Goal: Task Accomplishment & Management: Manage account settings

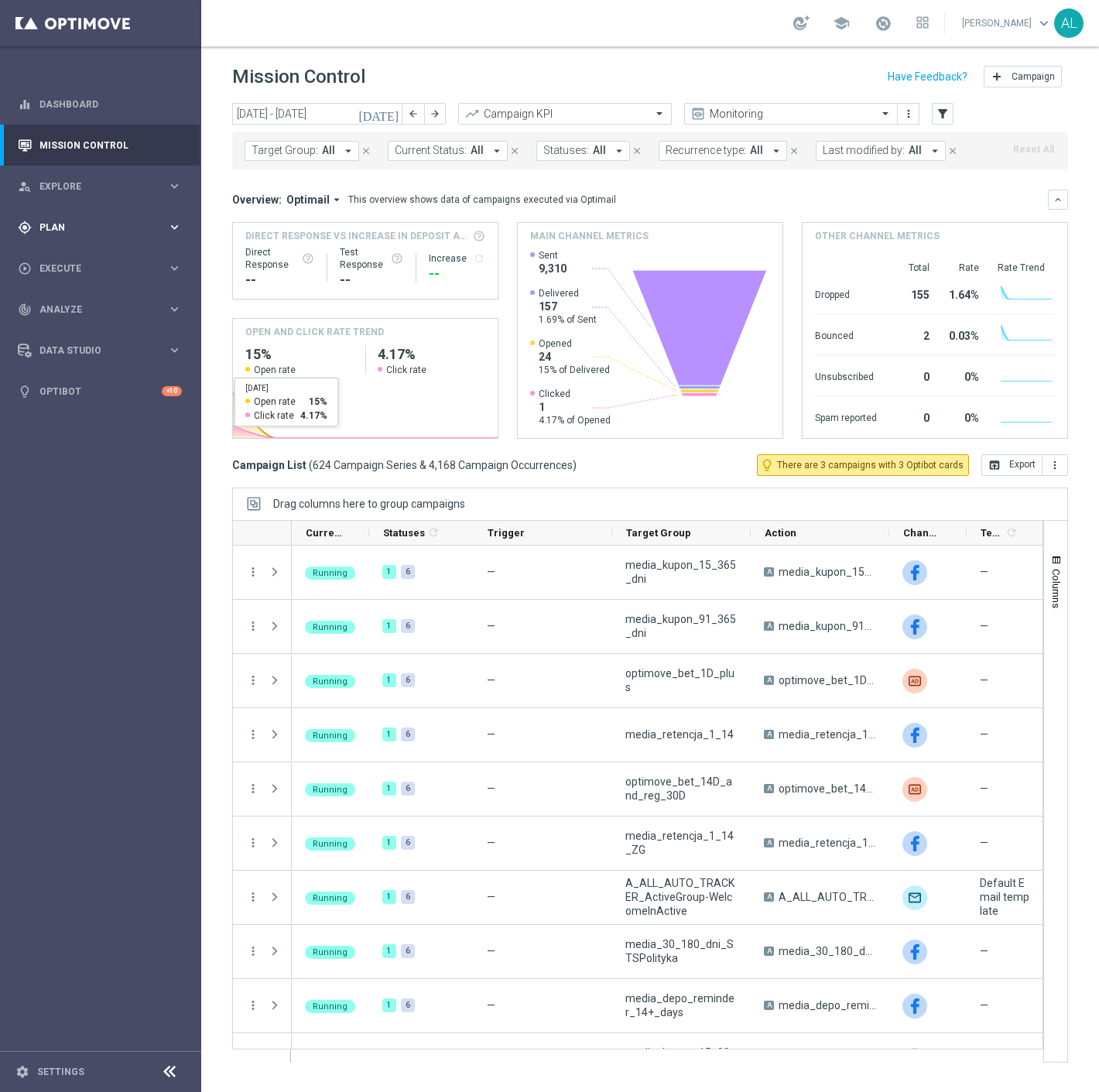
click at [61, 227] on span "Plan" at bounding box center [102, 228] width 128 height 10
click at [81, 254] on link "Target Groups" at bounding box center [100, 259] width 121 height 13
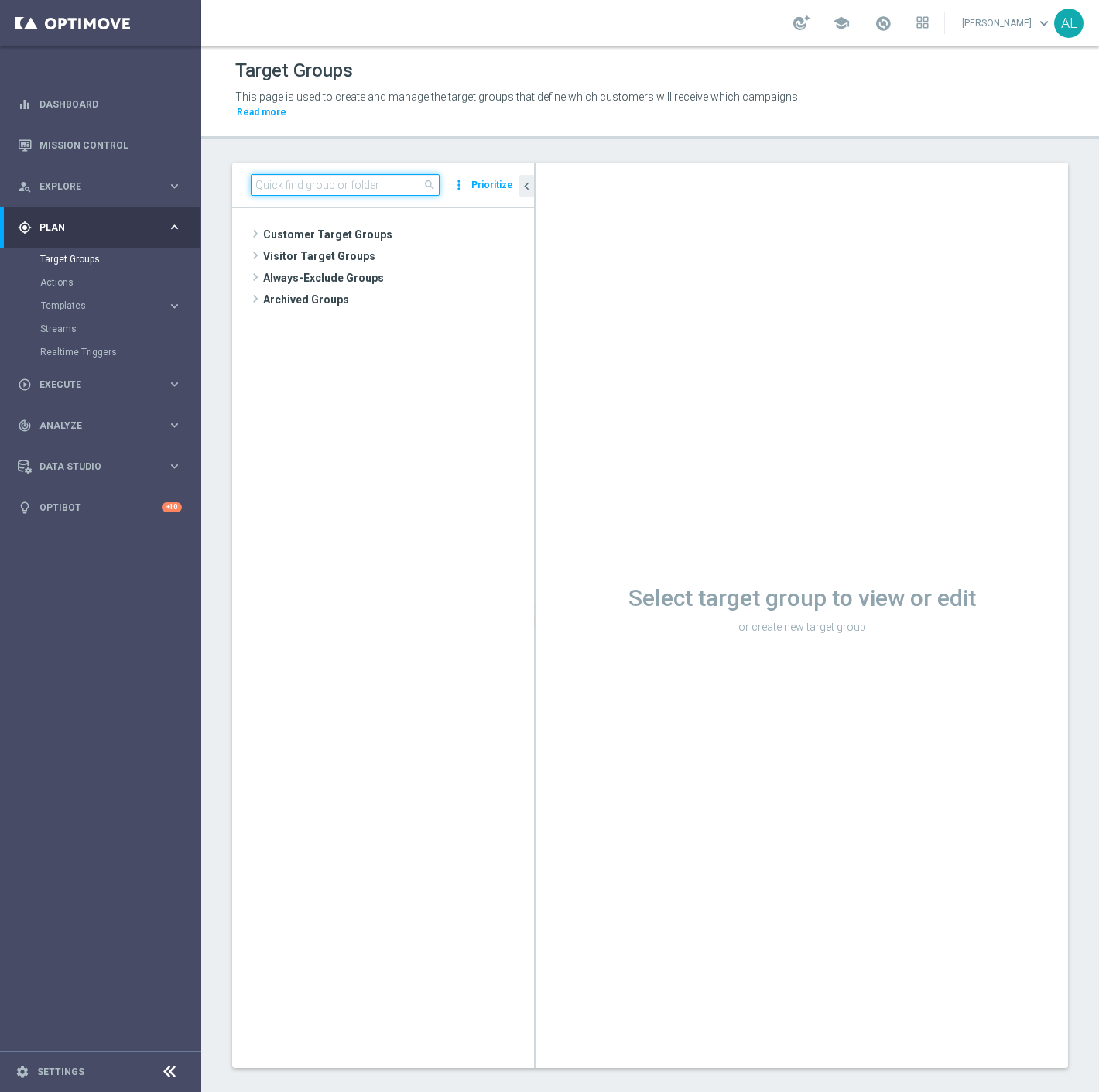
click at [276, 175] on input at bounding box center [345, 185] width 189 height 21
paste input "REA_ALL_TARGET_CC BLOKADA_220925"
type input "REA_ALL_TARGET_CC BLOKADA_220925"
click at [351, 272] on span "REA_ALL_TARGET_CC BLOKADA_220925" at bounding box center [405, 278] width 189 height 13
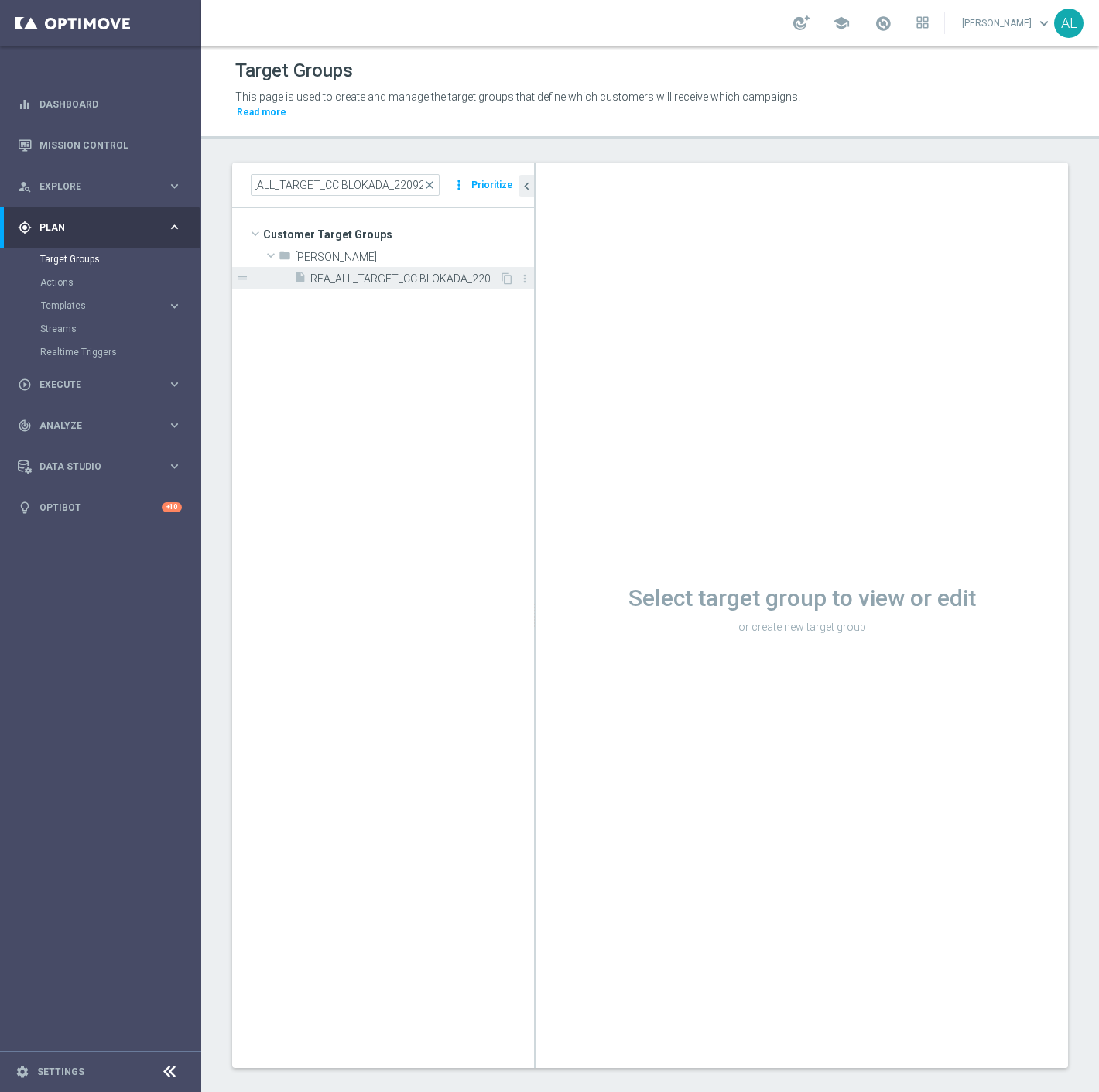
scroll to position [0, 0]
click at [416, 272] on span "REA_ALL_TARGET_CC BLOKADA_220925" at bounding box center [405, 278] width 189 height 13
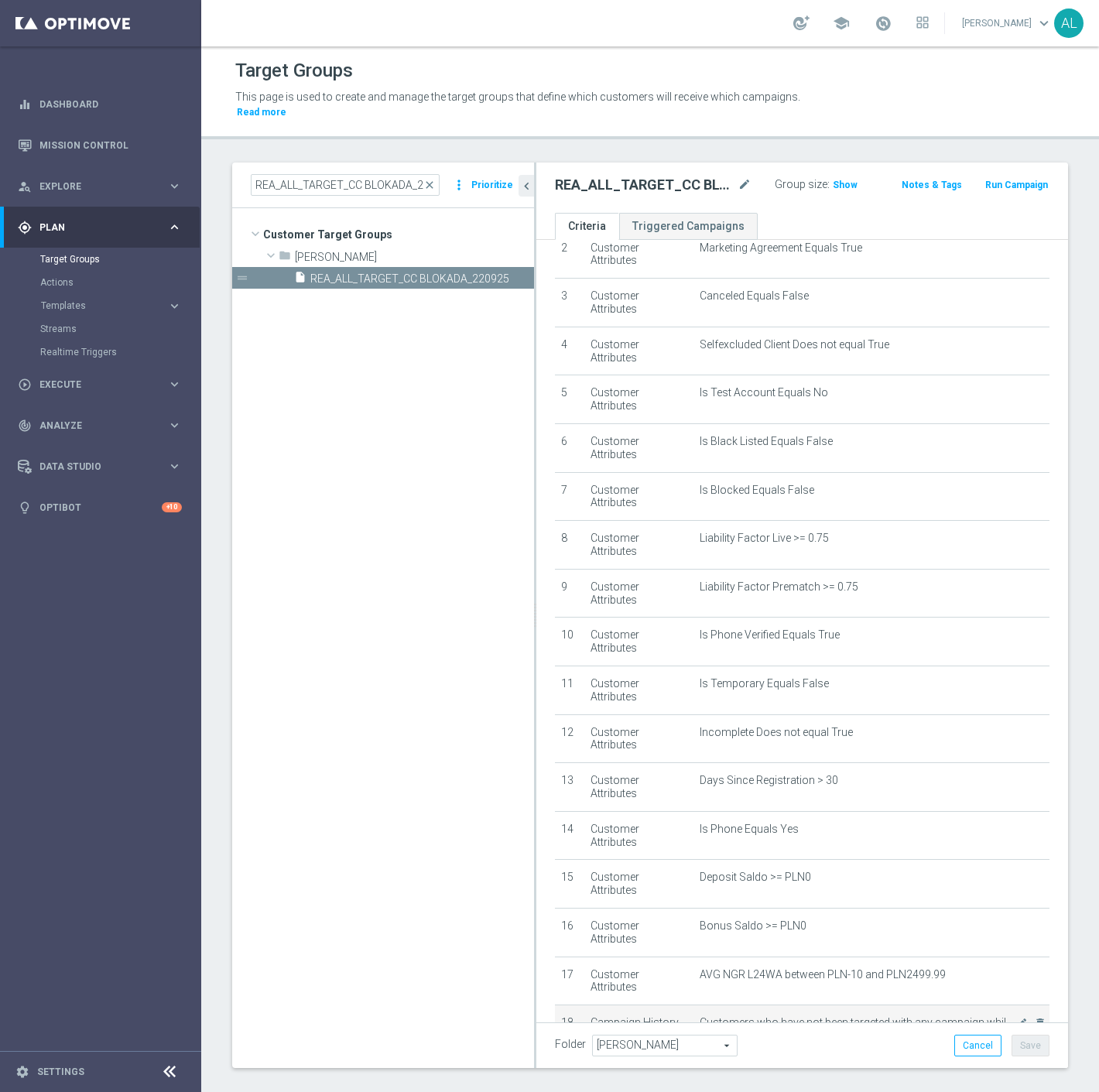
scroll to position [368, 0]
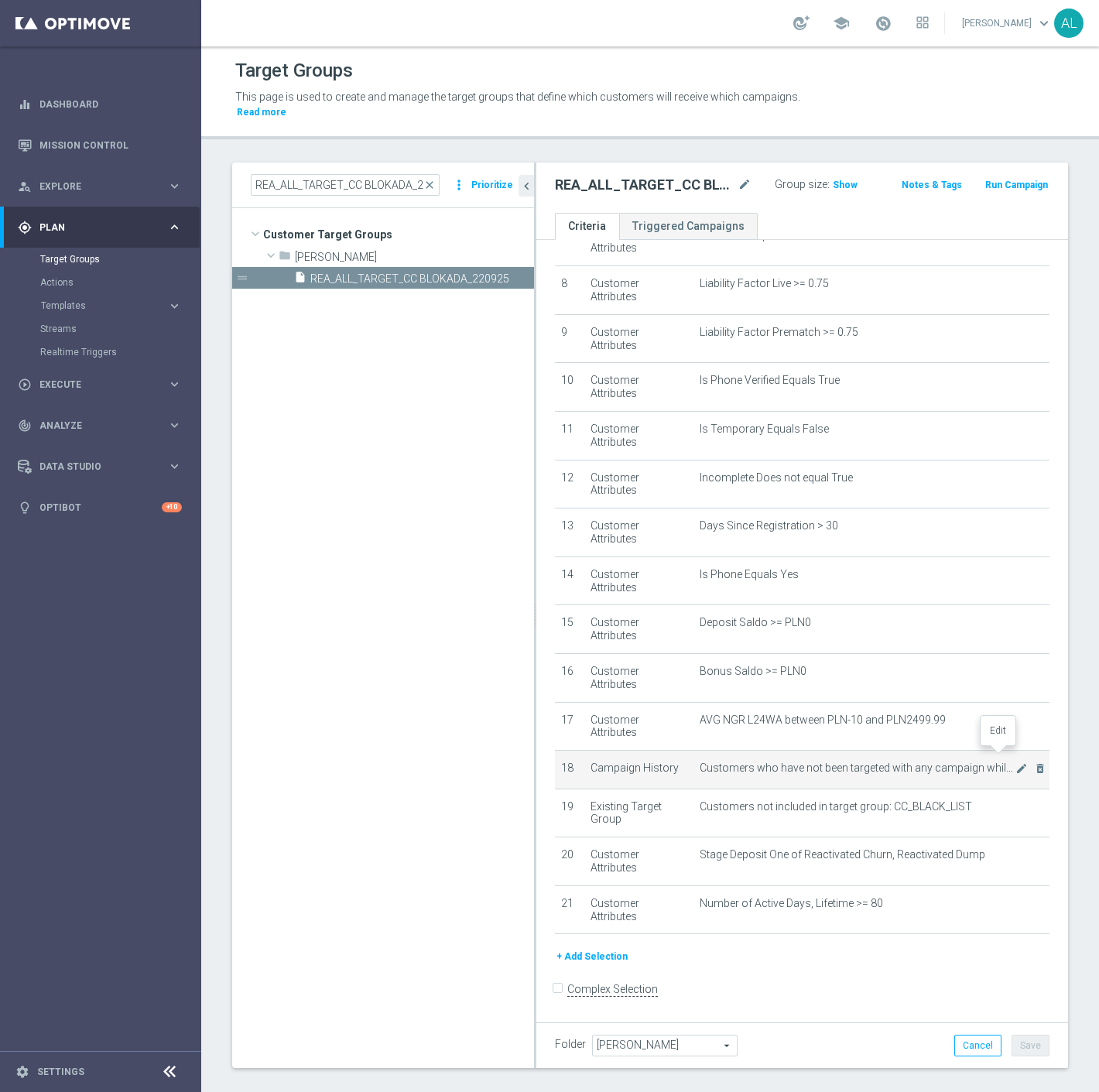
drag, startPoint x: 992, startPoint y: 759, endPoint x: 981, endPoint y: 786, distance: 29.2
click at [1015, 762] on icon "mode_edit" at bounding box center [1021, 768] width 13 height 13
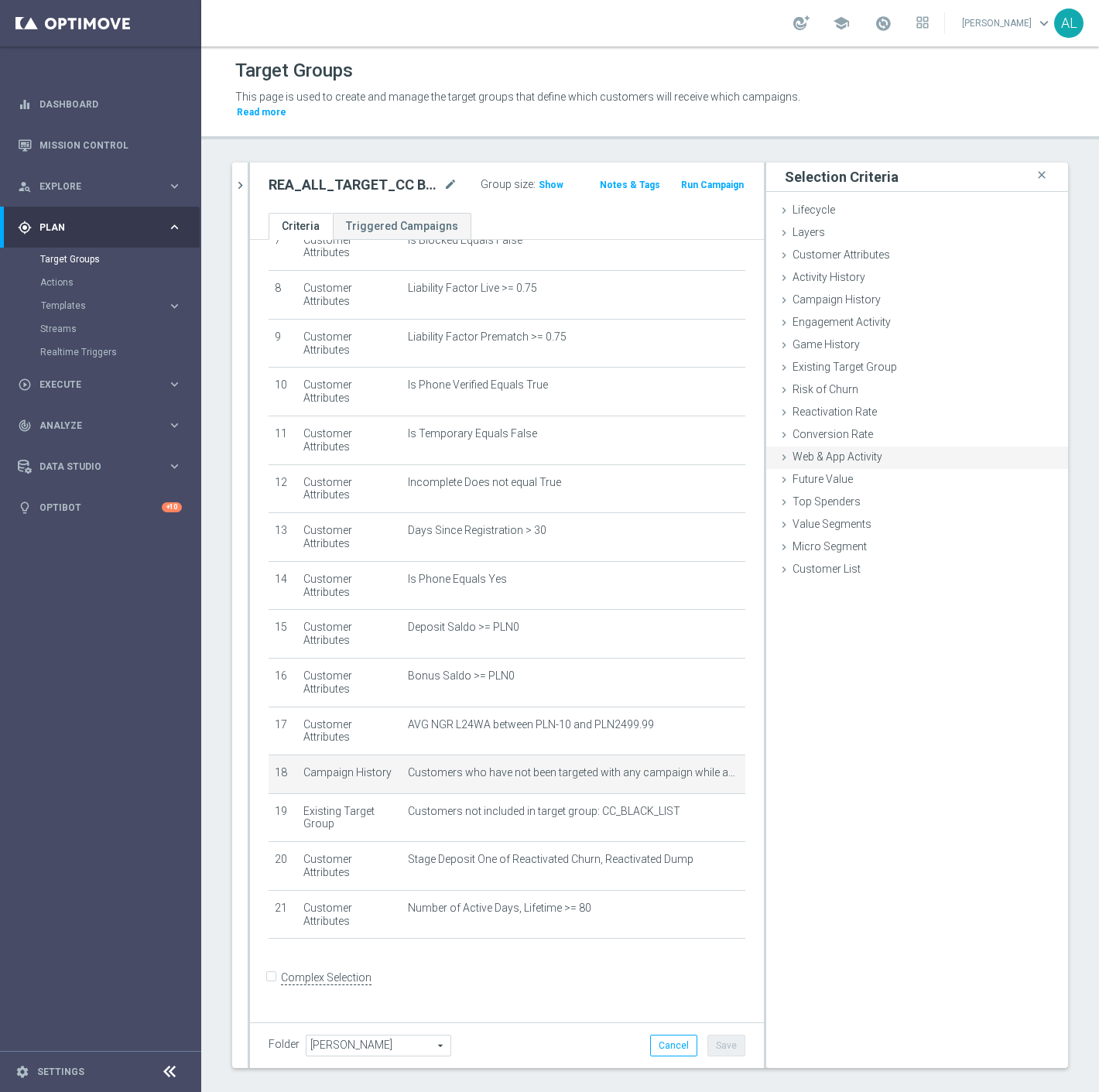
scroll to position [351, 0]
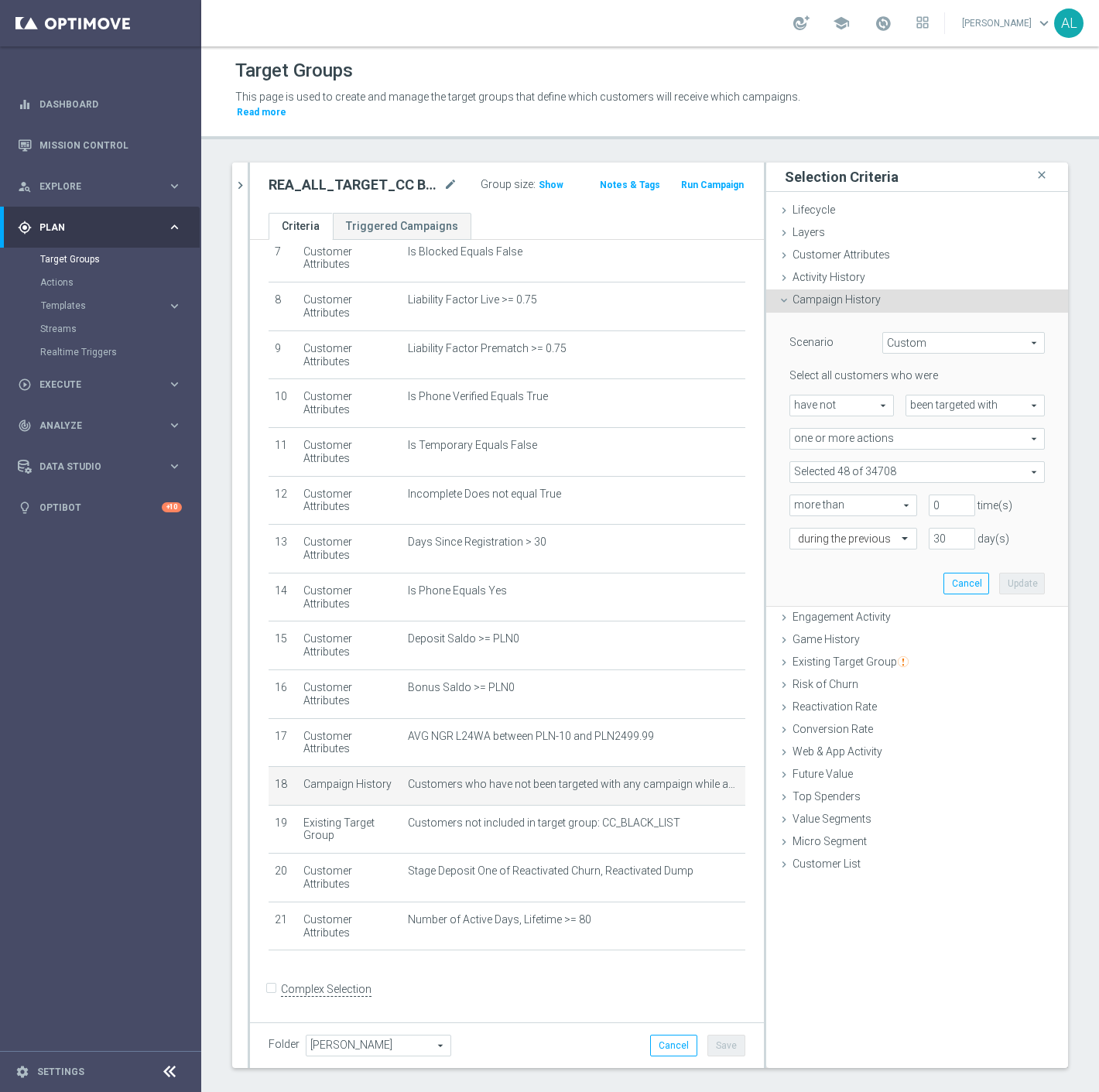
click at [945, 462] on span at bounding box center [917, 472] width 254 height 20
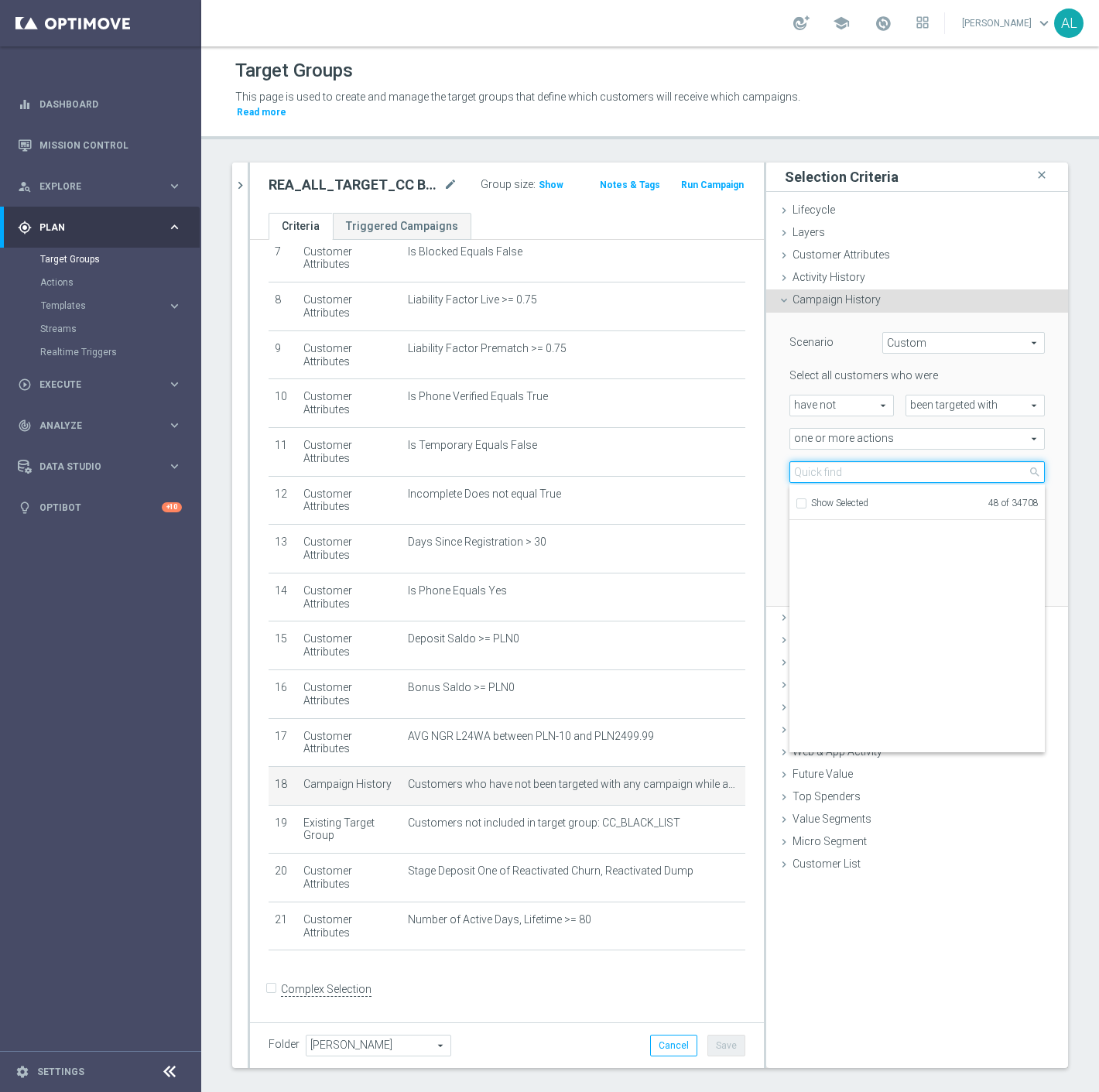
click at [821, 461] on input "search" at bounding box center [918, 472] width 255 height 21
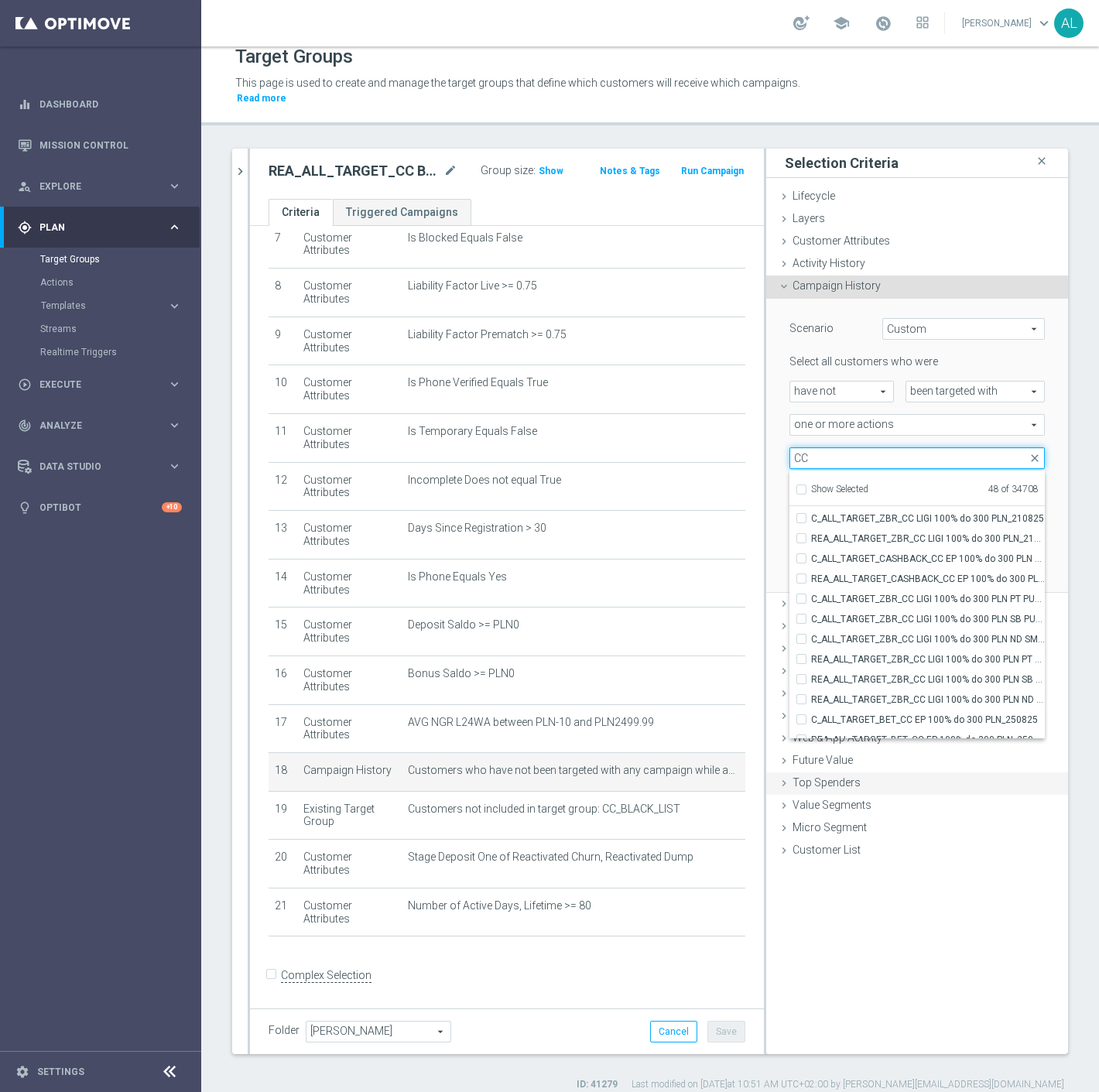
scroll to position [47977, 0]
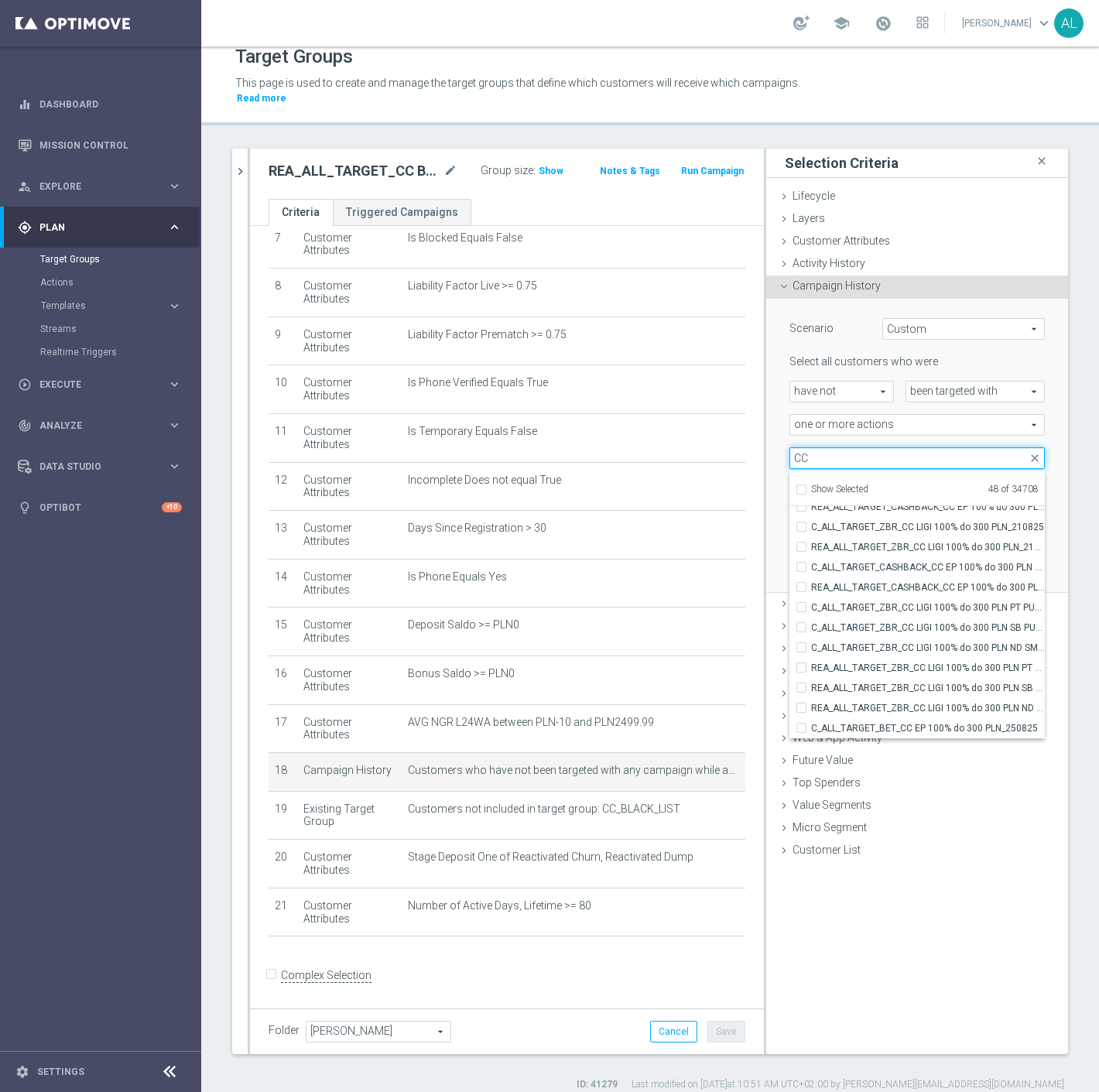
type input "CC"
click at [637, 964] on form "Complex Selection Invalid Expression" at bounding box center [506, 991] width 477 height 58
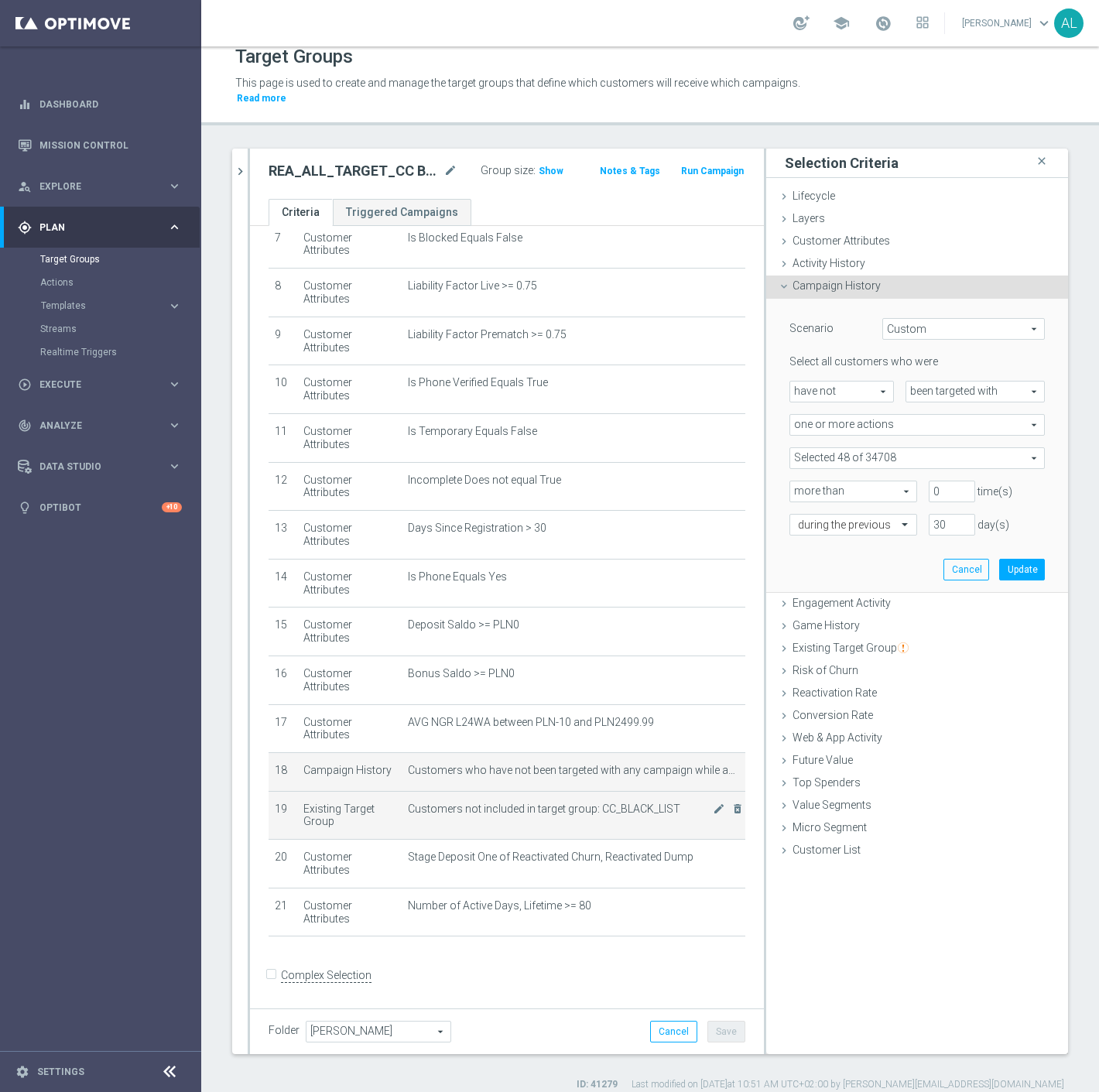
scroll to position [351, 0]
click at [538, 166] on span "Show" at bounding box center [550, 171] width 24 height 11
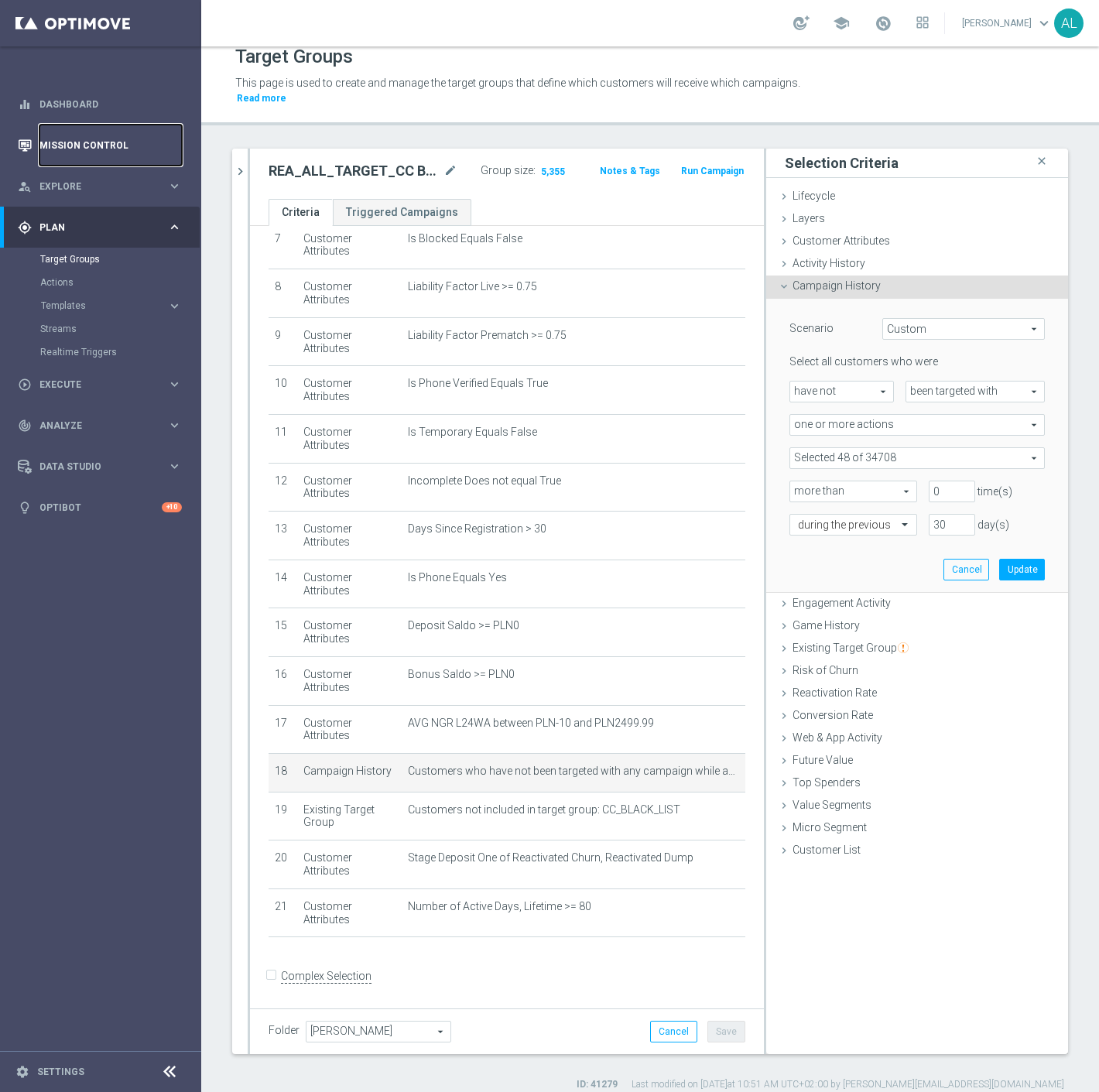
drag, startPoint x: 83, startPoint y: 140, endPoint x: 197, endPoint y: 130, distance: 114.4
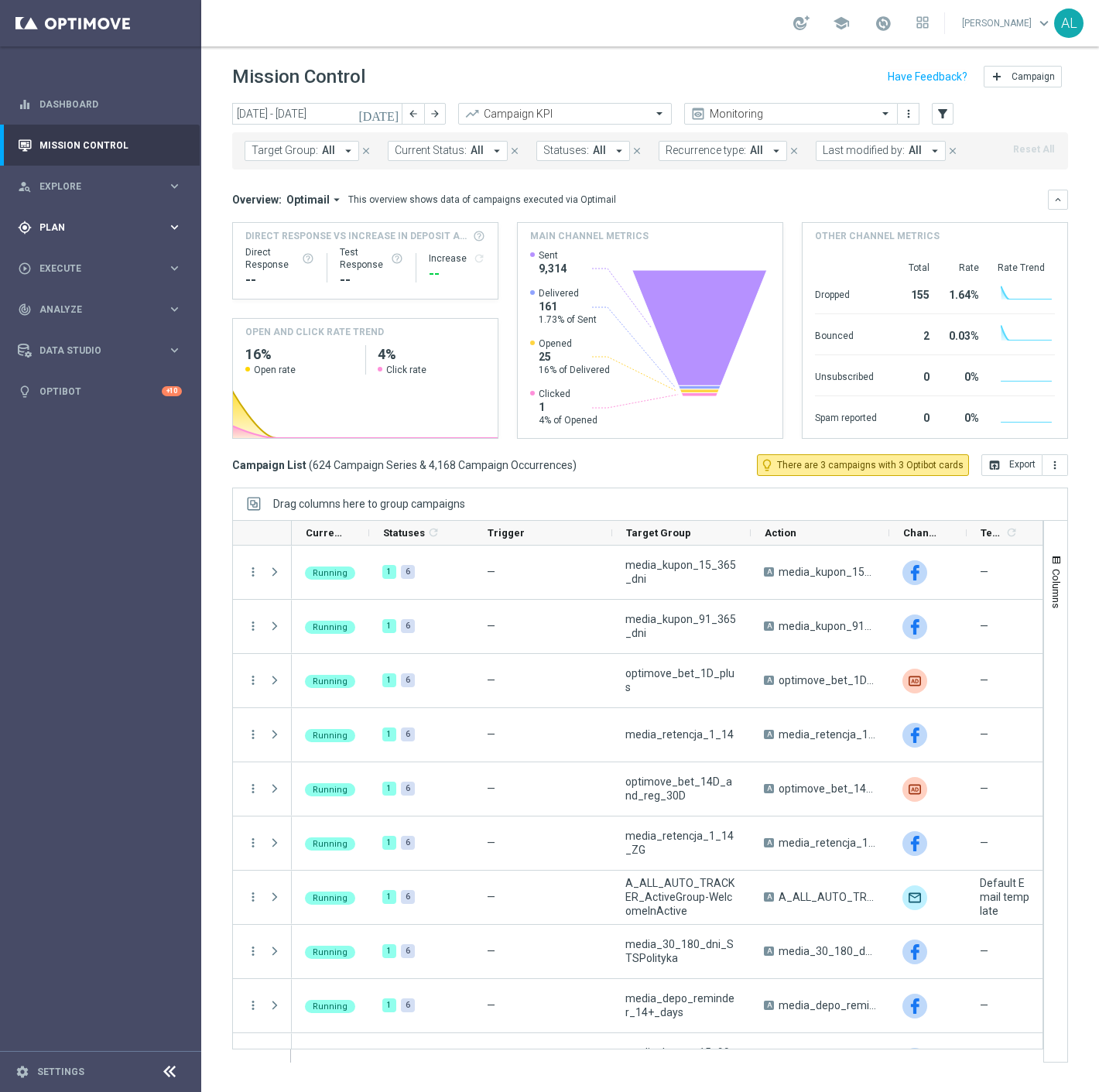
click at [101, 228] on span "Plan" at bounding box center [102, 228] width 128 height 10
click at [63, 305] on span "Templates" at bounding box center [96, 306] width 110 height 10
click at [78, 326] on link "Optimail" at bounding box center [104, 329] width 113 height 13
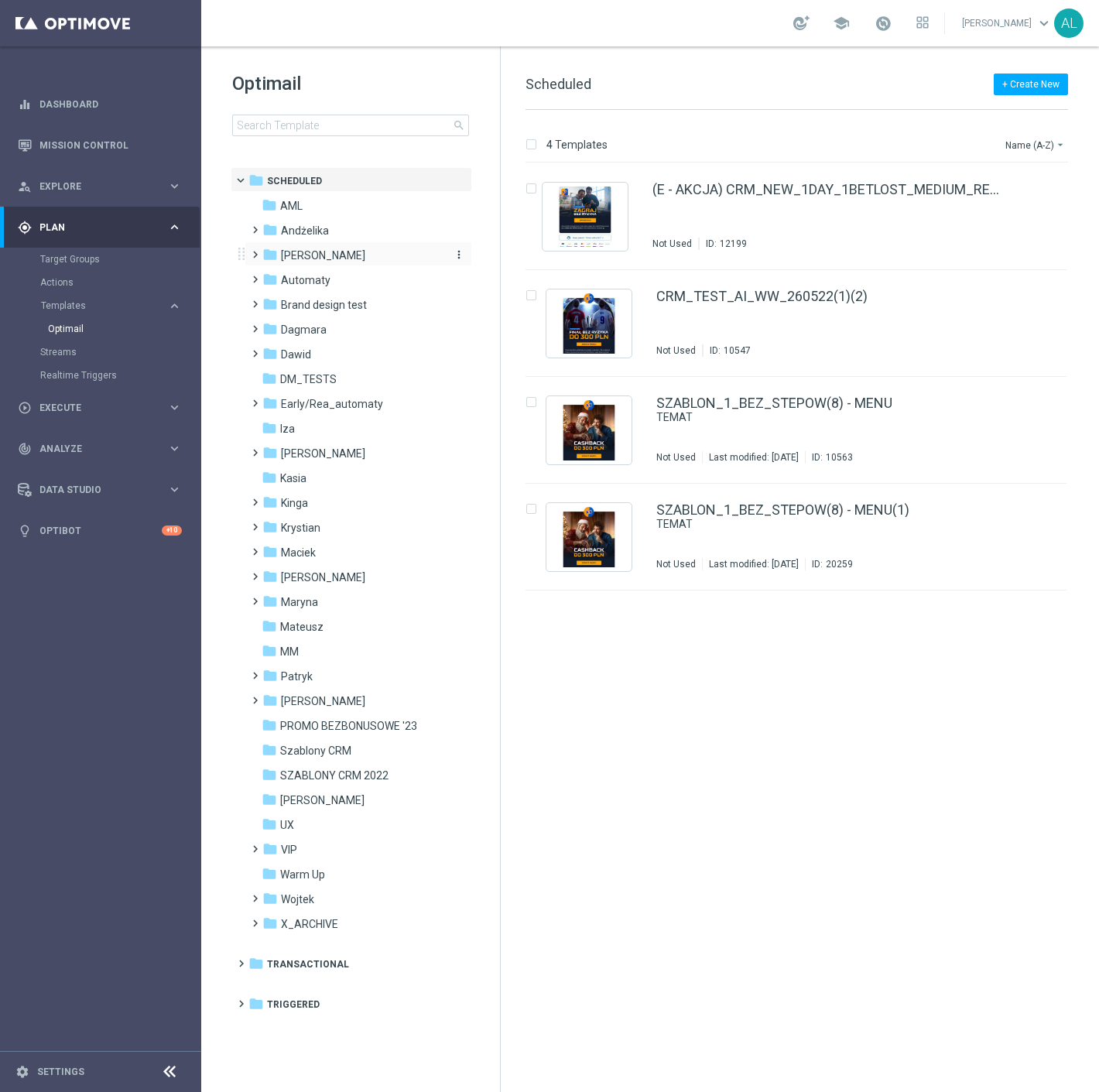
click at [319, 254] on span "Antoni L." at bounding box center [323, 255] width 85 height 14
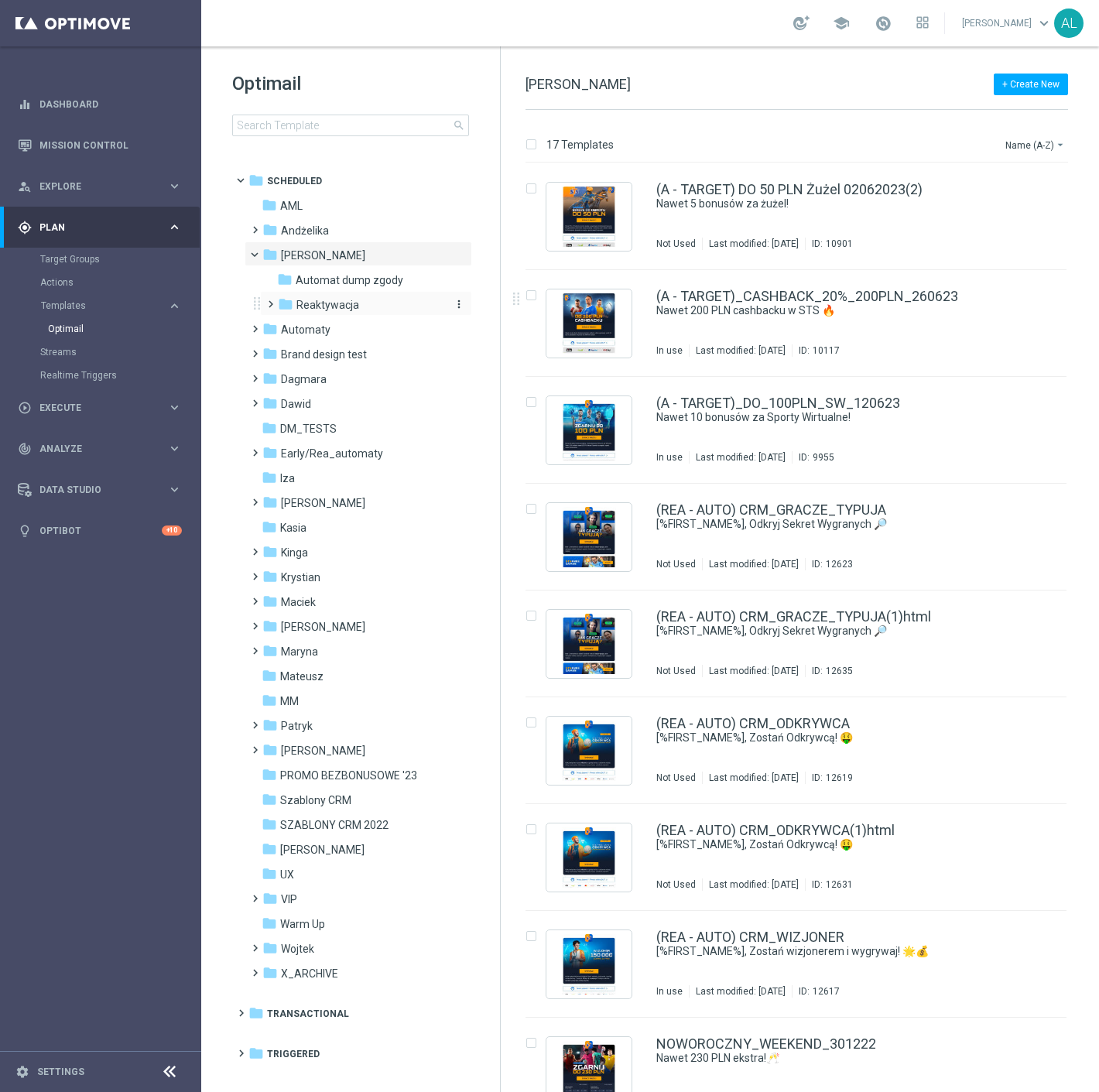
click at [373, 300] on div "folder Reaktywacja" at bounding box center [360, 305] width 165 height 18
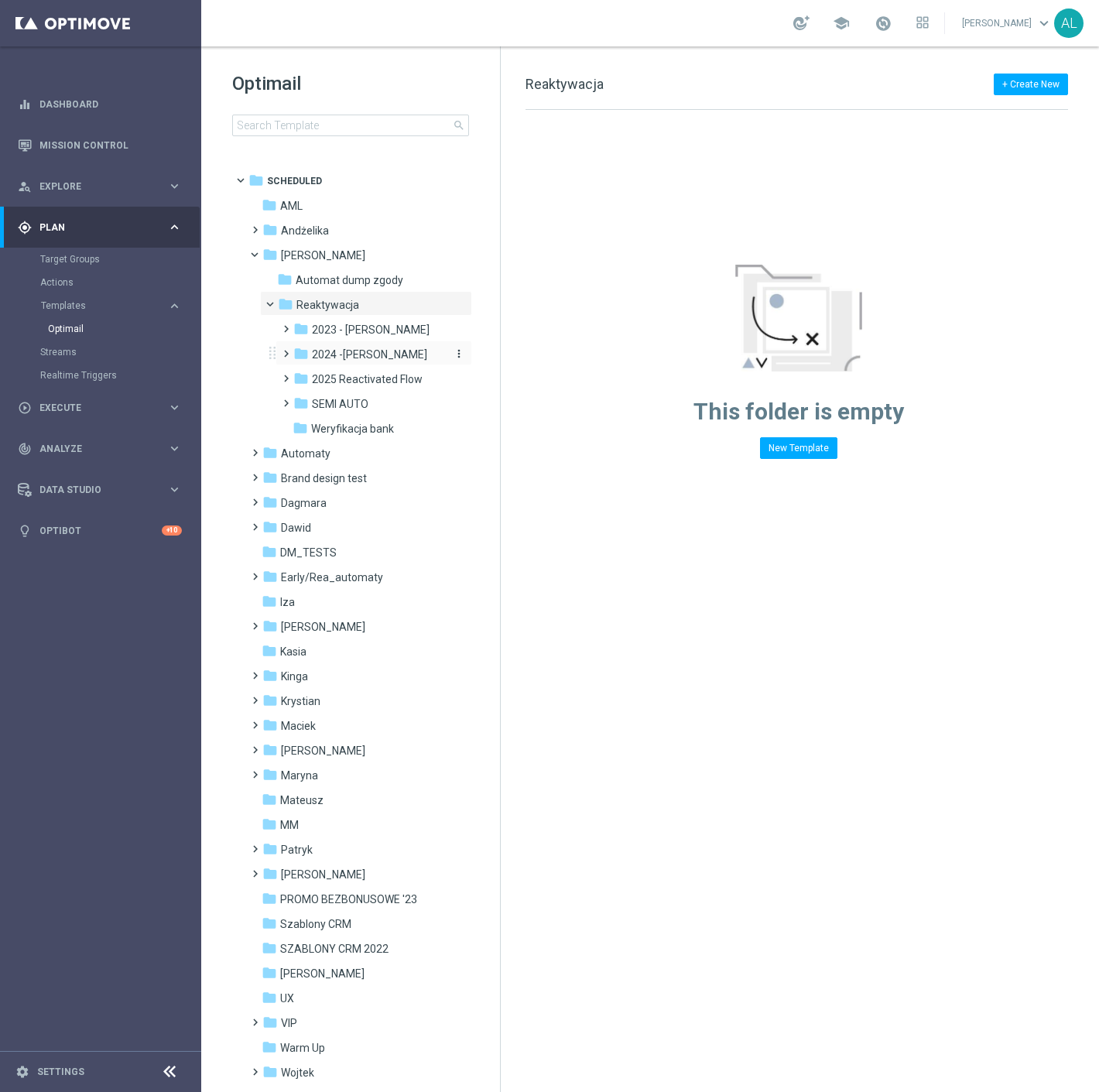
click at [366, 351] on span "2024 -Antoni" at bounding box center [370, 354] width 115 height 14
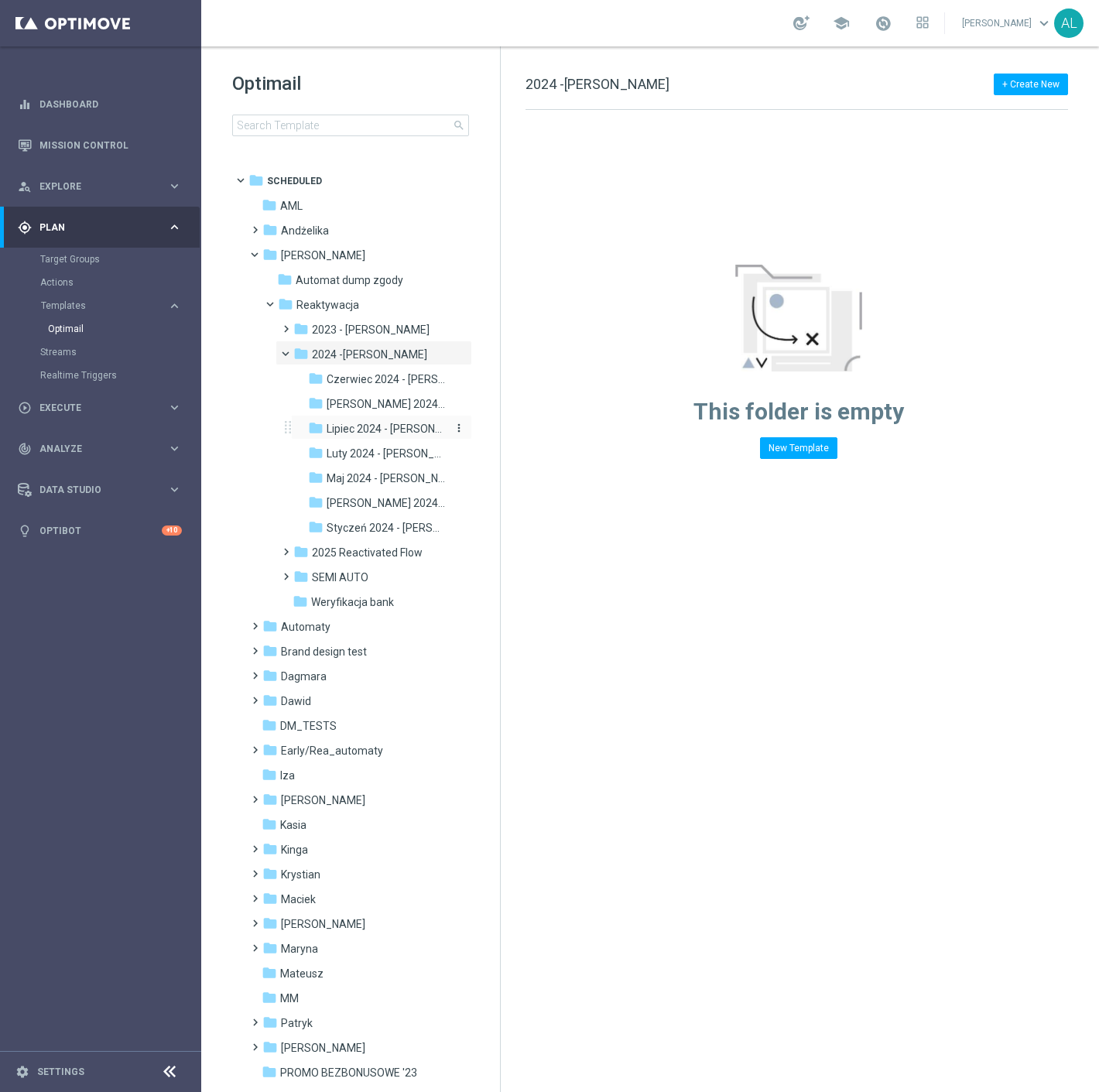
click at [370, 427] on span "Lipiec 2024 - Antoni" at bounding box center [387, 429] width 121 height 14
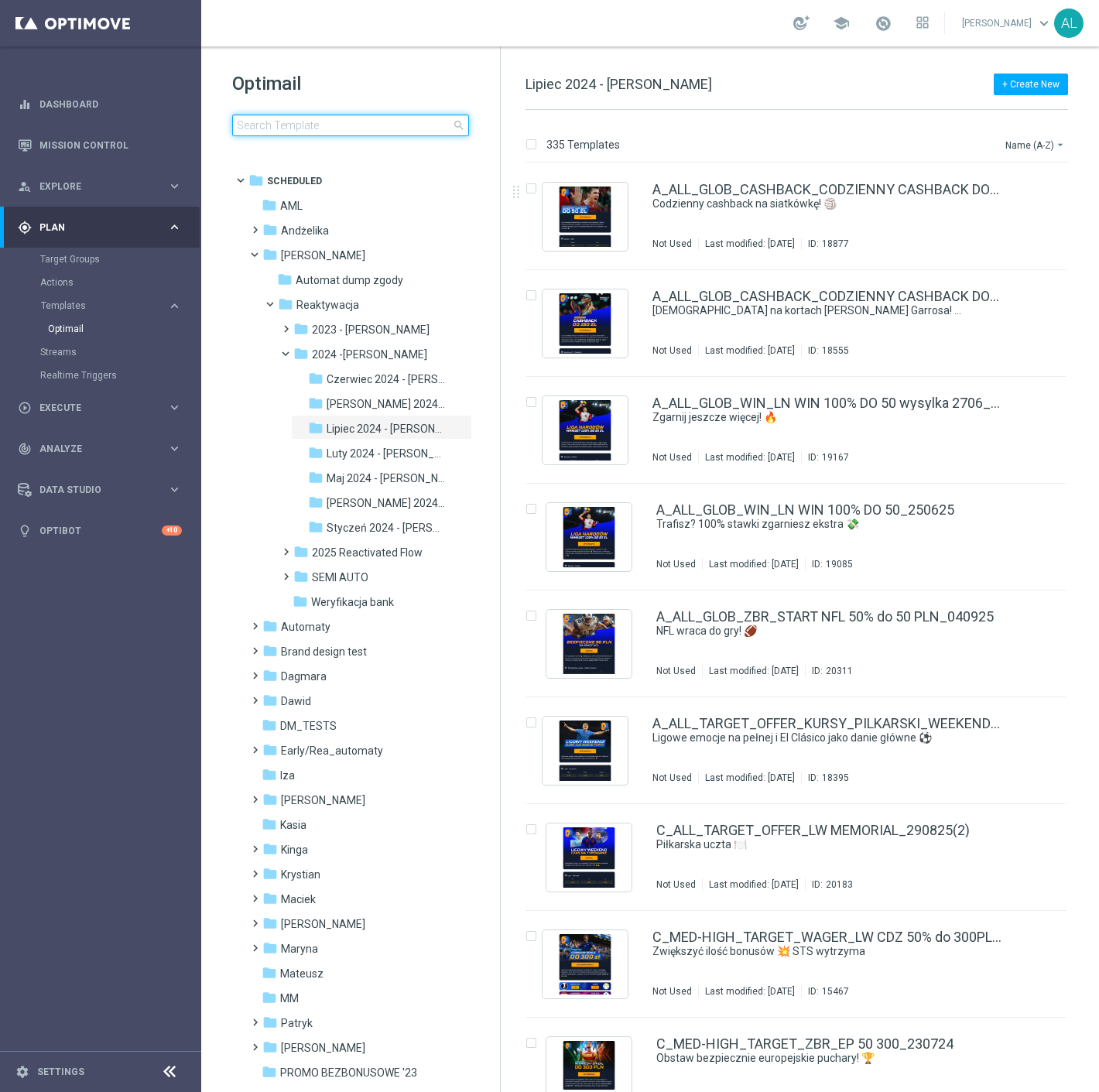
click at [298, 114] on input at bounding box center [350, 125] width 237 height 21
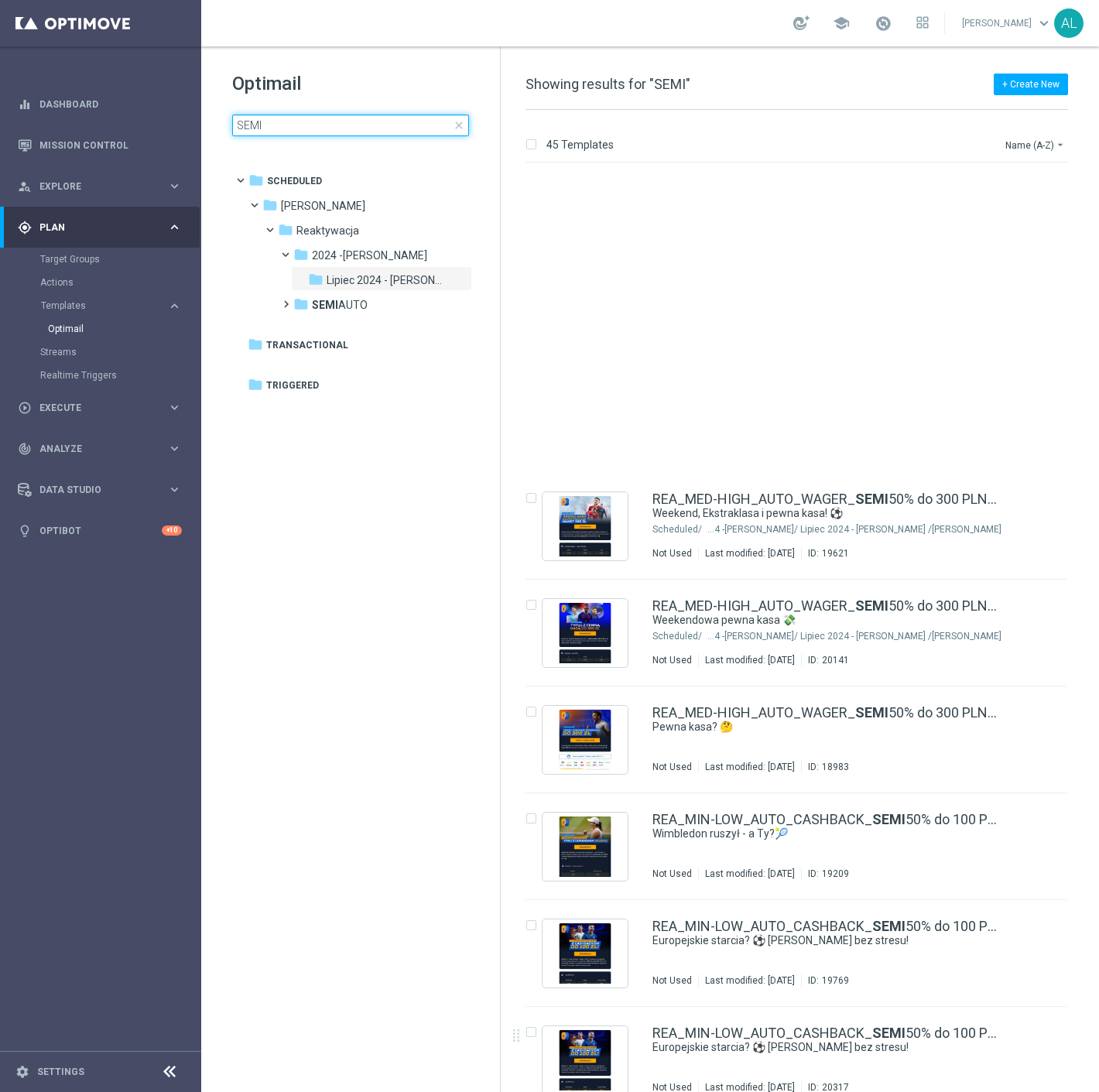
scroll to position [2063, 0]
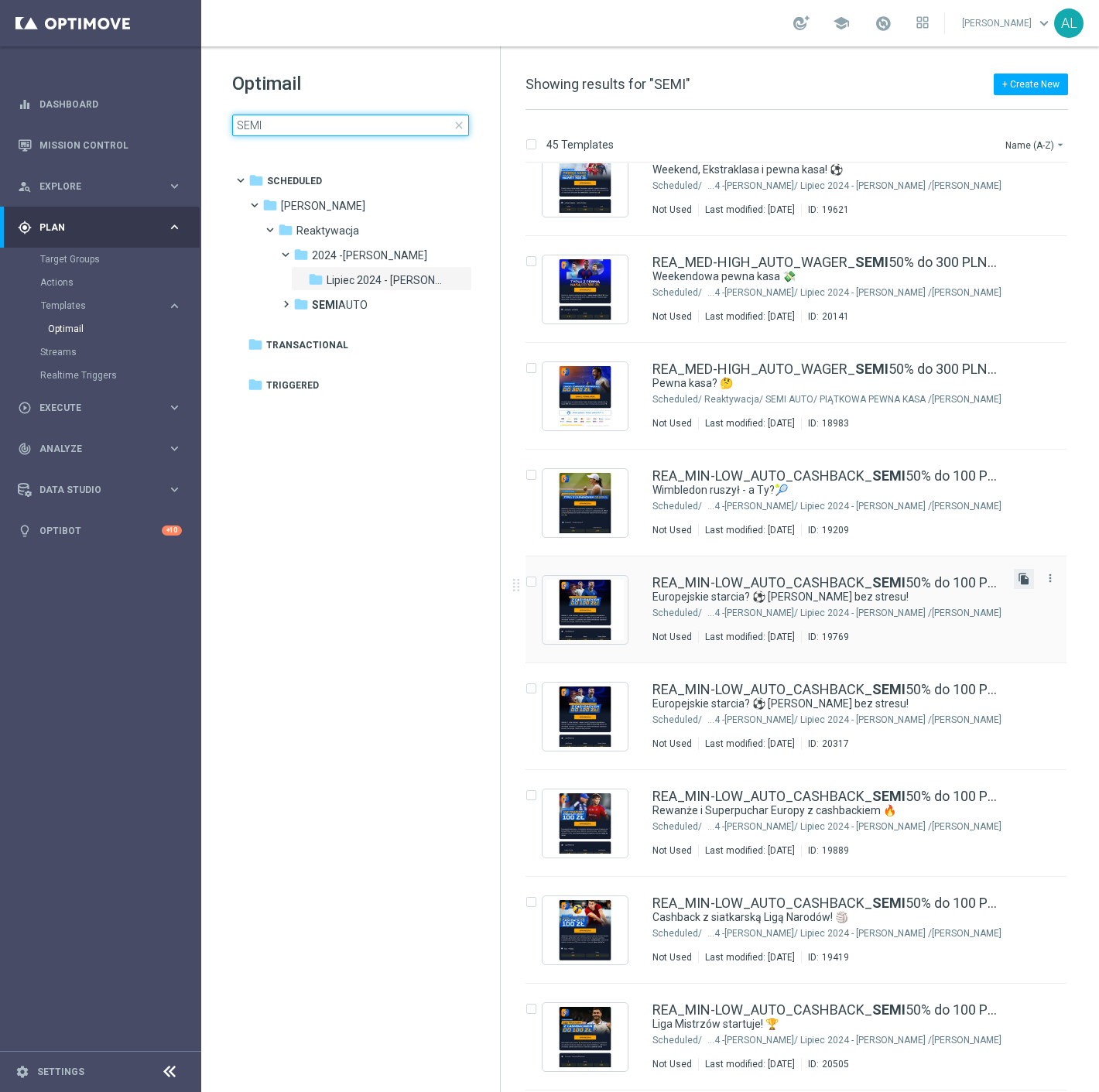
type input "SEMI"
click at [1019, 579] on icon "file_copy" at bounding box center [1024, 578] width 13 height 13
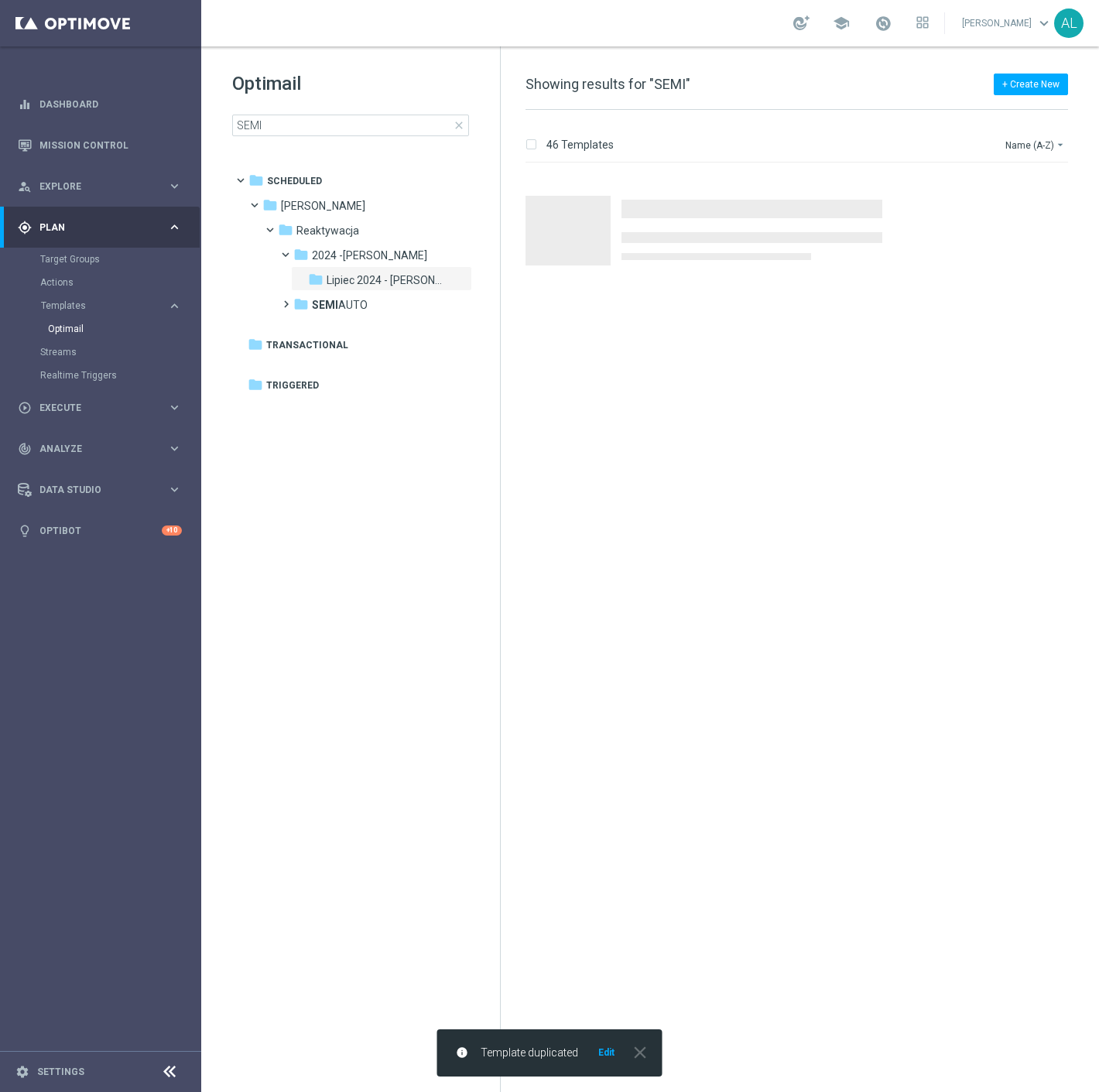
scroll to position [0, 0]
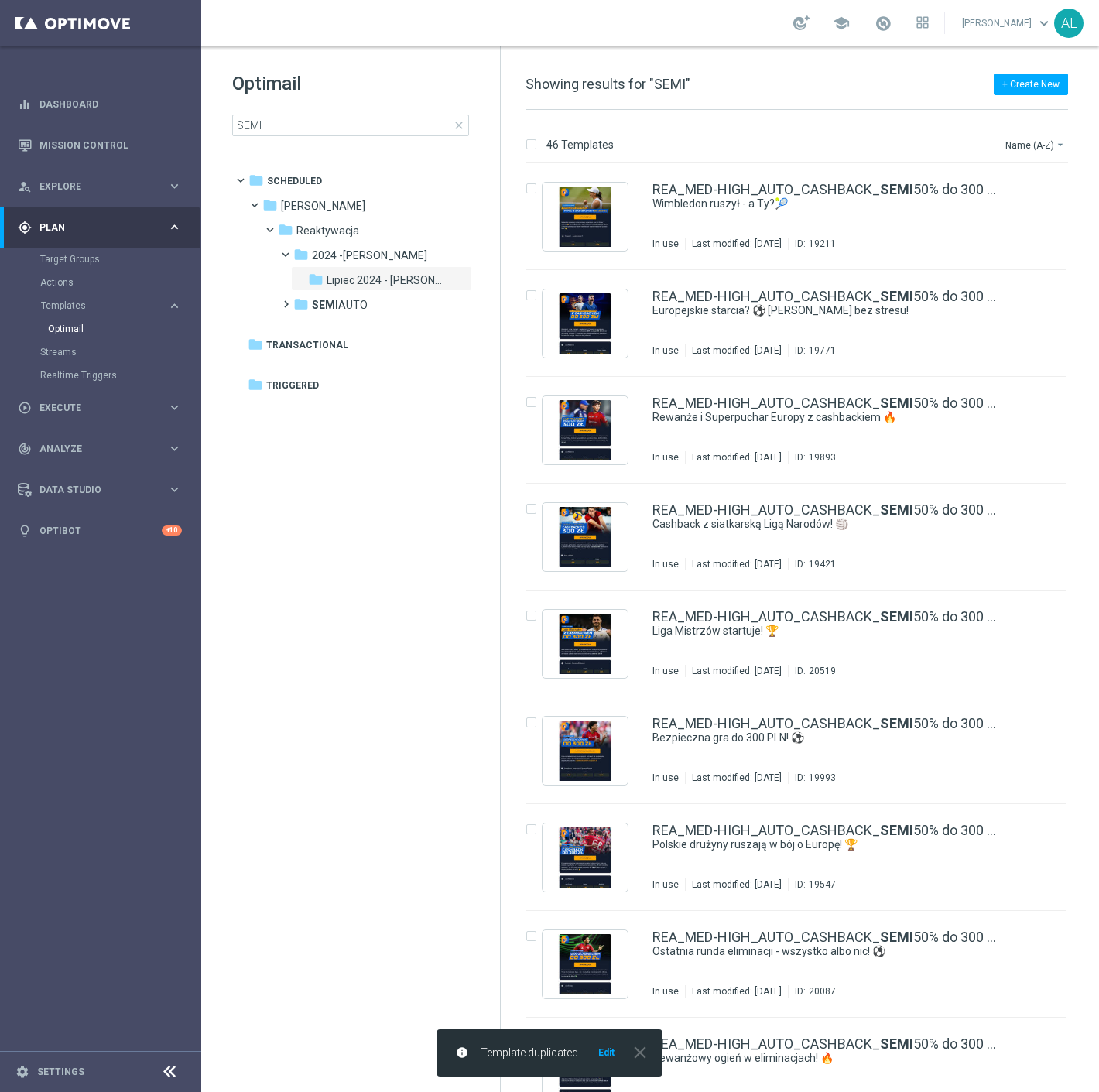
click at [608, 1055] on button "Edit" at bounding box center [607, 1052] width 20 height 13
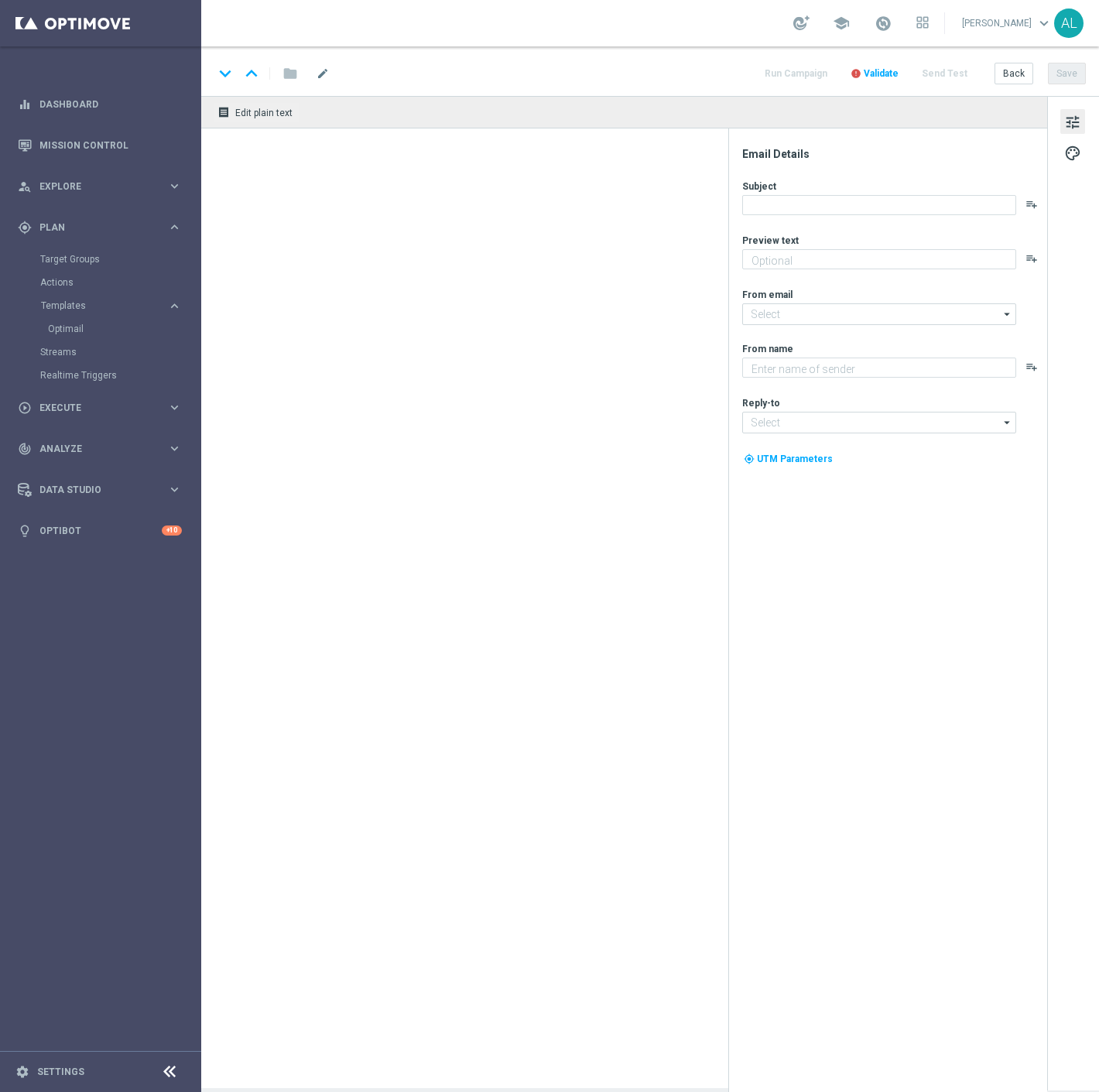
type textarea "Aktywuj cashback 50% do 100 zł! 💸"
type textarea "STS"
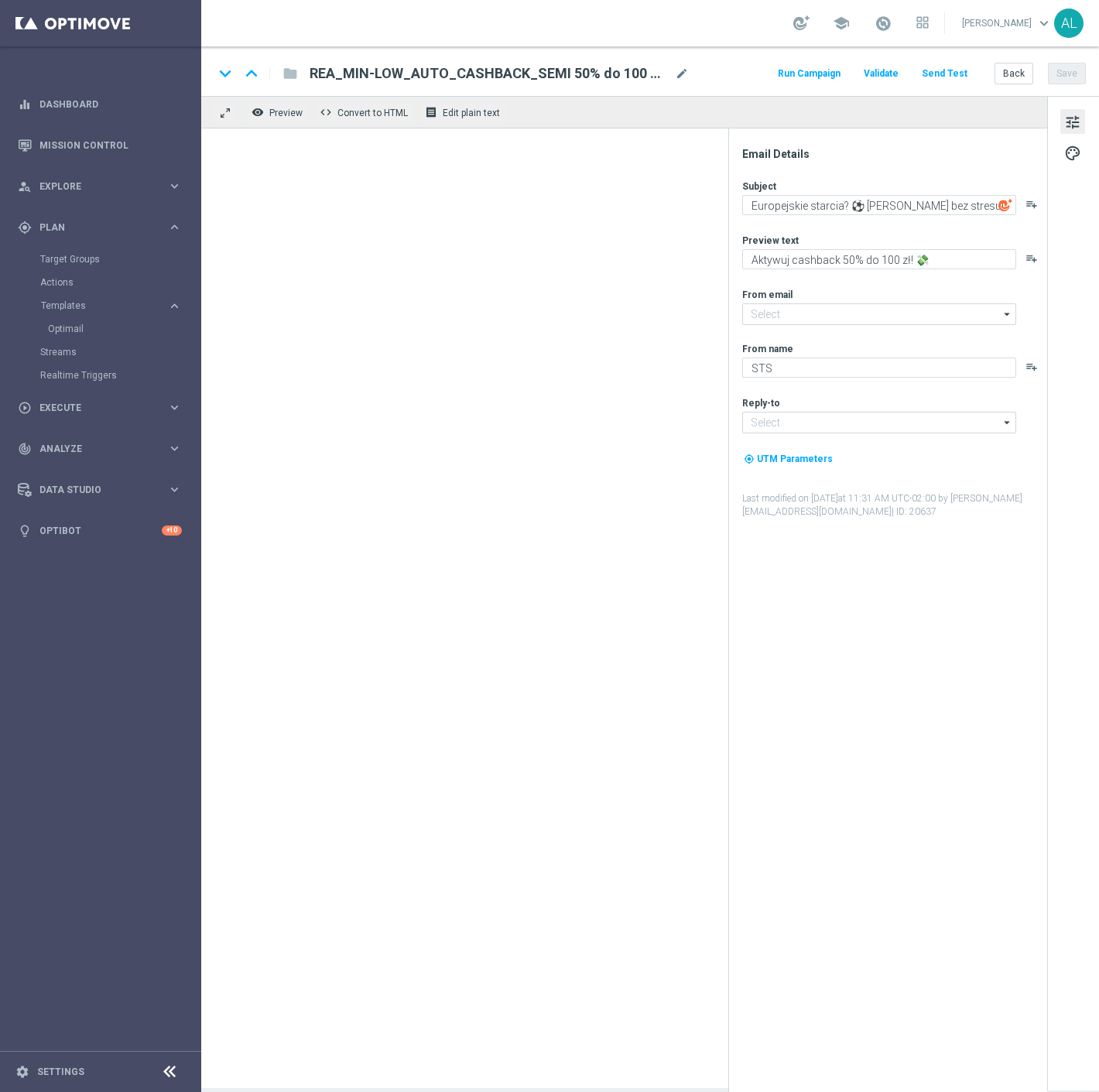
type input "oferta@sts.pl"
type input "kontakt@sts.pl"
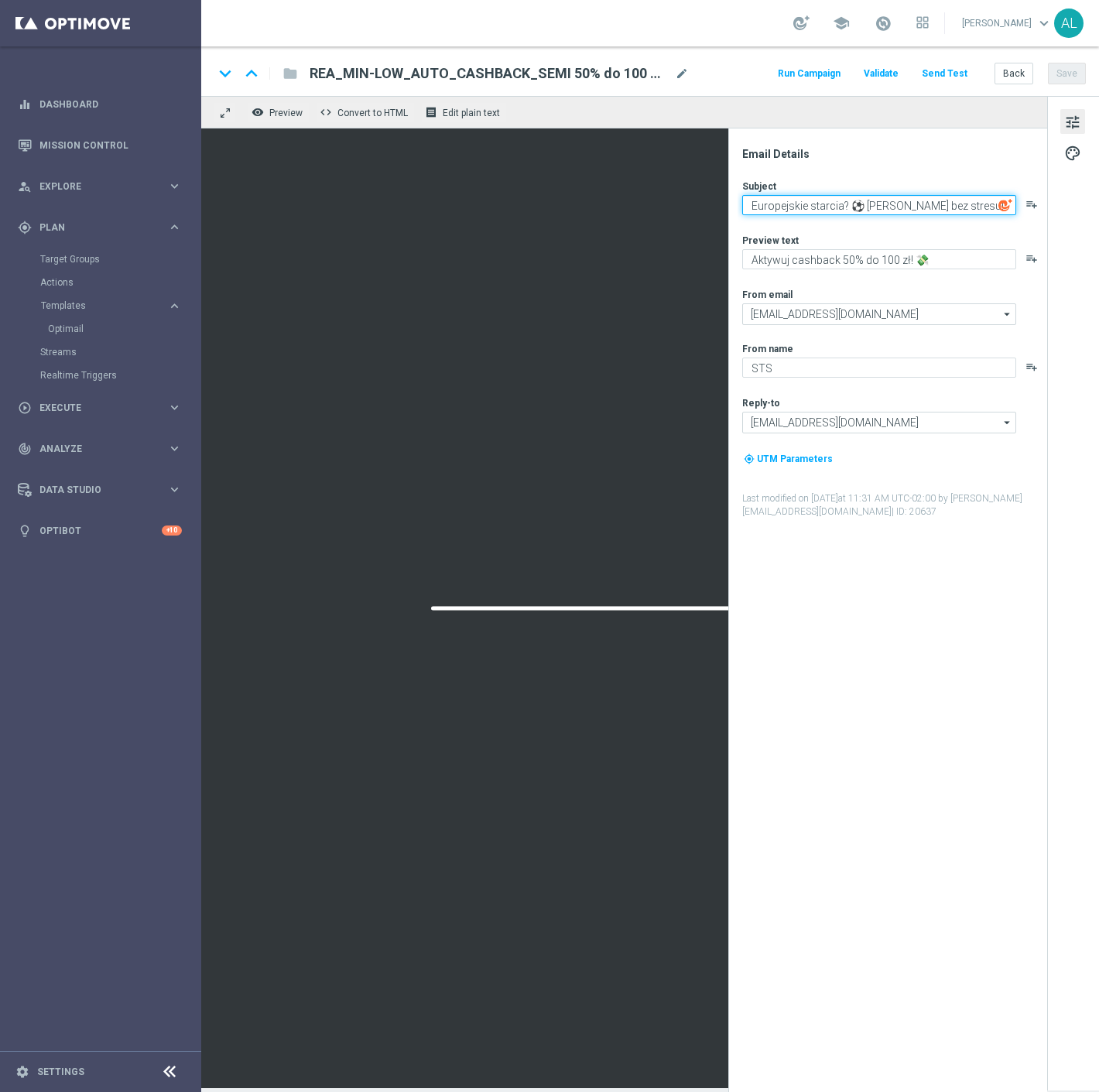
click at [871, 214] on textarea "Europejskie starcia? ⚽ Graj bez stresu!" at bounding box center [879, 205] width 274 height 20
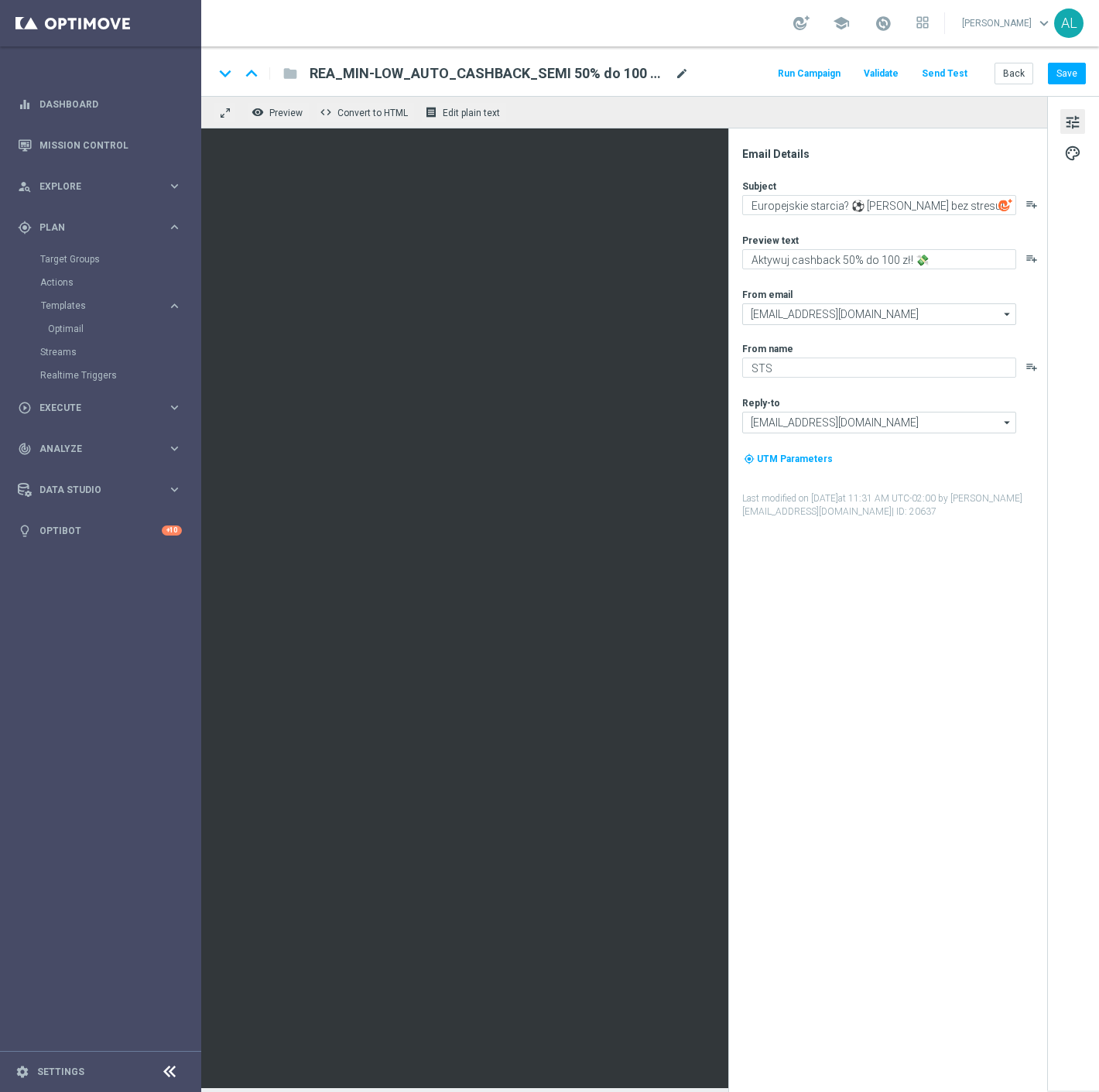
click at [684, 66] on span "mode_edit" at bounding box center [682, 73] width 14 height 14
drag, startPoint x: 663, startPoint y: 71, endPoint x: 597, endPoint y: 72, distance: 66.0
click at [597, 72] on input "REA_MIN-LOW_AUTO_CASHBACK_SEMI 50% do 100 PLN_050825(2)" at bounding box center [501, 73] width 384 height 20
type input "REA_MIN-LOW_AUTO_CASHBACK_SEMI 50% do 100 PLN_230925"
click at [733, 85] on div "keyboard_arrow_down keyboard_arrow_up folder REA_MIN-LOW_AUTO_CASHBACK_SEMI 50%…" at bounding box center [649, 71] width 898 height 50
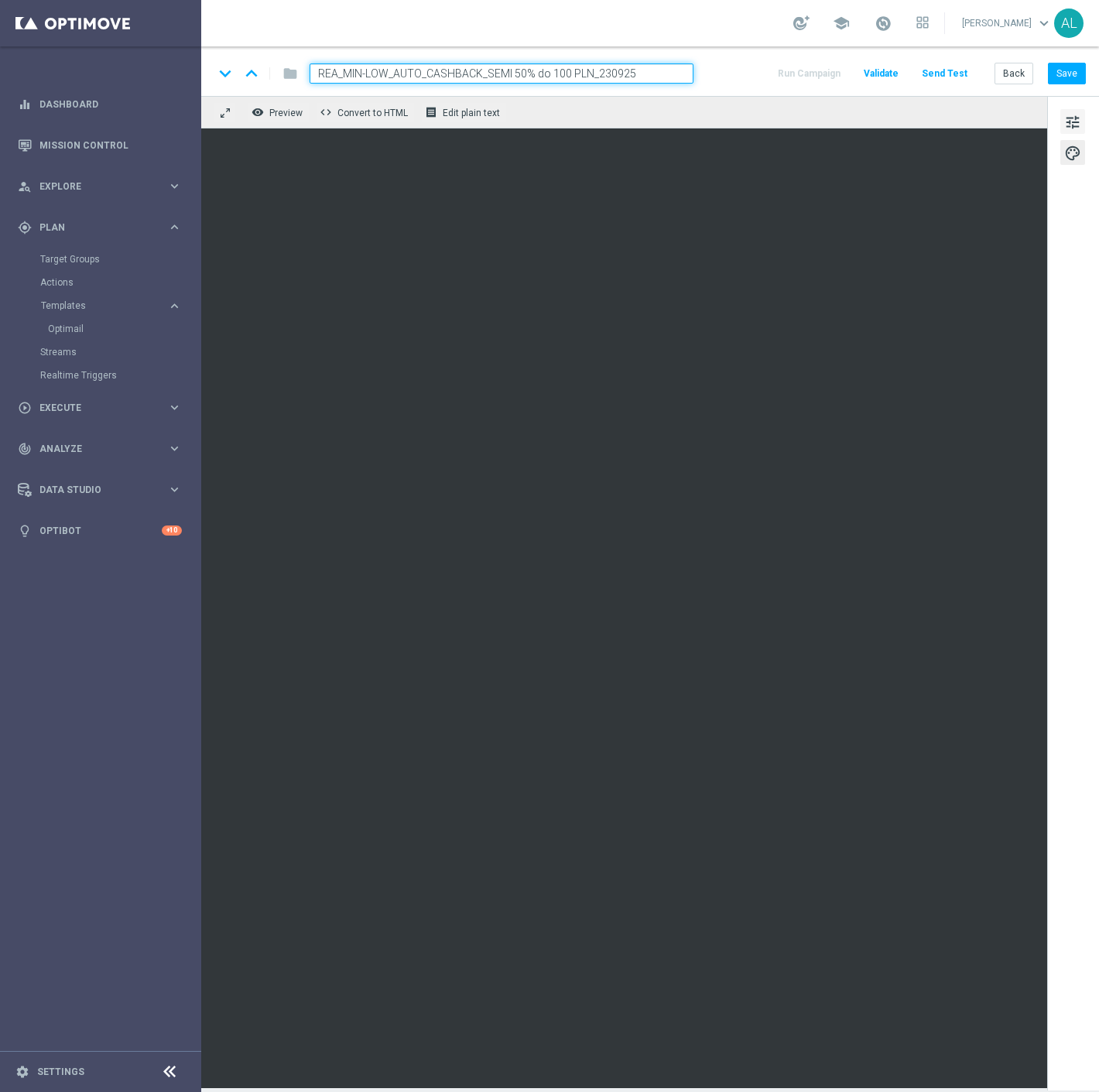
click at [1064, 118] on button "tune" at bounding box center [1072, 121] width 24 height 24
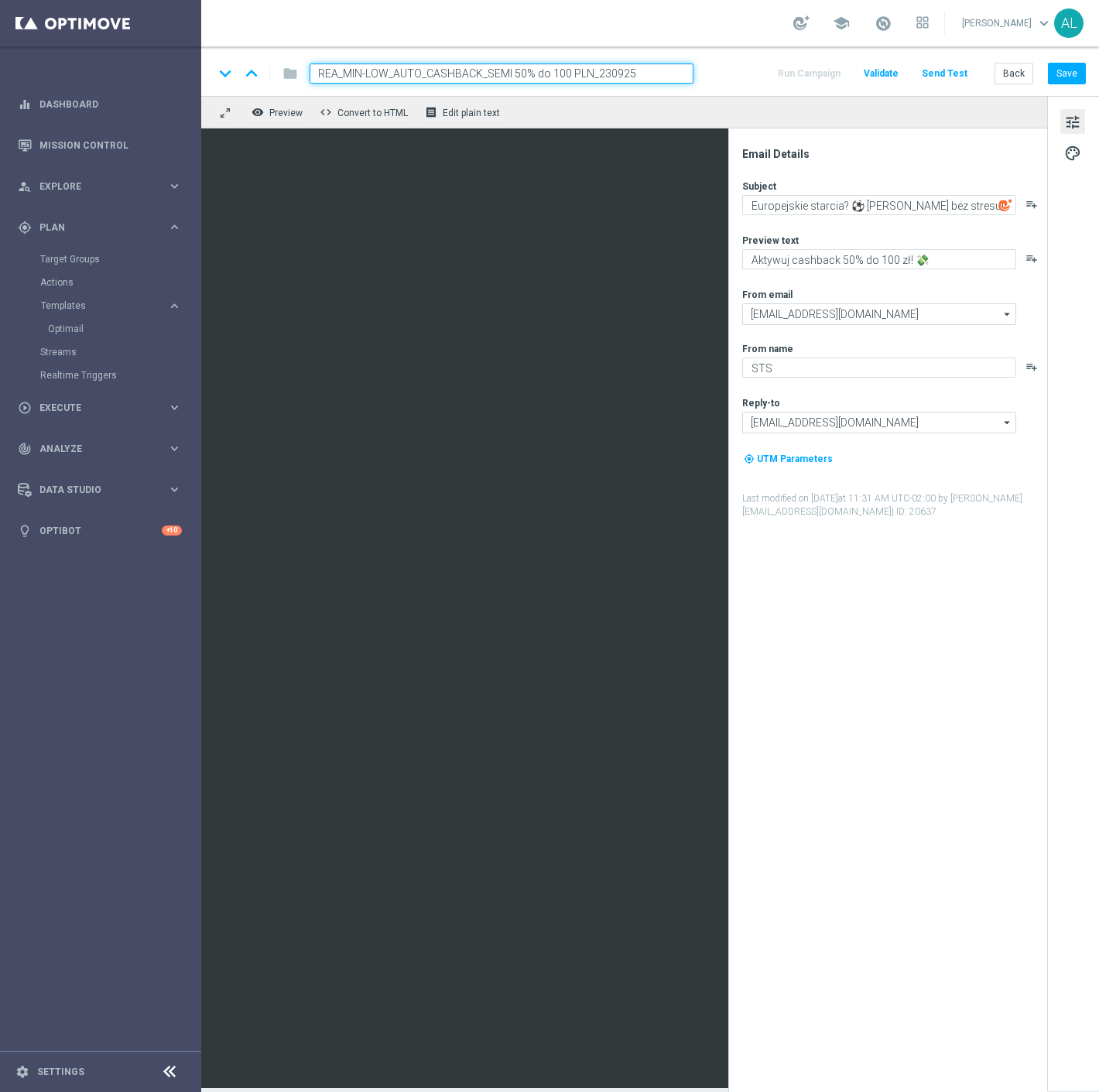
click at [845, 218] on div "Subject Europejskie starcia? ⚽ Graj bez stresu! playlist_add Preview text Aktyw…" at bounding box center [893, 349] width 303 height 339
click at [849, 206] on textarea "Europejskie starcia? ⚽ Graj bez stresu!" at bounding box center [879, 205] width 274 height 20
paste textarea "Liga Europy rusza – graj bez strachu! 🔥"
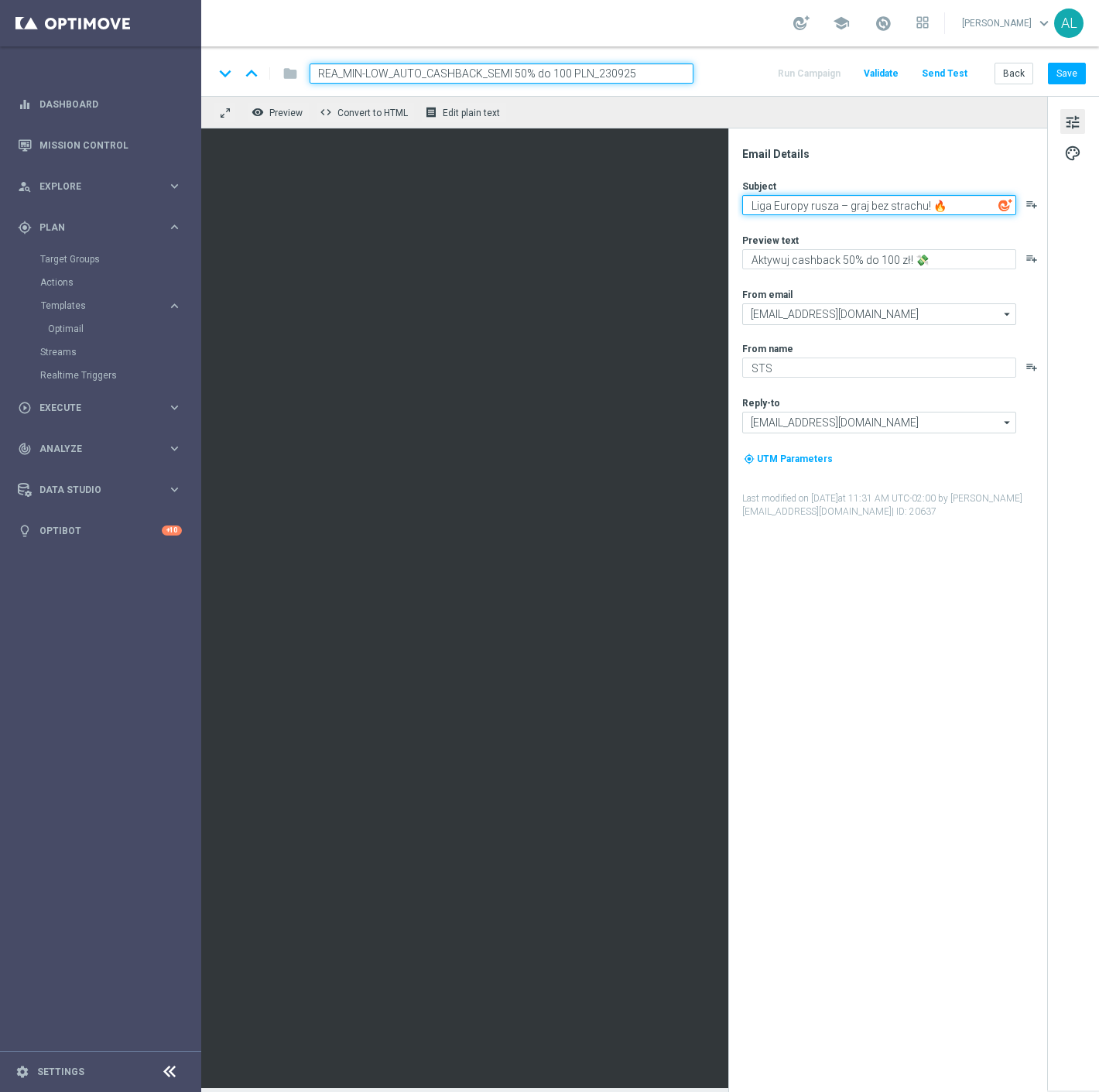
click at [848, 209] on textarea "Liga Europy rusza – graj bez strachu! 🔥" at bounding box center [879, 205] width 274 height 20
drag, startPoint x: 862, startPoint y: 208, endPoint x: 914, endPoint y: 207, distance: 52.0
click at [914, 207] on textarea "Liga Europy rusza - graj bez strachu! 🔥" at bounding box center [879, 205] width 274 height 20
drag, startPoint x: 918, startPoint y: 205, endPoint x: 865, endPoint y: 205, distance: 53.0
click at [865, 205] on textarea "Liga Europy rusza - graj bez strachu! 🔥" at bounding box center [879, 205] width 274 height 20
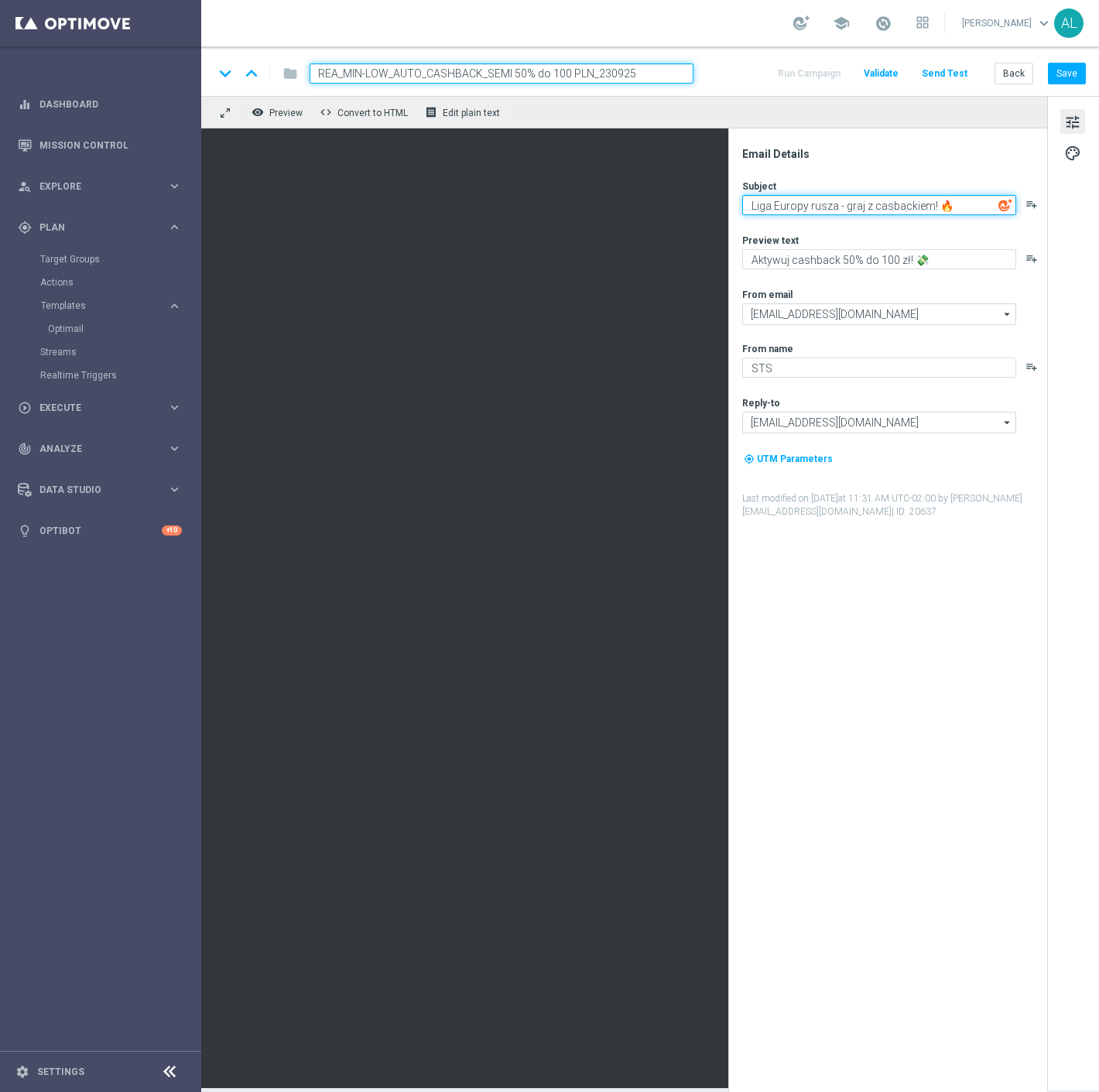
click at [888, 205] on textarea "Liga Europy rusza - graj z casbackiem! 🔥" at bounding box center [879, 205] width 274 height 20
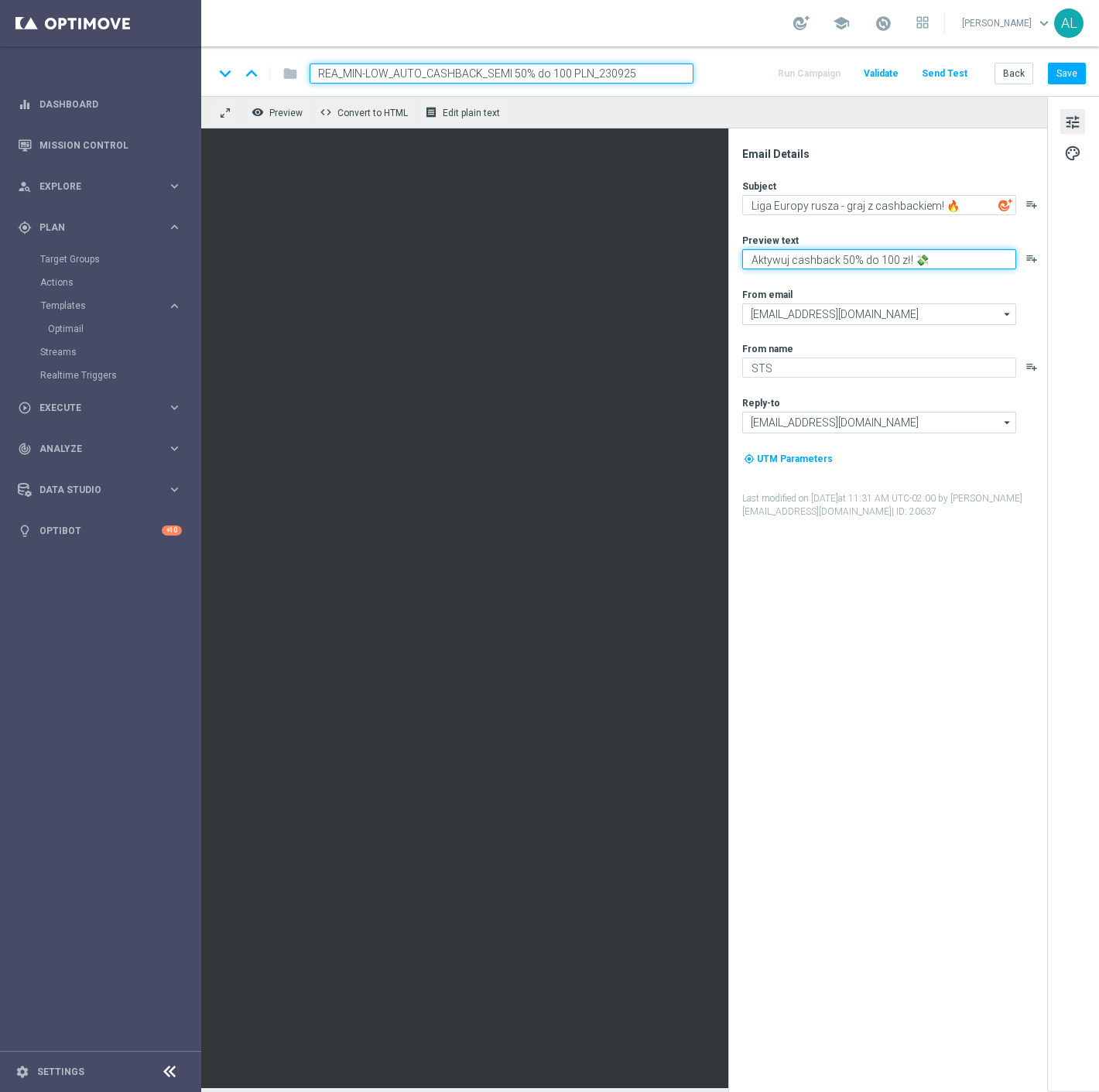
click at [915, 263] on textarea "Aktywuj cashback 50% do 100 zł! 💸" at bounding box center [879, 259] width 274 height 20
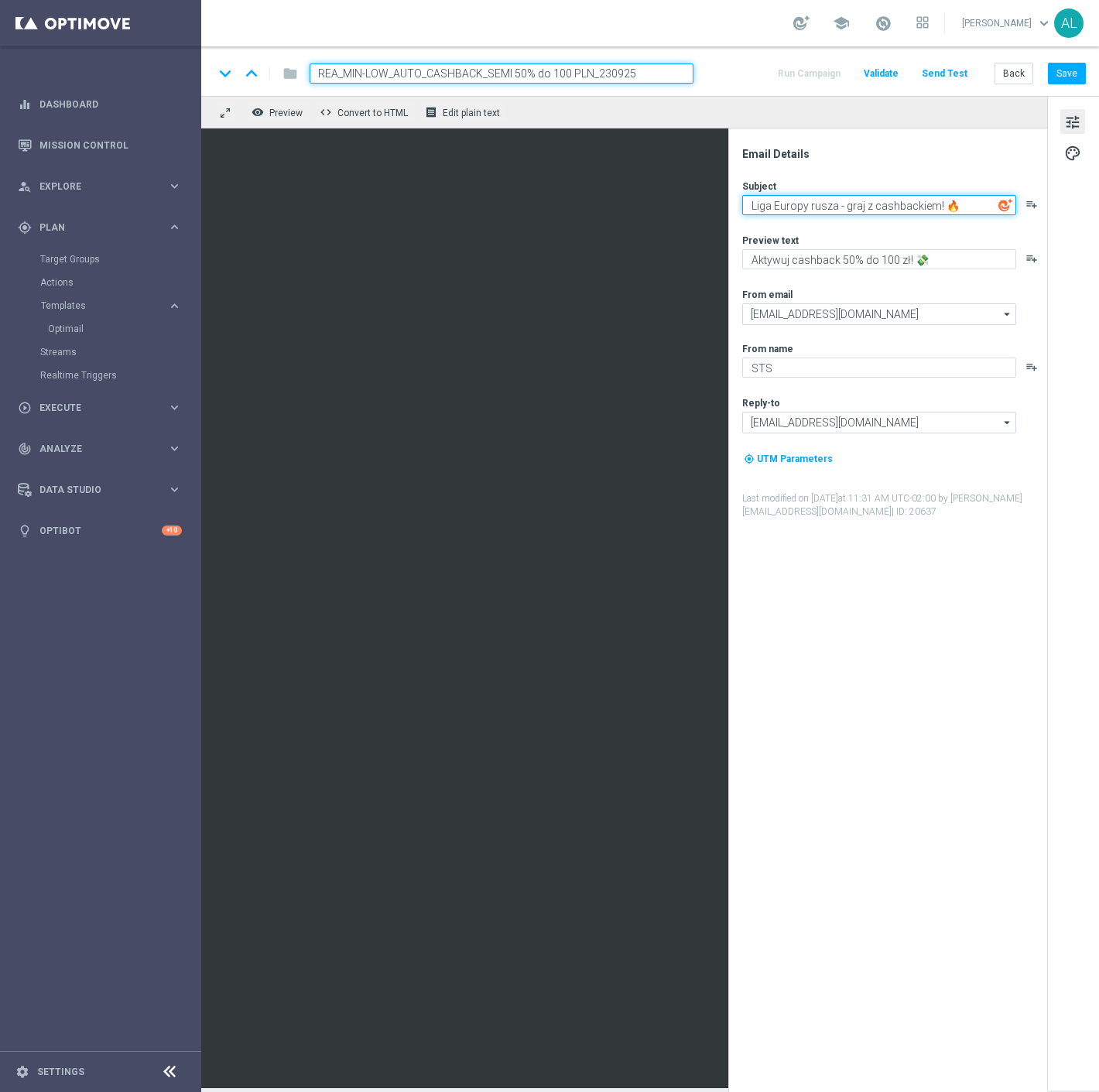
drag, startPoint x: 839, startPoint y: 205, endPoint x: 934, endPoint y: 209, distance: 95.1
click at [934, 209] on textarea "Liga Europy rusza - graj z cashbackiem! 🔥" at bounding box center [879, 205] width 274 height 20
type textarea "Liga Europy rusza ! 🔥"
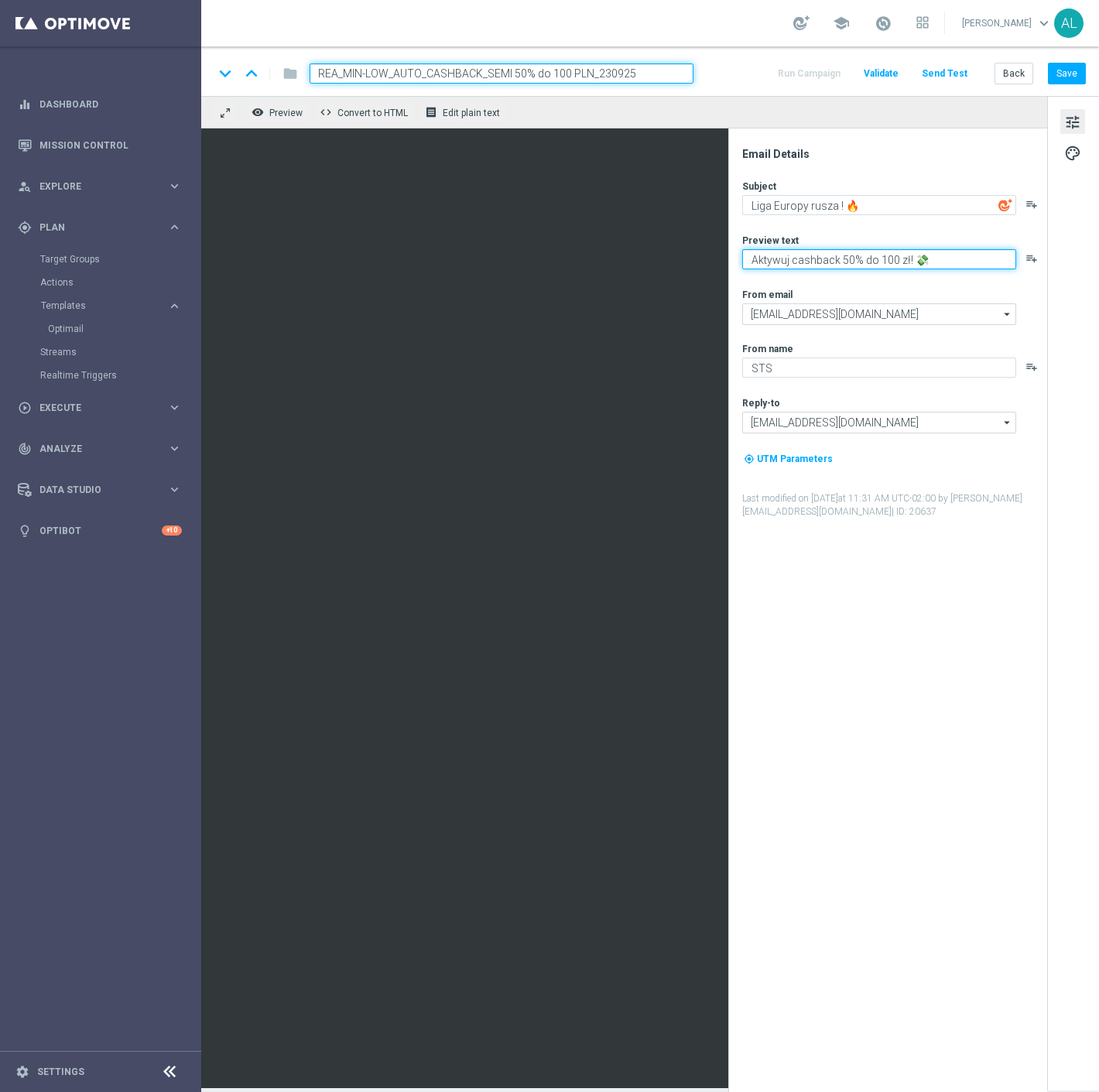
click at [834, 264] on textarea "Aktywuj cashback 50% do 100 zł! 💸" at bounding box center [879, 259] width 274 height 20
paste textarea "Liga Europy rusza – graj bez strachu! 🔥"
drag, startPoint x: 829, startPoint y: 257, endPoint x: 774, endPoint y: 264, distance: 55.4
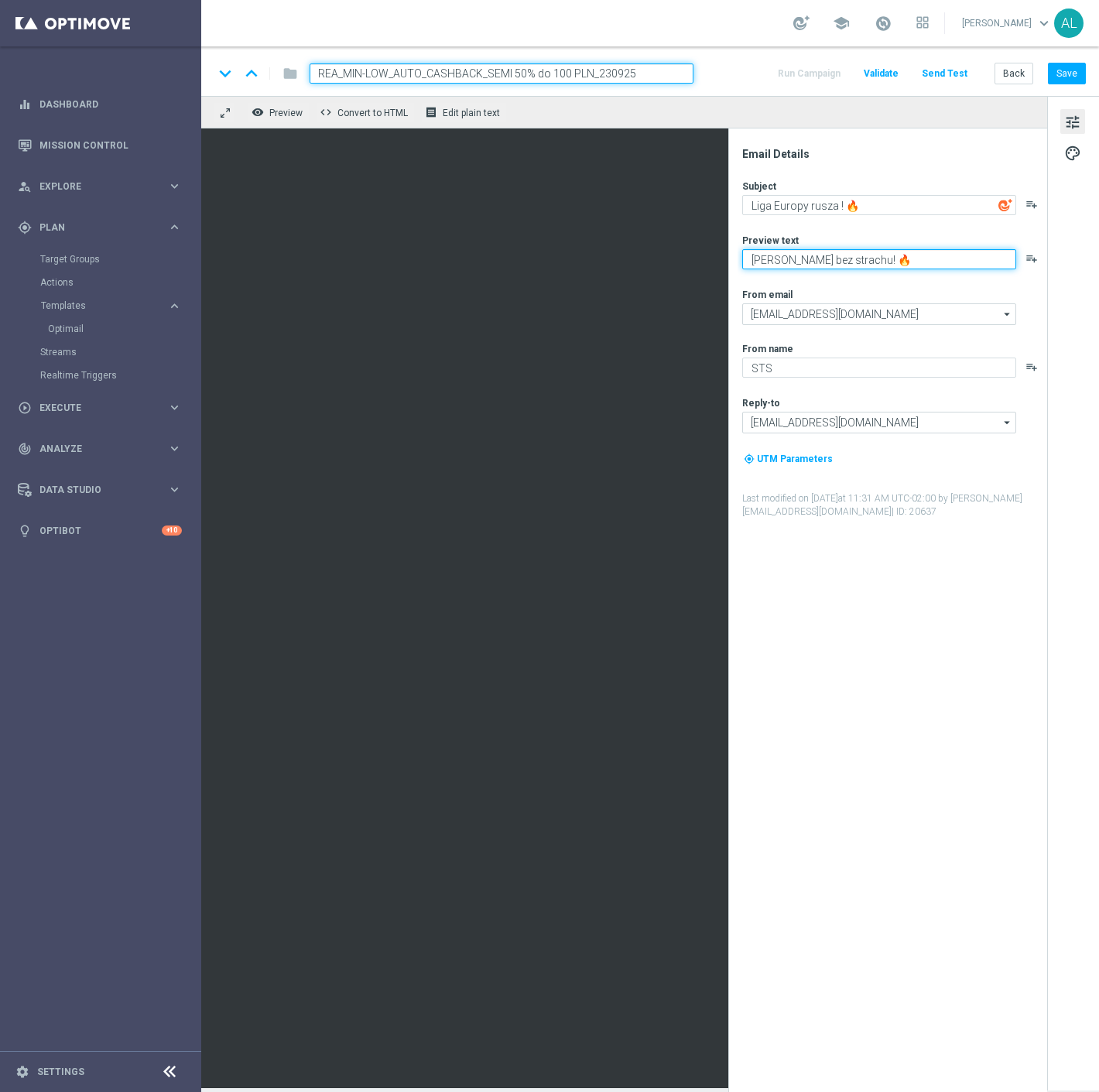
click at [774, 264] on textarea "Graj bez strachu! 🔥" at bounding box center [879, 259] width 274 height 20
click at [908, 259] on textarea "Graj z cashbackiem do 100 zł! 🔥" at bounding box center [879, 259] width 274 height 20
paste textarea
type textarea "Graj z cashbackiem do 100 zł! 💸"
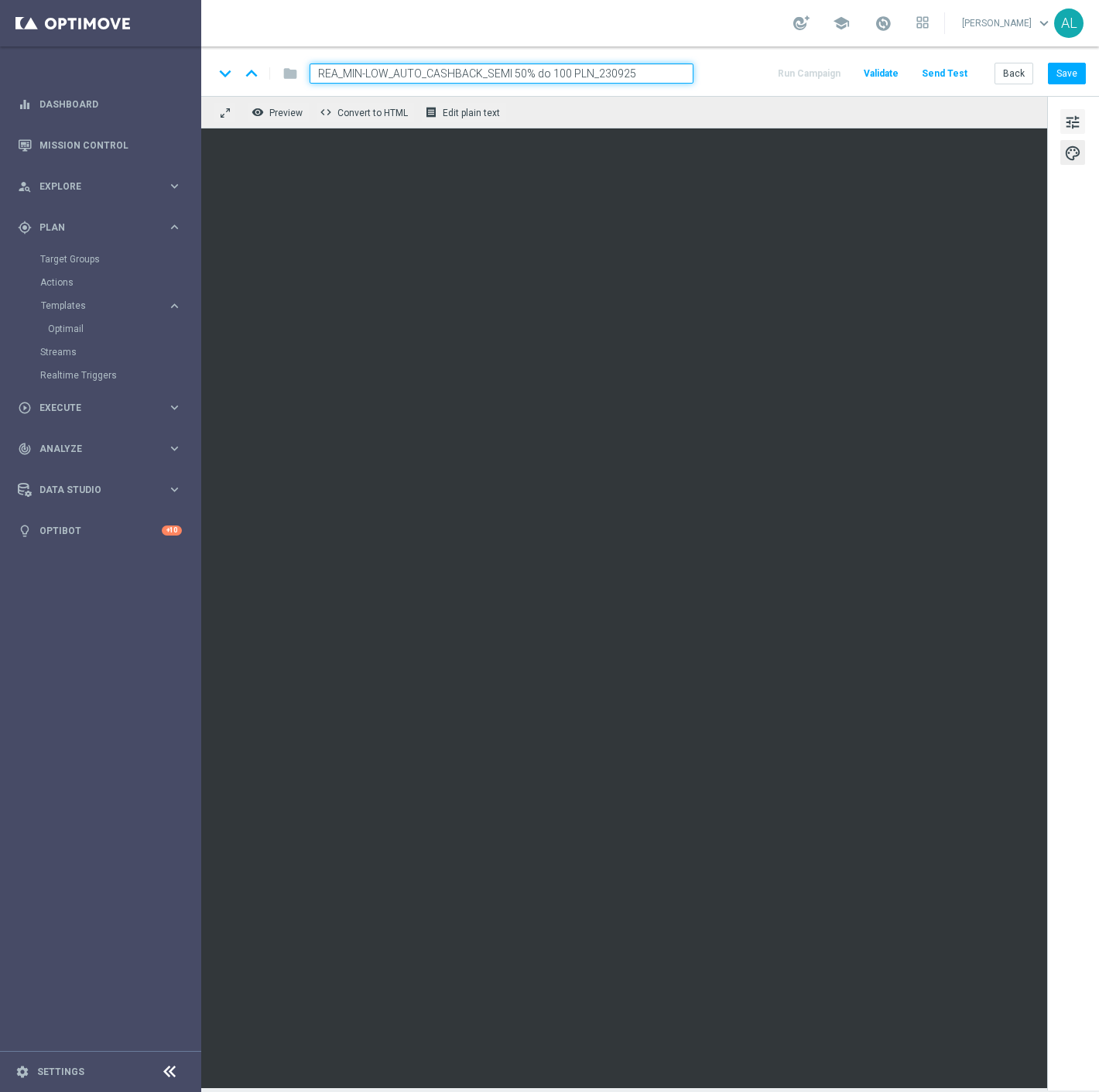
click at [1082, 118] on button "tune" at bounding box center [1072, 121] width 24 height 24
click at [1081, 121] on button "tune" at bounding box center [1072, 121] width 24 height 24
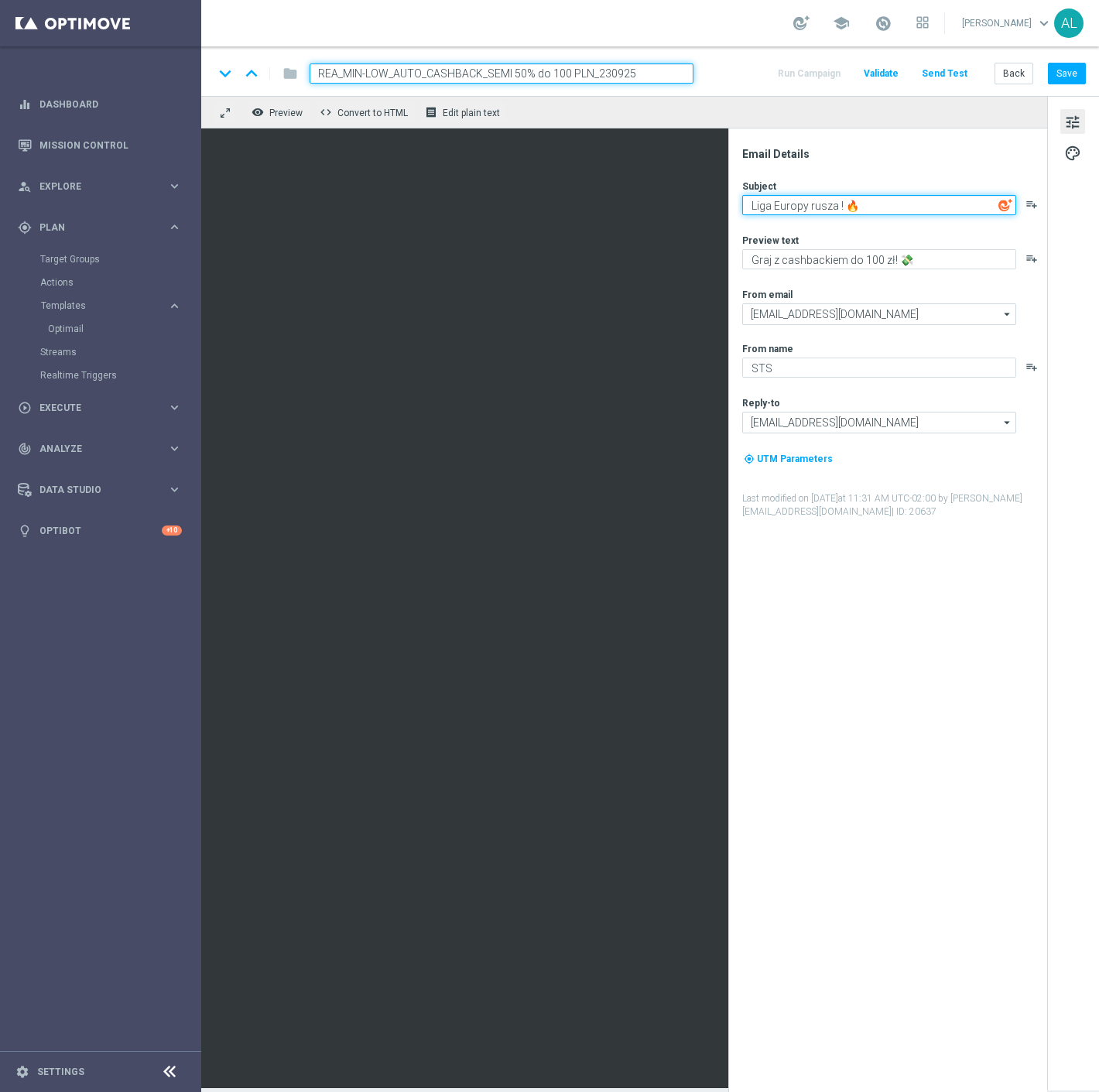
click at [839, 209] on textarea "Liga Europy rusza ! 🔥" at bounding box center [879, 205] width 274 height 20
click at [824, 197] on textarea "Liga Europy rusza! 🔥" at bounding box center [879, 205] width 274 height 20
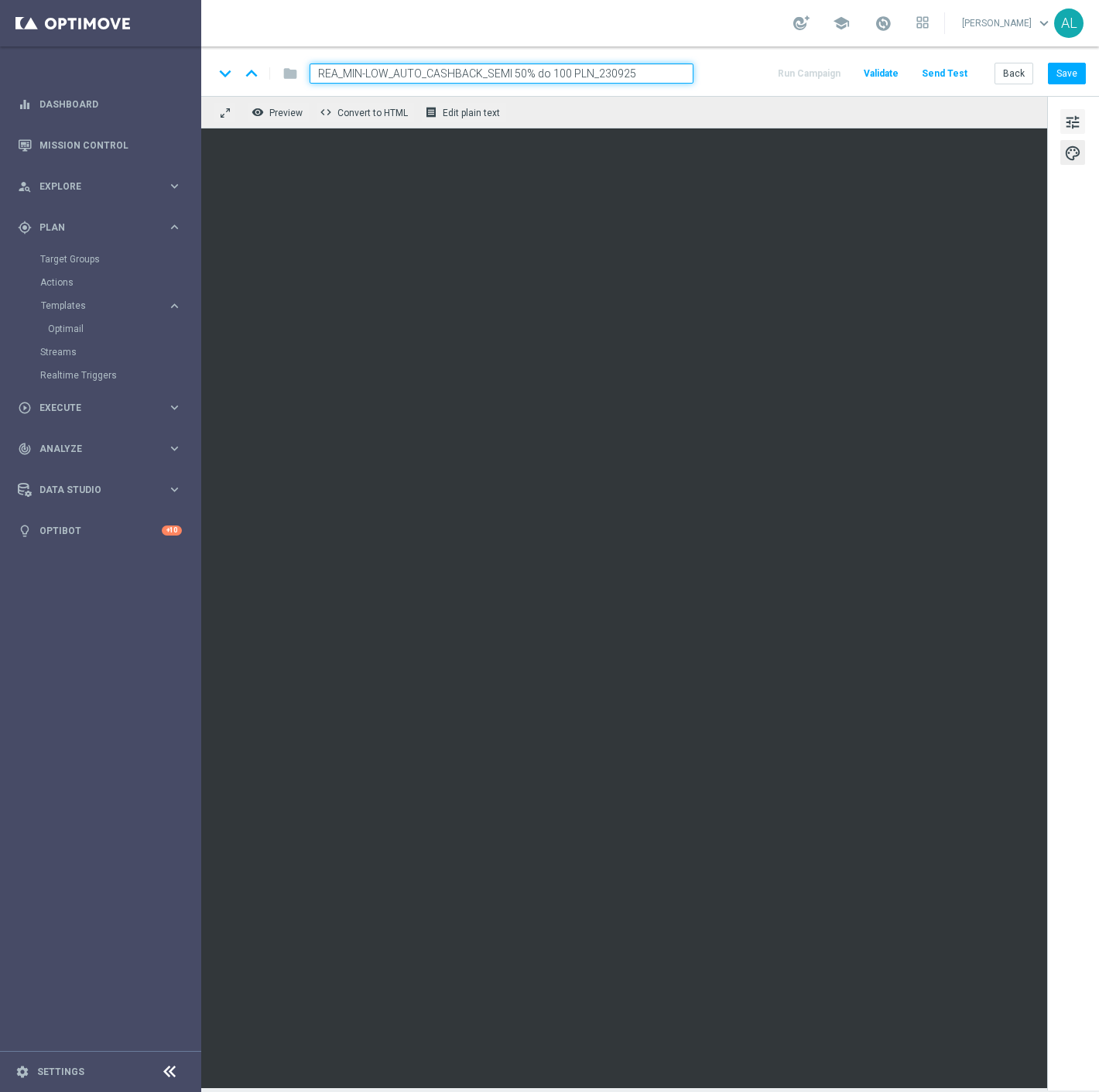
click at [1083, 110] on button "tune" at bounding box center [1072, 121] width 24 height 24
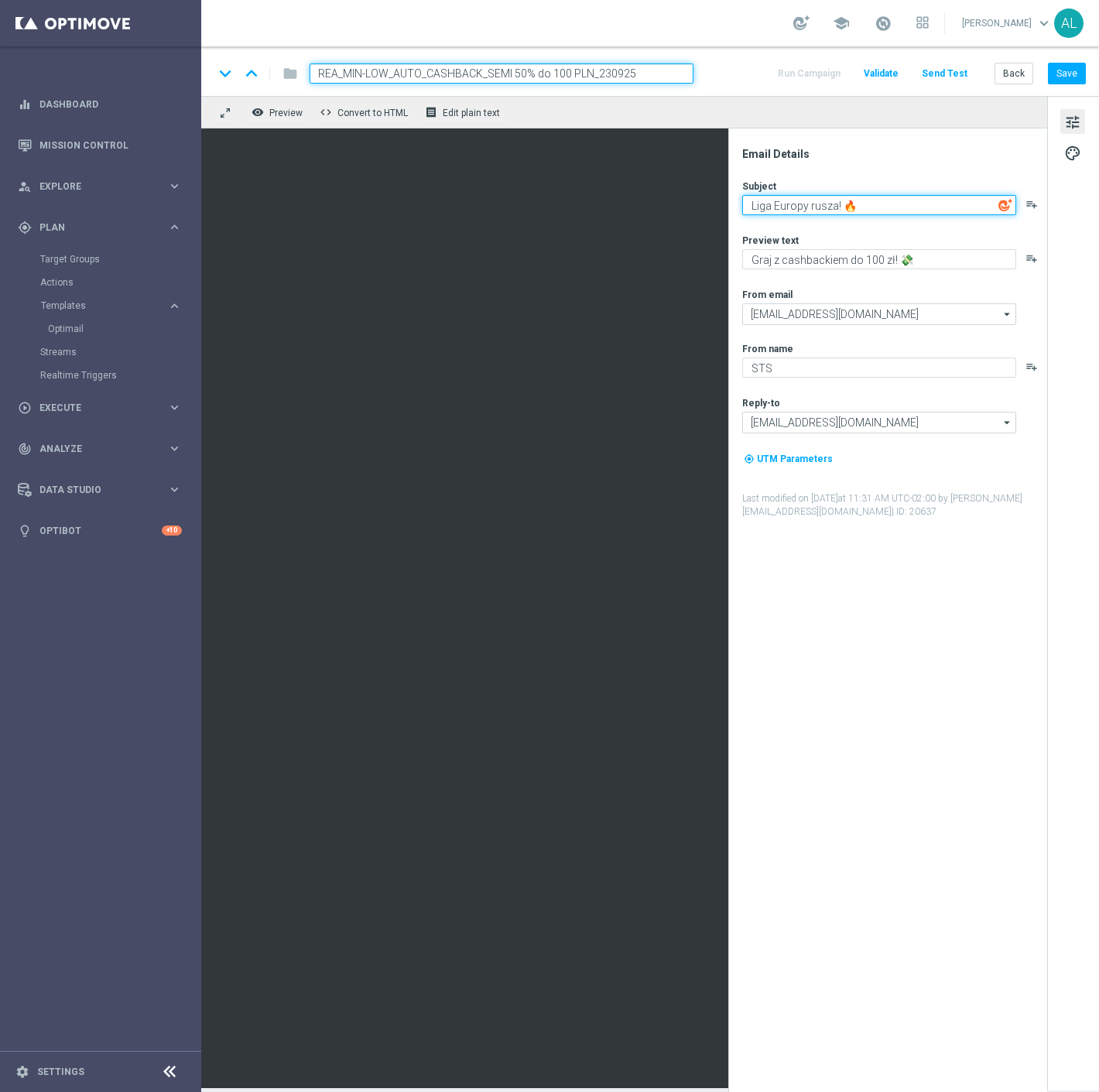
click at [834, 209] on textarea "Liga Europy rusza! 🔥" at bounding box center [879, 205] width 274 height 20
drag, startPoint x: 808, startPoint y: 203, endPoint x: 732, endPoint y: 206, distance: 76.1
click at [732, 206] on div "Email Details Subject Liga Europy rusza! 🔥 playlist_add Preview text Graj z cas…" at bounding box center [887, 610] width 319 height 963
paste textarea "Piłkarski maraton rusza"
click at [815, 205] on textarea "Piłkarski maraton rusza 🔥" at bounding box center [879, 205] width 274 height 20
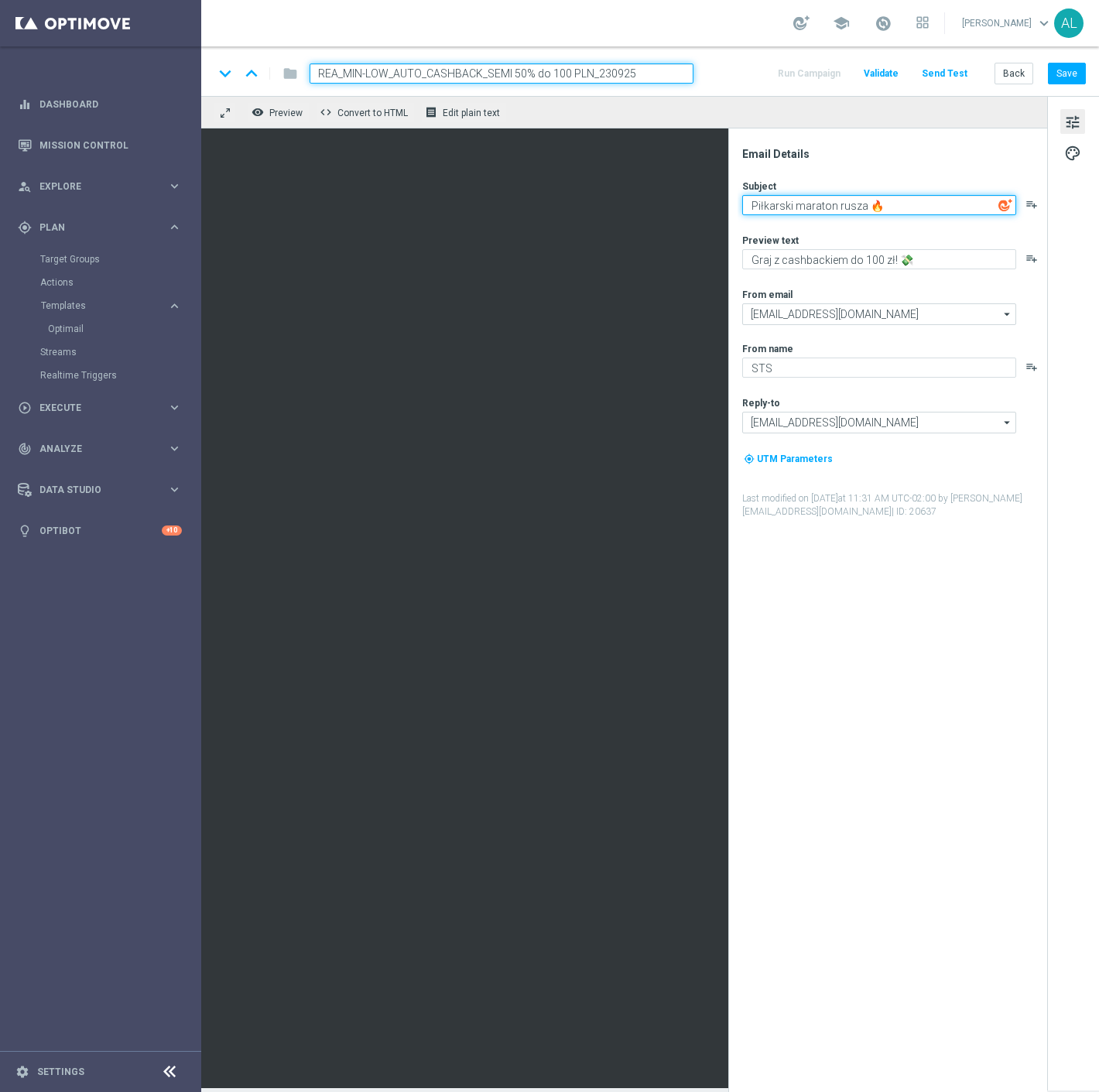
type textarea "Piłkarski maraton rusza 🔥"
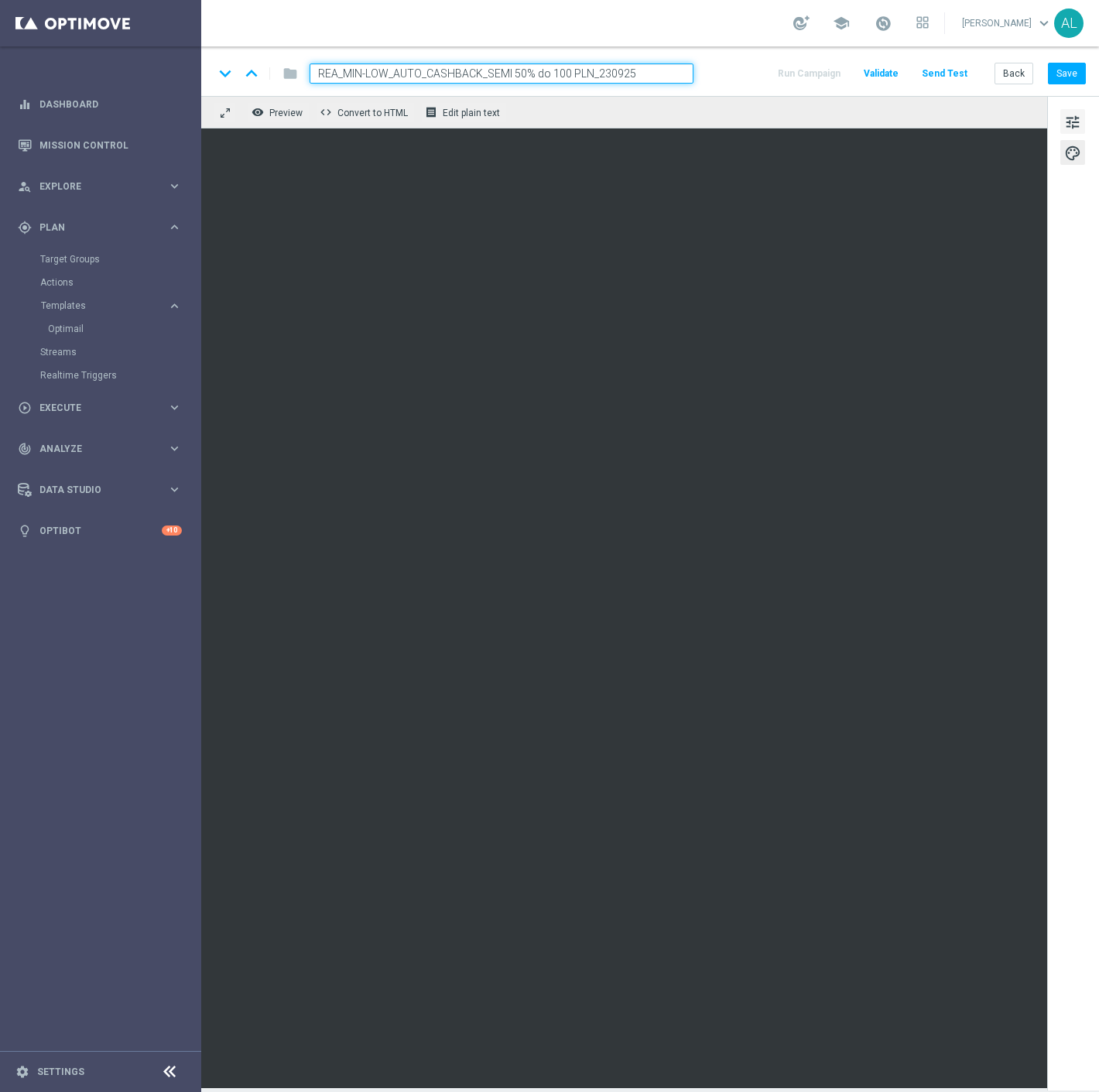
click at [1071, 119] on span "tune" at bounding box center [1072, 122] width 17 height 20
click at [1069, 119] on span "tune" at bounding box center [1072, 122] width 17 height 20
click at [1067, 118] on span "tune" at bounding box center [1072, 122] width 17 height 20
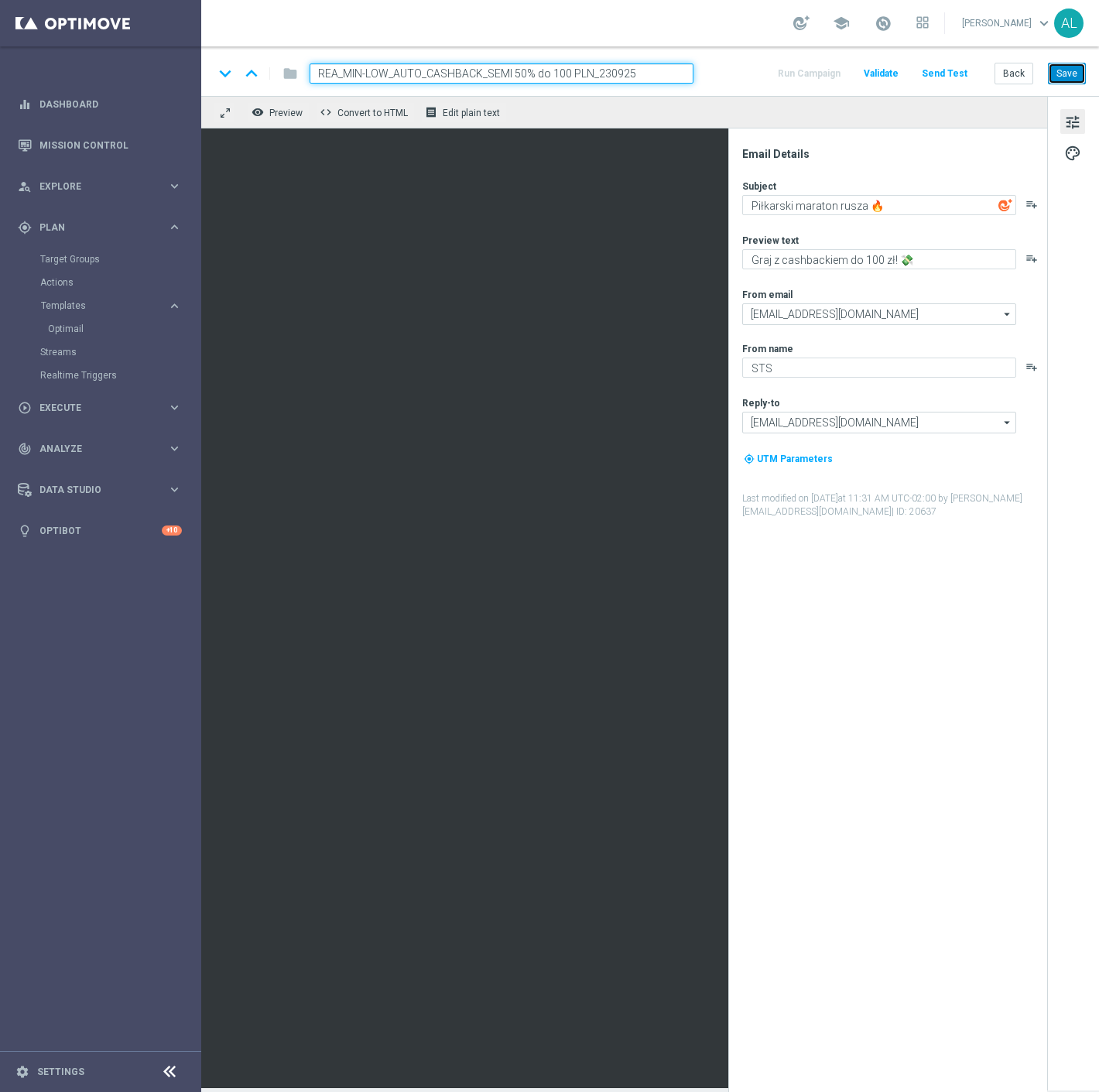
click at [1068, 76] on button "Save" at bounding box center [1067, 73] width 38 height 21
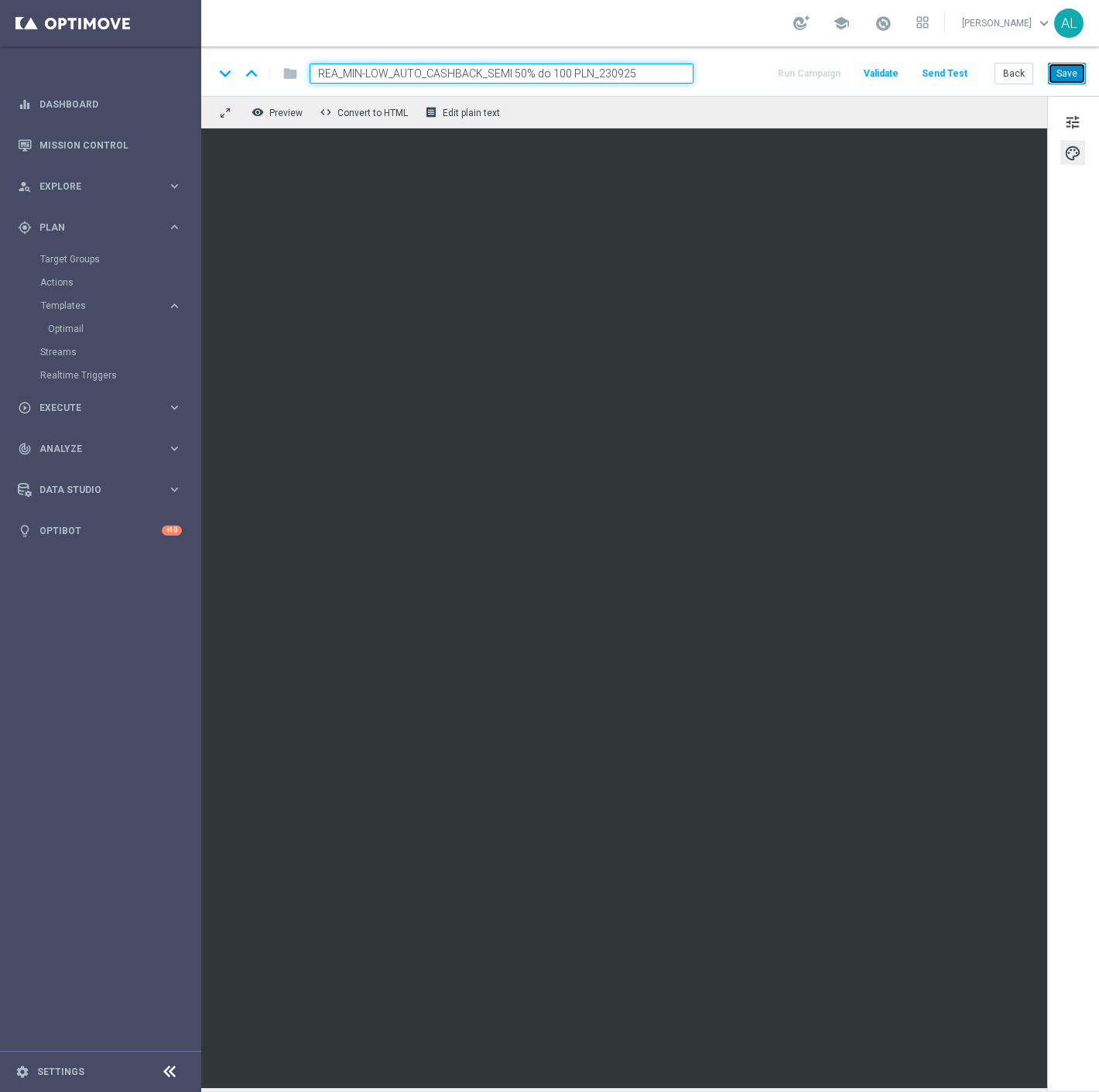
click at [1065, 71] on button "Save" at bounding box center [1067, 73] width 38 height 21
click at [1062, 119] on button "tune" at bounding box center [1072, 121] width 24 height 24
click at [1079, 122] on span "tune" at bounding box center [1072, 122] width 17 height 20
click at [1071, 127] on span "tune" at bounding box center [1072, 122] width 17 height 20
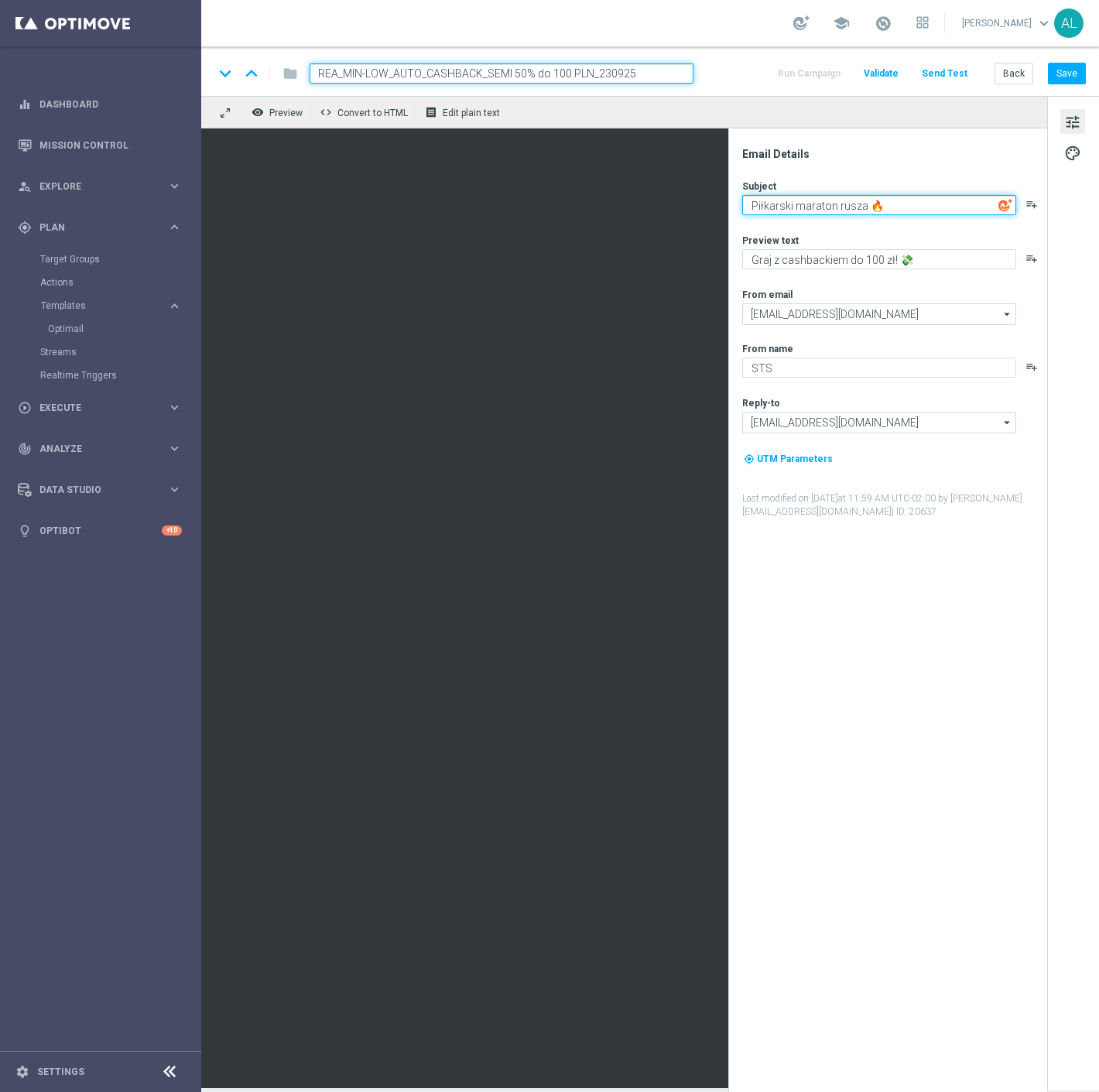
click at [865, 199] on textarea "Piłkarski maraton rusza 🔥" at bounding box center [879, 205] width 274 height 20
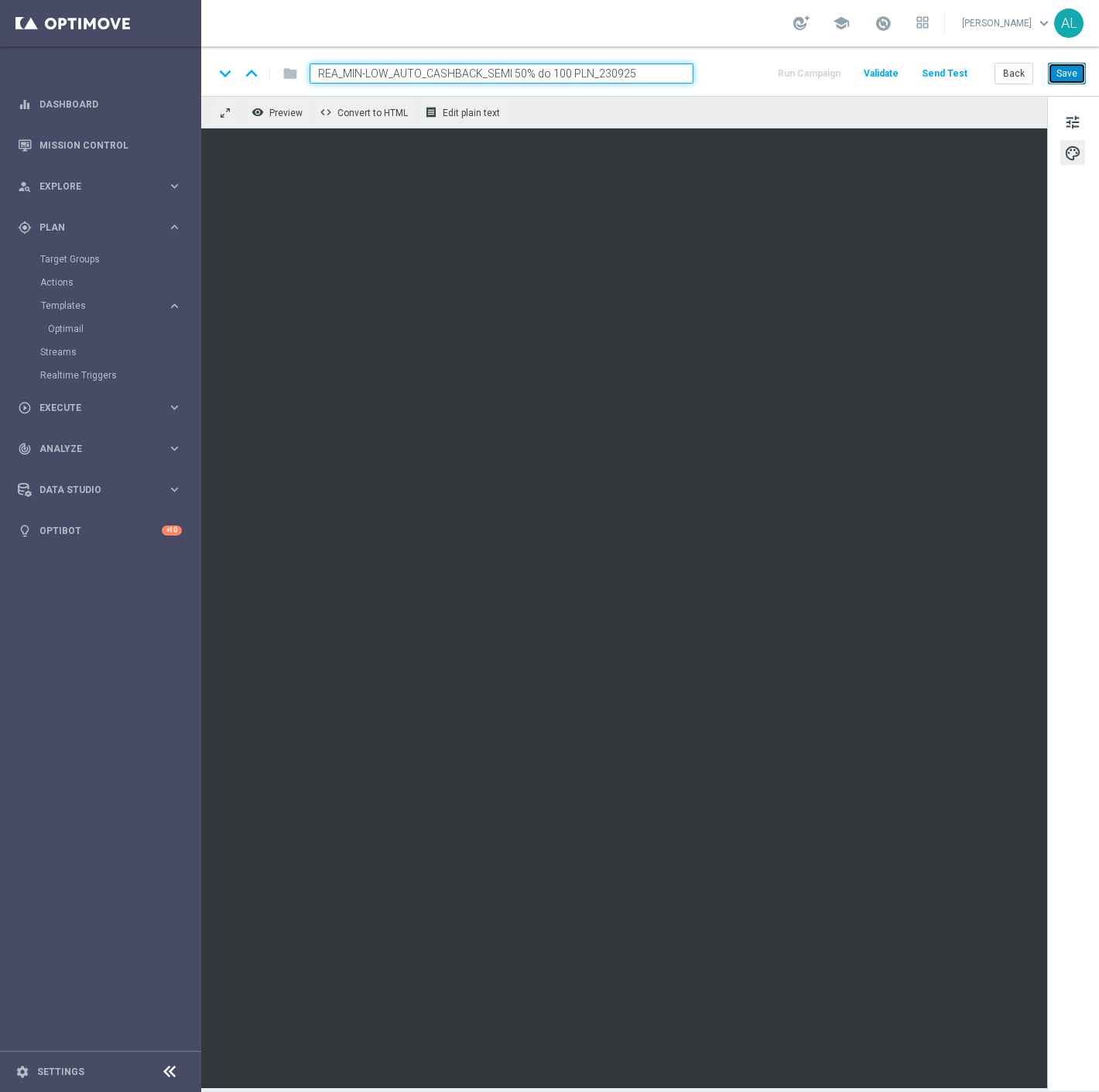
click at [1074, 75] on button "Save" at bounding box center [1067, 73] width 38 height 21
click at [907, 122] on div "remove_red_eye Preview code Convert to HTML receipt Edit plain text" at bounding box center [624, 111] width 846 height 32
click at [1063, 73] on button "Save" at bounding box center [1067, 73] width 38 height 21
click at [1064, 82] on button "Save" at bounding box center [1067, 73] width 38 height 21
click at [1058, 72] on button "Save" at bounding box center [1067, 73] width 38 height 21
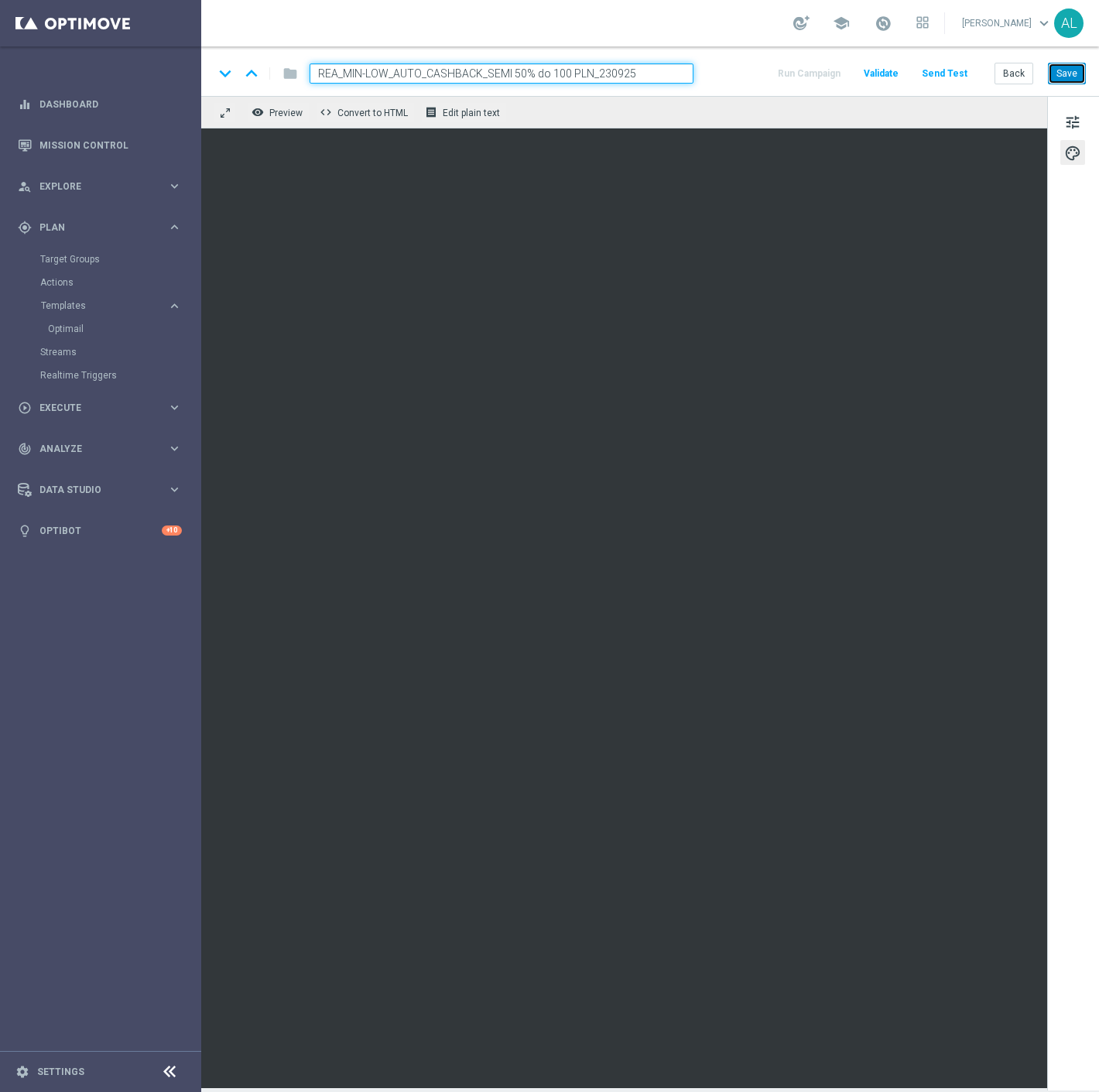
click at [1063, 75] on button "Save" at bounding box center [1067, 73] width 38 height 21
click at [1081, 63] on button "Save" at bounding box center [1067, 73] width 38 height 21
click at [1003, 75] on button "Back" at bounding box center [1014, 73] width 39 height 21
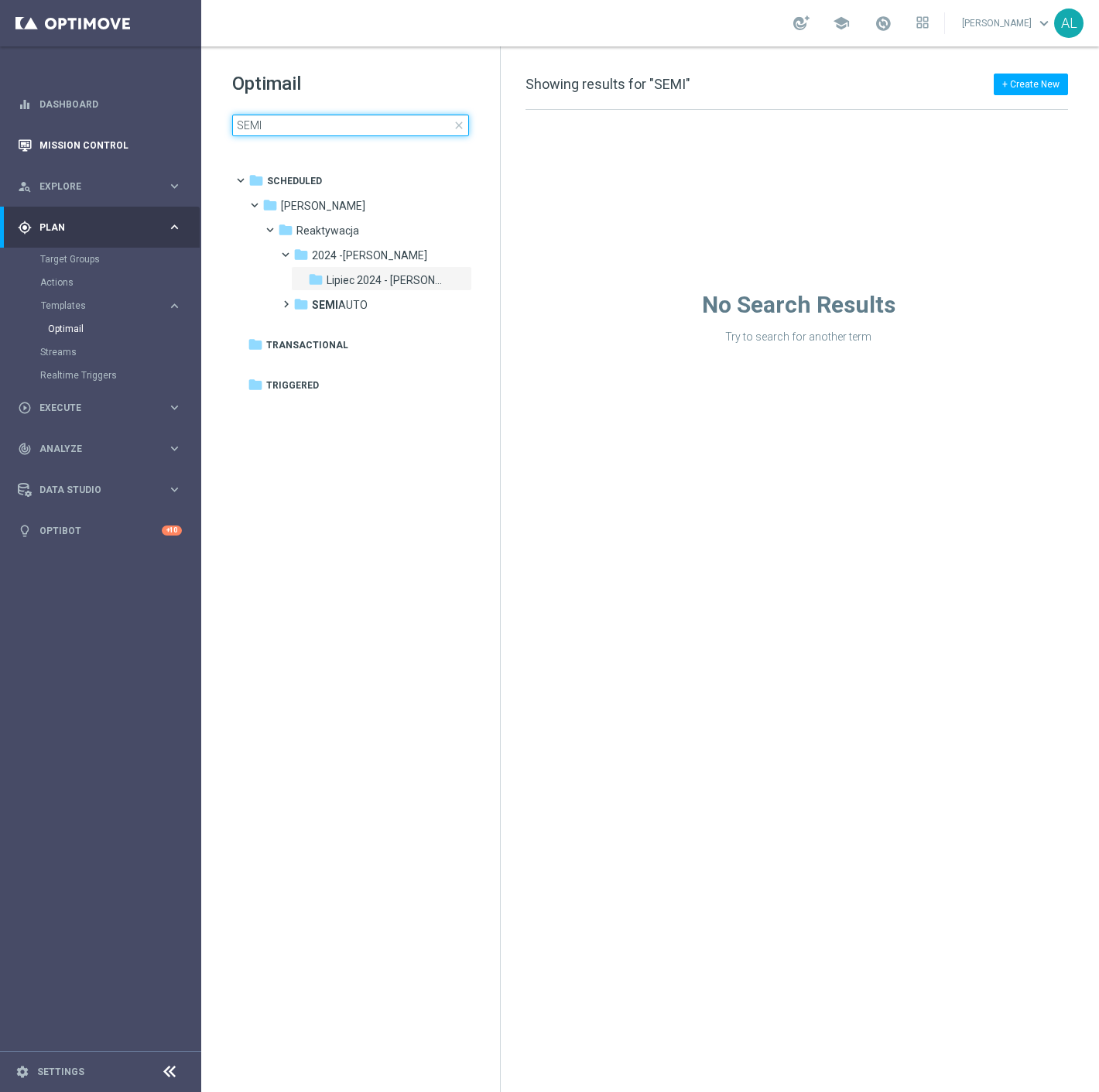
drag, startPoint x: 283, startPoint y: 128, endPoint x: 197, endPoint y: 134, distance: 86.2
click at [197, 134] on main "equalizer Dashboard Mission Control" at bounding box center [549, 546] width 1099 height 1092
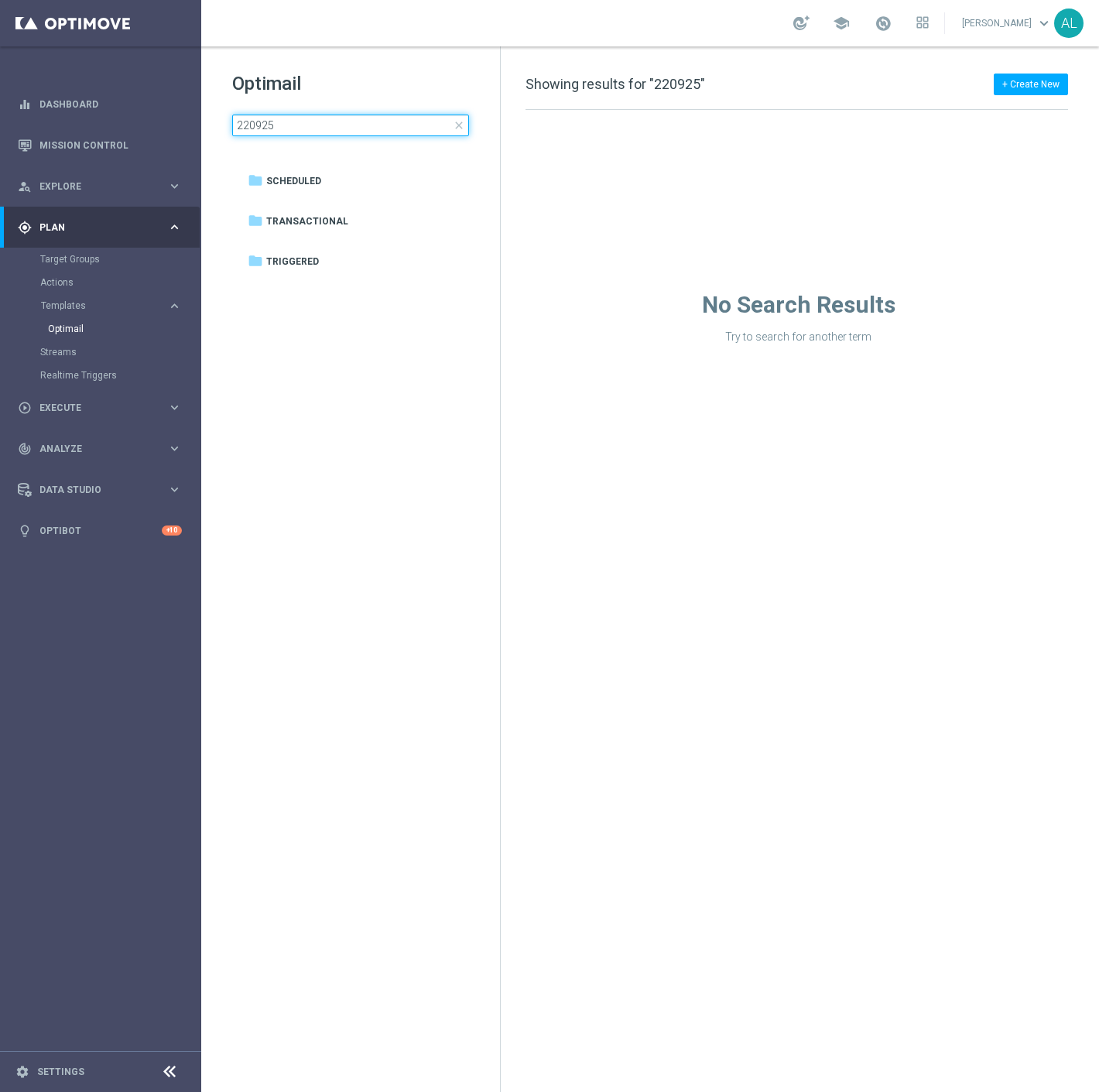
click at [242, 129] on input "220925" at bounding box center [350, 125] width 237 height 21
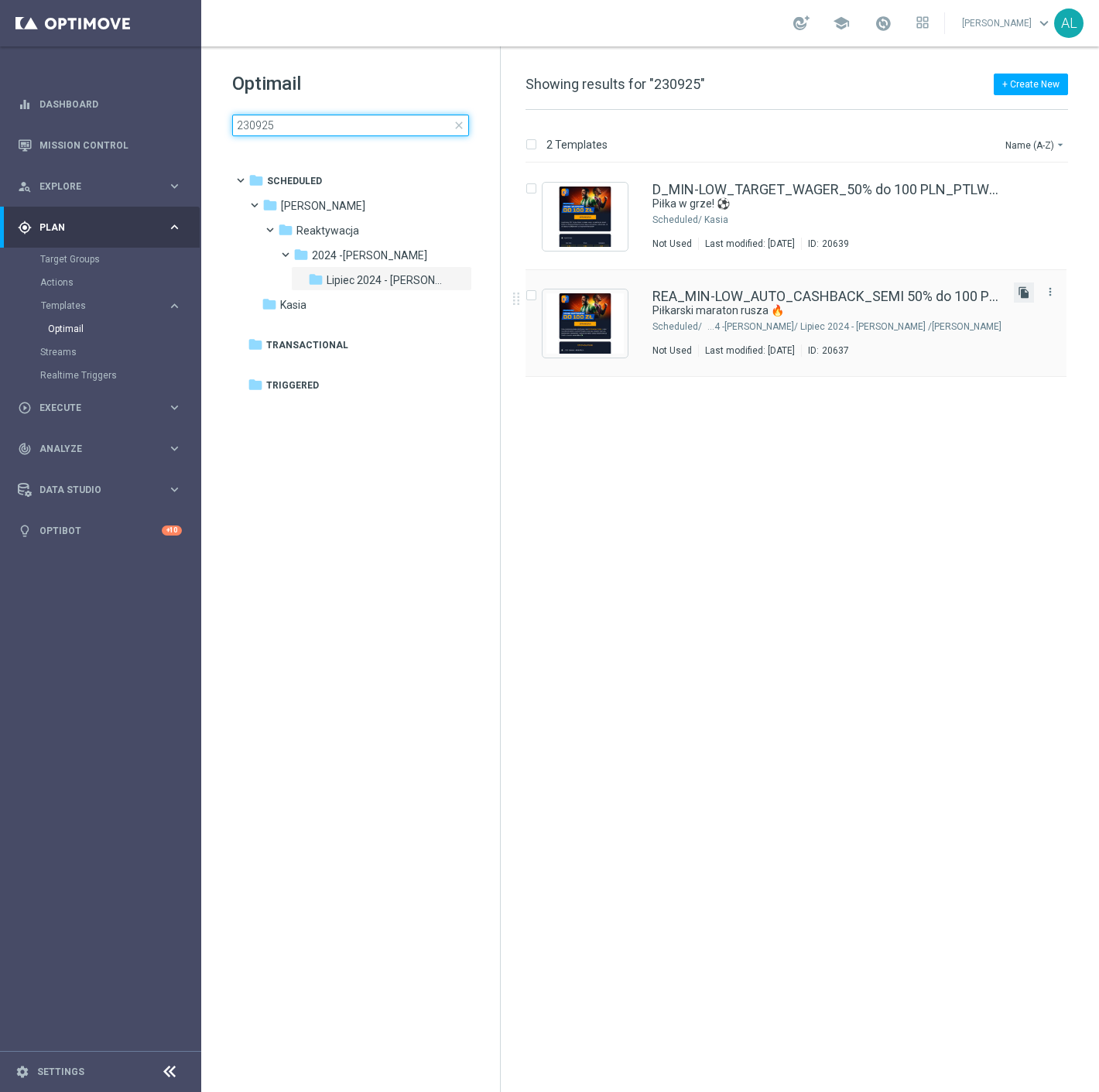
type input "230925"
click at [1025, 291] on icon "file_copy" at bounding box center [1024, 292] width 13 height 13
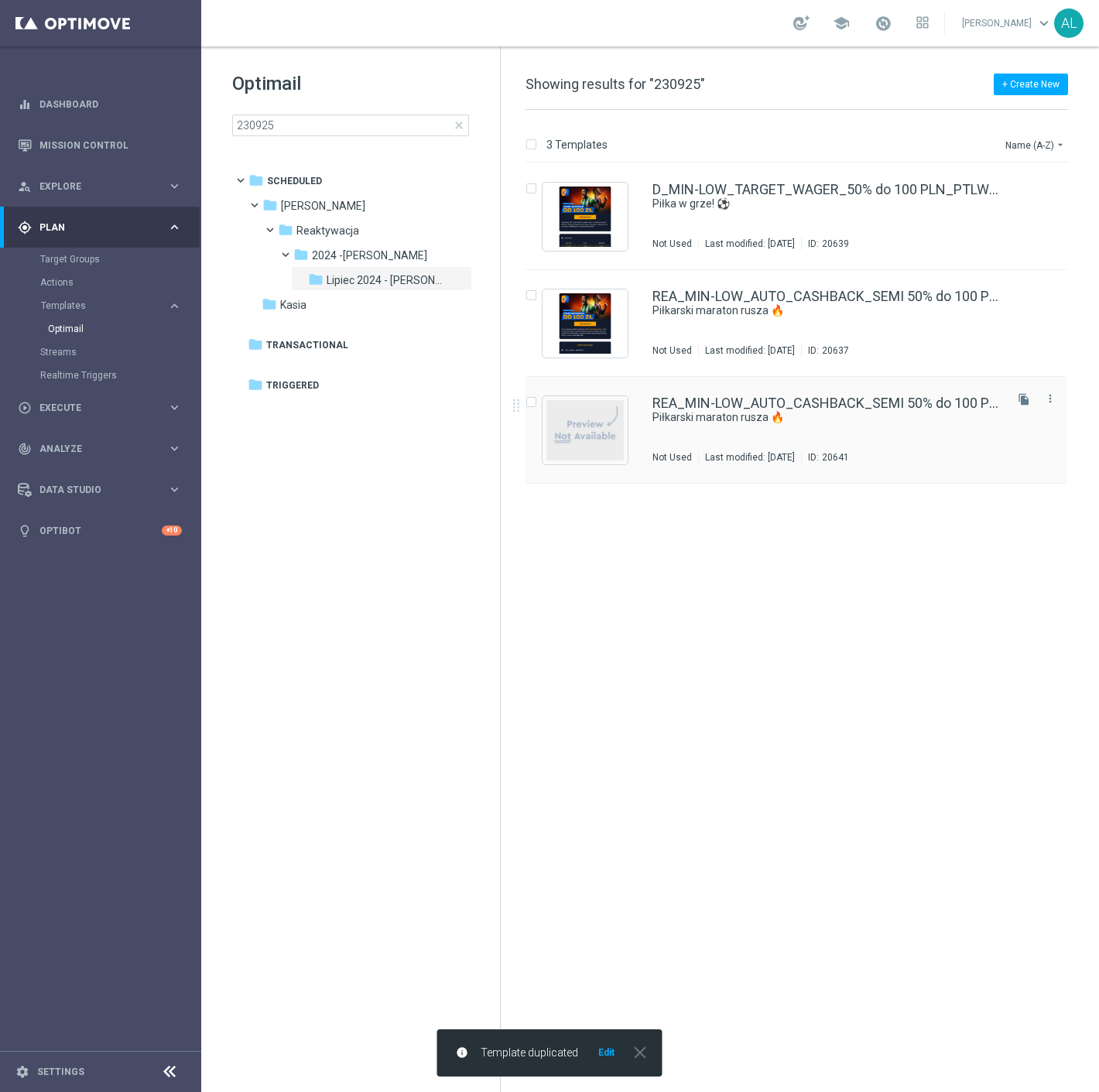
click at [788, 427] on div "REA_MIN-LOW_AUTO_CASHBACK_SEMI 50% do 100 PLN_ 230925 (1) Piłkarski maraton rus…" at bounding box center [827, 429] width 349 height 67
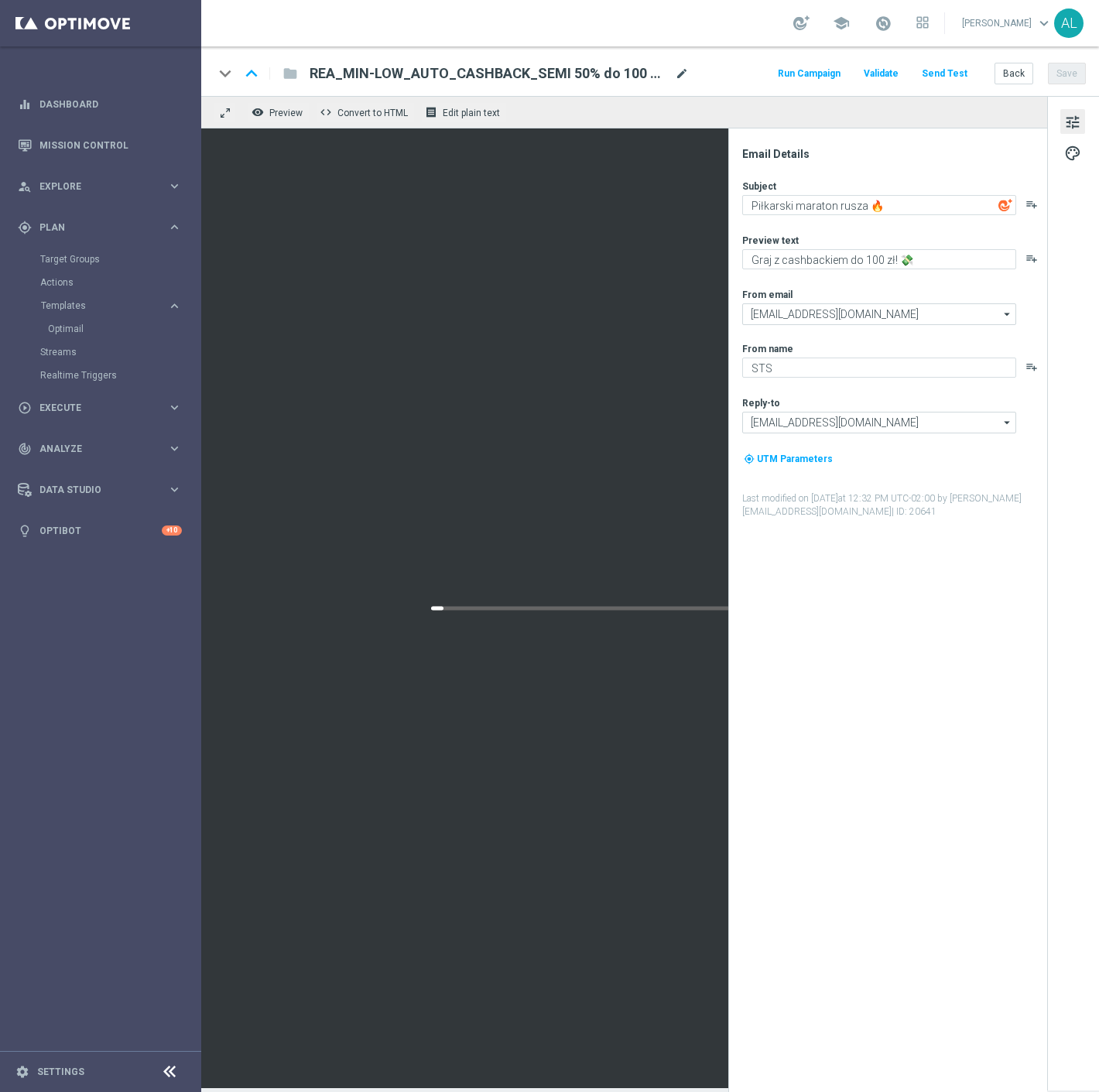
click at [678, 78] on span "mode_edit" at bounding box center [682, 73] width 14 height 14
click at [639, 71] on input "REA_MIN-LOW_AUTO_CASHBACK_SEMI 50% do 100 PLN_230925(1)" at bounding box center [501, 73] width 384 height 20
drag, startPoint x: 654, startPoint y: 76, endPoint x: 632, endPoint y: 76, distance: 22.0
click at [632, 76] on input "REA_MIN-LOW_AUTO_CASHBACK_SEMI 50% do 100 PLN_230925(1)" at bounding box center [501, 73] width 384 height 20
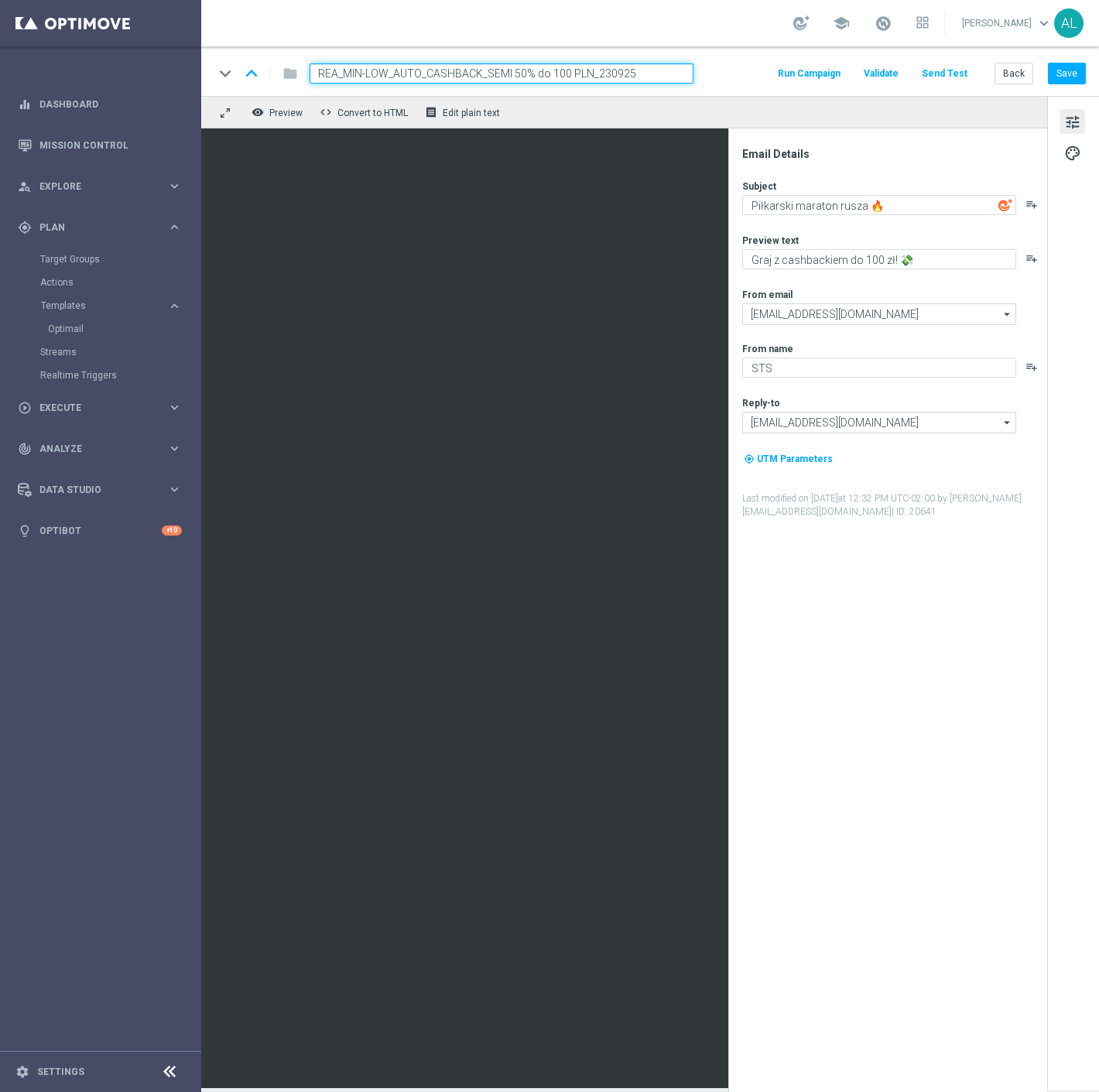
type input "REA_MIN-LOW_AUTO_CASHBACK_SEMI 50% do 100 PLN_230925"
click at [865, 258] on textarea "Graj z cashbackiem do 100 zł! 💸" at bounding box center [879, 259] width 274 height 20
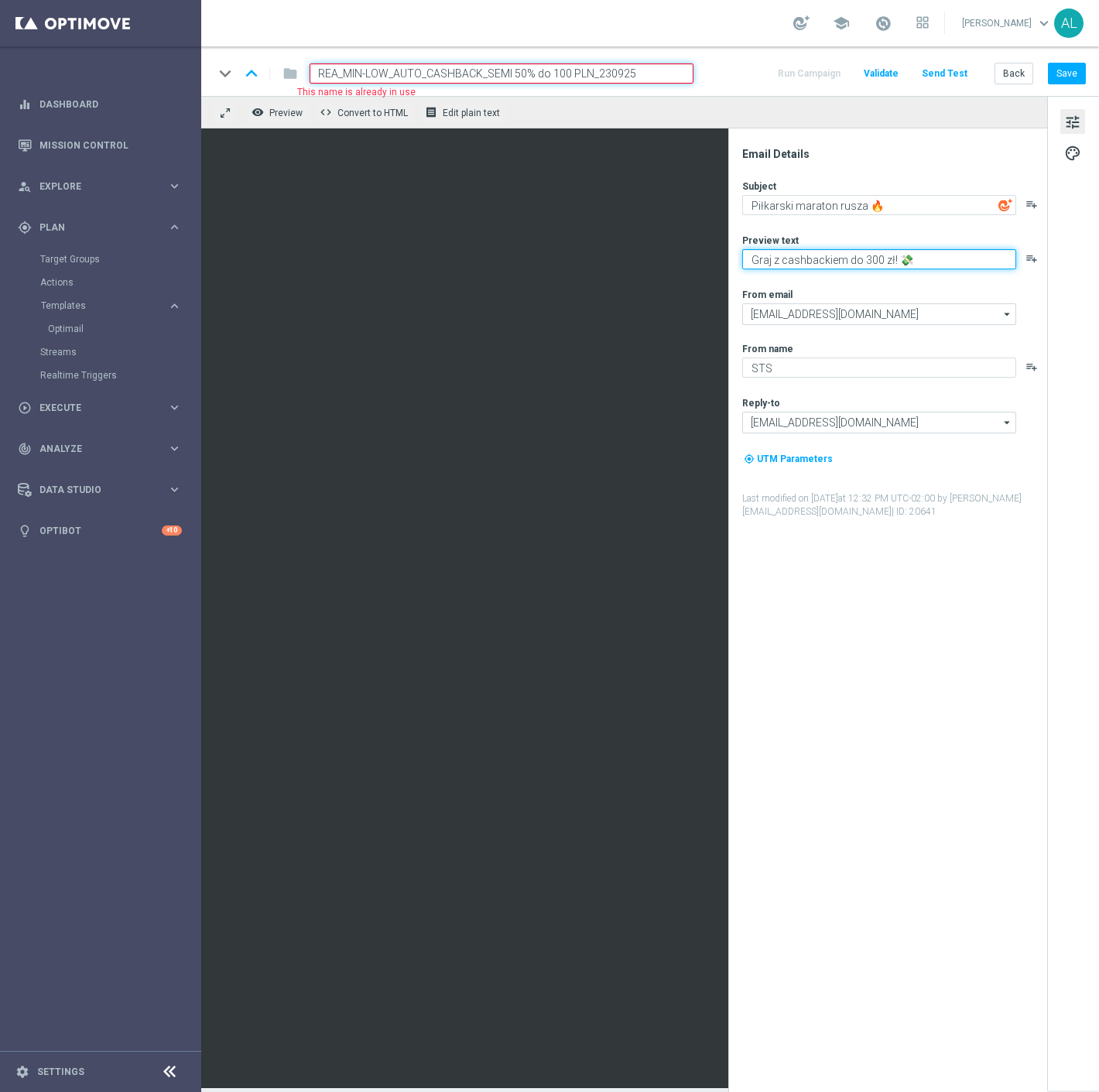
type textarea "Graj z cashbackiem do 300 zł! 💸"
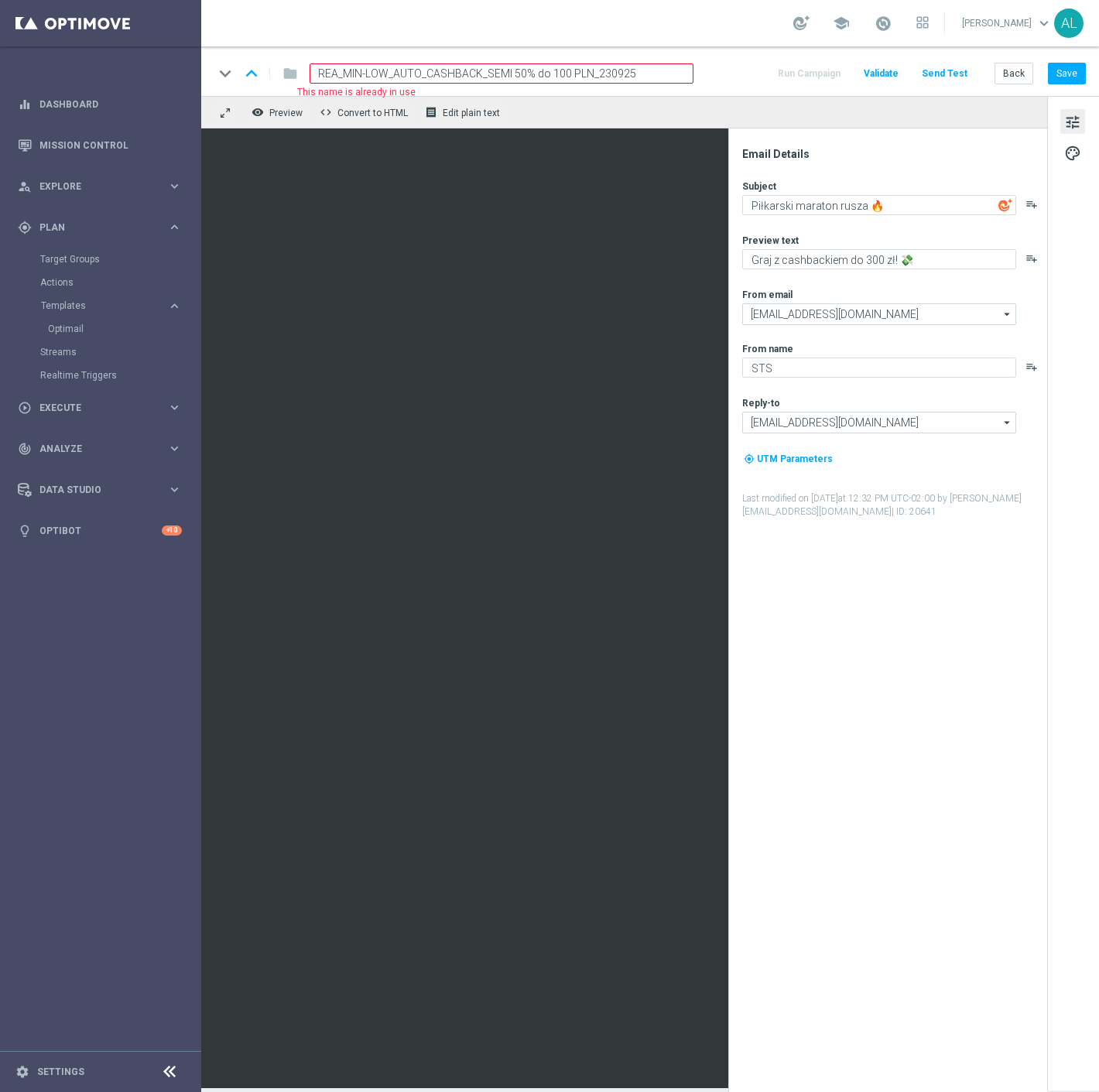
click at [552, 73] on input "REA_MIN-LOW_AUTO_CASHBACK_SEMI 50% do 100 PLN_230925" at bounding box center [501, 73] width 384 height 20
drag, startPoint x: 389, startPoint y: 71, endPoint x: 346, endPoint y: 75, distance: 43.2
click at [346, 75] on input "REA_MIN-LOW_AUTO_CASHBACK_SEMI 50% do 300 PLN_230925" at bounding box center [501, 73] width 384 height 20
click at [1064, 68] on button "Save" at bounding box center [1067, 73] width 38 height 21
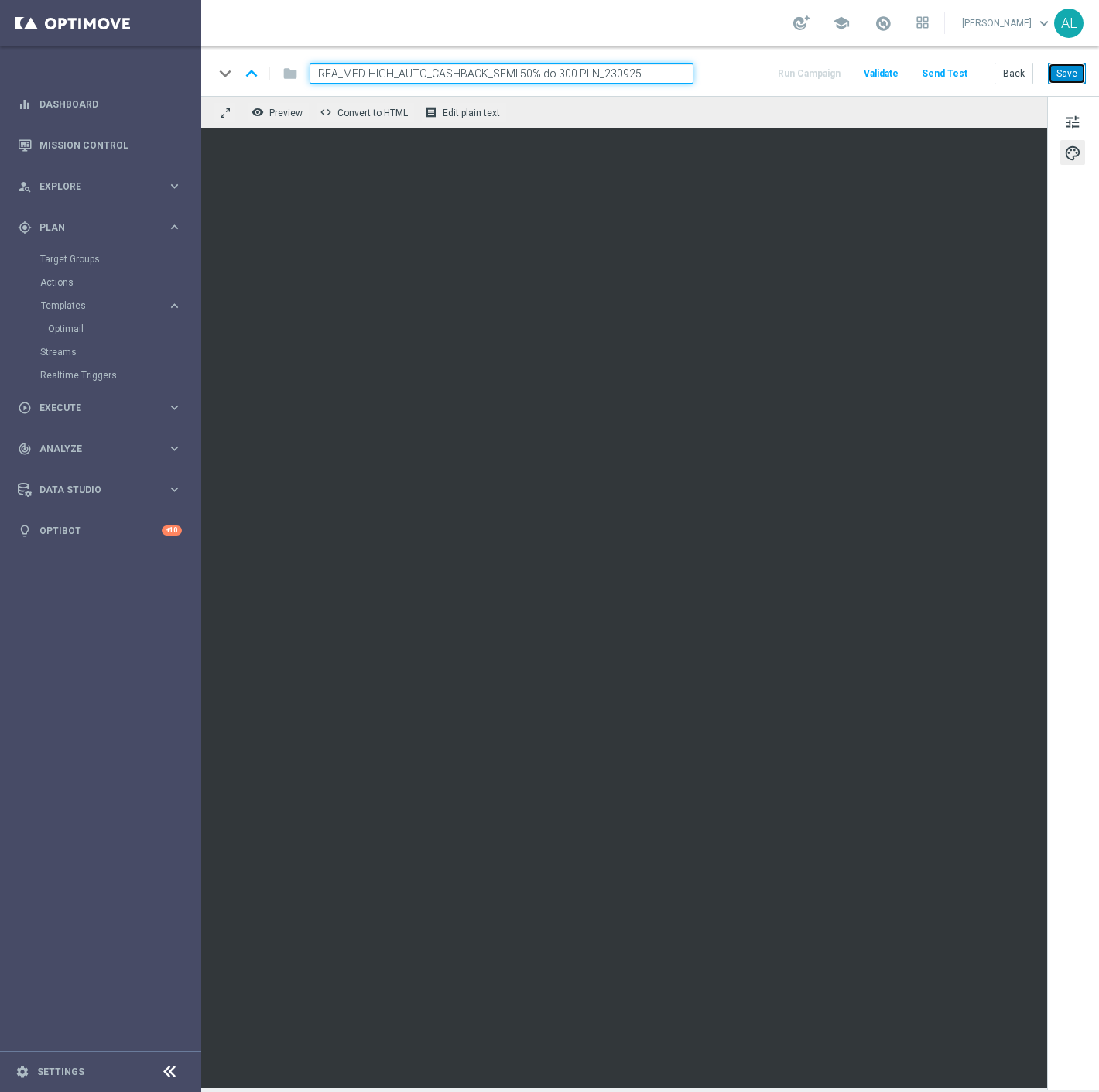
click at [1062, 71] on button "Save" at bounding box center [1067, 73] width 38 height 21
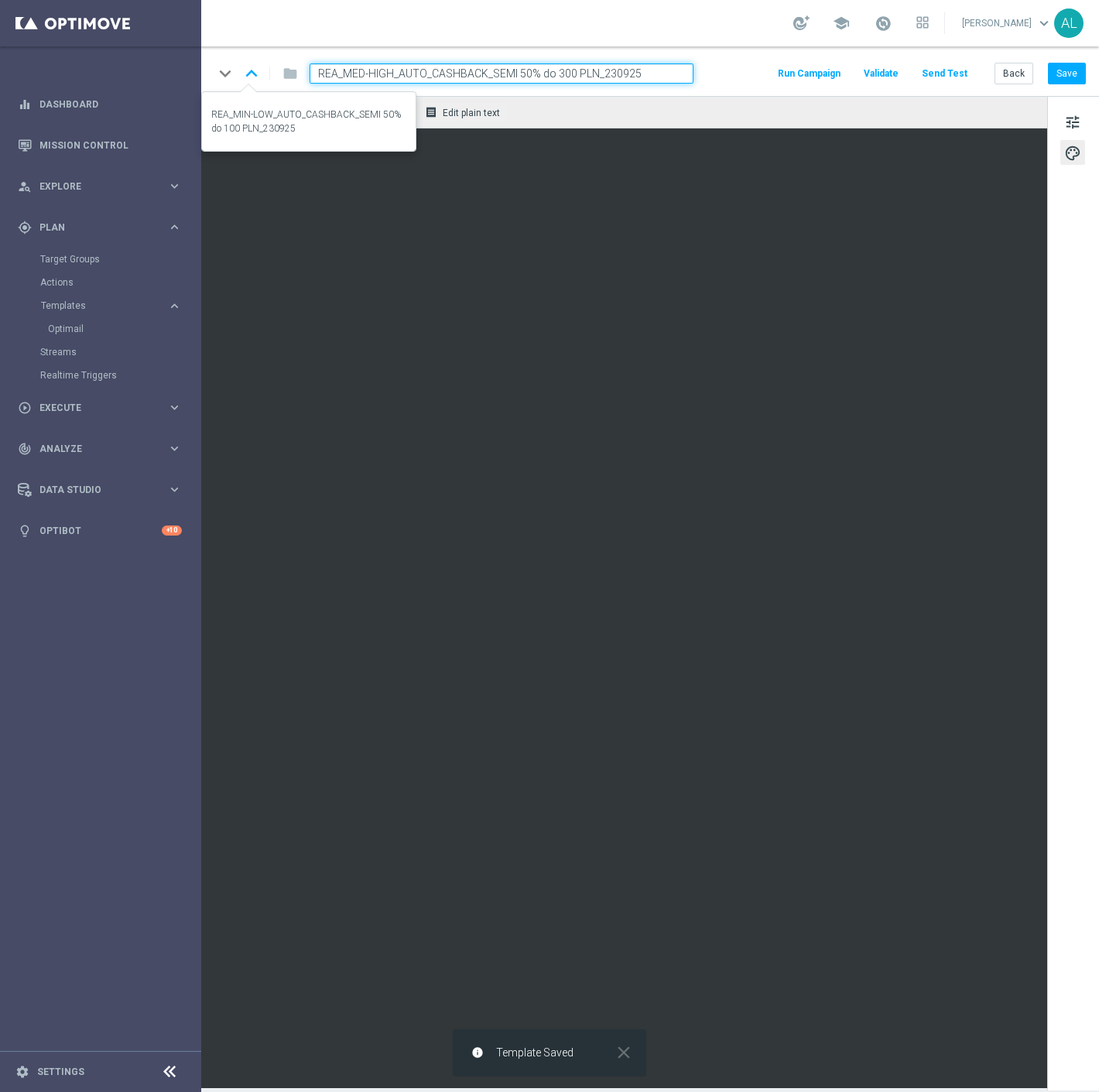
click at [250, 70] on icon "keyboard_arrow_up" at bounding box center [252, 73] width 23 height 23
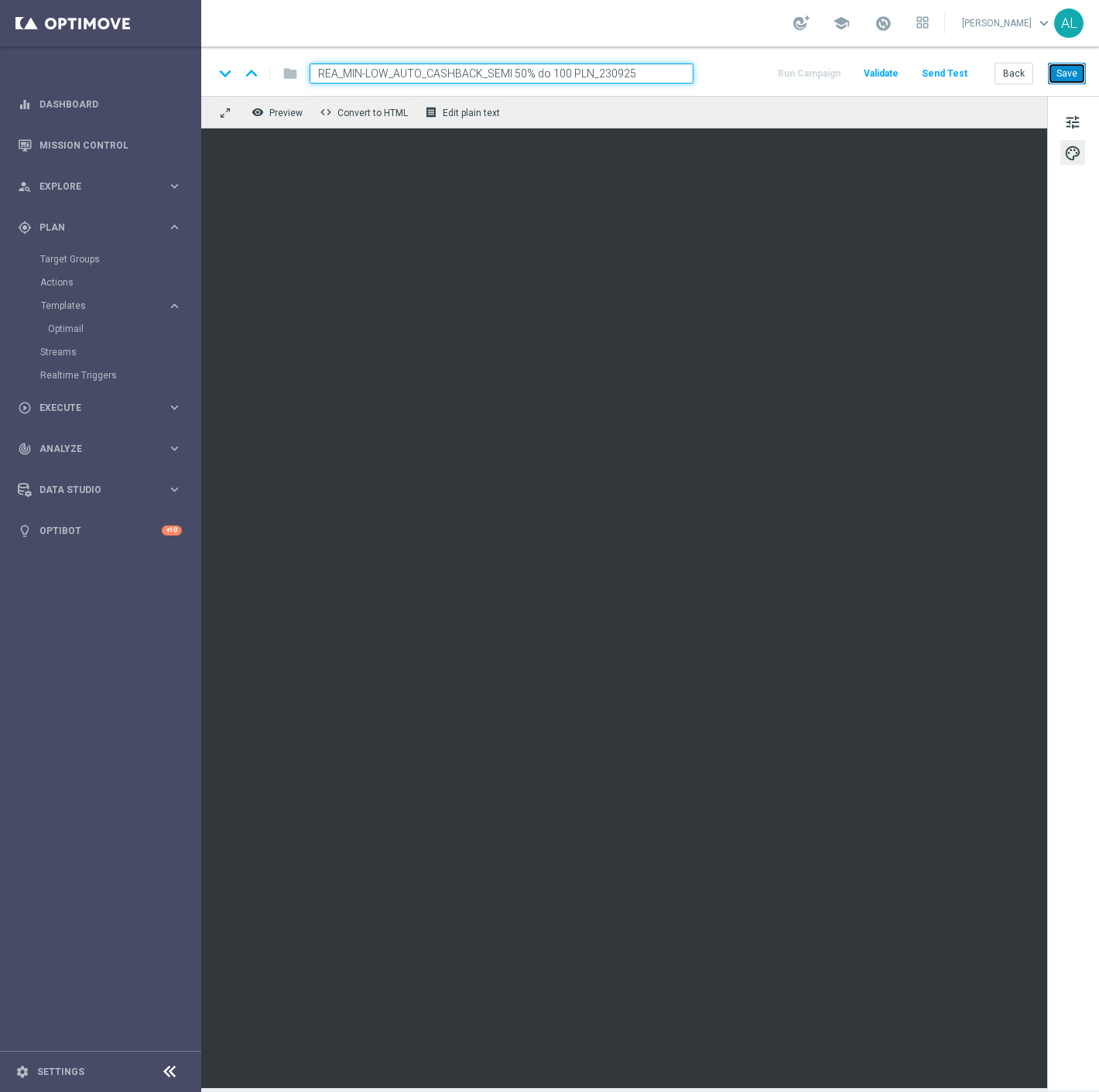
click at [1064, 70] on button "Save" at bounding box center [1067, 73] width 38 height 21
click at [947, 66] on button "Send Test" at bounding box center [945, 73] width 51 height 20
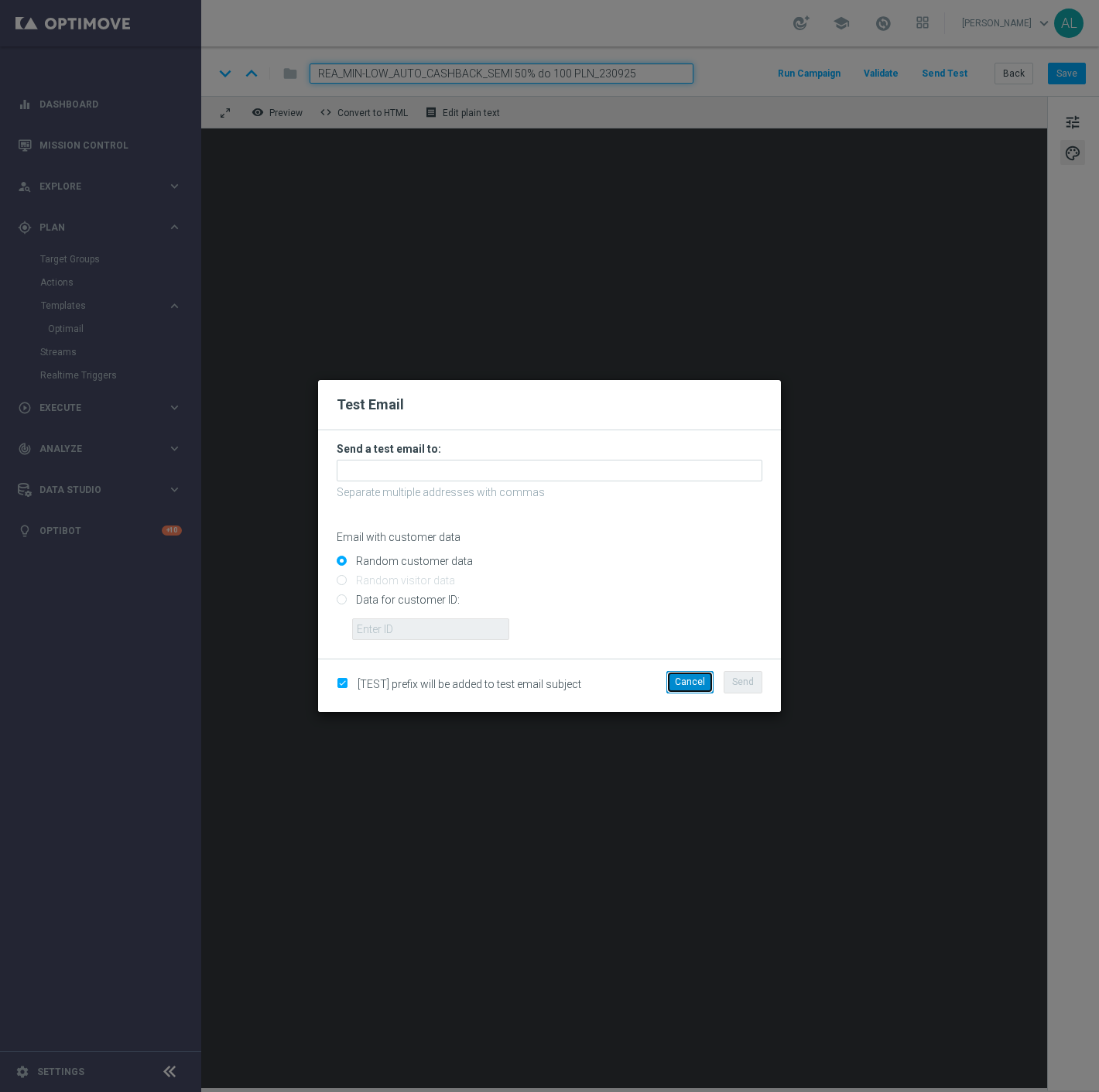
click at [692, 678] on button "Cancel" at bounding box center [689, 682] width 47 height 21
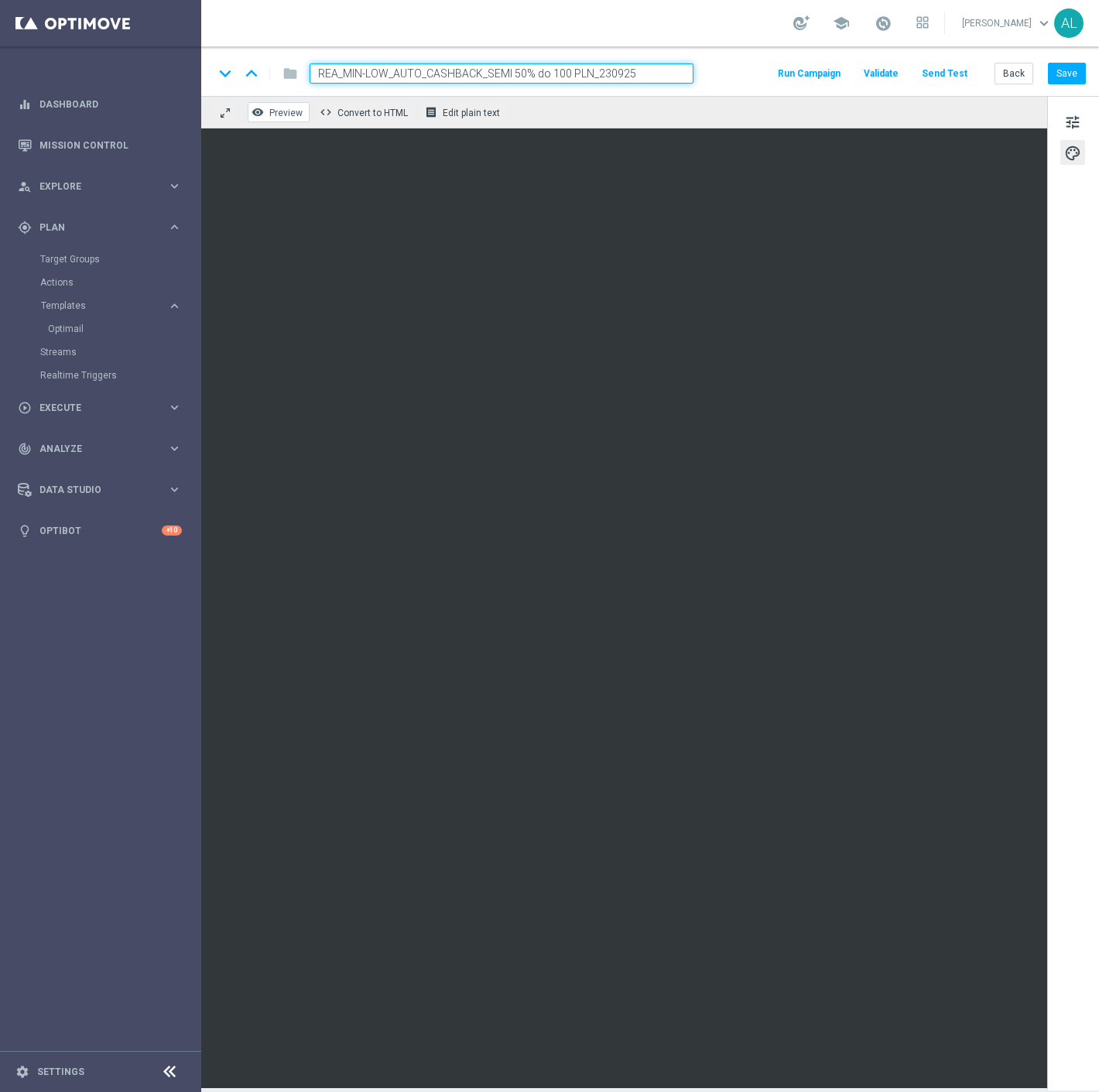
click at [267, 114] on button "remove_red_eye Preview" at bounding box center [278, 112] width 61 height 20
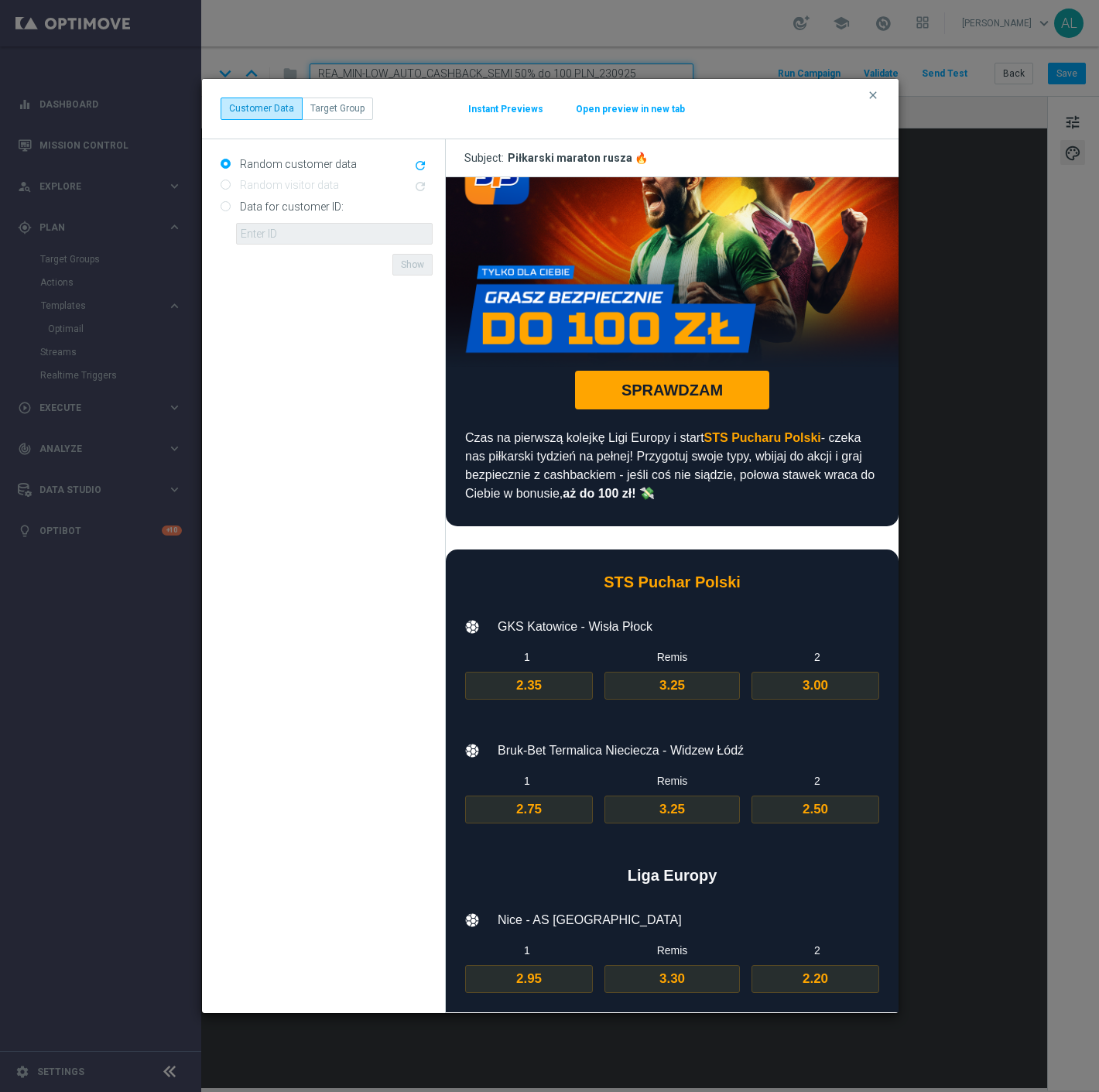
scroll to position [172, 0]
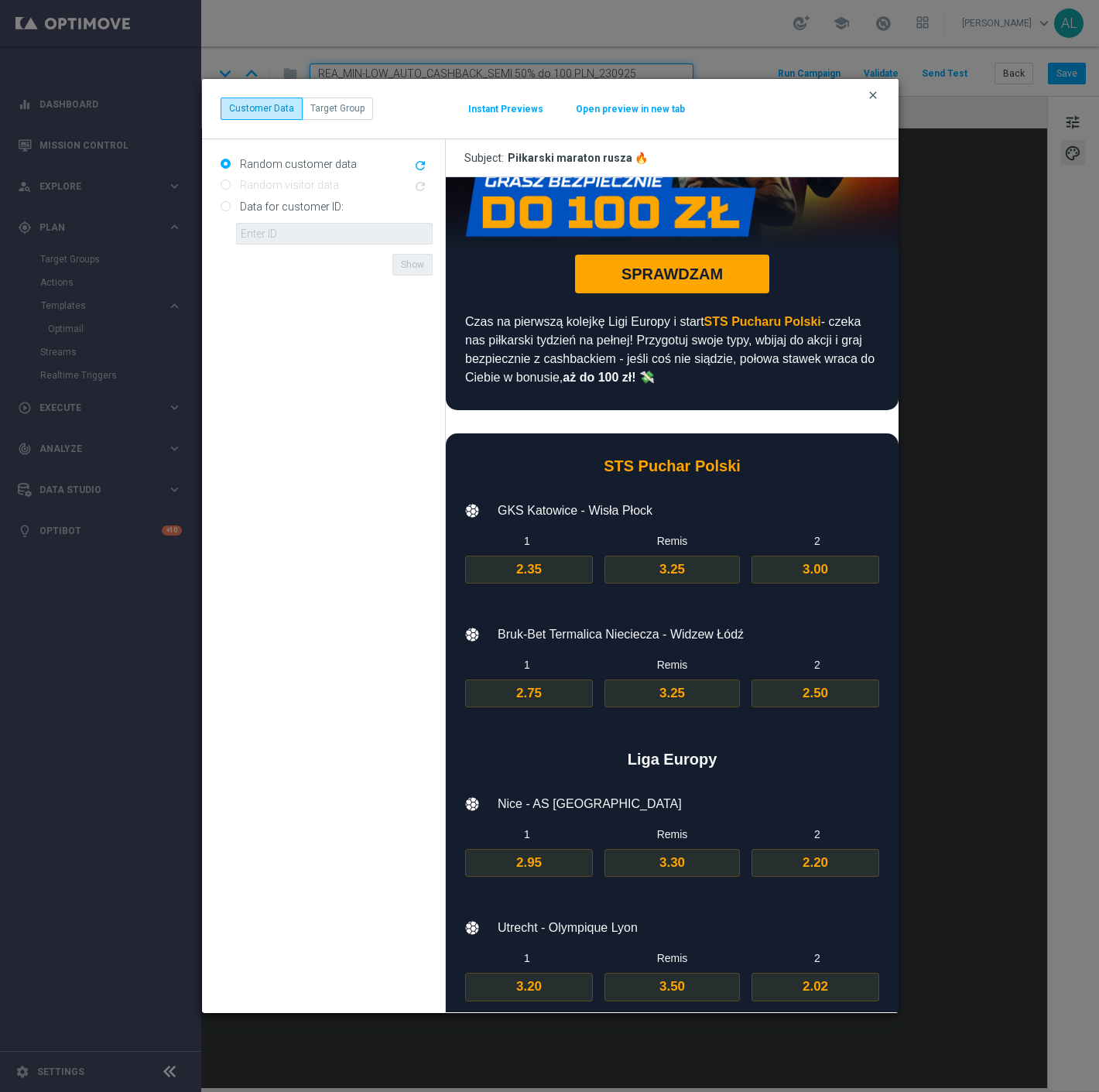
click at [875, 92] on icon "clear" at bounding box center [873, 95] width 13 height 13
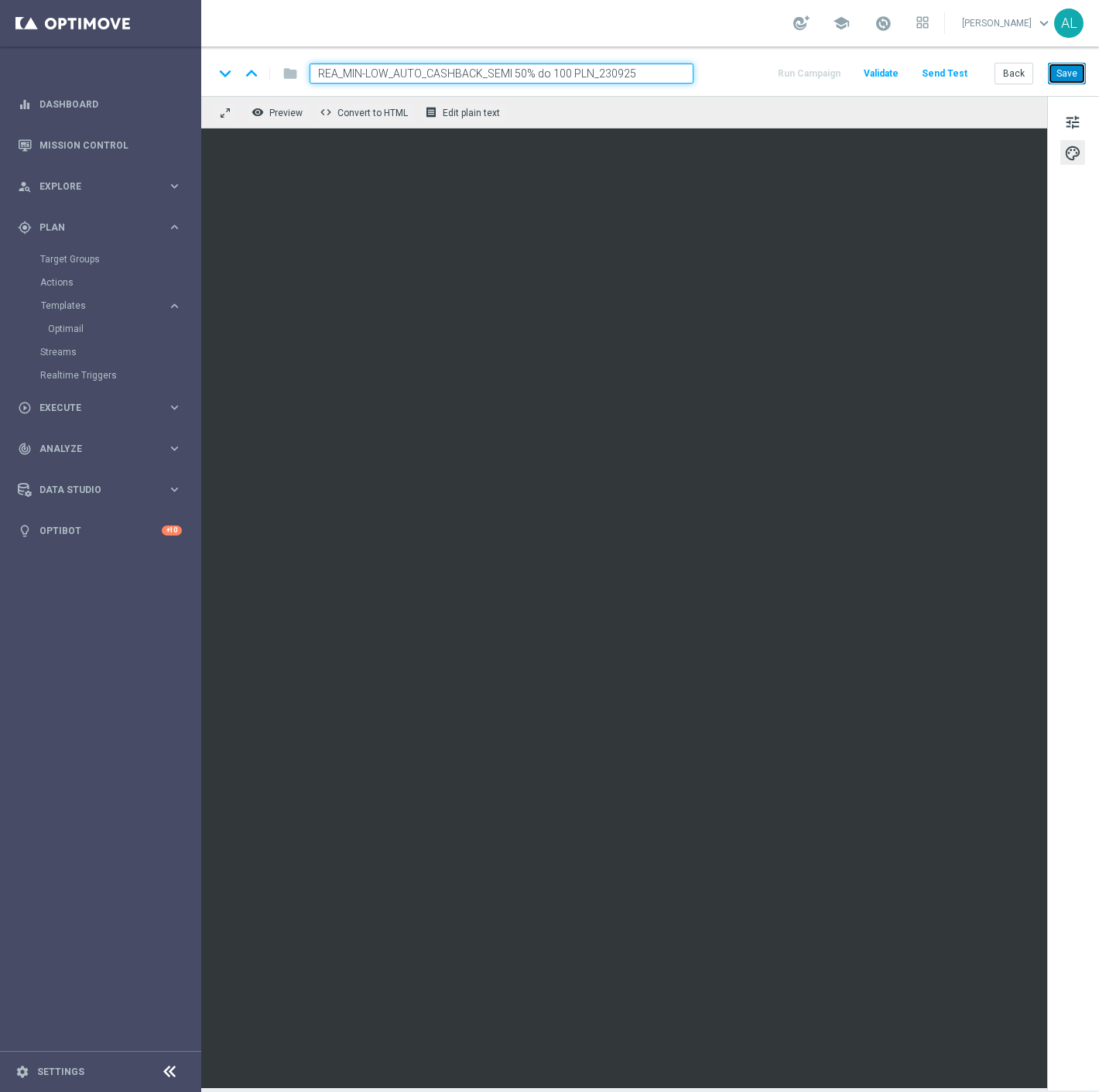
click at [1073, 70] on button "Save" at bounding box center [1067, 73] width 38 height 21
click at [218, 73] on icon "keyboard_arrow_down" at bounding box center [225, 73] width 23 height 23
click at [1077, 67] on button "Save" at bounding box center [1067, 73] width 38 height 21
click at [245, 67] on icon "keyboard_arrow_up" at bounding box center [252, 73] width 23 height 23
type input "REA_MIN-LOW_AUTO_CASHBACK_SEMI 50% do 100 PLN_230925"
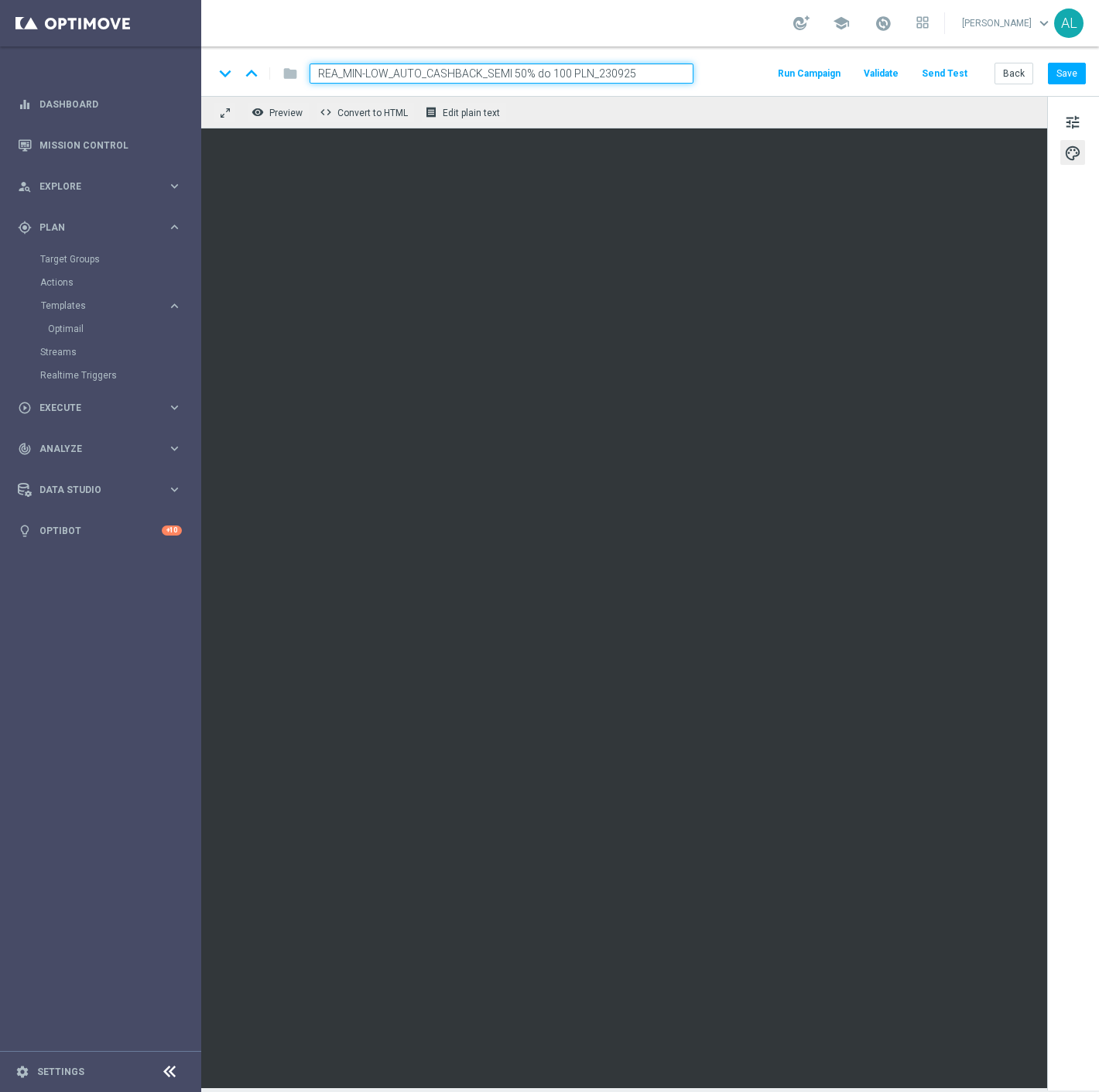
click at [735, 91] on div "keyboard_arrow_down keyboard_arrow_up folder REA_MIN-LOW_AUTO_CASHBACK_SEMI 50%…" at bounding box center [649, 71] width 898 height 50
click at [948, 74] on button "Send Test" at bounding box center [945, 73] width 51 height 20
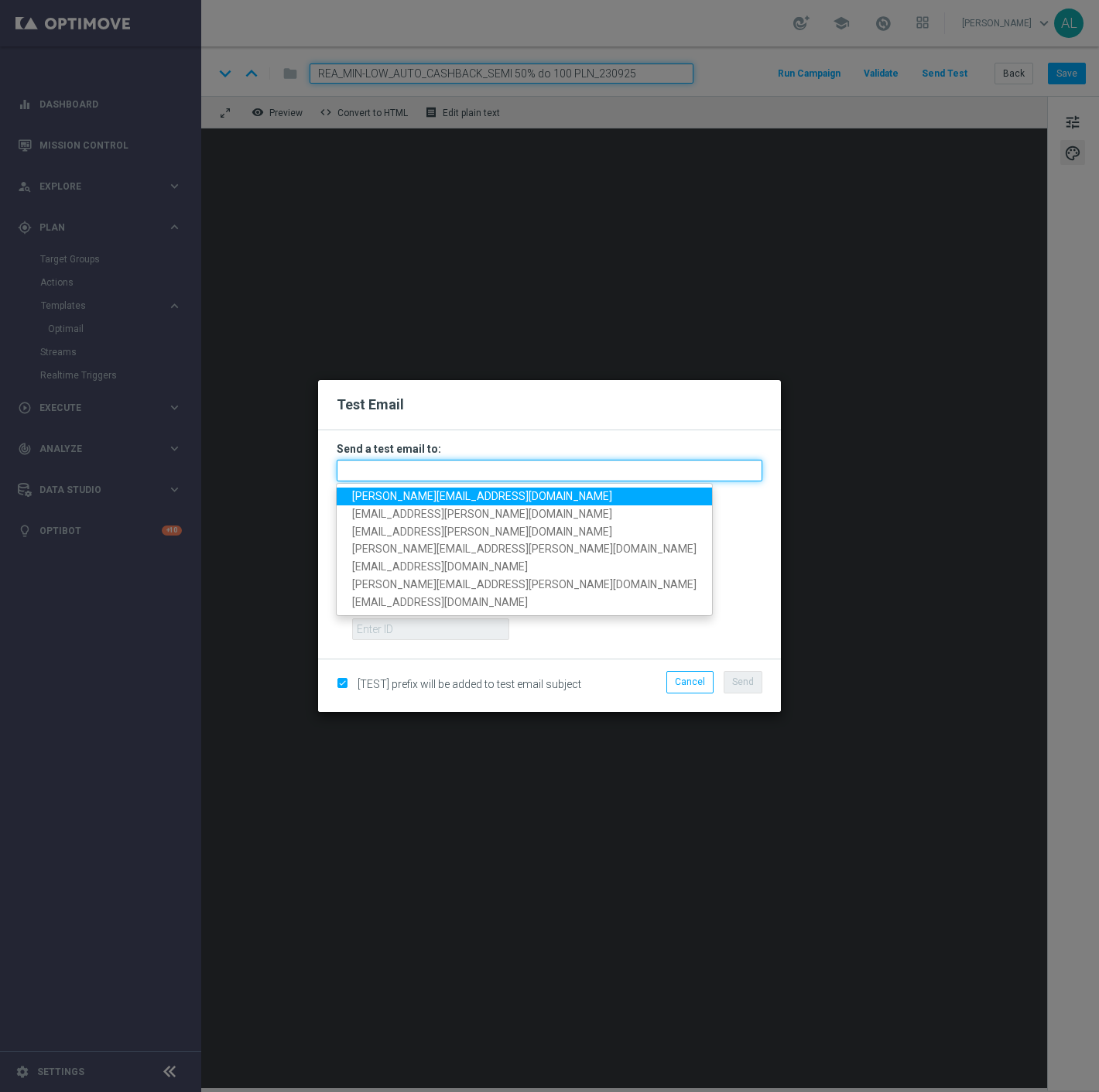
click at [415, 472] on input "text" at bounding box center [549, 470] width 426 height 21
paste input "antoni.litwinek@sts.pl,krystian.potoczny@sts.pl,andzelika.binek@sts.pl,katarzyn…"
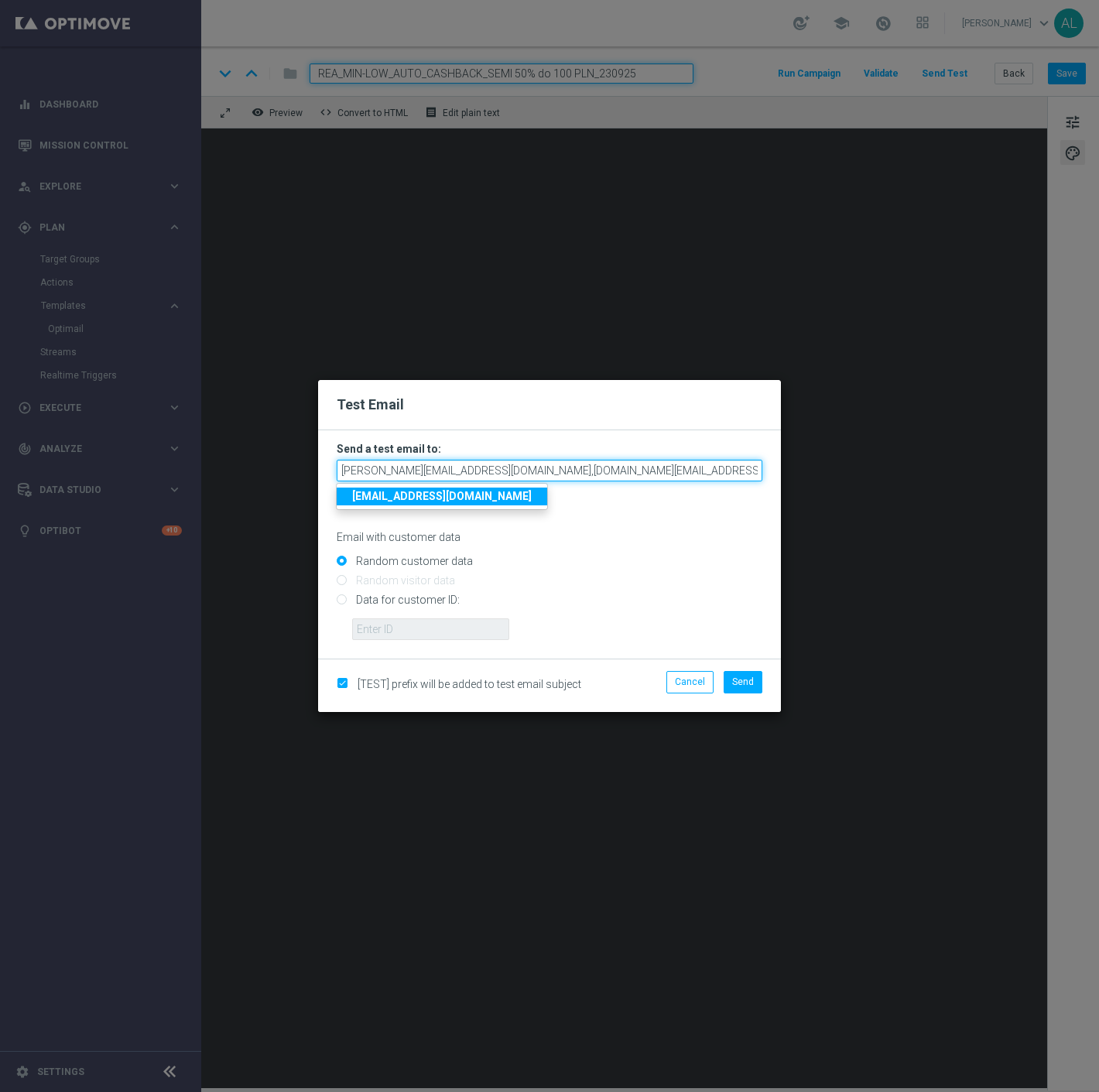
scroll to position [0, 471]
type input "antoni.litwinek@sts.pl,krystian.potoczny@sts.pl,andzelika.binek@sts.pl,katarzyn…"
click at [751, 682] on span "Send" at bounding box center [743, 682] width 21 height 11
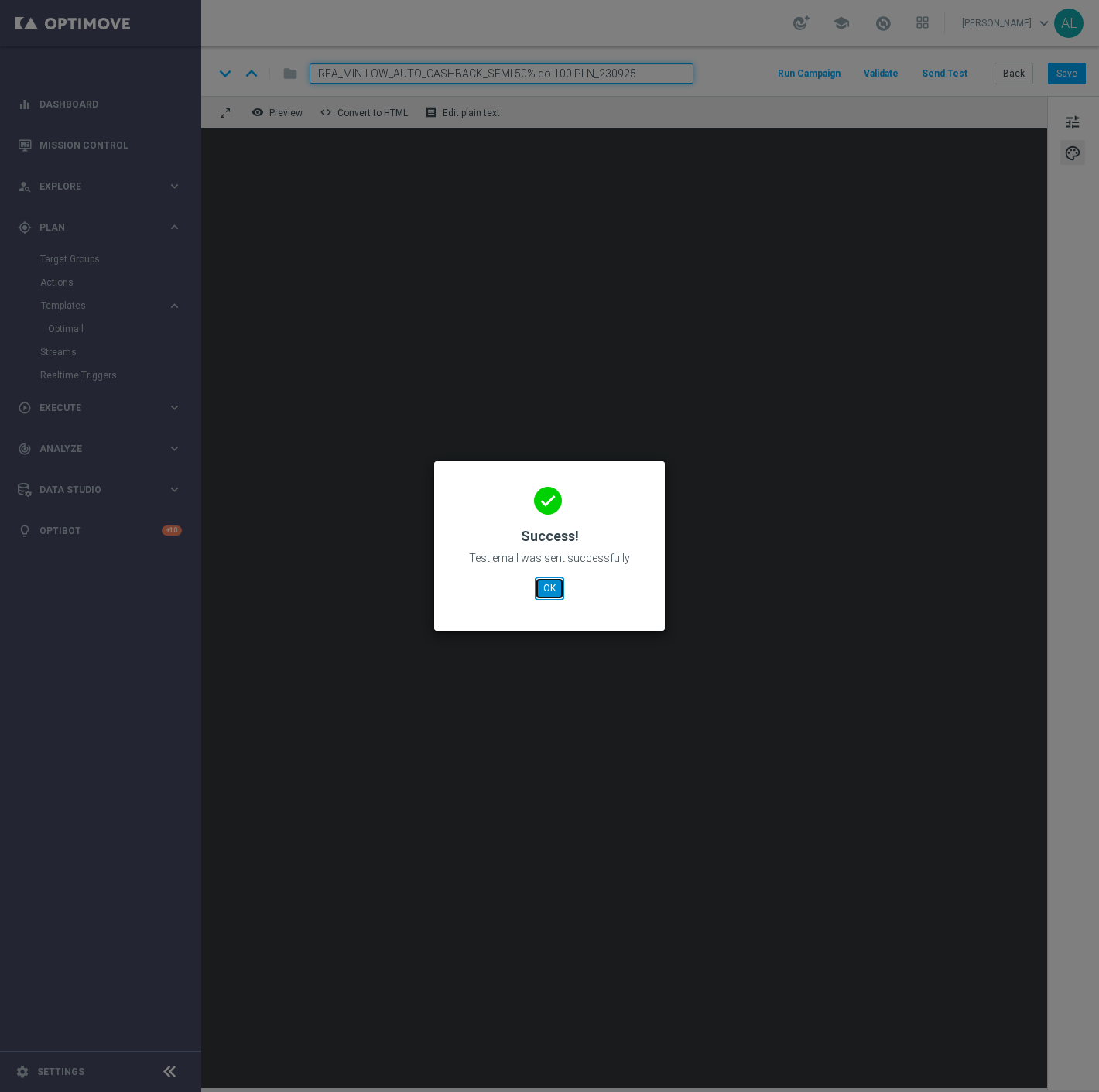
click at [555, 593] on button "OK" at bounding box center [549, 588] width 29 height 21
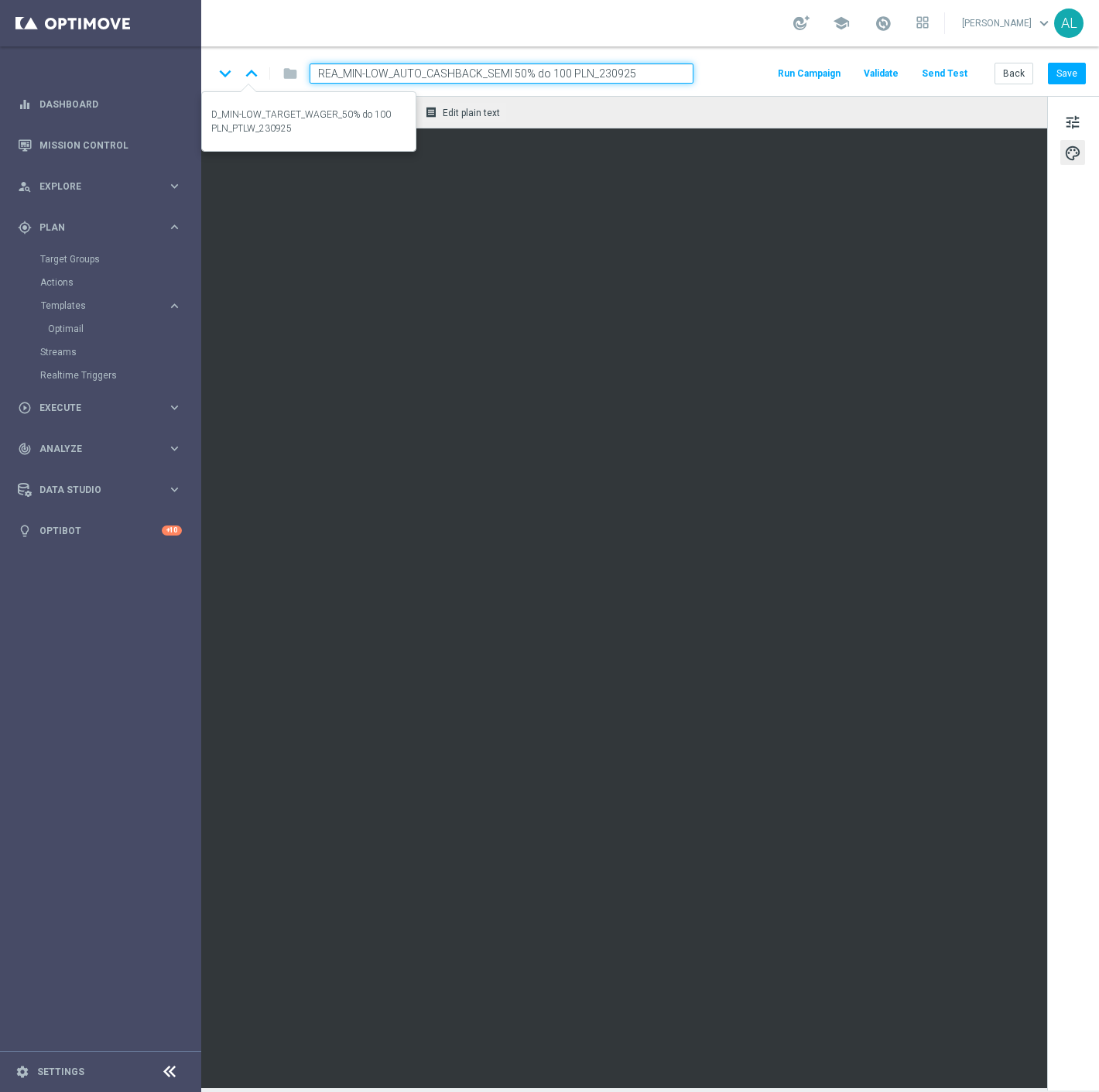
click at [249, 65] on icon "keyboard_arrow_up" at bounding box center [252, 73] width 23 height 23
click at [219, 73] on icon "keyboard_arrow_down" at bounding box center [225, 73] width 23 height 23
type input "REA_MED-HIGH_AUTO_CASHBACK_SEMI 50% do 300 PLN_230925"
click at [944, 70] on button "Send Test" at bounding box center [945, 73] width 51 height 20
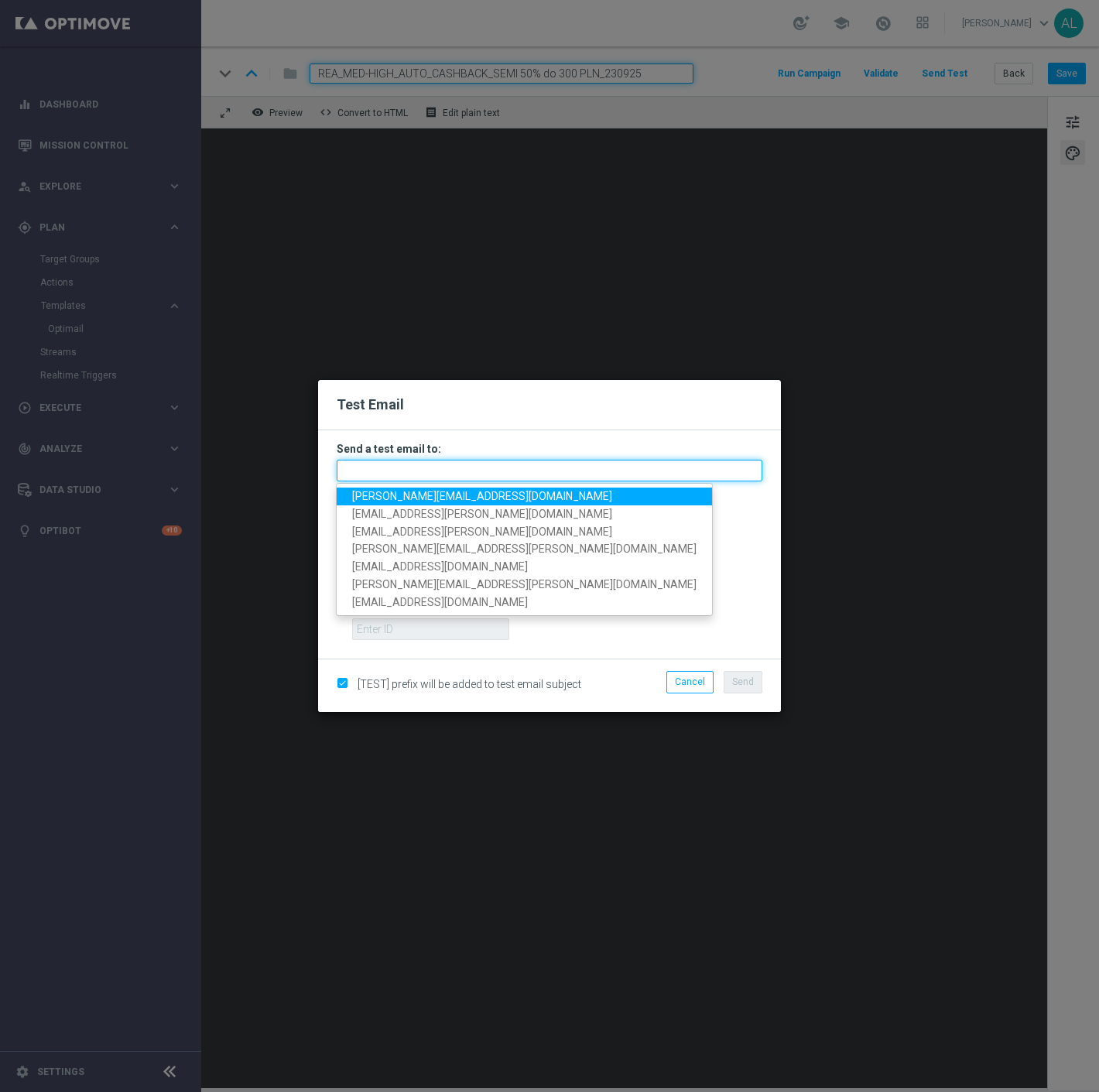
click at [396, 473] on input "text" at bounding box center [549, 470] width 426 height 21
paste input "antoni.litwinek@sts.pl,krystian.potoczny@sts.pl,andzelika.binek@sts.pl,katarzyn…"
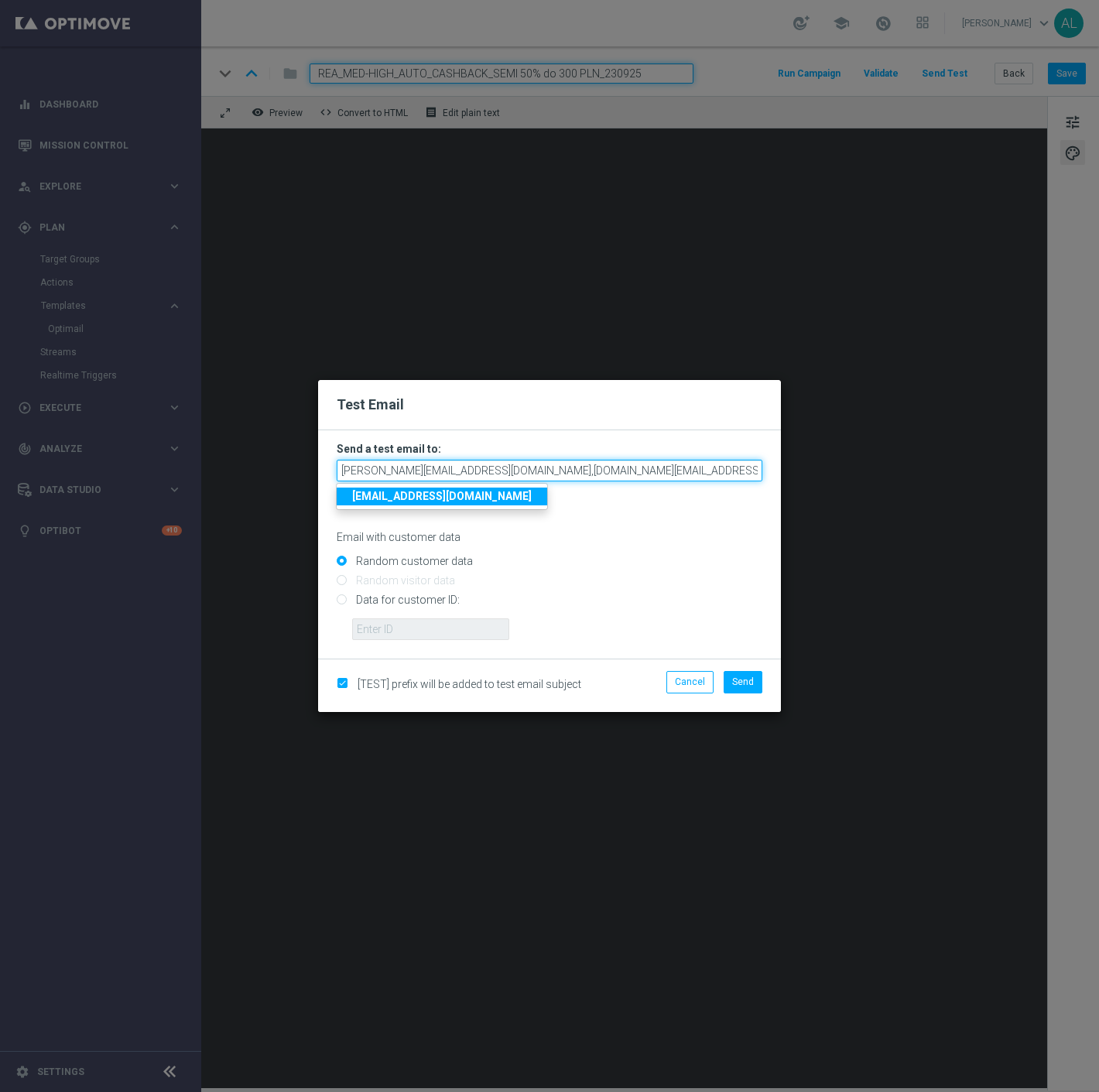
scroll to position [0, 471]
type input "antoni.litwinek@sts.pl,krystian.potoczny@sts.pl,andzelika.binek@sts.pl,katarzyn…"
click at [738, 684] on span "Send" at bounding box center [743, 682] width 21 height 11
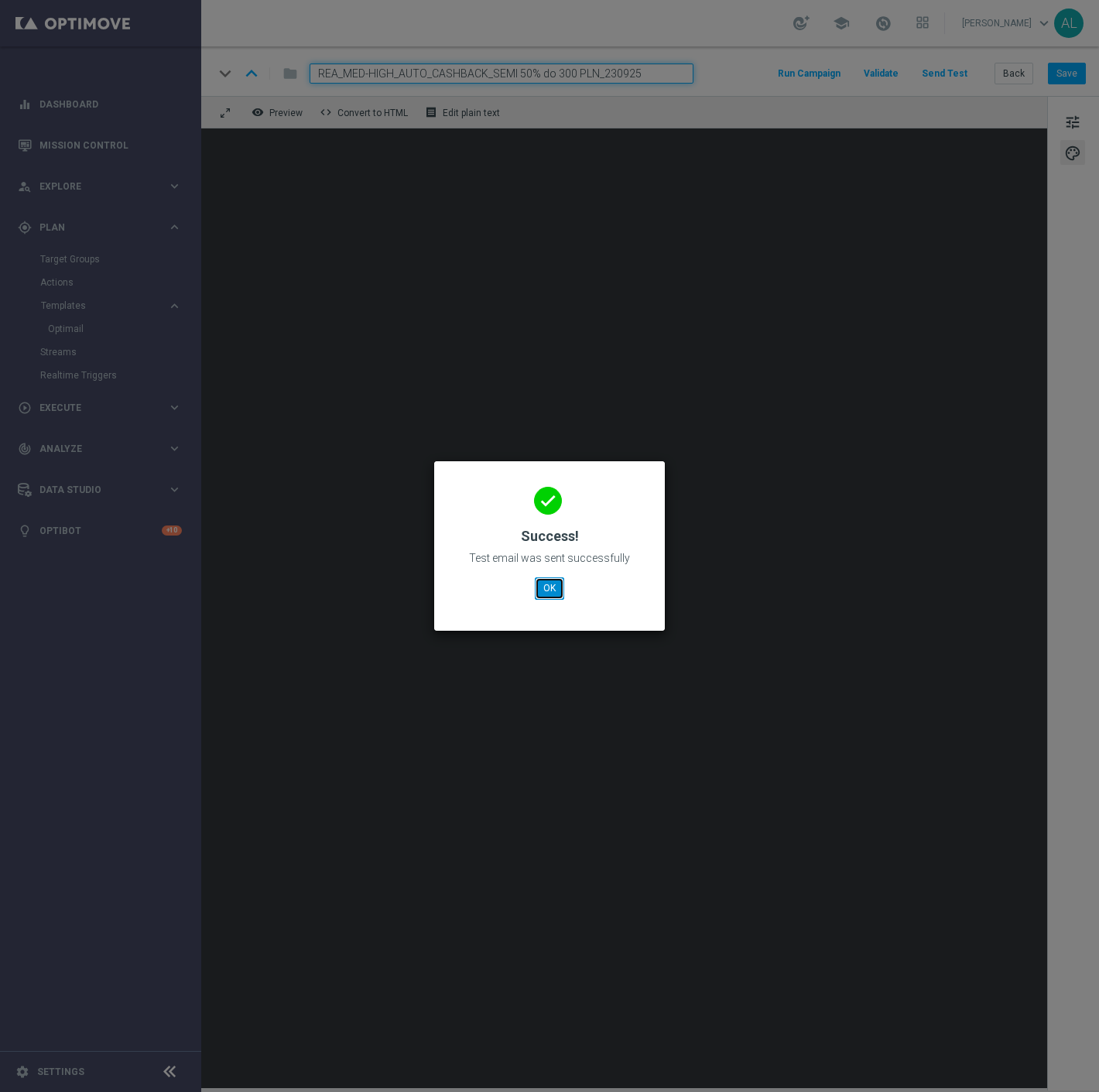
click at [561, 588] on button "OK" at bounding box center [549, 588] width 29 height 21
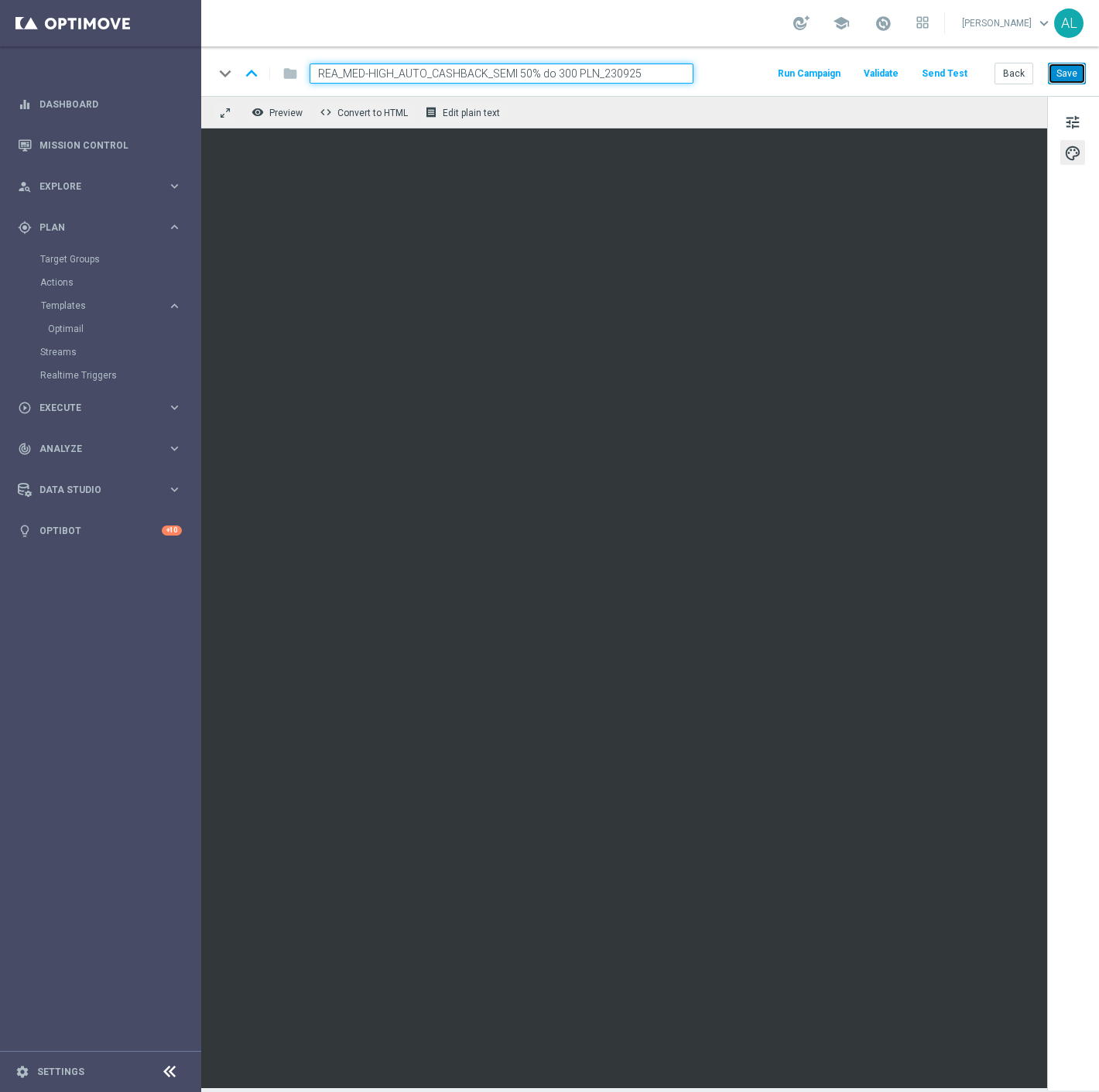
click at [1050, 70] on button "Save" at bounding box center [1067, 73] width 38 height 21
click at [1010, 82] on button "Back" at bounding box center [1014, 73] width 39 height 21
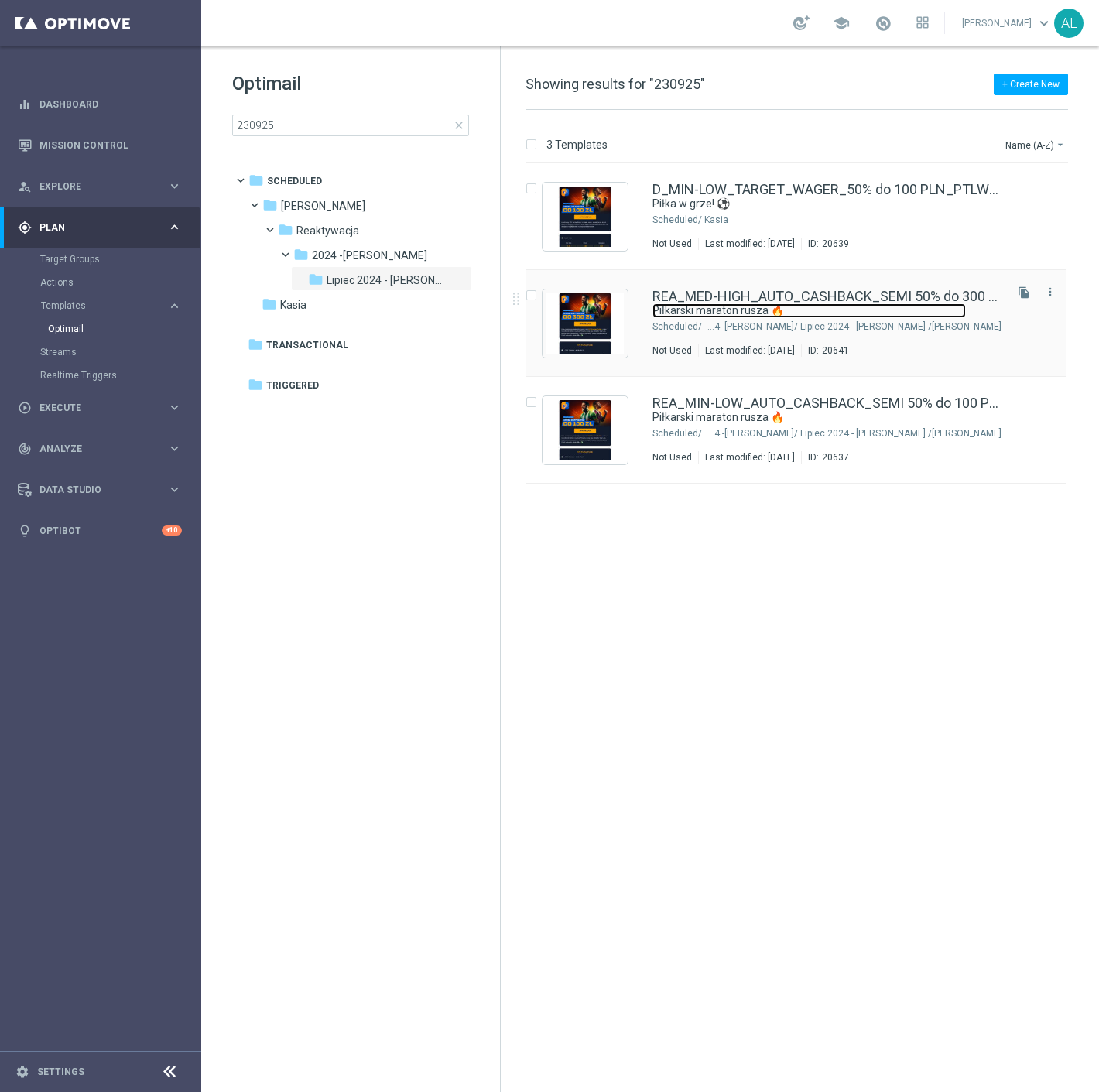
click at [737, 304] on link "Piłkarski maraton rusza 🔥" at bounding box center [808, 310] width 313 height 15
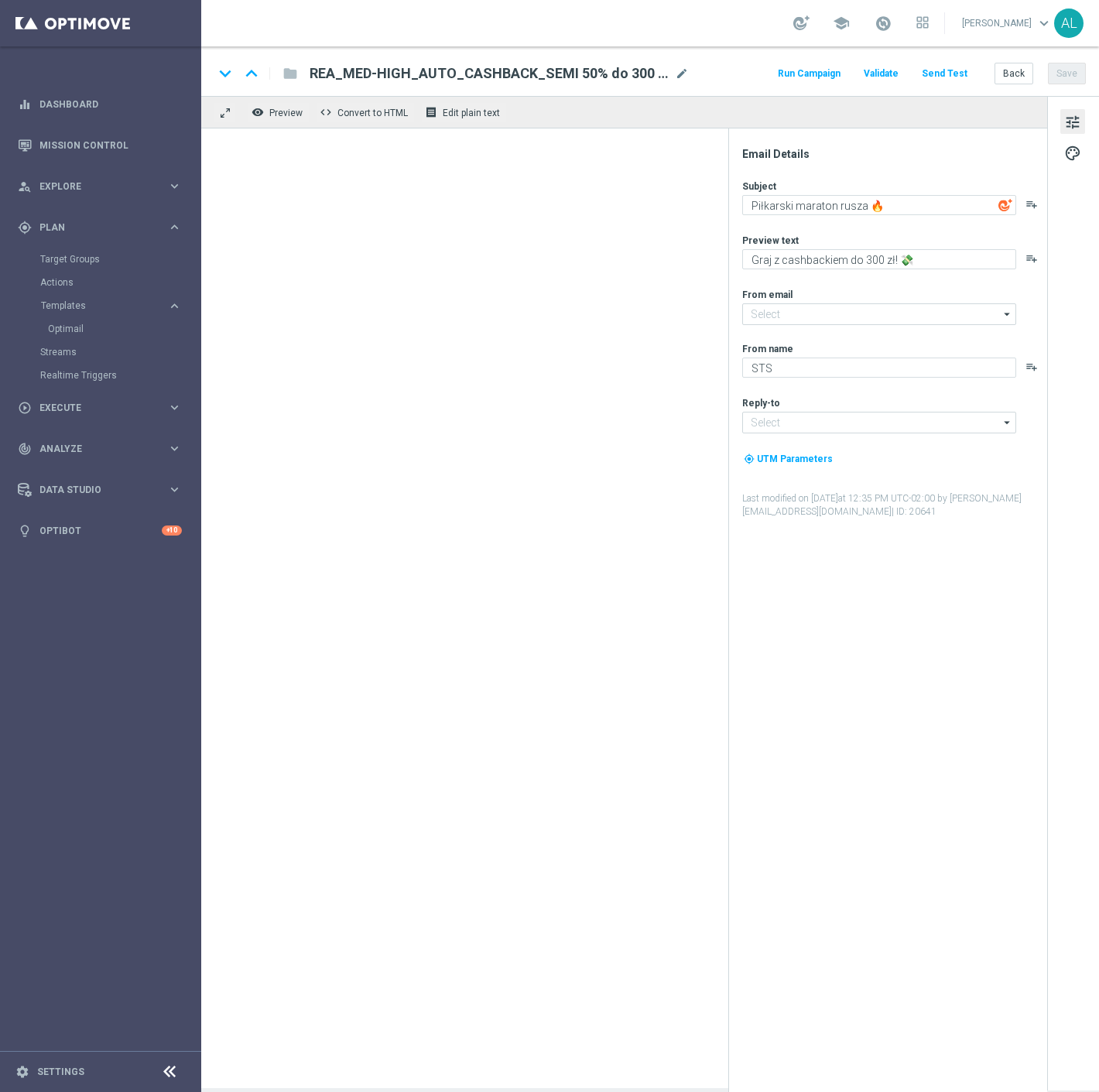
type input "oferta@sts.pl"
type input "kontakt@sts.pl"
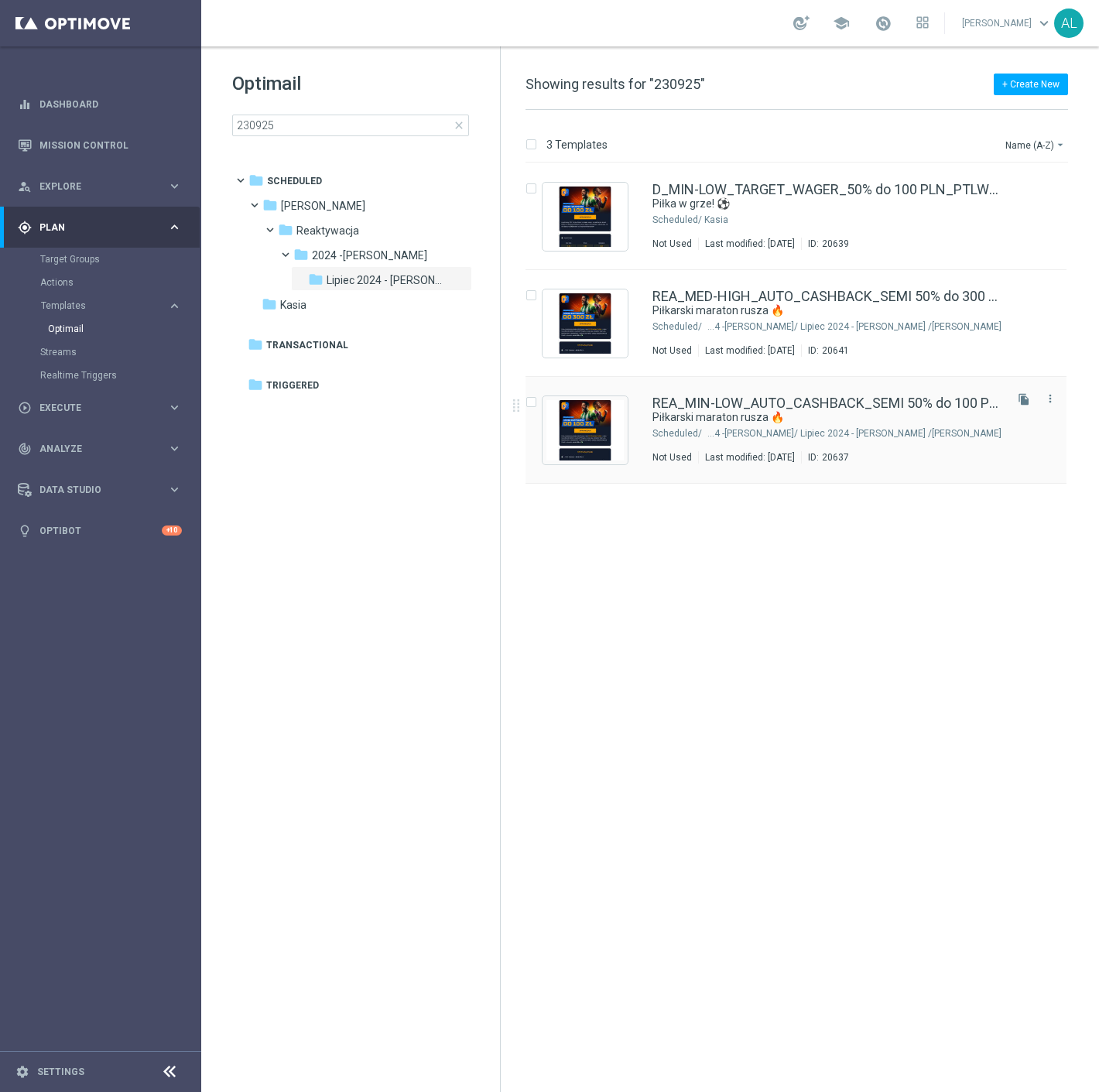
click at [740, 438] on div "Antoni L./ Reaktywacja/ 2024 -Antoni/ Lipiec 2024 - Antoni" at bounding box center [852, 433] width 297 height 13
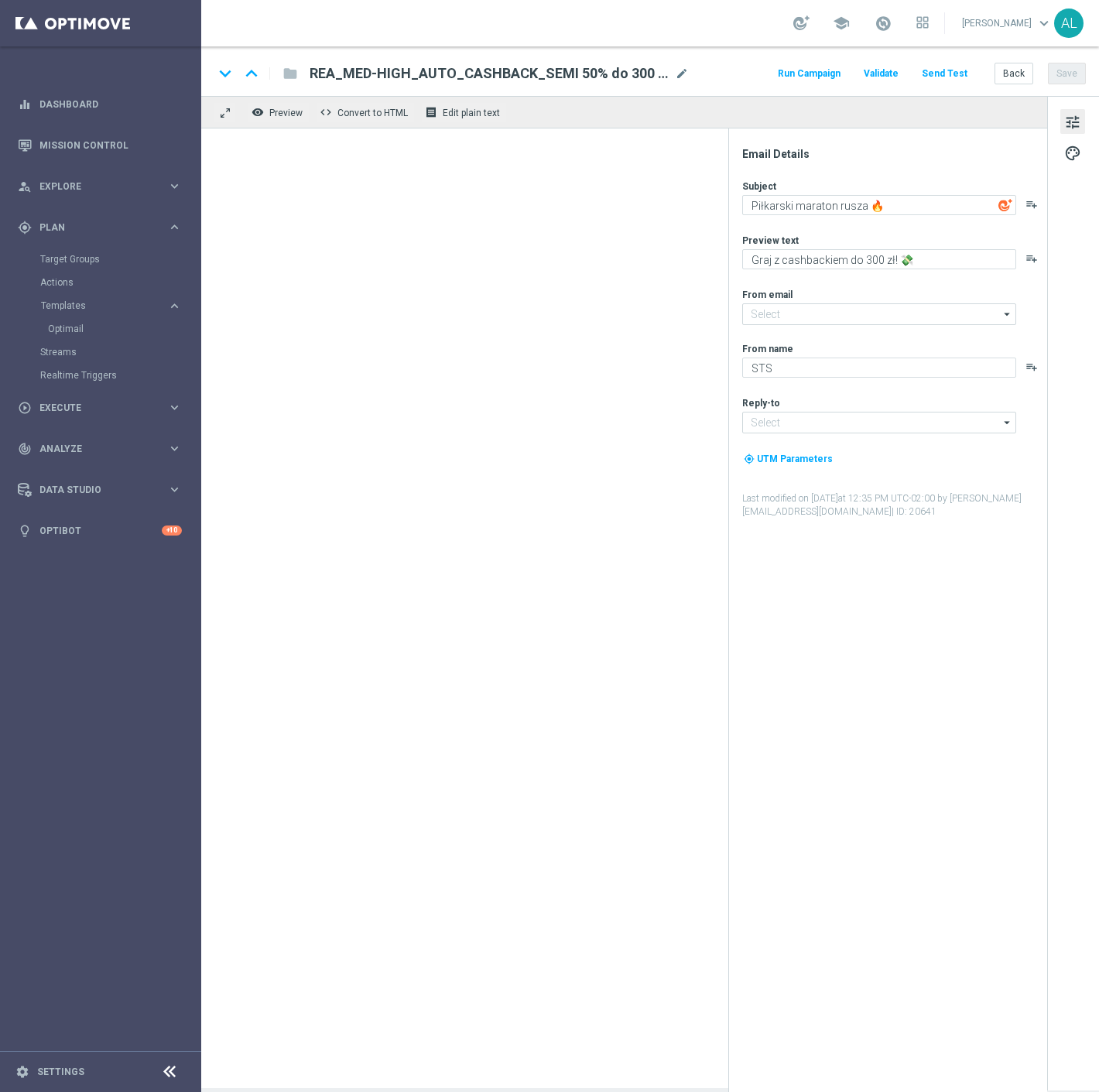
type textarea "Graj z cashbackiem do 100 zł! 💸"
type input "oferta@sts.pl"
type input "kontakt@sts.pl"
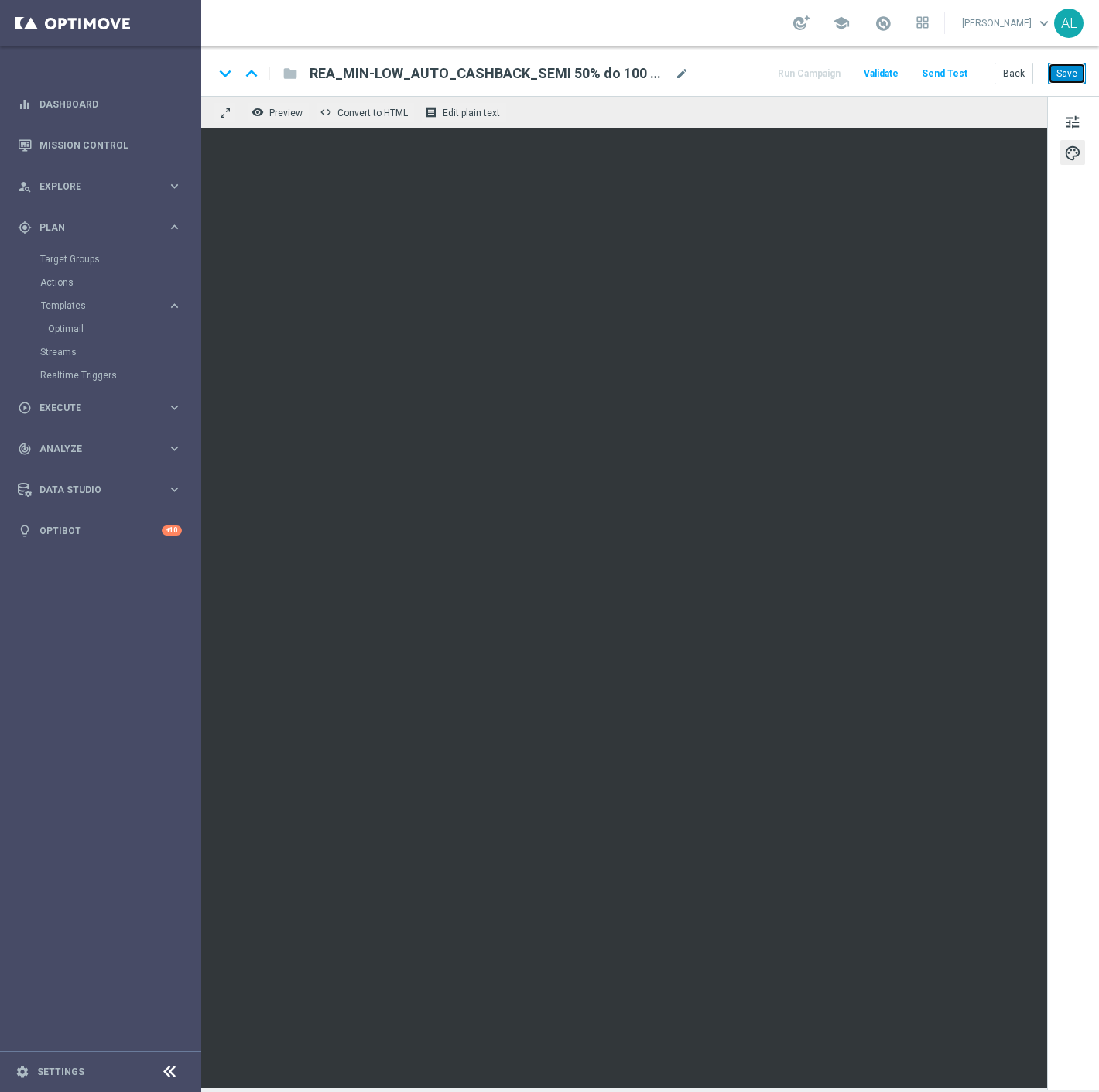
click at [1076, 62] on button "Save" at bounding box center [1067, 73] width 38 height 21
drag, startPoint x: 1072, startPoint y: 76, endPoint x: 966, endPoint y: 92, distance: 107.2
click at [1071, 76] on button "Save" at bounding box center [1067, 73] width 38 height 21
click at [1011, 76] on button "Back" at bounding box center [1014, 73] width 39 height 21
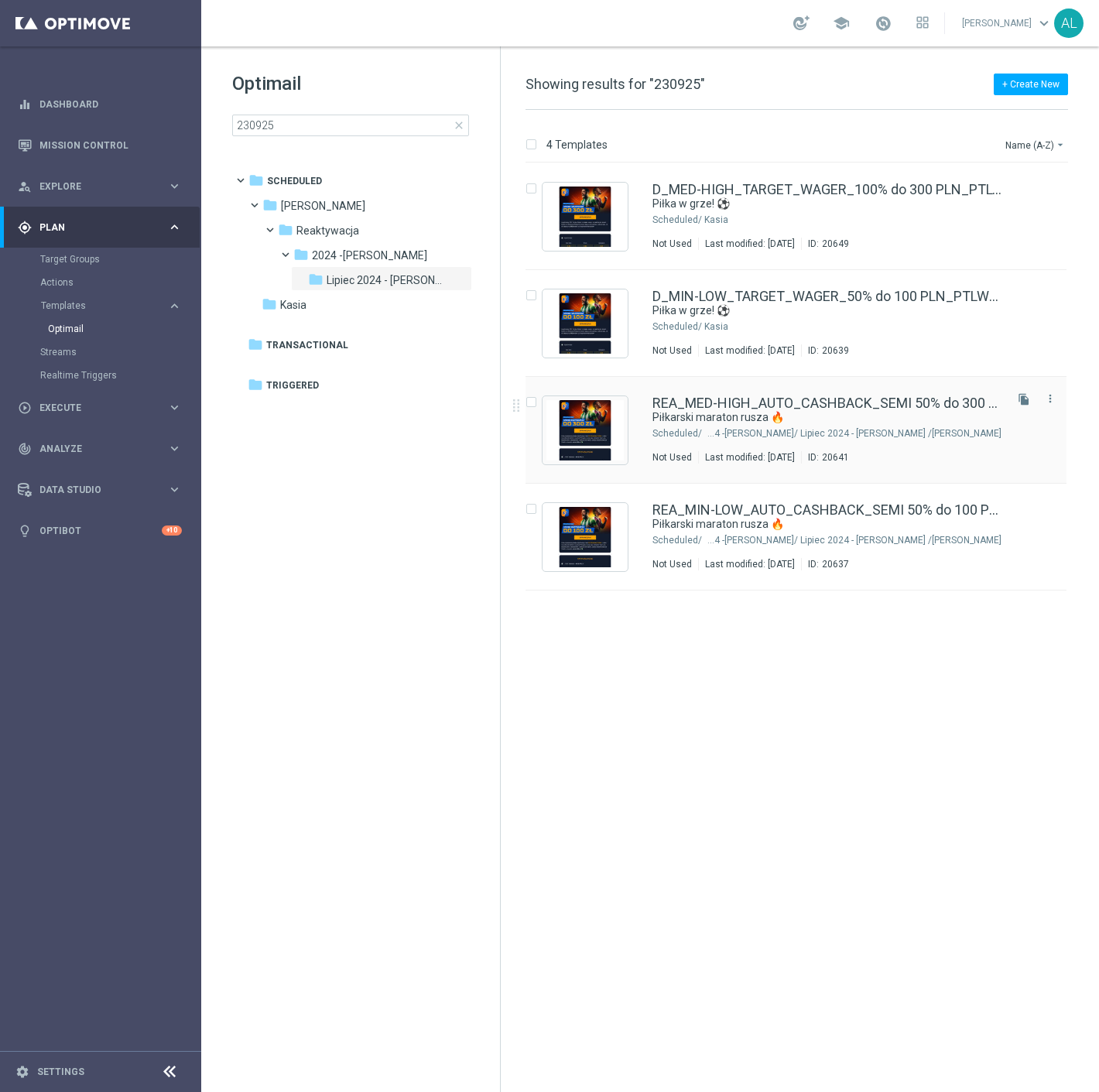
click at [729, 426] on div "REA_MED-HIGH_AUTO_CASHBACK_SEMI 50% do 300 PLN_ 230925 Piłkarski maraton rusza …" at bounding box center [827, 429] width 349 height 67
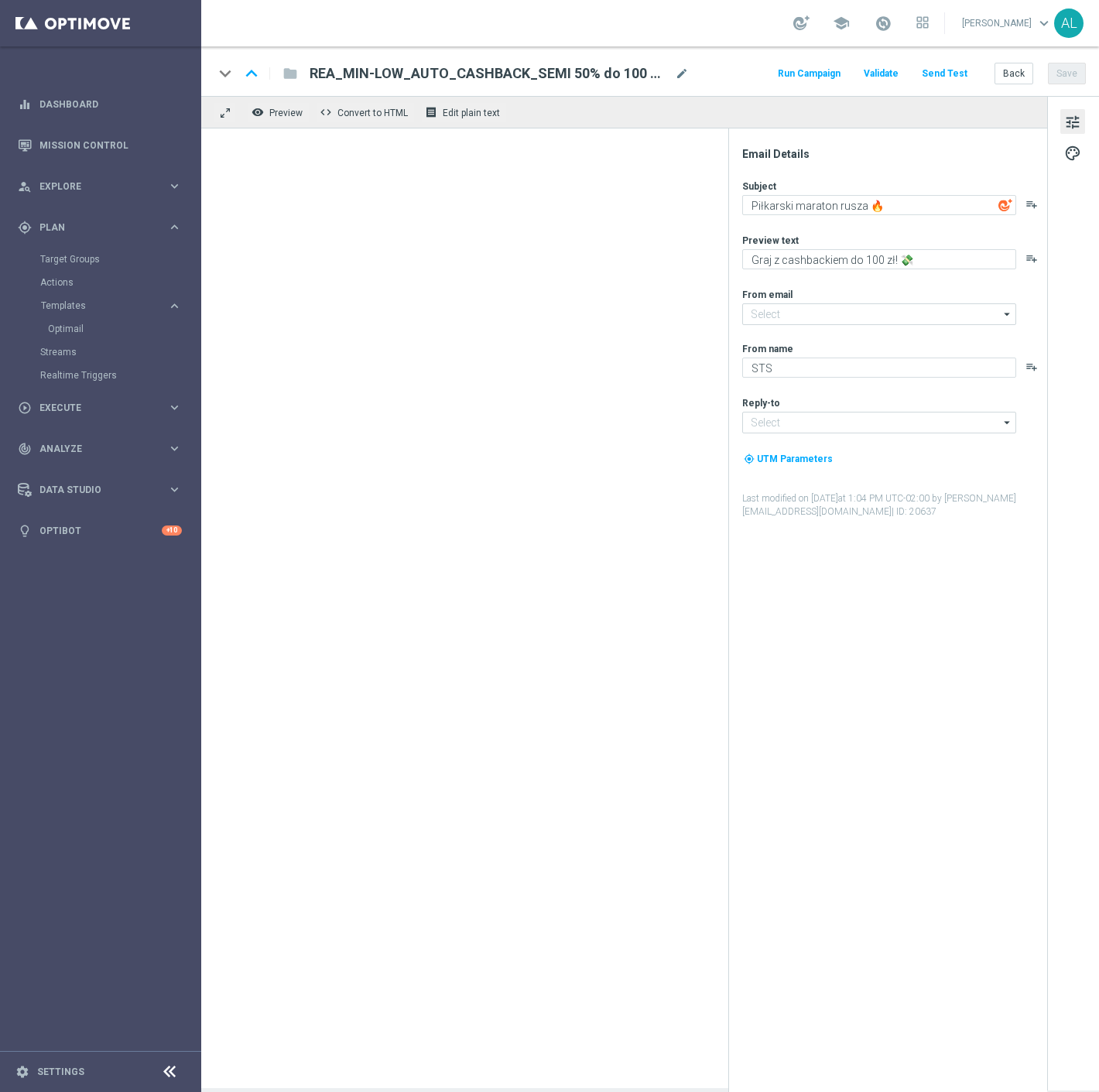
type textarea "Graj z cashbackiem do 300 zł! 💸"
type input "oferta@sts.pl"
type input "kontakt@sts.pl"
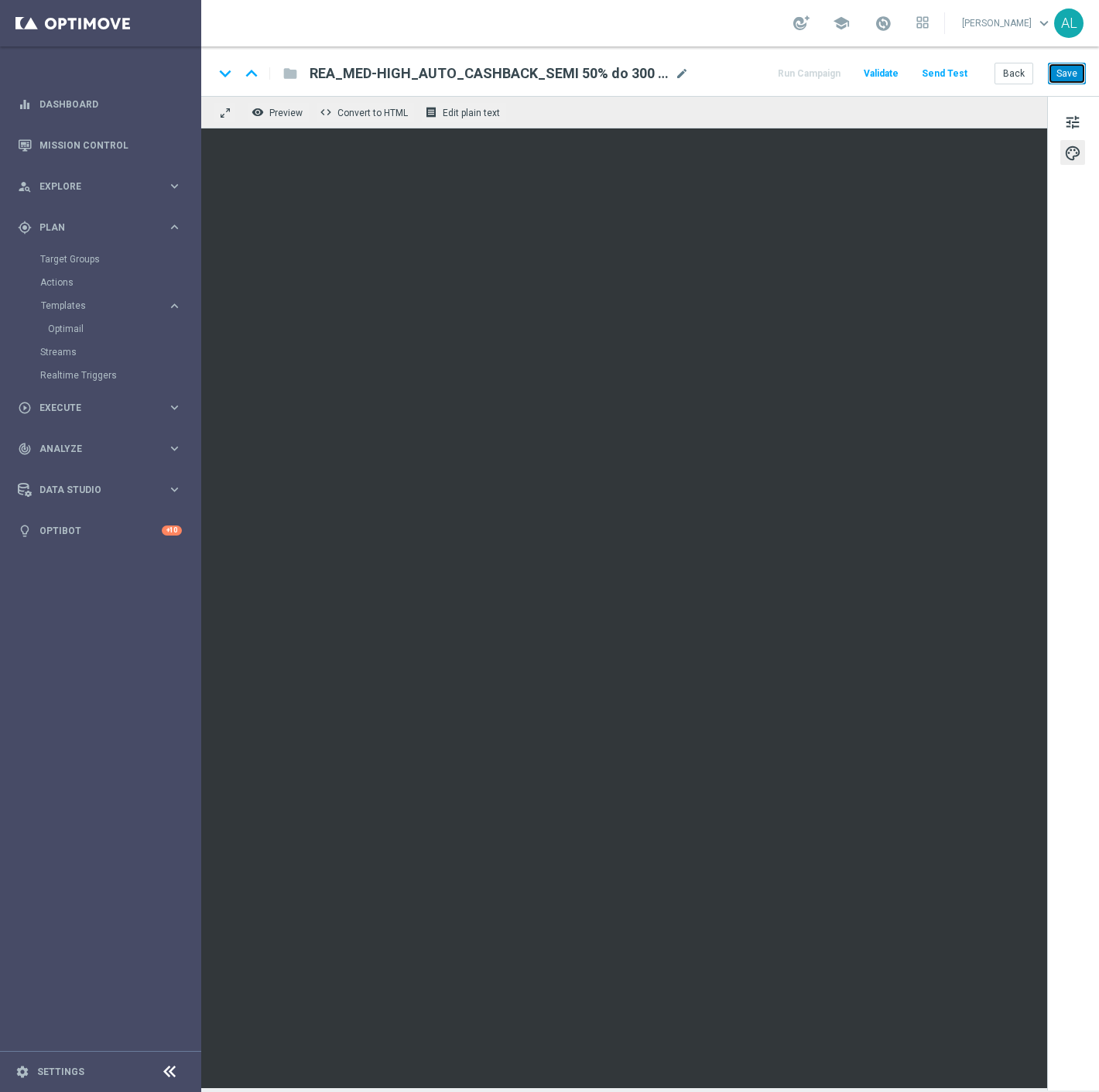
click at [1071, 80] on button "Save" at bounding box center [1067, 73] width 38 height 21
click at [253, 71] on icon "keyboard_arrow_up" at bounding box center [252, 73] width 23 height 23
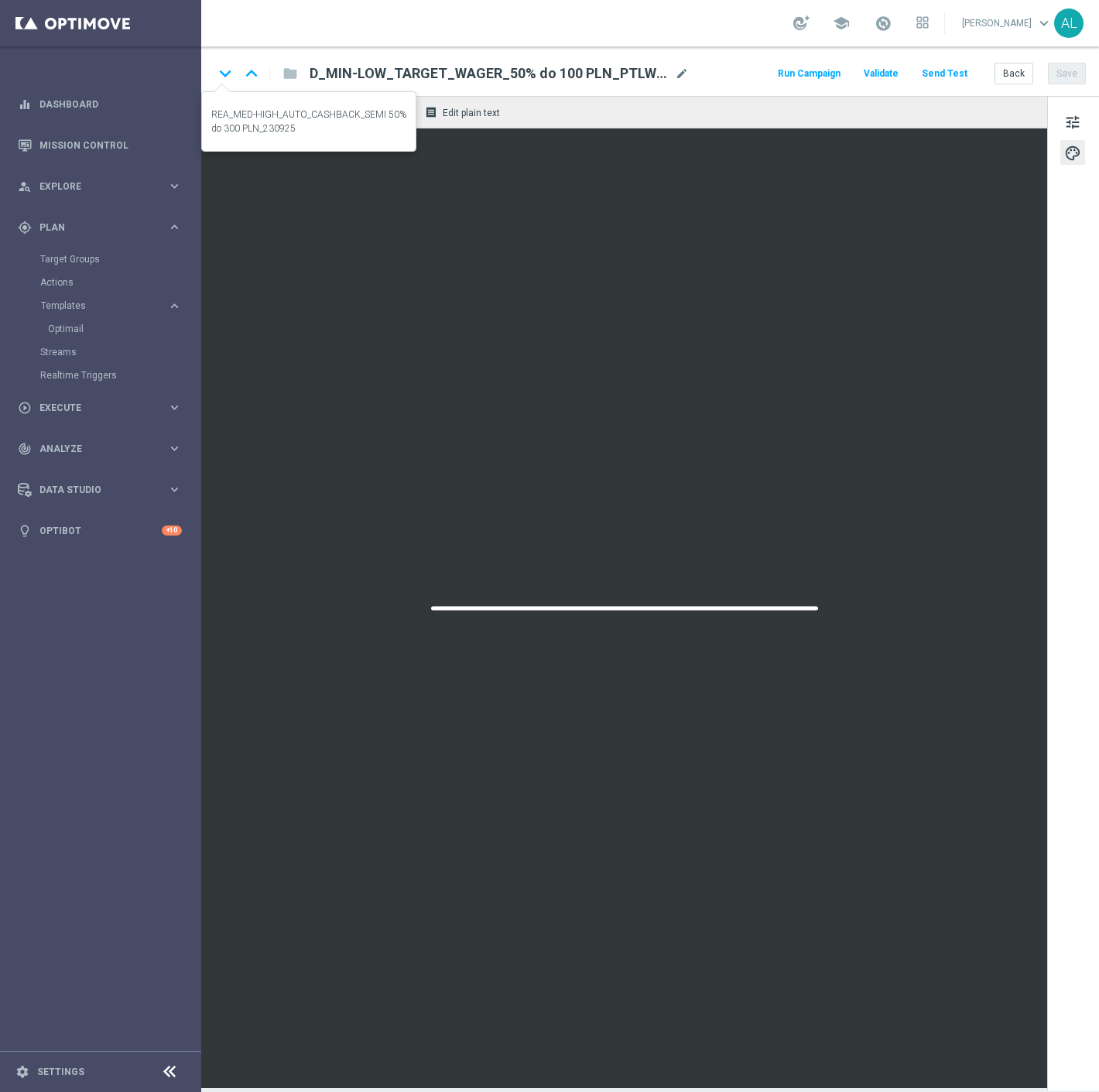
click at [219, 66] on icon "keyboard_arrow_down" at bounding box center [225, 73] width 23 height 23
type input "REA_MIN-LOW_AUTO_CASHBACK_SEMI 50% do 100 PLN_230925"
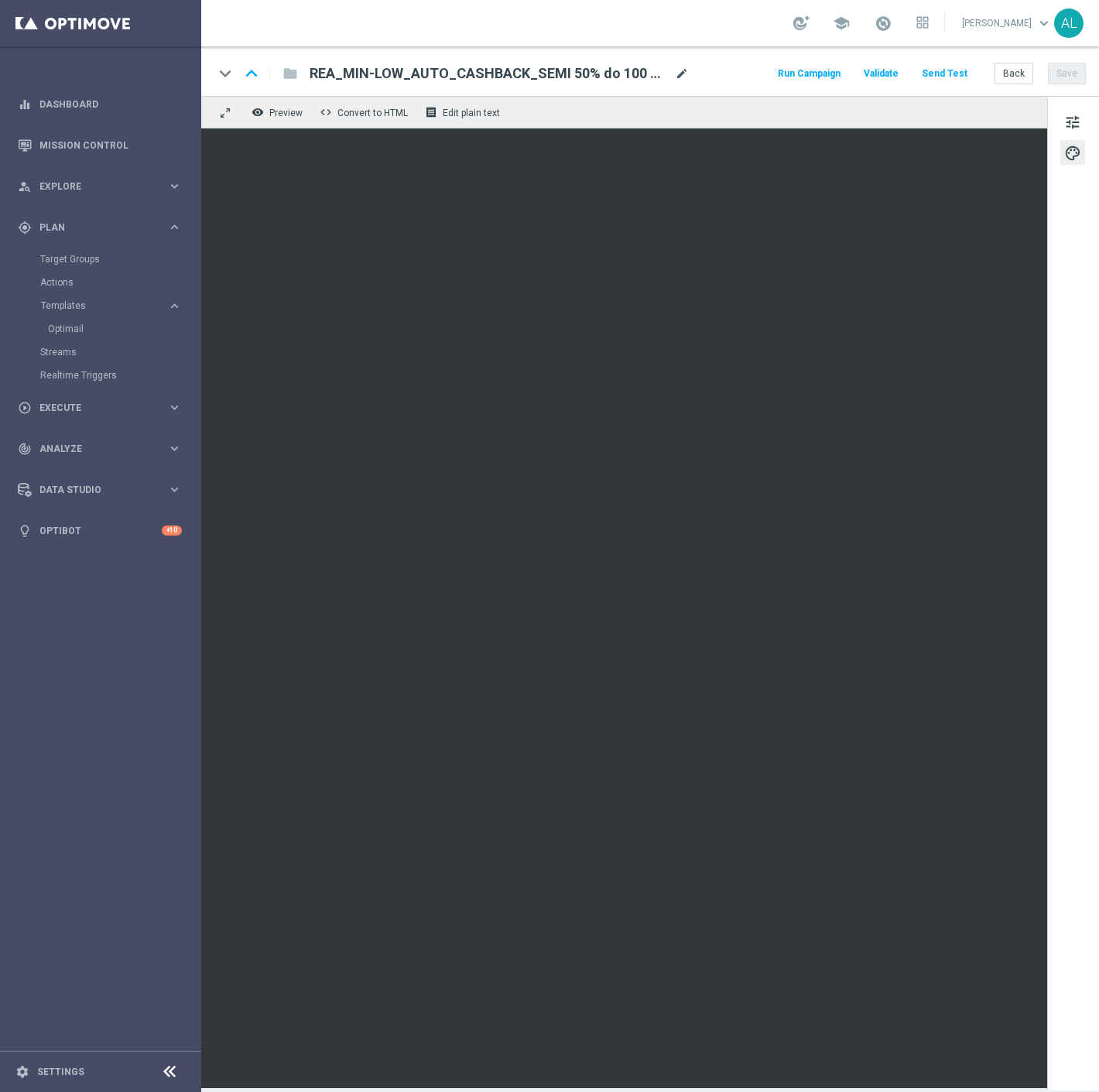
click at [680, 72] on span "mode_edit" at bounding box center [682, 73] width 14 height 14
click at [1067, 124] on span "tune" at bounding box center [1072, 122] width 17 height 20
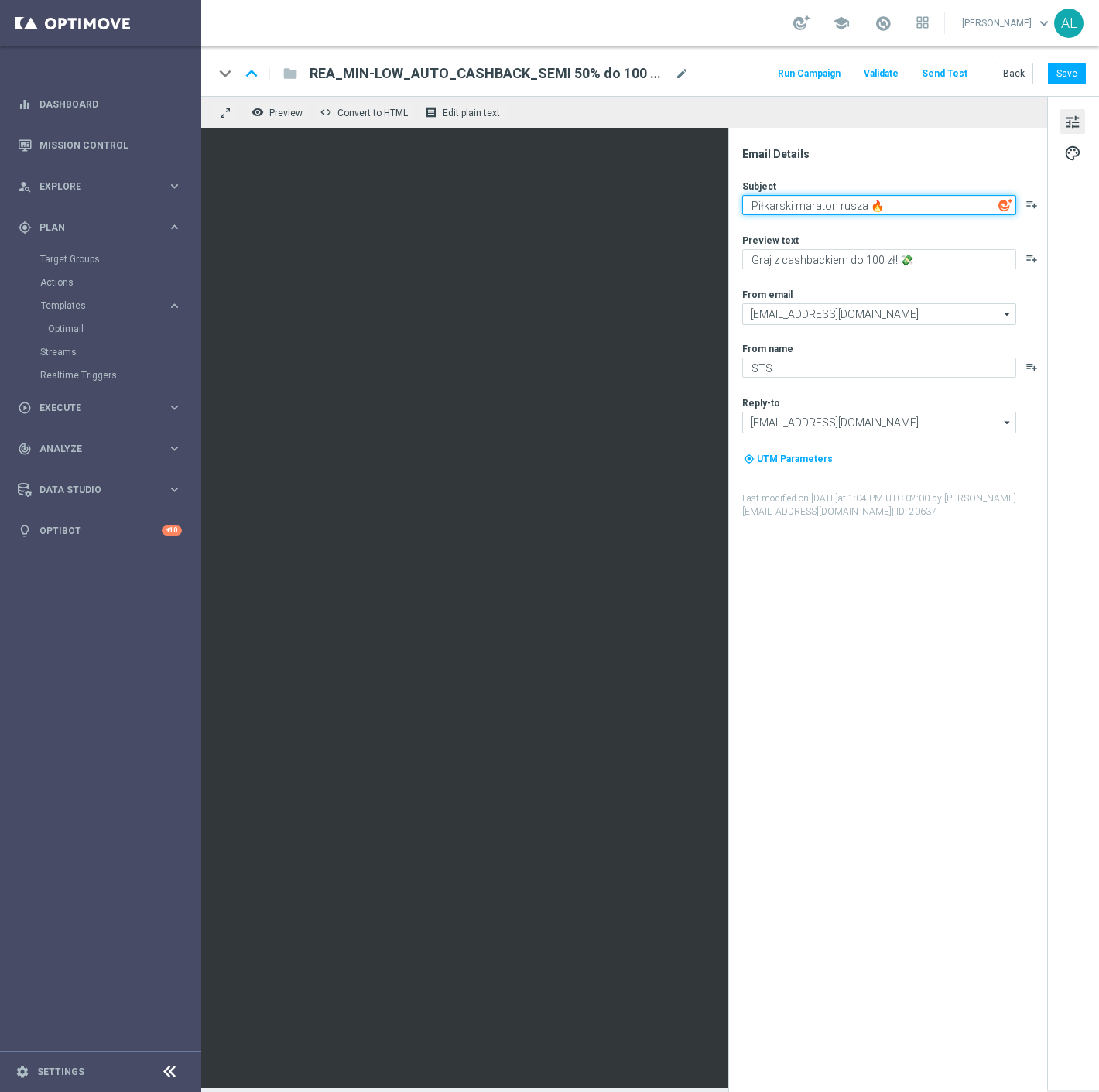
click at [920, 210] on textarea "Piłkarski maraton rusza 🔥" at bounding box center [879, 205] width 274 height 20
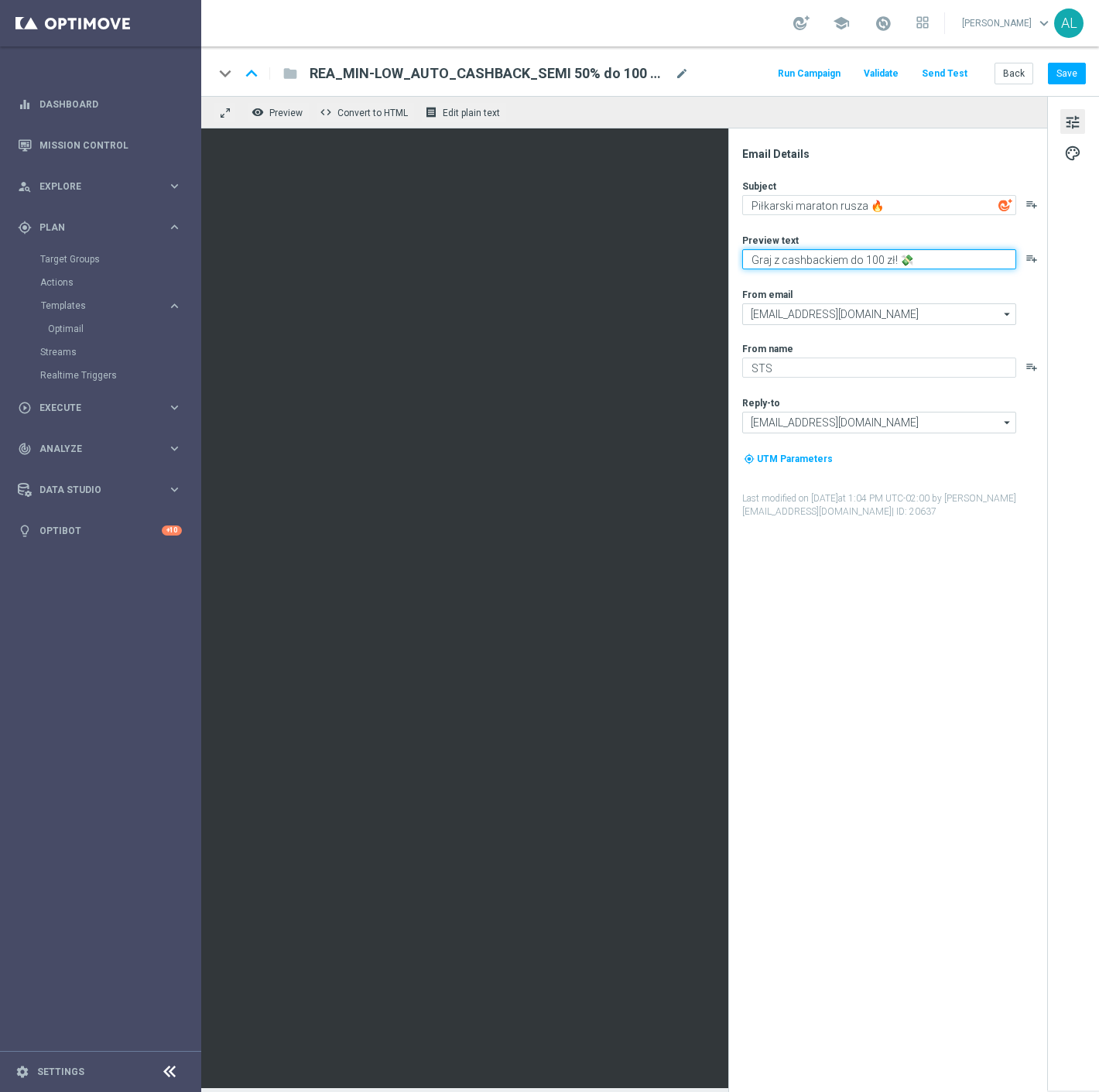
click at [765, 259] on textarea "Graj z cashbackiem do 100 zł! 💸" at bounding box center [879, 259] width 274 height 20
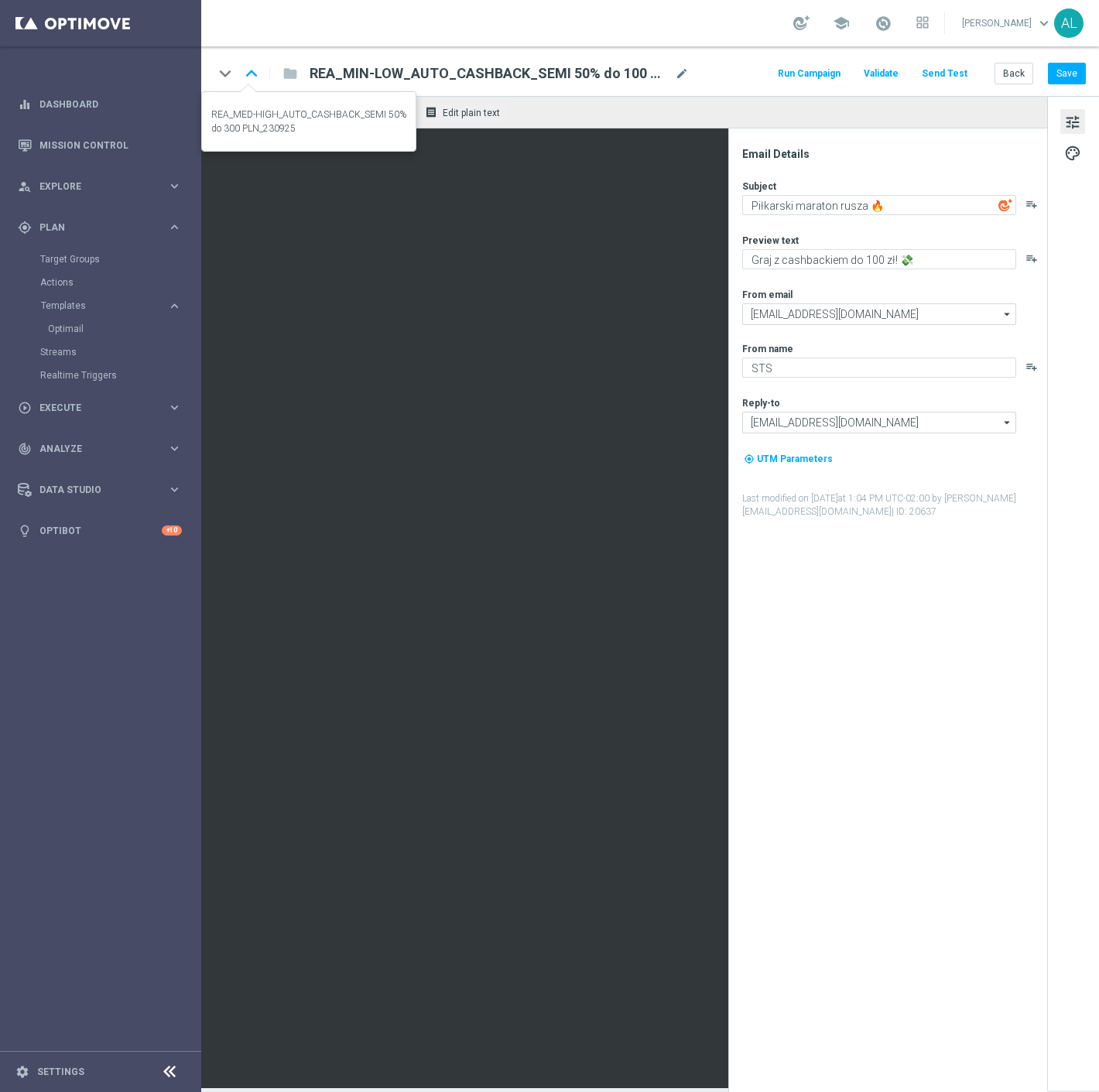
click at [251, 76] on icon "keyboard_arrow_up" at bounding box center [252, 73] width 23 height 23
type textarea "Graj z cashbackiem do 300 zł! 💸"
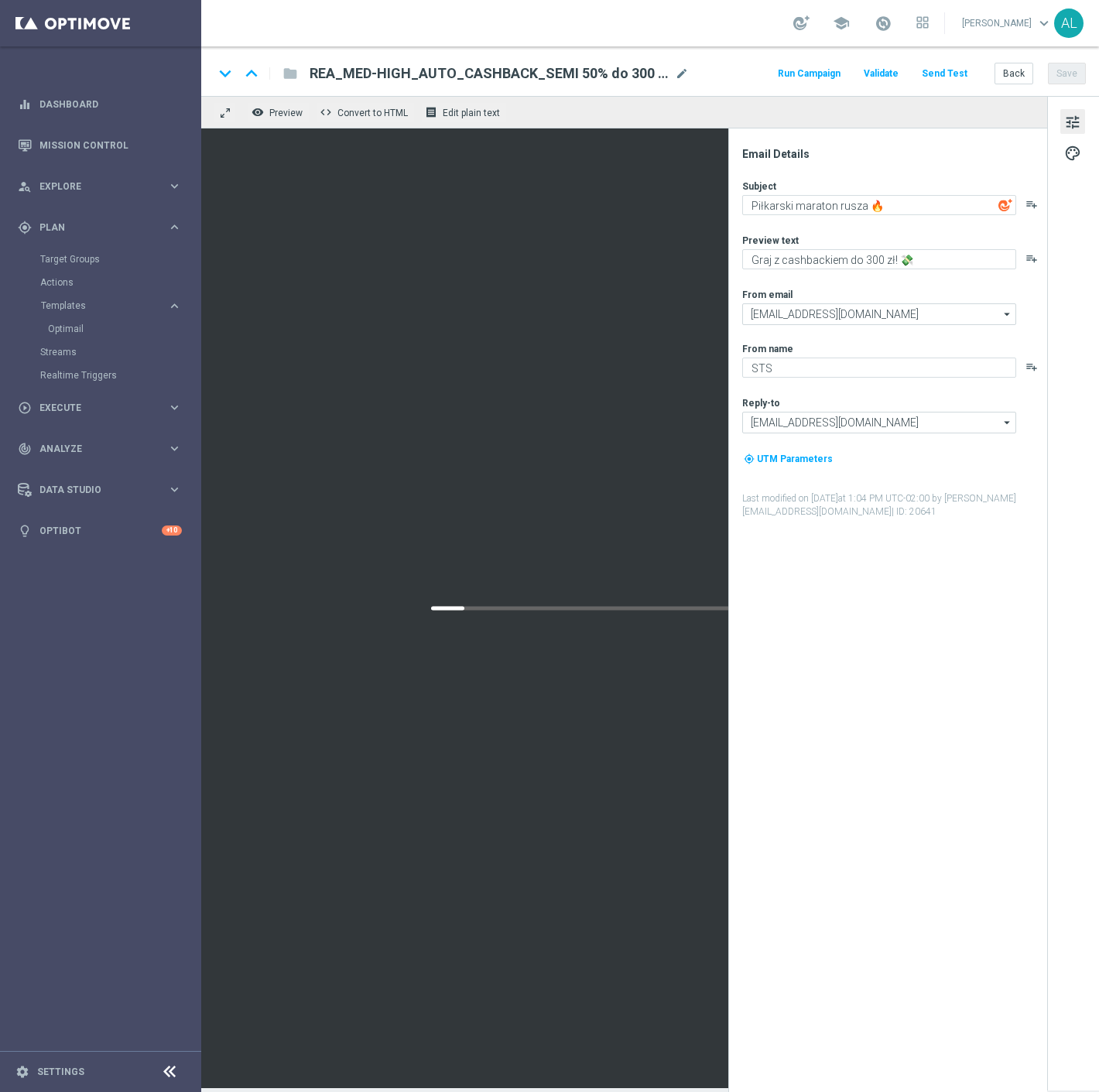
click at [672, 69] on div "REA_MED-HIGH_AUTO_CASHBACK_SEMI 50% do 300 PLN_230925 mode_edit" at bounding box center [498, 73] width 379 height 20
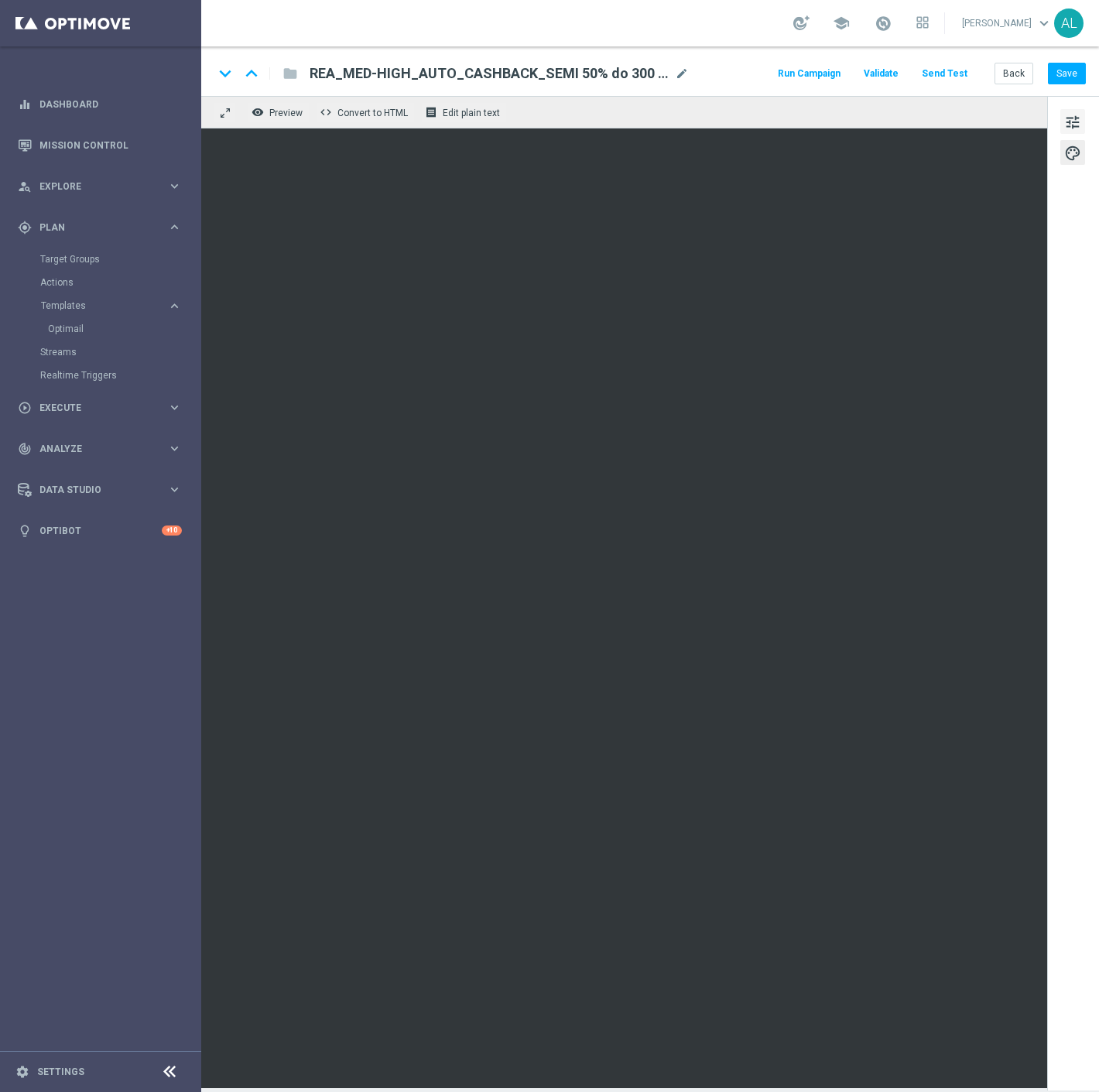
click at [1070, 124] on span "tune" at bounding box center [1072, 122] width 17 height 20
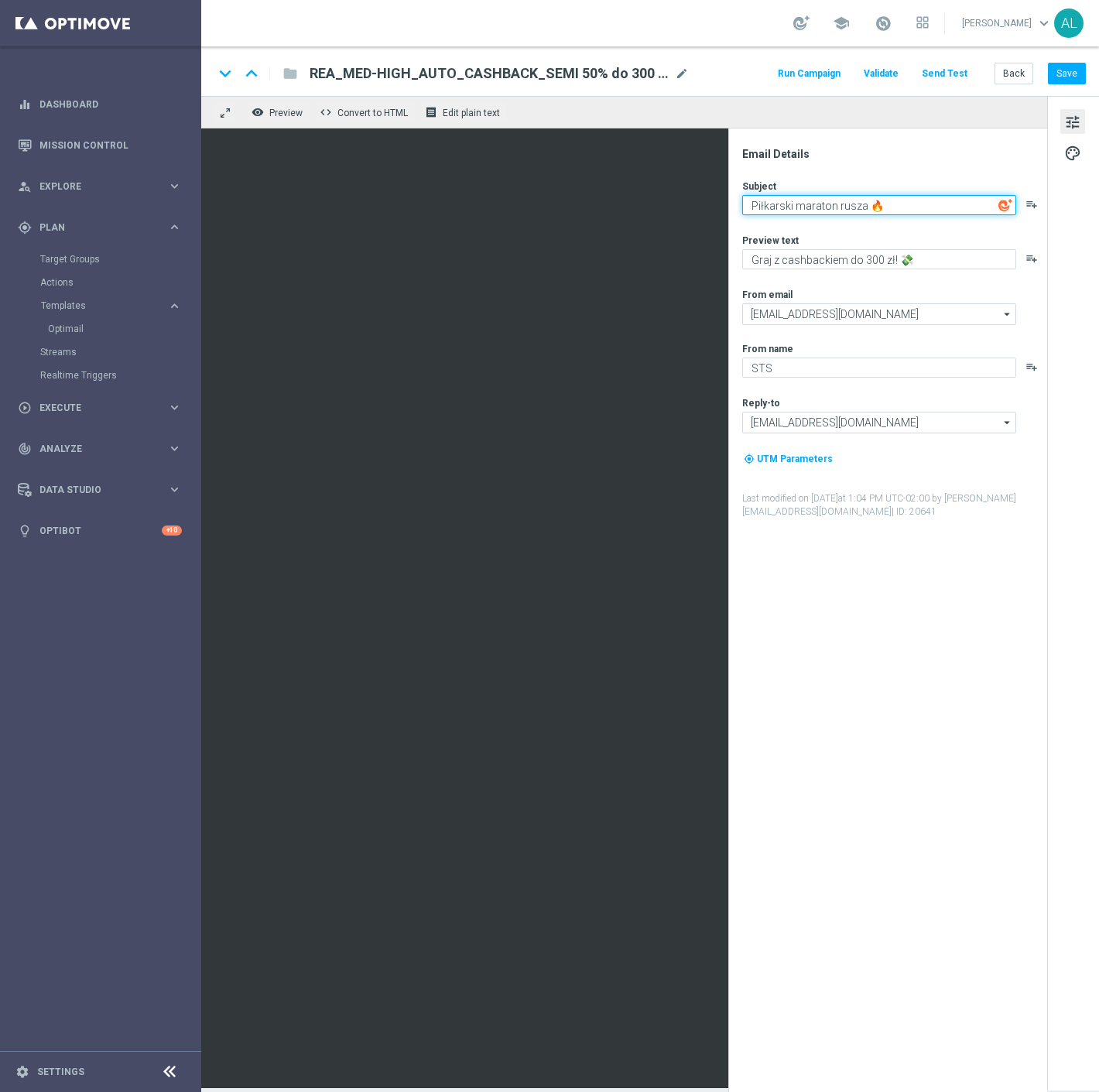
click at [883, 206] on textarea "Piłkarski maraton rusza 🔥" at bounding box center [879, 205] width 274 height 20
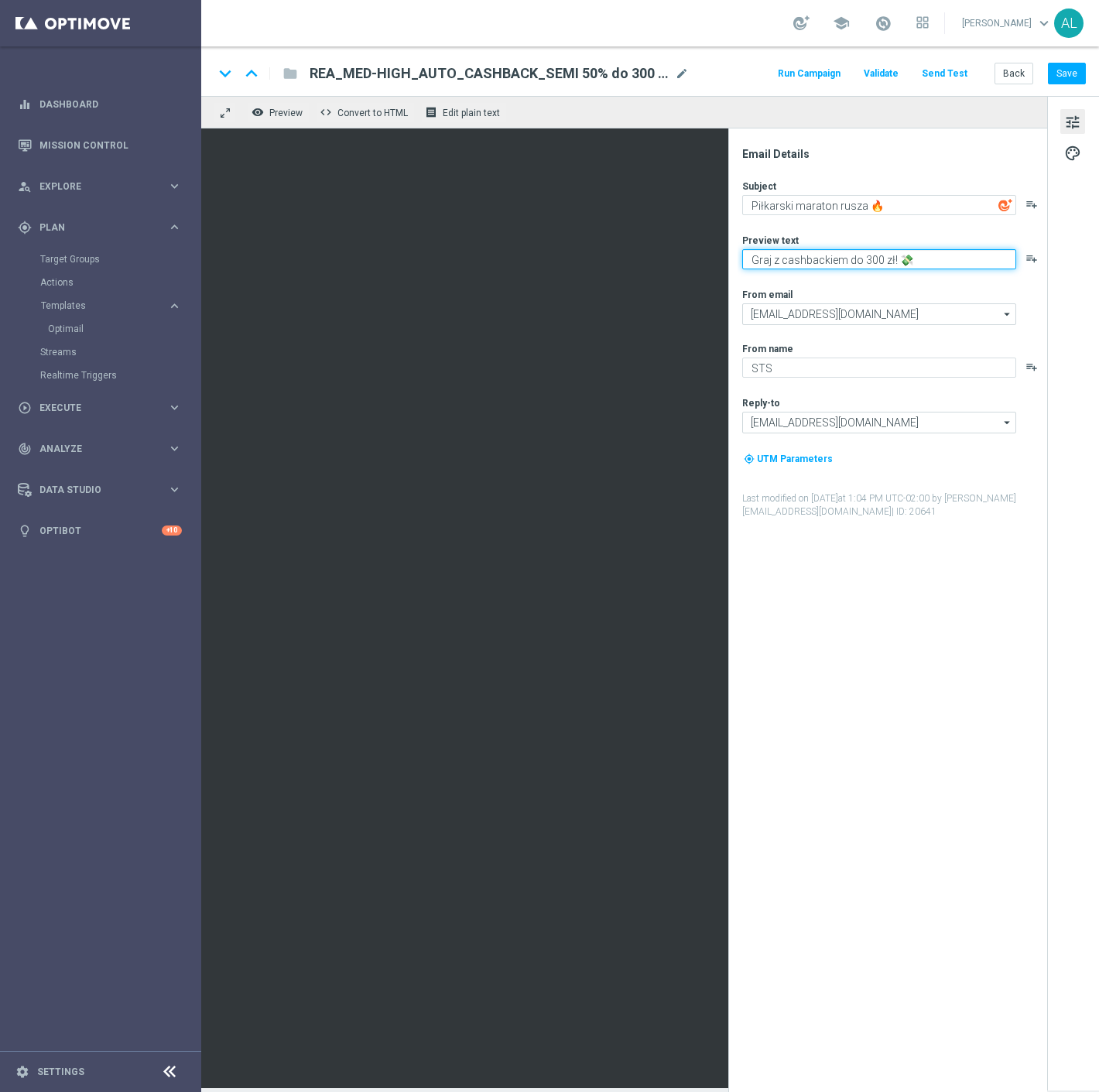
click at [838, 257] on textarea "Graj z cashbackiem do 300 zł! 💸" at bounding box center [879, 259] width 274 height 20
click at [113, 406] on span "Execute" at bounding box center [102, 409] width 128 height 10
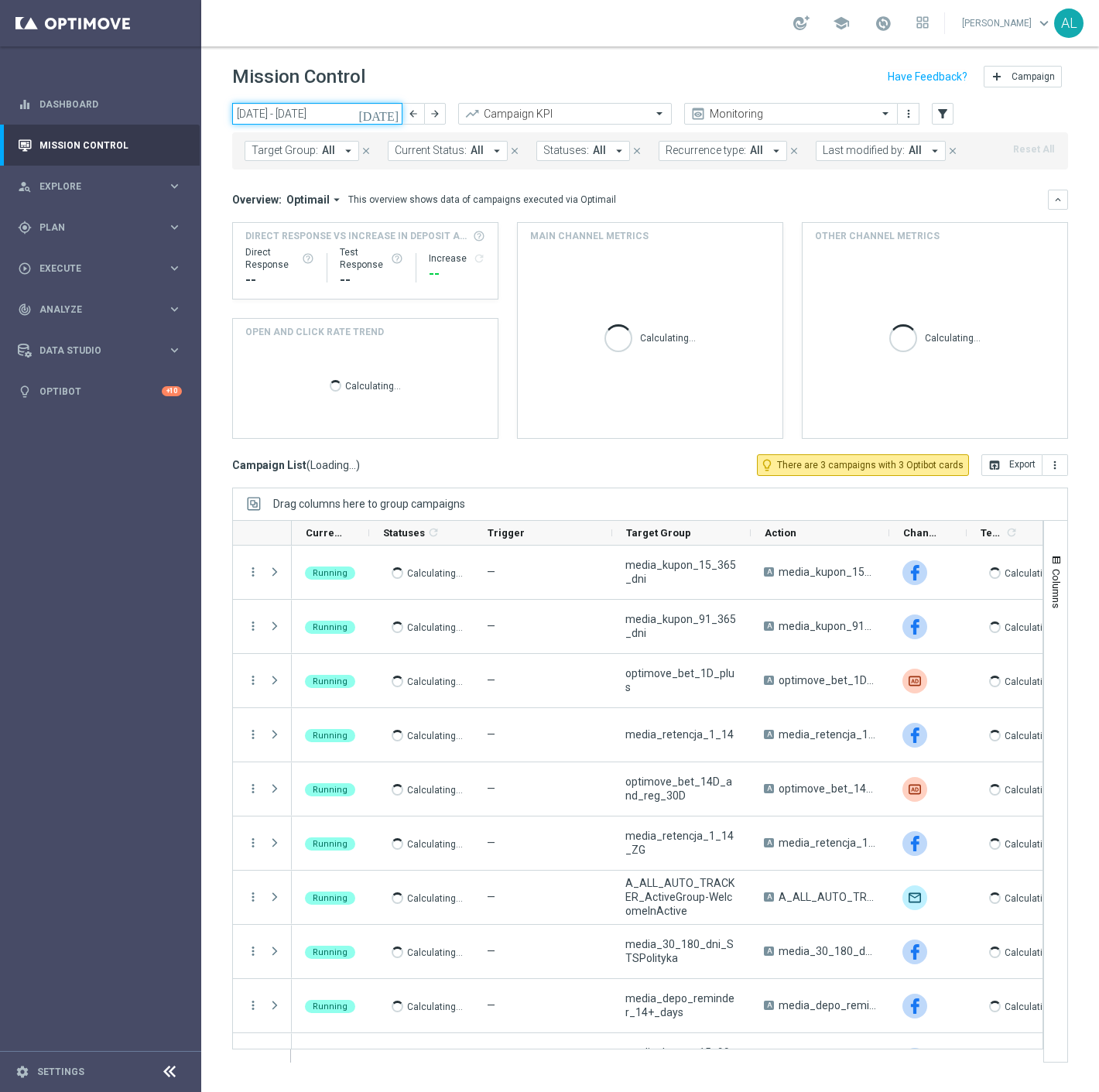
click at [313, 114] on input "[DATE] - [DATE]" at bounding box center [317, 114] width 171 height 21
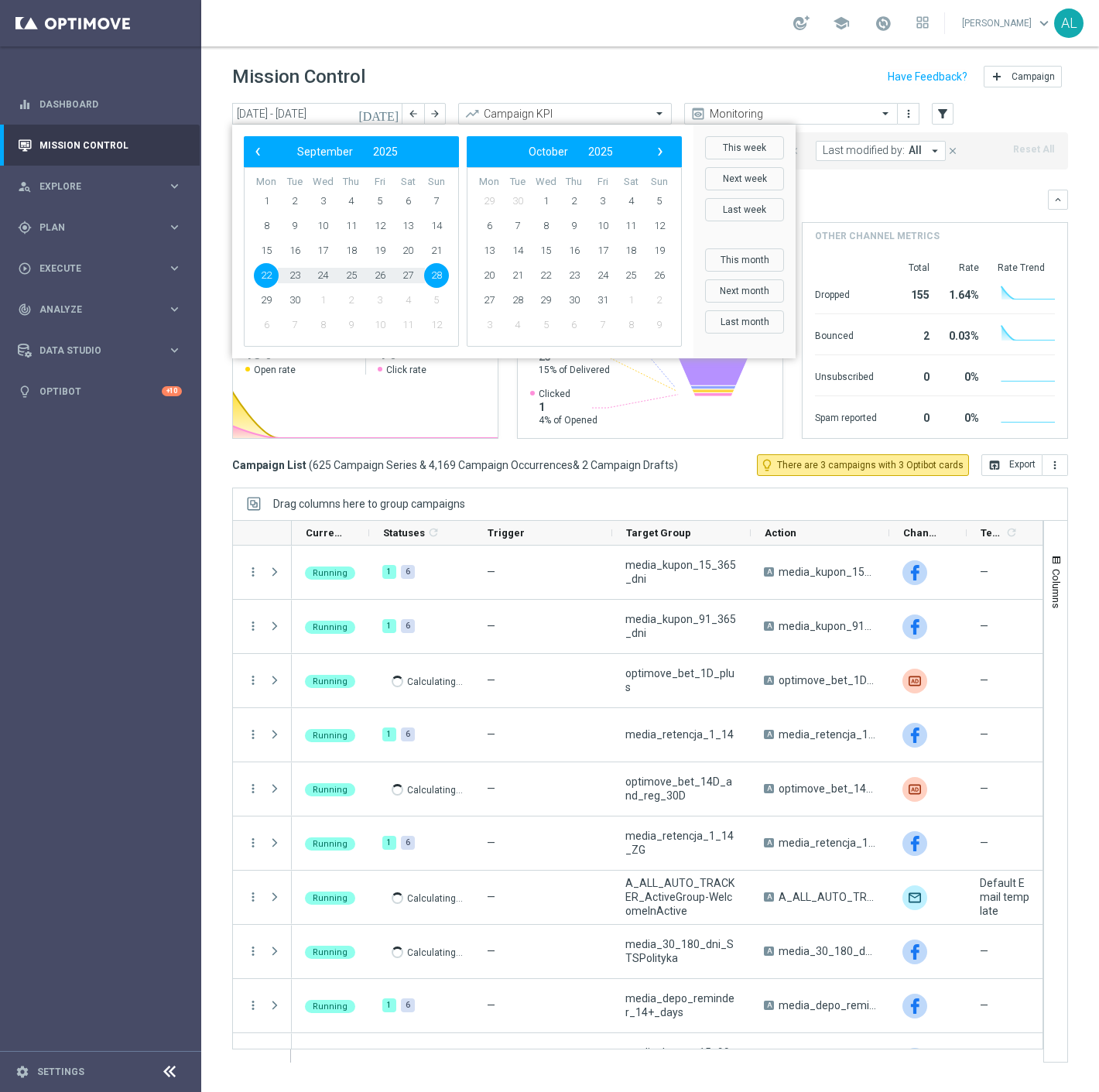
click at [415, 59] on header "Mission Control add Campaign" at bounding box center [649, 75] width 898 height 57
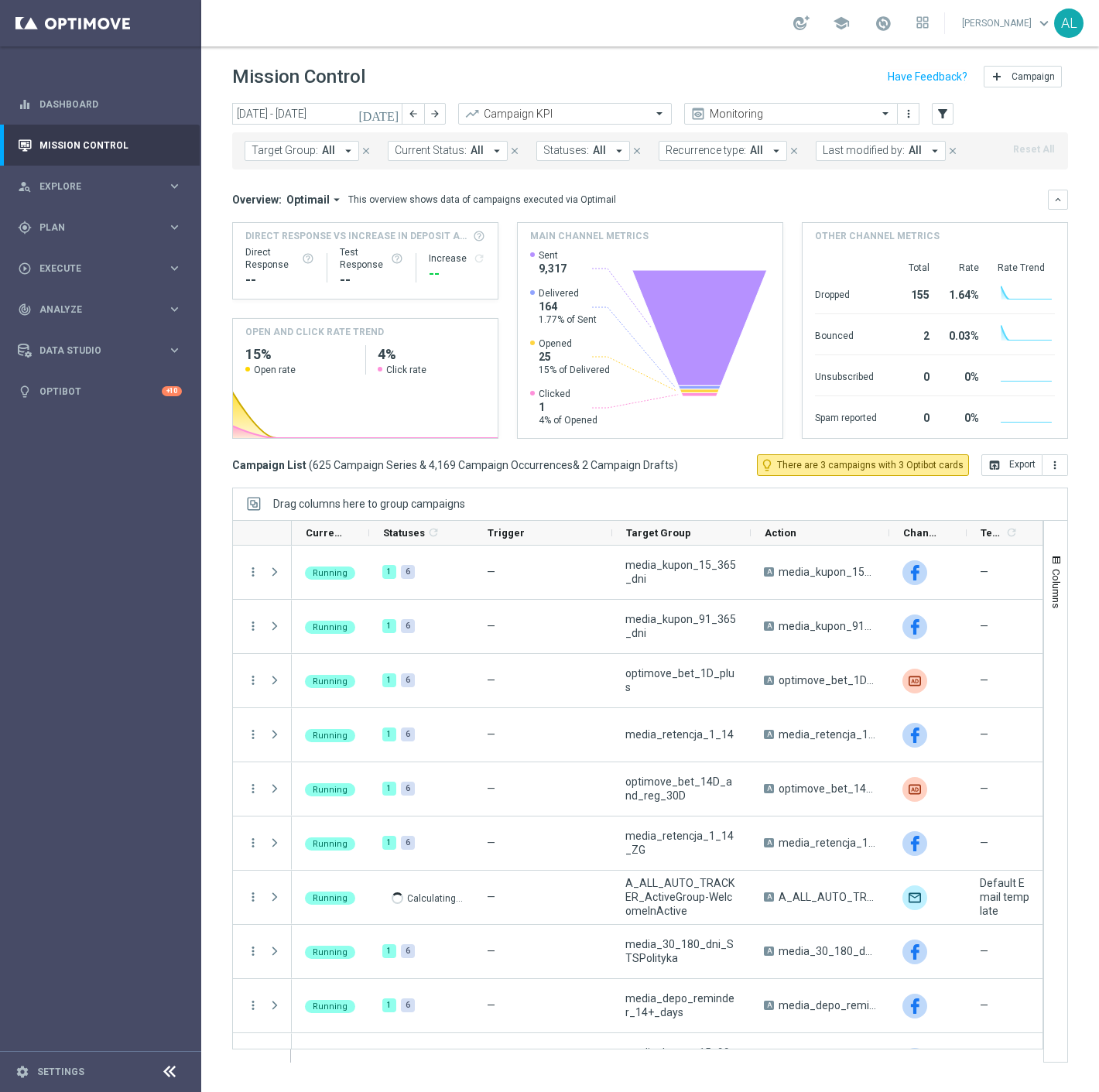
click at [292, 136] on div "Target Group: All arrow_drop_down close Current Status: All arrow_drop_down clo…" at bounding box center [649, 151] width 836 height 37
click at [298, 150] on span "Target Group:" at bounding box center [285, 150] width 66 height 13
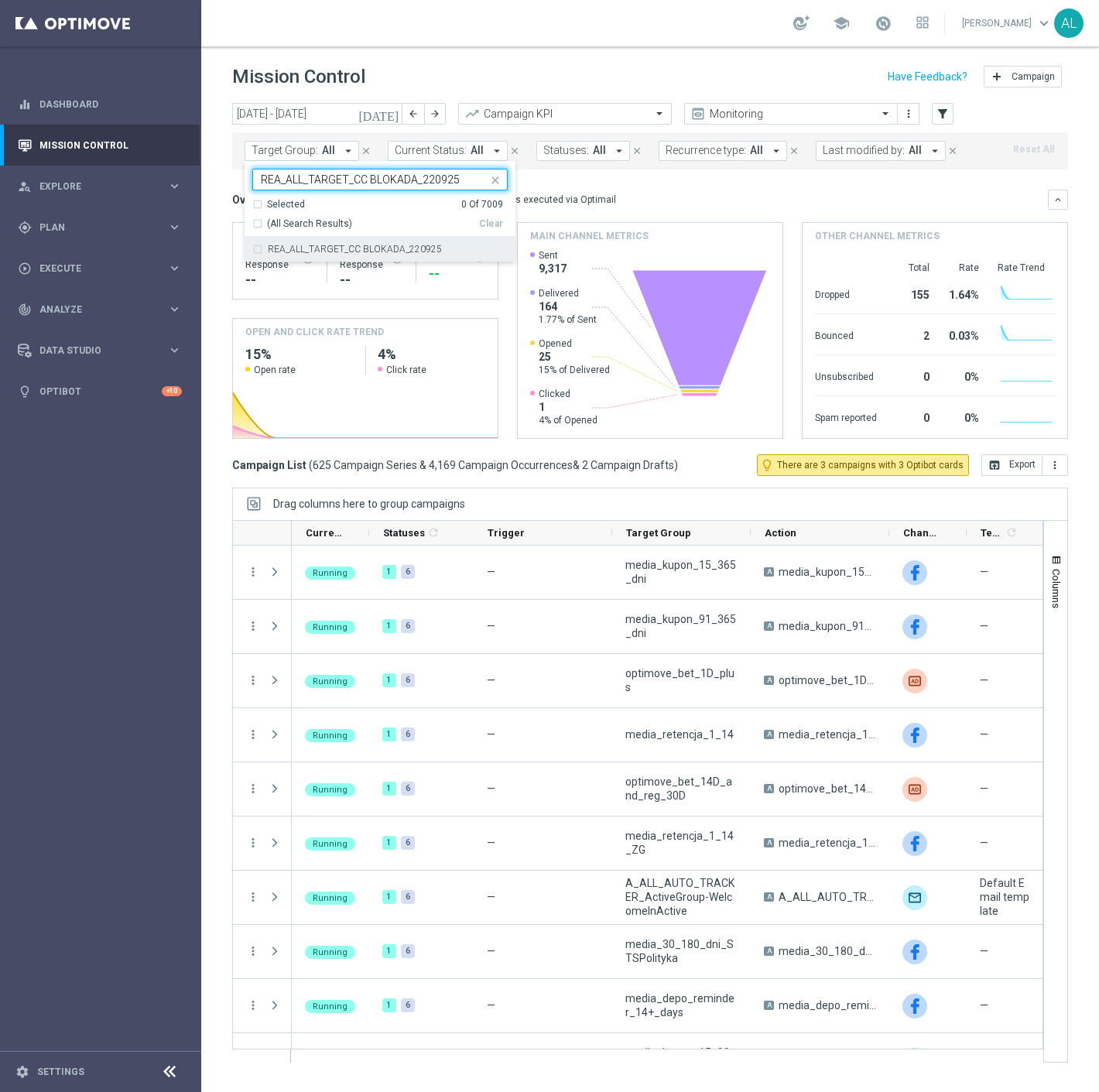
click at [308, 245] on label "REA_ALL_TARGET_CC BLOKADA_220925" at bounding box center [355, 250] width 175 height 10
type input "REA_ALL_TARGET_CC BLOKADA_220925"
click at [633, 168] on div "Target Group: All arrow_drop_down REA_ALL_TARGET_CC BLOKADA_220925 REA_ALL_TARG…" at bounding box center [649, 151] width 836 height 37
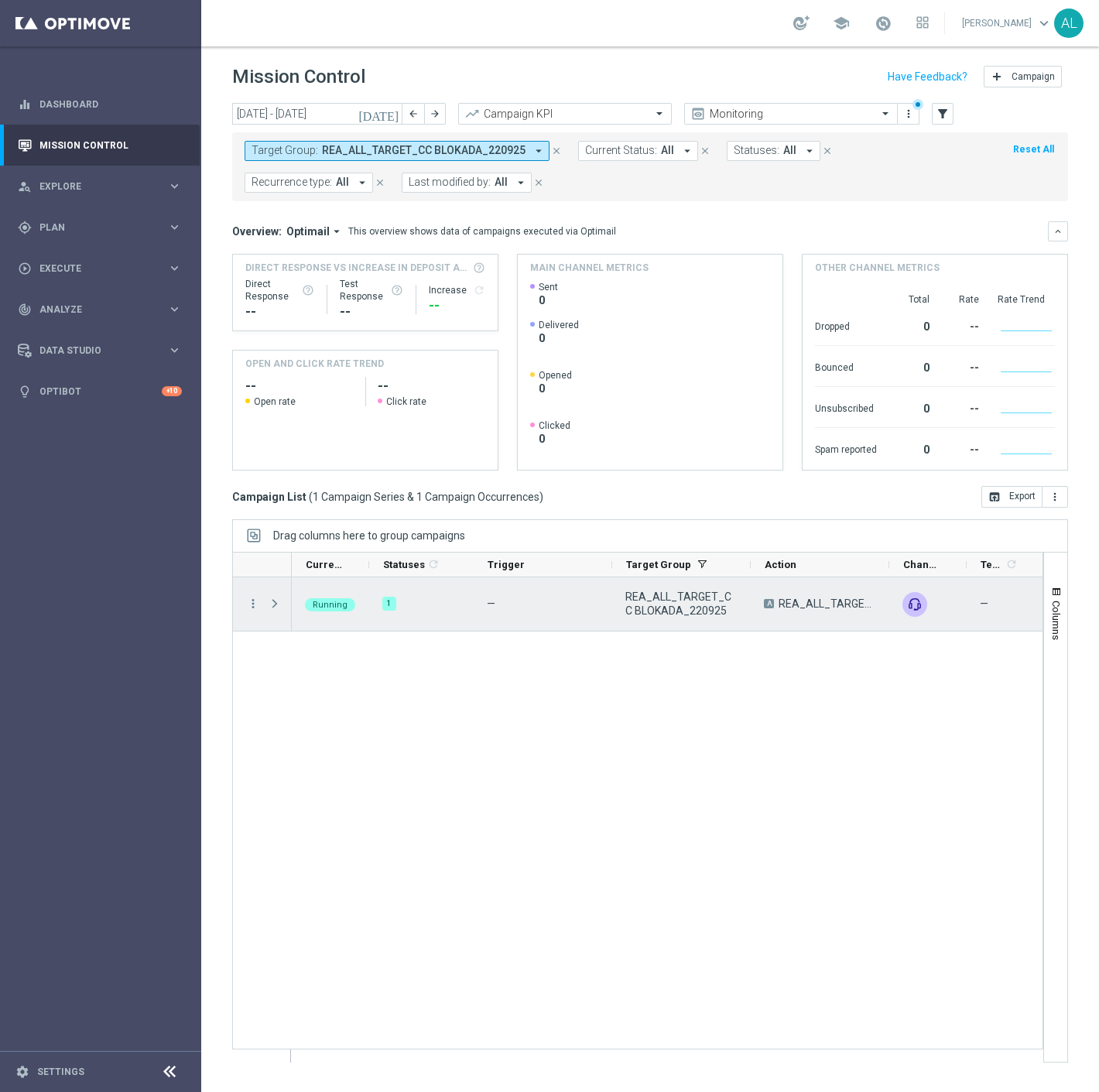
click at [266, 604] on div at bounding box center [276, 604] width 31 height 54
click at [254, 609] on icon "more_vert" at bounding box center [253, 604] width 14 height 14
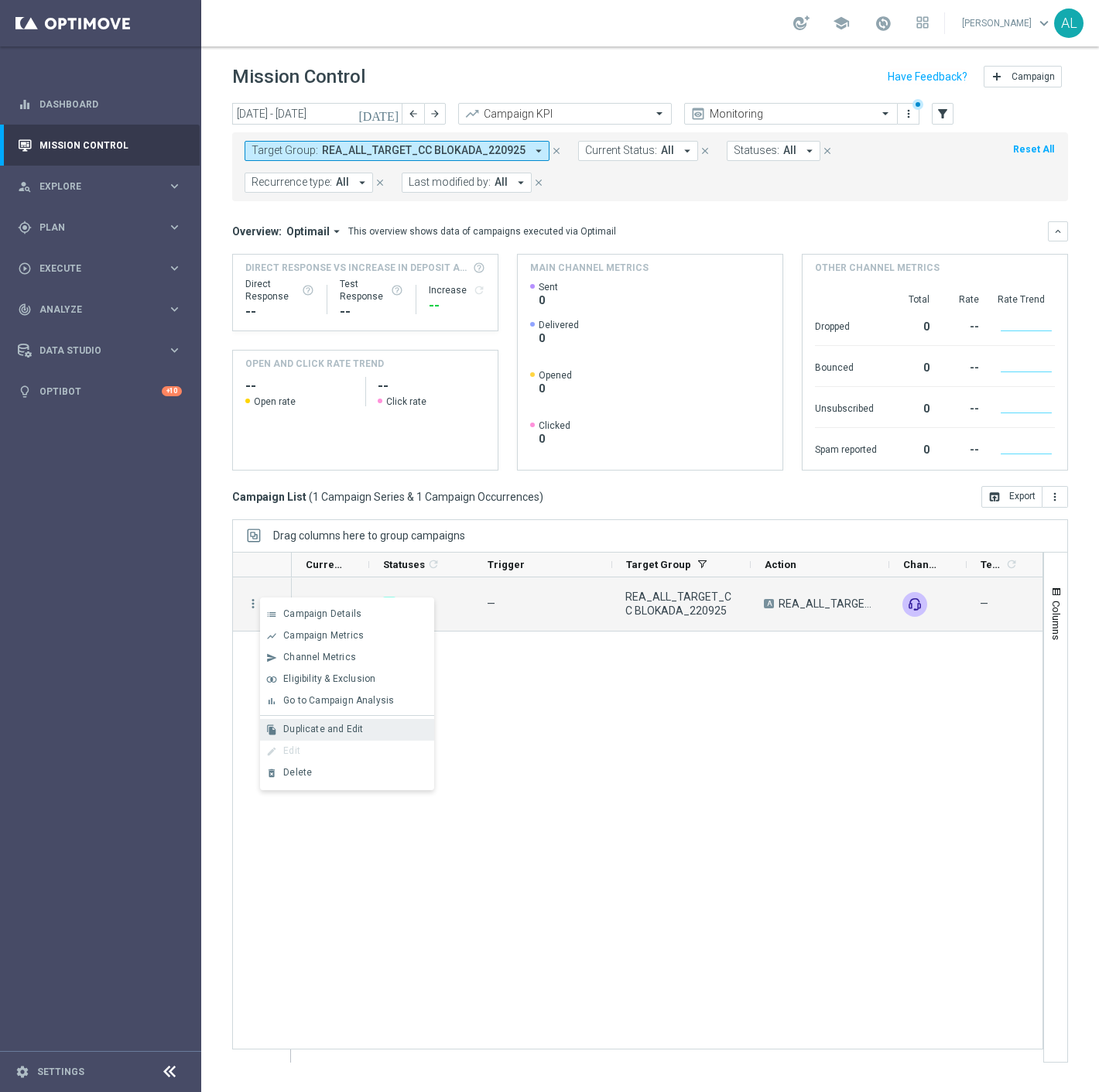
click at [332, 736] on div "file_copy Duplicate and Edit" at bounding box center [347, 729] width 175 height 21
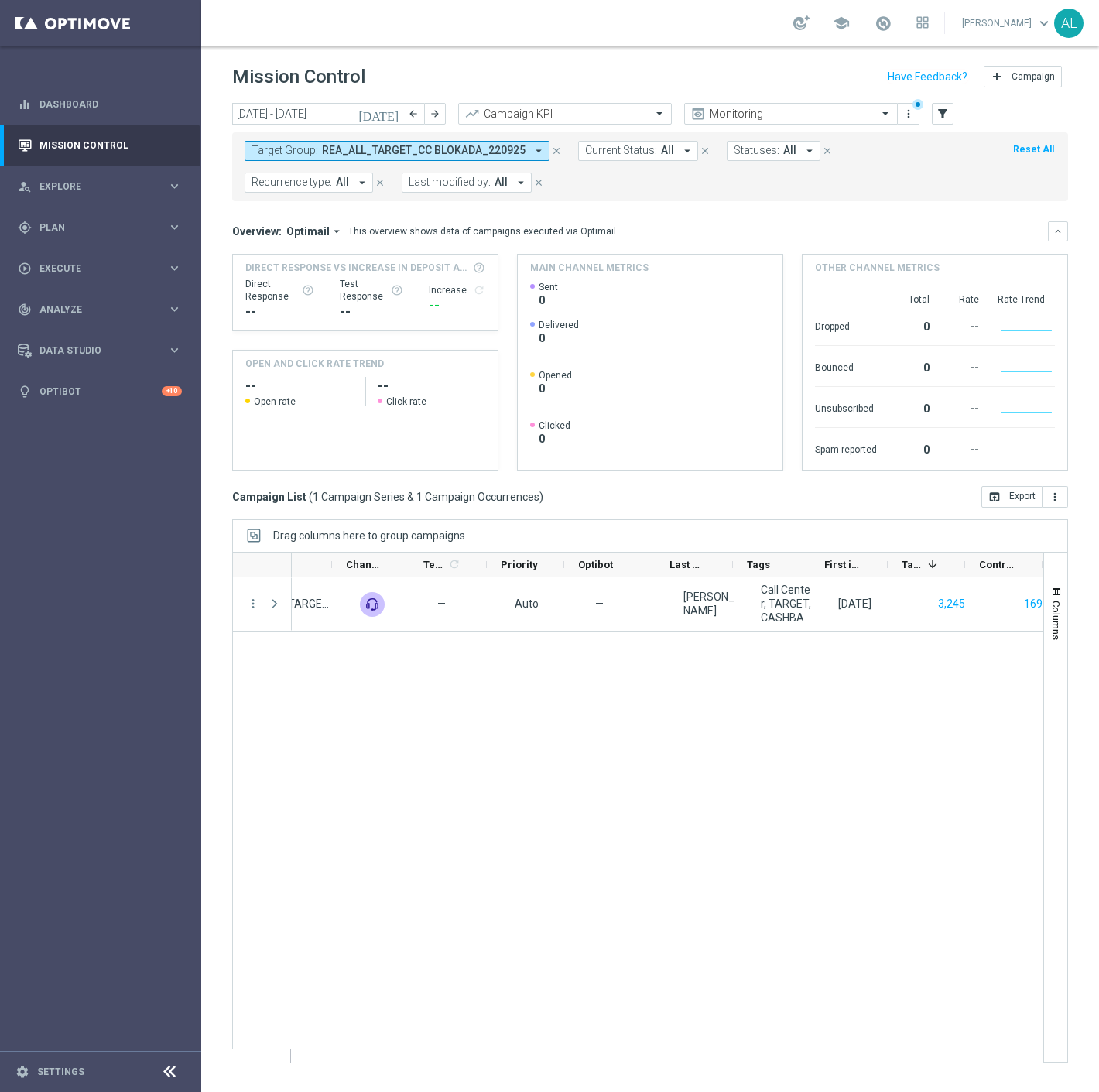
scroll to position [0, 555]
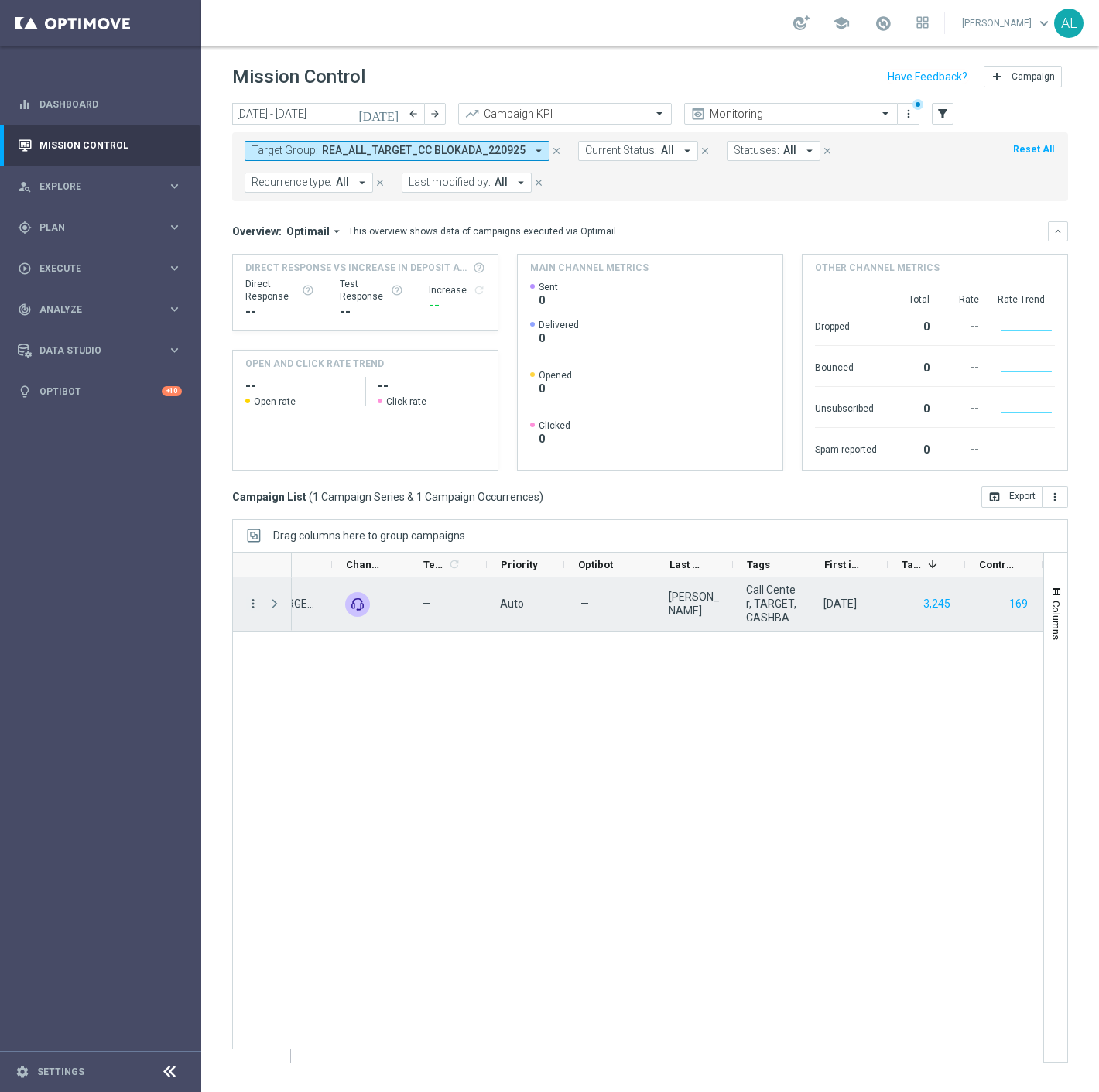
click at [253, 599] on icon "more_vert" at bounding box center [253, 604] width 14 height 14
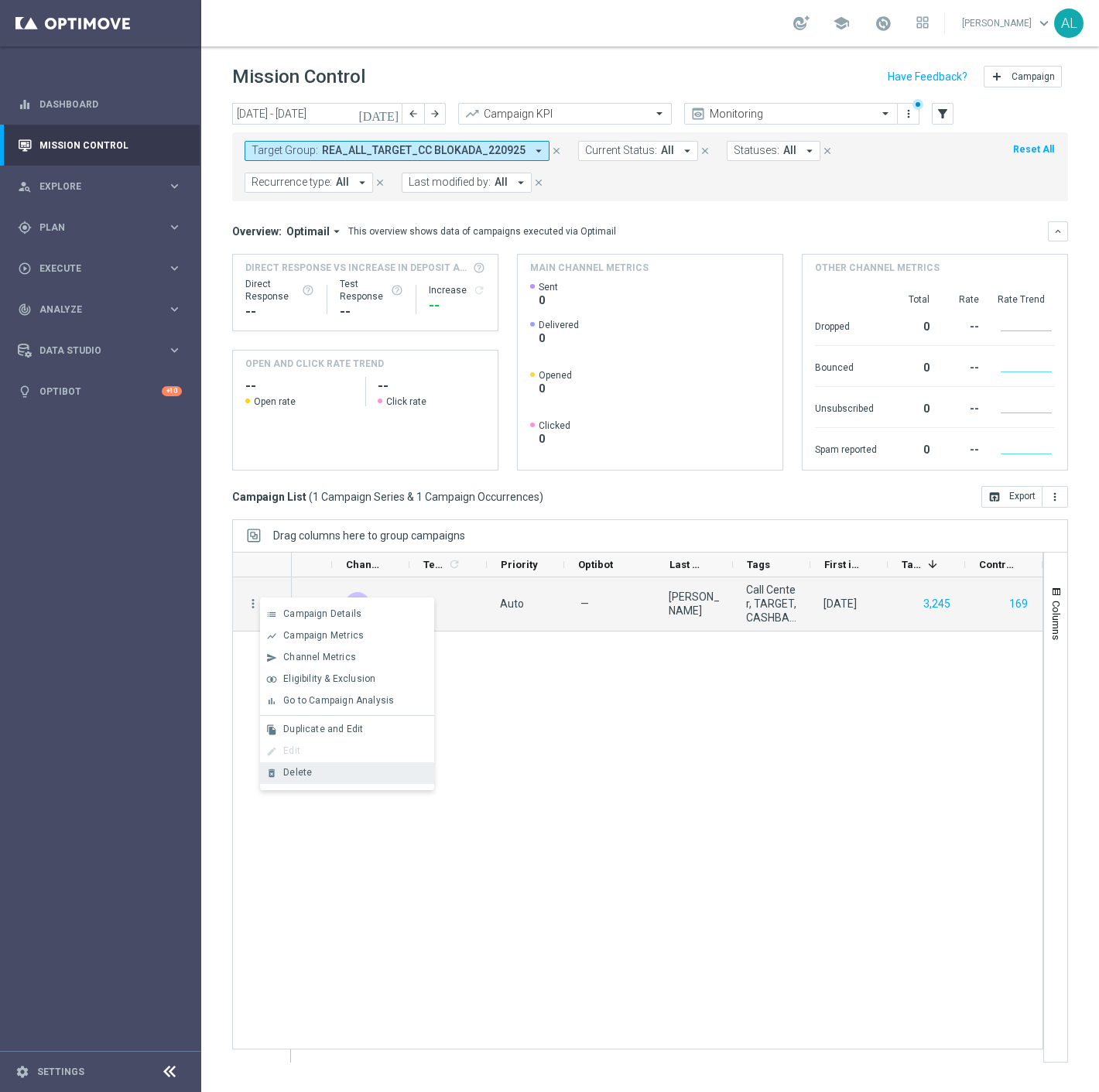
click at [365, 770] on div "Delete" at bounding box center [355, 772] width 144 height 11
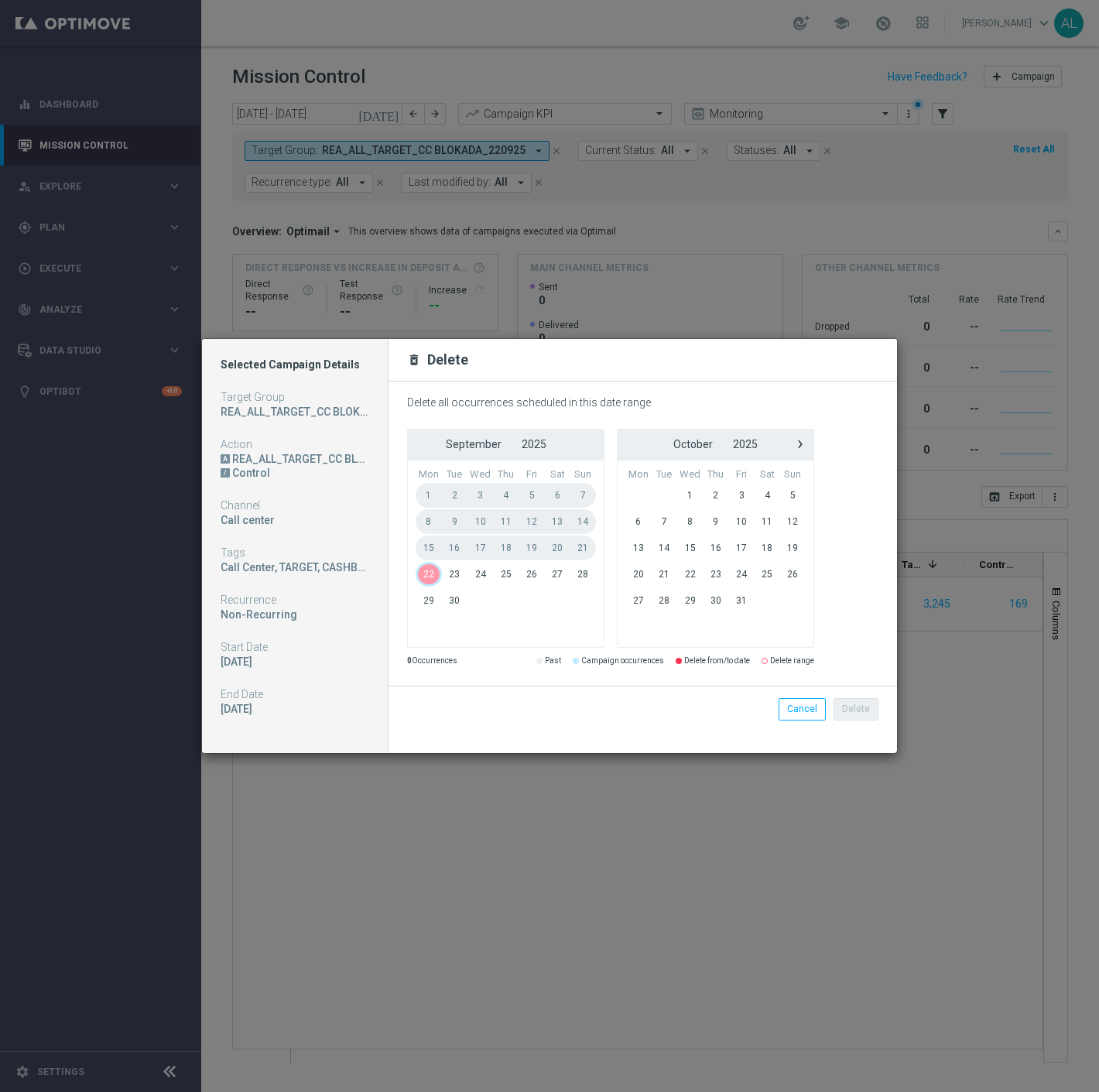
click at [426, 573] on span "22" at bounding box center [428, 573] width 26 height 24
click at [433, 573] on span "22" at bounding box center [428, 573] width 26 height 24
click at [426, 576] on span "22" at bounding box center [428, 573] width 26 height 24
click at [853, 712] on button "Delete" at bounding box center [856, 709] width 45 height 21
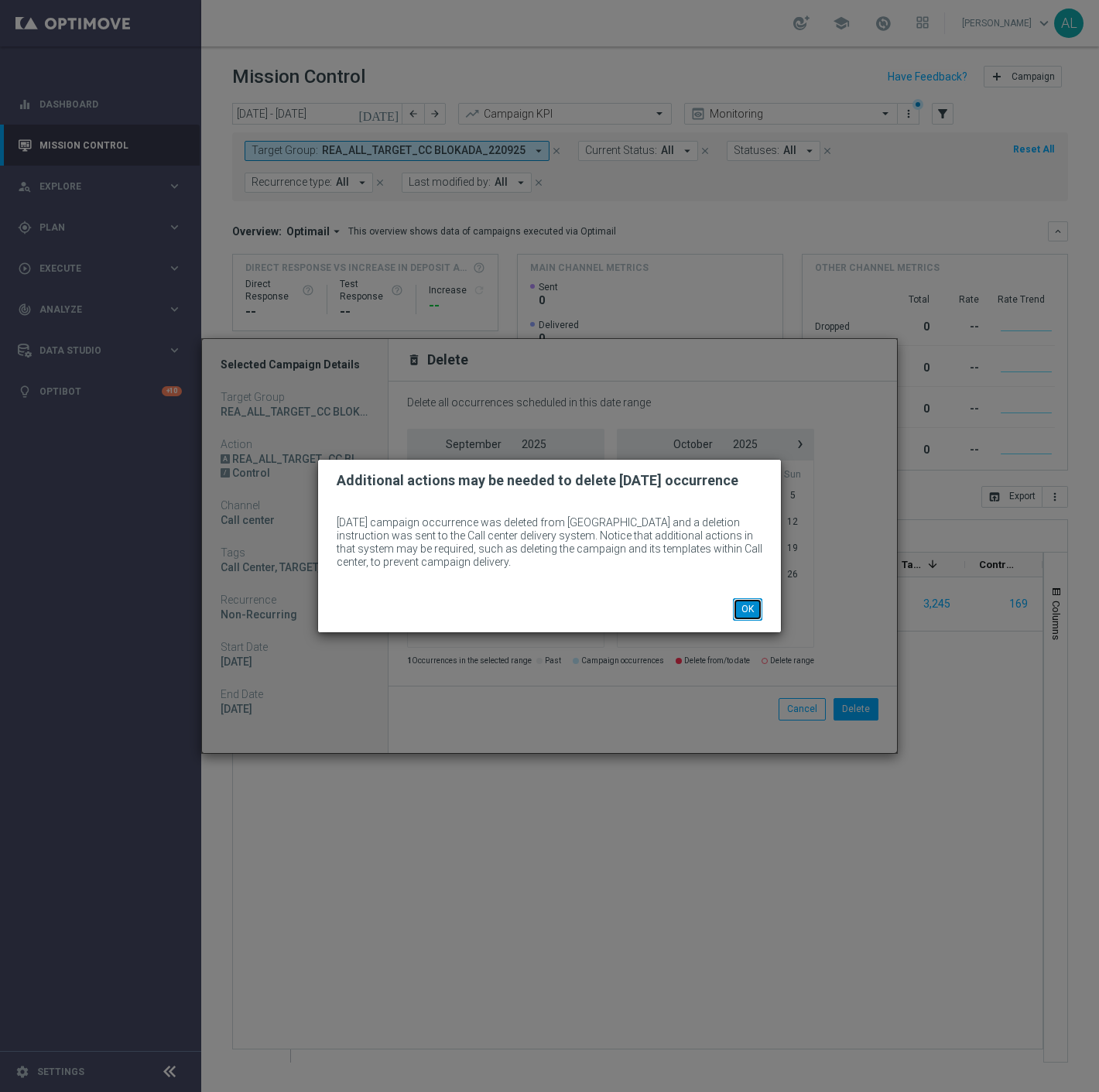
click at [744, 615] on button "OK" at bounding box center [748, 609] width 29 height 21
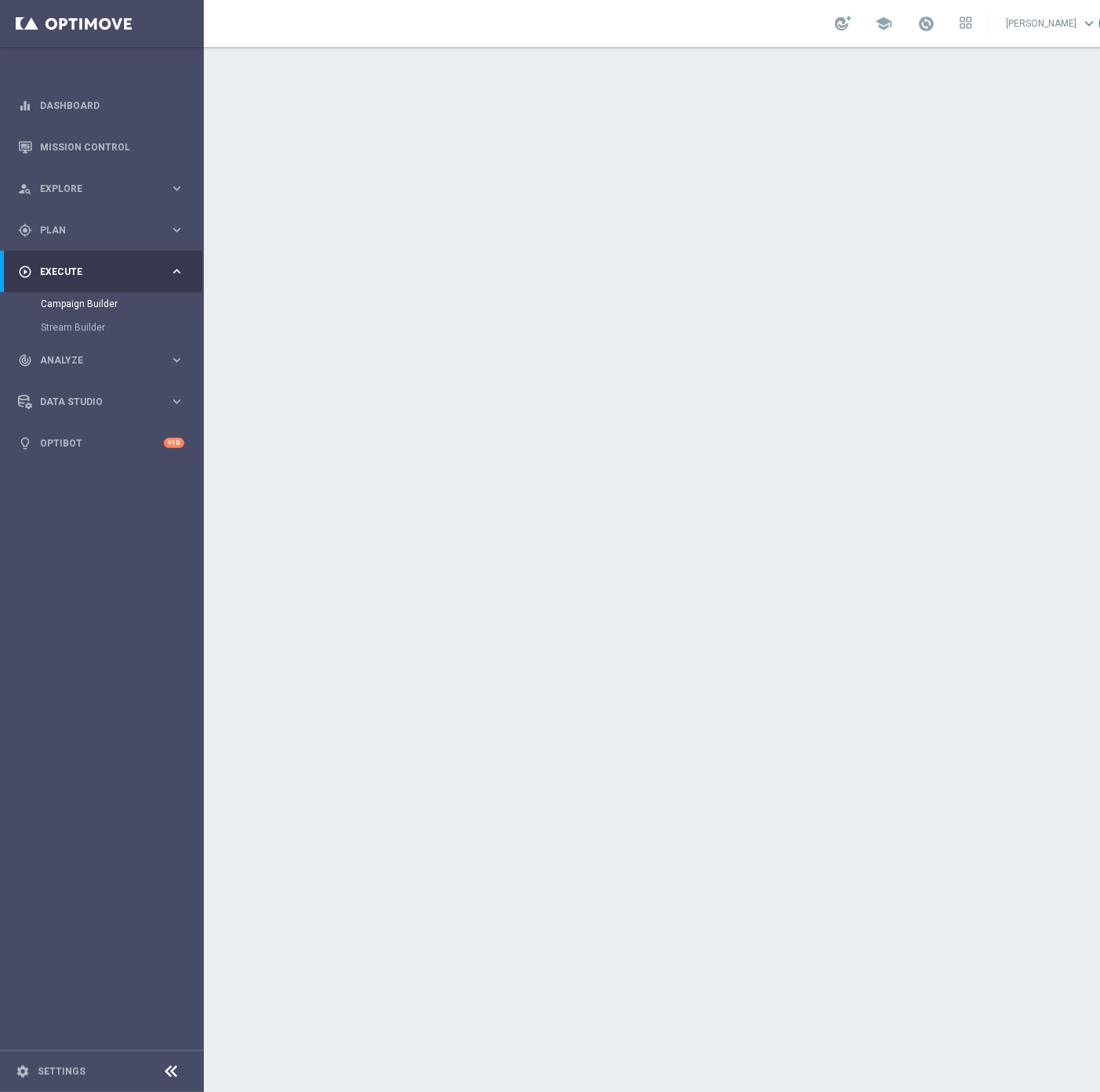
click at [635, 293] on div "date_range Scheduling keyboard_arrow_down" at bounding box center [675, 286] width 876 height 30
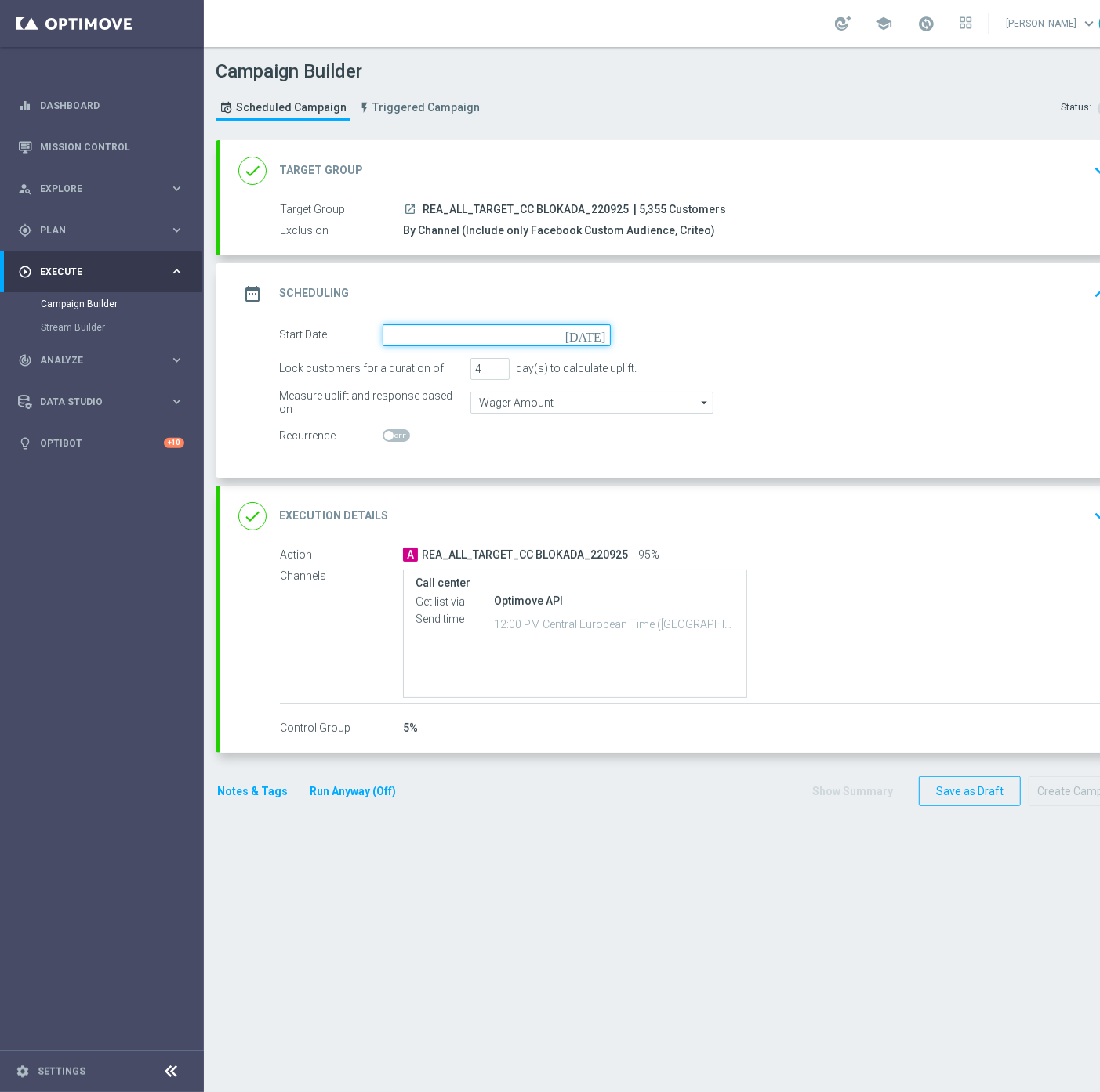
click at [484, 335] on input at bounding box center [496, 336] width 228 height 22
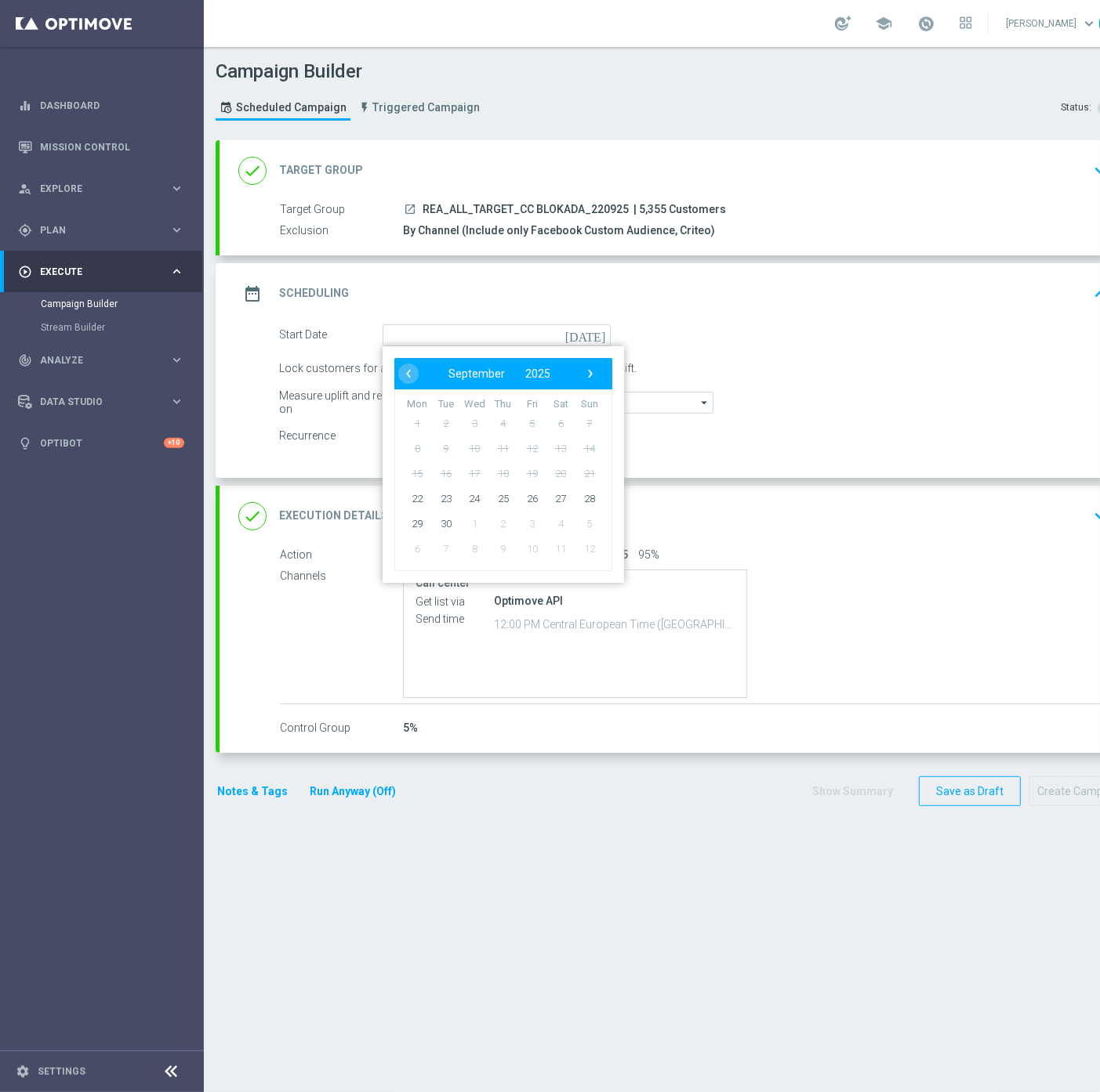
type input "22 Sep 2025"
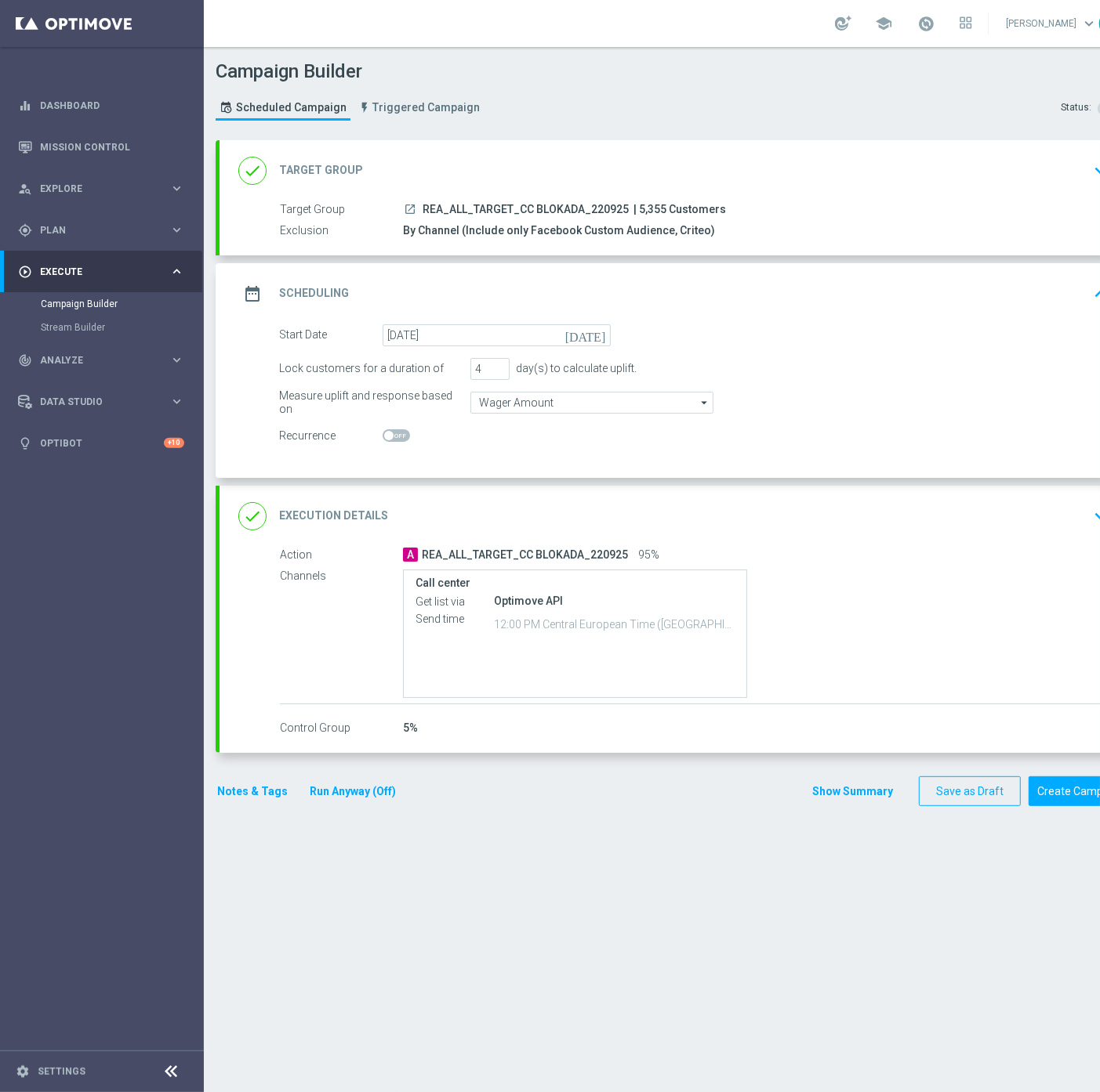
click at [248, 795] on button "Notes & Tags" at bounding box center [252, 792] width 74 height 20
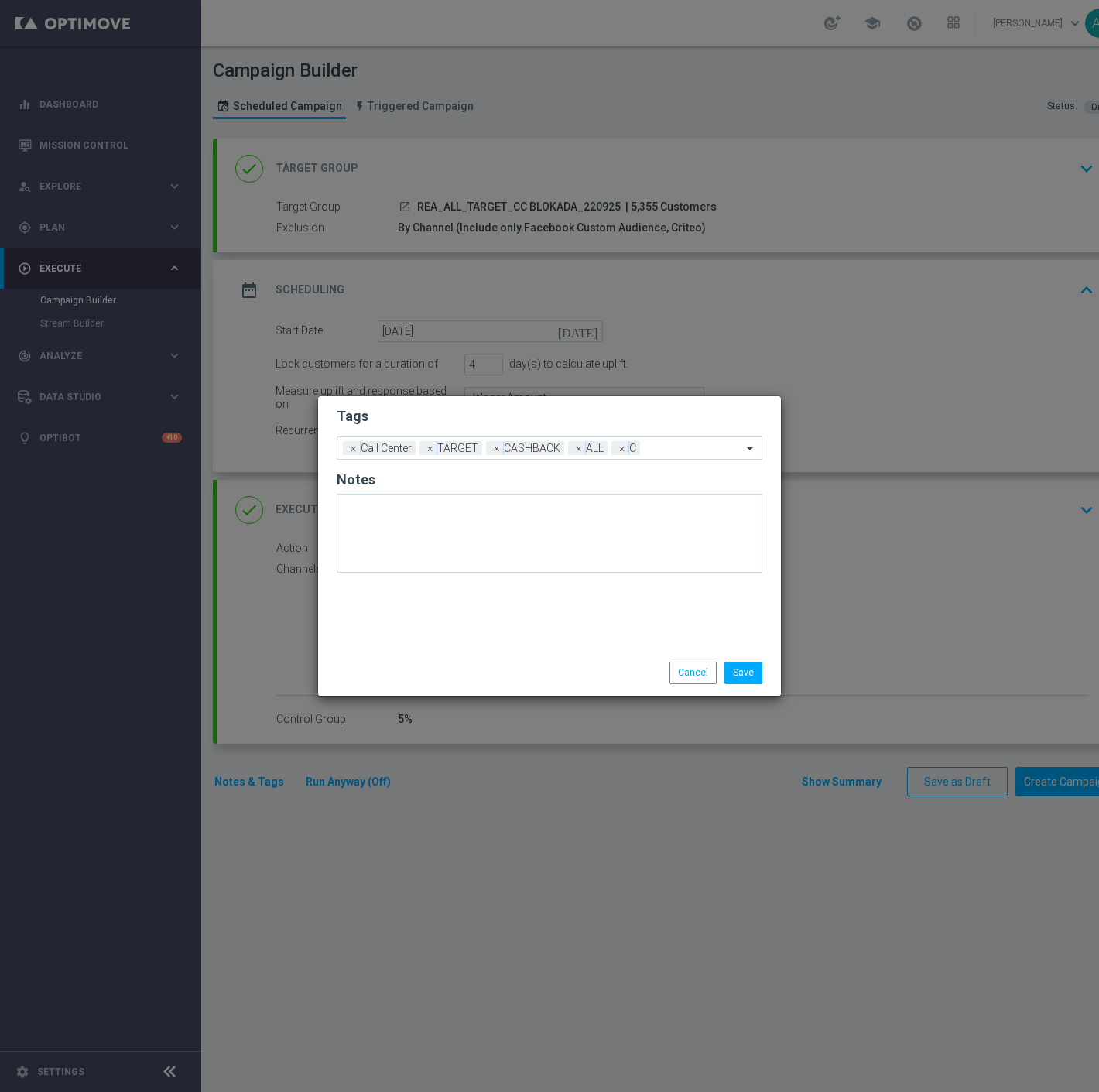
click at [617, 446] on span "×" at bounding box center [622, 448] width 14 height 14
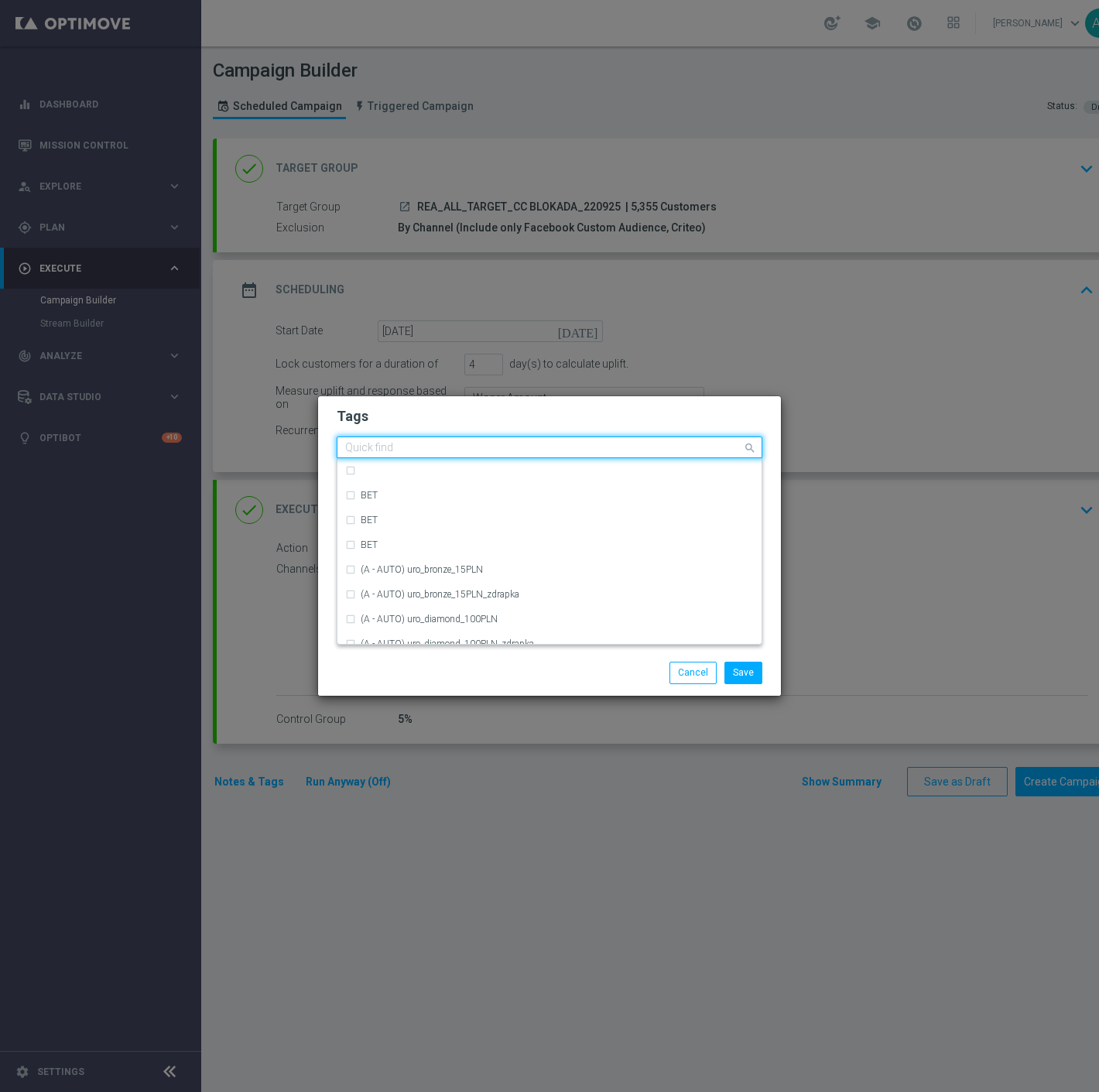
click at [635, 451] on input "text" at bounding box center [543, 448] width 397 height 13
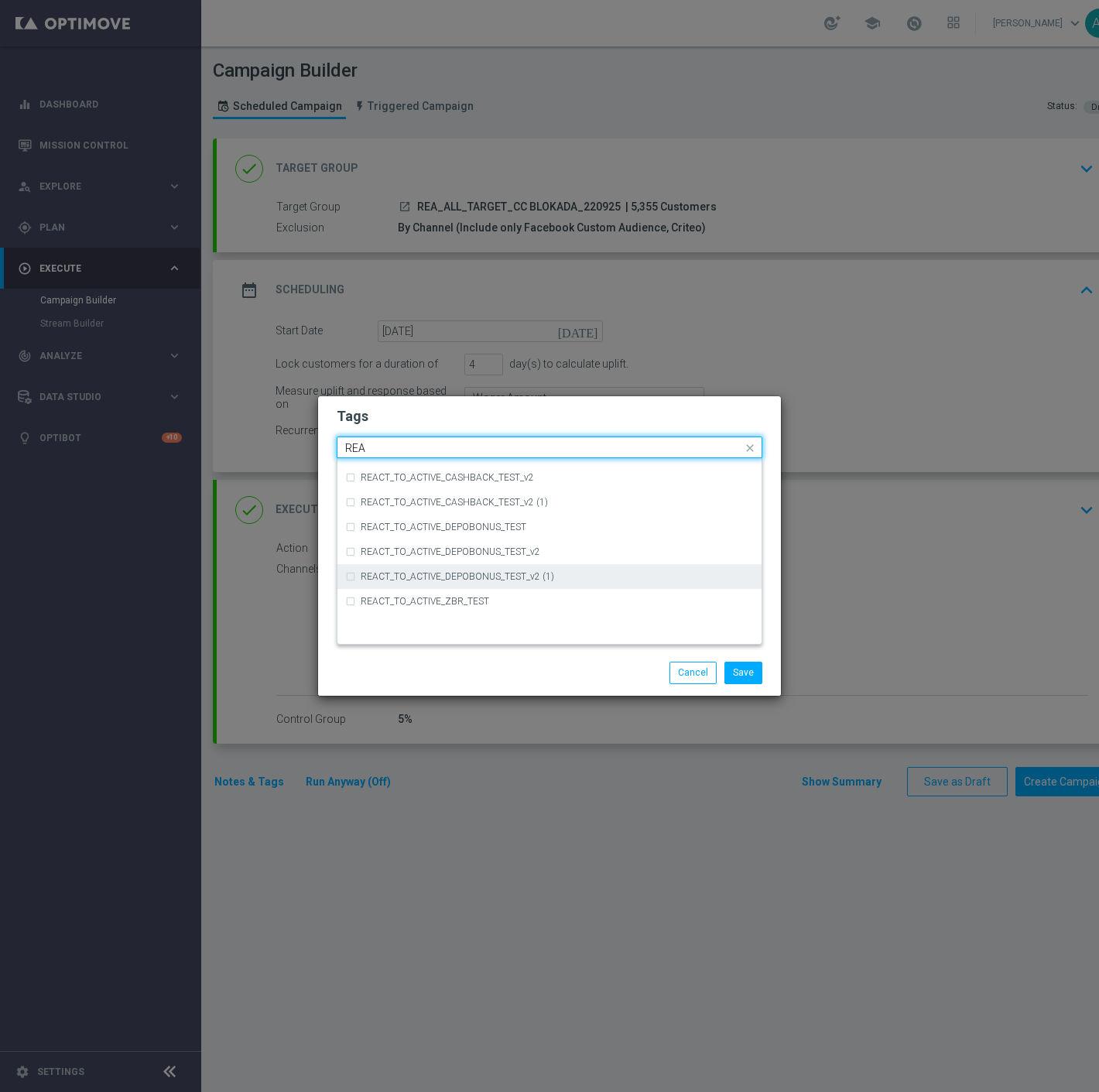
scroll to position [860, 0]
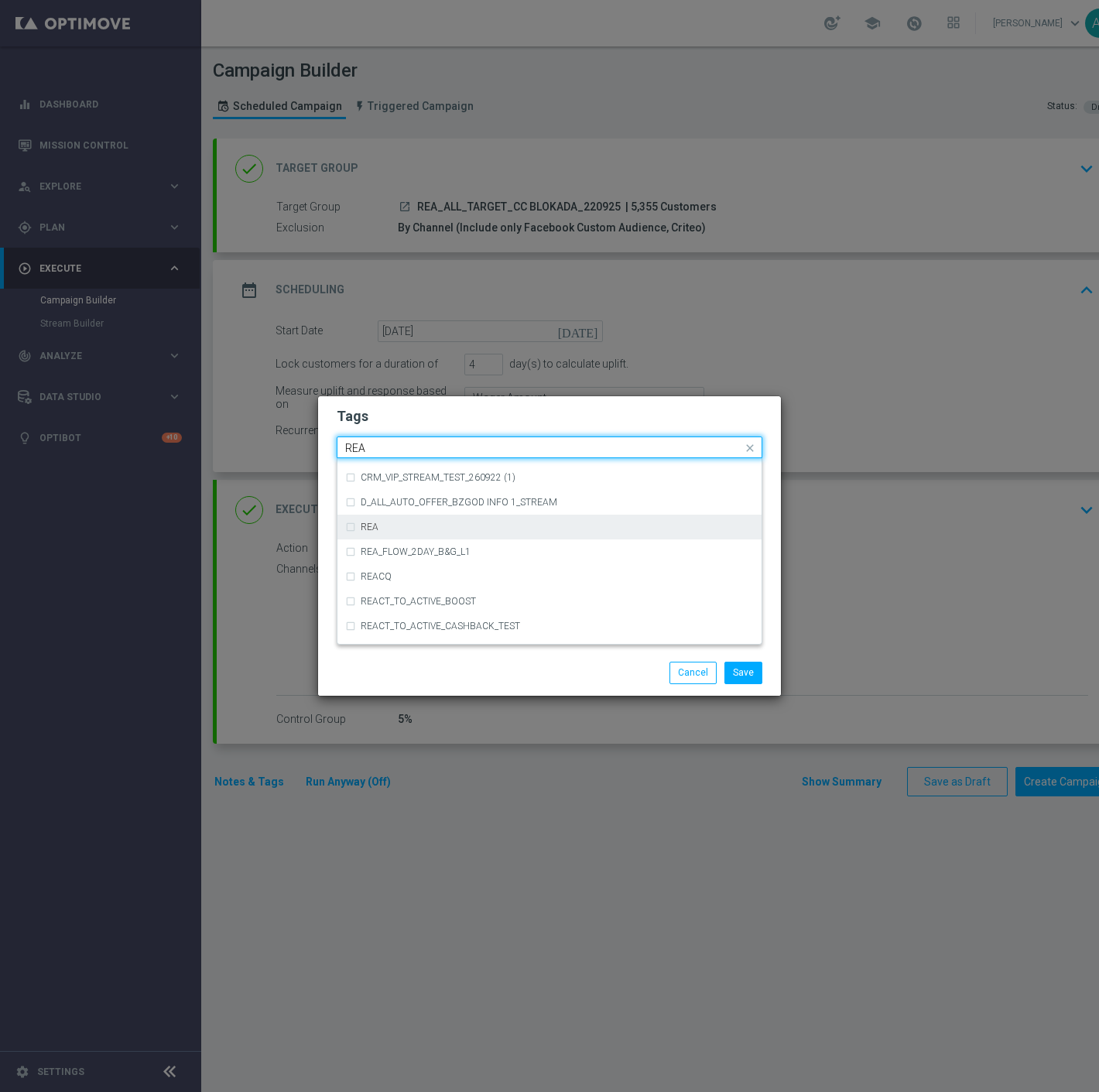
click at [439, 530] on div "REA" at bounding box center [557, 527] width 393 height 10
type input "REA"
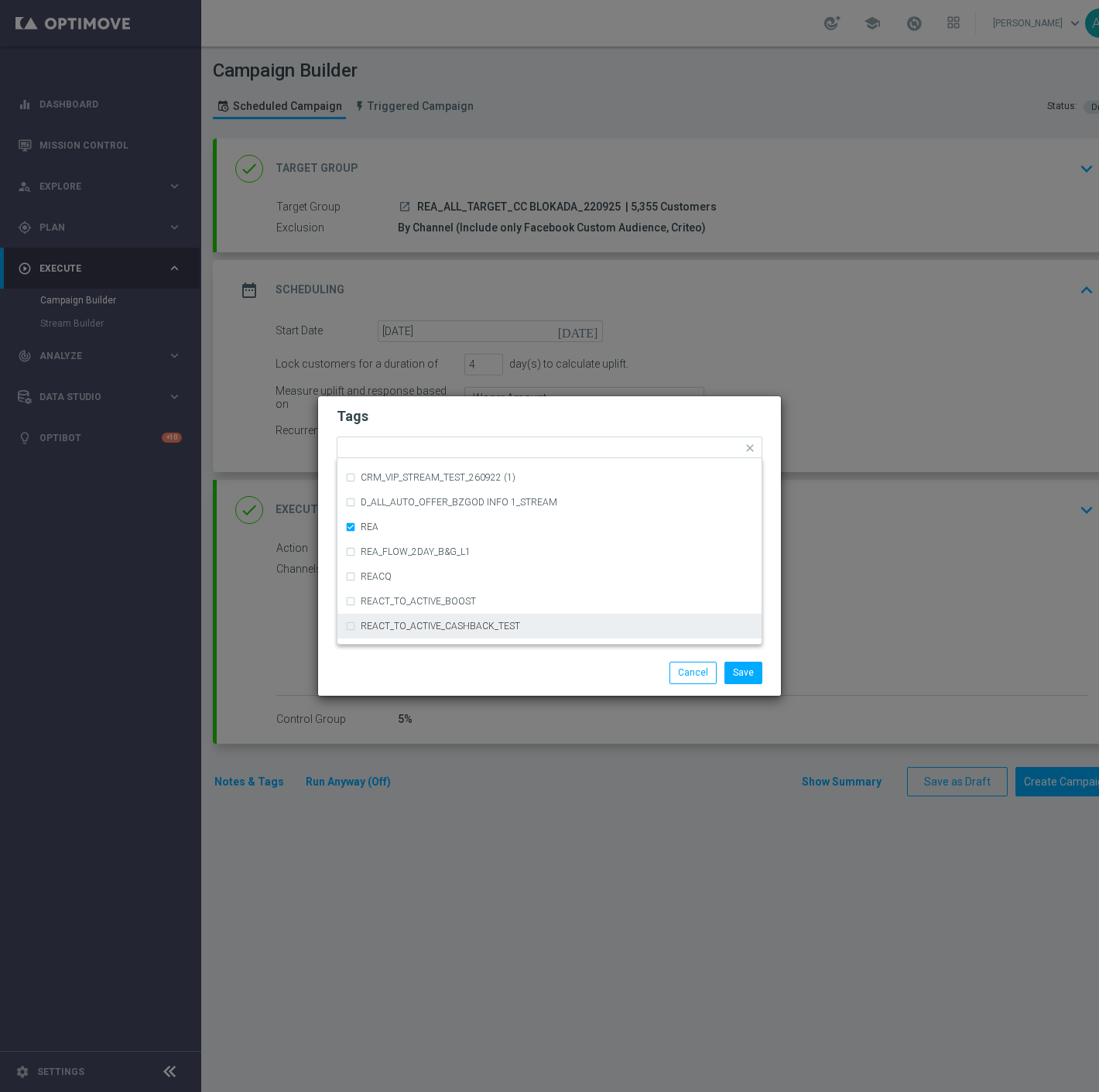
click at [490, 662] on div "Save Cancel" at bounding box center [624, 673] width 299 height 21
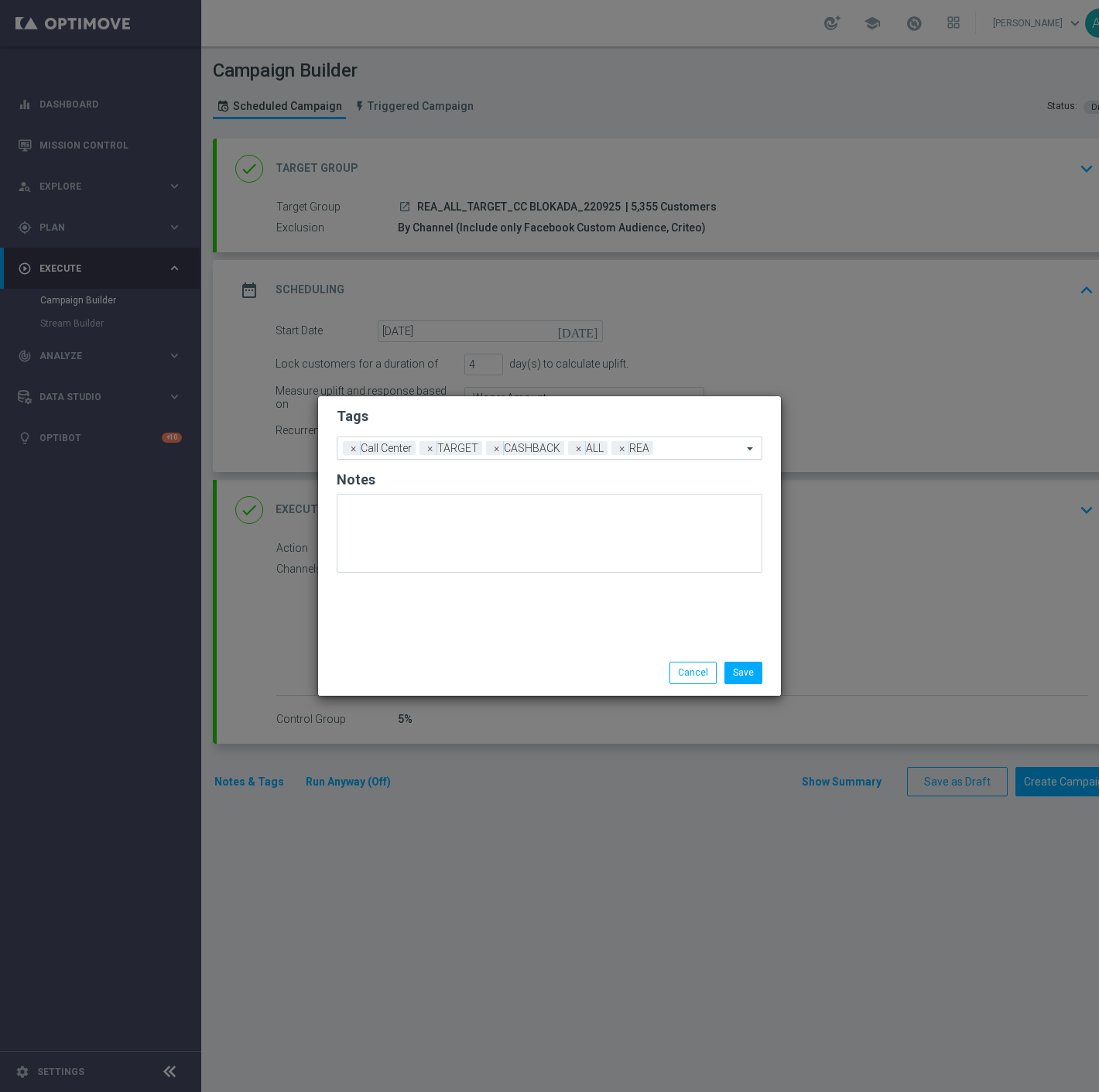
click at [677, 440] on div "Add a new tag × Call Center × TARGET × CASHBACK × ALL × REA" at bounding box center [539, 448] width 405 height 21
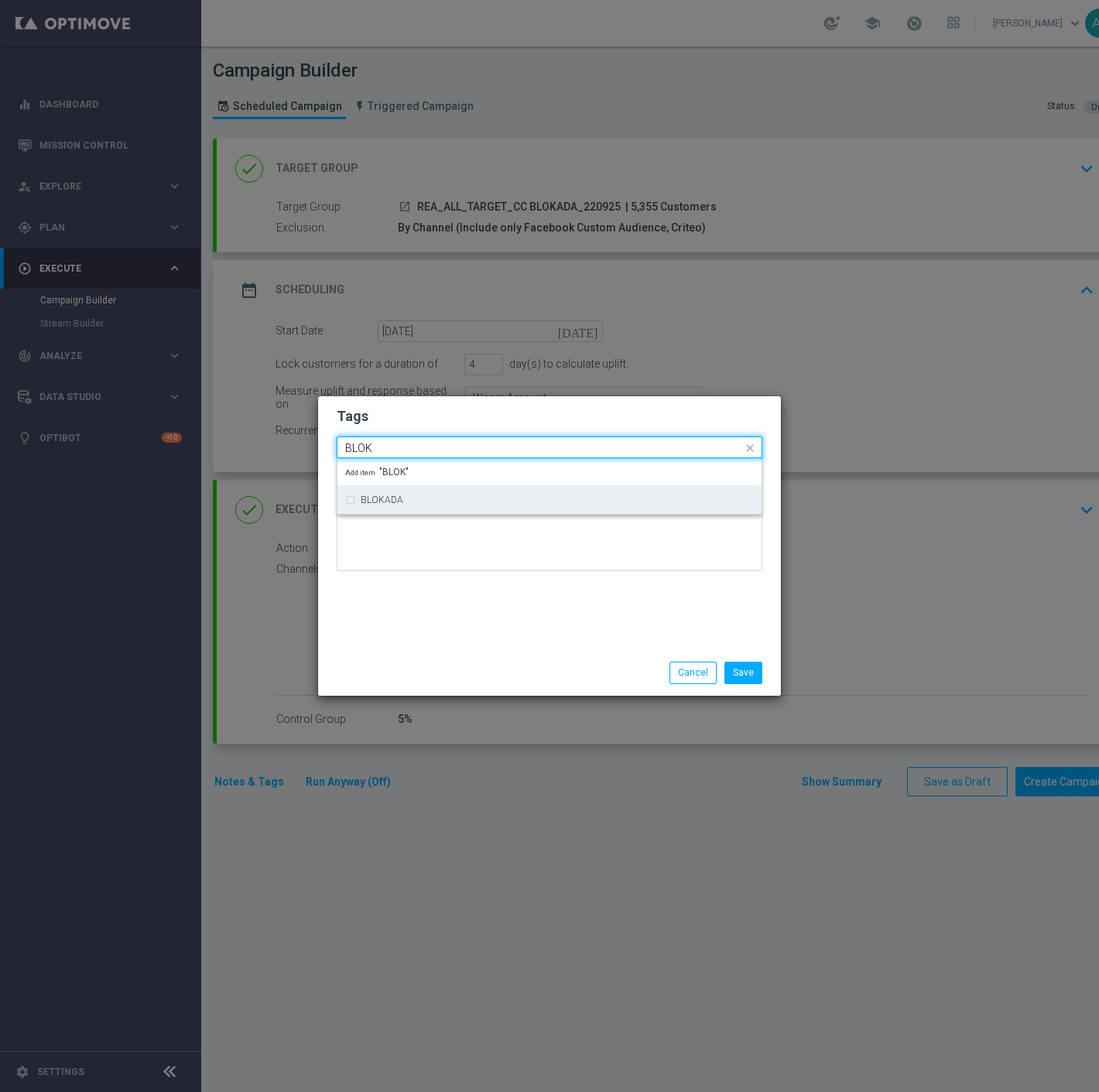
click at [676, 498] on div "BLOKADA" at bounding box center [557, 500] width 393 height 10
type input "BLOK"
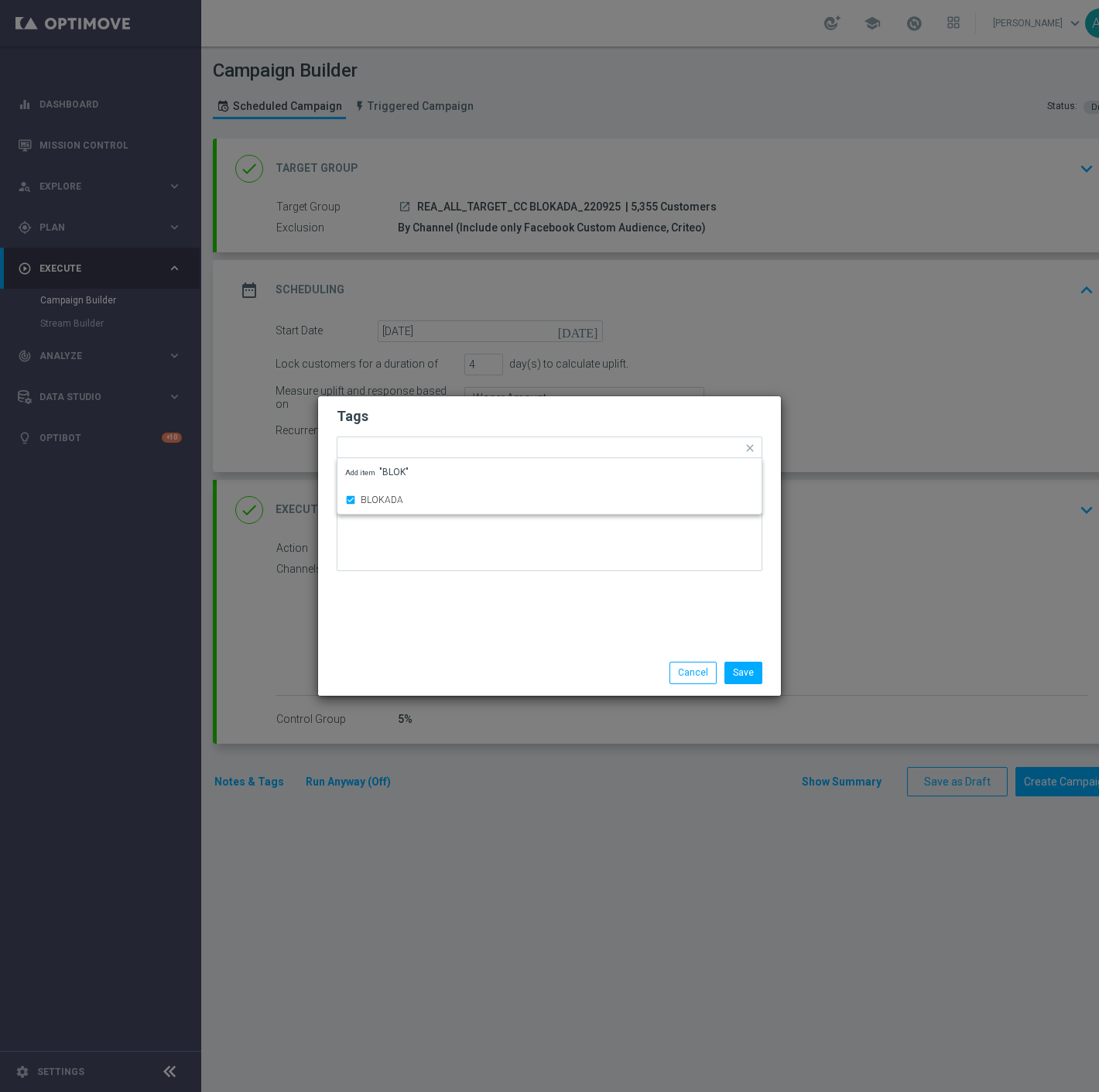
click at [551, 580] on div at bounding box center [549, 537] width 426 height 91
click at [749, 675] on button "Save" at bounding box center [743, 673] width 38 height 21
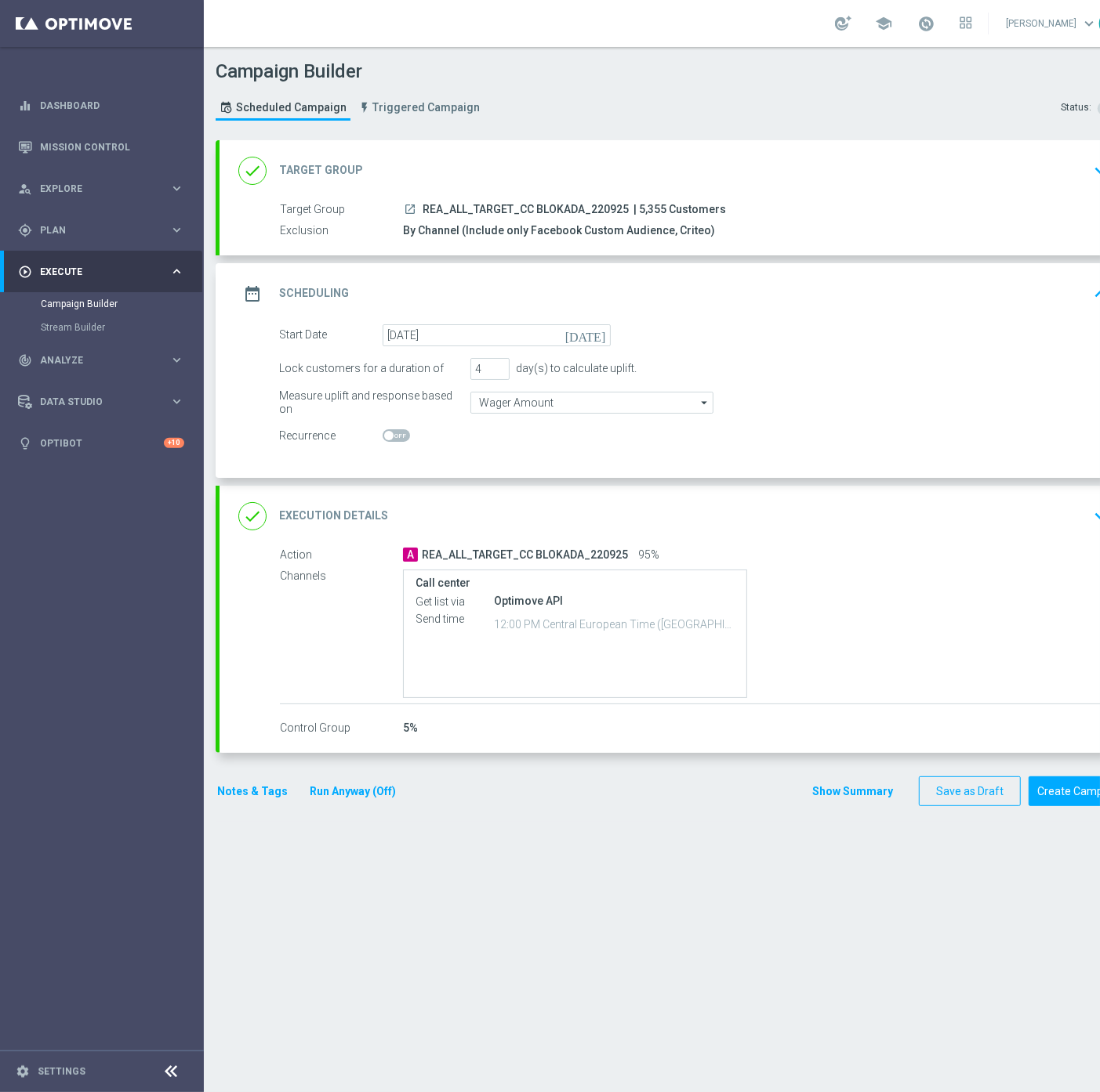
click at [790, 558] on div "A REA_ALL_TARGET_CC BLOKADA_220925 95%" at bounding box center [752, 555] width 699 height 16
click at [910, 496] on div "done Execution Details keyboard_arrow_down" at bounding box center [675, 516] width 913 height 61
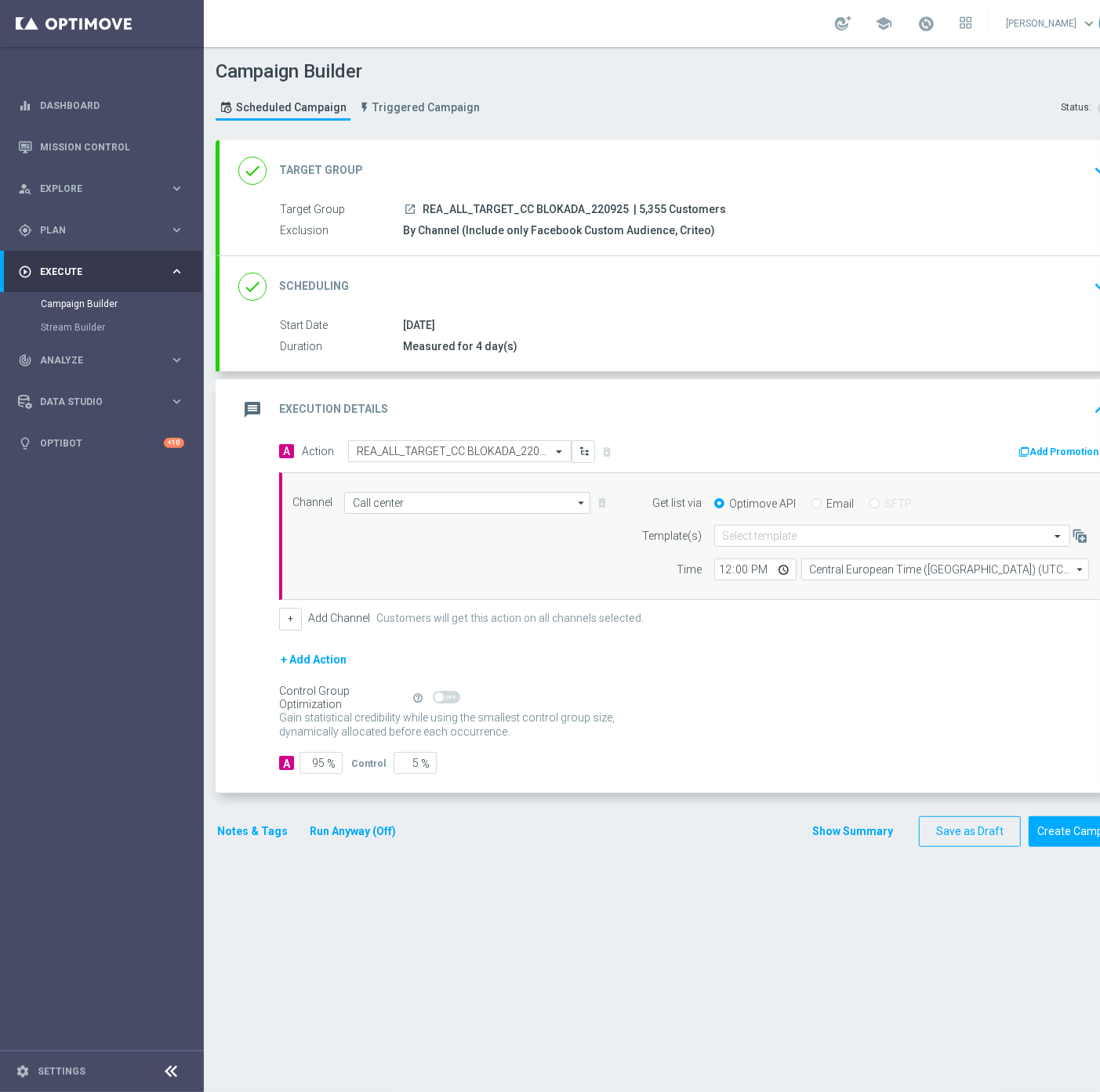
click at [294, 765] on div "A 95 %" at bounding box center [309, 763] width 59 height 22
click at [313, 758] on input "95" at bounding box center [321, 763] width 43 height 22
type input "1"
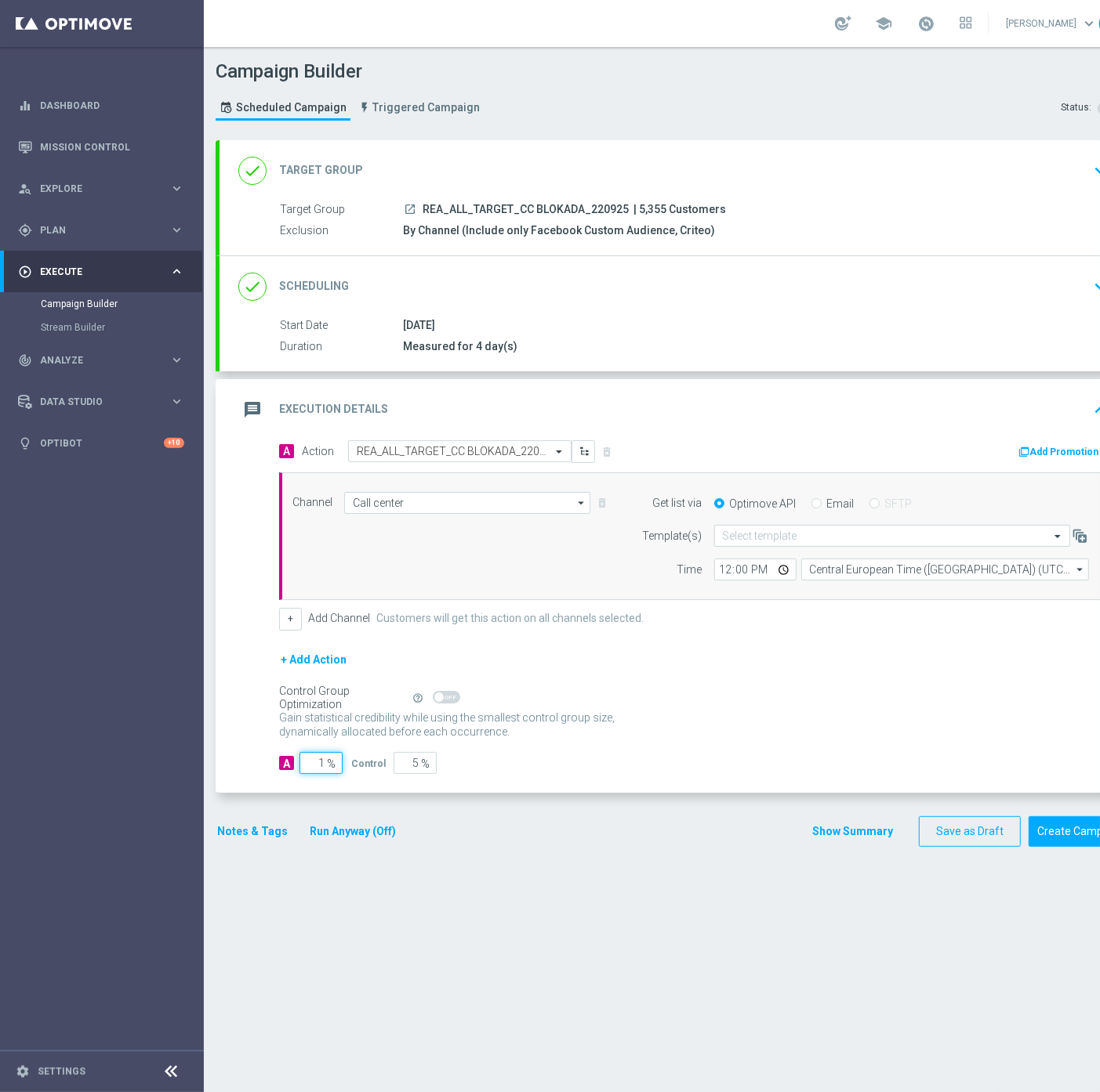
type input "99"
type input "10"
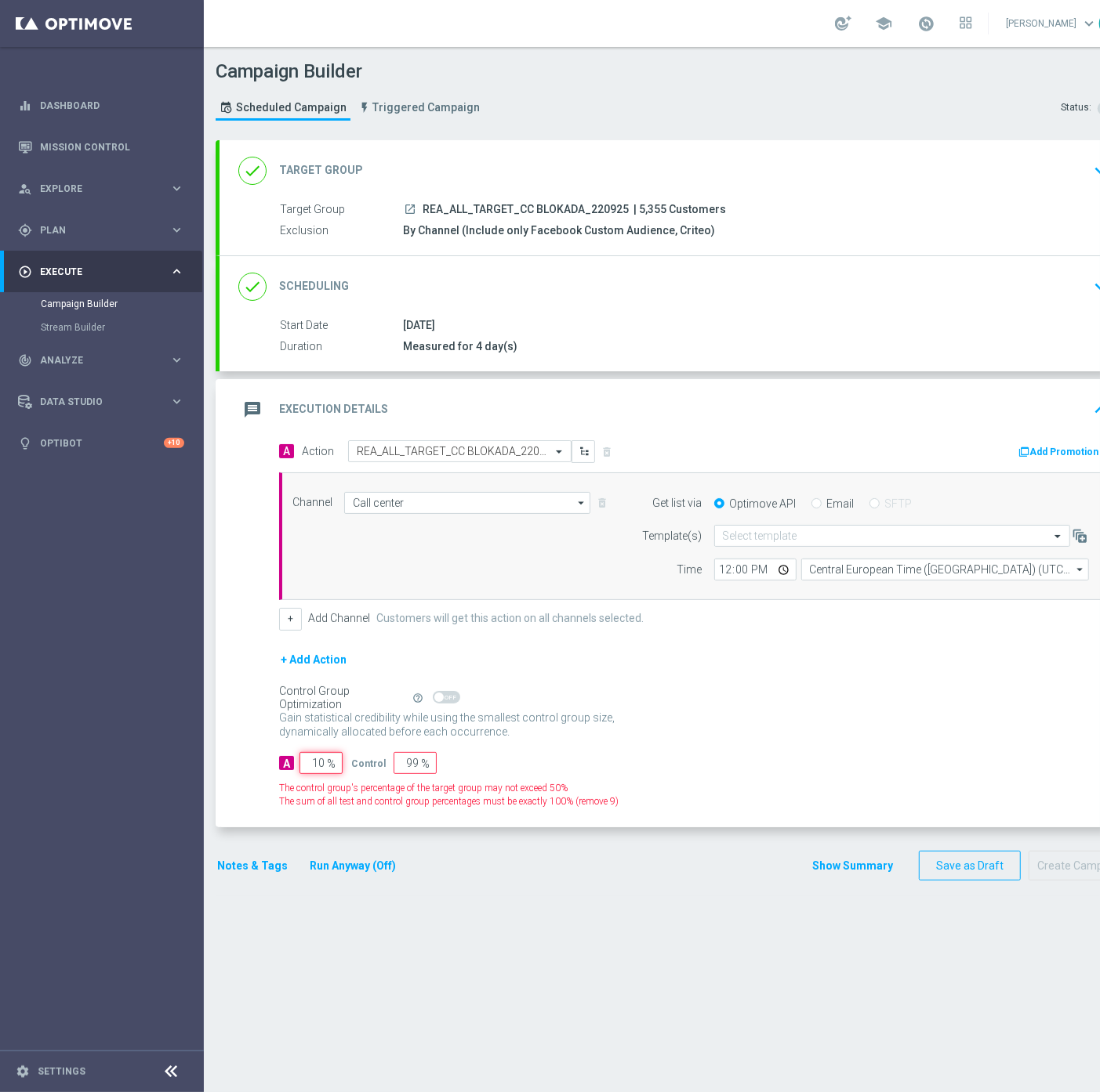
type input "90"
type input "100"
type input "0"
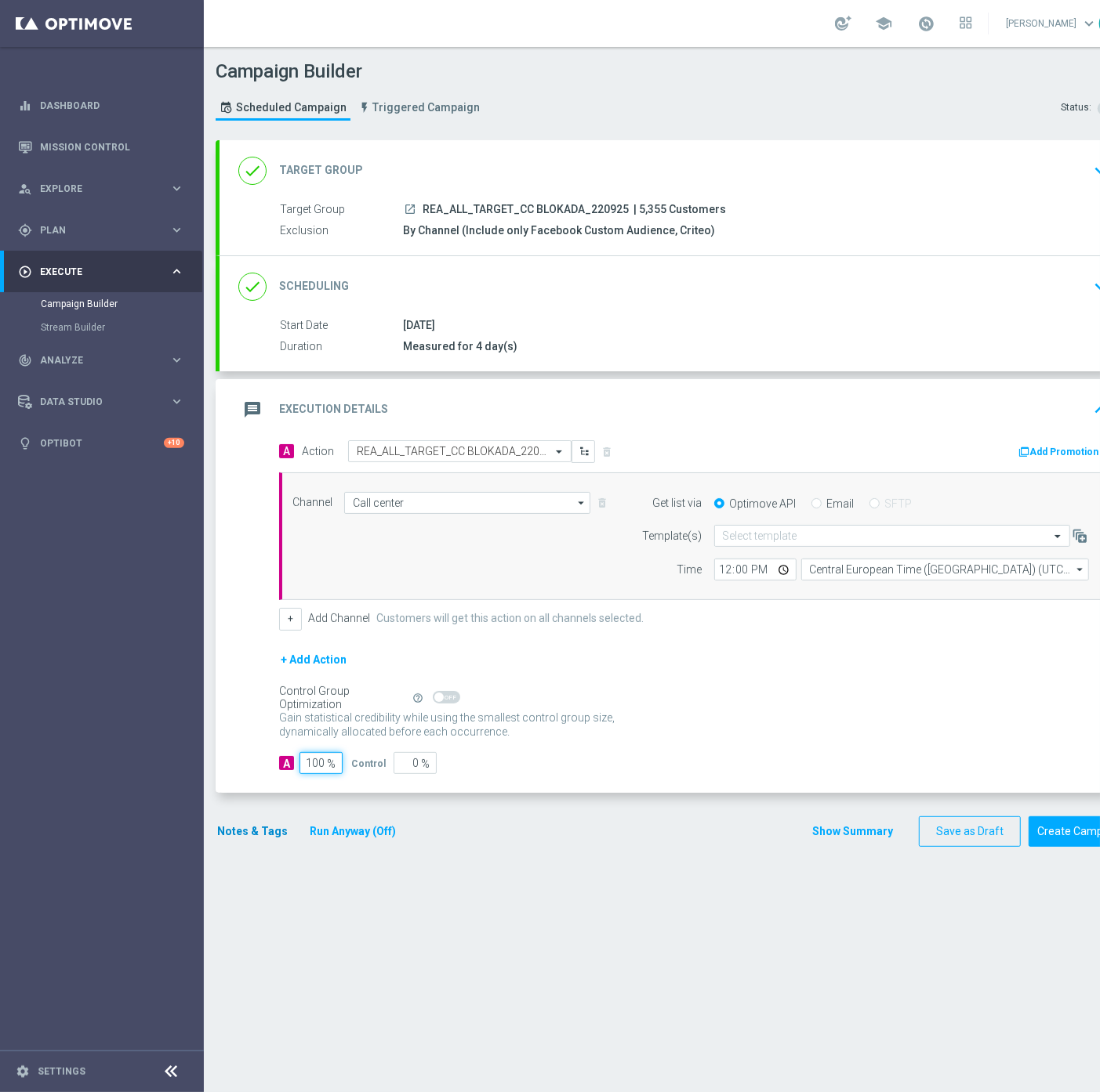
type input "100"
click at [249, 834] on button "Notes & Tags" at bounding box center [252, 832] width 74 height 20
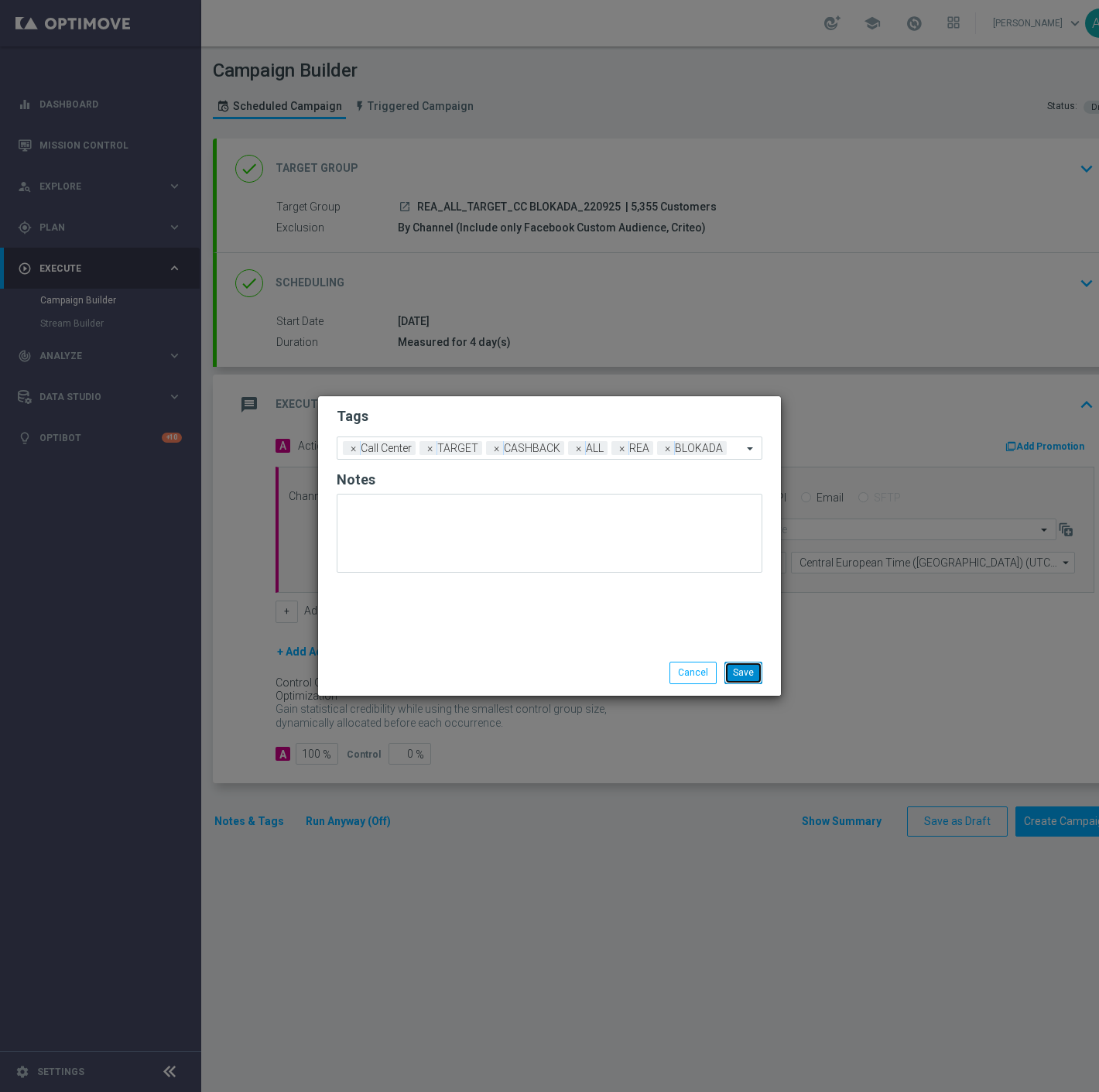
click at [730, 676] on button "Save" at bounding box center [743, 673] width 38 height 21
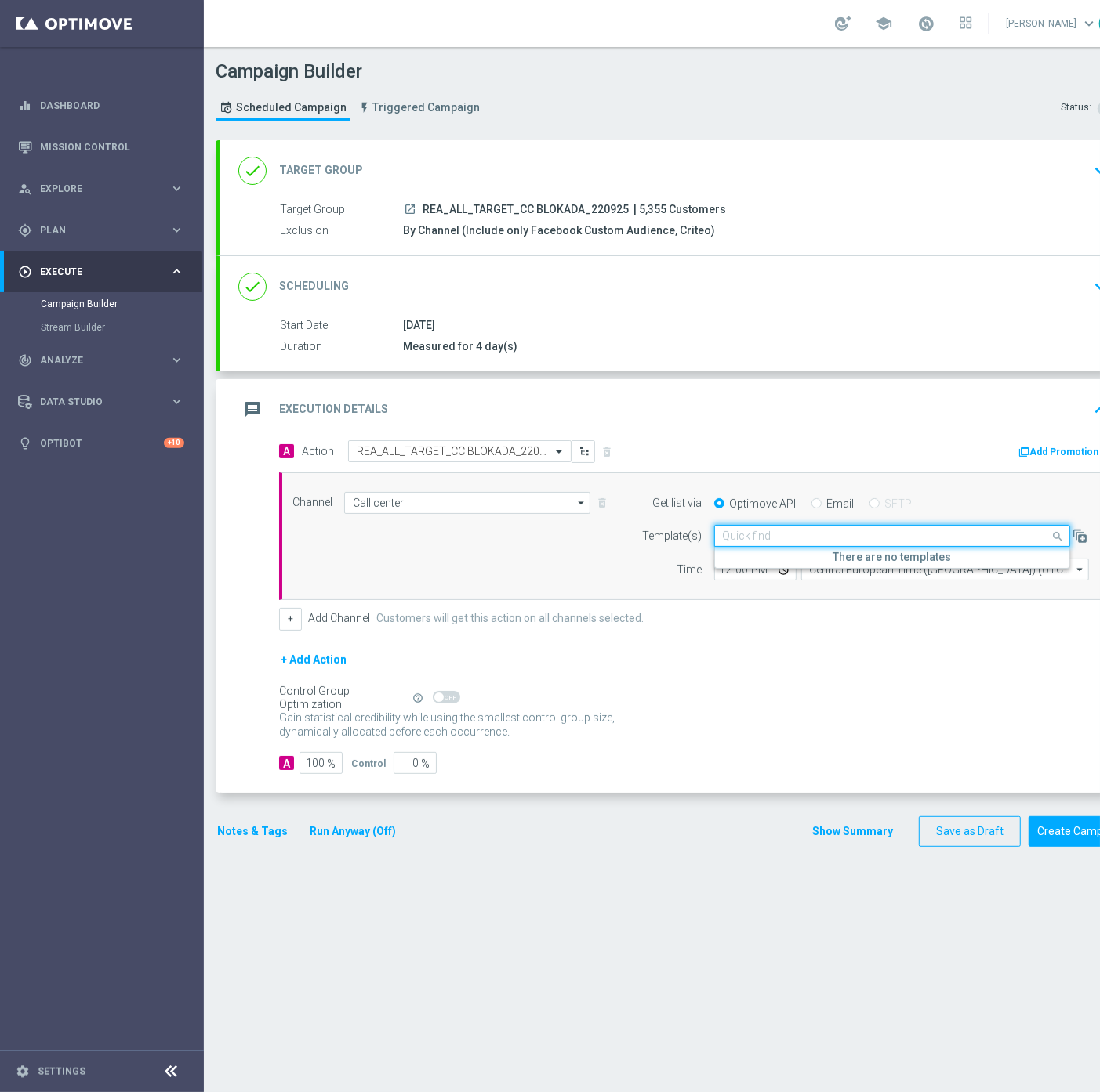
click at [841, 534] on input "text" at bounding box center [876, 536] width 307 height 13
click at [840, 551] on h5 "There are no templates" at bounding box center [892, 557] width 354 height 13
click at [789, 709] on div "Gain statistical credibility while using the smallest control group size, dynam…" at bounding box center [694, 726] width 829 height 38
click at [416, 507] on input "Call center" at bounding box center [466, 503] width 246 height 22
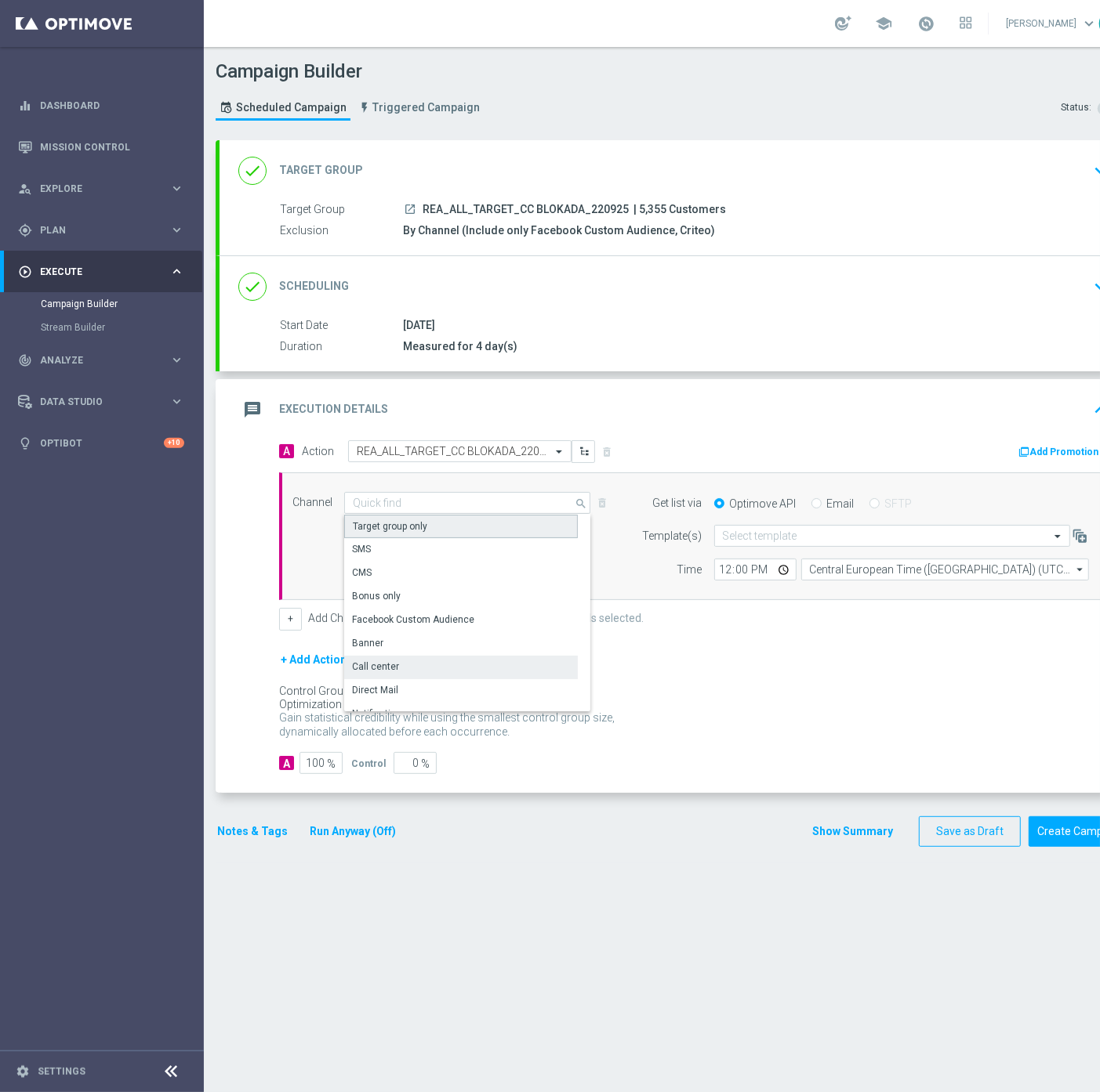
click at [418, 515] on div "Target group only" at bounding box center [460, 526] width 234 height 24
type input "Target group only"
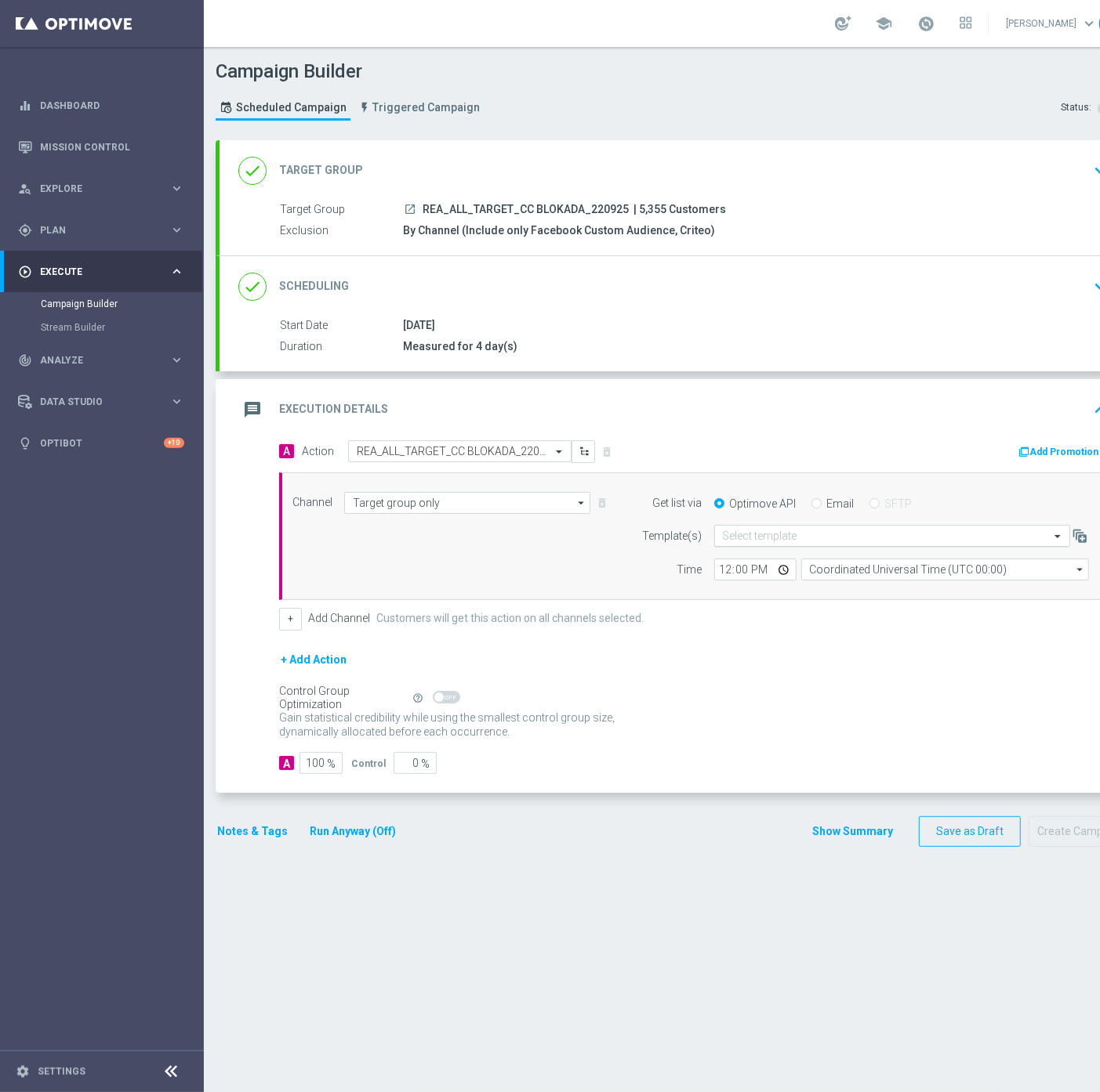
click at [720, 537] on div at bounding box center [892, 536] width 354 height 13
click at [749, 566] on label "Default Email template" at bounding box center [769, 559] width 93 height 13
click at [795, 574] on input "12:00" at bounding box center [754, 570] width 82 height 22
click at [826, 571] on input "Coordinated Universal Time (UTC 00:00)" at bounding box center [944, 570] width 287 height 22
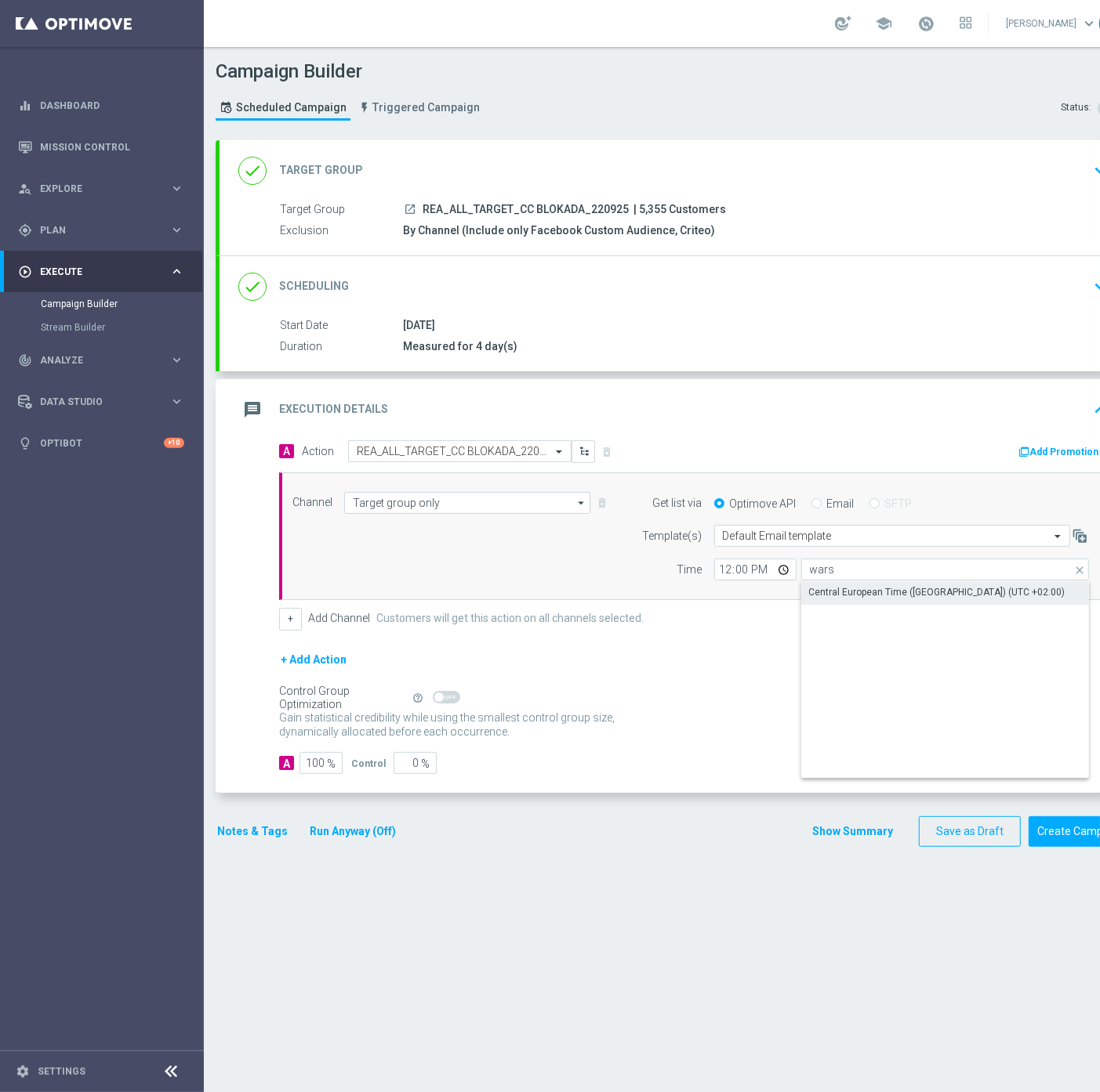
click at [818, 593] on div "Central European Time (Warsaw) (UTC +02:00)" at bounding box center [937, 592] width 257 height 14
type input "Central European Time (Warsaw) (UTC +02:00)"
click at [730, 572] on input "12:00" at bounding box center [754, 570] width 82 height 22
type input "11:30"
click at [254, 826] on button "Notes & Tags" at bounding box center [252, 832] width 74 height 20
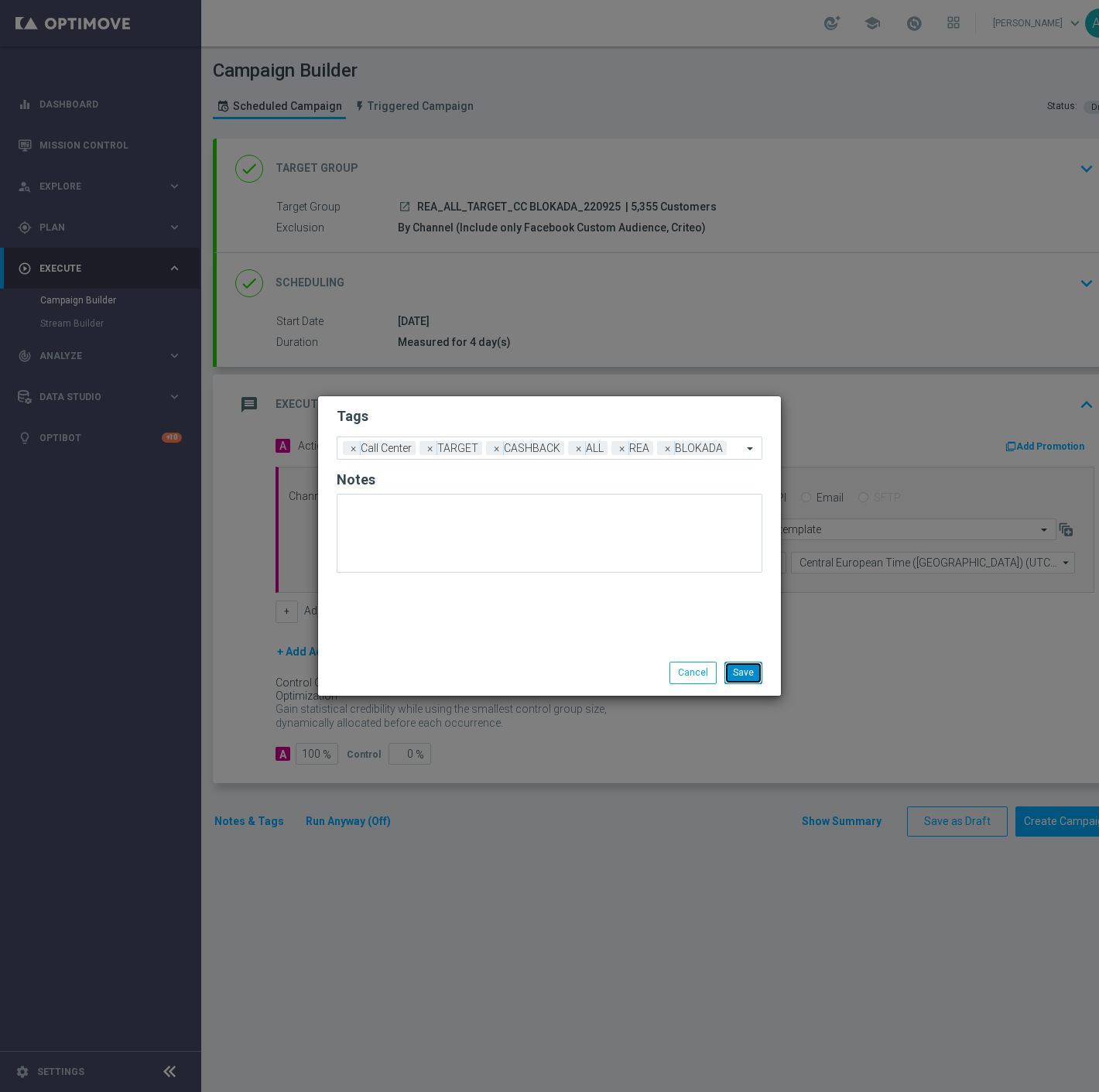
click at [740, 674] on button "Save" at bounding box center [743, 673] width 38 height 21
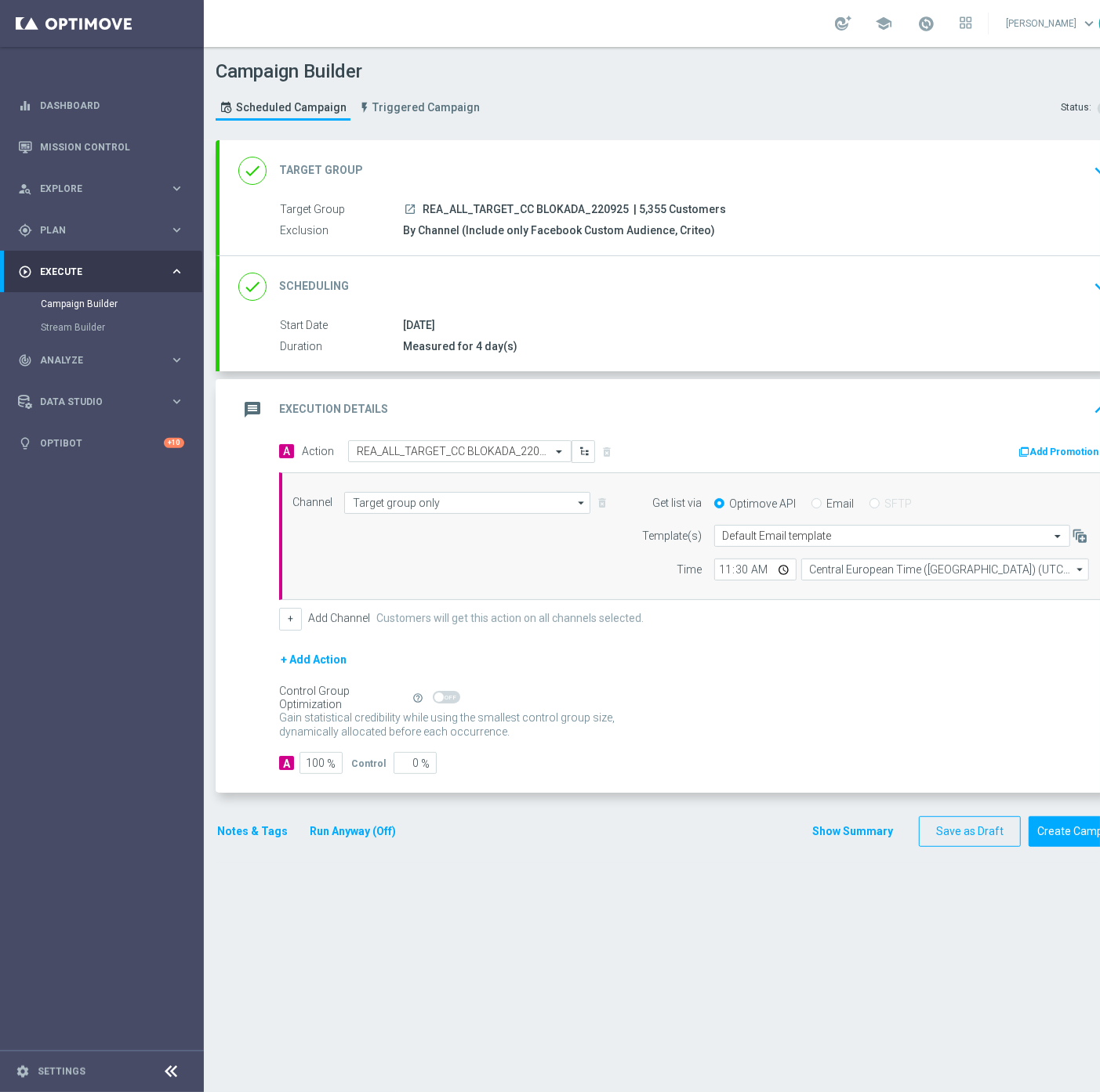
click at [268, 831] on button "Notes & Tags" at bounding box center [252, 832] width 74 height 20
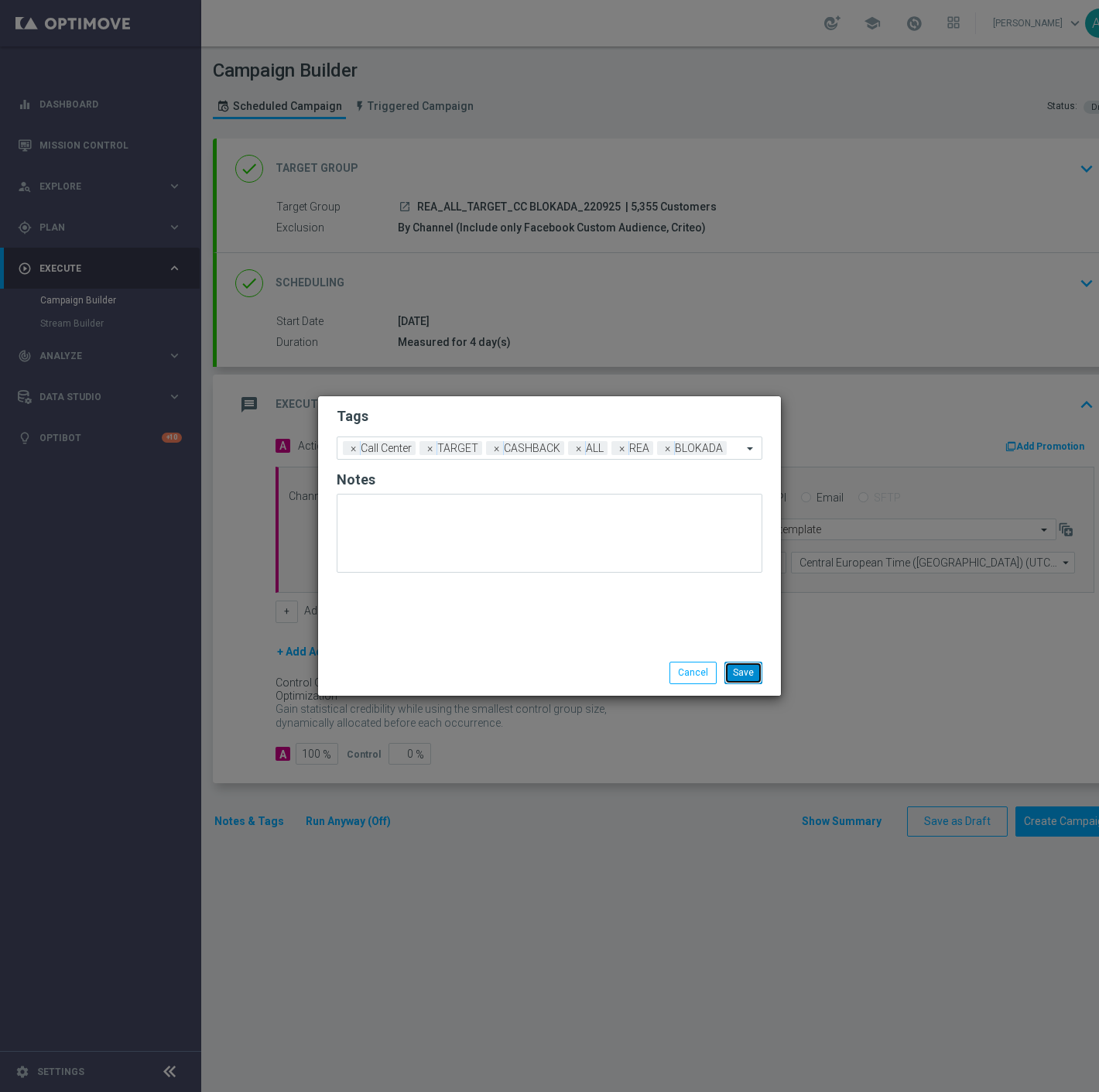
click at [741, 674] on button "Save" at bounding box center [743, 673] width 38 height 21
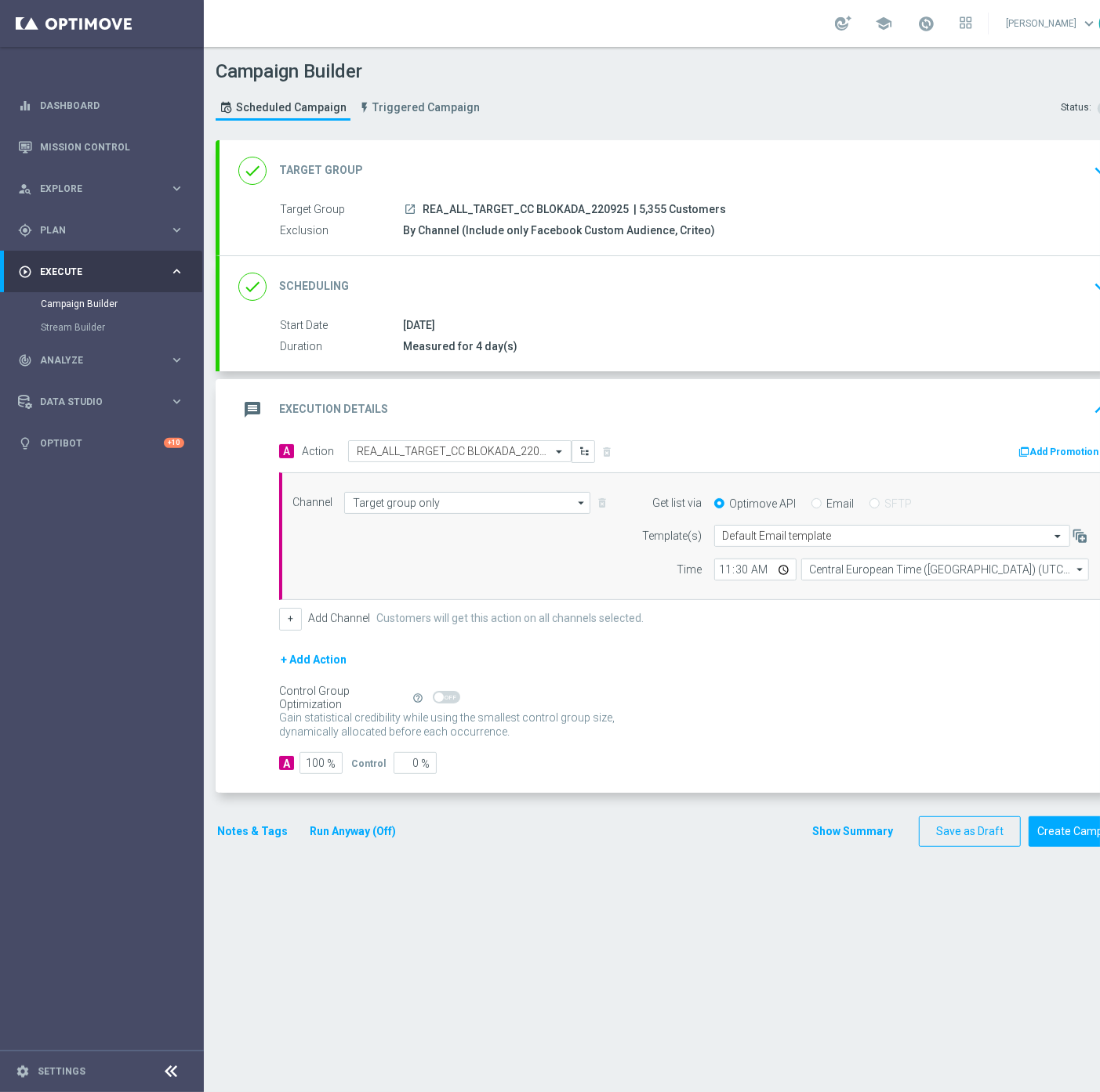
click at [249, 828] on button "Notes & Tags" at bounding box center [252, 832] width 74 height 20
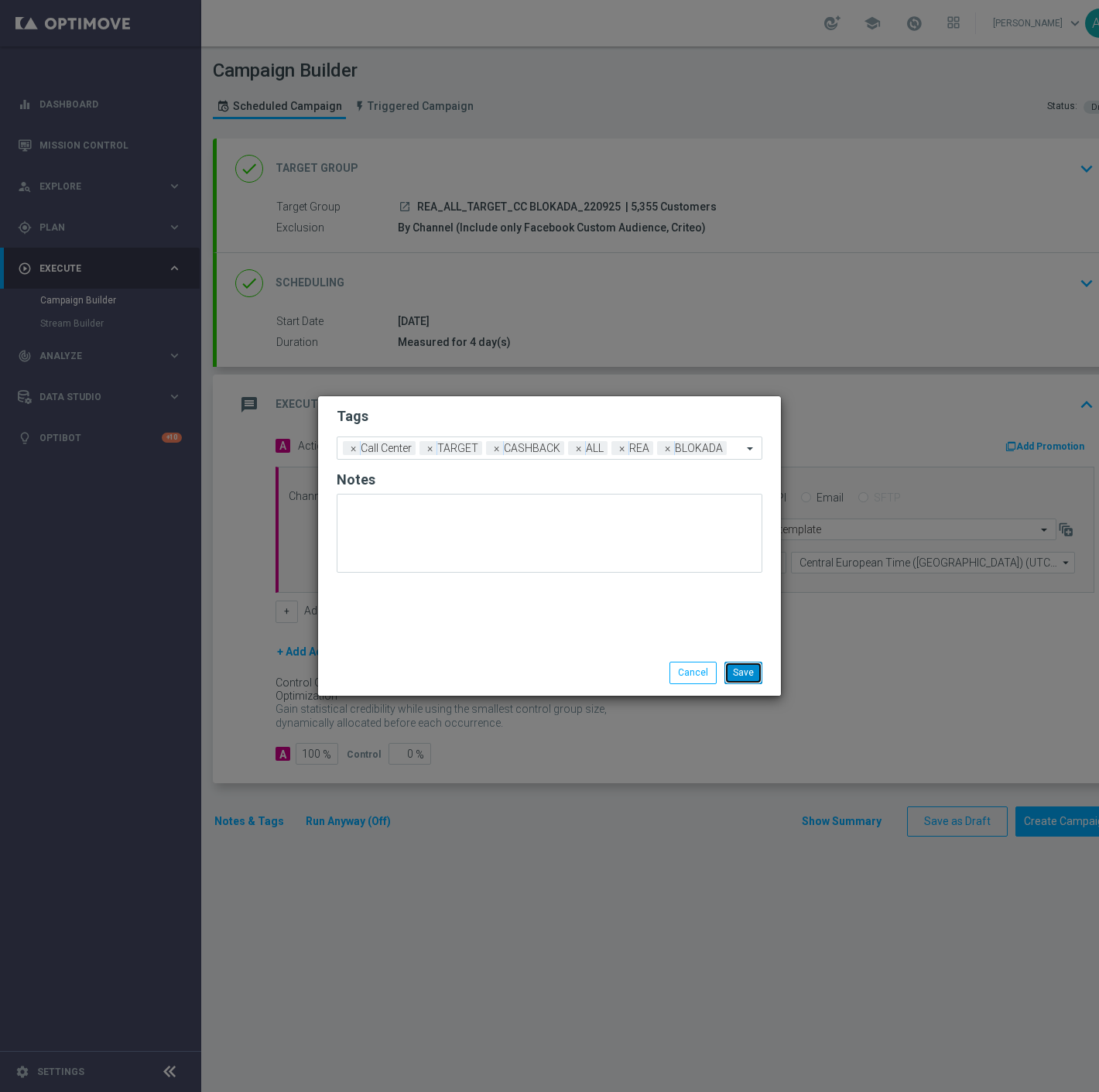
click at [743, 671] on button "Save" at bounding box center [743, 673] width 38 height 21
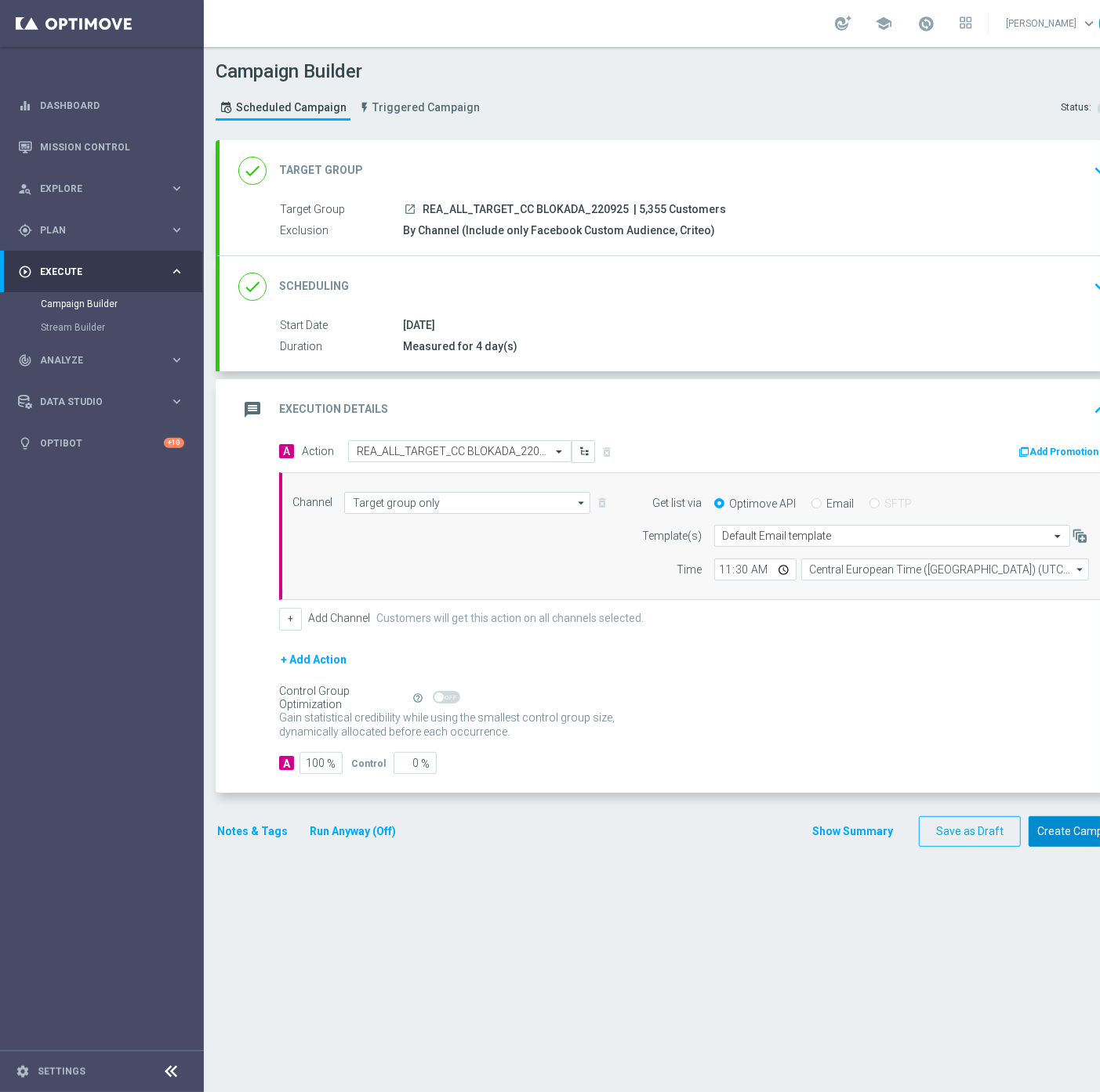
click at [1069, 829] on button "Create Campaign" at bounding box center [1080, 831] width 105 height 31
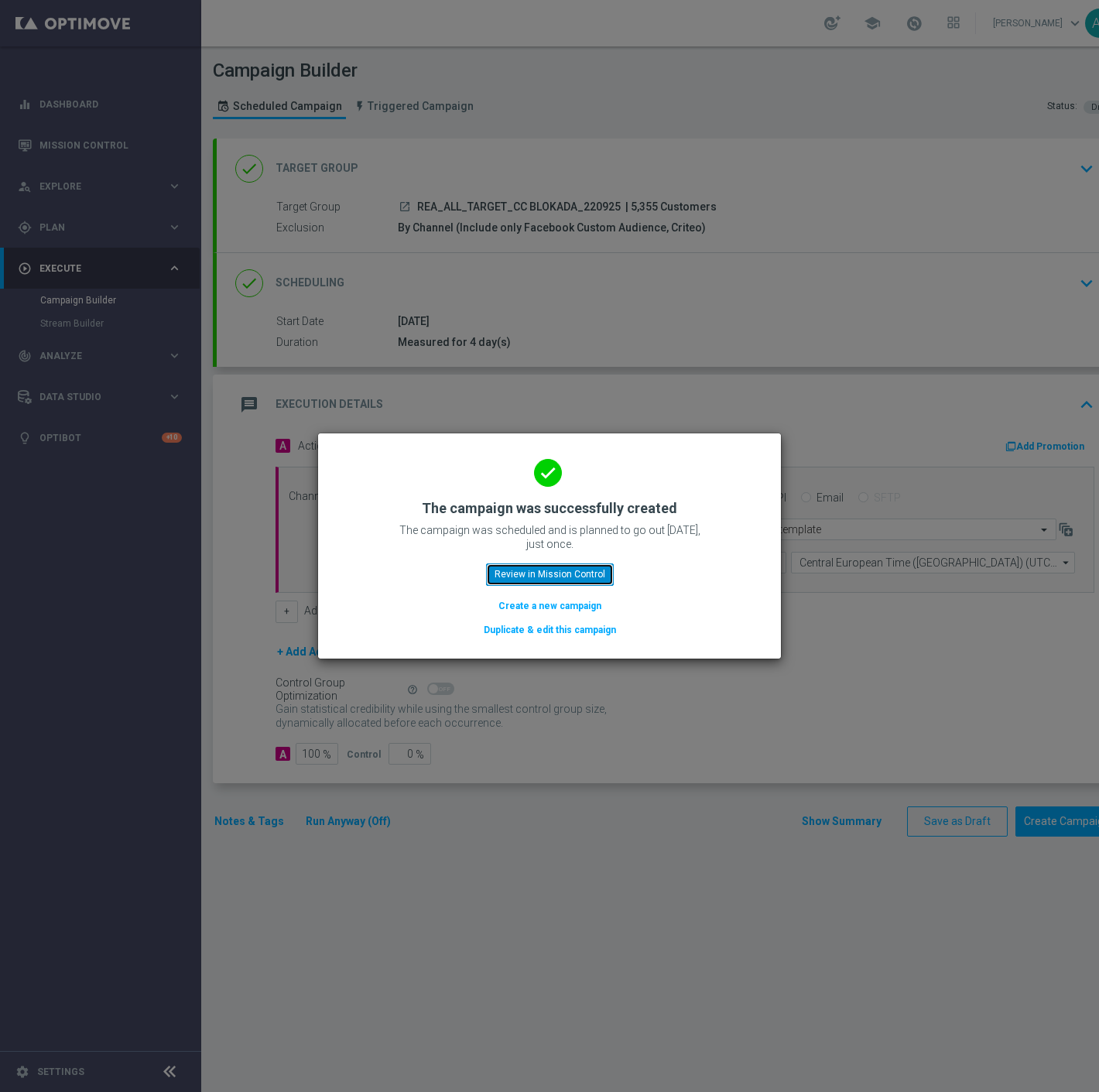
click at [575, 567] on button "Review in Mission Control" at bounding box center [549, 574] width 128 height 21
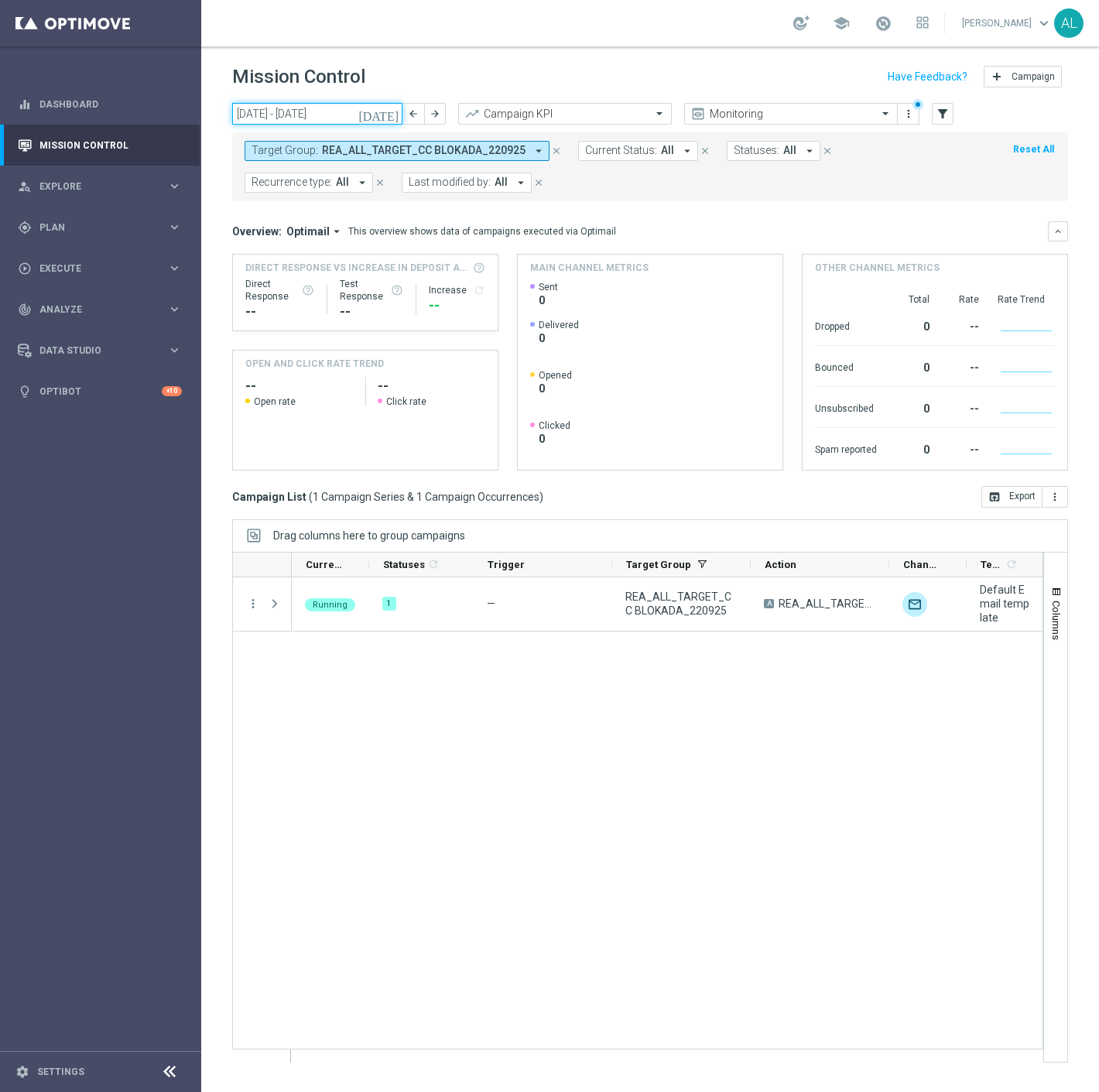
click at [340, 118] on input "[DATE] - [DATE]" at bounding box center [317, 114] width 171 height 21
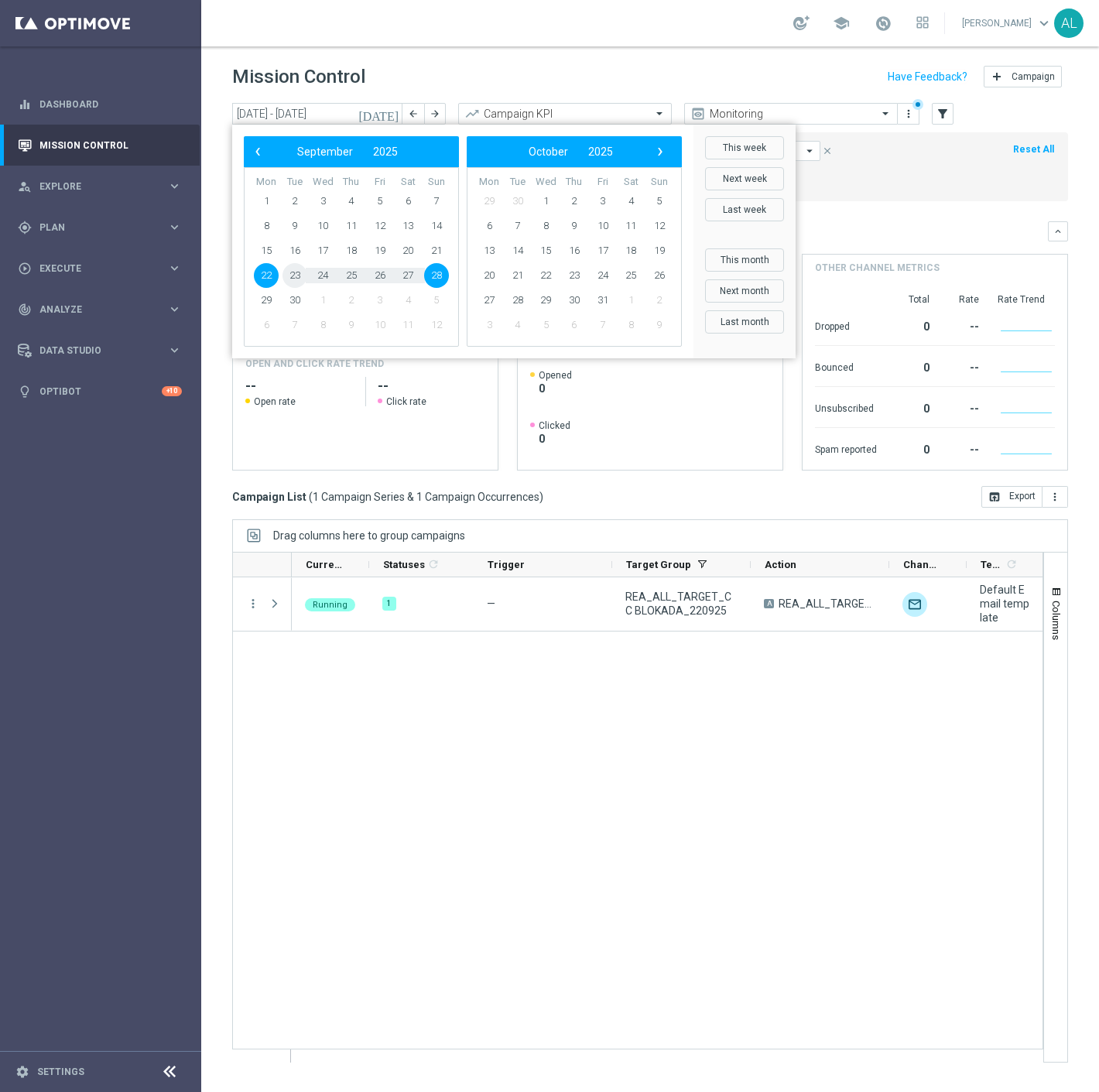
click at [295, 271] on span "23" at bounding box center [294, 275] width 24 height 24
type input "23 Sep 2025 - 23 Sep 2025"
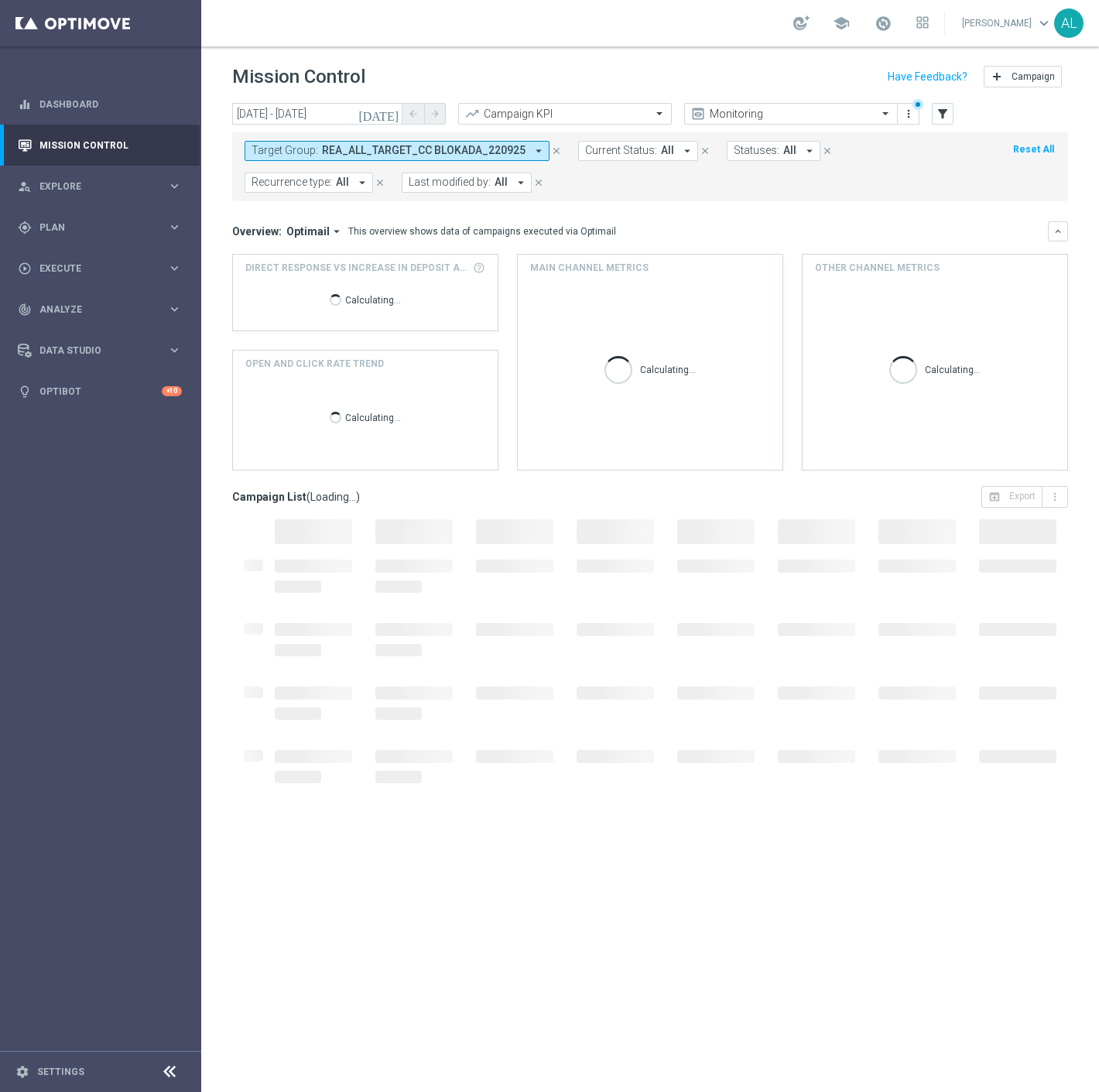
click at [368, 145] on span "REA_ALL_TARGET_CC BLOKADA_220925" at bounding box center [423, 150] width 204 height 13
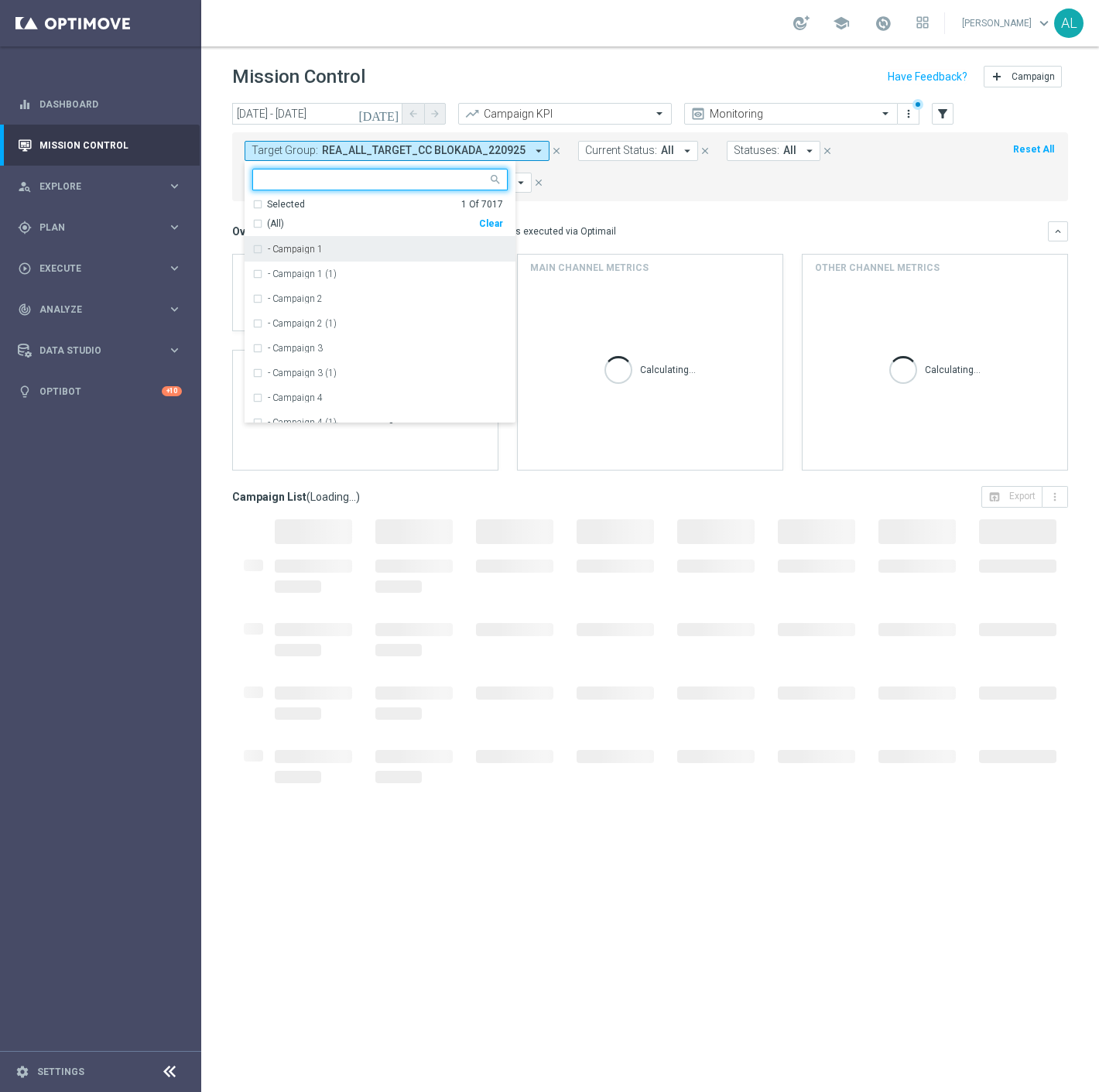
click at [0, 0] on div "Clear" at bounding box center [0, 0] width 0 height 0
drag, startPoint x: 431, startPoint y: 182, endPoint x: 428, endPoint y: 173, distance: 9.5
click at [430, 181] on input "text" at bounding box center [373, 179] width 227 height 13
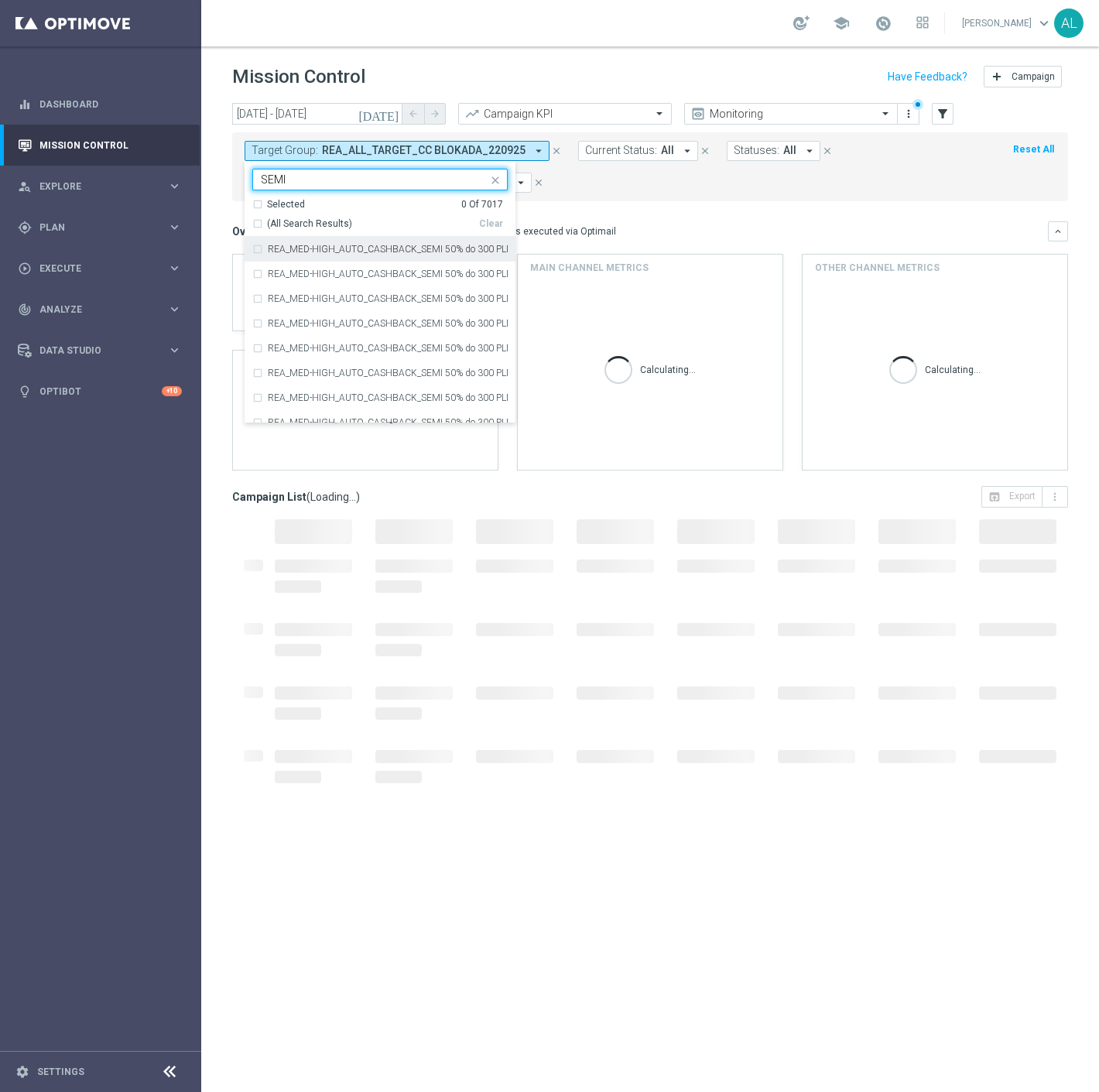
click at [293, 220] on span "(All Search Results)" at bounding box center [309, 223] width 85 height 13
type input "SEMI"
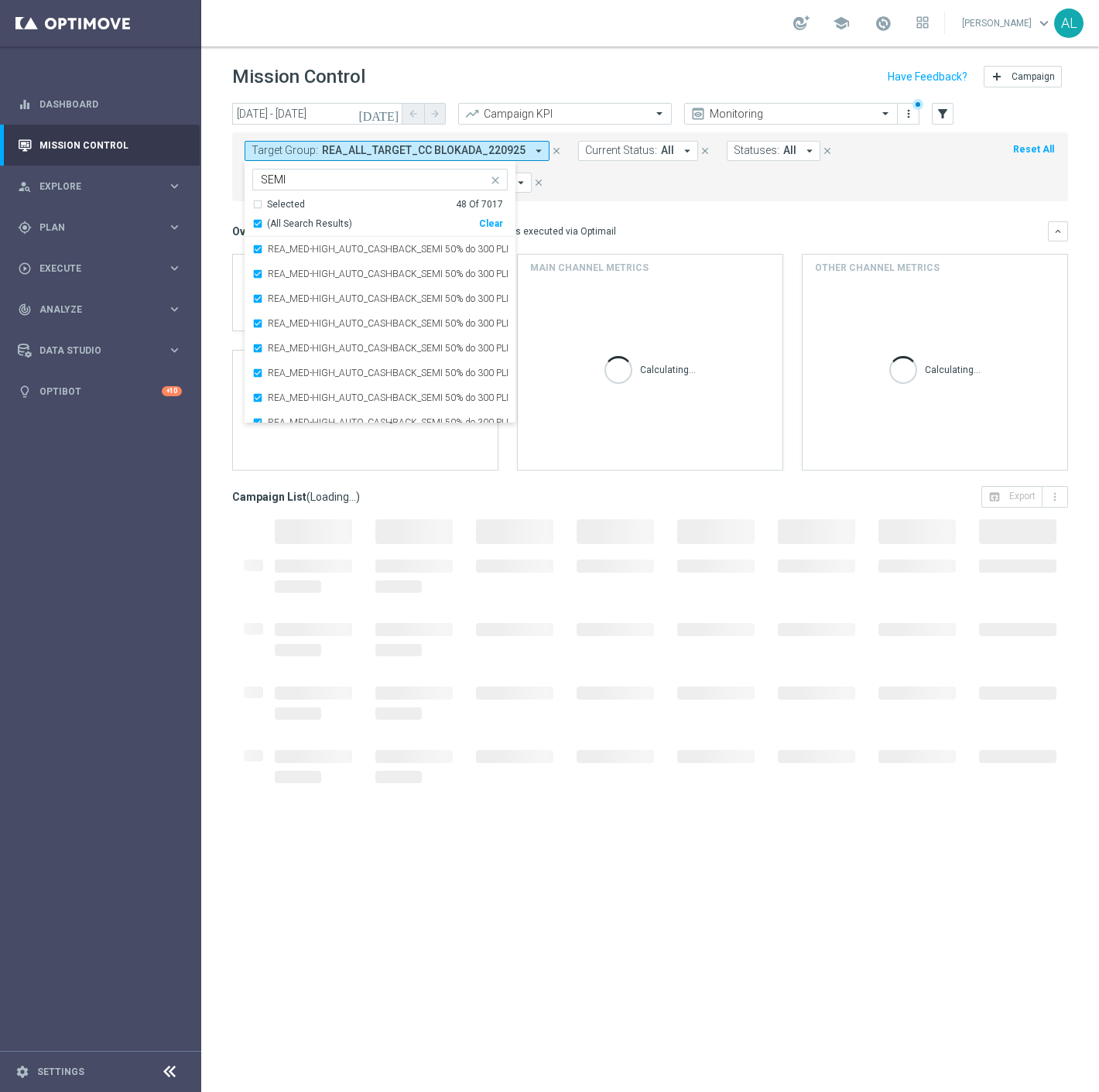
click at [711, 211] on mini-dashboard "Overview: Optimail arrow_drop_down This overview shows data of campaigns execut…" at bounding box center [649, 343] width 836 height 285
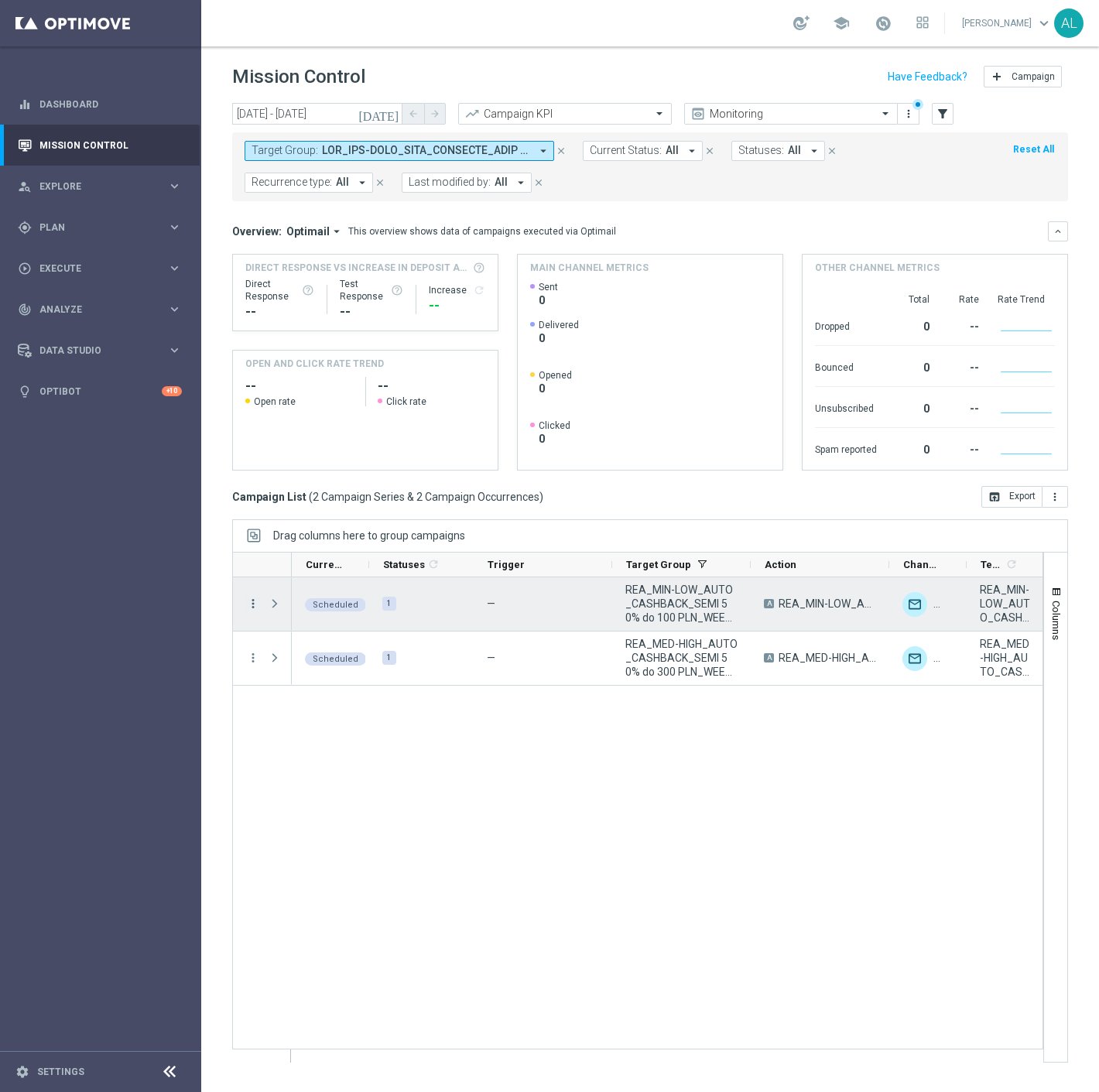
click at [252, 604] on icon "more_vert" at bounding box center [253, 604] width 14 height 14
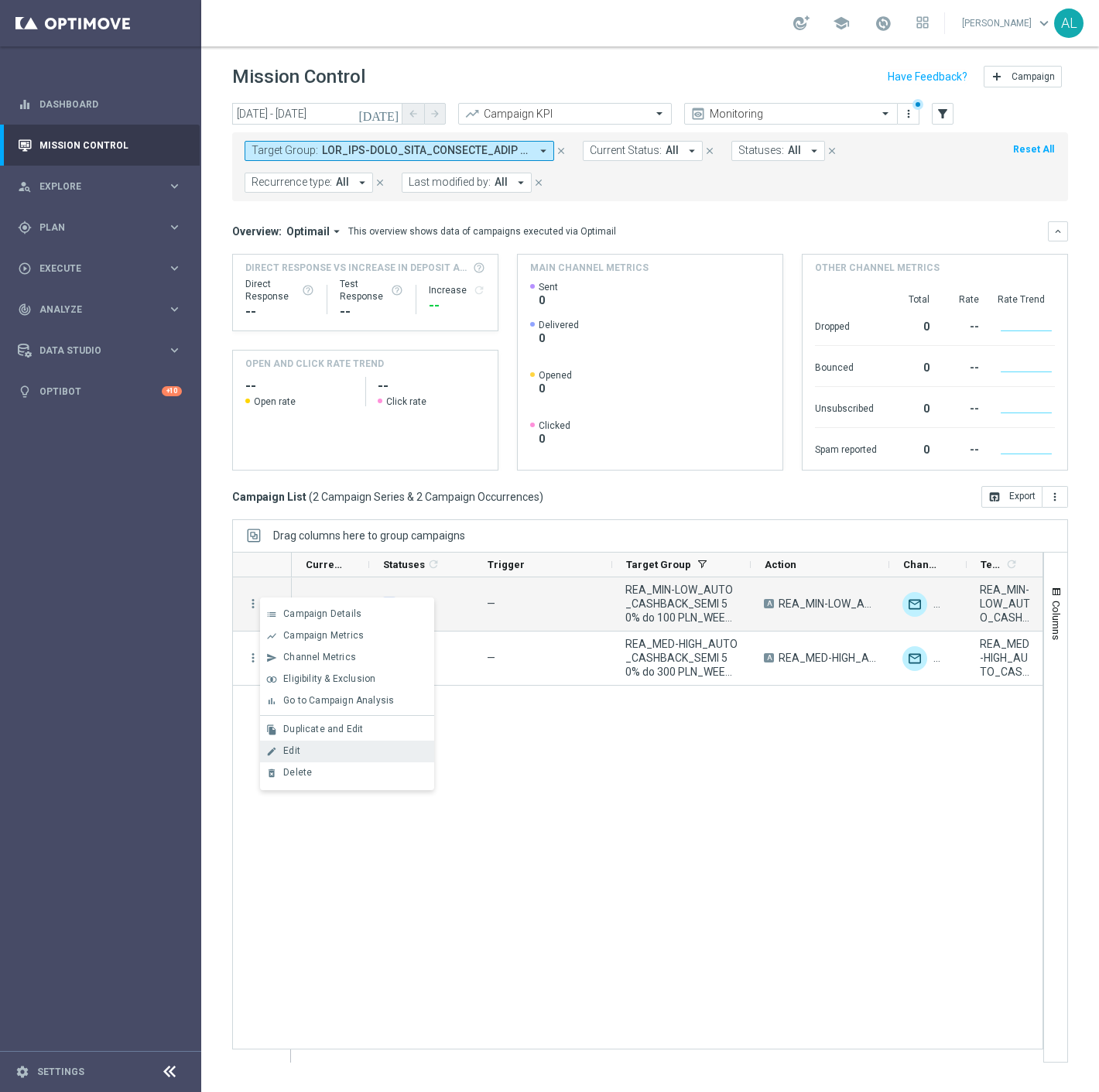
click at [292, 746] on span "Edit" at bounding box center [291, 750] width 17 height 11
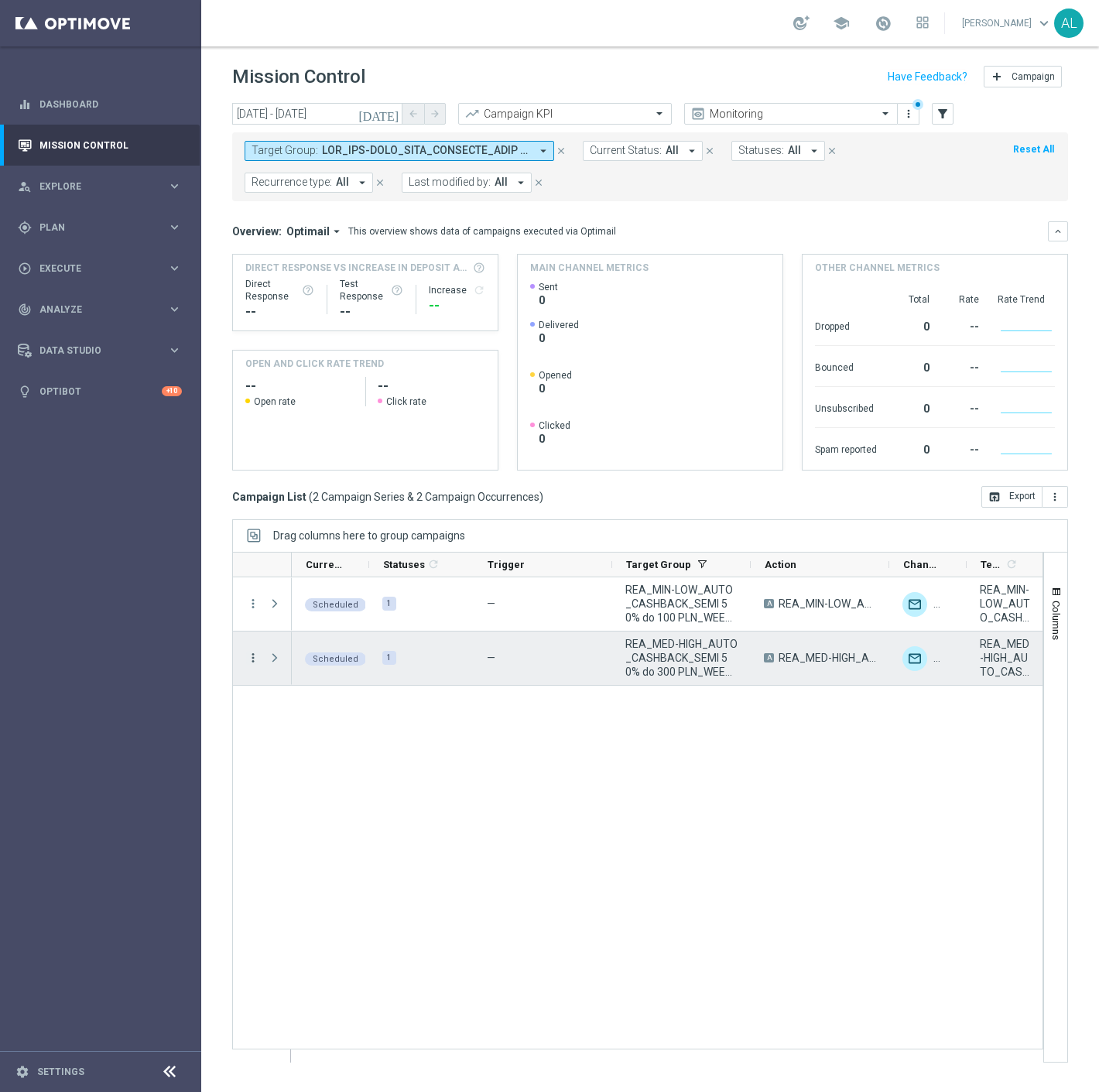
click at [250, 652] on icon "more_vert" at bounding box center [253, 658] width 14 height 14
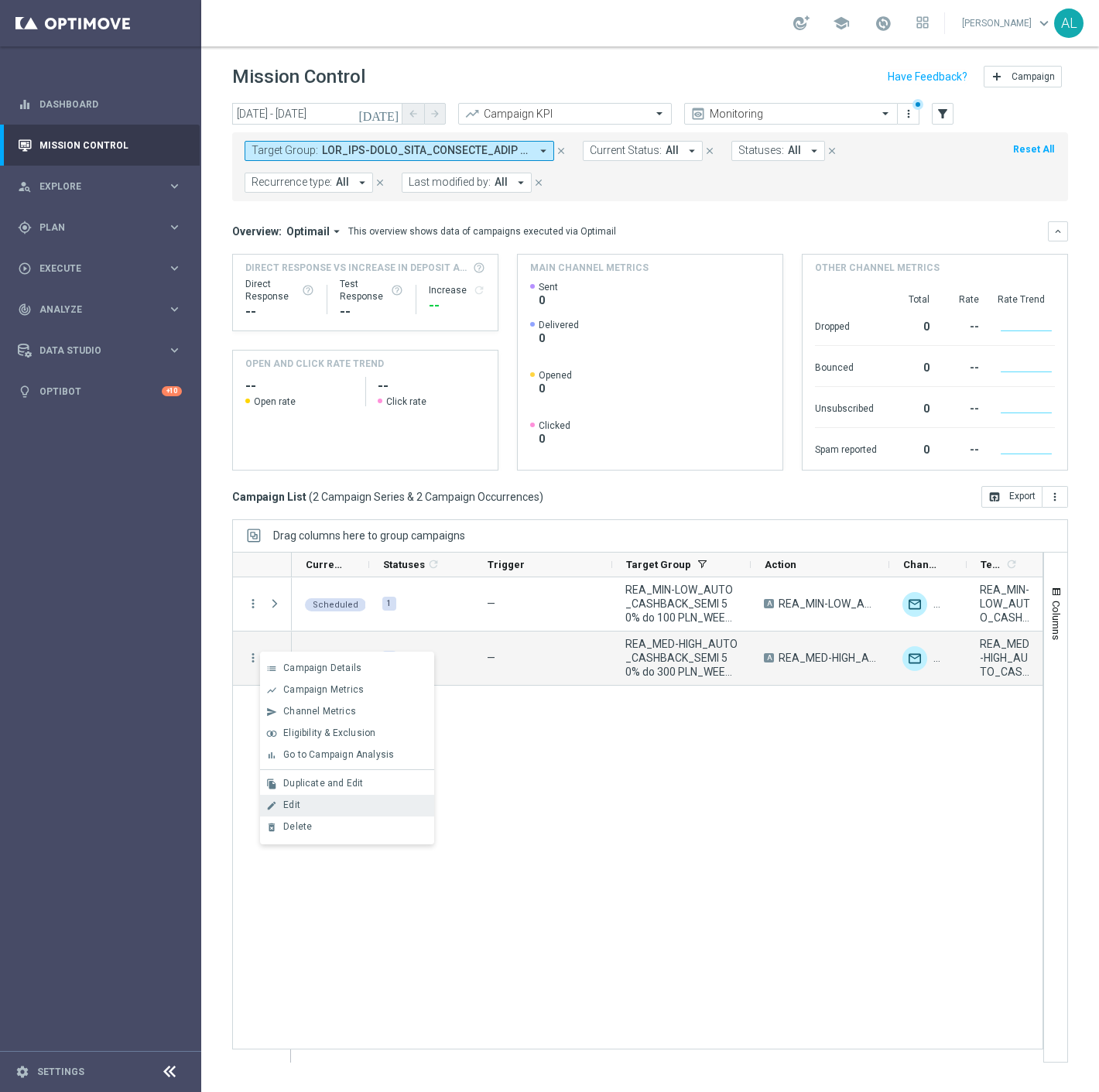
click at [302, 800] on div "Edit" at bounding box center [355, 804] width 144 height 11
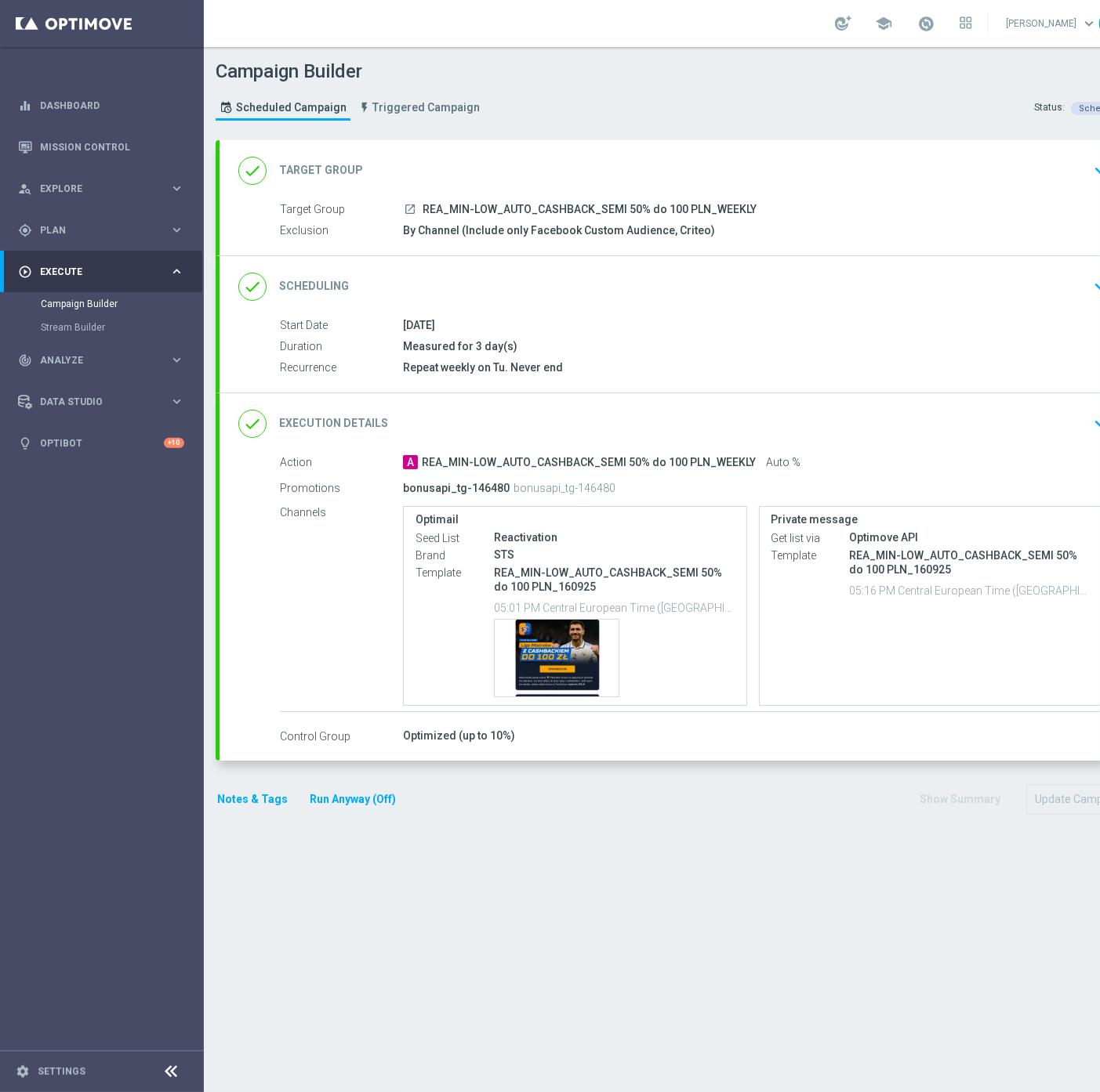
click at [987, 411] on div "done Execution Details keyboard_arrow_down" at bounding box center [675, 424] width 876 height 30
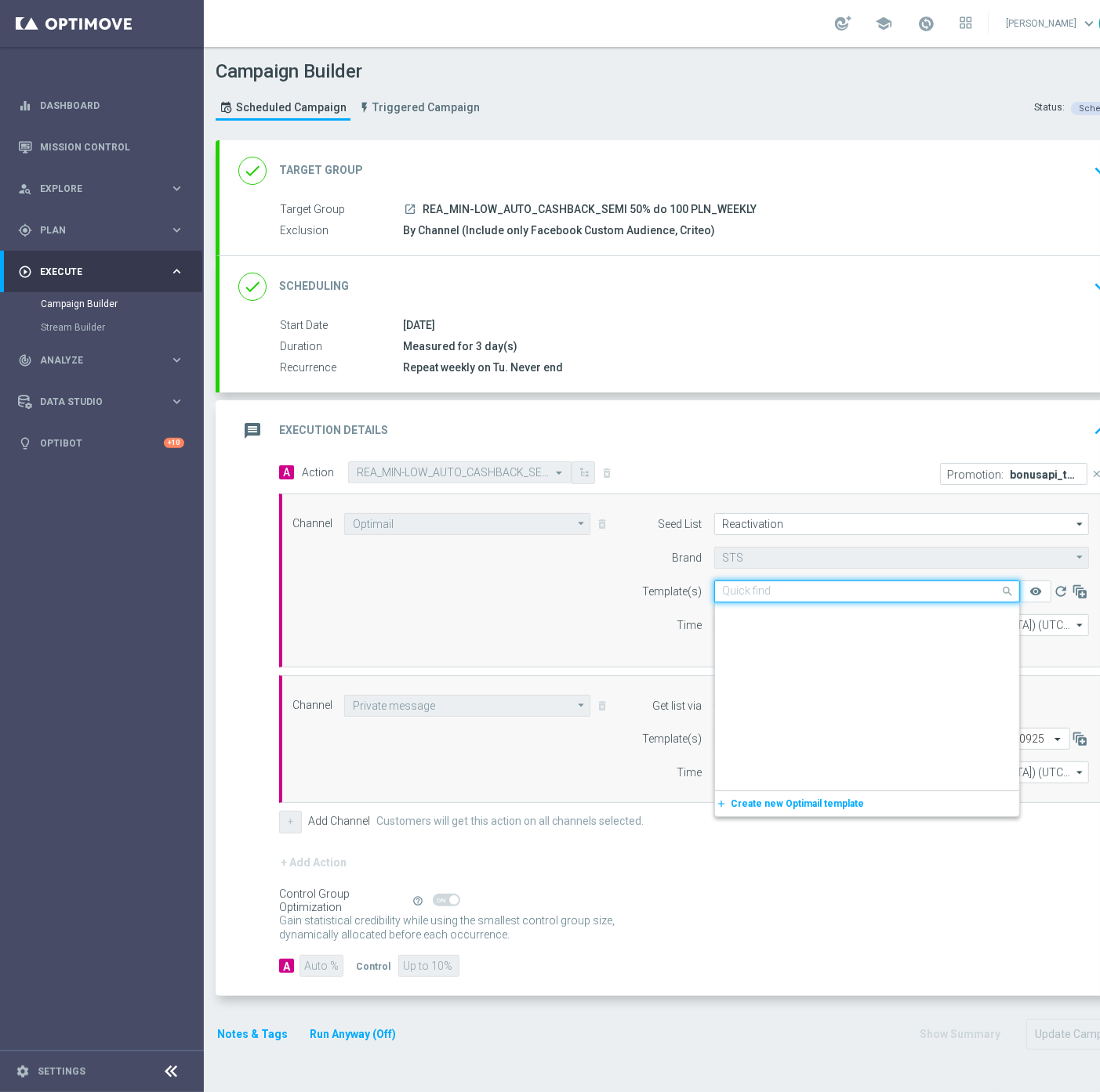
click at [844, 589] on input "text" at bounding box center [851, 591] width 257 height 13
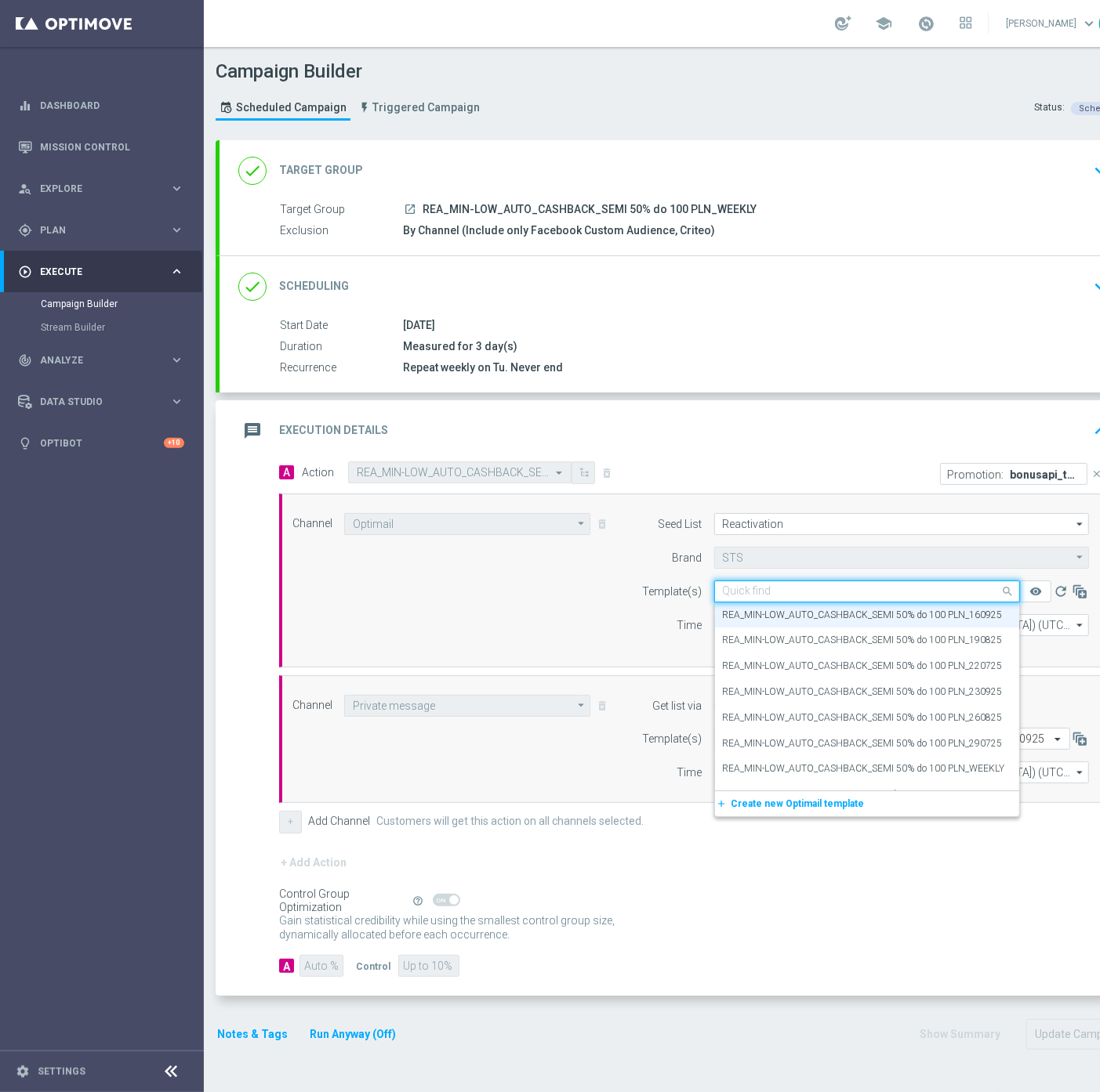
paste input "REA_MIN-LOW_AUTO_CASHBACK_SEMI 50% do 100 PLN_230925"
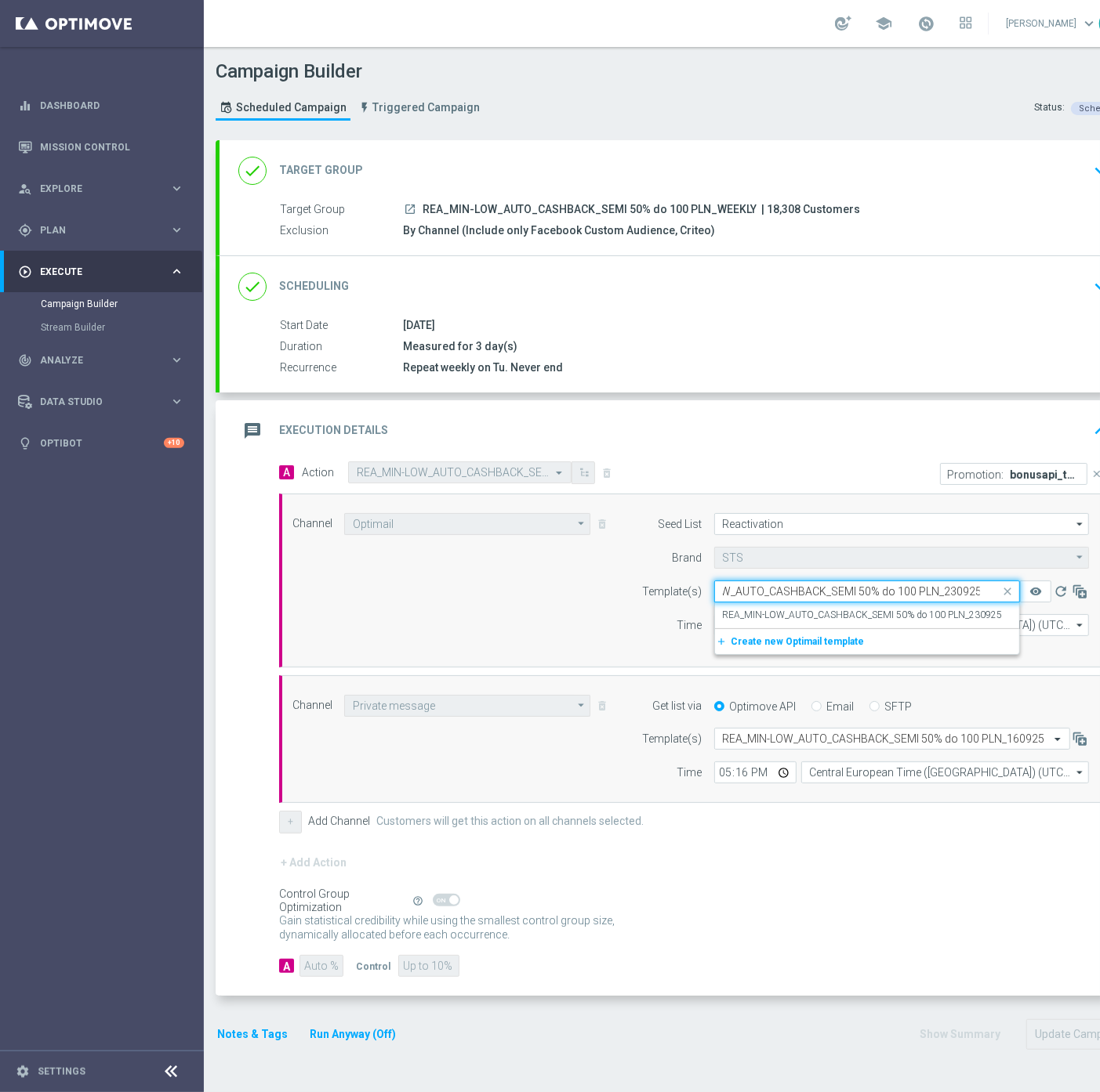
scroll to position [0, 59]
click at [909, 613] on label "REA_MIN-LOW_AUTO_CASHBACK_SEMI 50% do 100 PLN_230925" at bounding box center [862, 615] width 279 height 13
type input "REA_MIN-LOW_AUTO_CASHBACK_SEMI 50% do 100 PLN_230925"
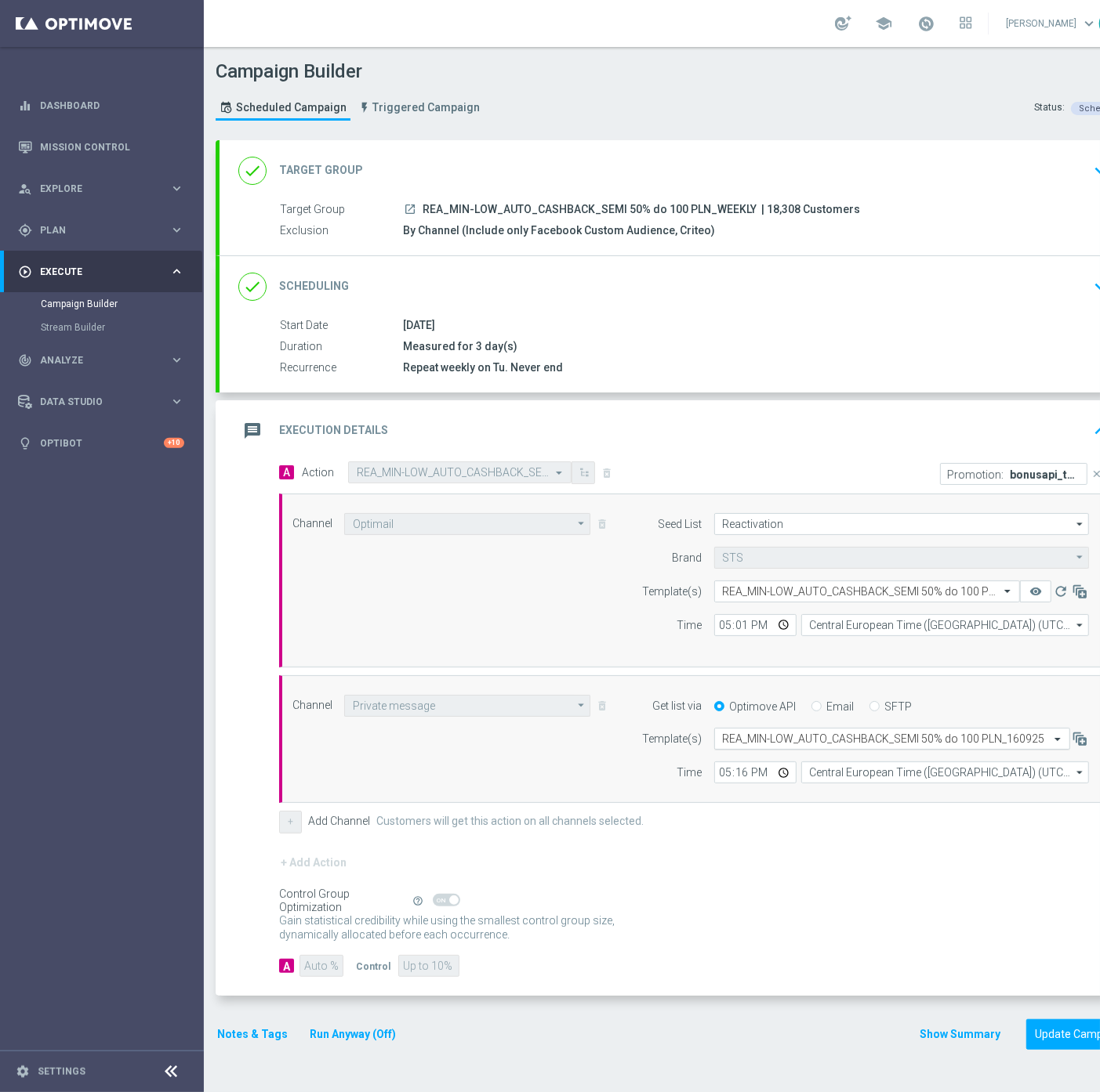
scroll to position [0, 0]
click at [792, 733] on input "text" at bounding box center [876, 739] width 307 height 13
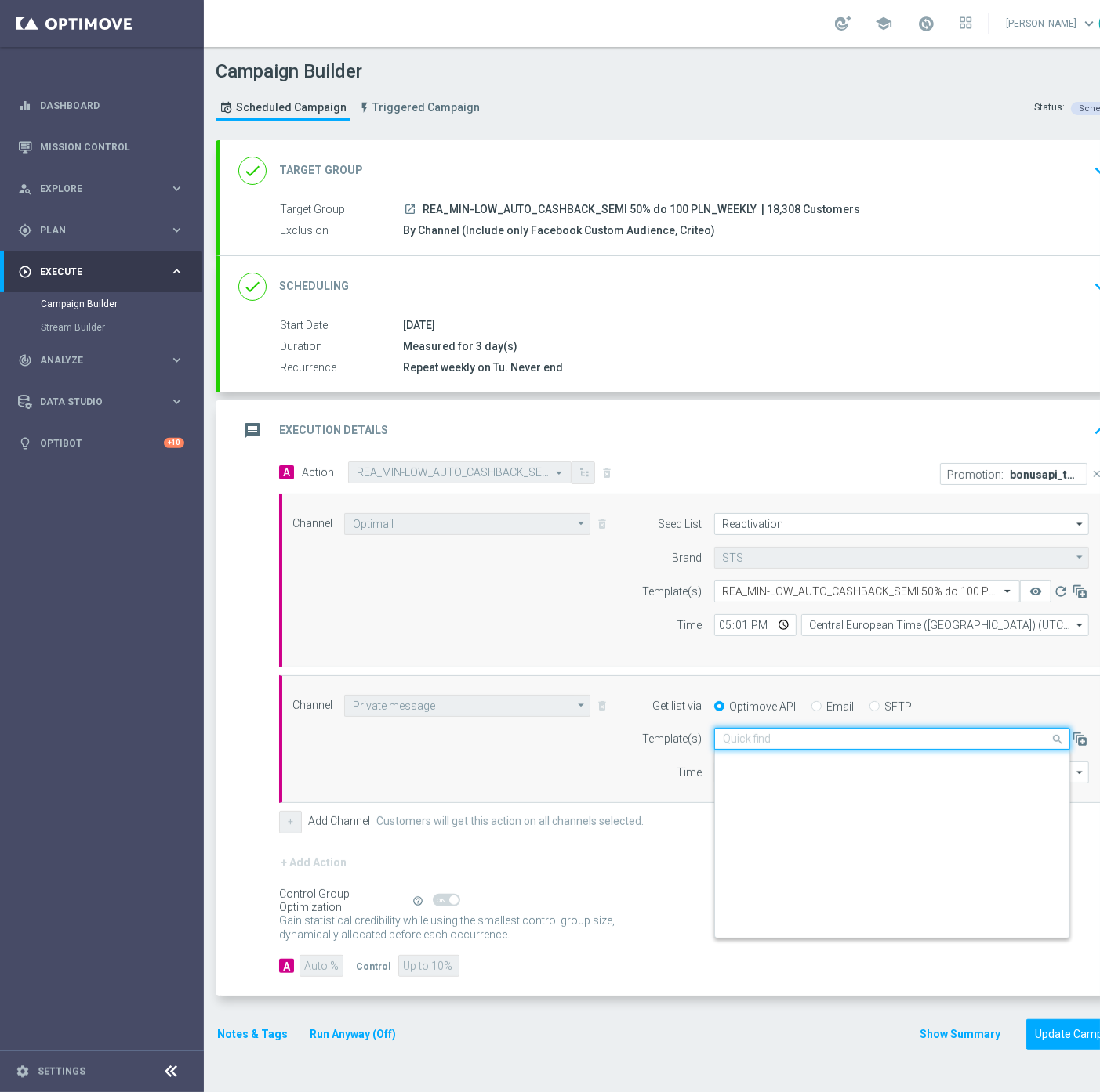
paste input "REA_MIN-LOW_AUTO_CASHBACK_SEMI 50% do 100 PLN_230925"
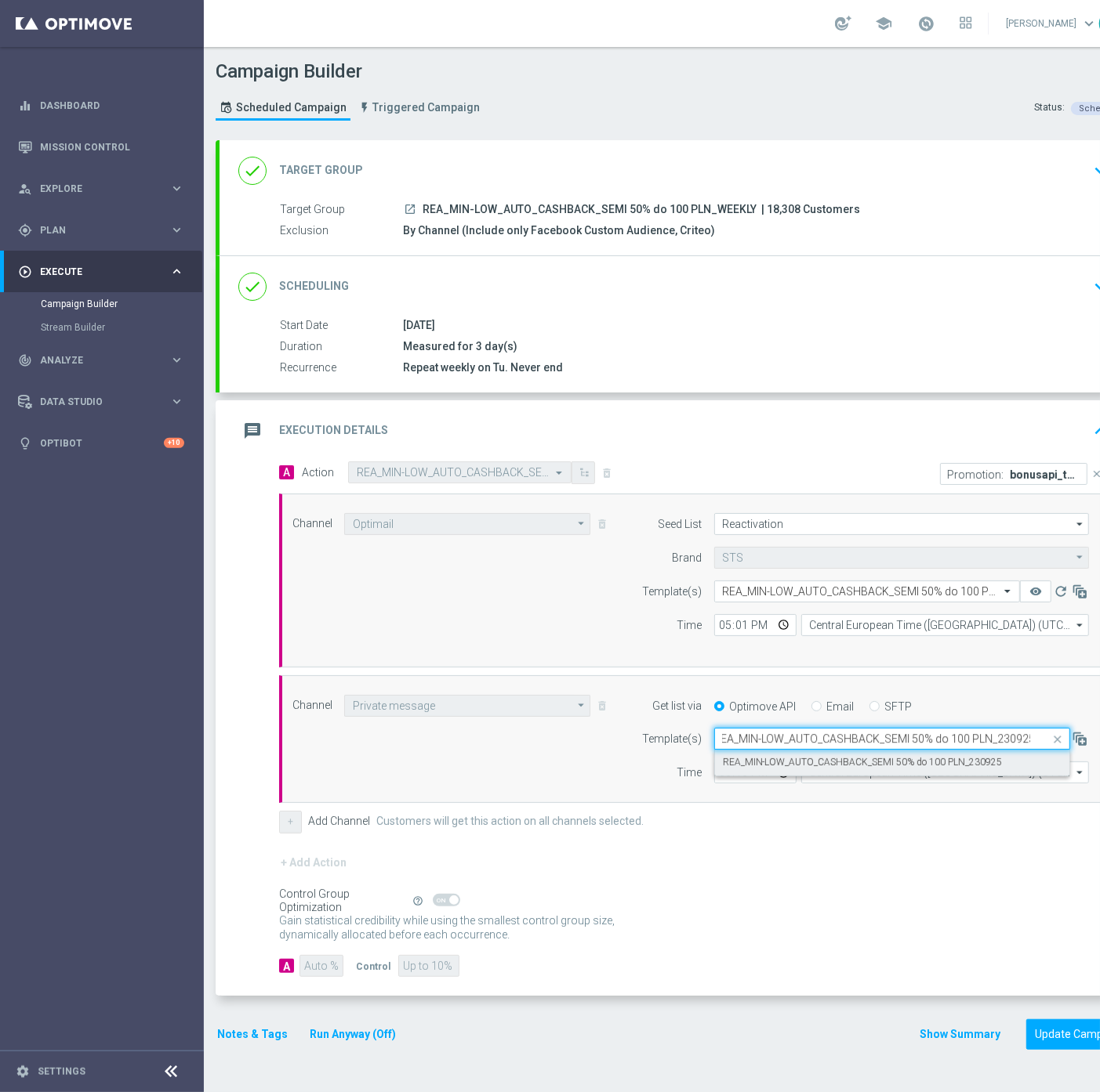
click at [854, 761] on label "REA_MIN-LOW_AUTO_CASHBACK_SEMI 50% do 100 PLN_230925" at bounding box center [862, 762] width 279 height 13
type input "REA_MIN-LOW_AUTO_CASHBACK_SEMI 50% do 100 PLN_230925"
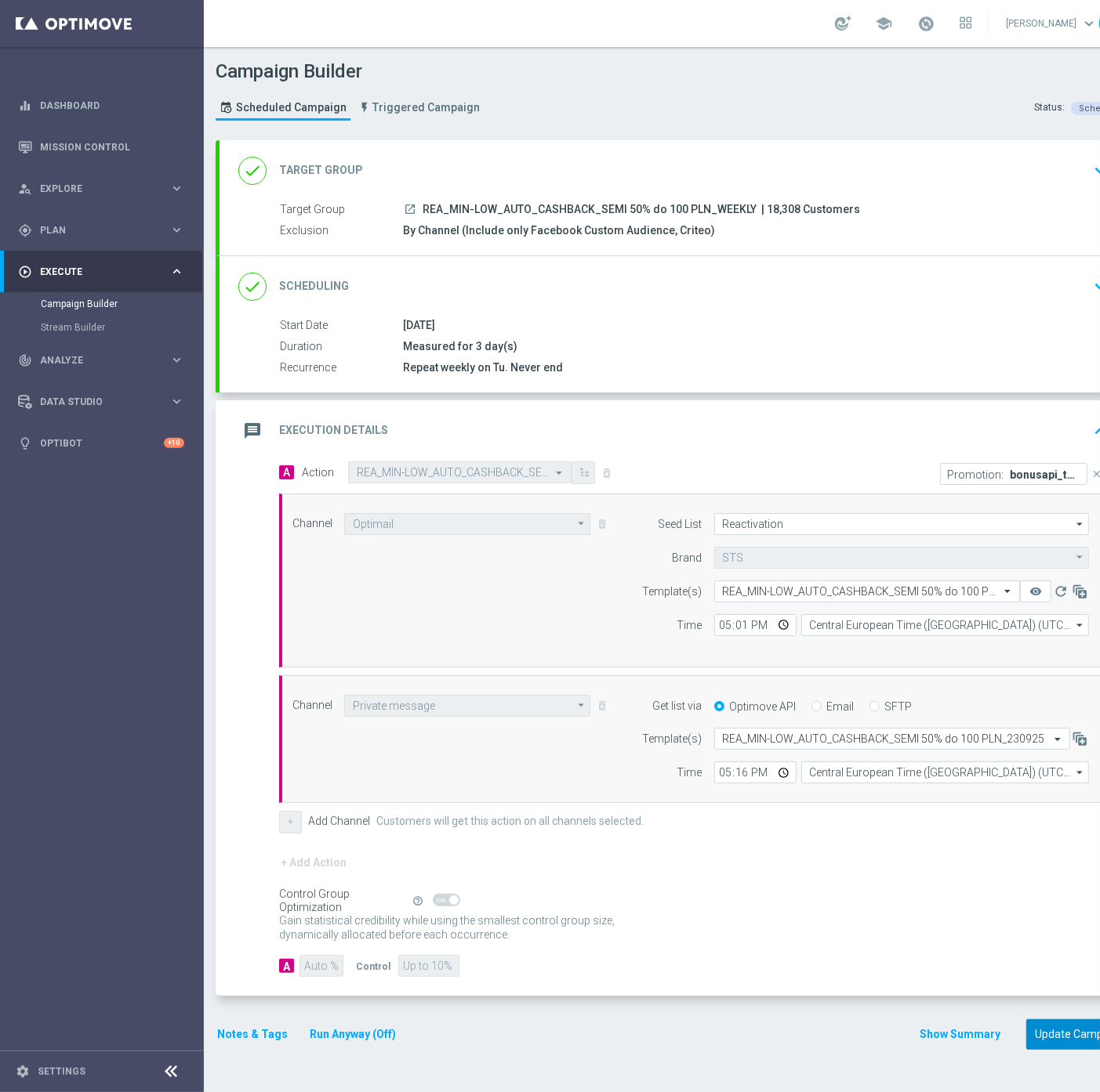
click at [1047, 1035] on button "Update Campaign" at bounding box center [1079, 1035] width 107 height 31
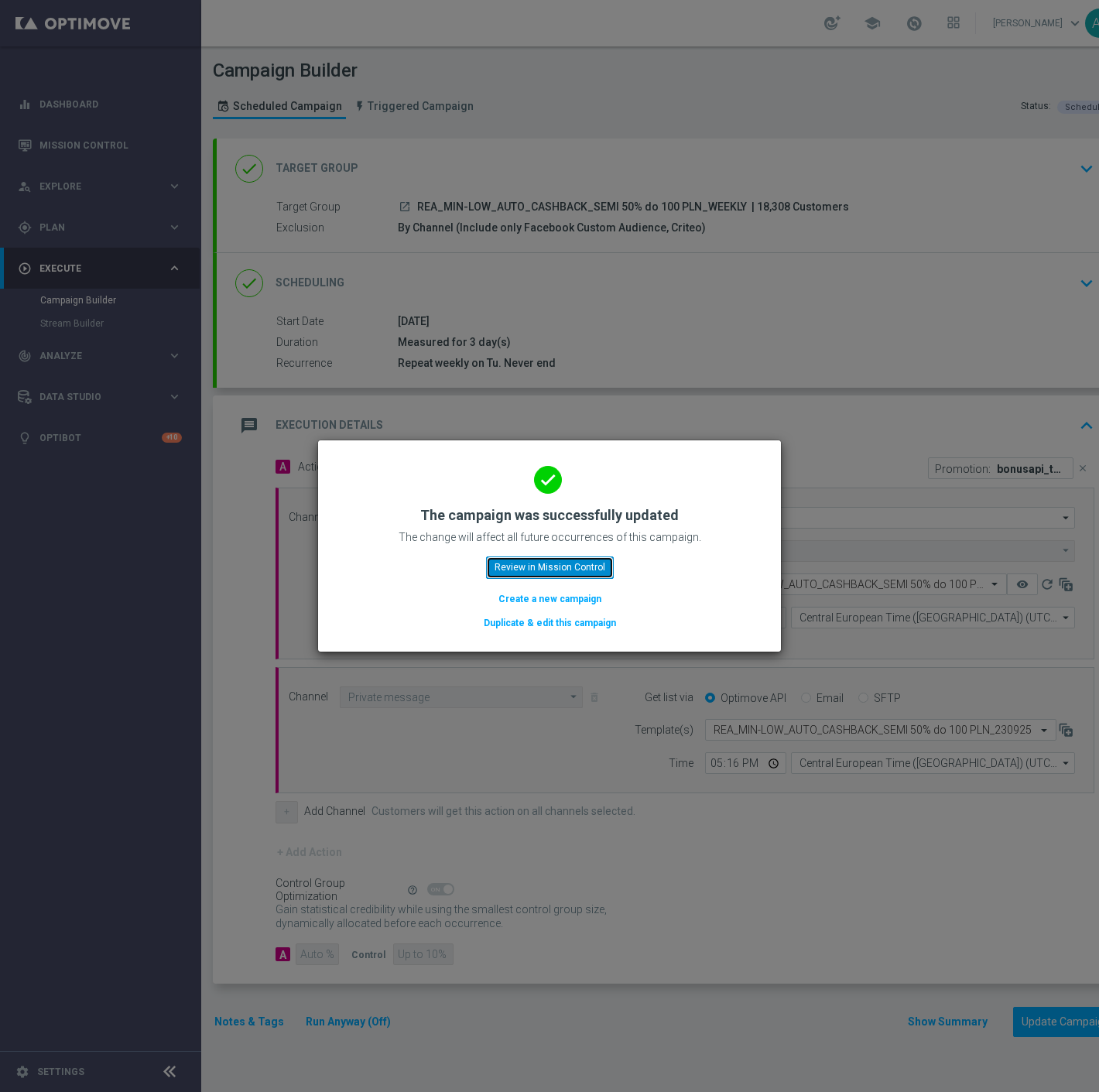
click at [572, 569] on button "Review in Mission Control" at bounding box center [549, 567] width 128 height 21
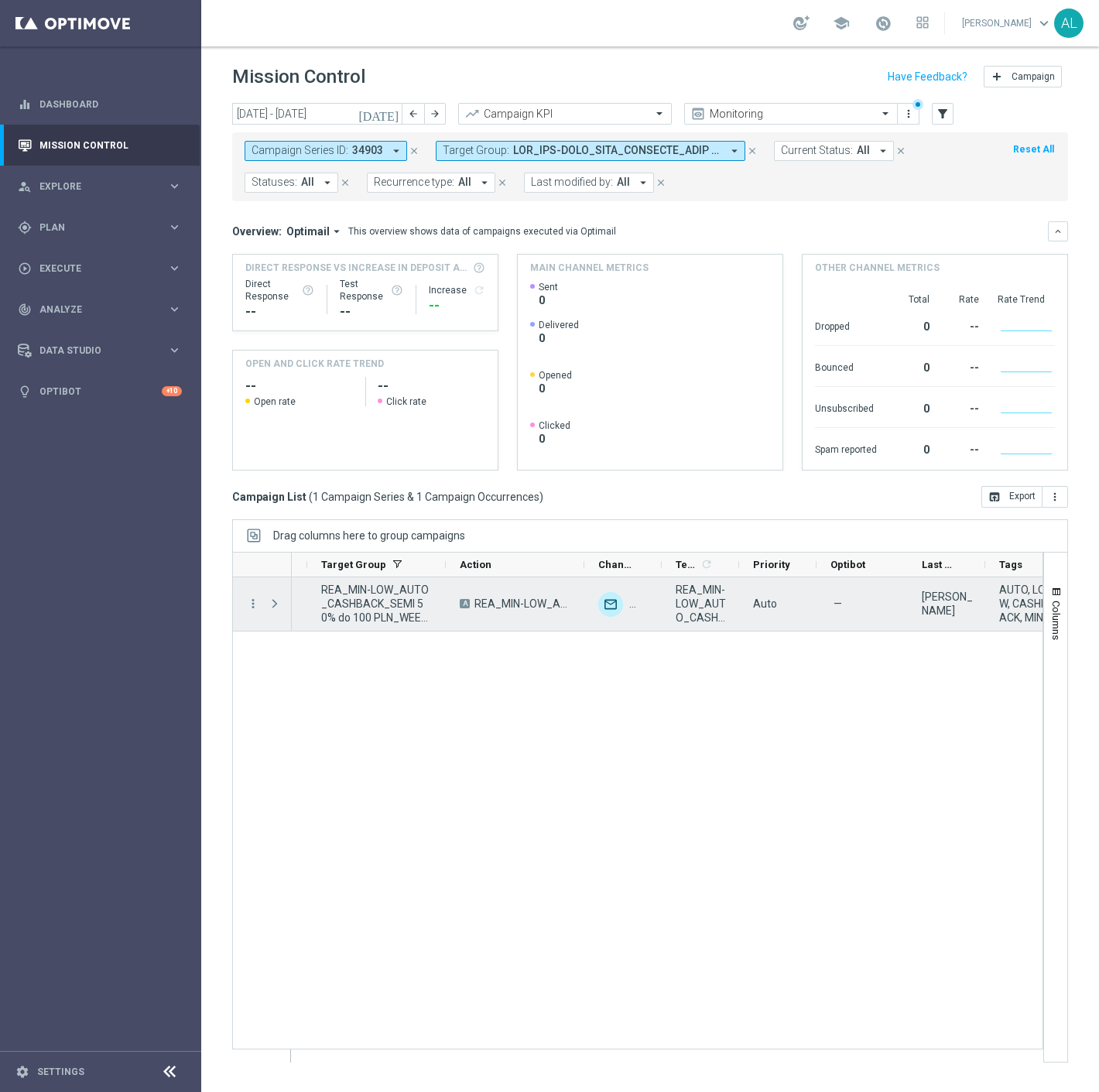
scroll to position [0, 305]
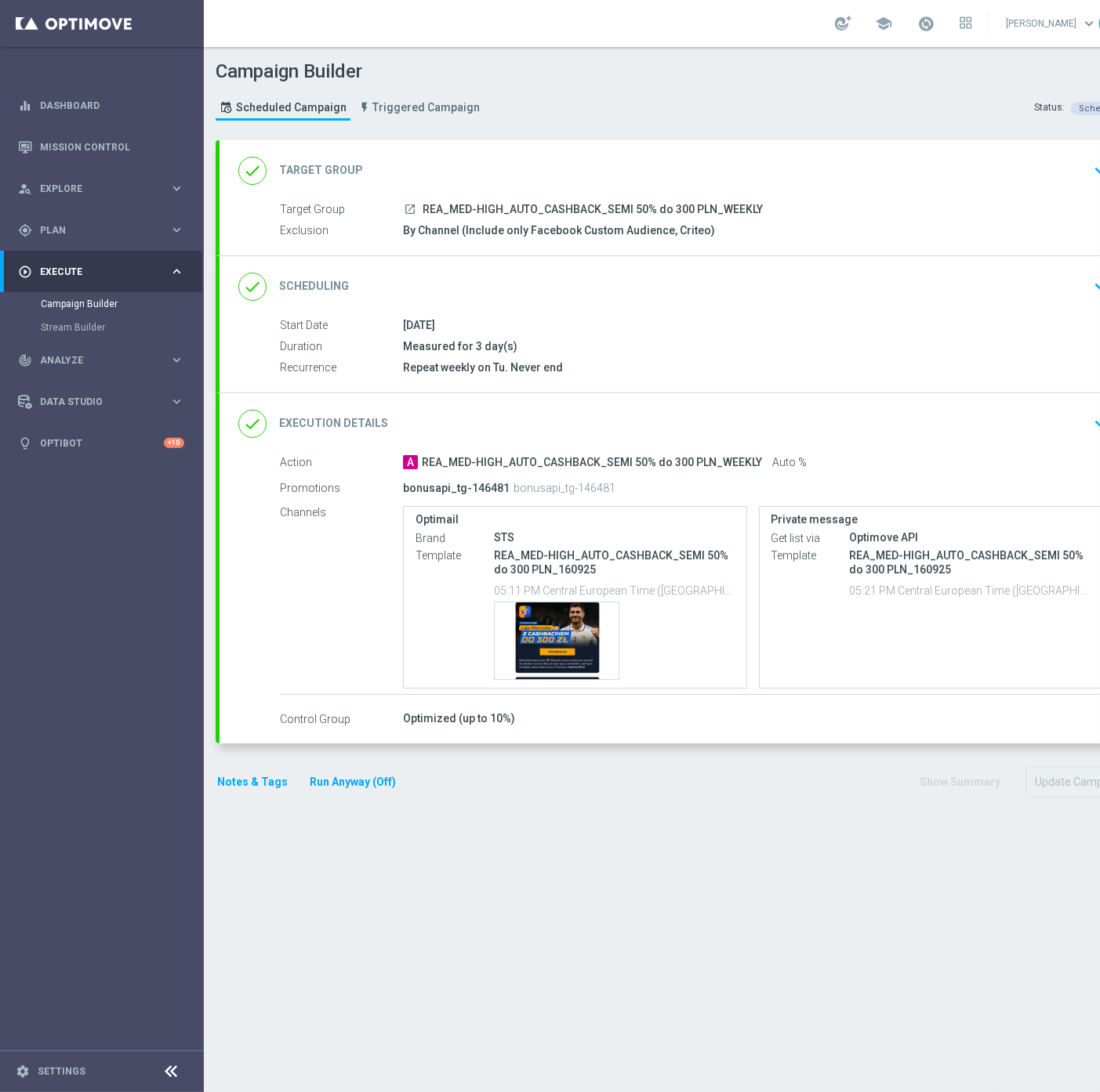
click at [870, 282] on div "done Scheduling keyboard_arrow_down" at bounding box center [675, 286] width 876 height 30
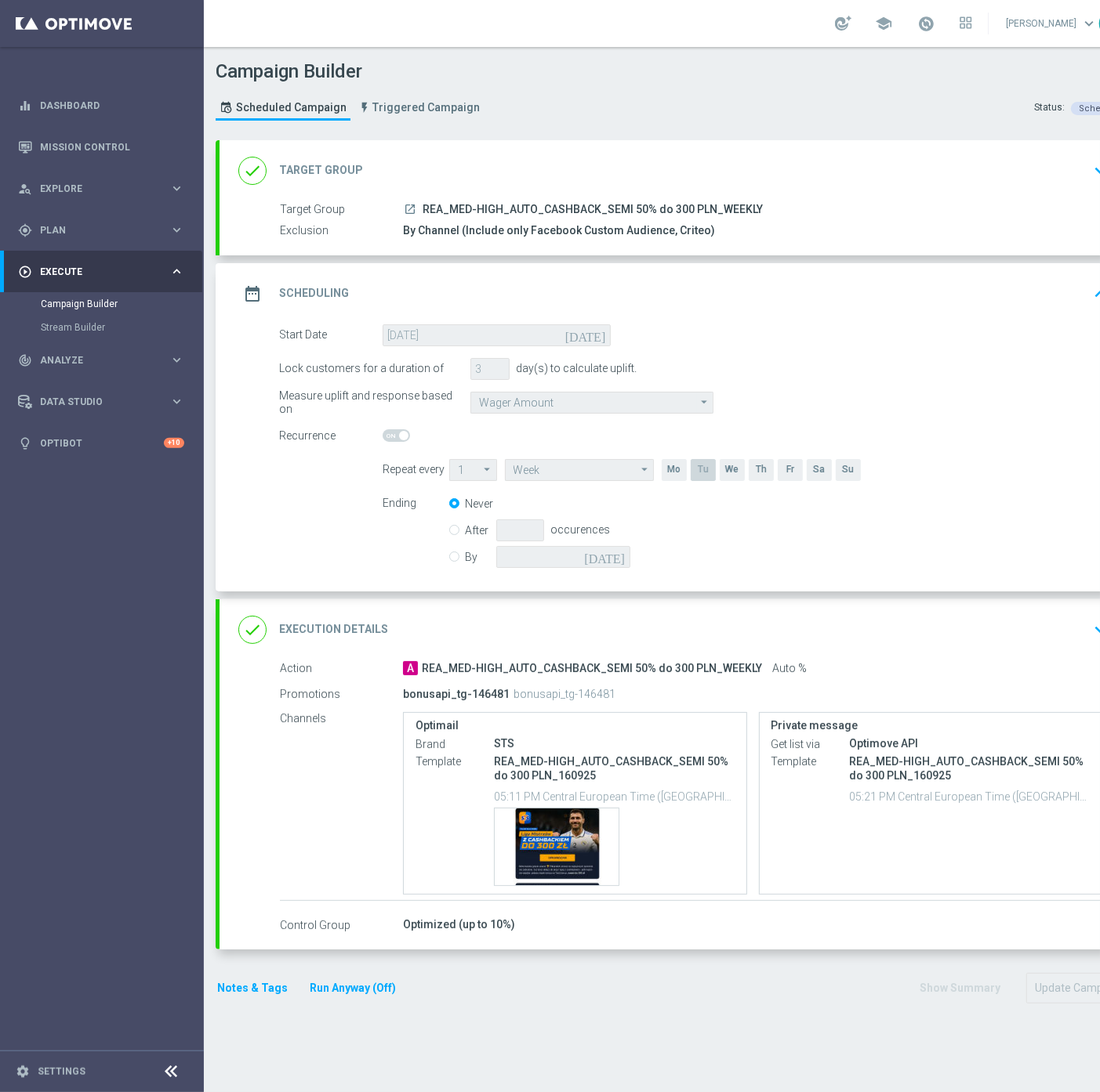
click at [897, 661] on div "A REA_MED-HIGH_AUTO_CASHBACK_SEMI 50% do 300 PLN_WEEKLY Auto %" at bounding box center [752, 668] width 699 height 16
click at [947, 638] on div "done Execution Details keyboard_arrow_down" at bounding box center [675, 630] width 876 height 30
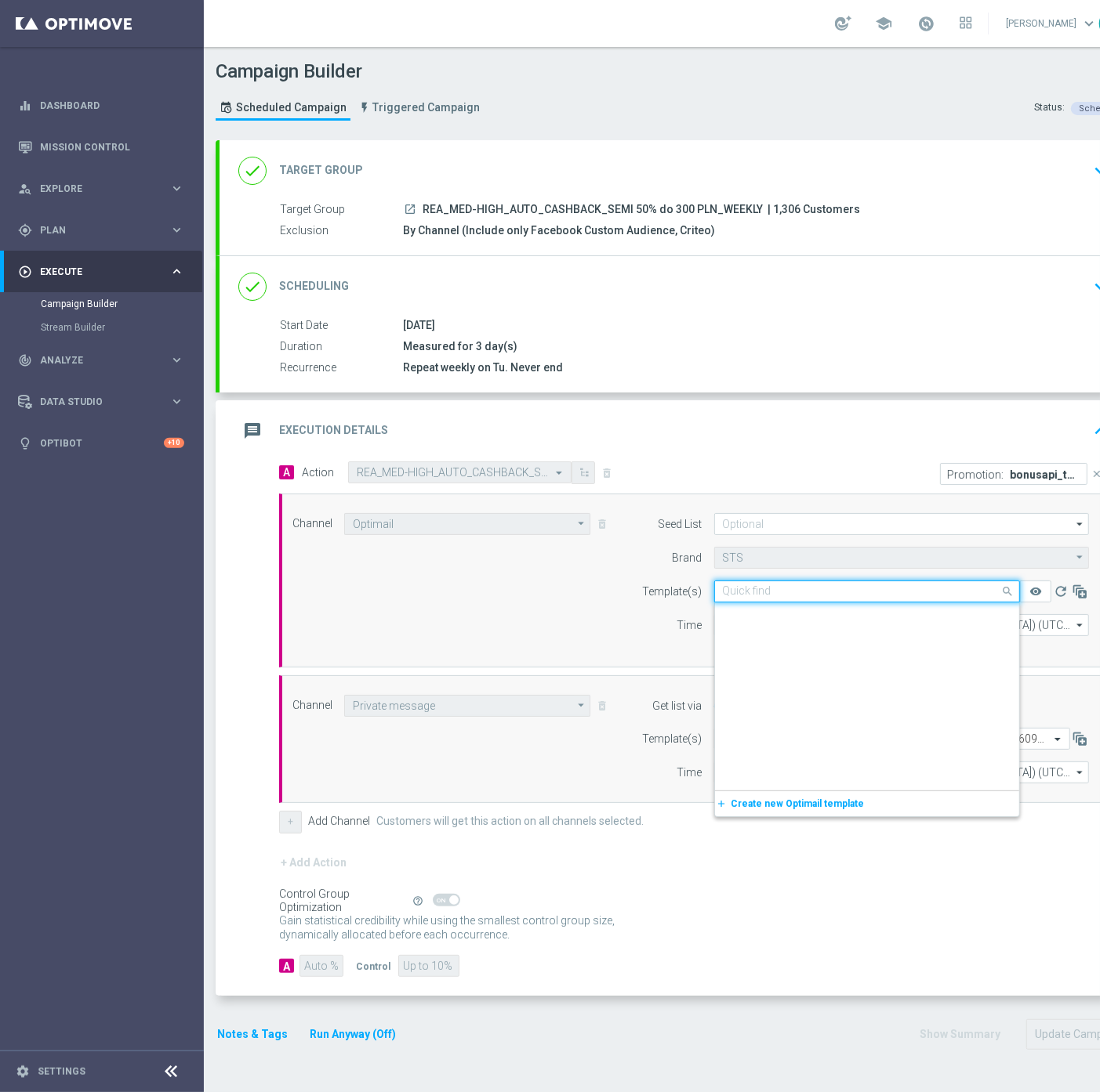
click at [828, 590] on input "text" at bounding box center [851, 591] width 257 height 13
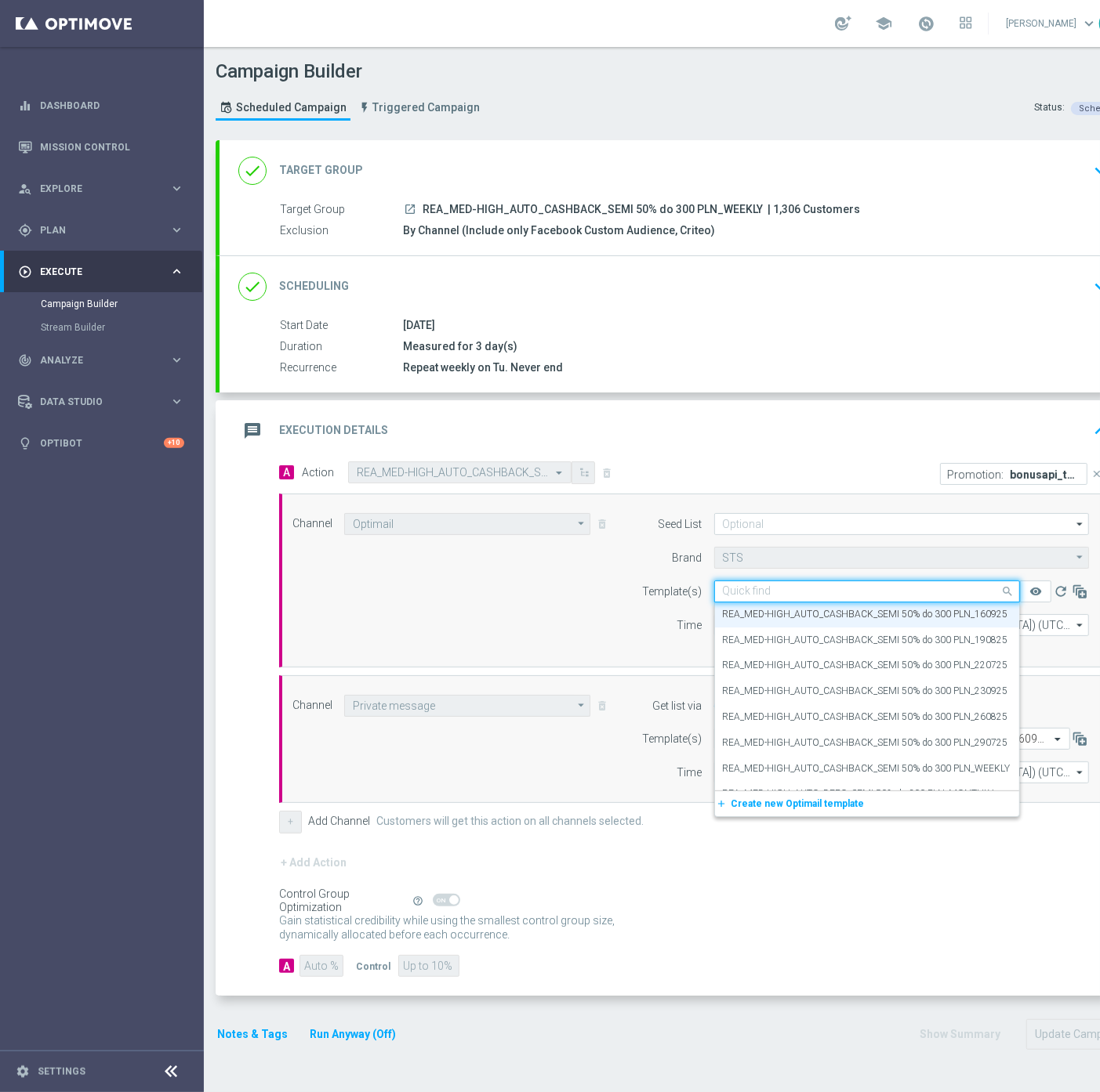
paste input "REA_MED-HIGH_AUTO_CASHBACK_SEMI 50% do 300 PLN_230925"
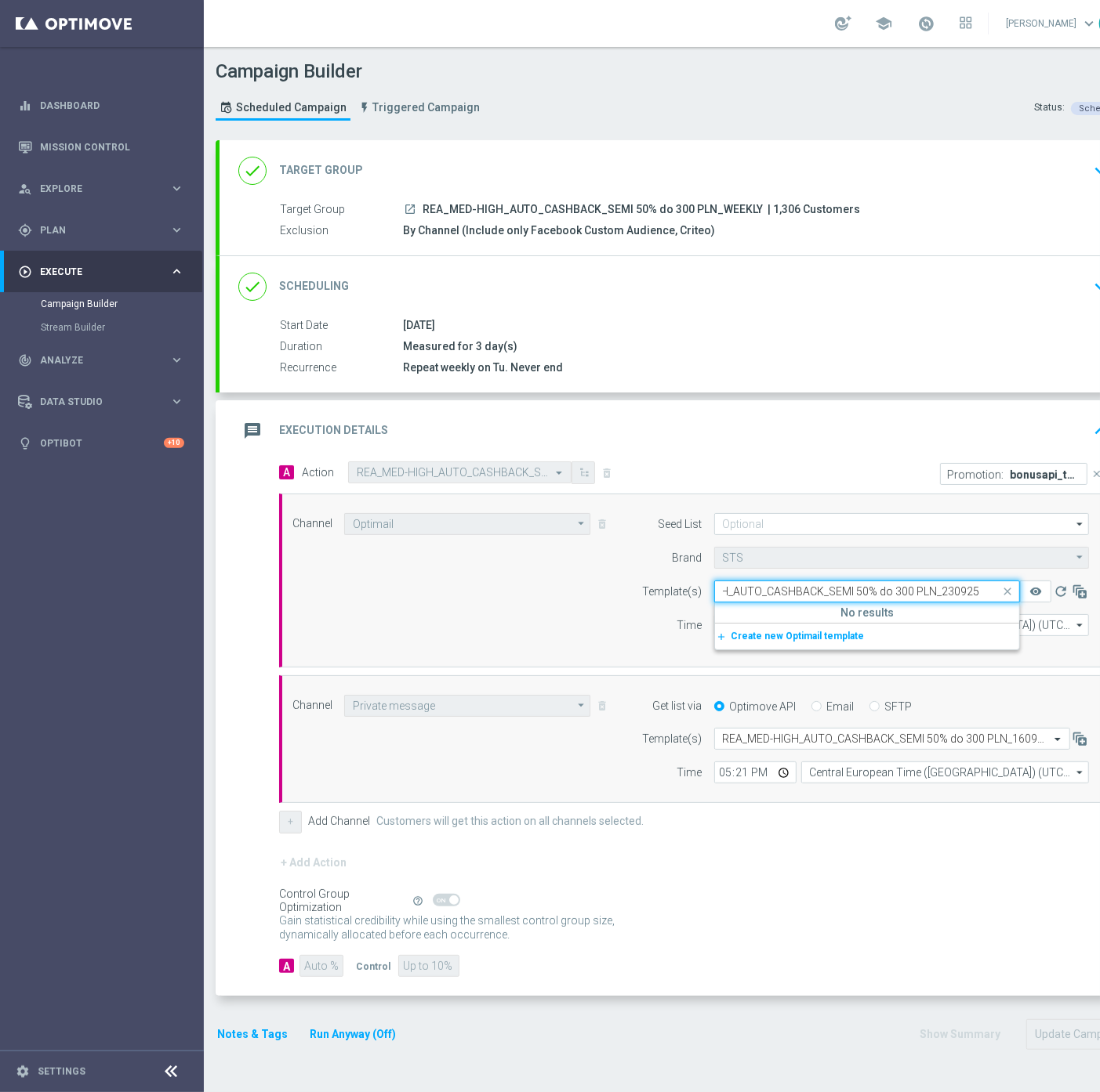
scroll to position [0, 65]
click at [846, 610] on label "REA_MED-HIGH_AUTO_CASHBACK_SEMI 50% do 300 PLN_230925" at bounding box center [865, 615] width 285 height 13
type input "REA_MED-HIGH_AUTO_CASHBACK_SEMI 50% do 300 PLN_230925"
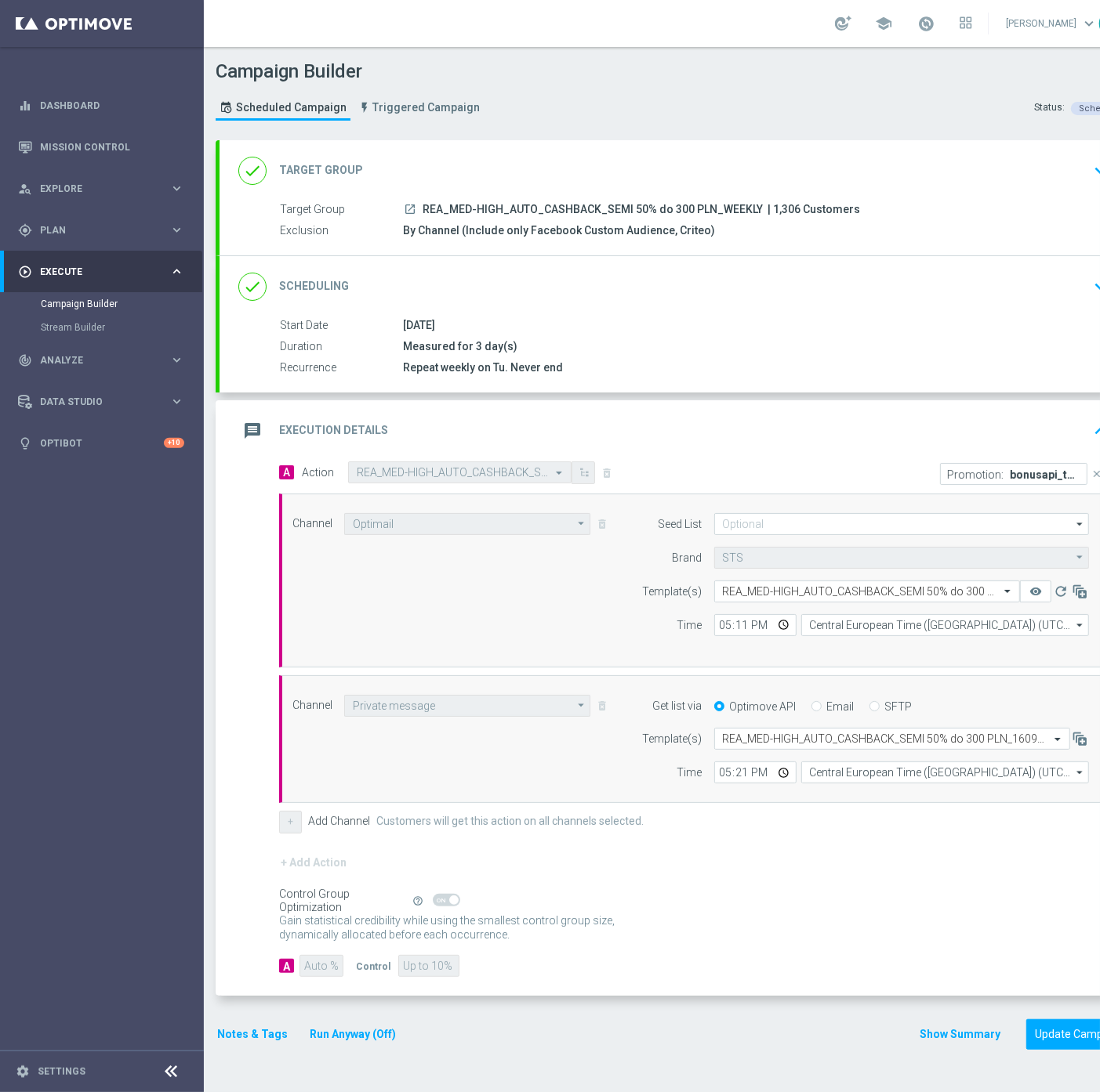
scroll to position [0, 0]
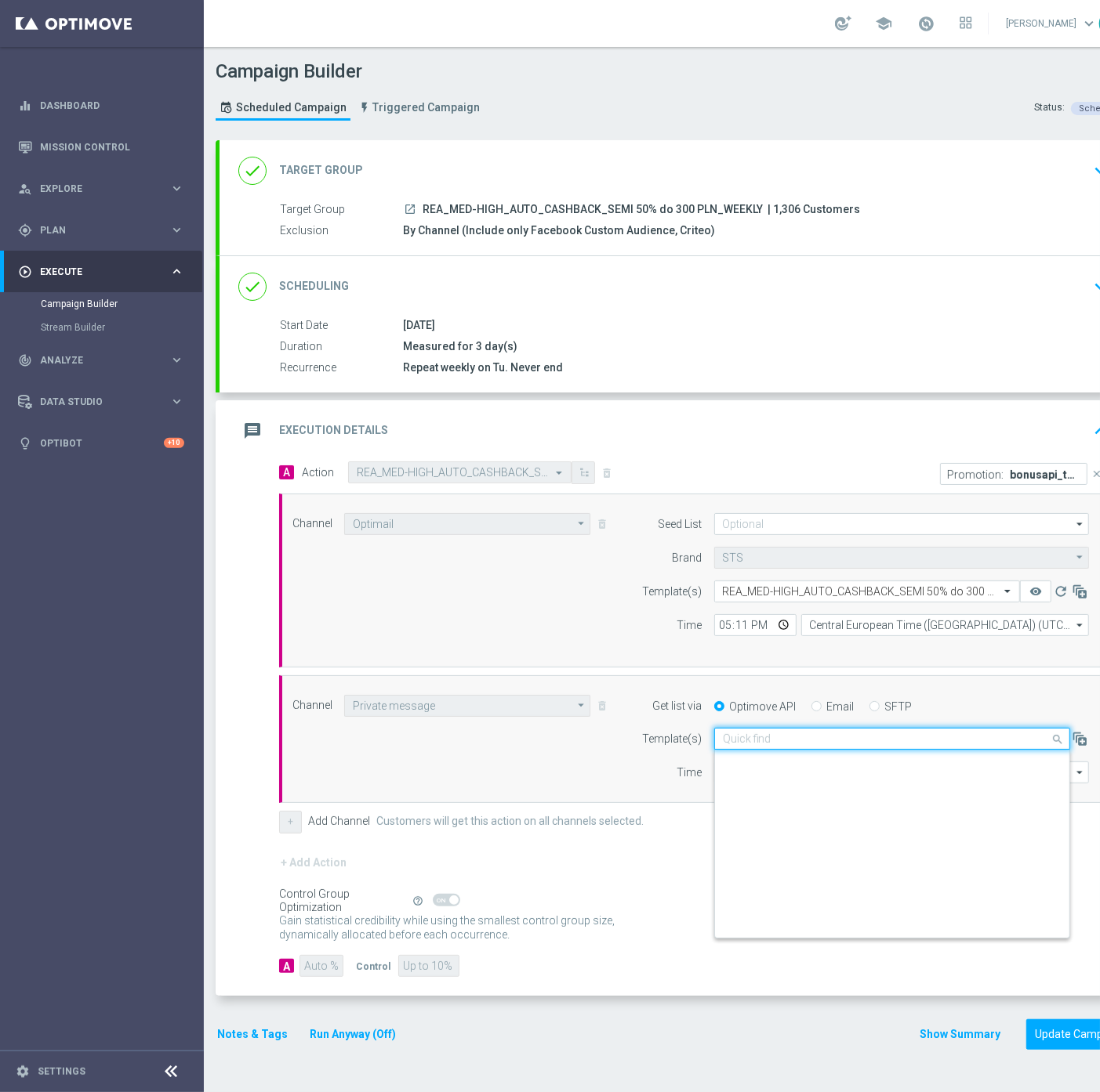
click at [851, 734] on input "text" at bounding box center [876, 739] width 307 height 13
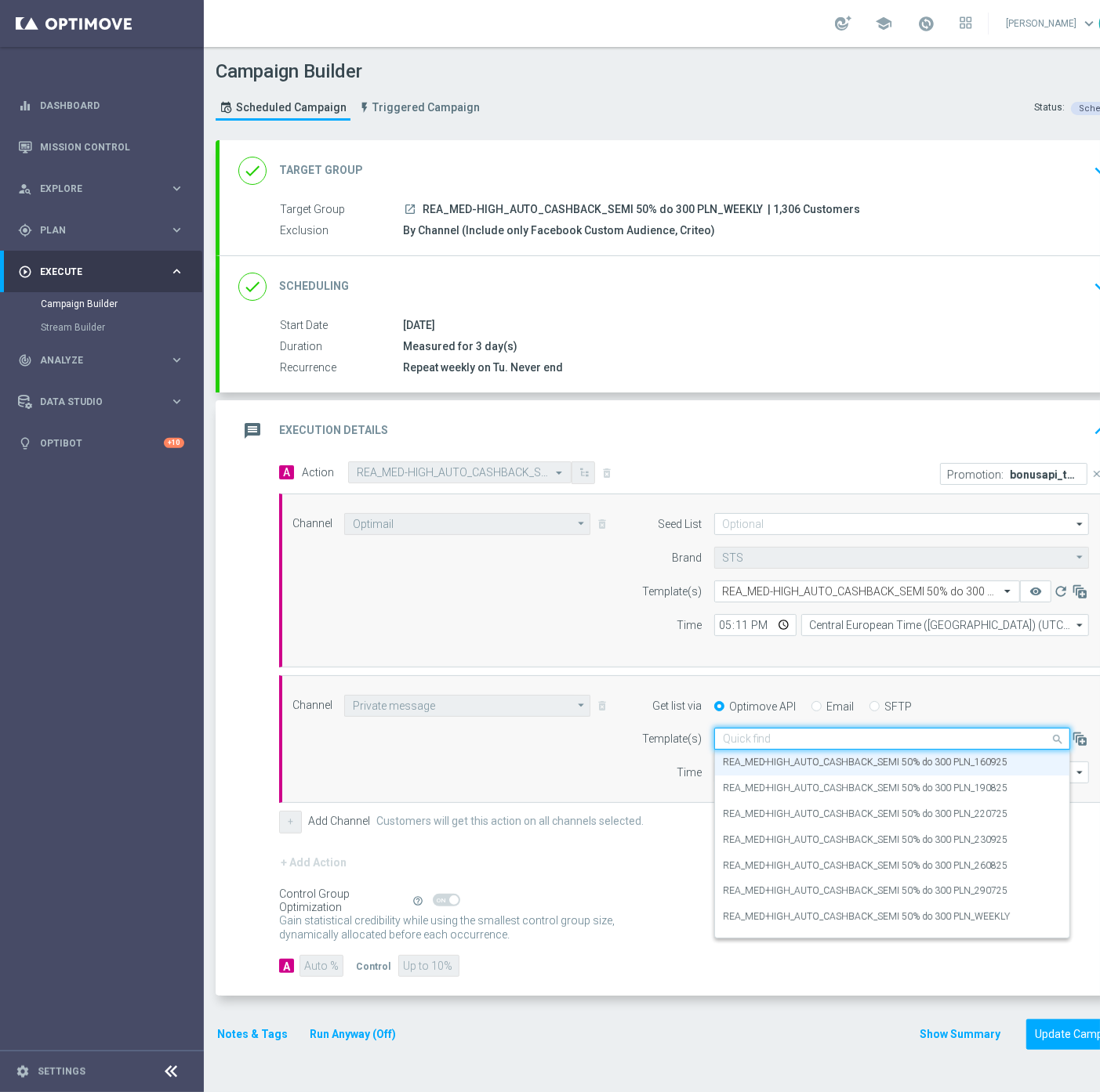
paste input "REA_MED-HIGH_AUTO_CASHBACK_SEMI 50% do 300 PLN_230925"
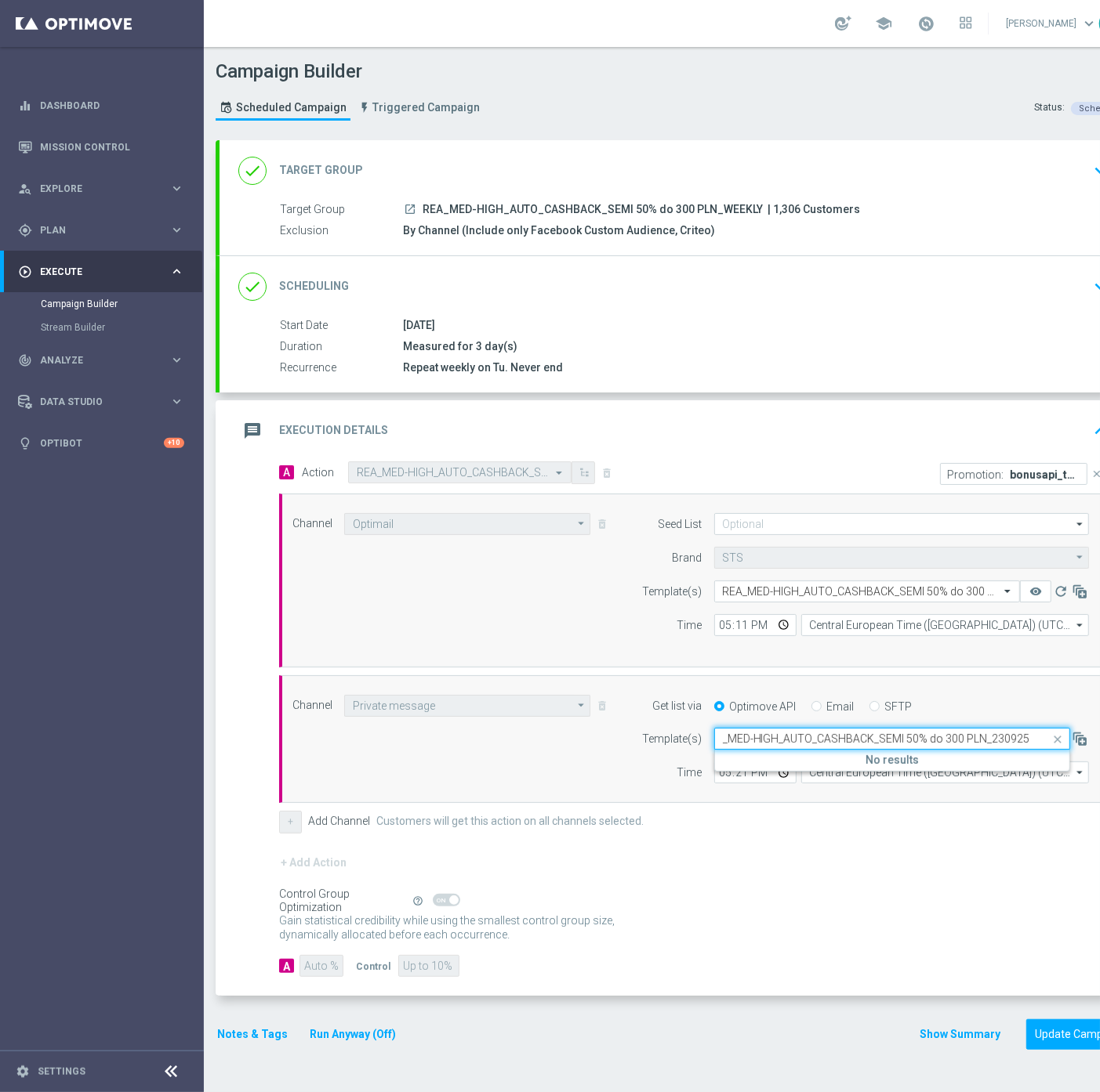
scroll to position [0, 16]
click at [943, 758] on label "REA_MED-HIGH_AUTO_CASHBACK_SEMI 50% do 300 PLN_230925" at bounding box center [865, 762] width 285 height 13
type input "REA_MED-HIGH_AUTO_CASHBACK_SEMI 50% do 300 PLN_230925"
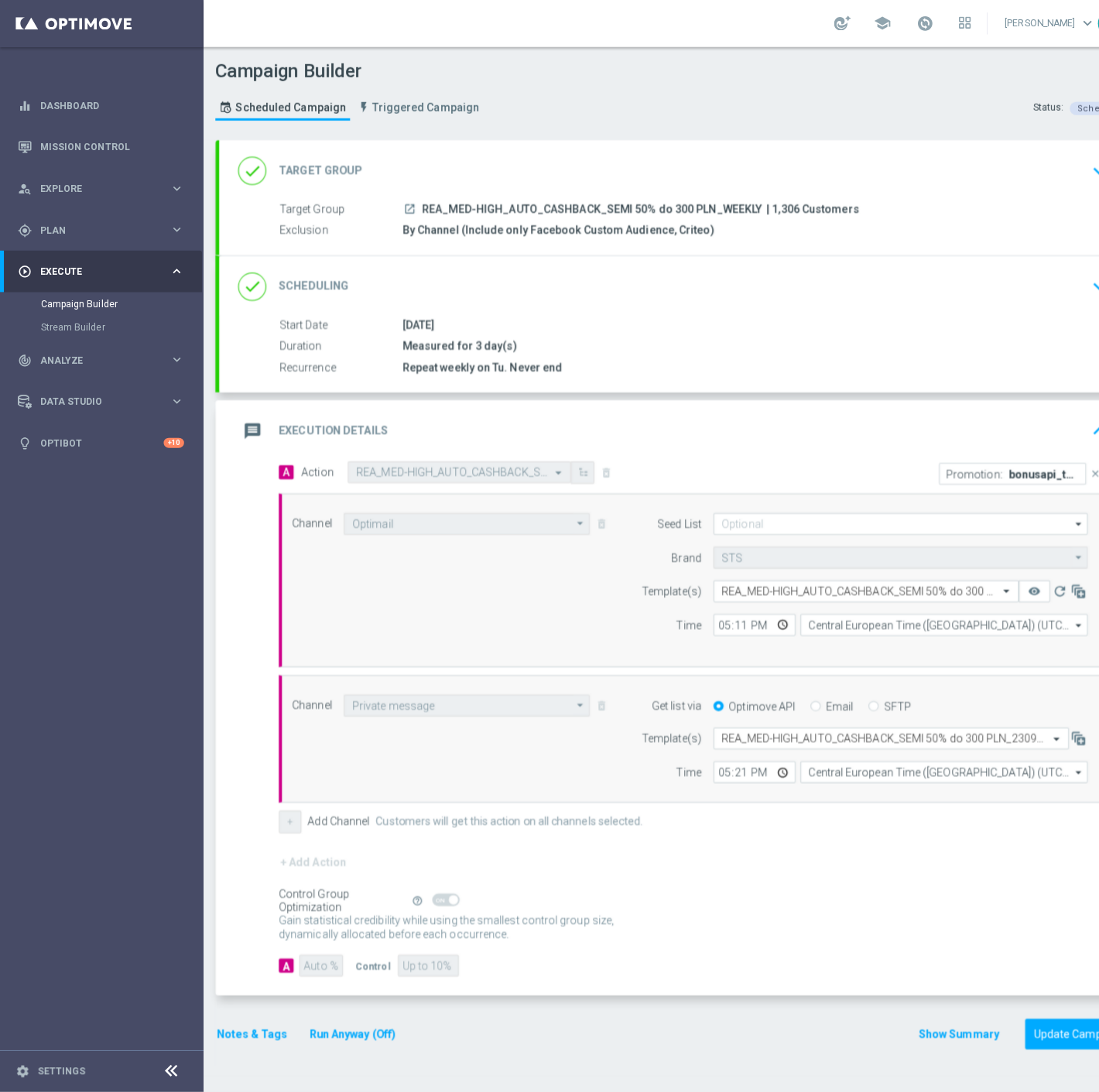
scroll to position [0, 0]
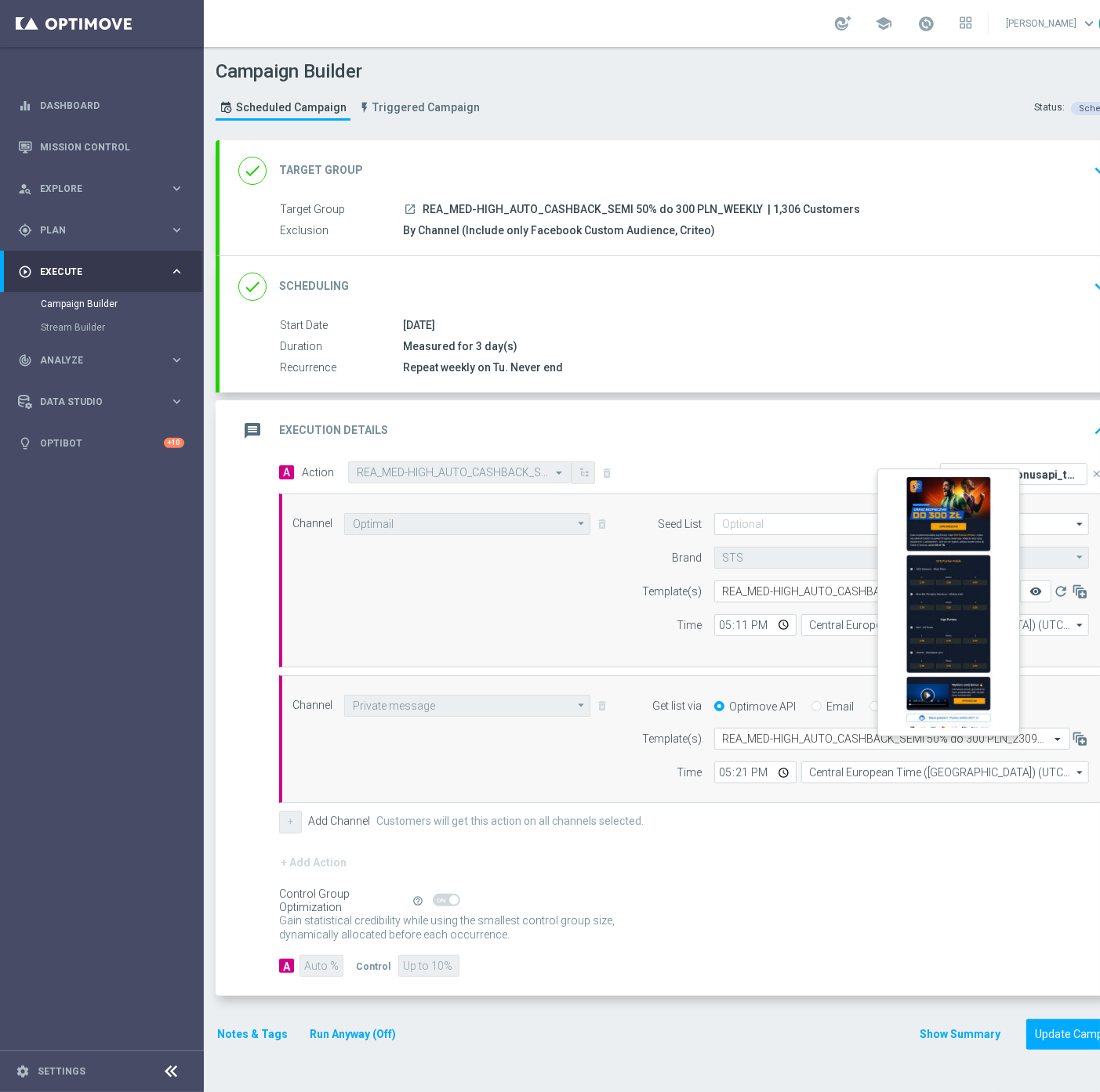
click at [1040, 588] on icon "remove_red_eye" at bounding box center [1035, 591] width 13 height 13
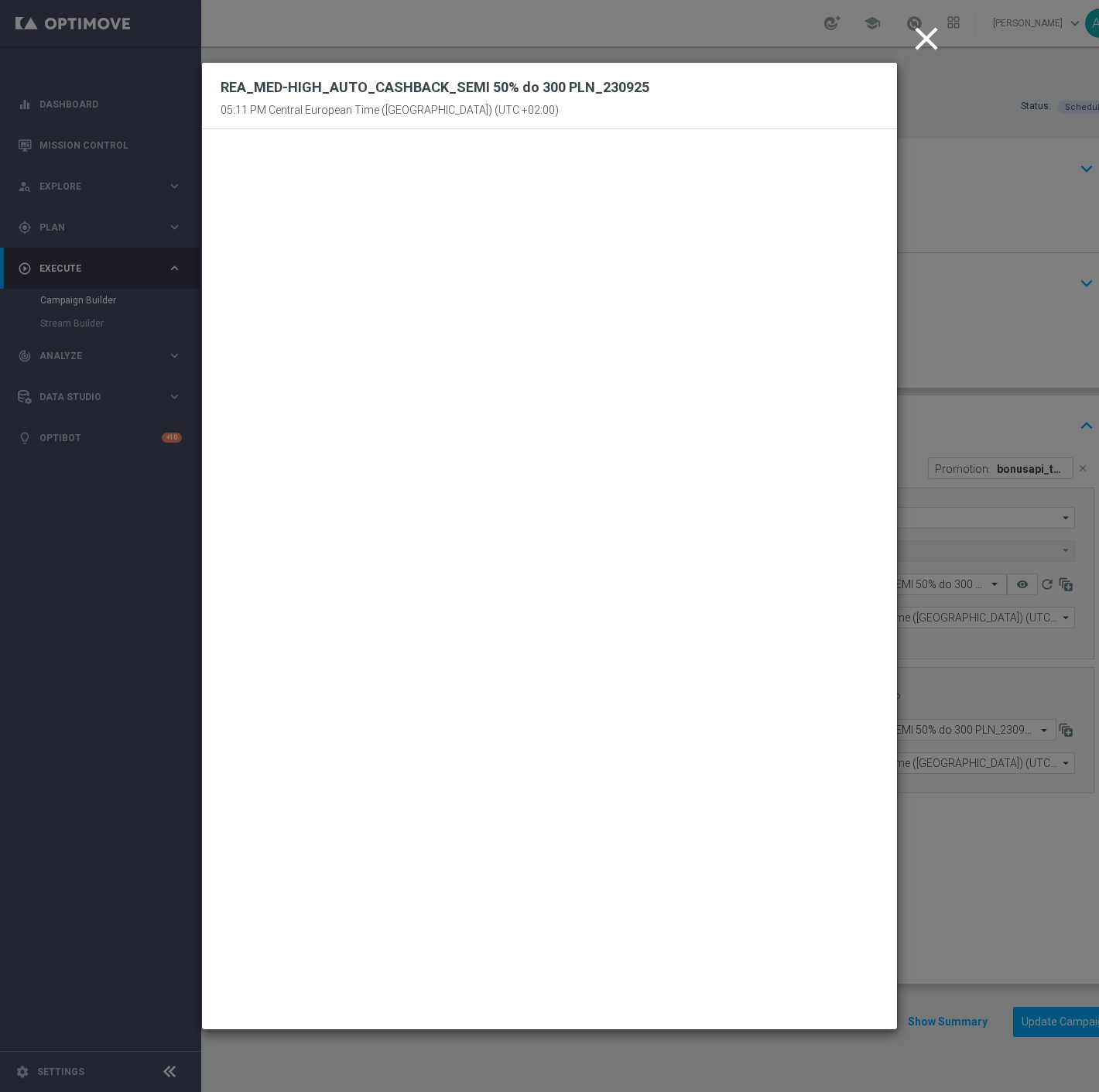
click at [925, 36] on icon "close" at bounding box center [926, 39] width 39 height 39
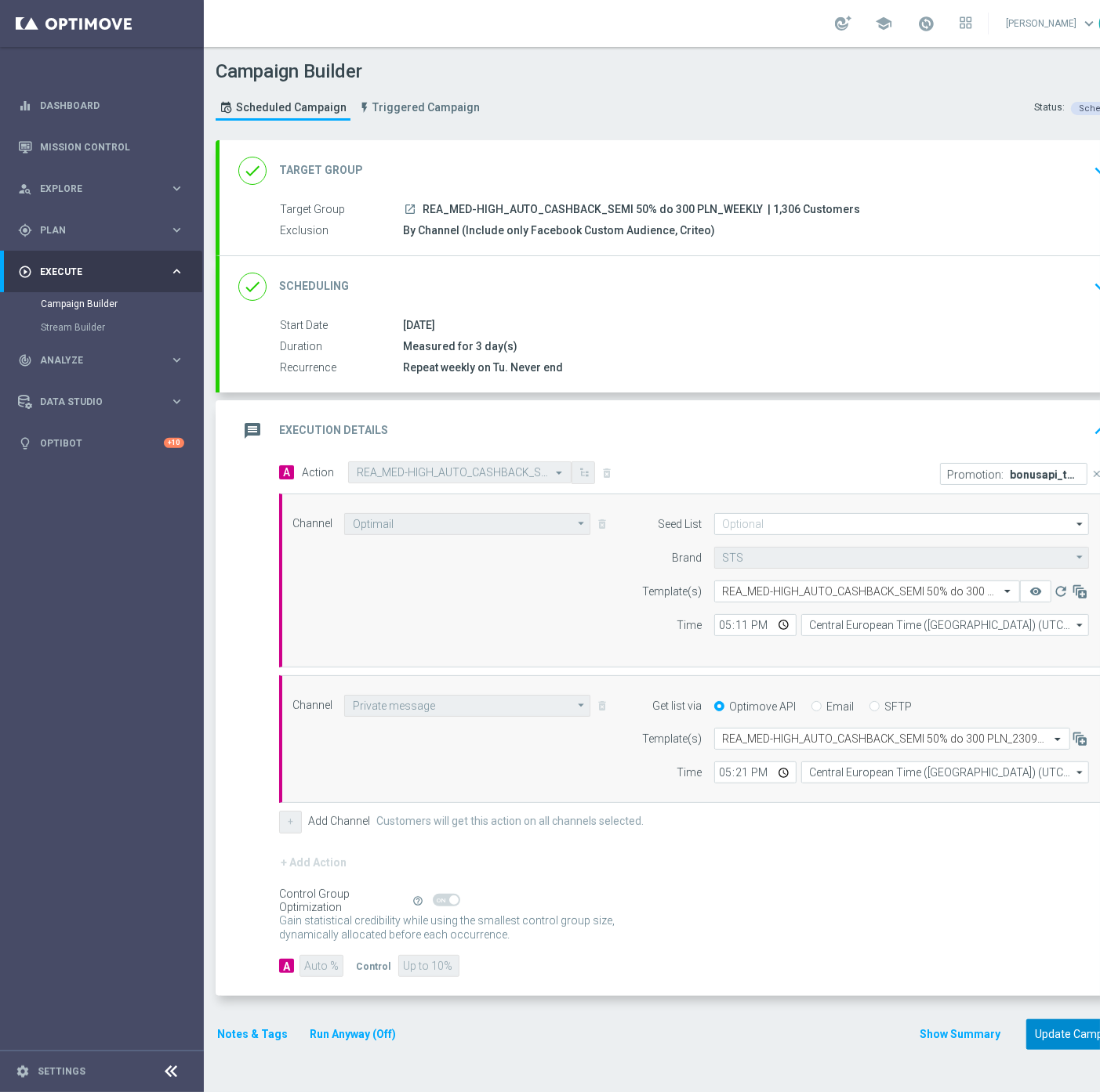
click at [1061, 1028] on button "Update Campaign" at bounding box center [1079, 1035] width 107 height 31
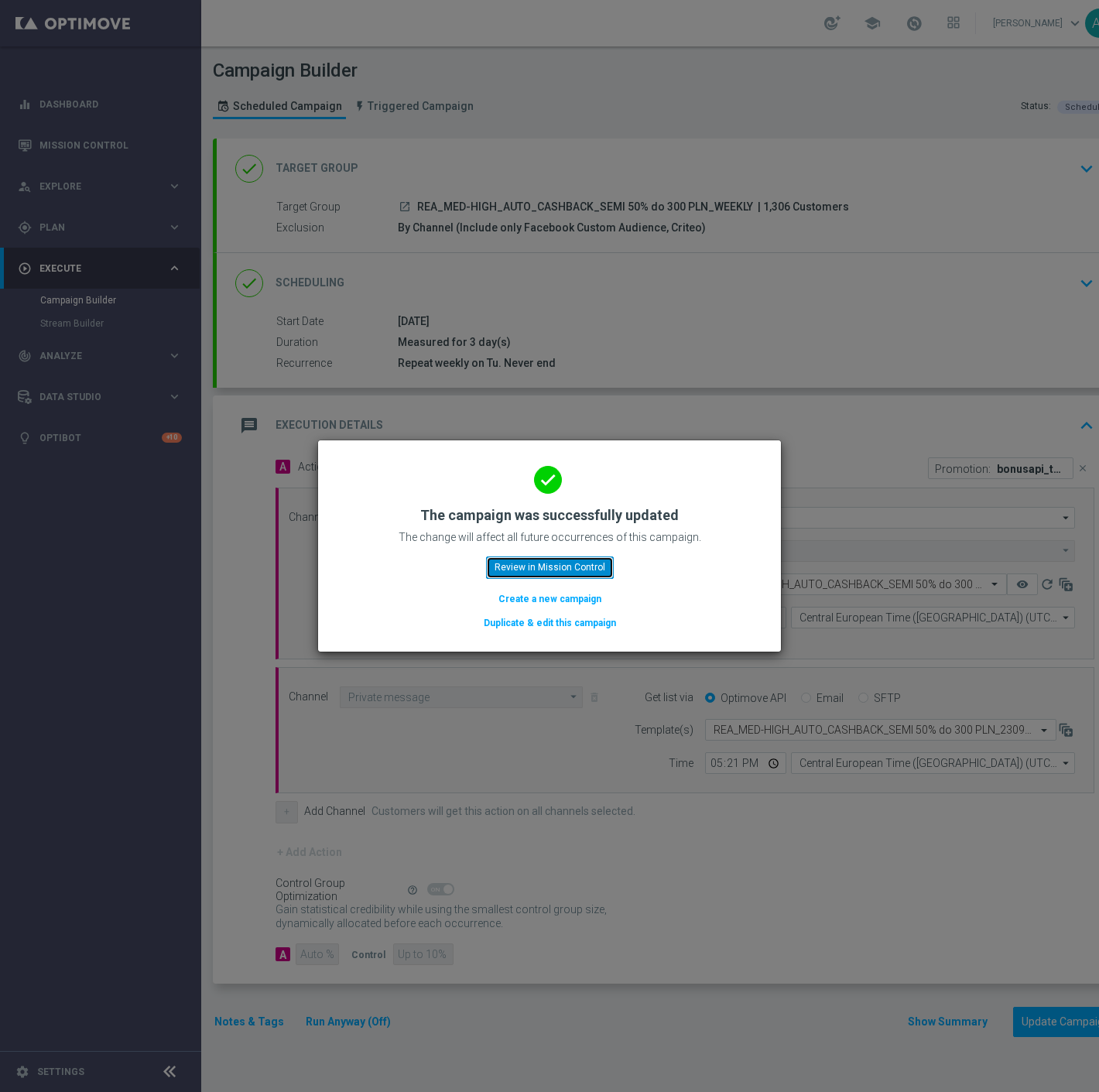
click at [536, 565] on button "Review in Mission Control" at bounding box center [549, 567] width 128 height 21
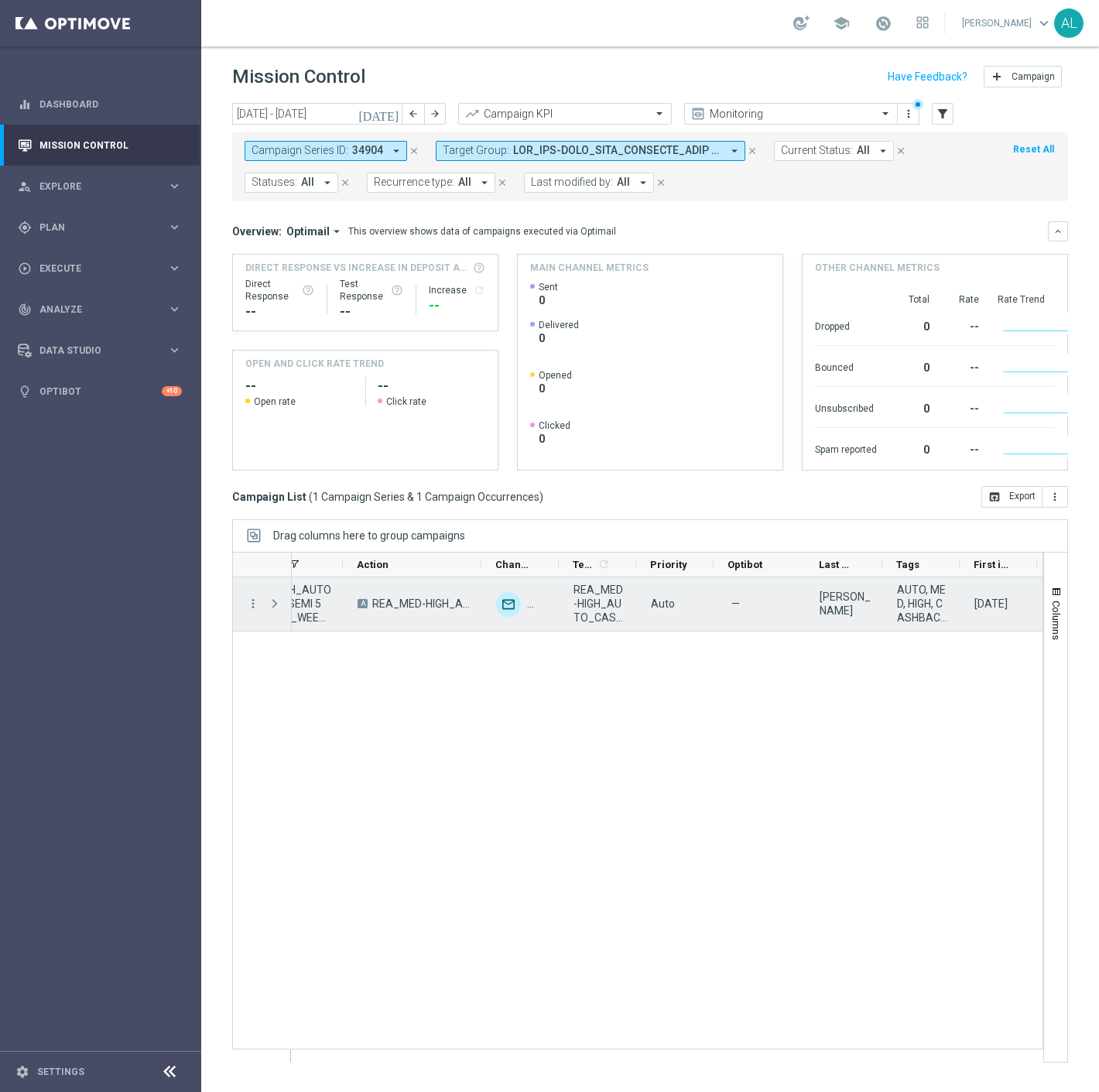
scroll to position [0, 407]
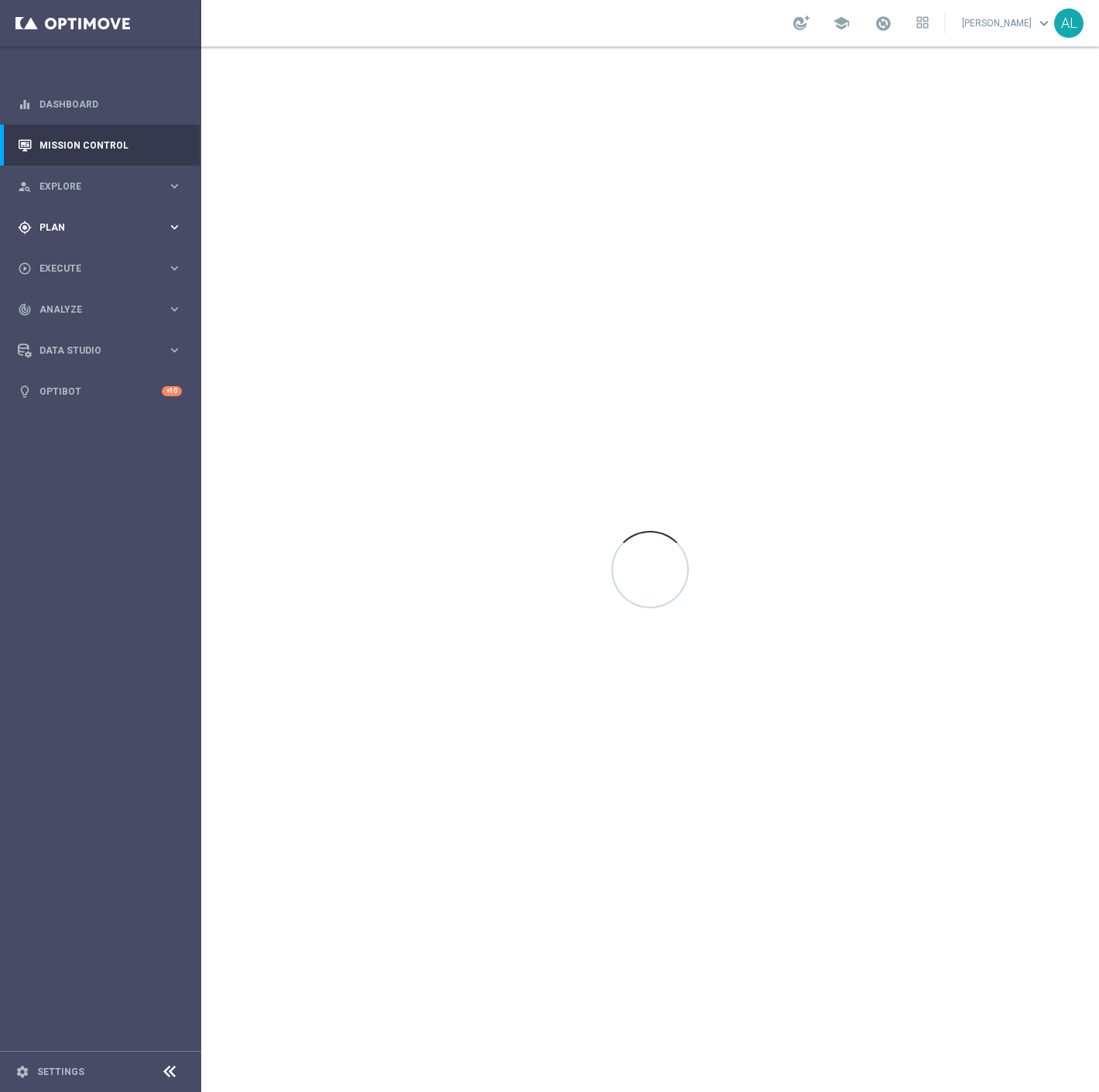
click at [109, 220] on div "gps_fixed Plan" at bounding box center [92, 227] width 149 height 14
click at [73, 257] on link "Target Groups" at bounding box center [100, 259] width 121 height 13
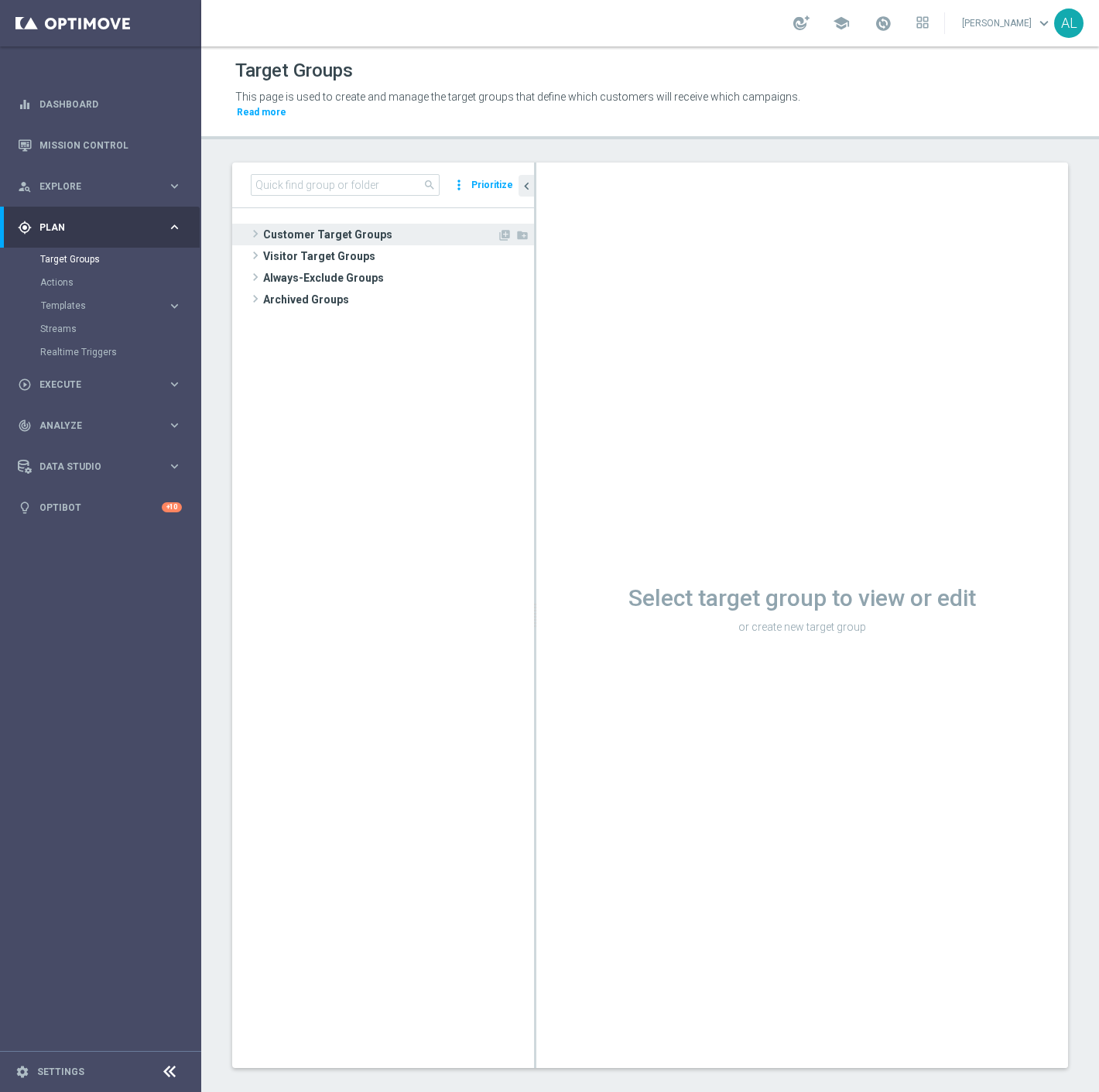
click at [345, 223] on span "Customer Target Groups" at bounding box center [380, 234] width 234 height 21
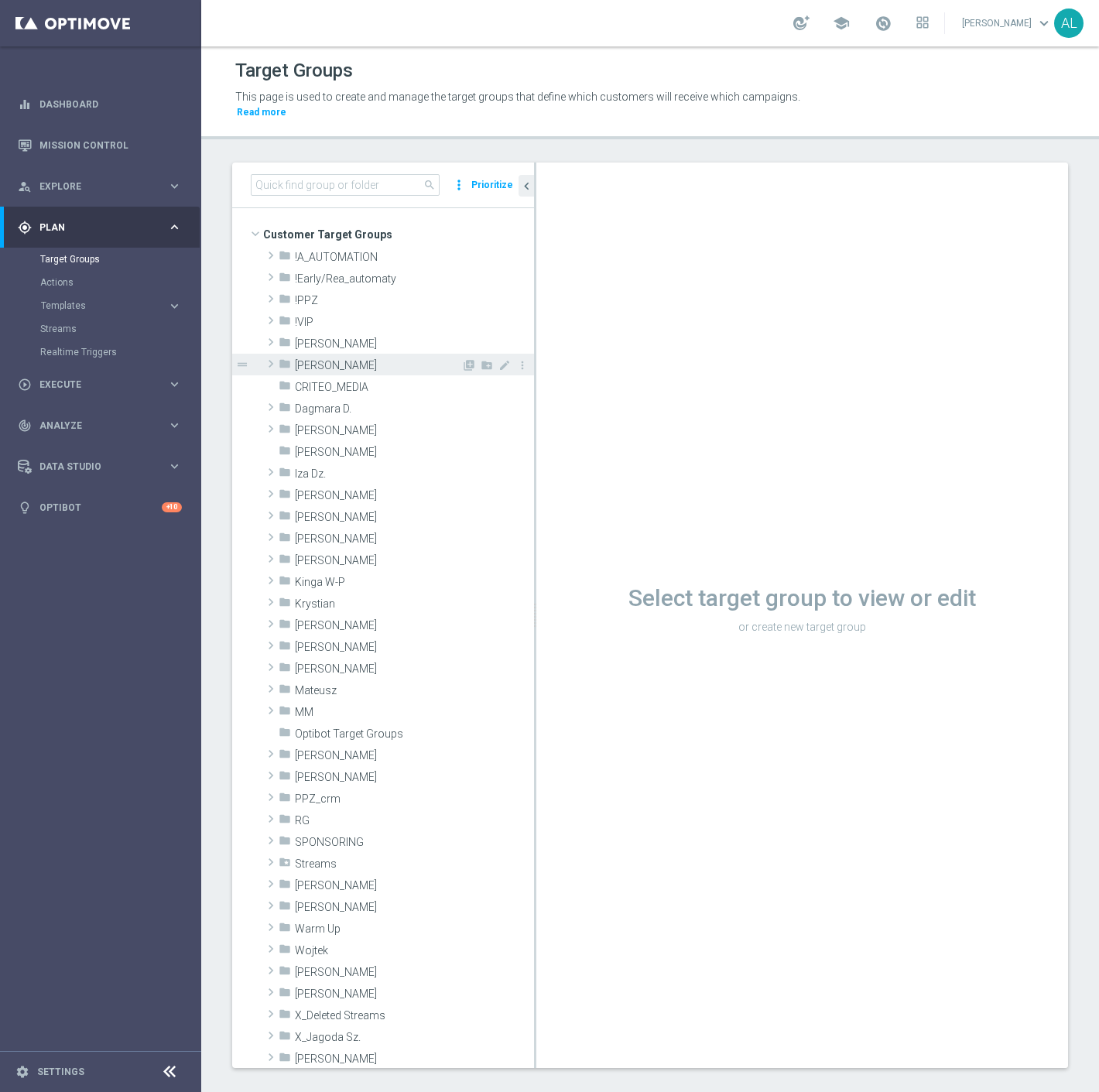
click at [326, 359] on span "Antoni L." at bounding box center [377, 365] width 167 height 13
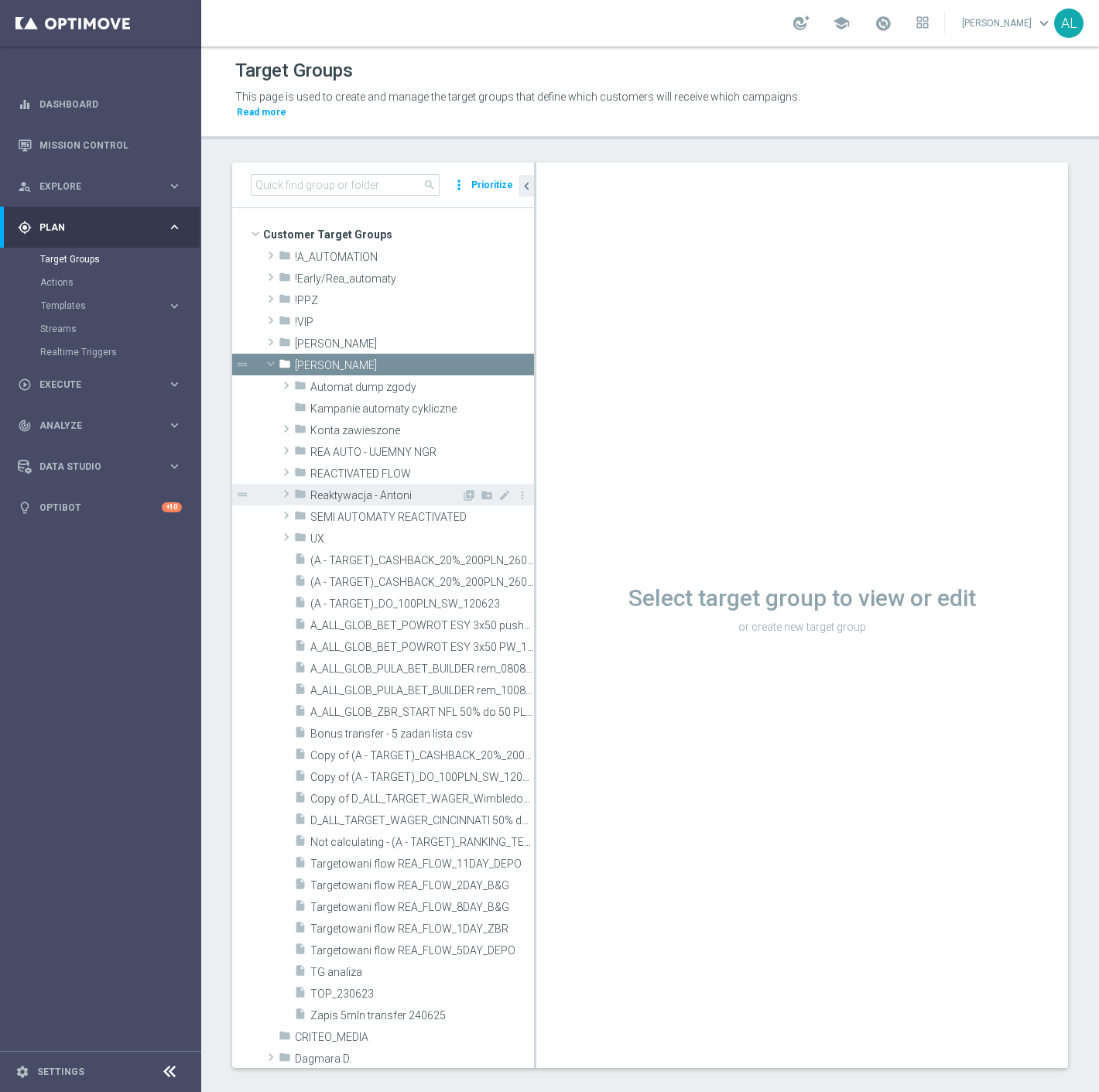
click at [336, 489] on span "Reaktywacja - Antoni" at bounding box center [385, 495] width 151 height 13
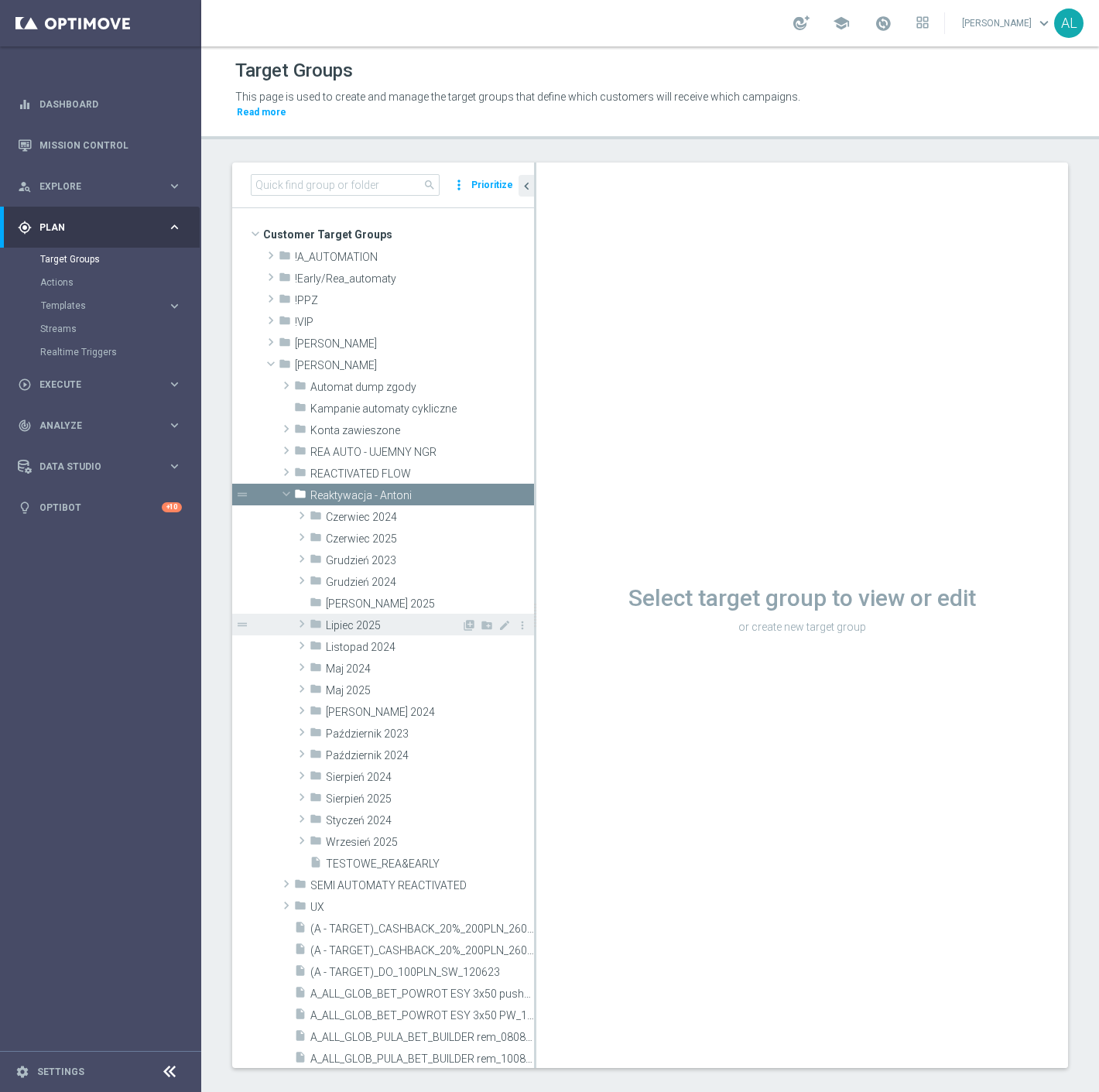
click at [362, 619] on span "Lipiec 2025" at bounding box center [393, 625] width 136 height 13
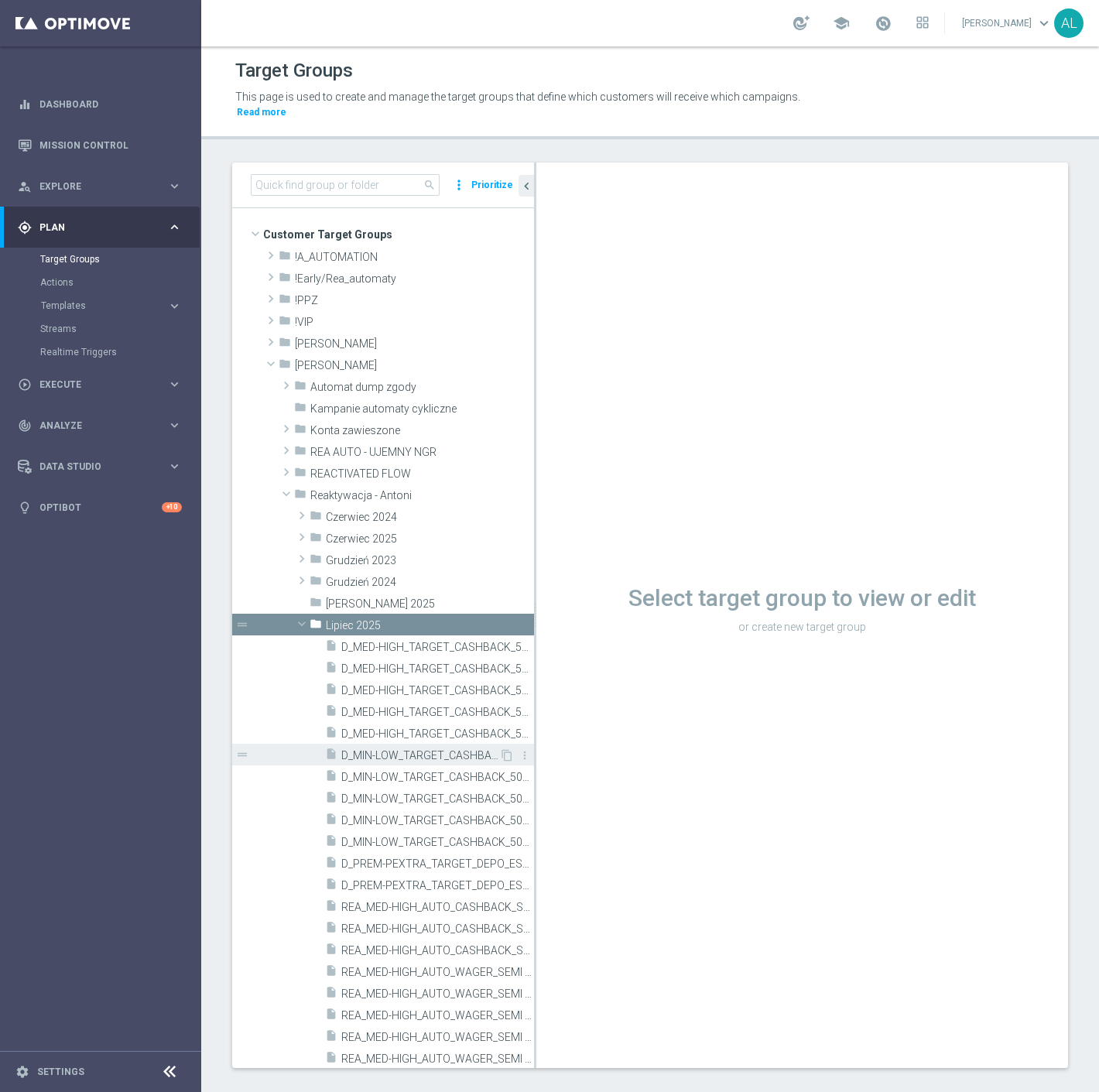
scroll to position [343, 0]
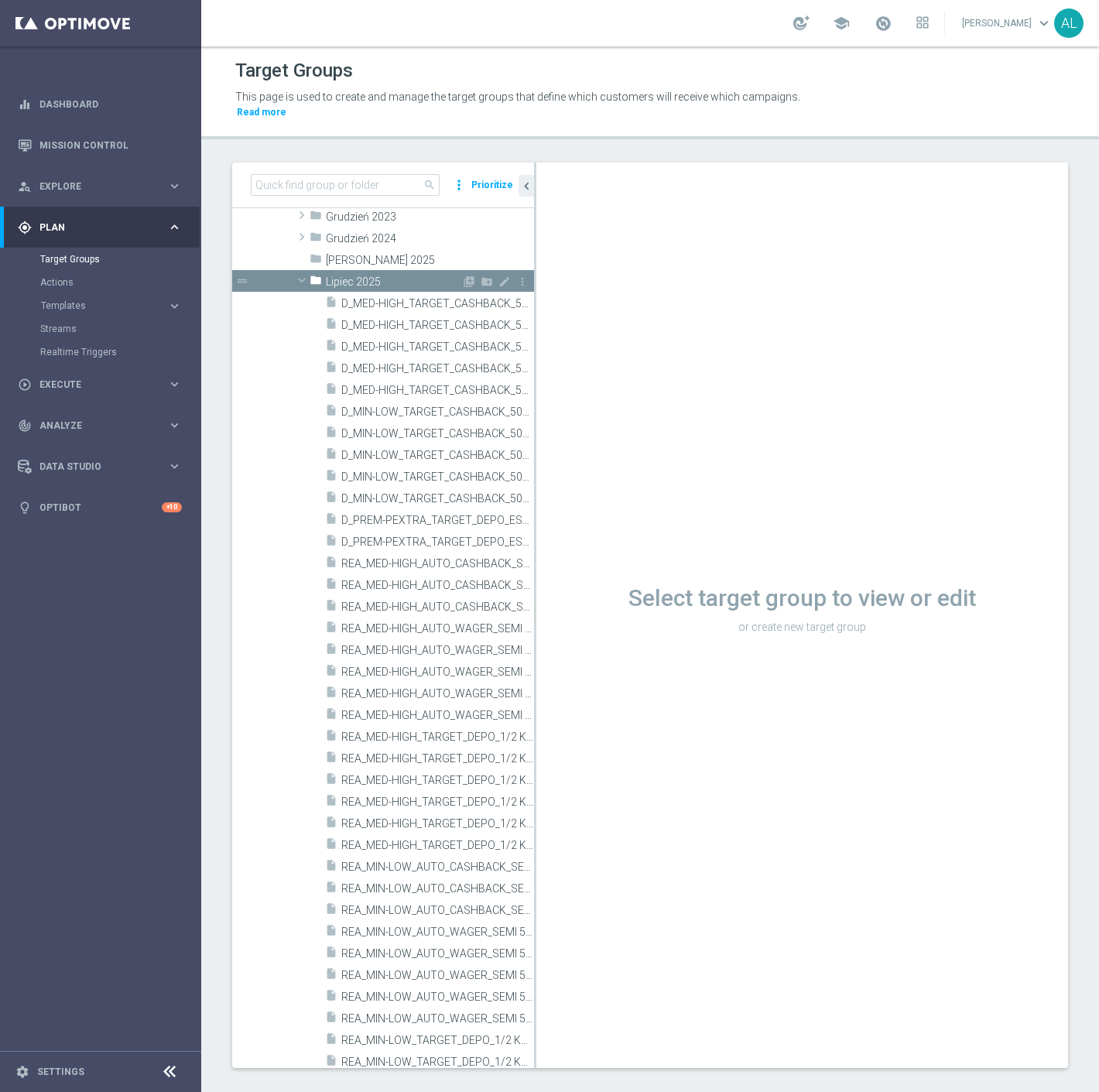
click at [311, 274] on icon "folder" at bounding box center [315, 283] width 13 height 18
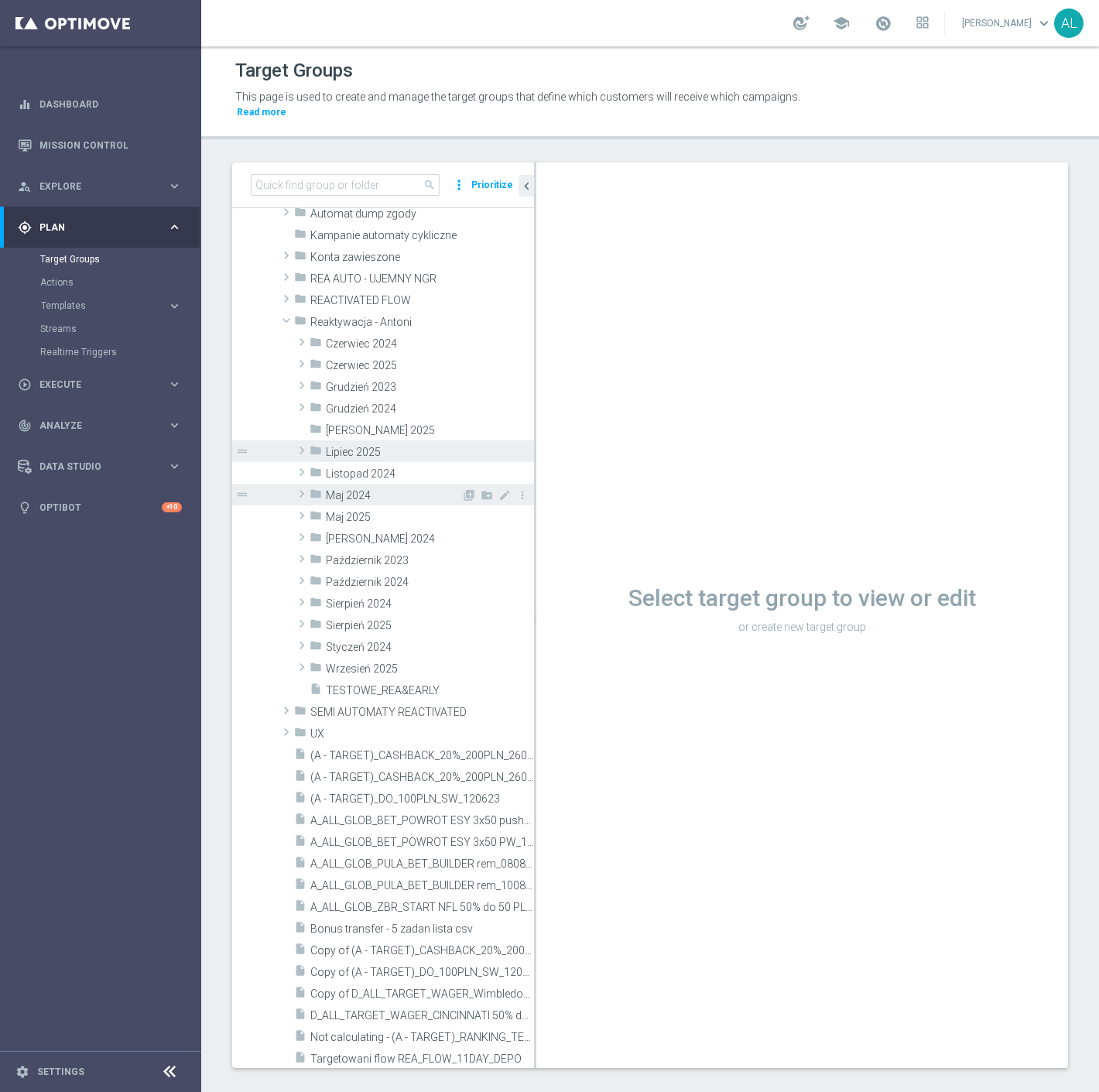
scroll to position [172, 0]
click at [364, 664] on span "Wrzesień 2025" at bounding box center [393, 670] width 136 height 13
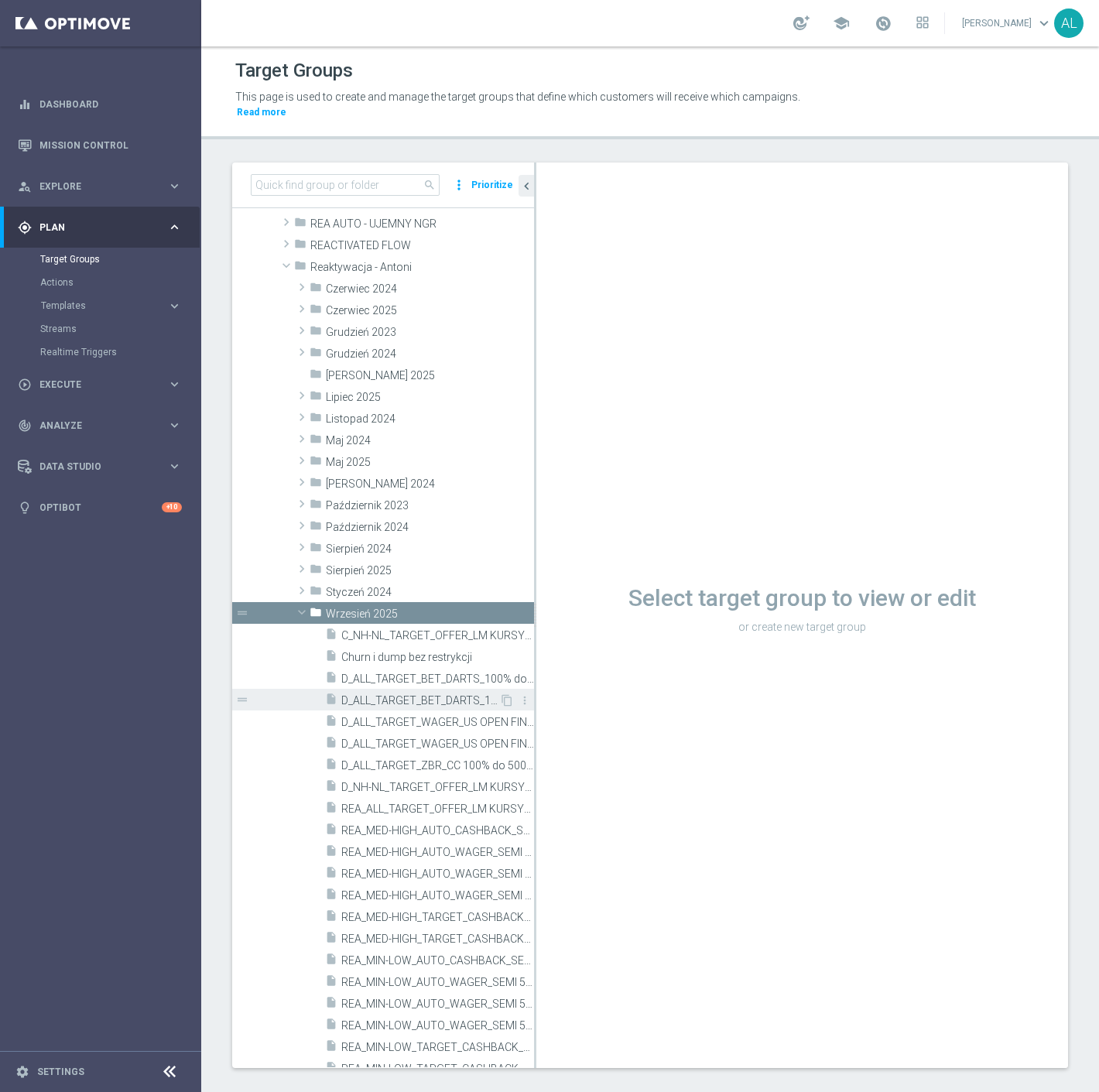
scroll to position [257, 0]
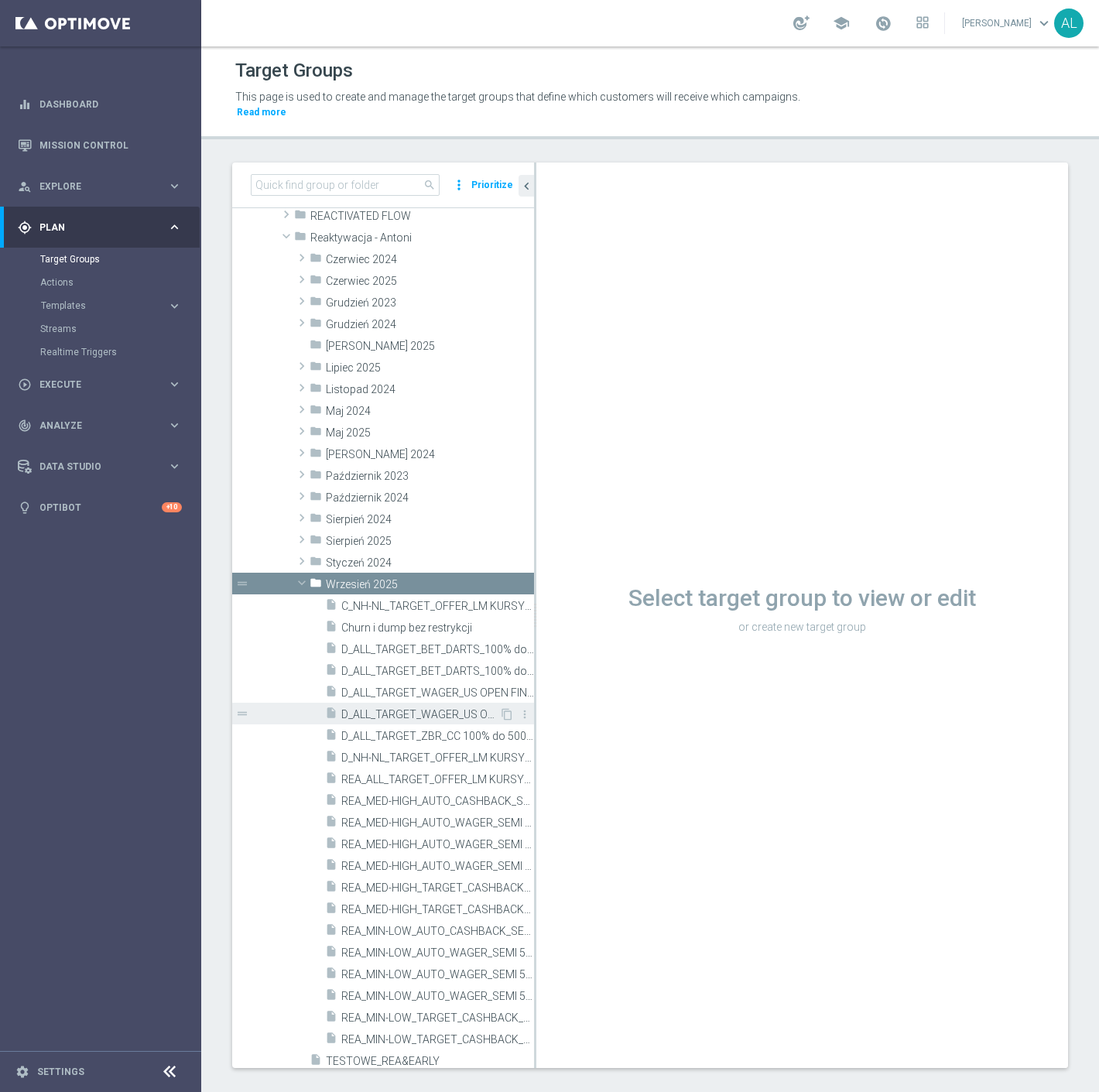
click at [404, 708] on span "D_ALL_TARGET_WAGER_US OPEN FINAL 50% do 300 PLN_010925" at bounding box center [420, 714] width 158 height 13
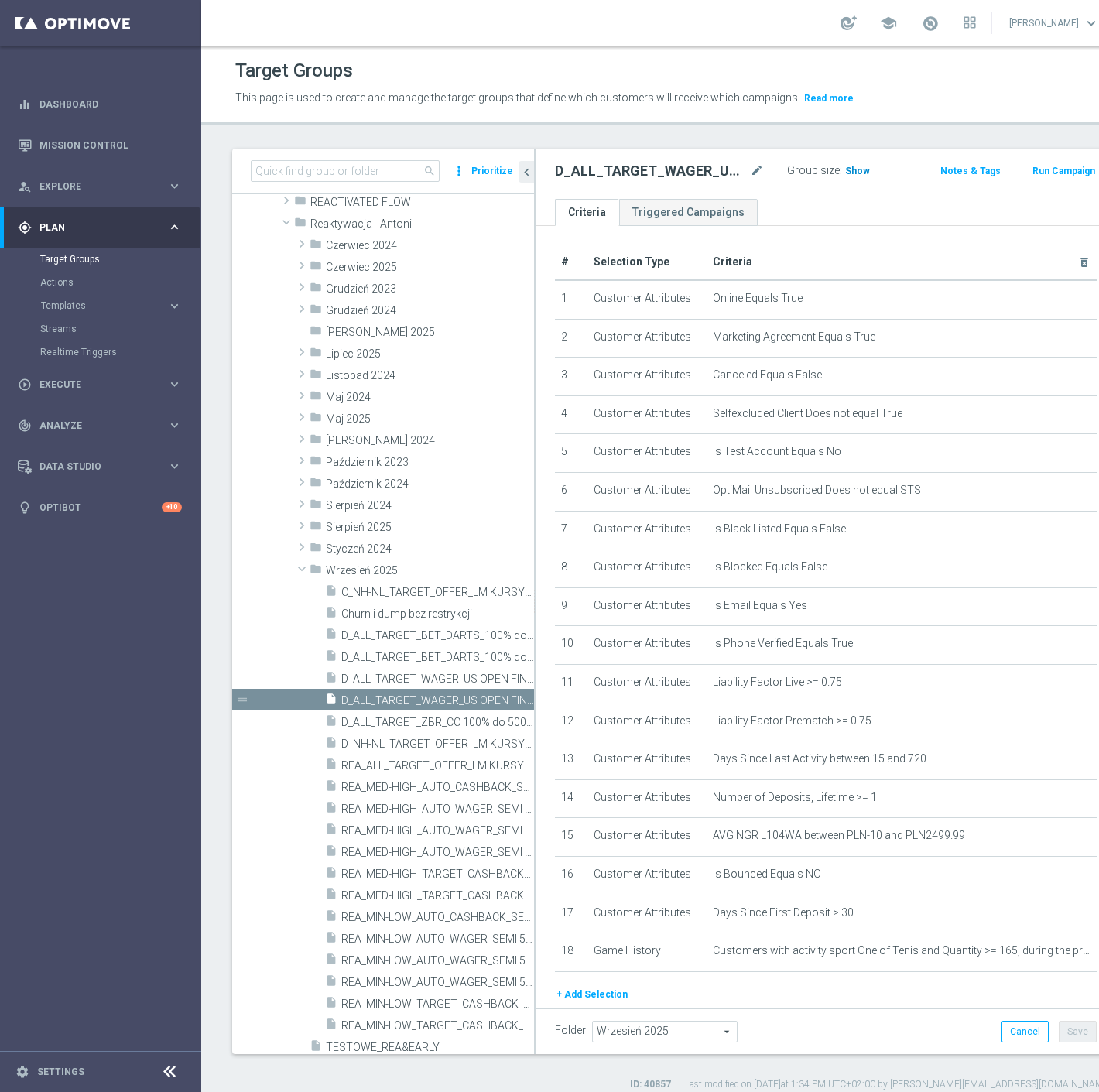
click at [845, 175] on span "Show" at bounding box center [857, 171] width 24 height 11
click at [501, 698] on icon "content_copy" at bounding box center [507, 700] width 13 height 13
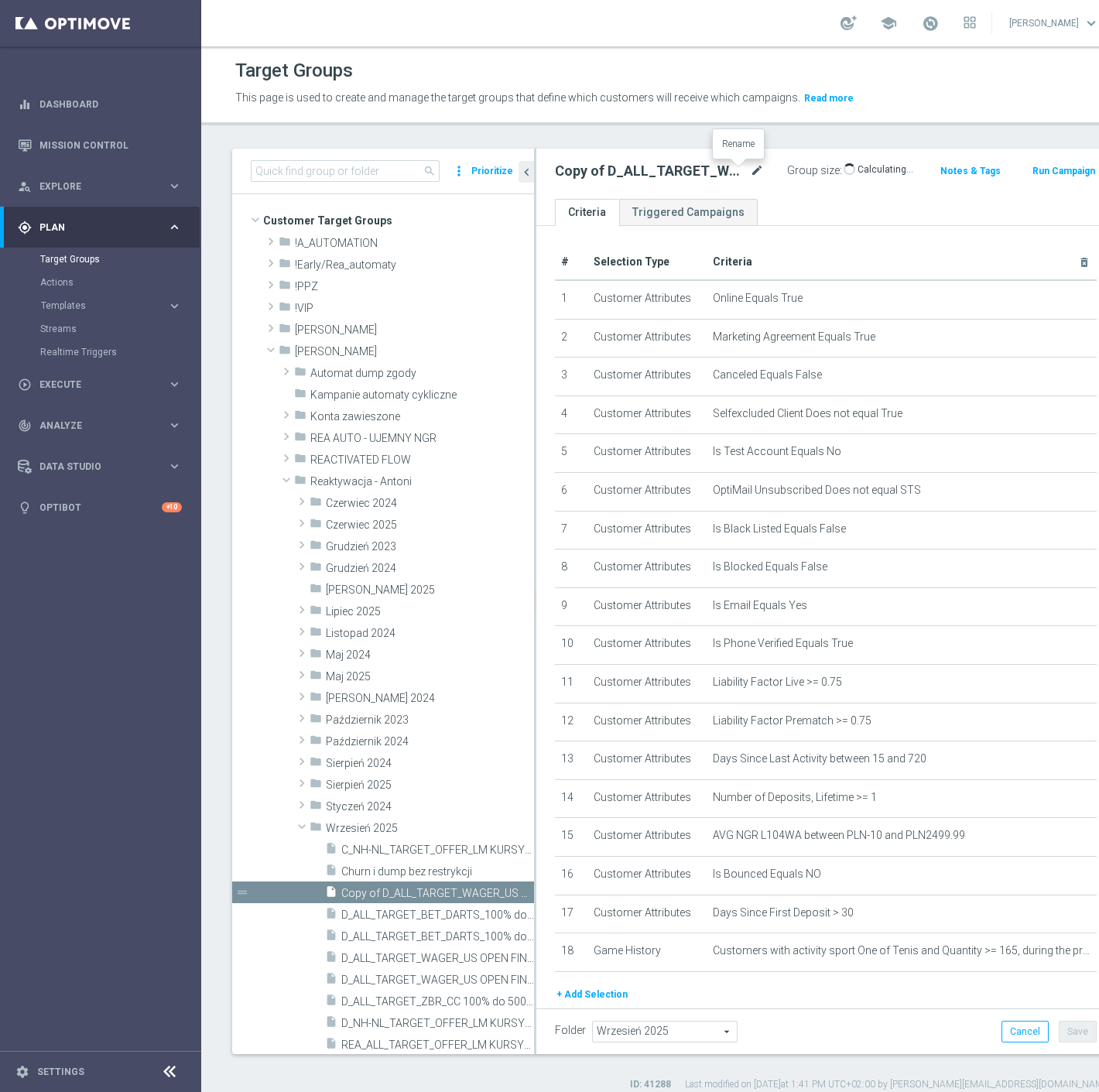
click at [750, 171] on icon "mode_edit" at bounding box center [757, 171] width 14 height 19
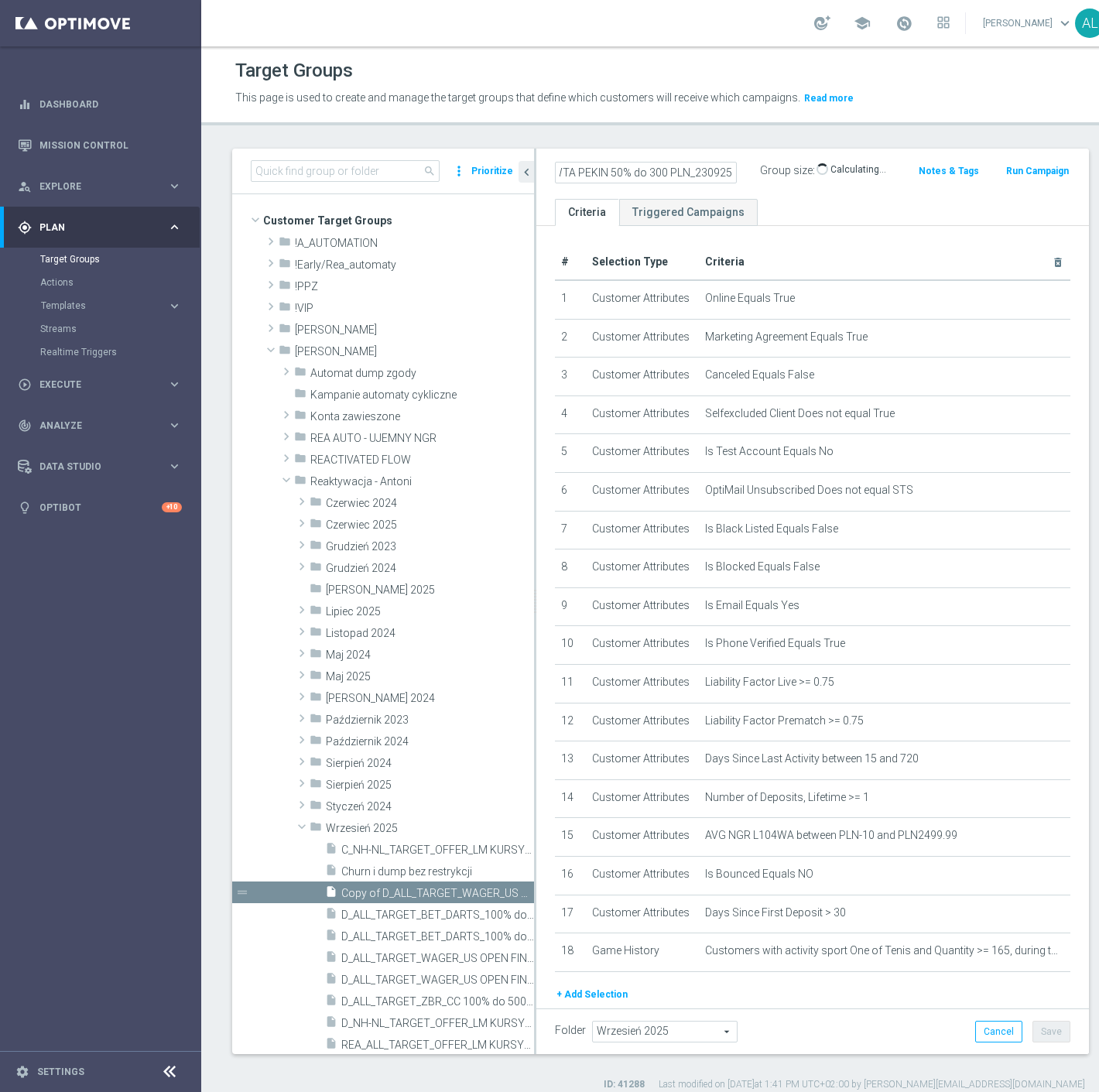
scroll to position [0, 165]
type input "D_ALL_TARGET_CASHBACK_WTA PEKIN 50% do 300 PLN_230925"
click at [799, 199] on ul "Criteria Triggered Campaigns" at bounding box center [812, 213] width 553 height 27
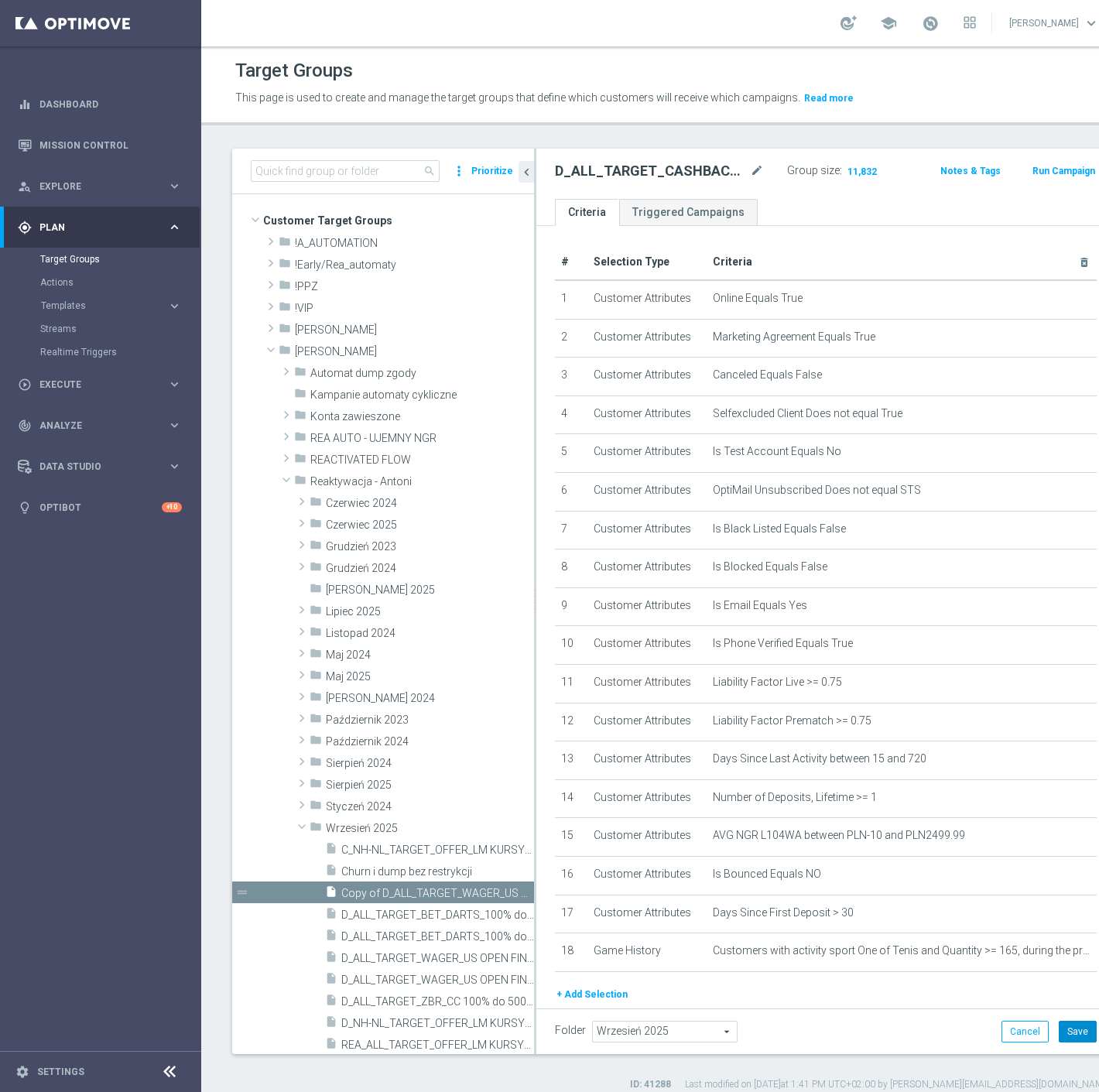
click at [1059, 1034] on button "Save" at bounding box center [1078, 1032] width 38 height 21
click at [108, 375] on div "play_circle_outline Execute keyboard_arrow_right" at bounding box center [99, 384] width 200 height 41
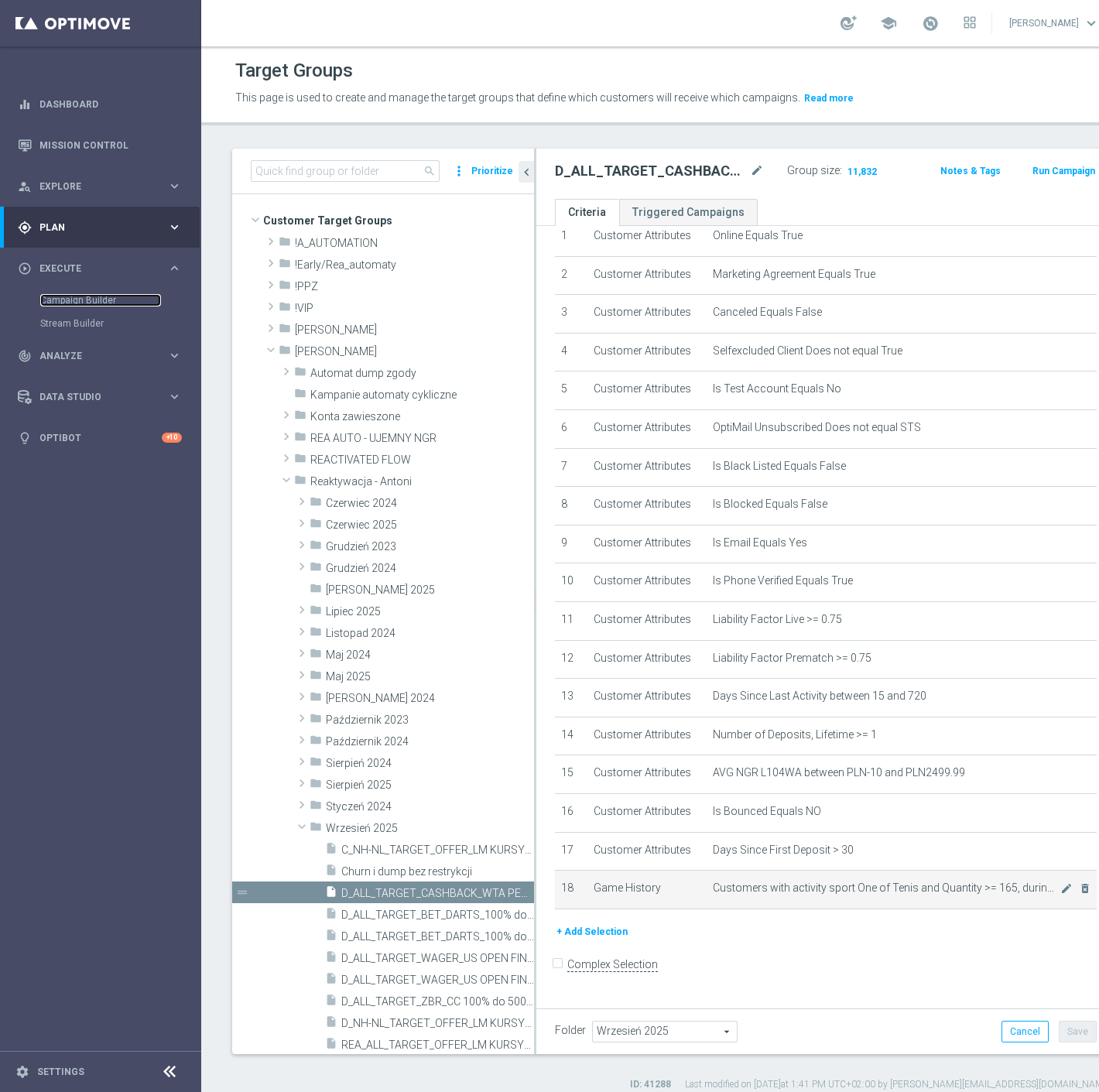
scroll to position [222, 0]
click at [591, 940] on button "+ Add Selection" at bounding box center [592, 931] width 74 height 17
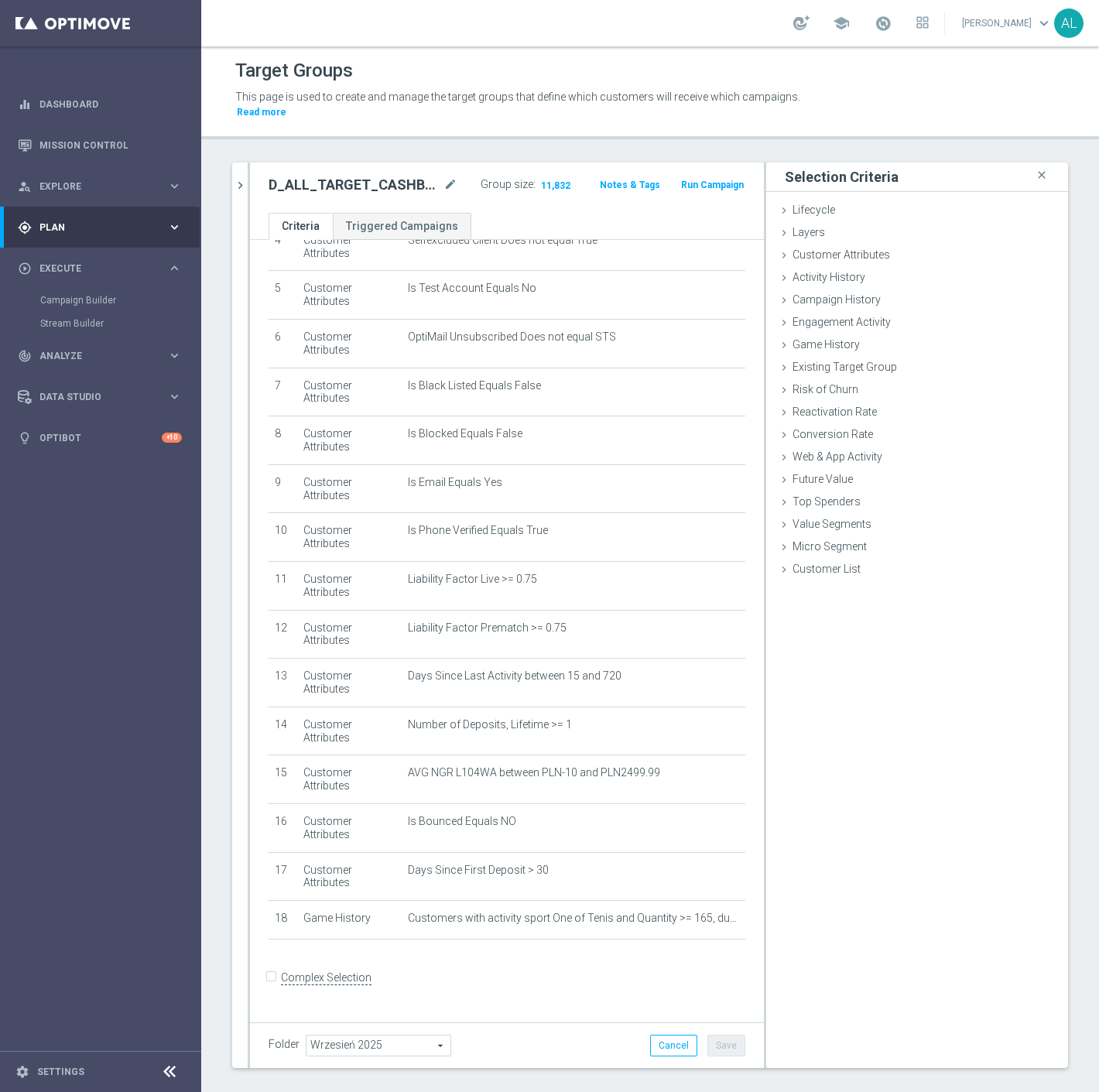
scroll to position [205, 0]
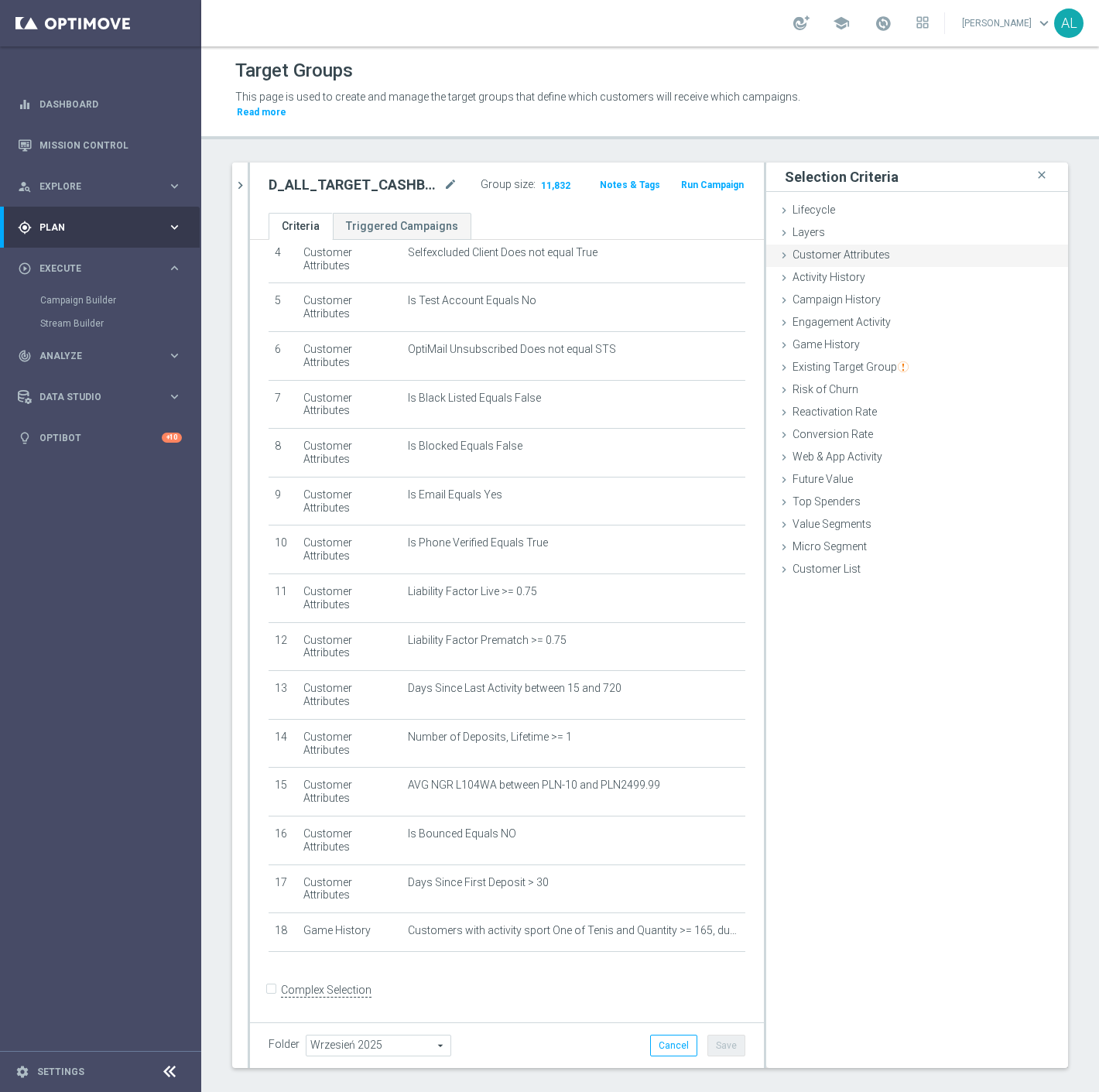
click at [838, 249] on span "Customer Attributes" at bounding box center [842, 254] width 98 height 13
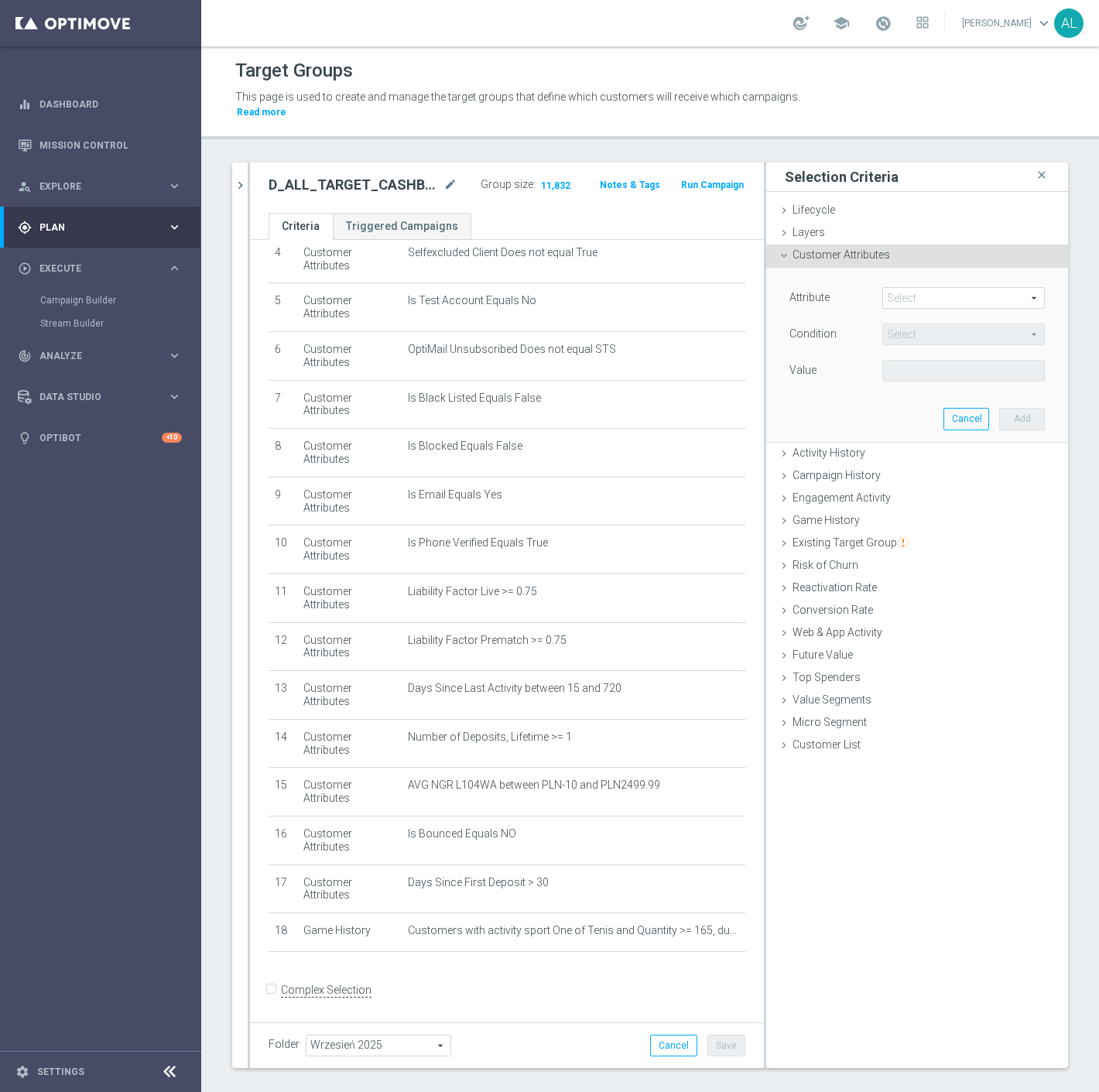
click at [883, 288] on span at bounding box center [963, 297] width 161 height 20
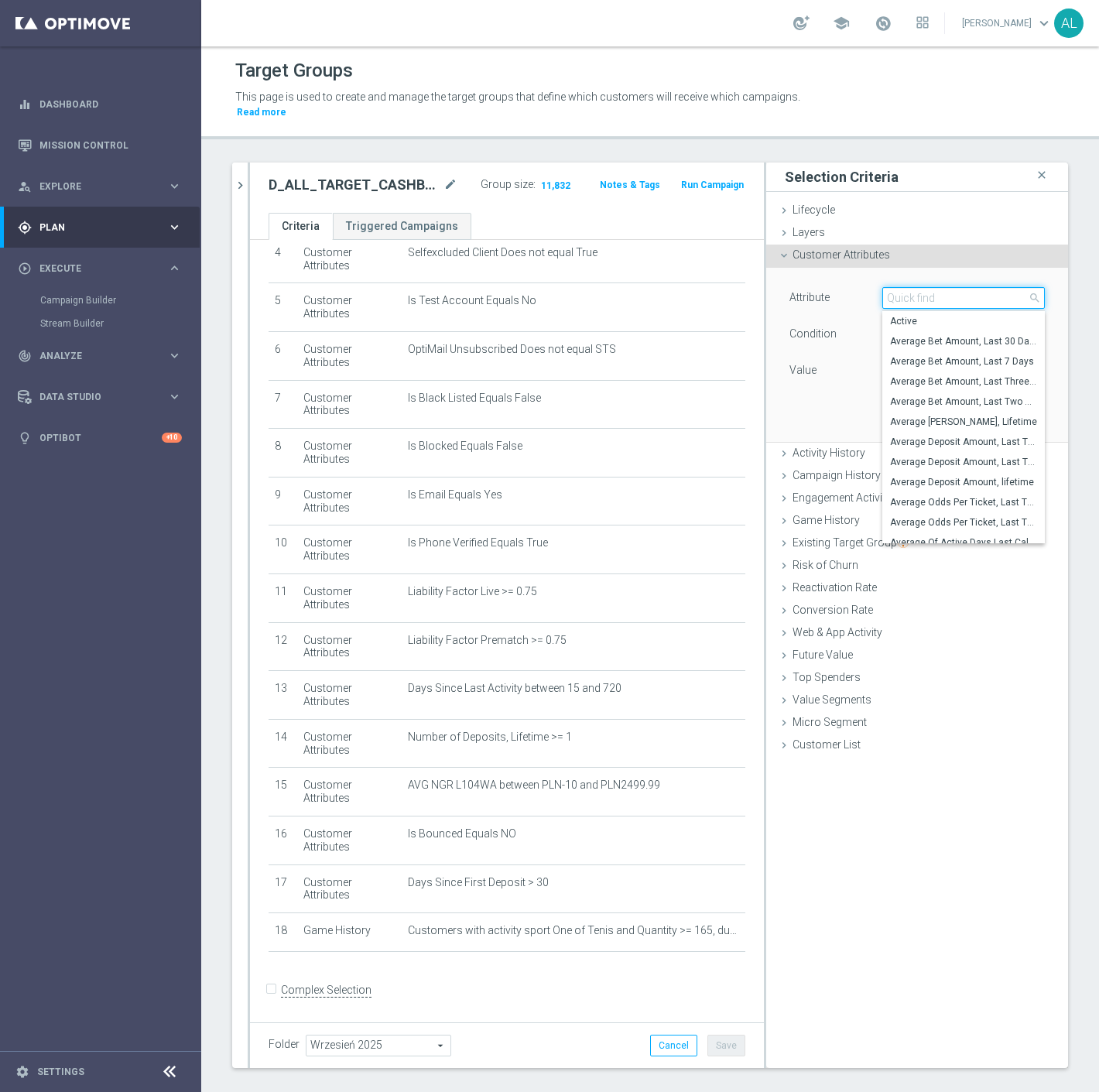
click at [912, 287] on input "search" at bounding box center [963, 297] width 163 height 21
type input "e"
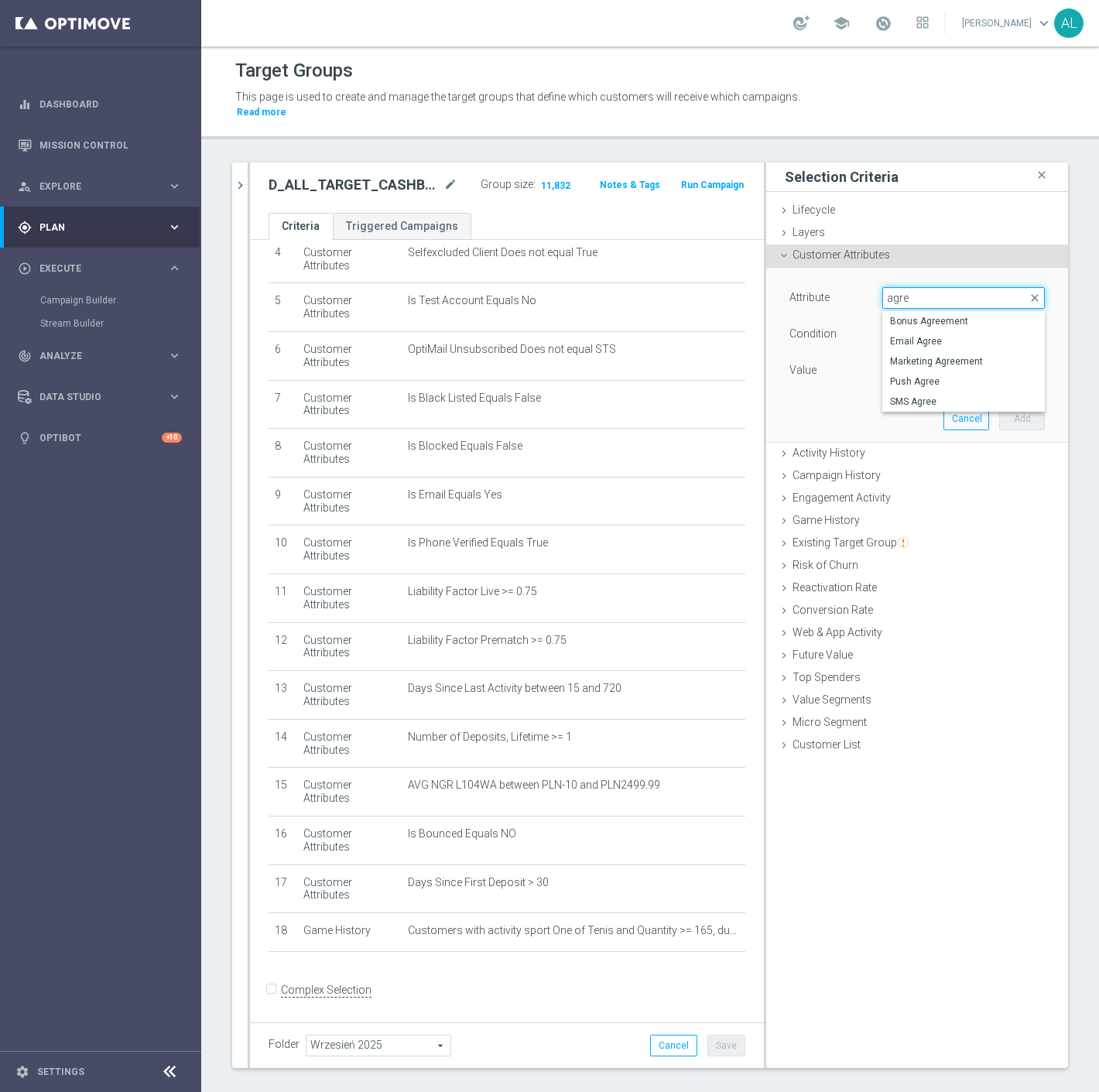
type input "agree"
click at [908, 335] on span "Email Agree" at bounding box center [963, 341] width 147 height 13
type input "Email Agree"
type input "Equals"
click at [941, 361] on span at bounding box center [963, 370] width 161 height 20
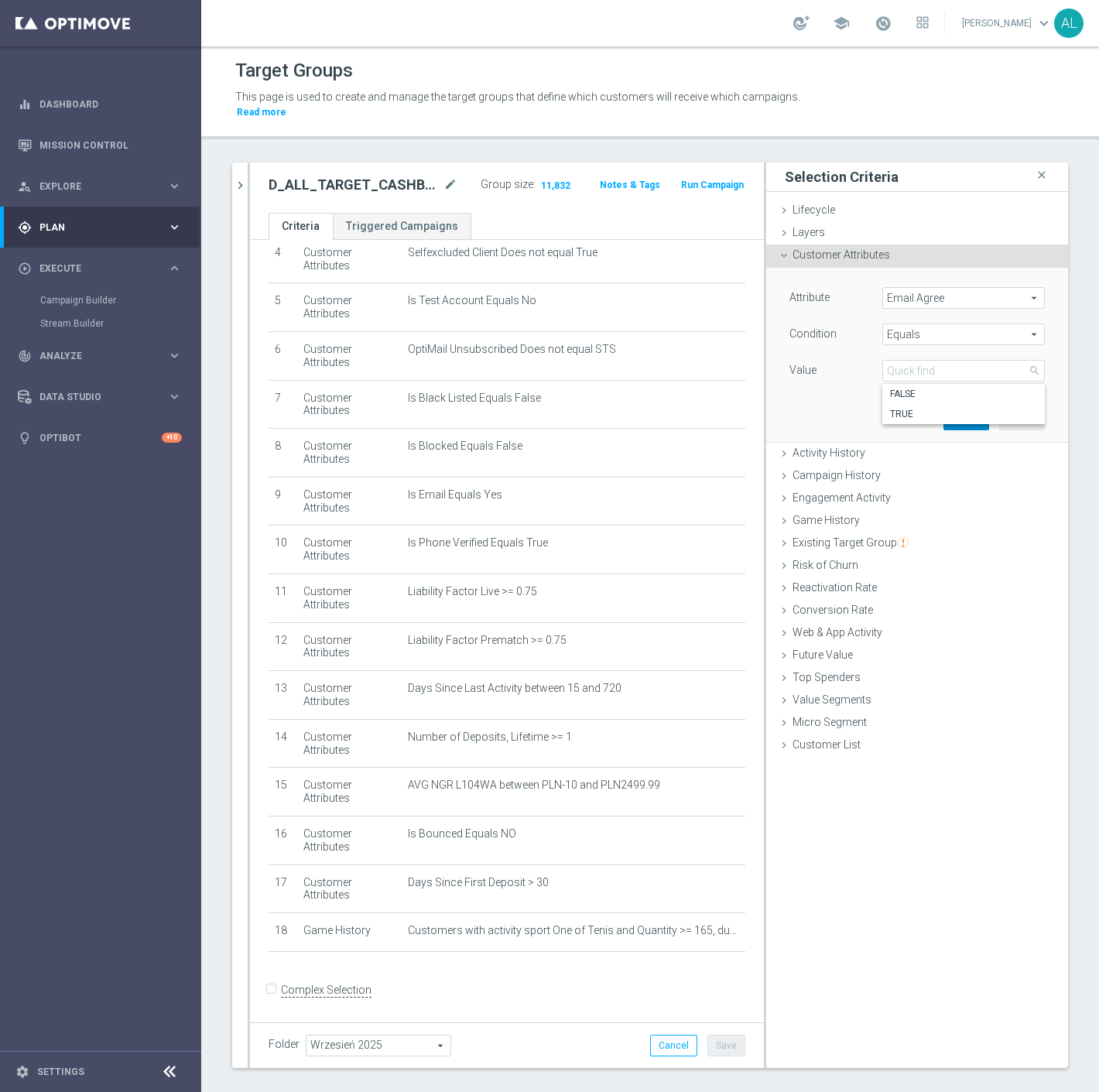
drag, startPoint x: 896, startPoint y: 401, endPoint x: 962, endPoint y: 395, distance: 66.3
click at [896, 408] on span "TRUE" at bounding box center [963, 413] width 147 height 13
type input "TRUE"
click at [1000, 408] on button "Add" at bounding box center [1022, 418] width 46 height 21
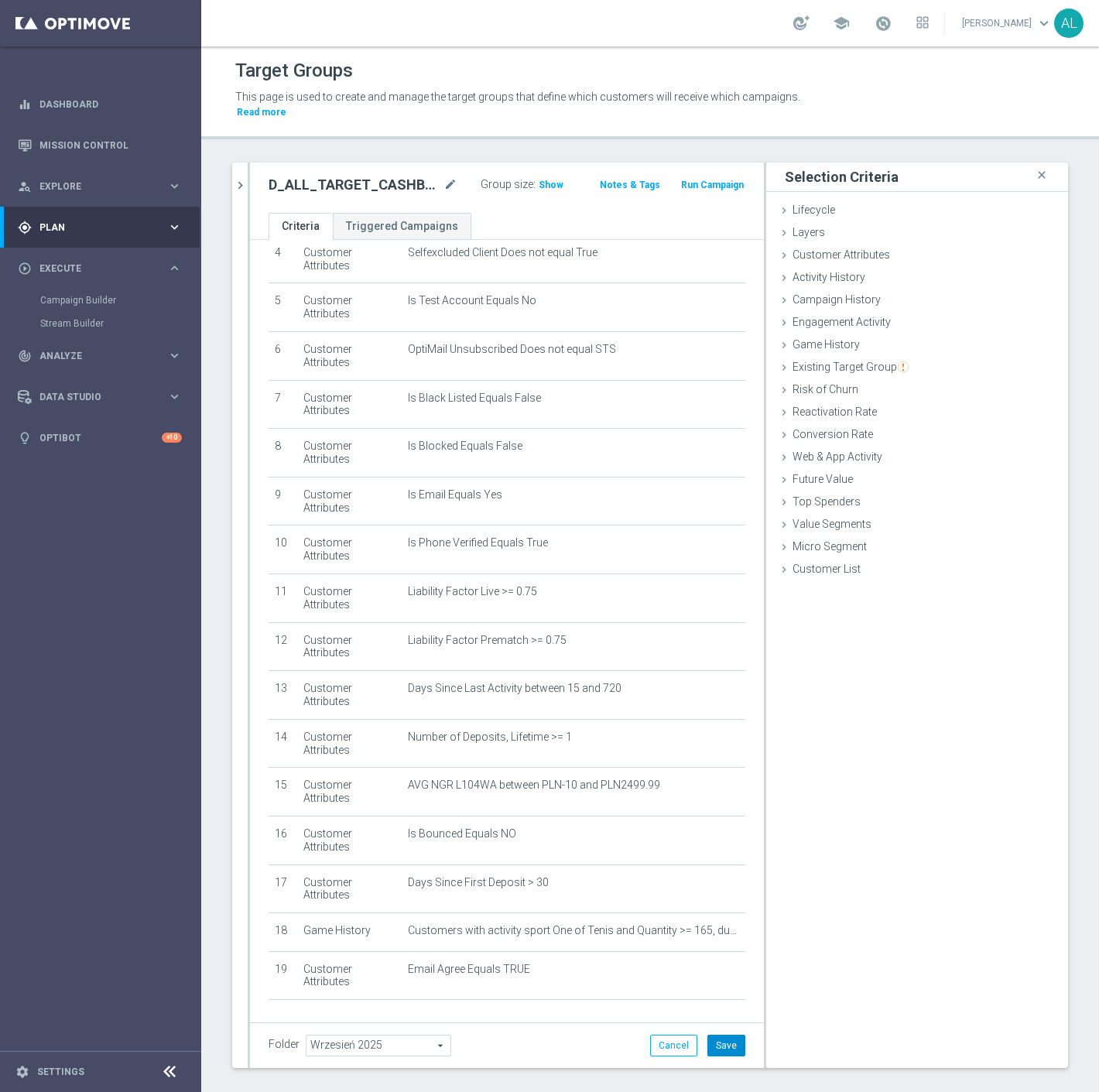
click at [717, 1034] on button "Save" at bounding box center [726, 1045] width 38 height 21
click at [545, 179] on span "Show" at bounding box center [550, 184] width 24 height 11
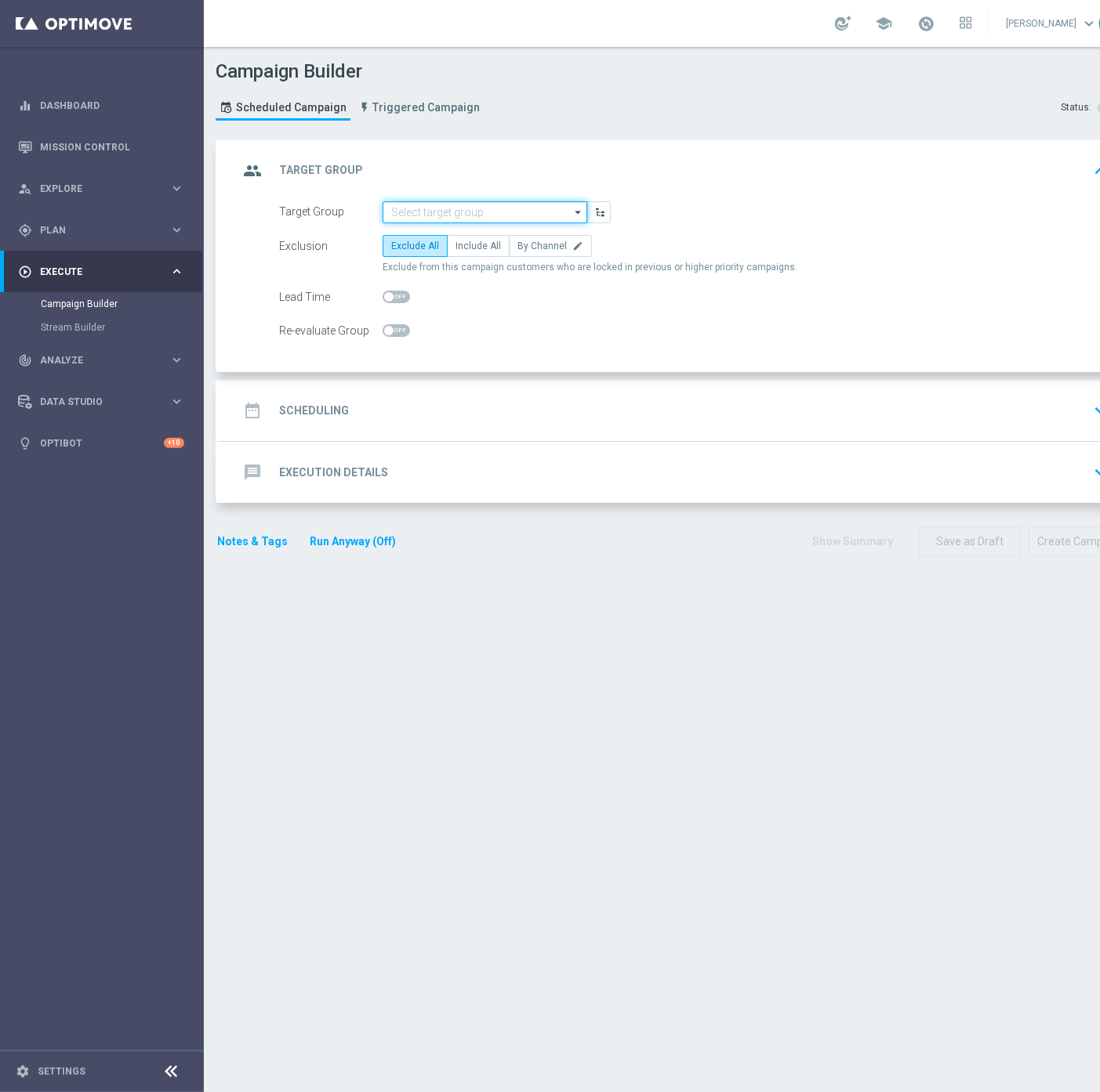
click at [437, 209] on input at bounding box center [484, 212] width 204 height 22
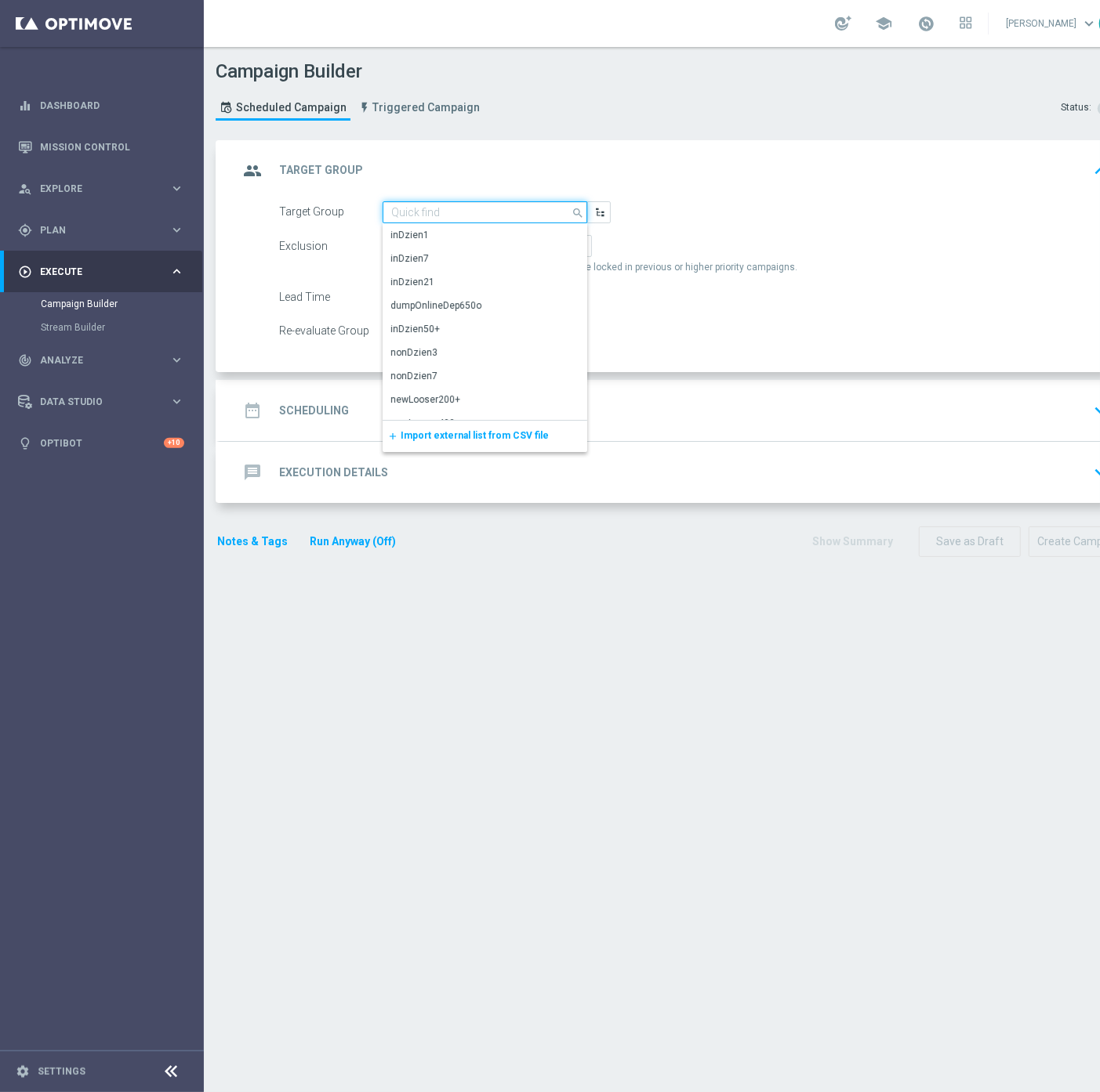
paste input "D_ALL_TARGET_CASHBACK_WTA PEKIN 50% do 300 PLN_230925"
click at [444, 236] on div "D_ALL_TARGET_CASHBACK_WTA PEKIN 50% do 300 PLN_230925" at bounding box center [485, 243] width 188 height 29
type input "D_ALL_TARGET_CASHBACK_WTA PEKIN 50% do 300 PLN_230925"
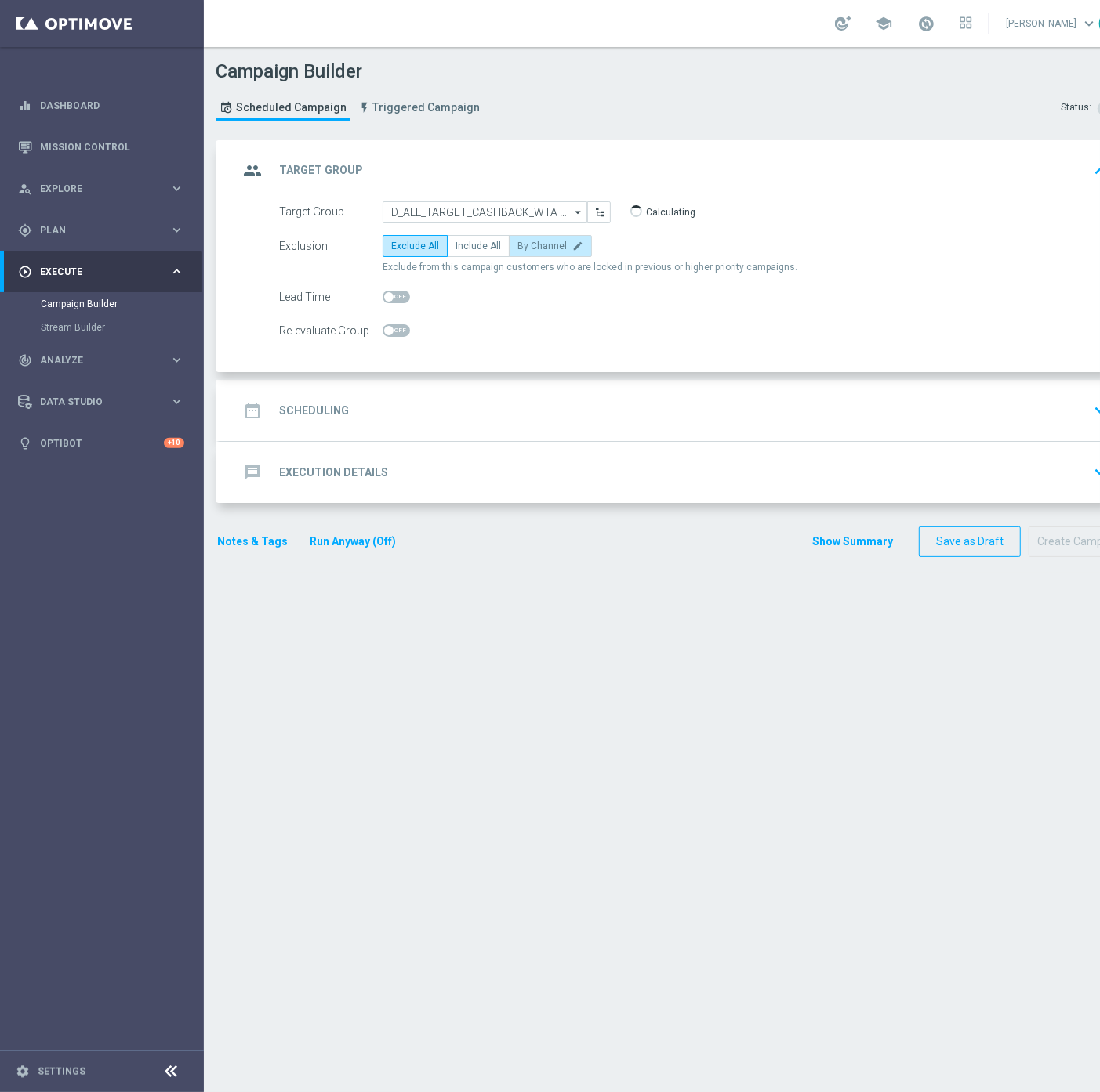
click at [538, 245] on span "By Channel" at bounding box center [542, 246] width 49 height 11
click at [527, 245] on input "By Channel edit" at bounding box center [522, 249] width 10 height 10
radio input "true"
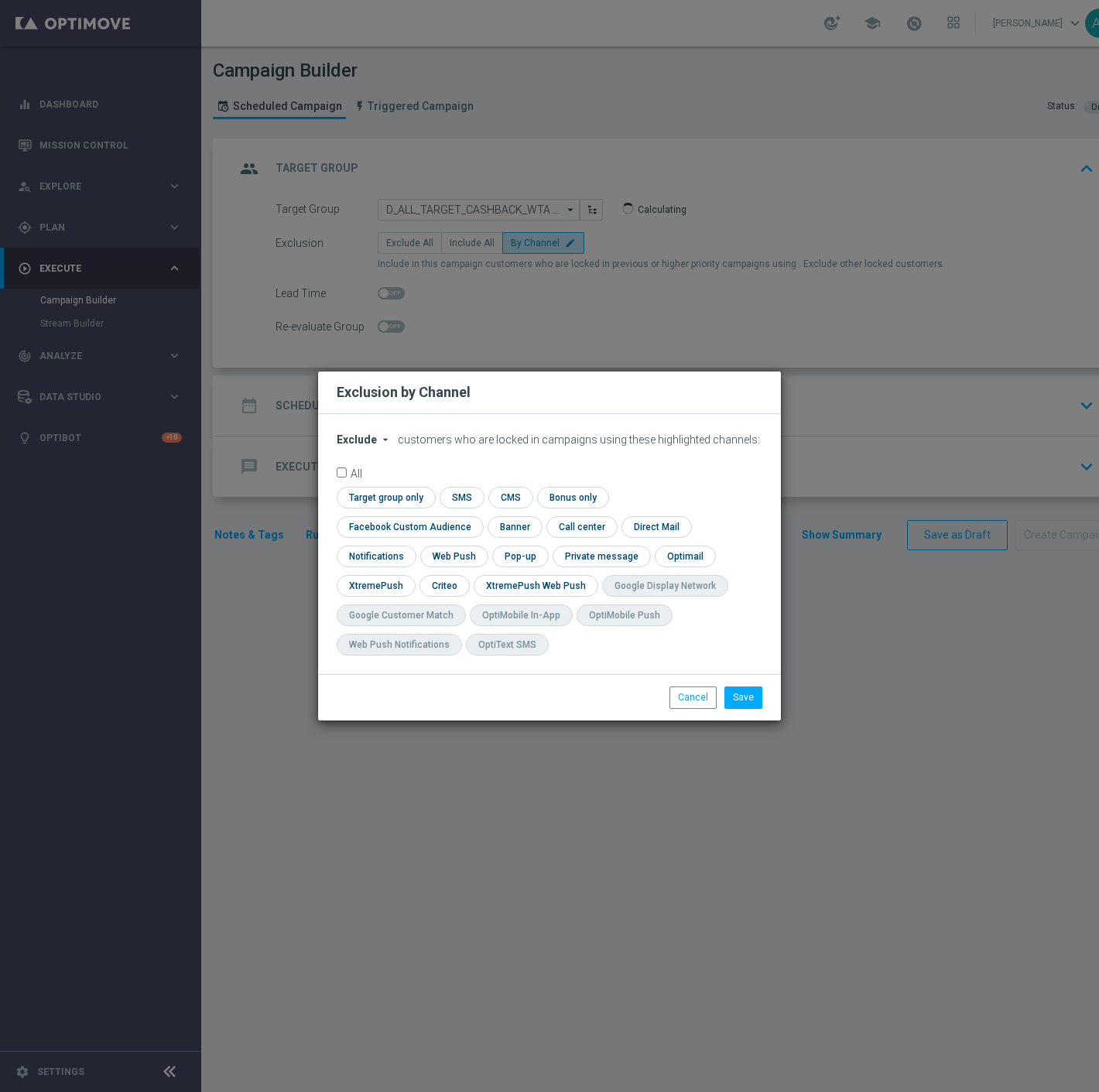
click at [361, 446] on span "Exclude" at bounding box center [356, 439] width 40 height 13
click at [0, 0] on span "Include" at bounding box center [0, 0] width 0 height 0
click at [477, 516] on input "checkbox" at bounding box center [407, 526] width 140 height 20
checkbox input "true"
click at [428, 589] on input "checkbox" at bounding box center [443, 585] width 48 height 20
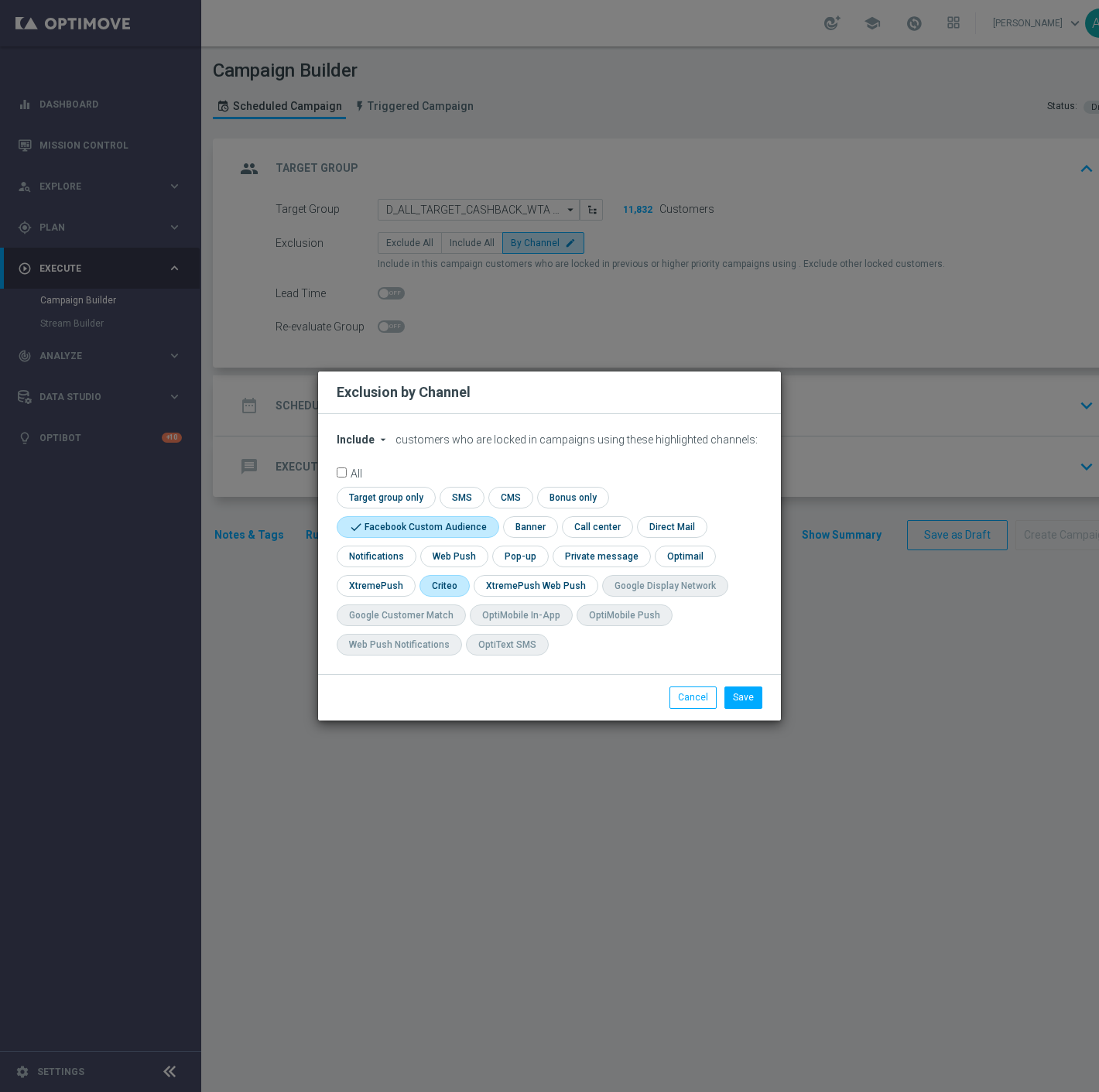
checkbox input "true"
click at [756, 690] on button "Save" at bounding box center [743, 697] width 38 height 21
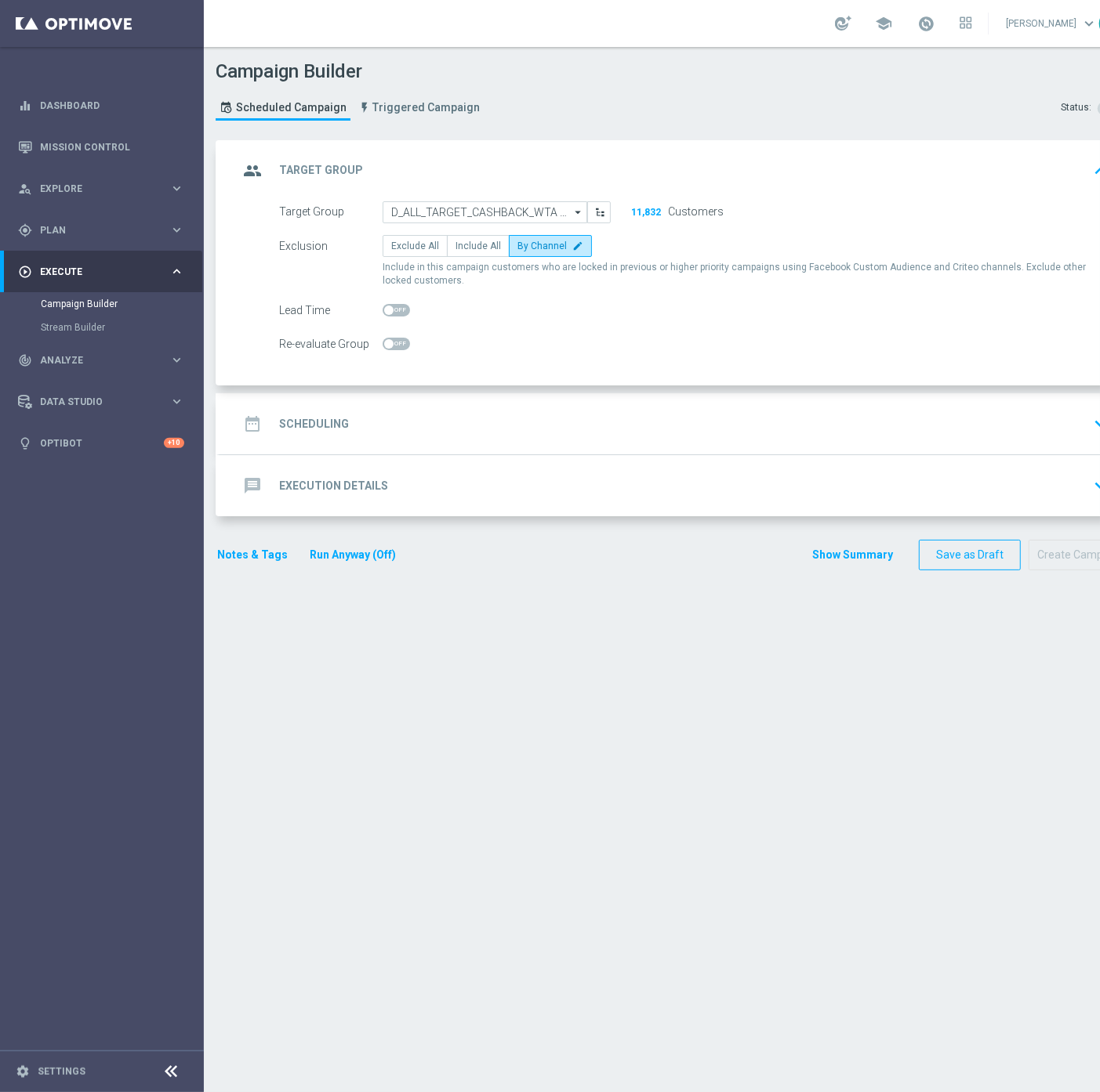
click at [729, 613] on section "group Target Group keyboard_arrow_up Target Group D_ALL_TARGET_CASHBACK_WTA PEK…" at bounding box center [673, 608] width 940 height 936
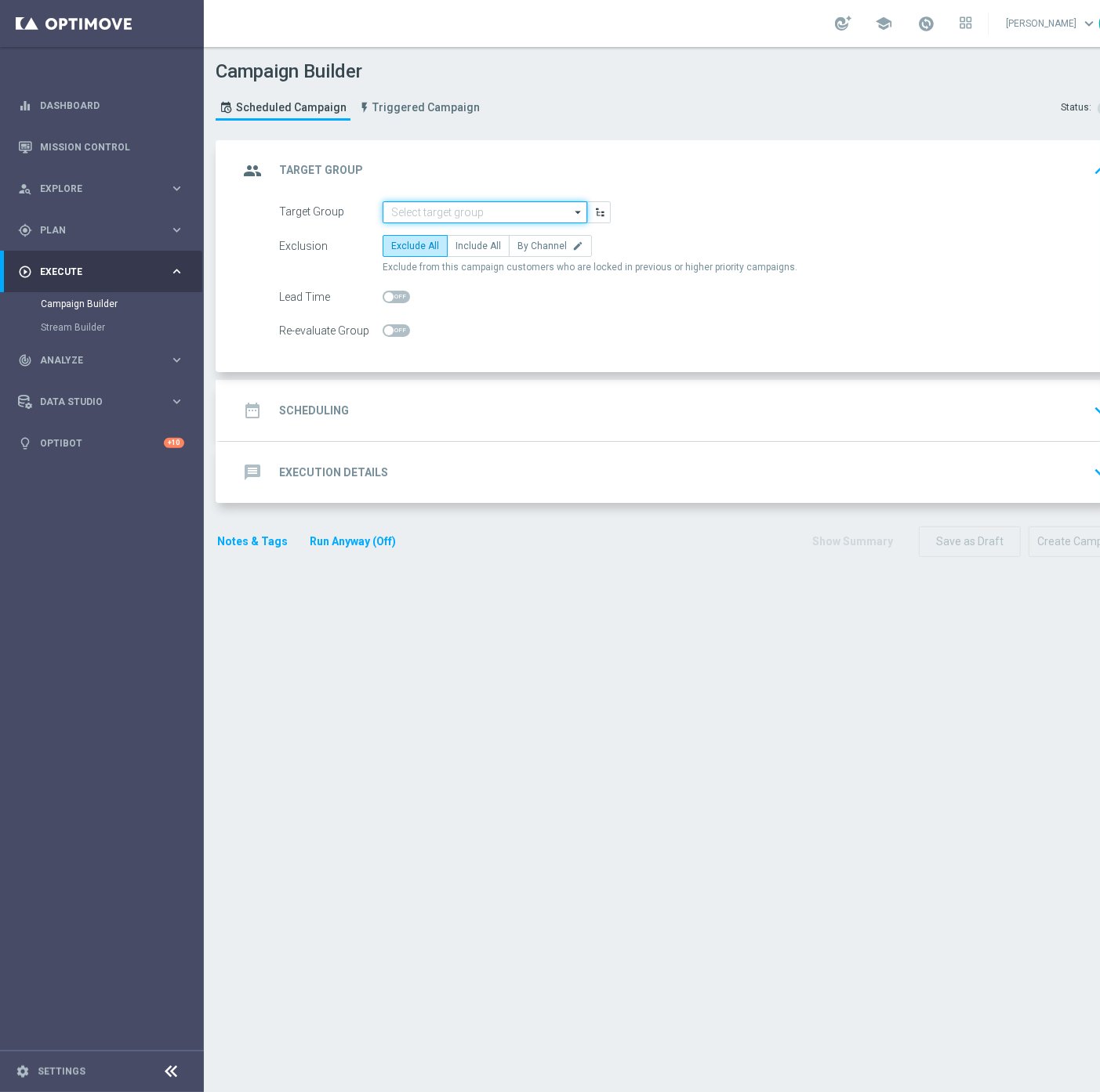
click at [416, 209] on input at bounding box center [484, 212] width 204 height 22
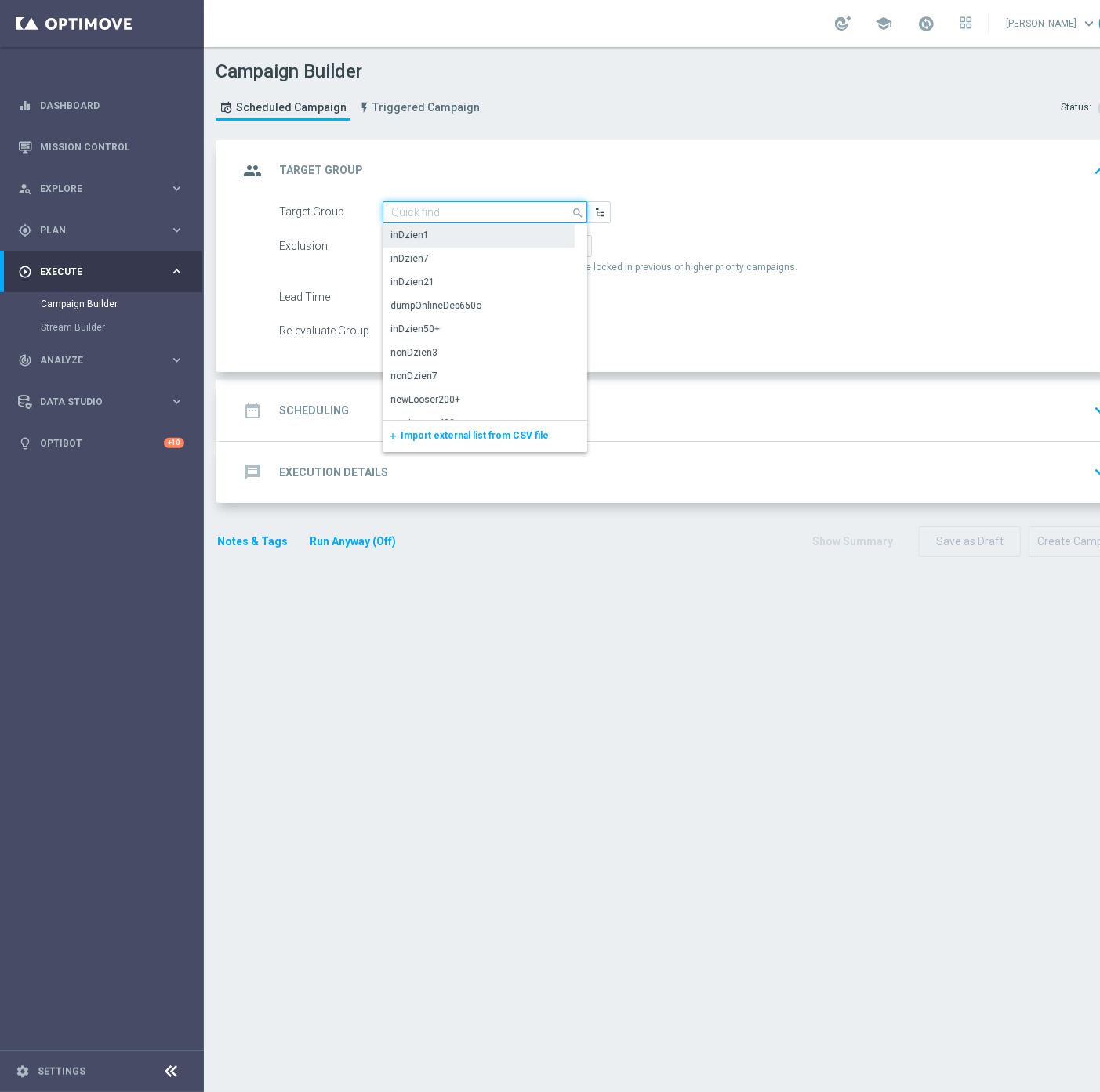
paste input "D_ALL_TARGET_CASHBACK_WTA PEKIN 50% do 300 PLN_230925"
click at [494, 237] on div "D_ALL_TARGET_CASHBACK_WTA PEKIN 50% do 300 PLN_230925" at bounding box center [485, 242] width 190 height 29
type input "D_ALL_TARGET_CASHBACK_WTA PEKIN 50% do 300 PLN_230925"
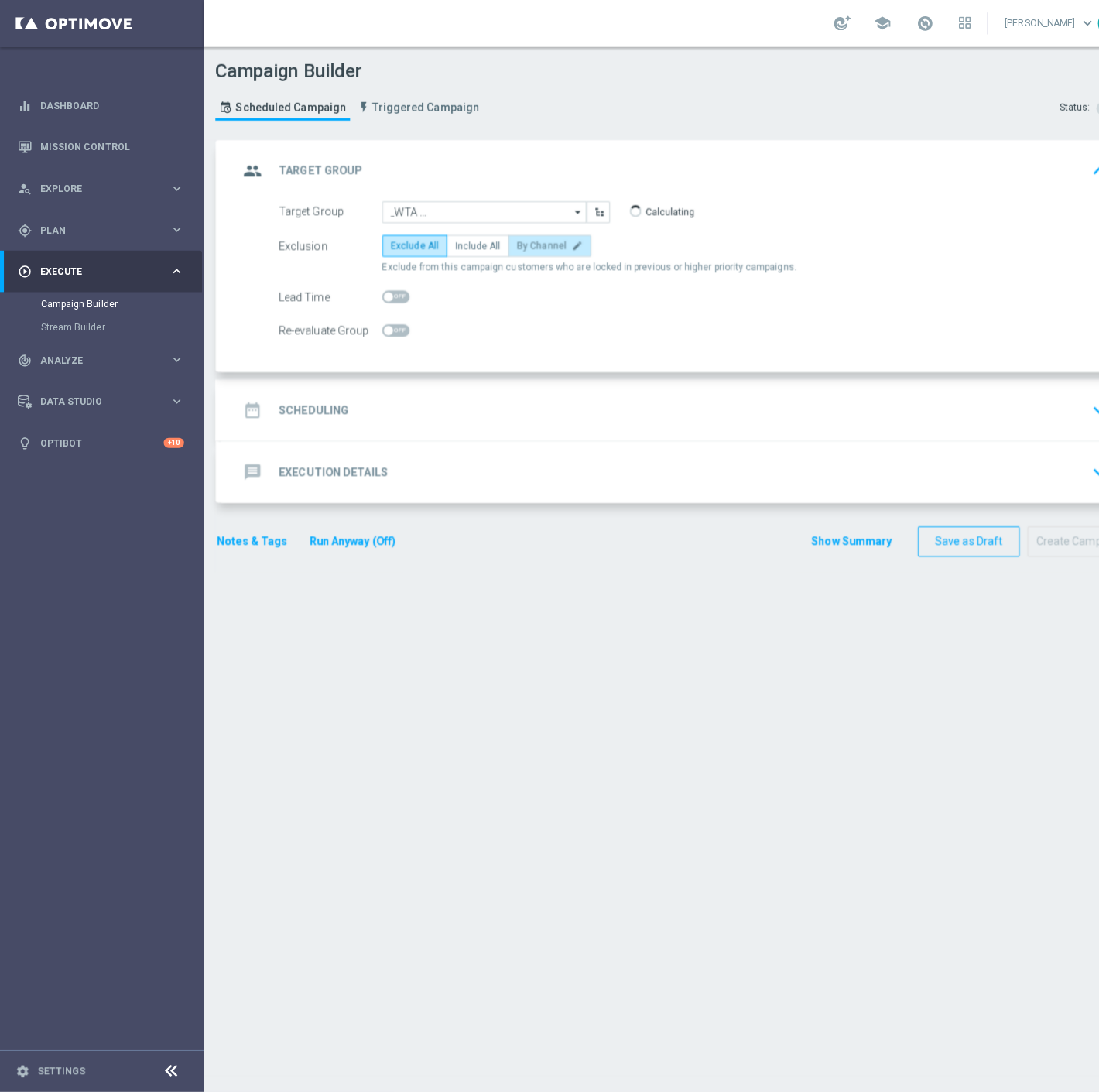
scroll to position [0, 0]
click at [553, 244] on label "By Channel edit" at bounding box center [543, 243] width 82 height 21
click at [521, 244] on input "By Channel edit" at bounding box center [516, 246] width 10 height 10
radio input "true"
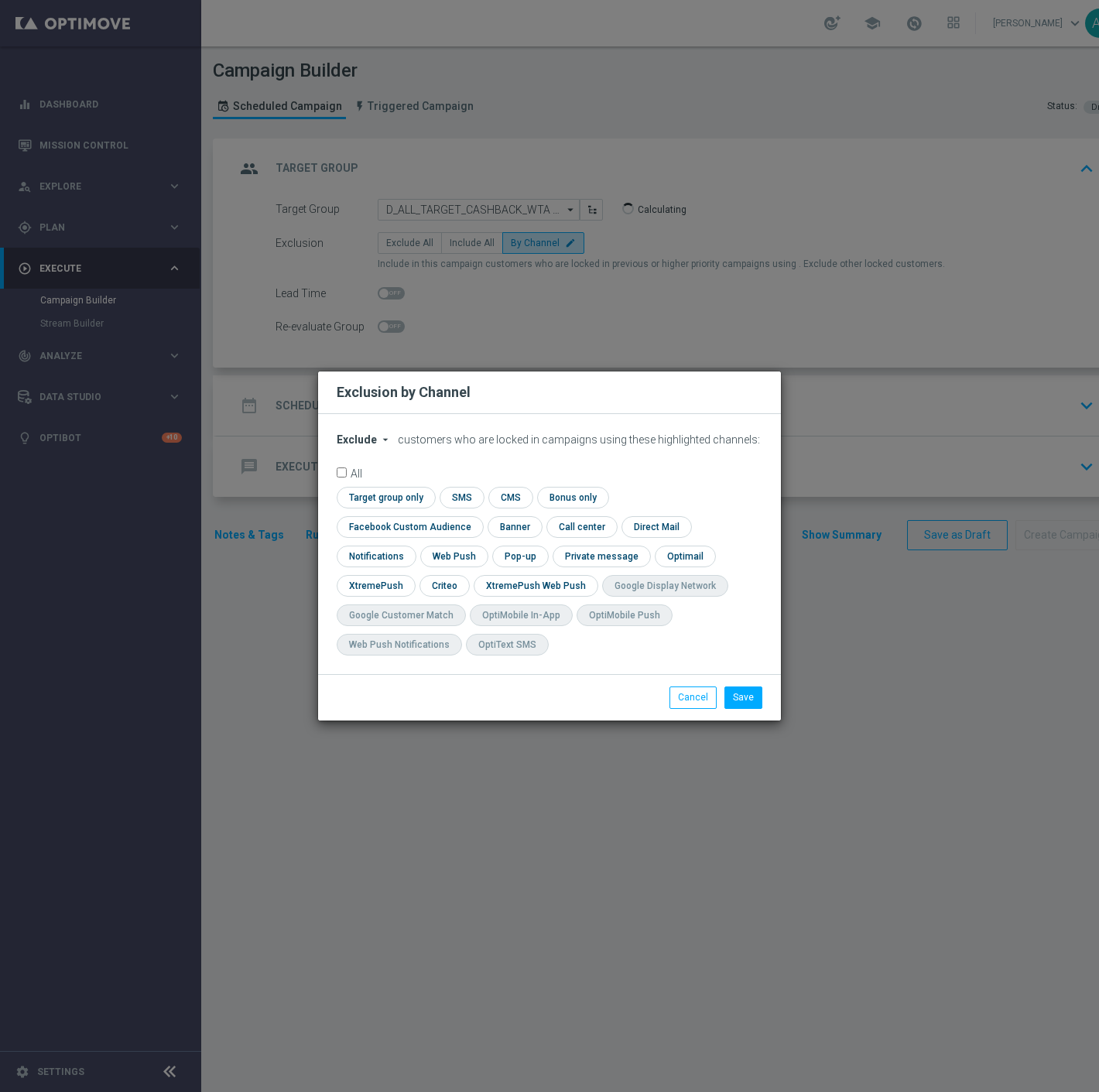
click at [373, 446] on span "Exclude" at bounding box center [356, 439] width 40 height 13
click at [0, 0] on span "Include" at bounding box center [0, 0] width 0 height 0
click at [477, 516] on input "checkbox" at bounding box center [407, 526] width 140 height 20
checkbox input "true"
click at [429, 583] on input "checkbox" at bounding box center [443, 585] width 48 height 20
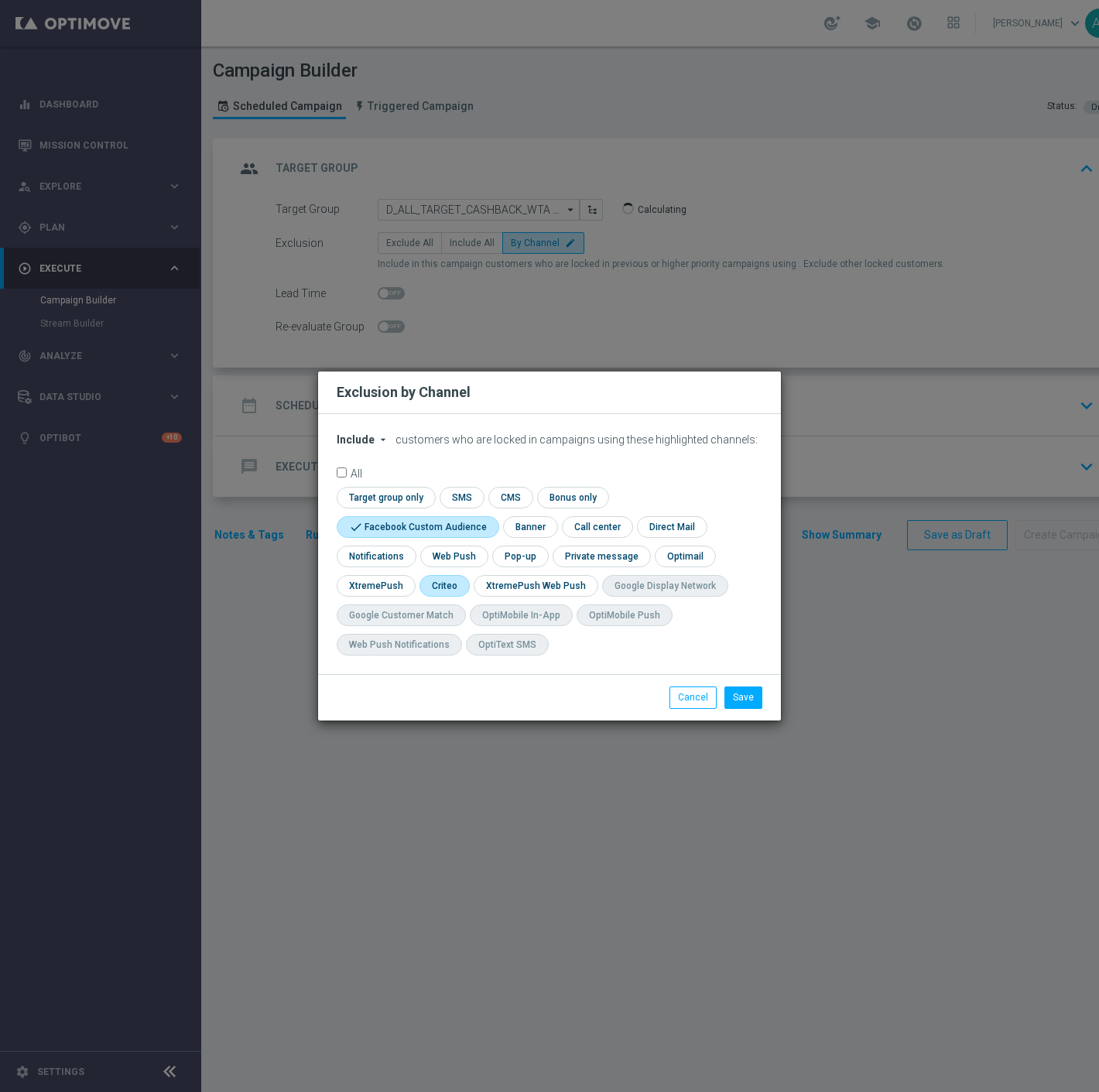
checkbox input "true"
click at [730, 691] on button "Save" at bounding box center [743, 697] width 38 height 21
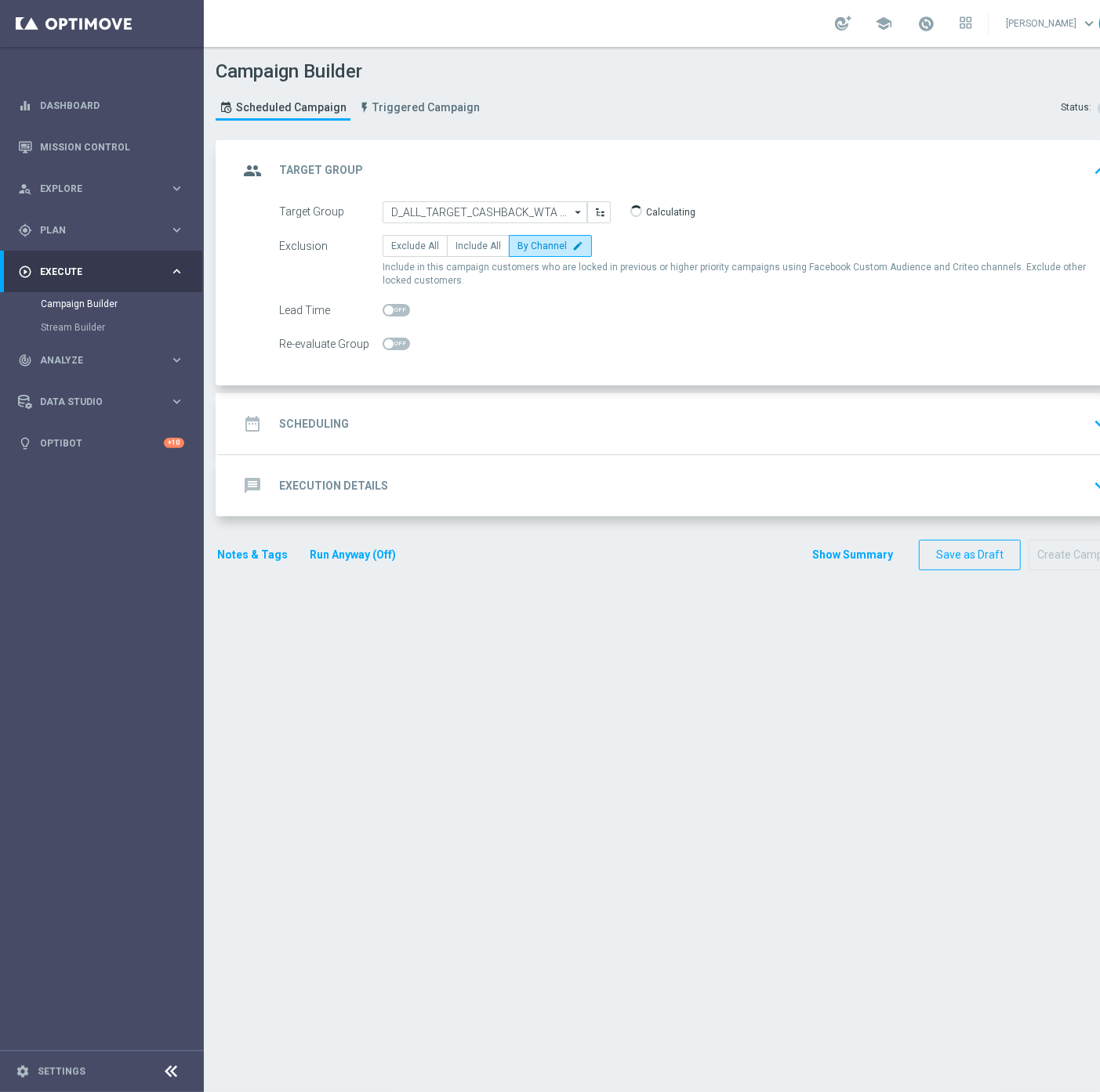
click at [355, 414] on div "date_range Scheduling keyboard_arrow_down" at bounding box center [675, 424] width 876 height 30
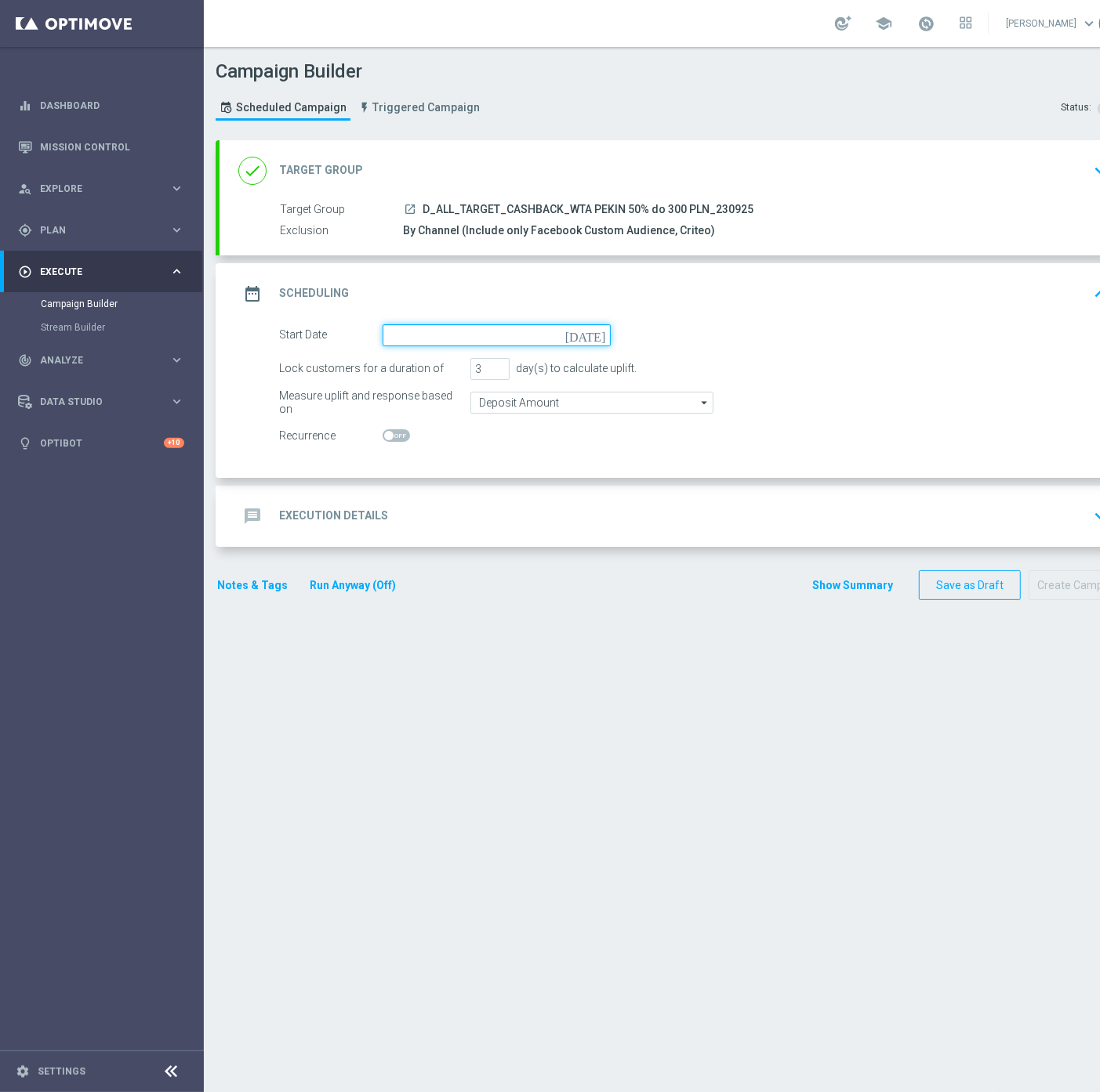
click at [513, 329] on input at bounding box center [496, 336] width 228 height 22
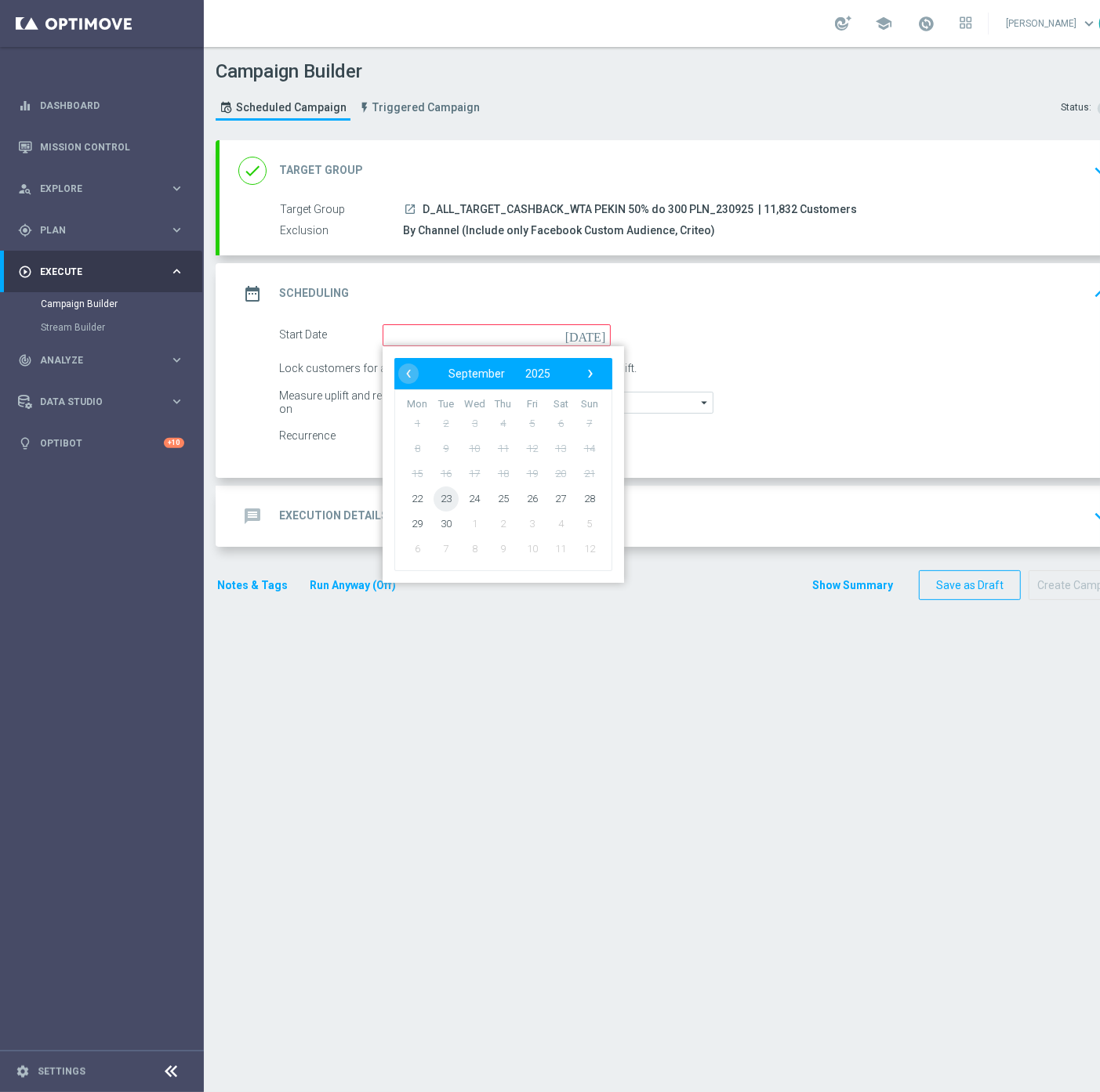
click at [437, 502] on span "23" at bounding box center [445, 498] width 25 height 25
type input "23 Sep 2025"
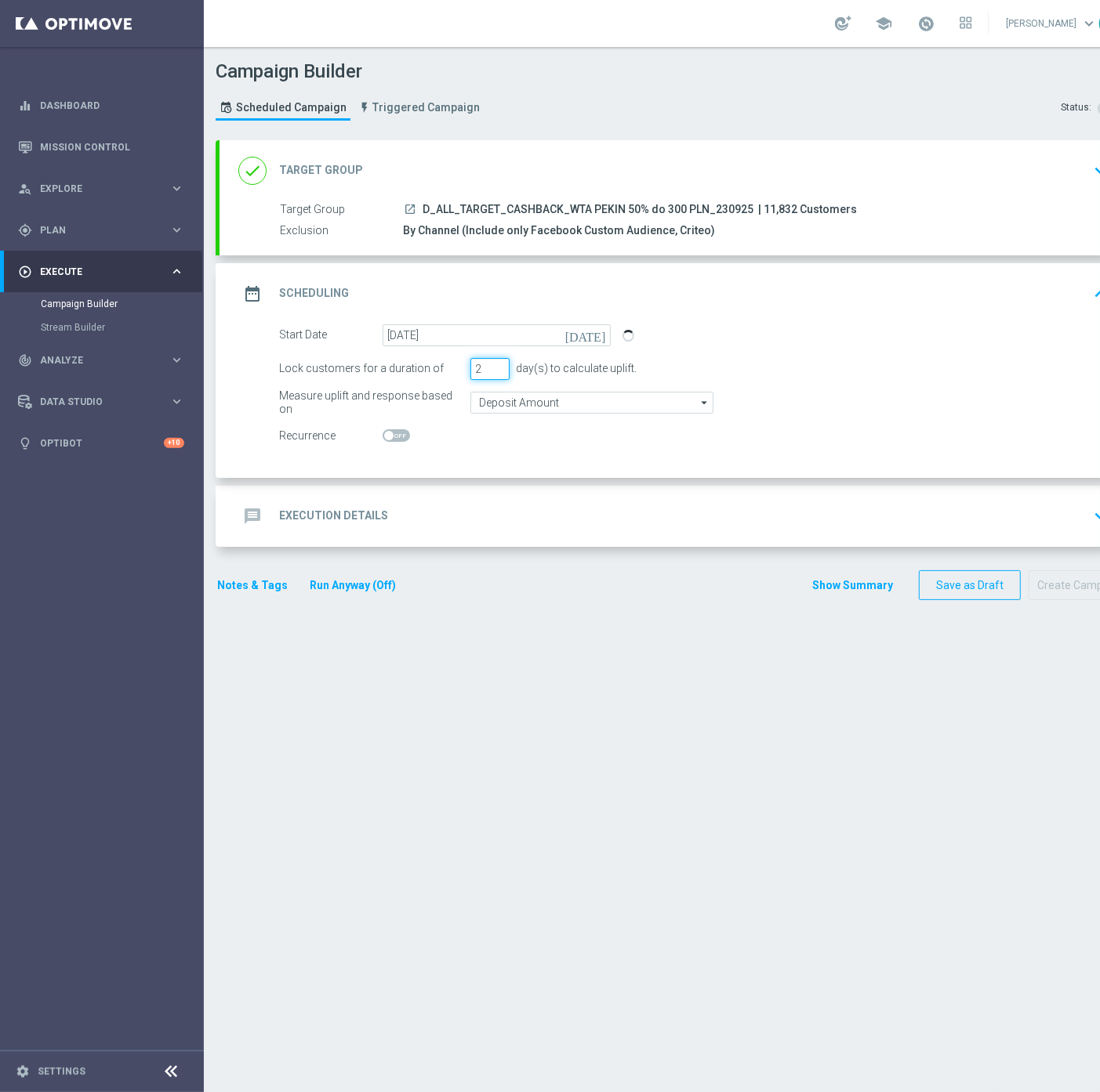
click at [503, 371] on input "2" at bounding box center [490, 369] width 39 height 22
type input "1"
click at [503, 371] on input "1" at bounding box center [490, 369] width 39 height 22
click at [511, 409] on input "Deposit Amount" at bounding box center [591, 403] width 243 height 22
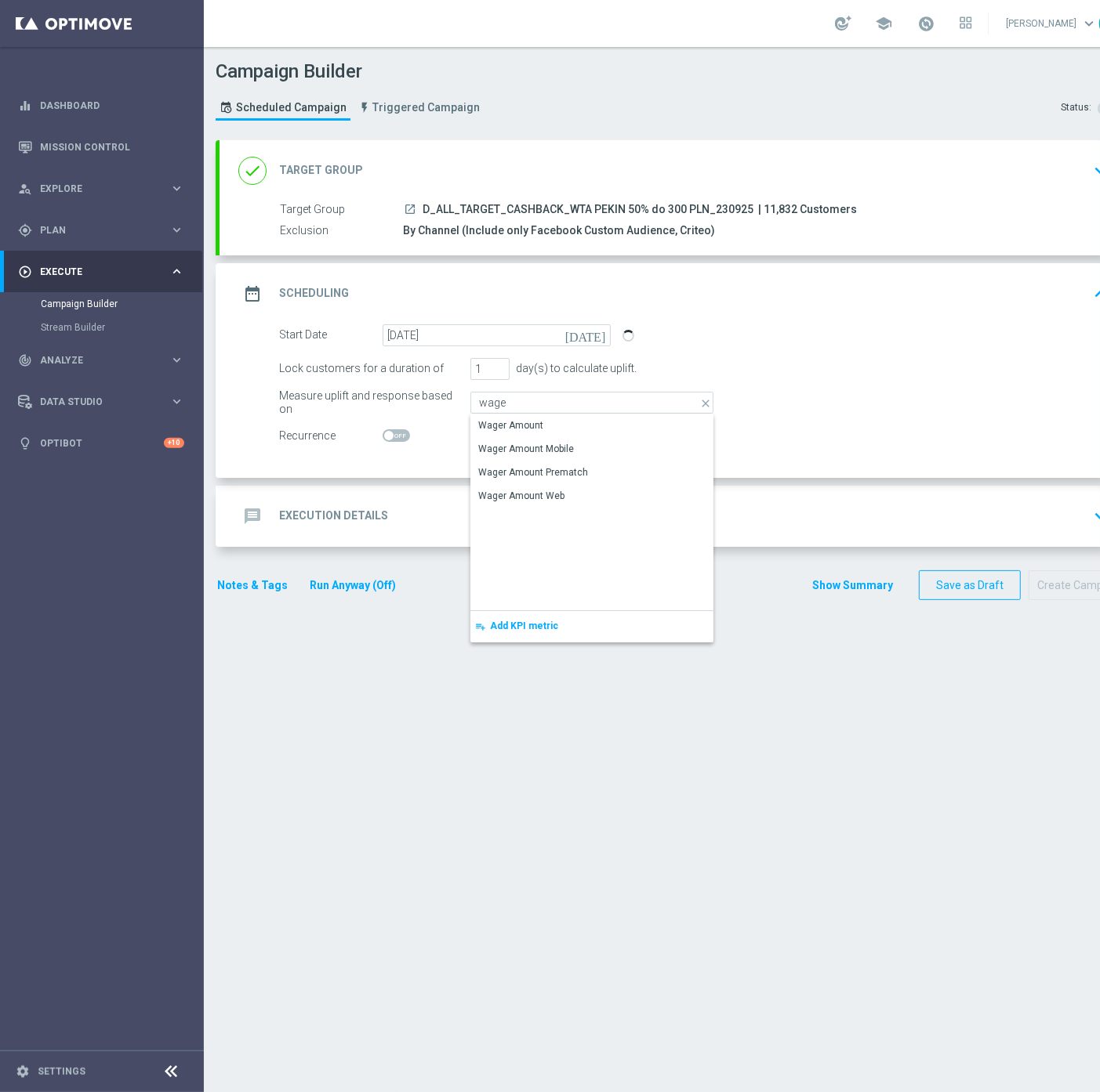
click at [523, 428] on div "Wager Amount" at bounding box center [511, 426] width 65 height 14
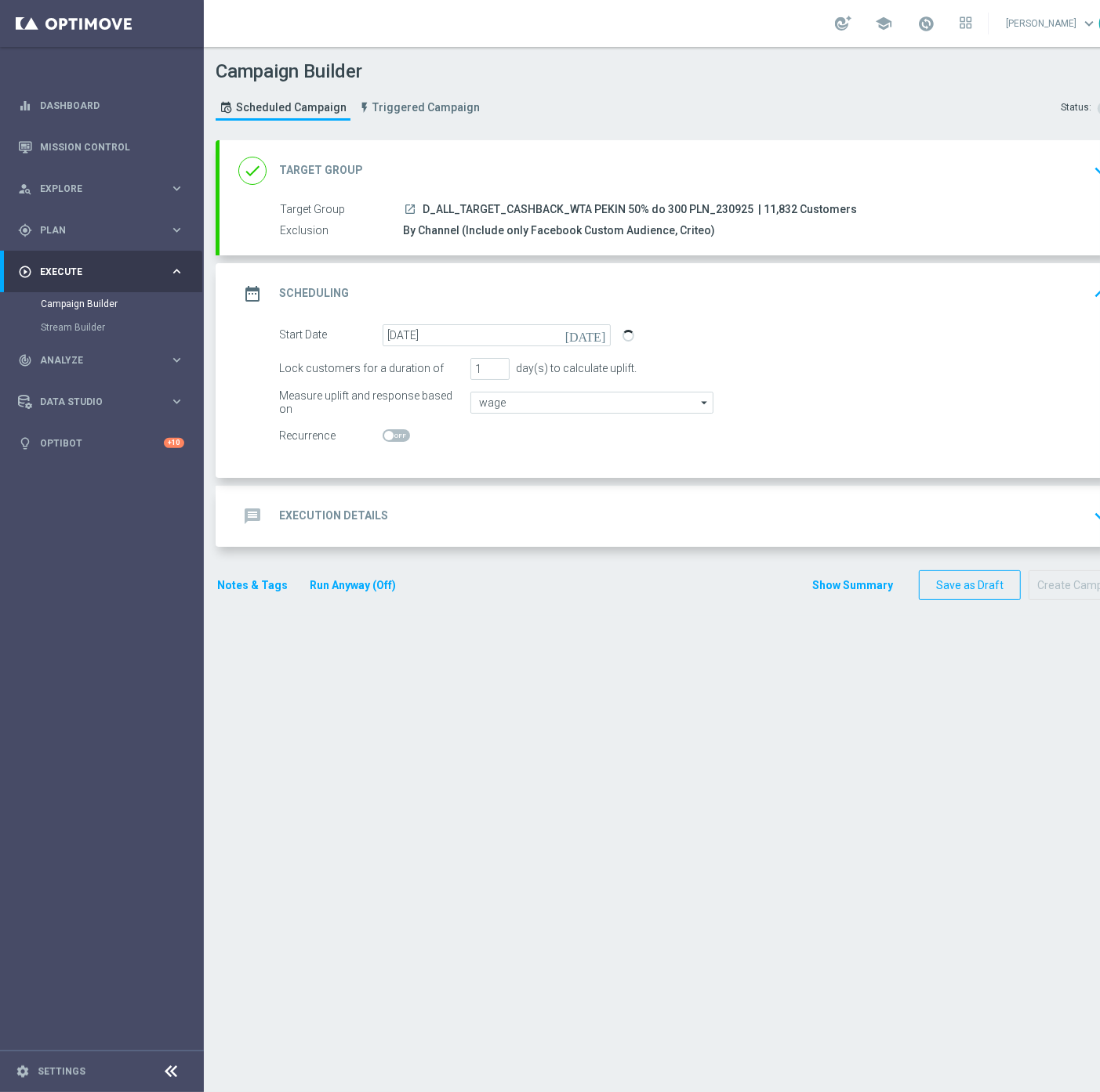
type input "Wager Amount"
click at [465, 510] on div "message Execution Details keyboard_arrow_down" at bounding box center [675, 516] width 876 height 30
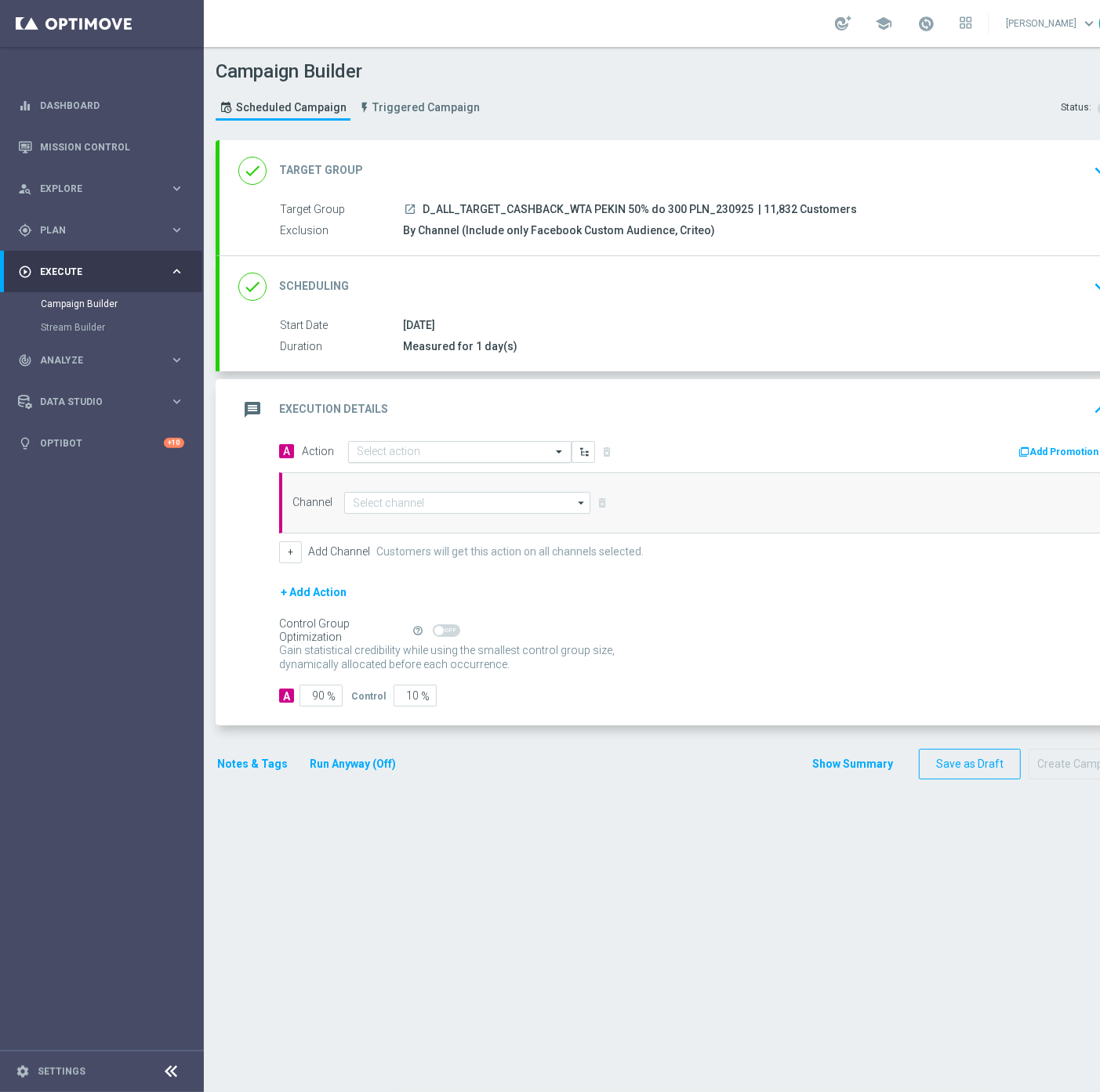
click at [419, 449] on input "text" at bounding box center [443, 452] width 175 height 13
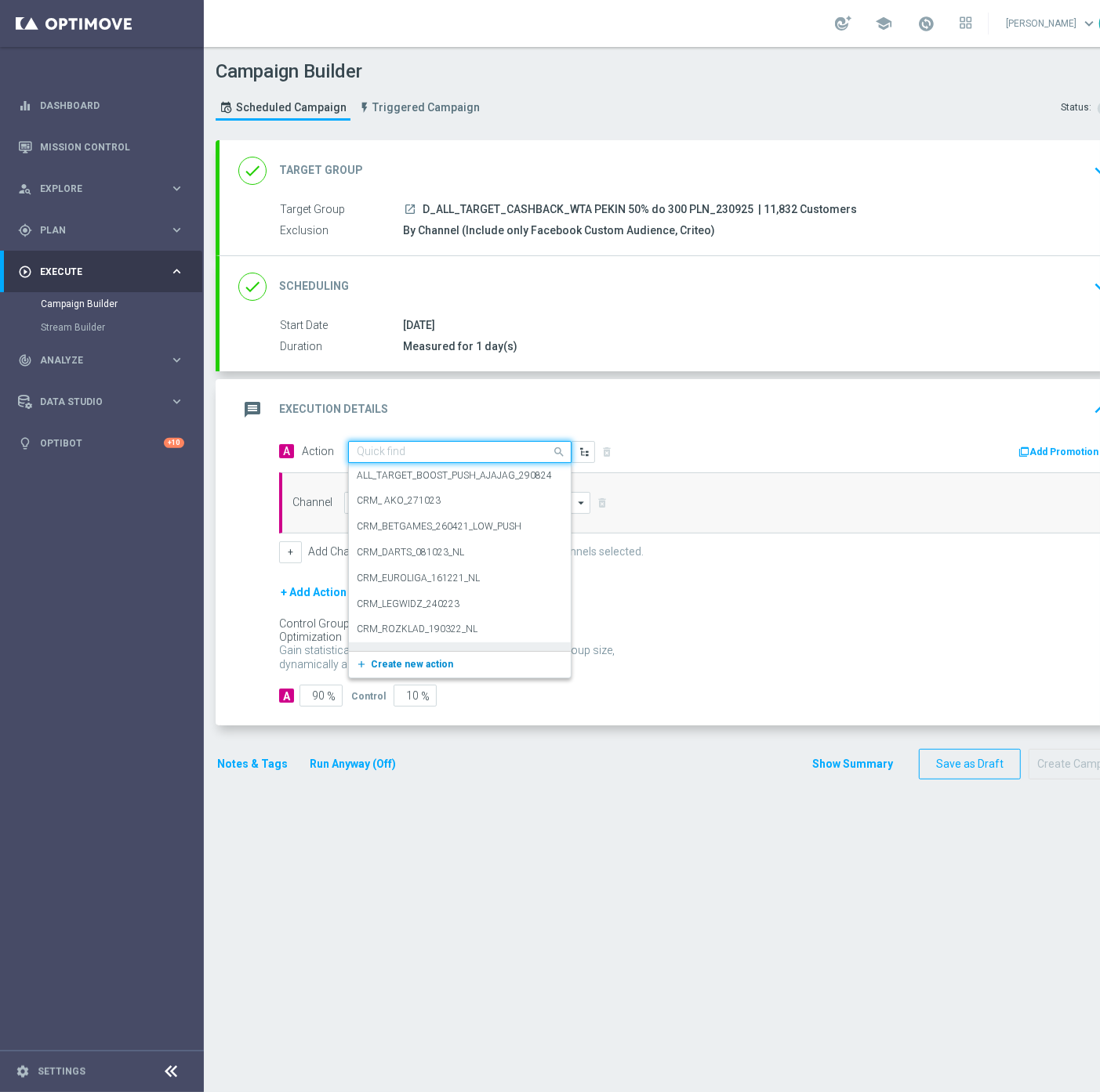
click at [402, 654] on div "add_new Create new action" at bounding box center [459, 664] width 222 height 27
click at [402, 660] on span "Create new action" at bounding box center [411, 664] width 82 height 11
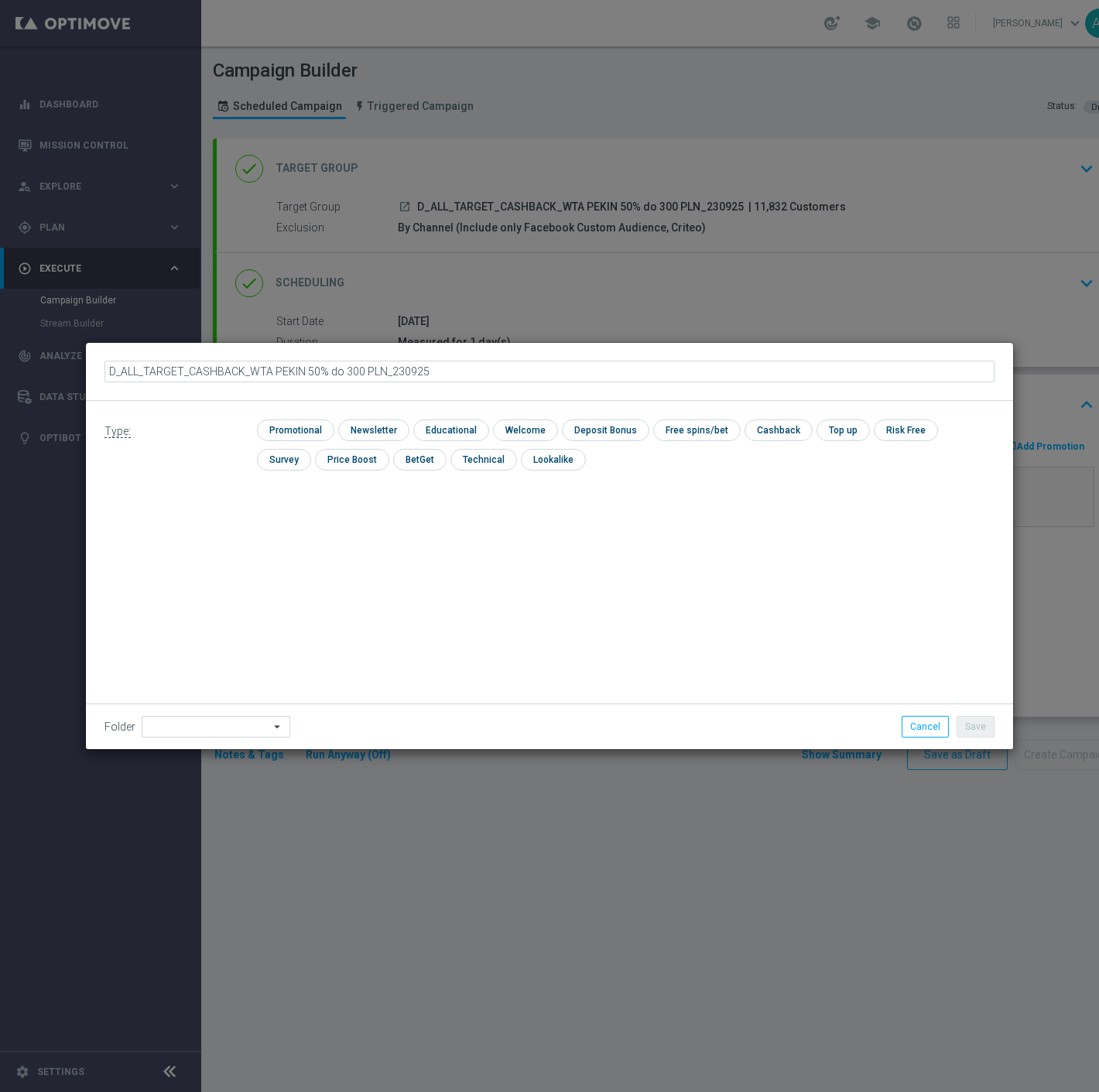
click at [376, 374] on input "D_ALL_TARGET_CASHBACK_WTA PEKIN 50% do 300 PLN_230925" at bounding box center [549, 371] width 890 height 21
click at [381, 377] on input "D_ALL_TARGET_CASHBACK_WTA PEKIN 50% do 300 PLN_230925" at bounding box center [549, 371] width 890 height 21
type input "D_ALL_TARGET_CASHBACK_WTA PEKIN 50% do 300 PLN blokada_230925"
click at [314, 424] on input "checkbox" at bounding box center [294, 429] width 73 height 20
checkbox input "true"
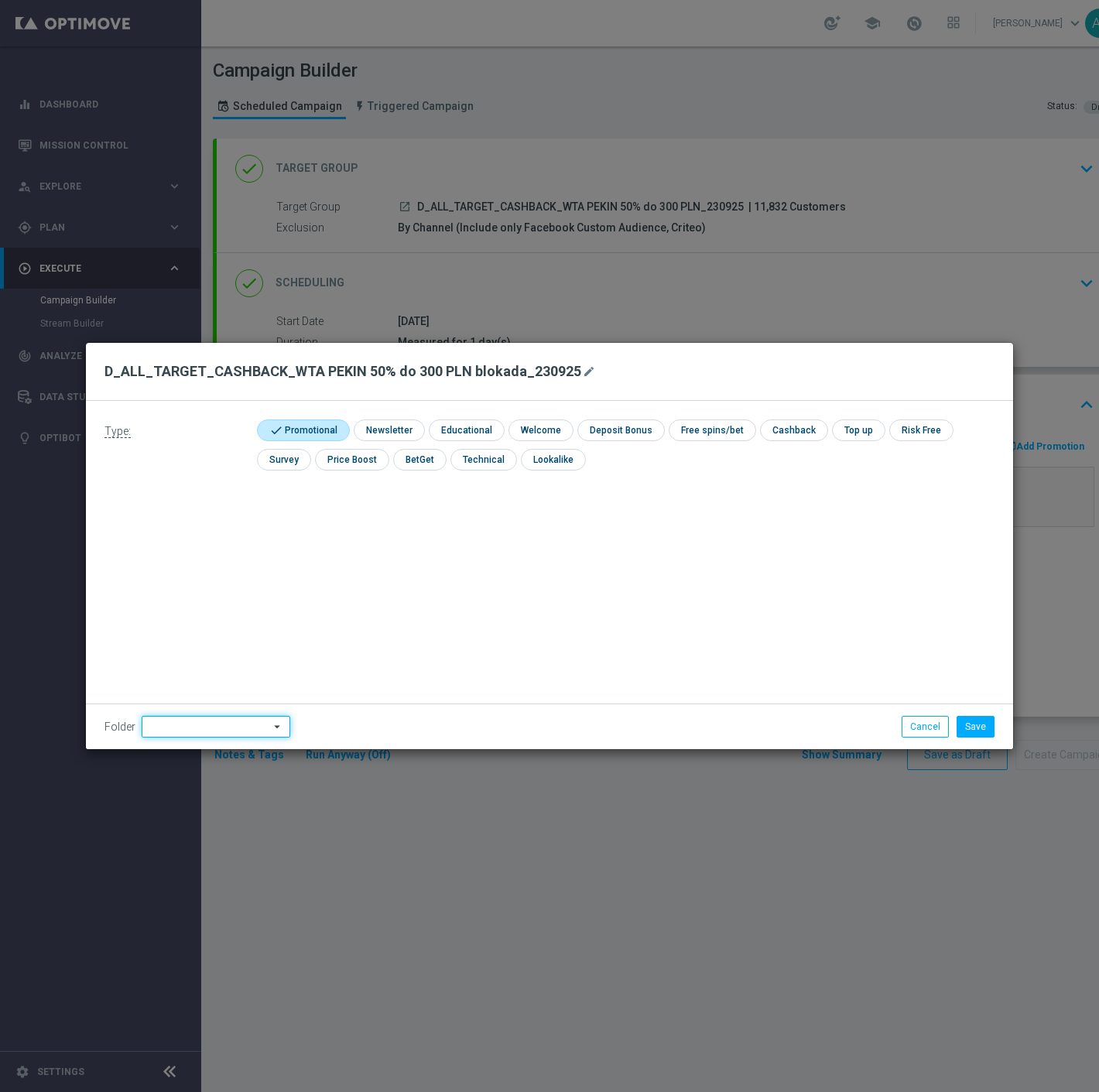
click at [178, 728] on input at bounding box center [216, 726] width 148 height 21
click at [201, 534] on div "Antoni L." at bounding box center [212, 533] width 140 height 23
type input "Antoni L."
click at [328, 432] on input "checkbox" at bounding box center [301, 429] width 88 height 20
checkbox input "false"
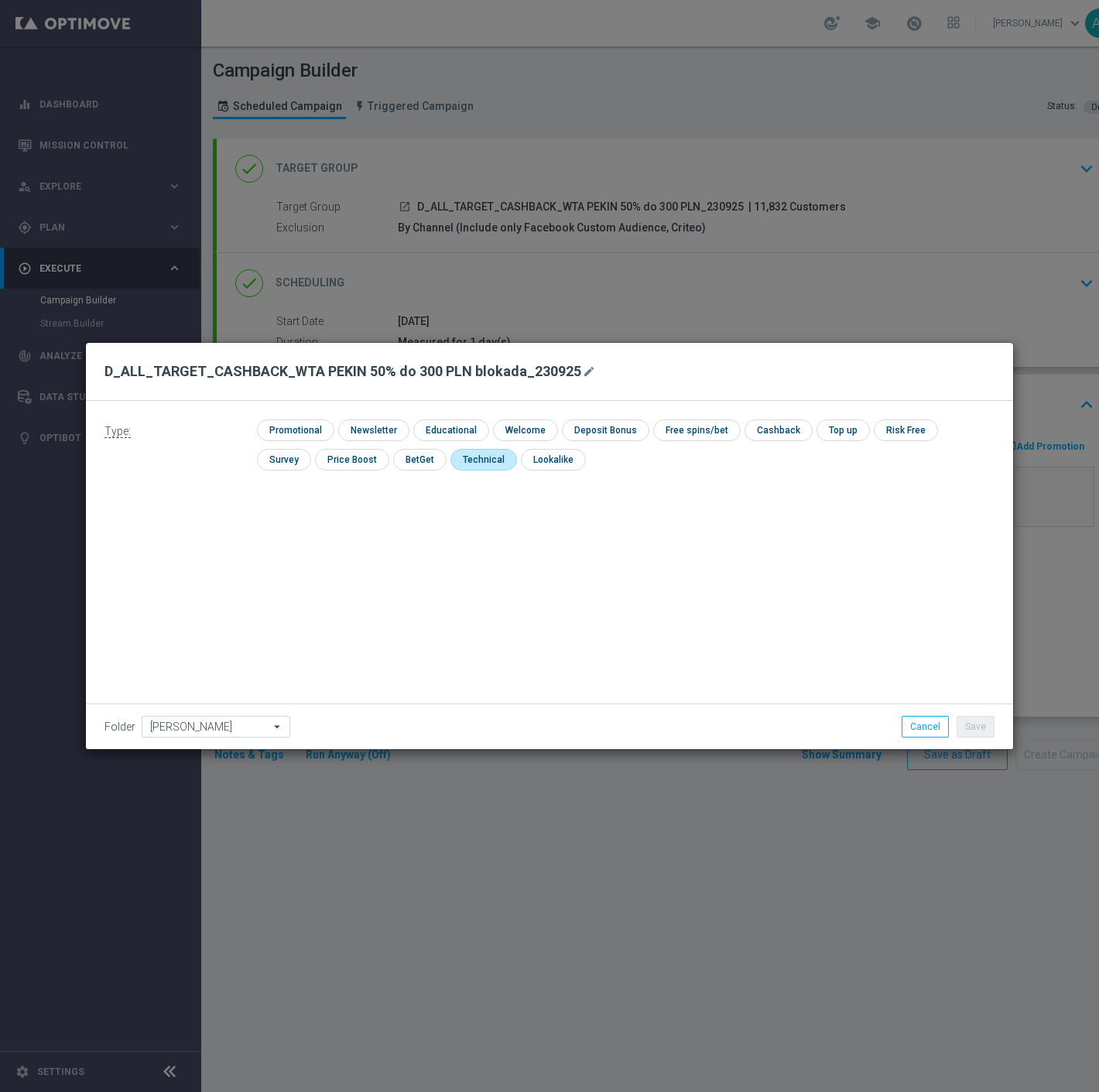
click at [451, 458] on input "checkbox" at bounding box center [482, 458] width 63 height 20
checkbox input "true"
click at [999, 728] on div "Save Cancel" at bounding box center [815, 726] width 381 height 21
click at [978, 728] on button "Save" at bounding box center [975, 726] width 38 height 21
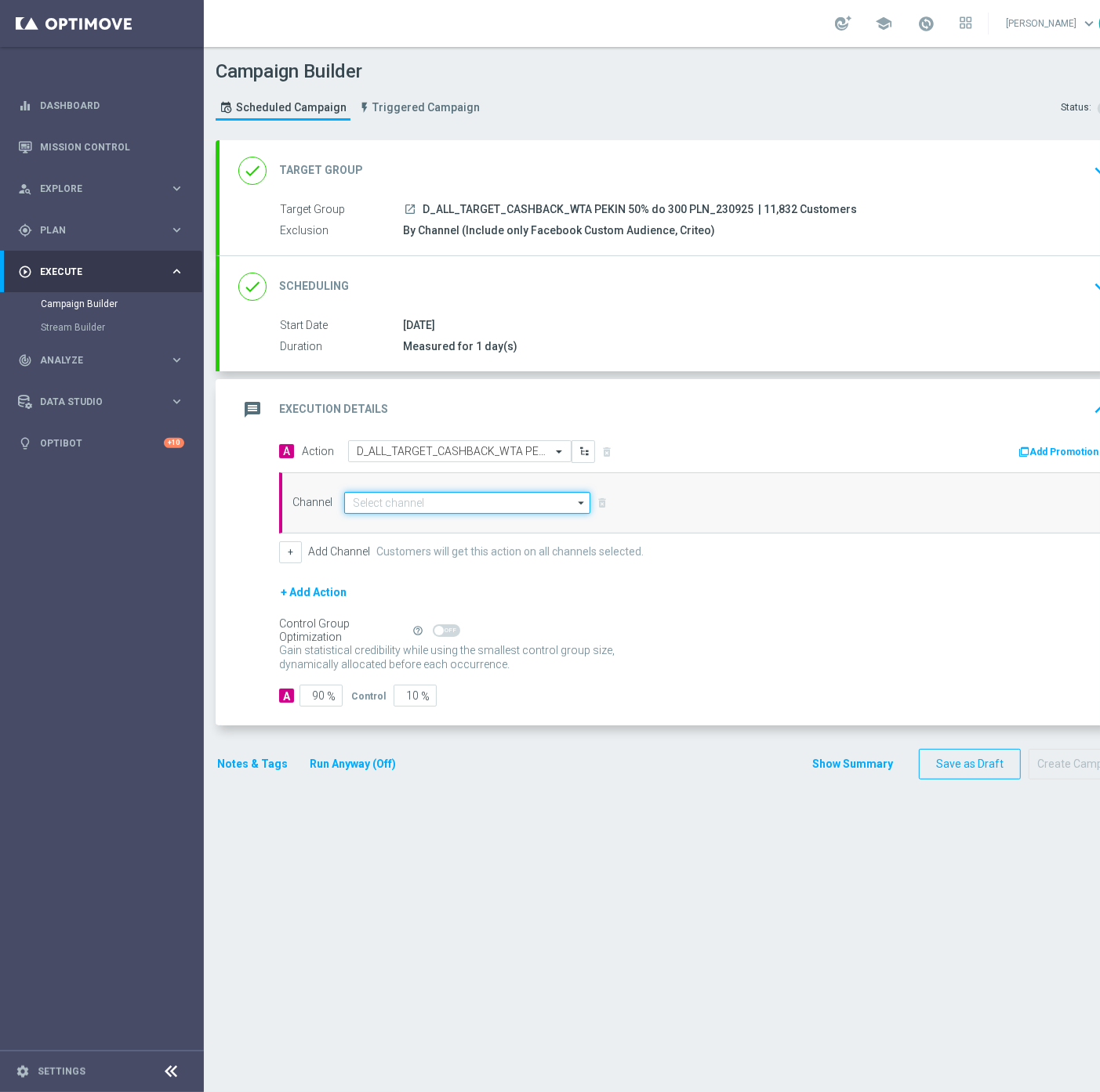
click at [424, 497] on input at bounding box center [466, 503] width 246 height 22
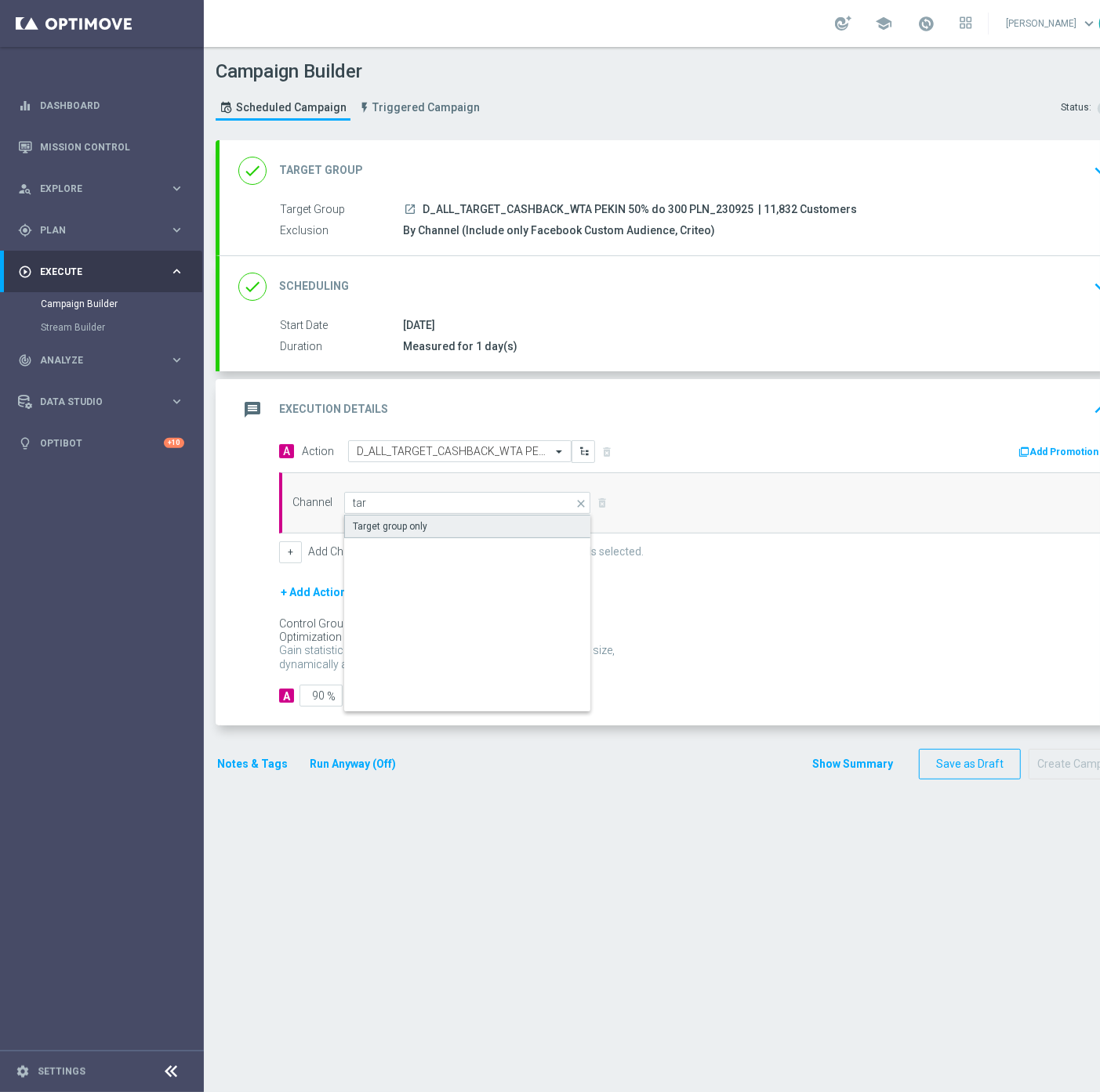
click at [409, 527] on div "Target group only" at bounding box center [389, 526] width 74 height 14
type input "Target group only"
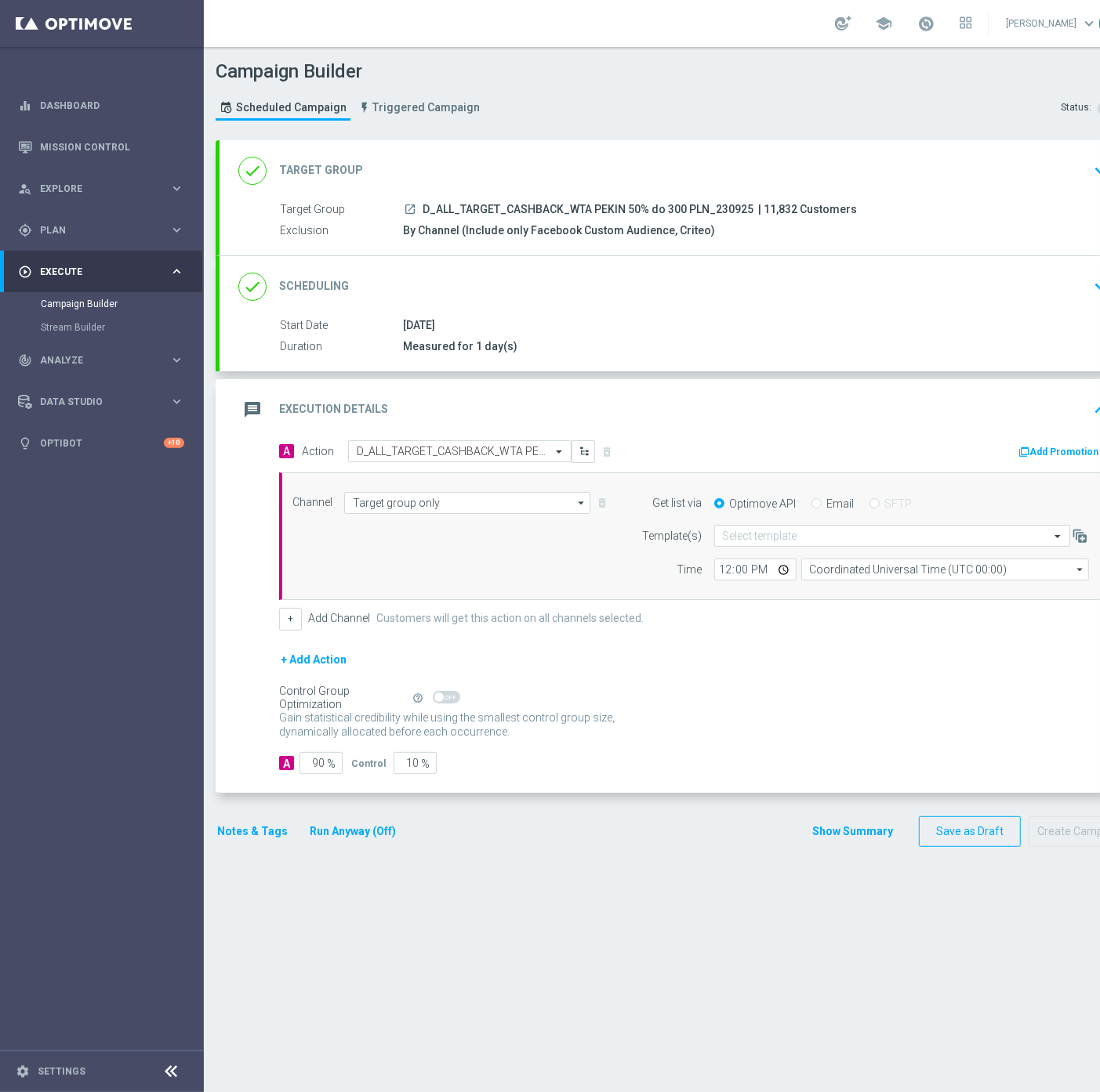
click at [845, 274] on div "done Scheduling keyboard_arrow_down" at bounding box center [675, 286] width 876 height 30
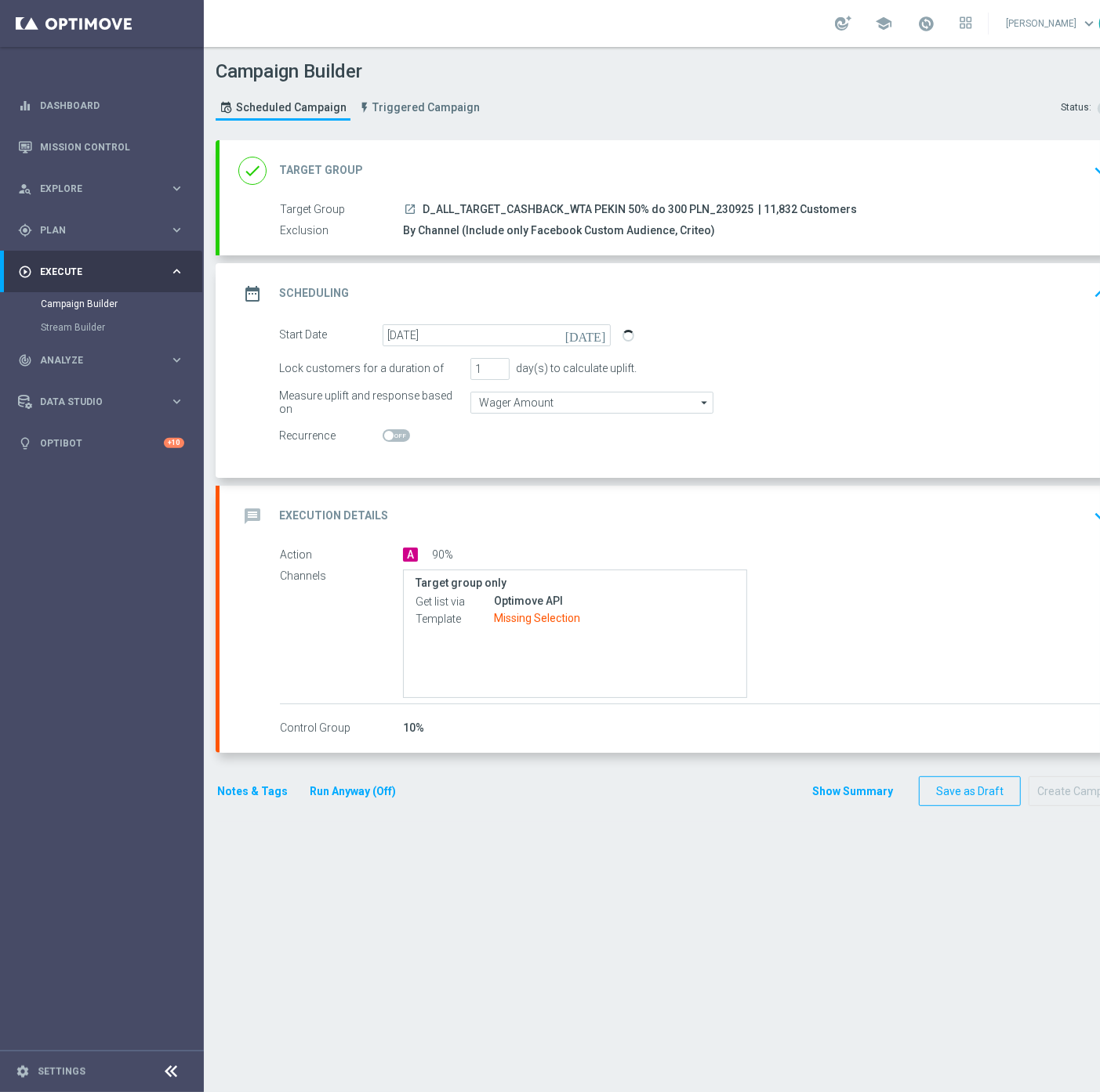
click at [862, 527] on div "message Execution Details keyboard_arrow_down" at bounding box center [675, 516] width 876 height 30
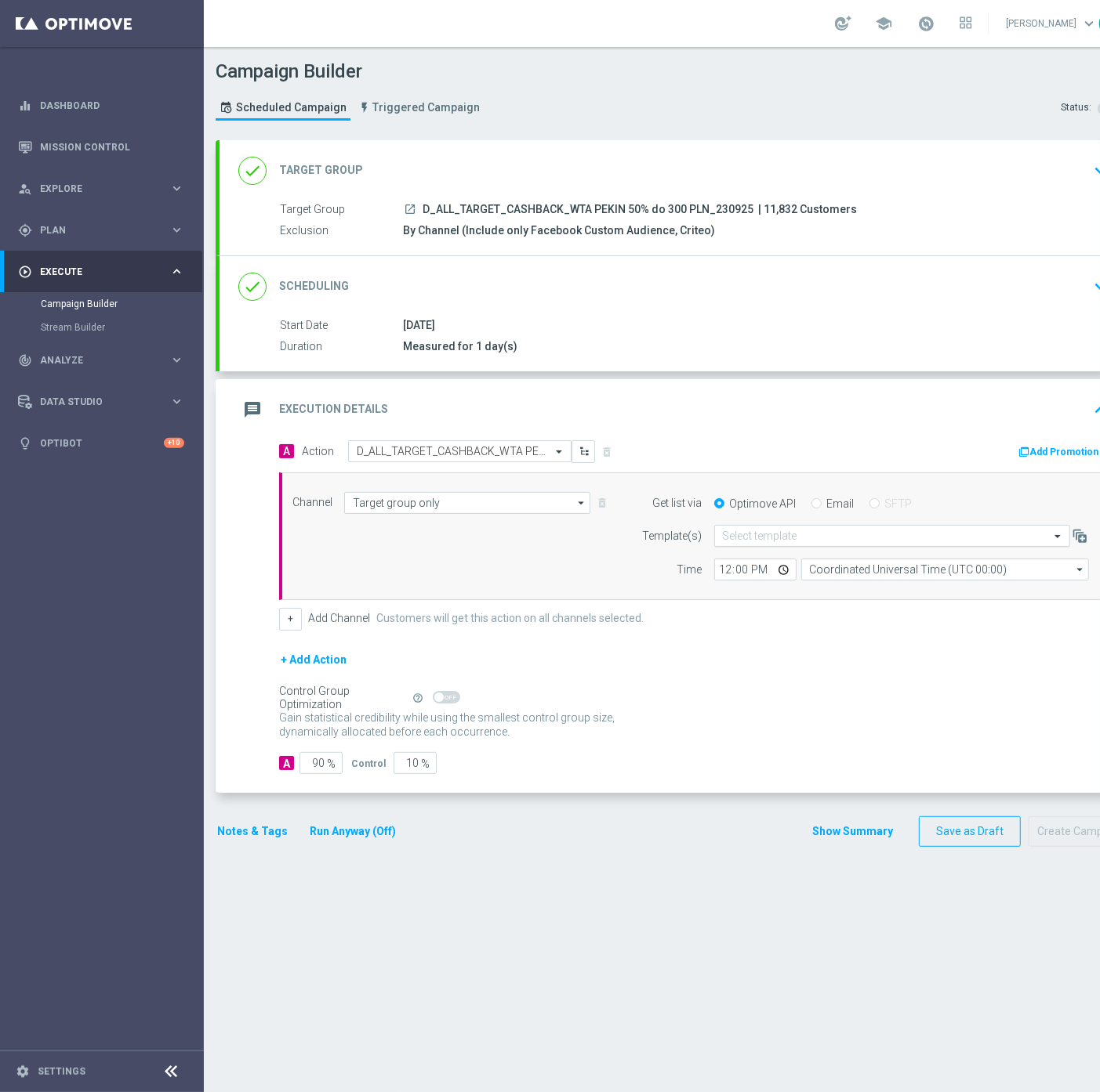
click at [788, 543] on div "Select template" at bounding box center [892, 536] width 355 height 22
type input "w"
click at [766, 558] on label "Default Email template" at bounding box center [769, 559] width 93 height 13
click at [839, 563] on input "Coordinated Universal Time (UTC 00:00)" at bounding box center [944, 570] width 287 height 22
click at [841, 590] on div "Central European Time (Warsaw) (UTC +02:00)" at bounding box center [937, 592] width 257 height 14
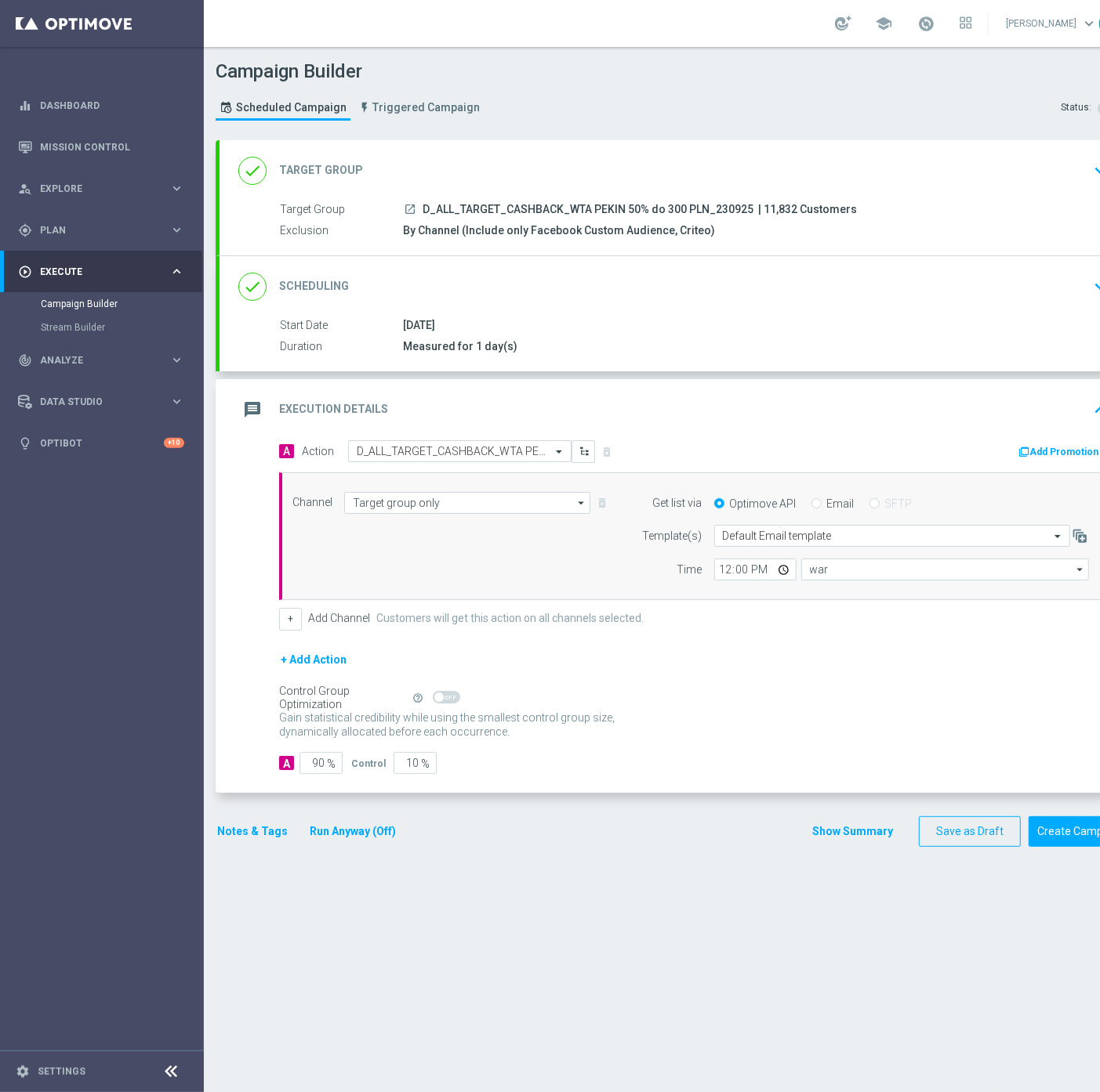
type input "Central European Time (Warsaw) (UTC +02:00)"
click at [726, 571] on input "12:00" at bounding box center [754, 570] width 82 height 22
type input "08:00"
click at [312, 750] on form "A Action Select action D_ALL_TARGET_CASHBACK_WTA PEKIN 50% do 300 PLN blokada_2…" at bounding box center [694, 607] width 829 height 334
click at [310, 764] on input "90" at bounding box center [321, 763] width 43 height 22
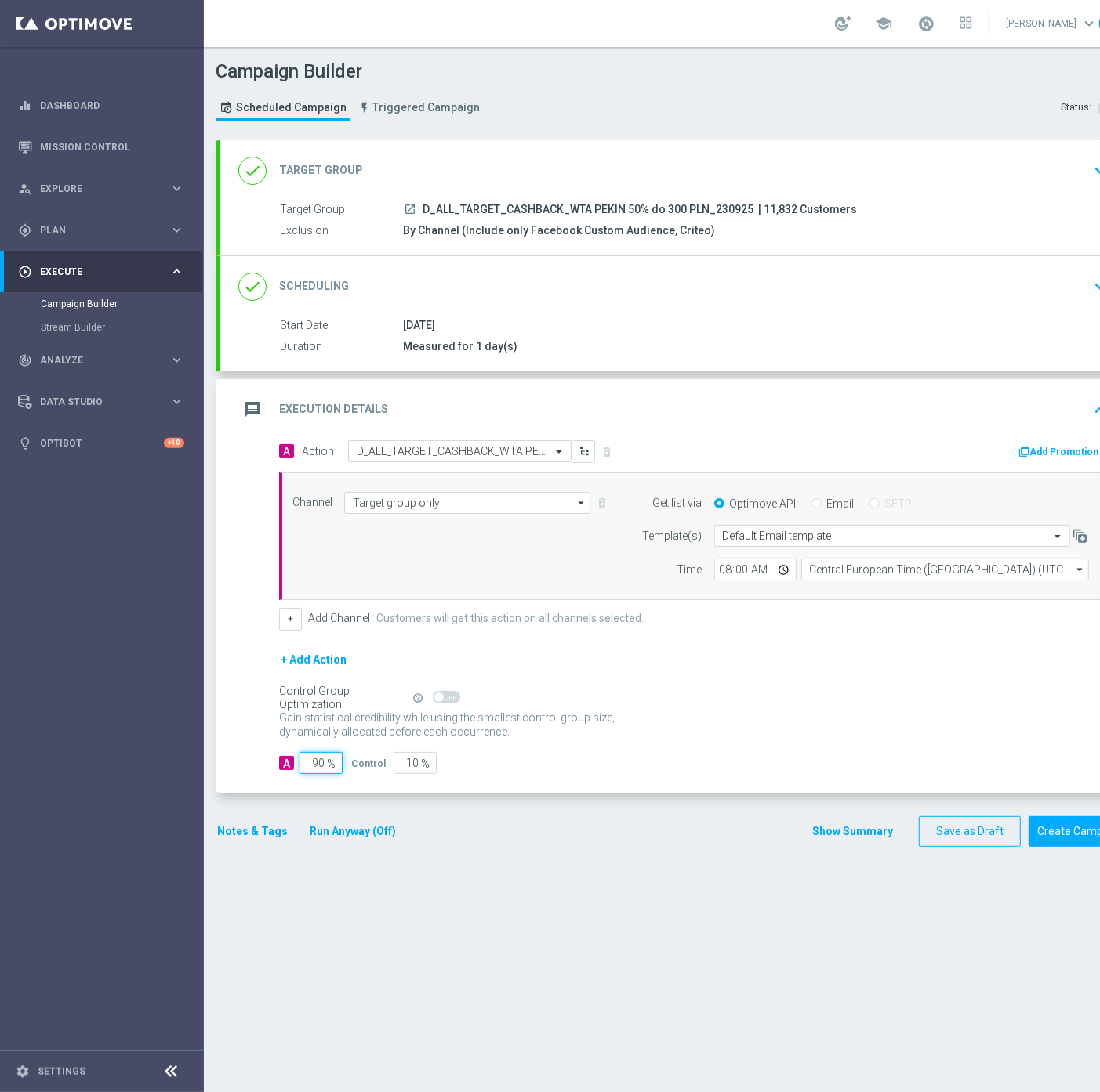
click at [310, 764] on input "90" at bounding box center [321, 763] width 43 height 22
type input "100"
type input "0"
type input "100"
click at [217, 840] on button "Notes & Tags" at bounding box center [252, 832] width 74 height 20
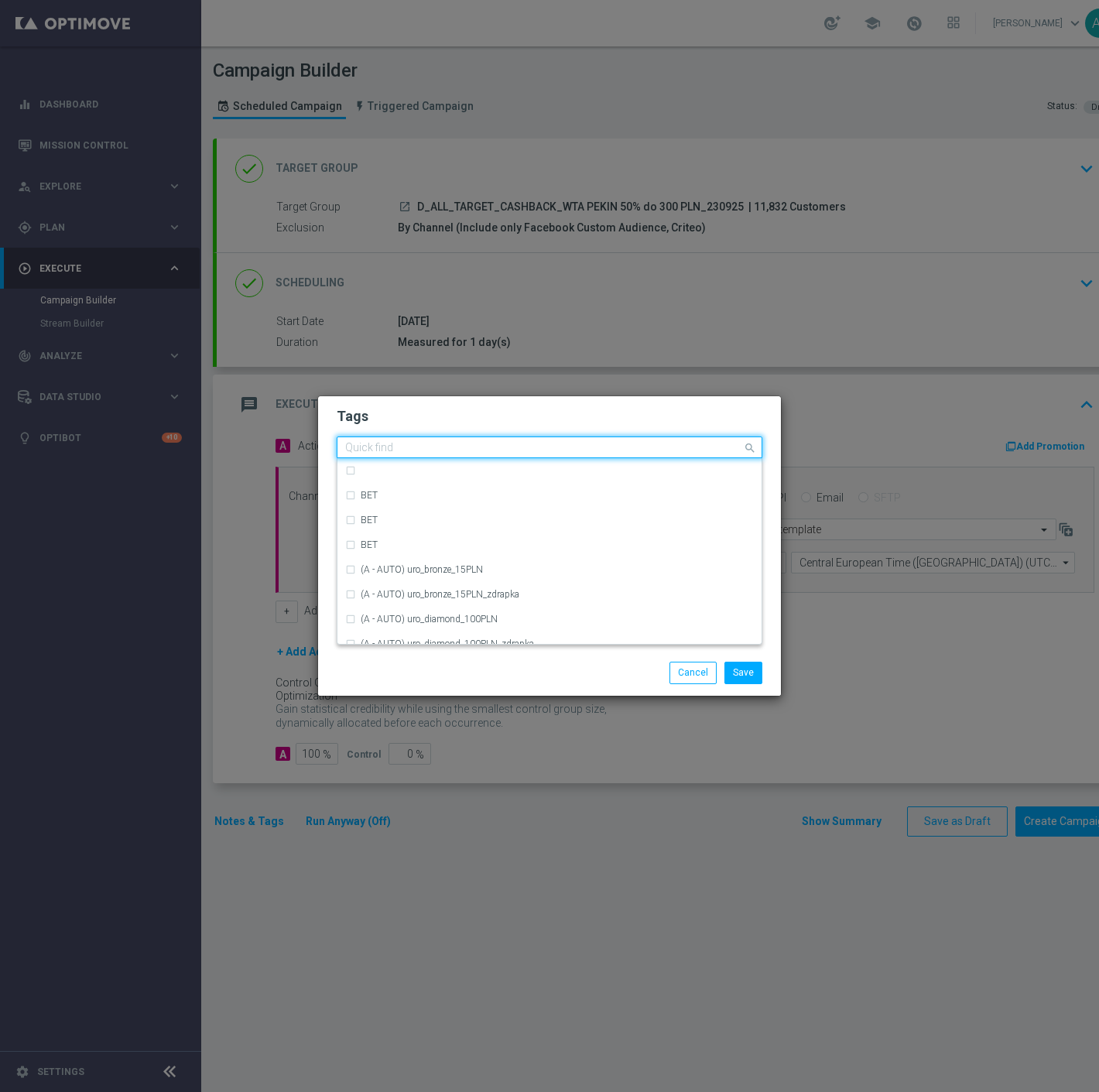
click at [365, 449] on input "text" at bounding box center [543, 448] width 397 height 13
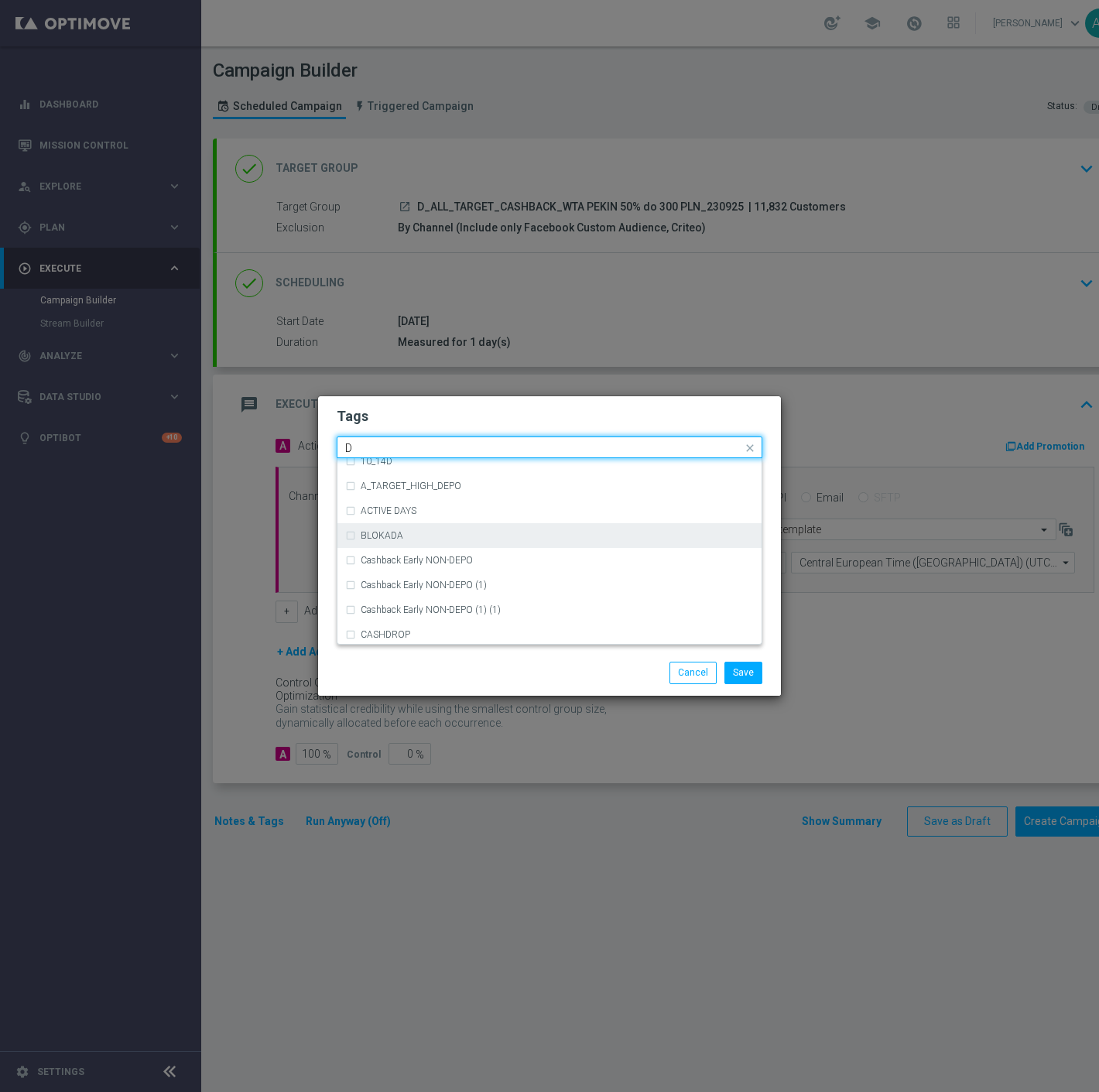
scroll to position [1720, 0]
click at [440, 539] on div "D" at bounding box center [549, 533] width 409 height 24
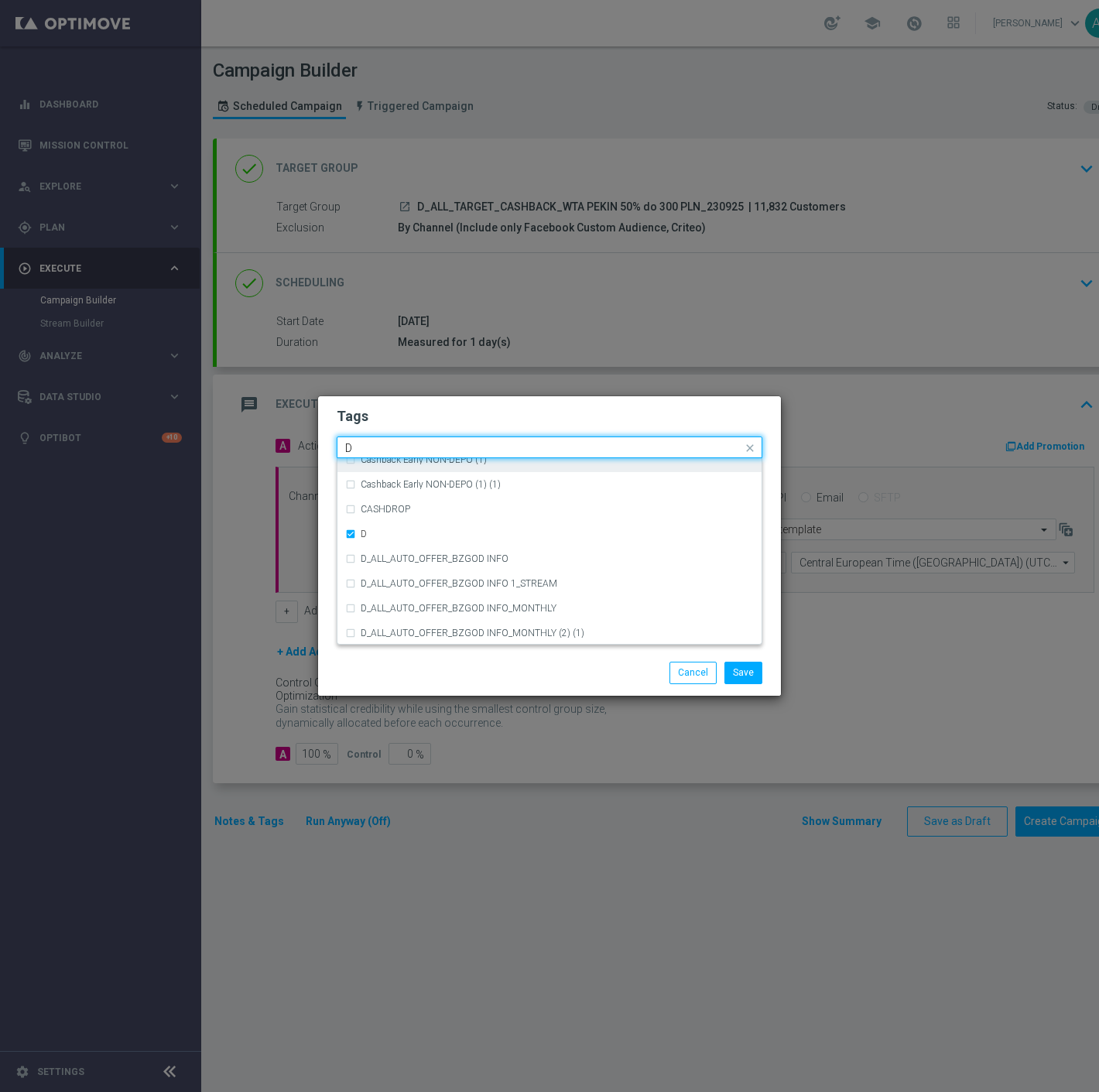
click at [397, 445] on input "D" at bounding box center [543, 448] width 397 height 13
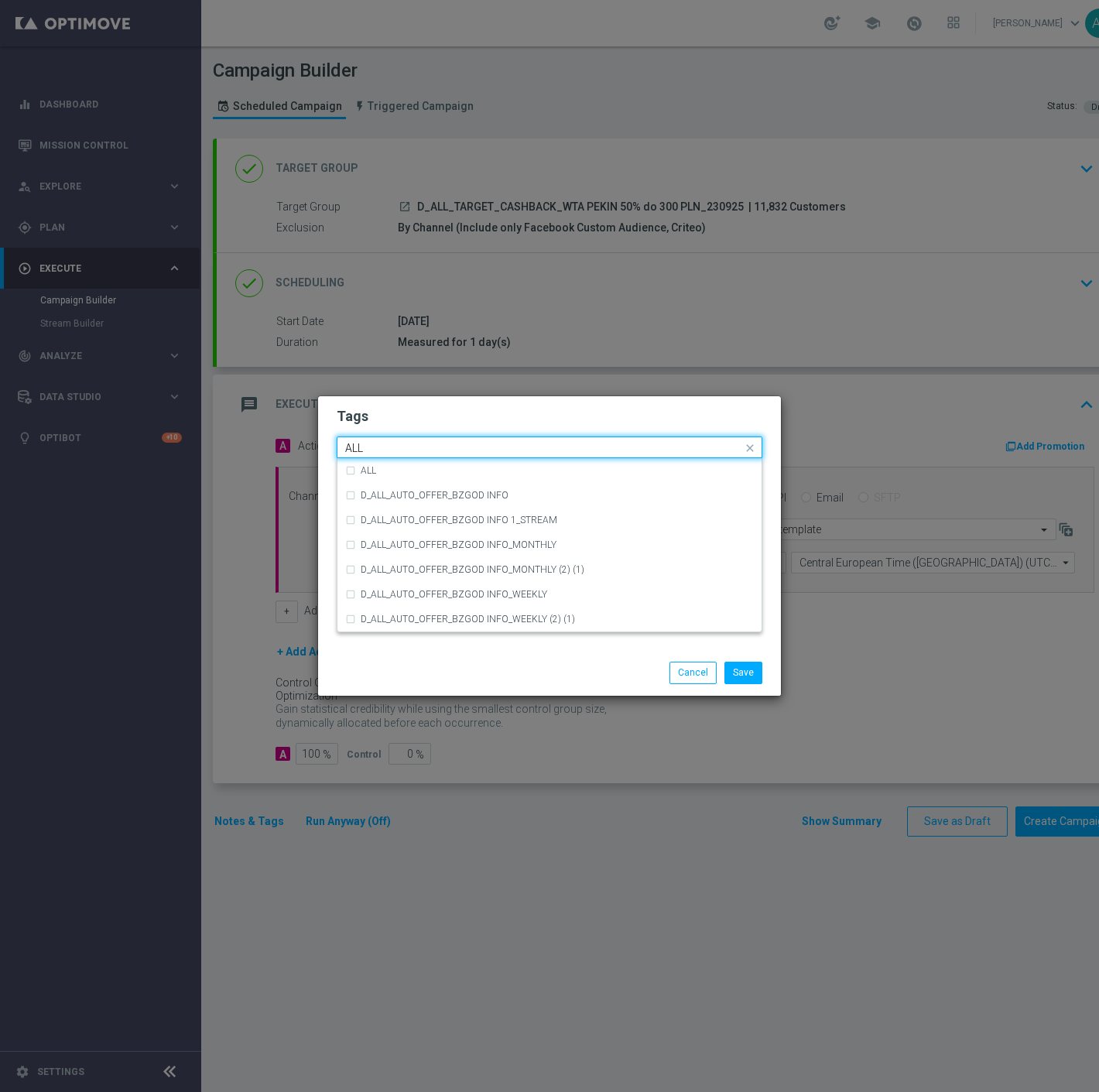
scroll to position [0, 0]
click at [397, 452] on input "ALL" at bounding box center [543, 448] width 397 height 13
click at [395, 462] on div "ALL" at bounding box center [549, 470] width 409 height 24
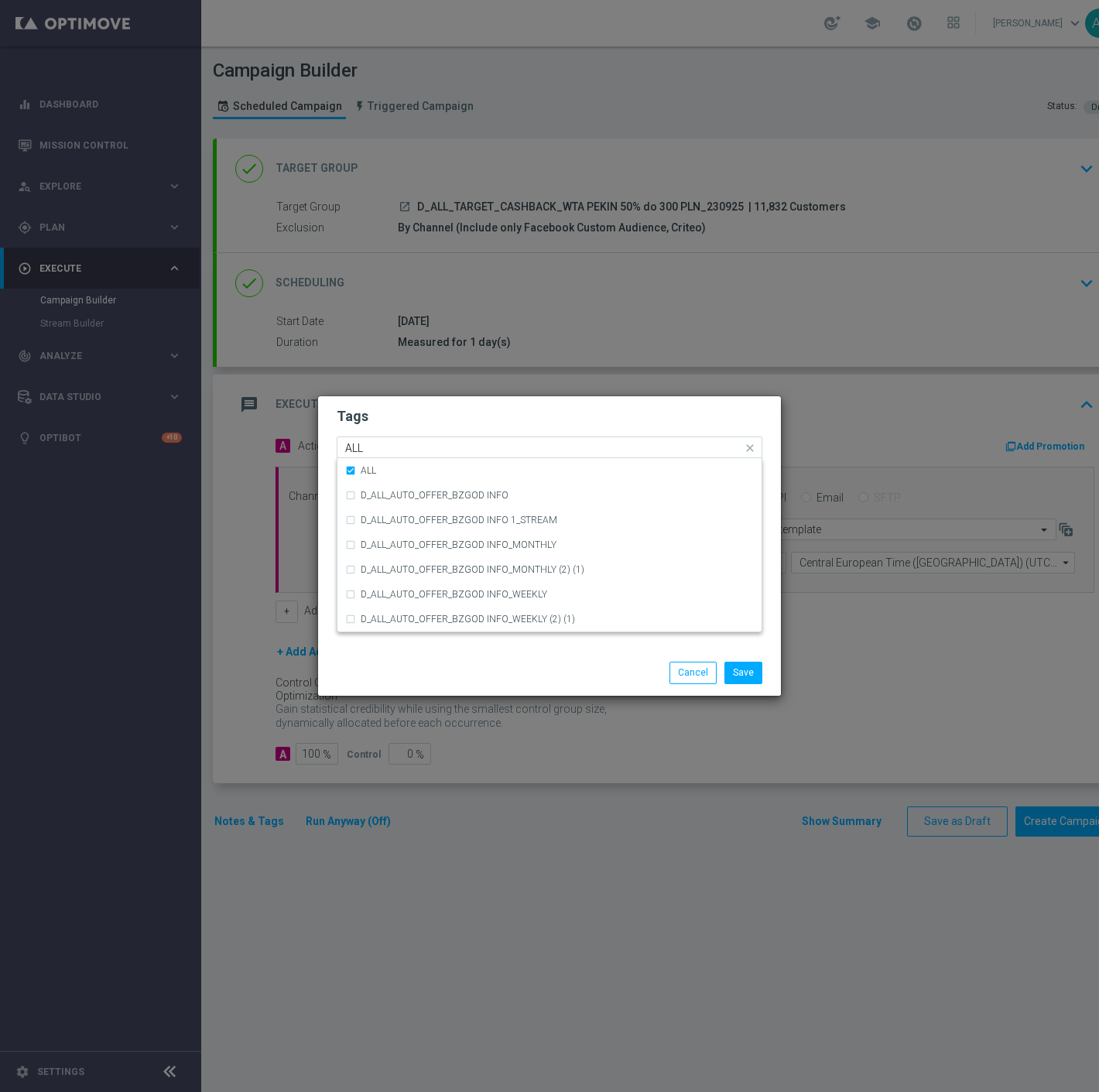
click at [396, 446] on input "ALL" at bounding box center [543, 448] width 397 height 13
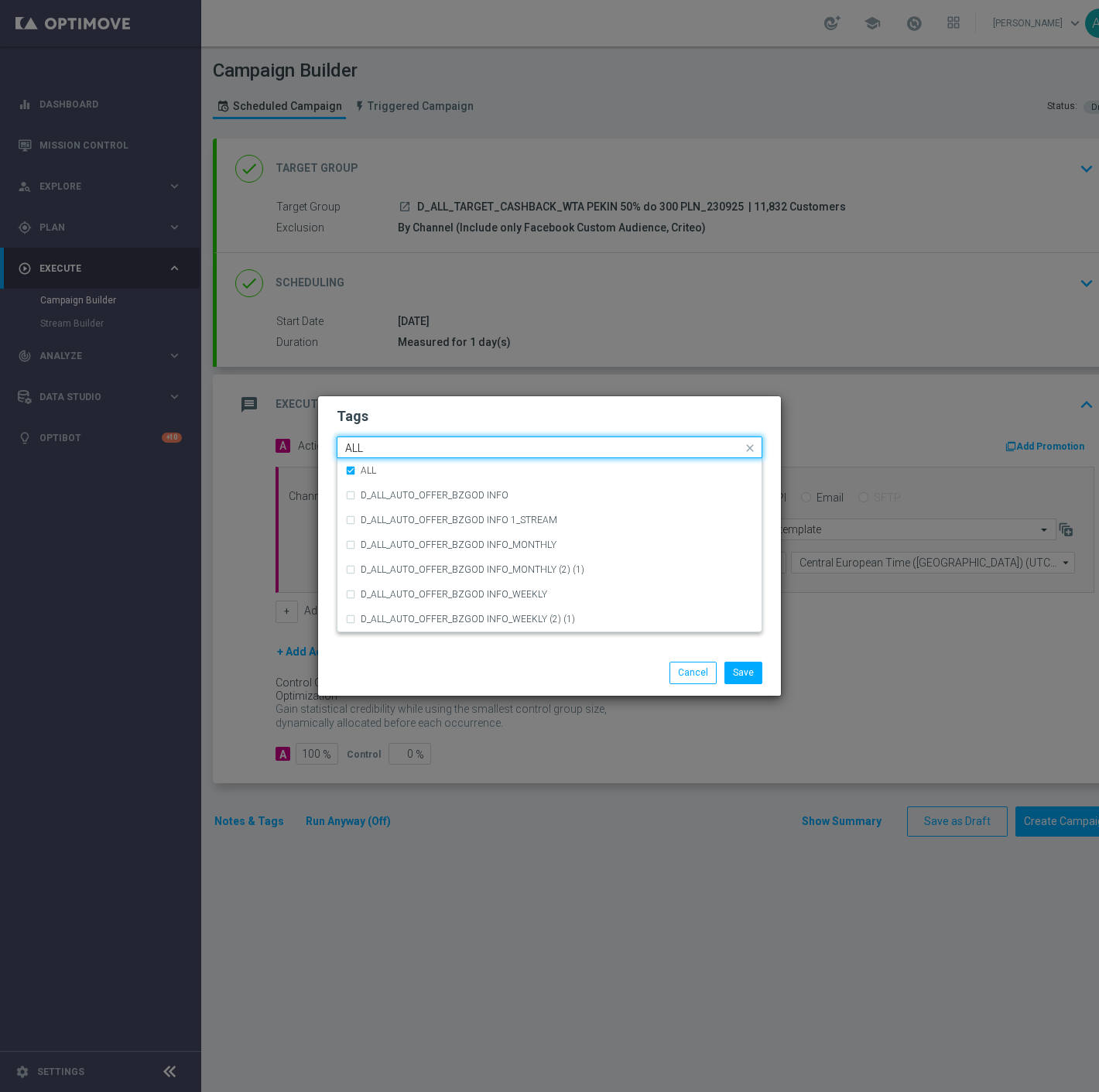
click at [396, 446] on input "ALL" at bounding box center [543, 448] width 397 height 13
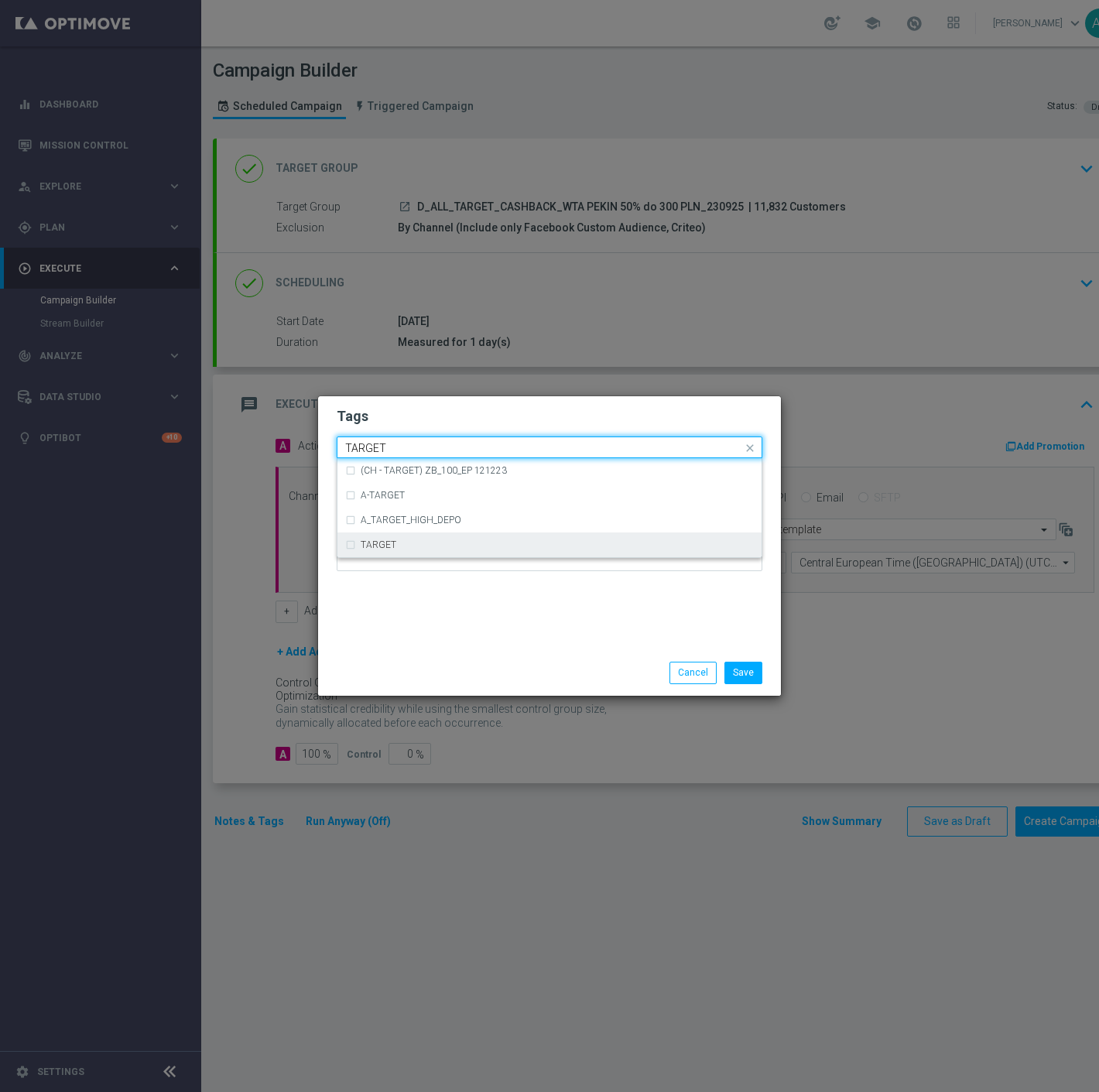
click at [390, 544] on label "TARGET" at bounding box center [378, 545] width 36 height 10
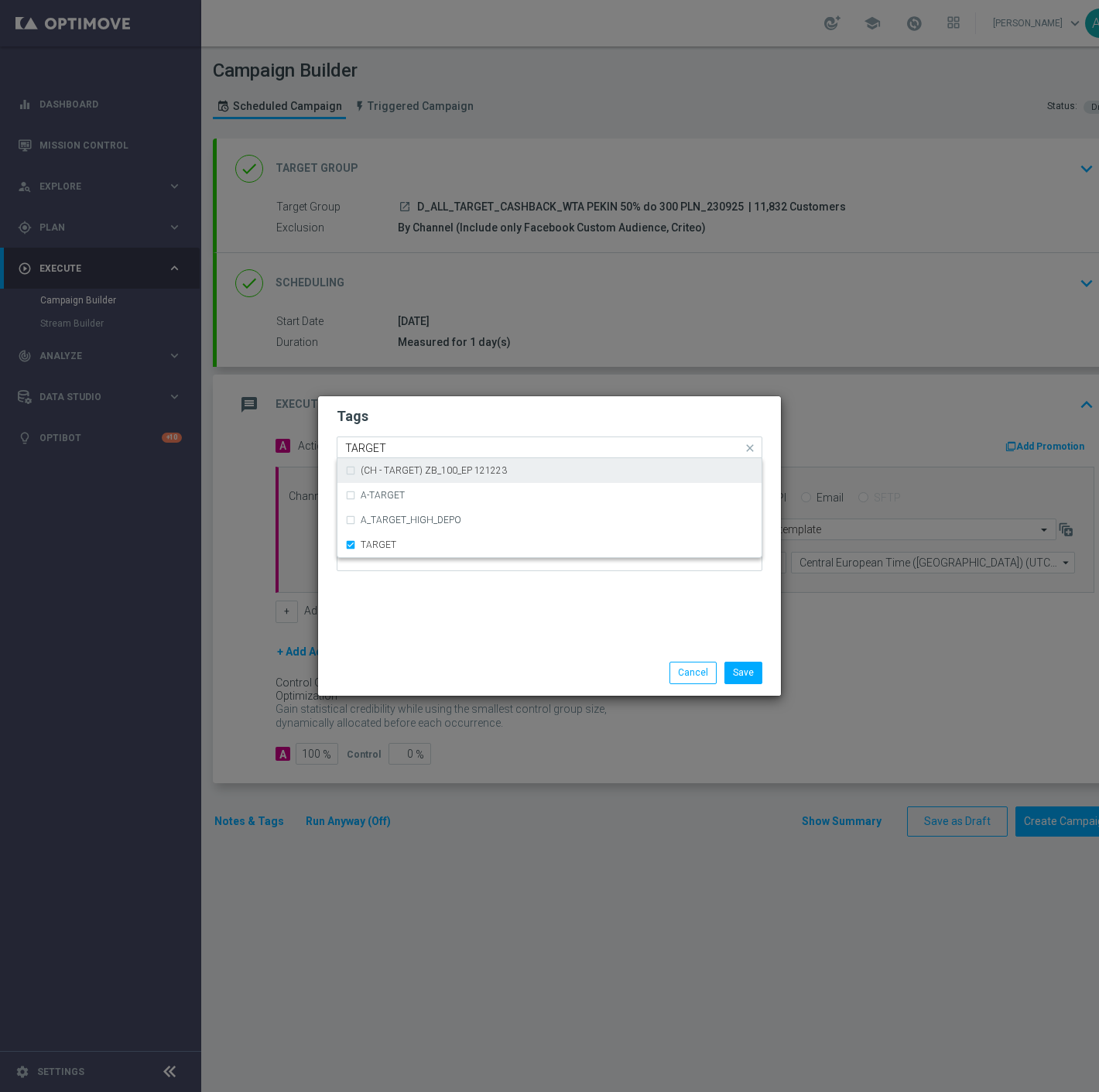
click at [393, 448] on input "TARGET" at bounding box center [543, 448] width 397 height 13
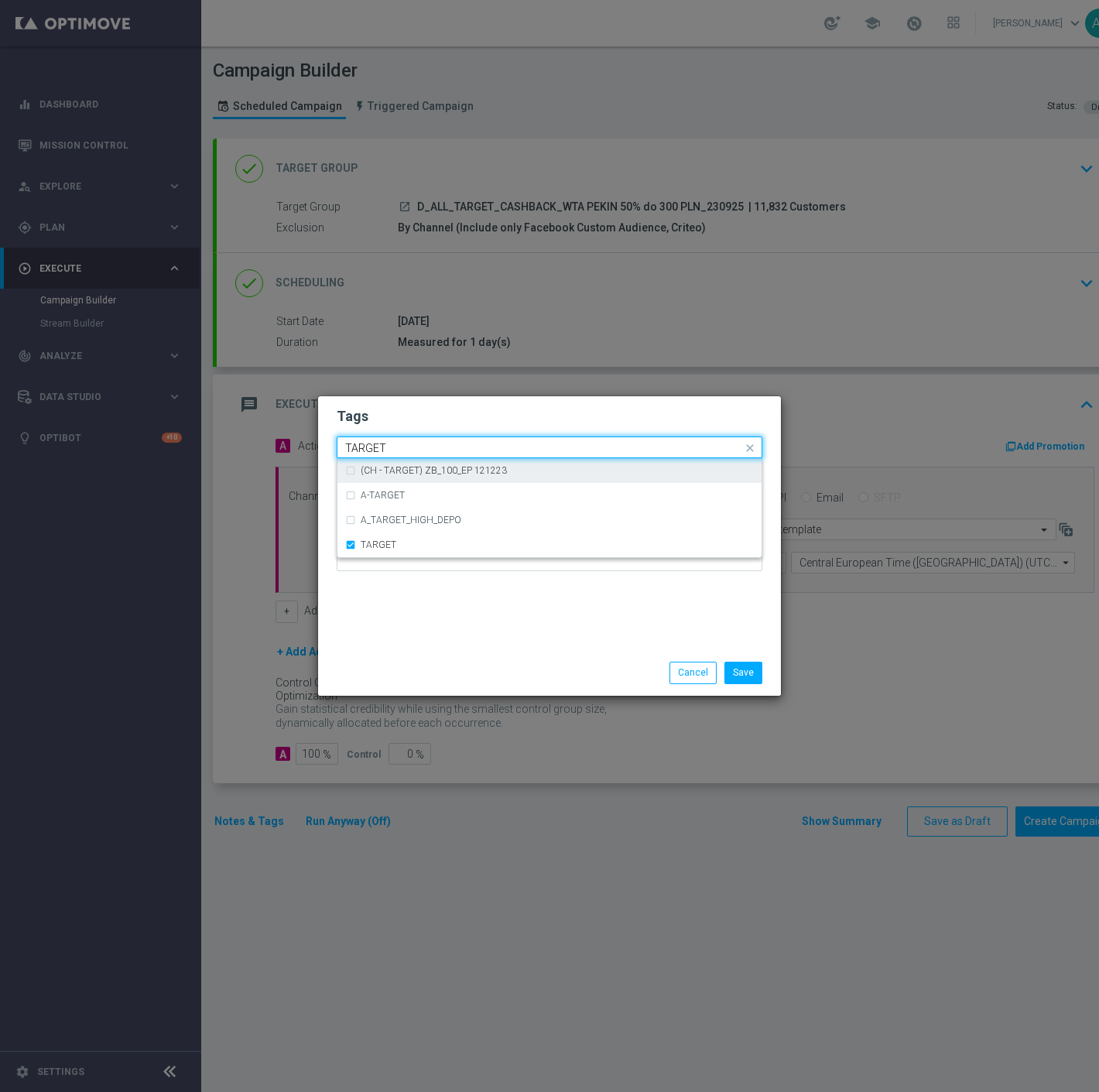
click at [393, 448] on input "TARGET" at bounding box center [543, 448] width 397 height 13
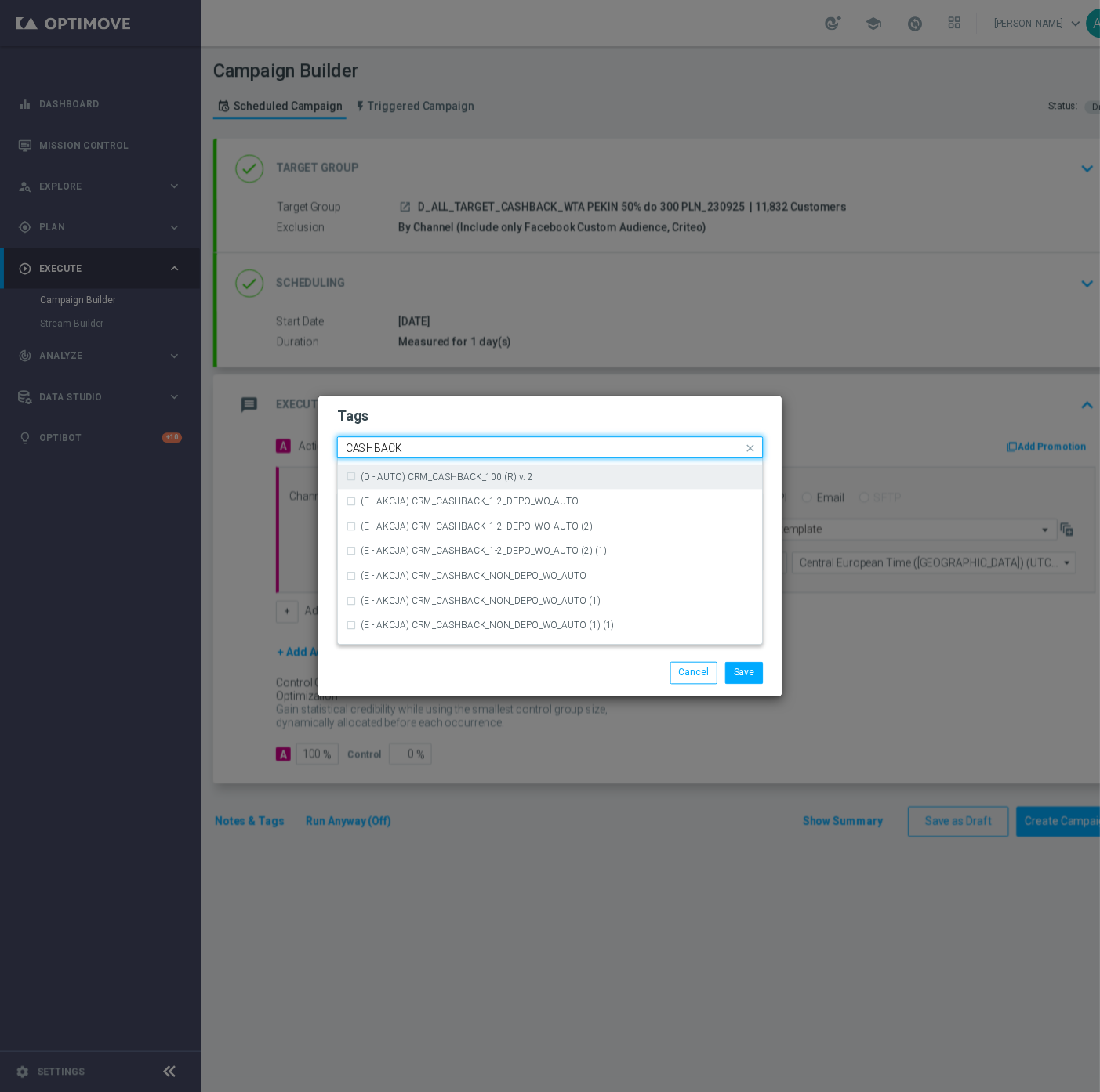
scroll to position [238, 0]
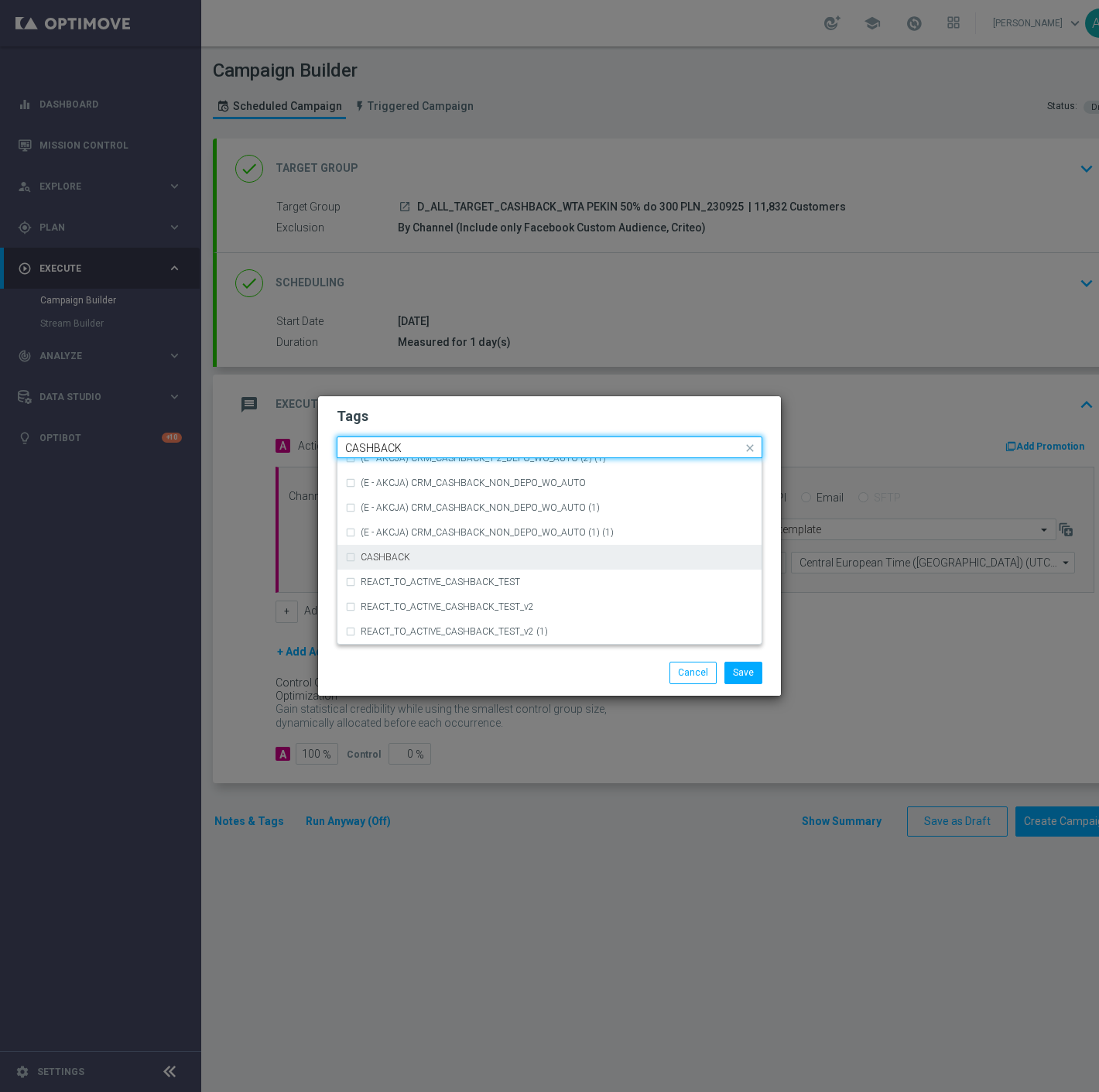
click at [401, 559] on label "CASHBACK" at bounding box center [385, 558] width 50 height 10
type input "CASHBACK"
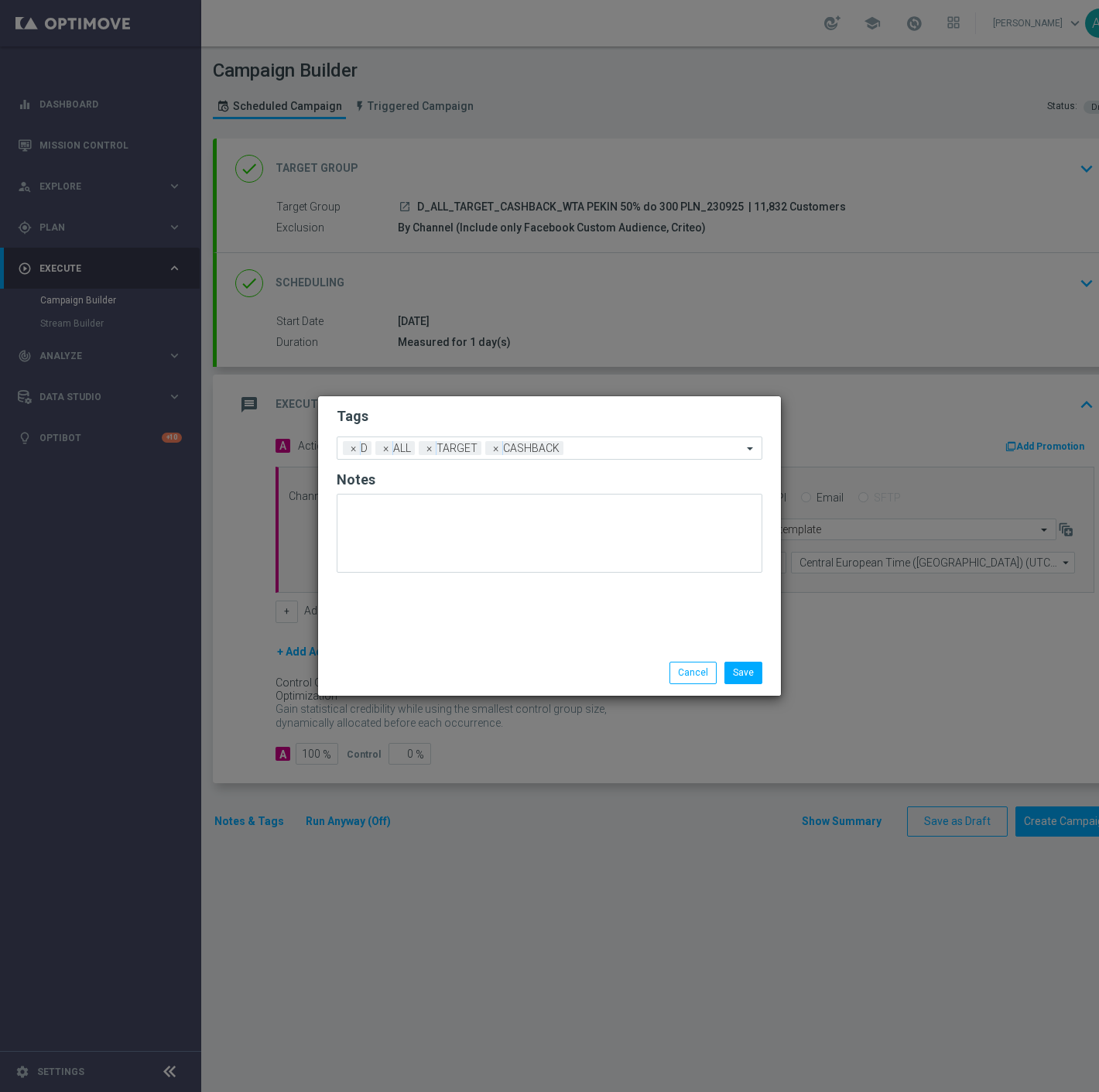
click at [426, 422] on h2 "Tags" at bounding box center [549, 415] width 426 height 19
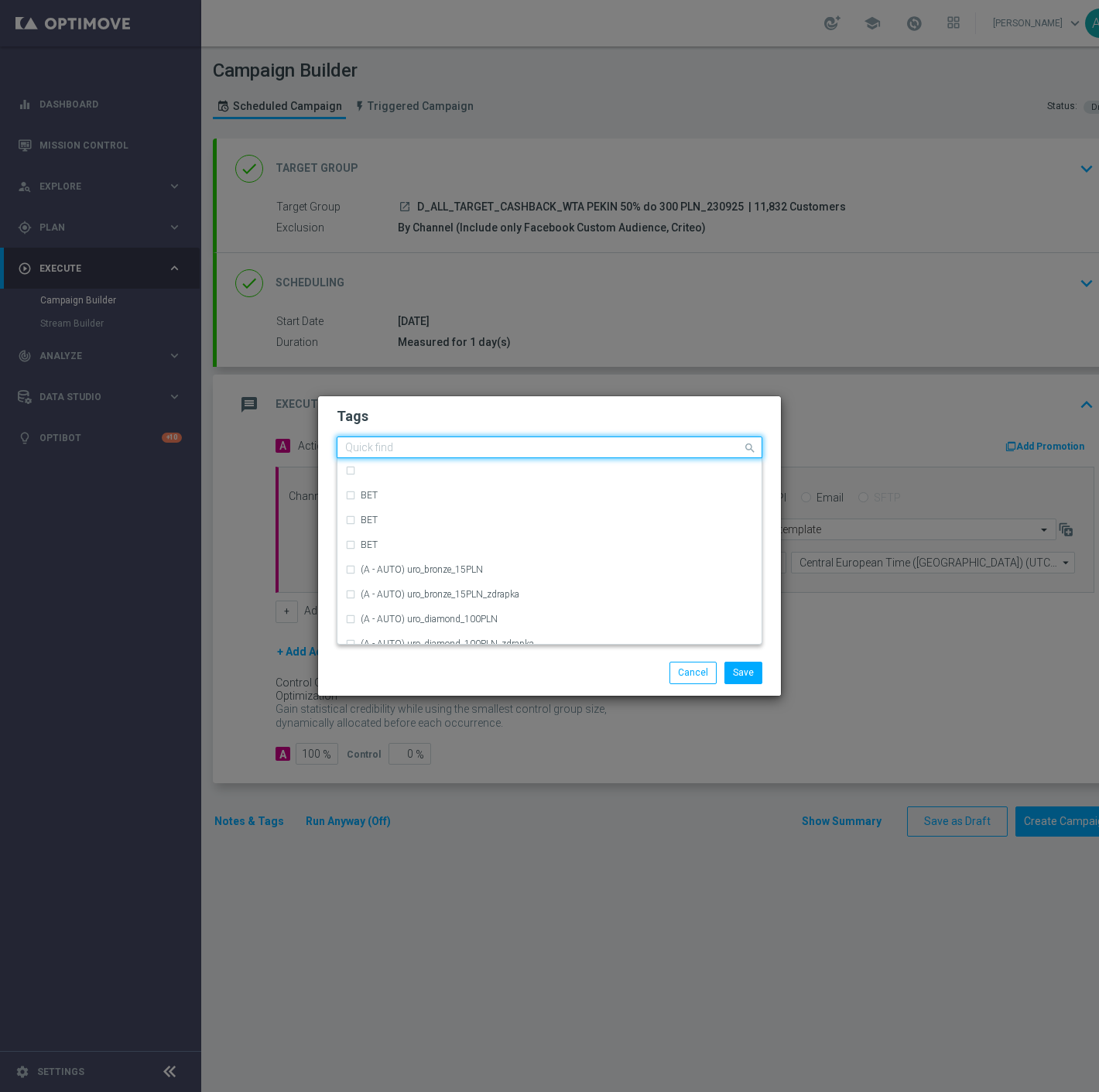
click at [586, 446] on input "text" at bounding box center [543, 448] width 397 height 13
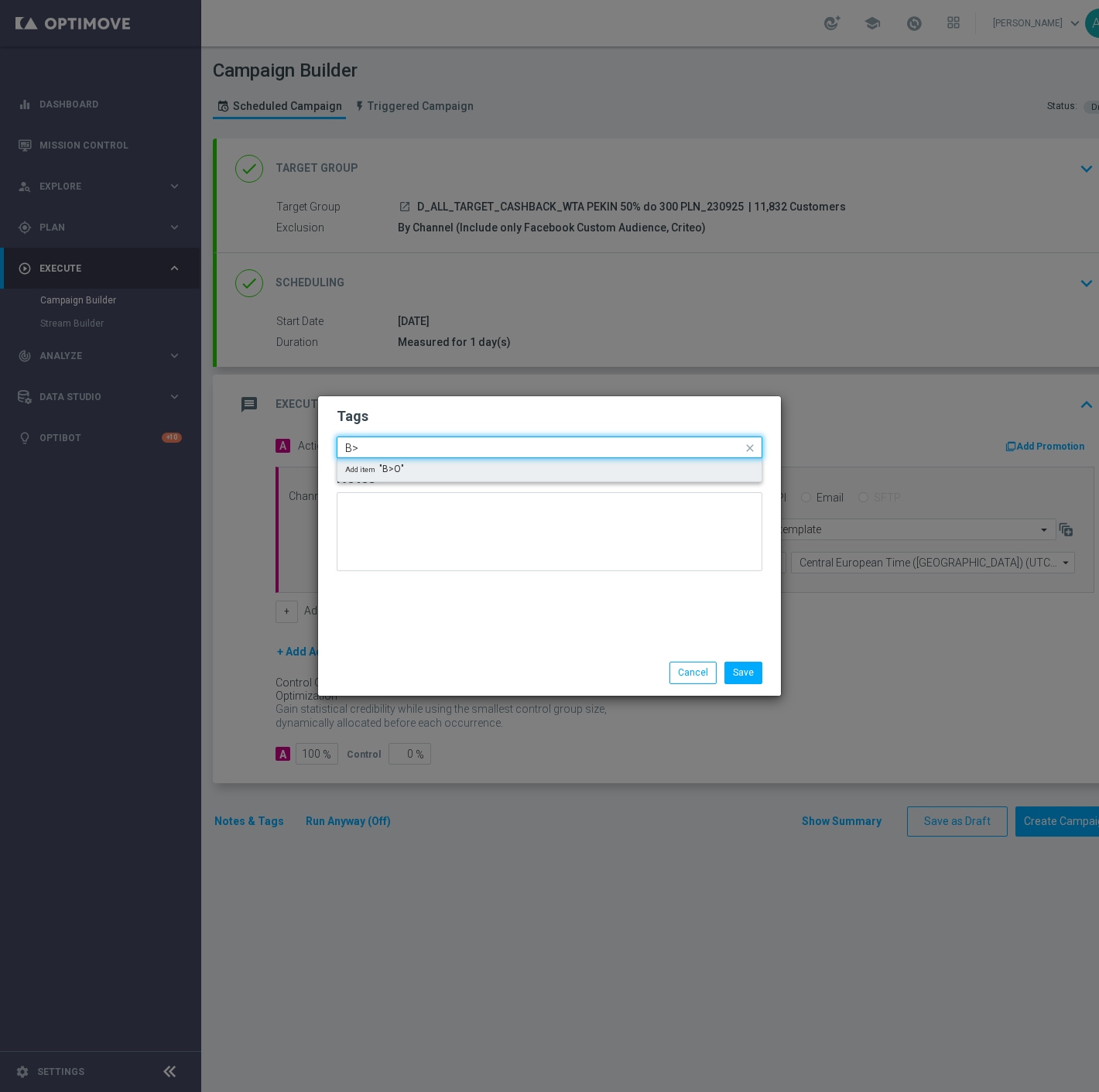
type input "B"
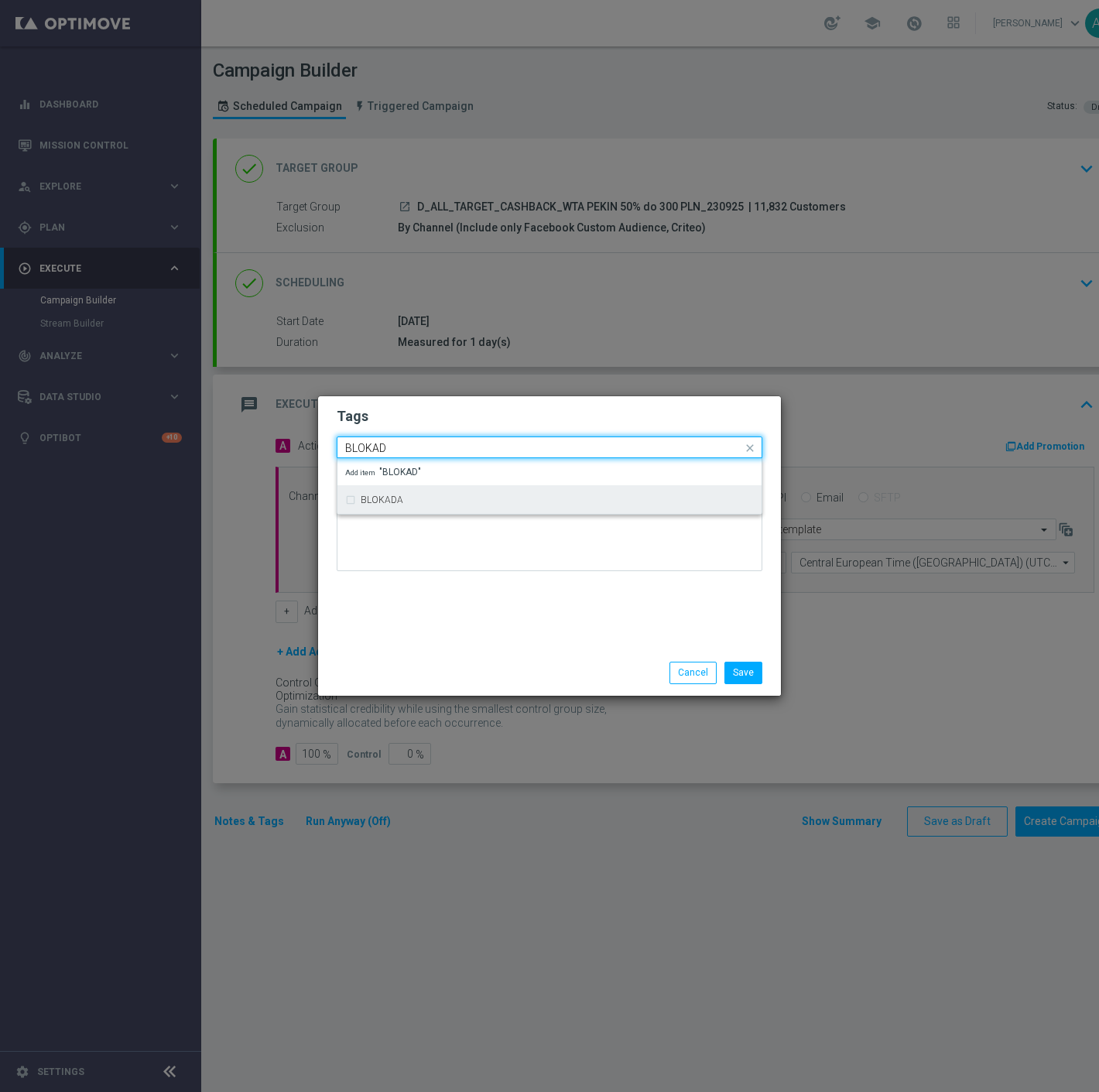
click at [517, 493] on div "BLOKADA" at bounding box center [549, 499] width 409 height 24
type input "BLOKAD"
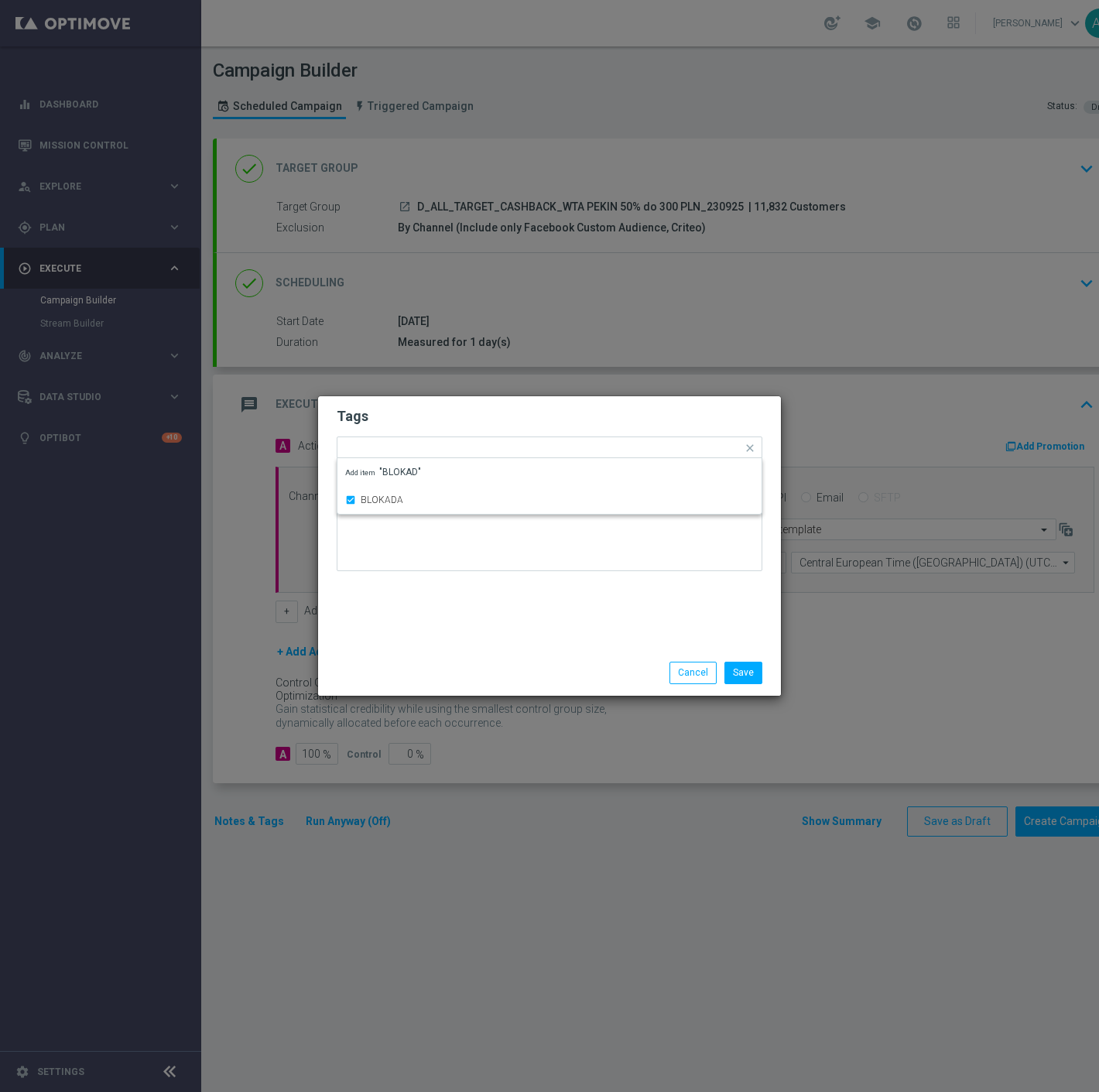
click at [335, 611] on div "Tags Quick find × D × ALL × TARGET × CASHBACK × BLOKADA BLOKADA Add item "BLOKA…" at bounding box center [549, 523] width 463 height 254
click at [735, 682] on button "Save" at bounding box center [743, 673] width 38 height 21
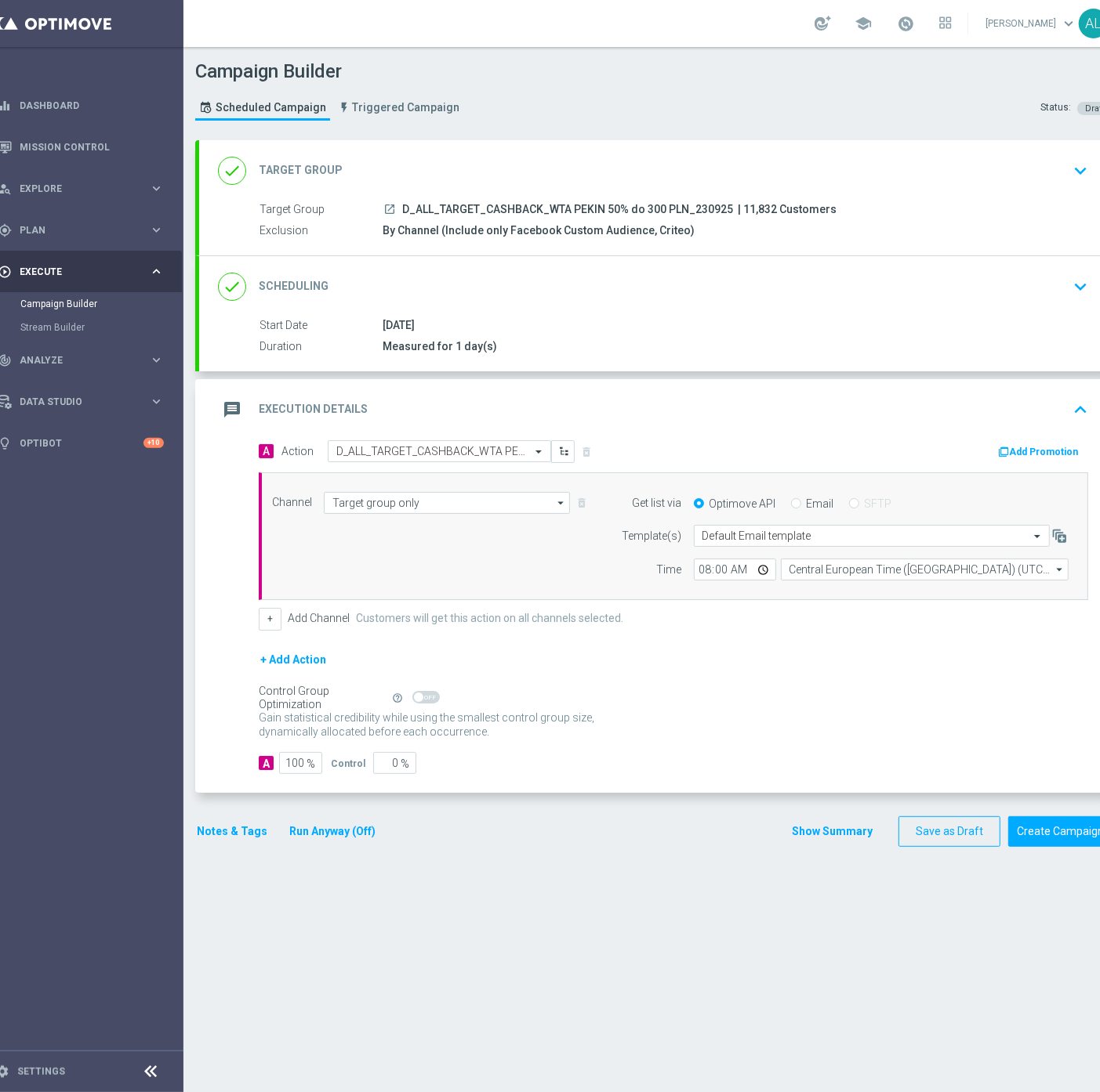
scroll to position [0, 57]
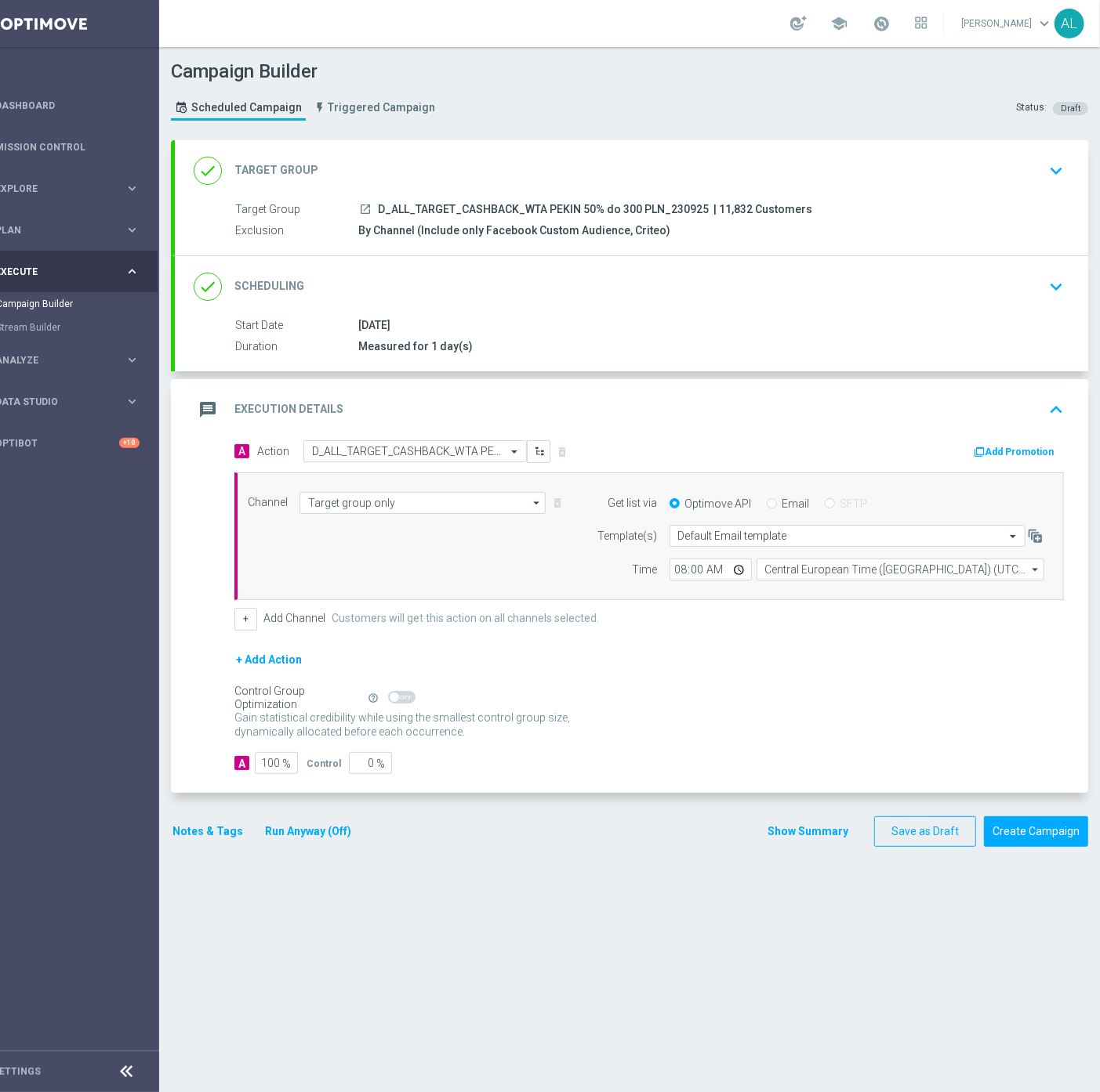
click at [993, 287] on div "done Scheduling keyboard_arrow_down" at bounding box center [631, 286] width 876 height 30
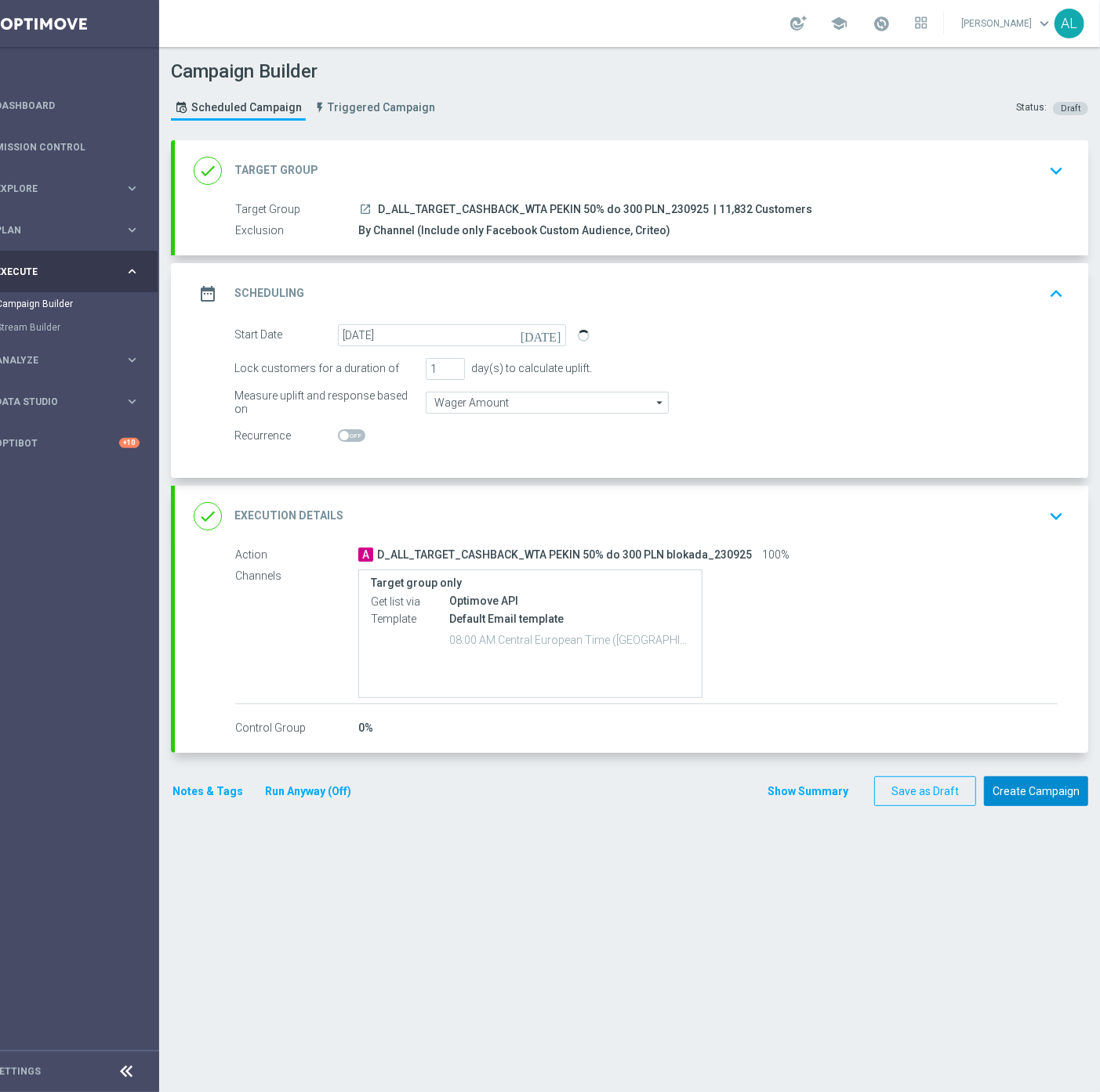
click at [1015, 792] on button "Create Campaign" at bounding box center [1036, 792] width 105 height 31
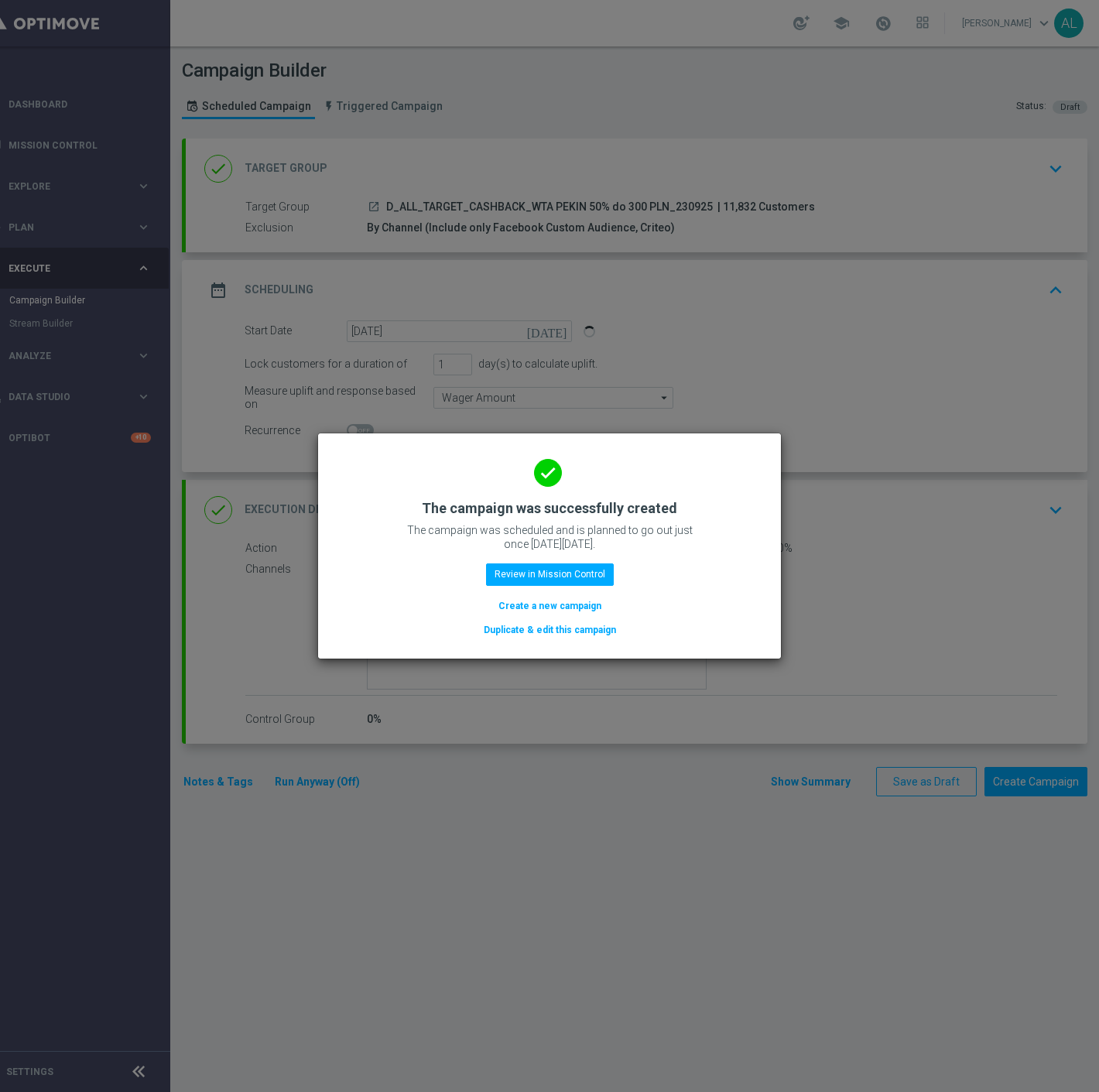
click at [534, 561] on div "done The campaign was successfully created The campaign was scheduled and is pl…" at bounding box center [549, 543] width 426 height 190
click at [534, 567] on button "Review in Mission Control" at bounding box center [549, 574] width 128 height 21
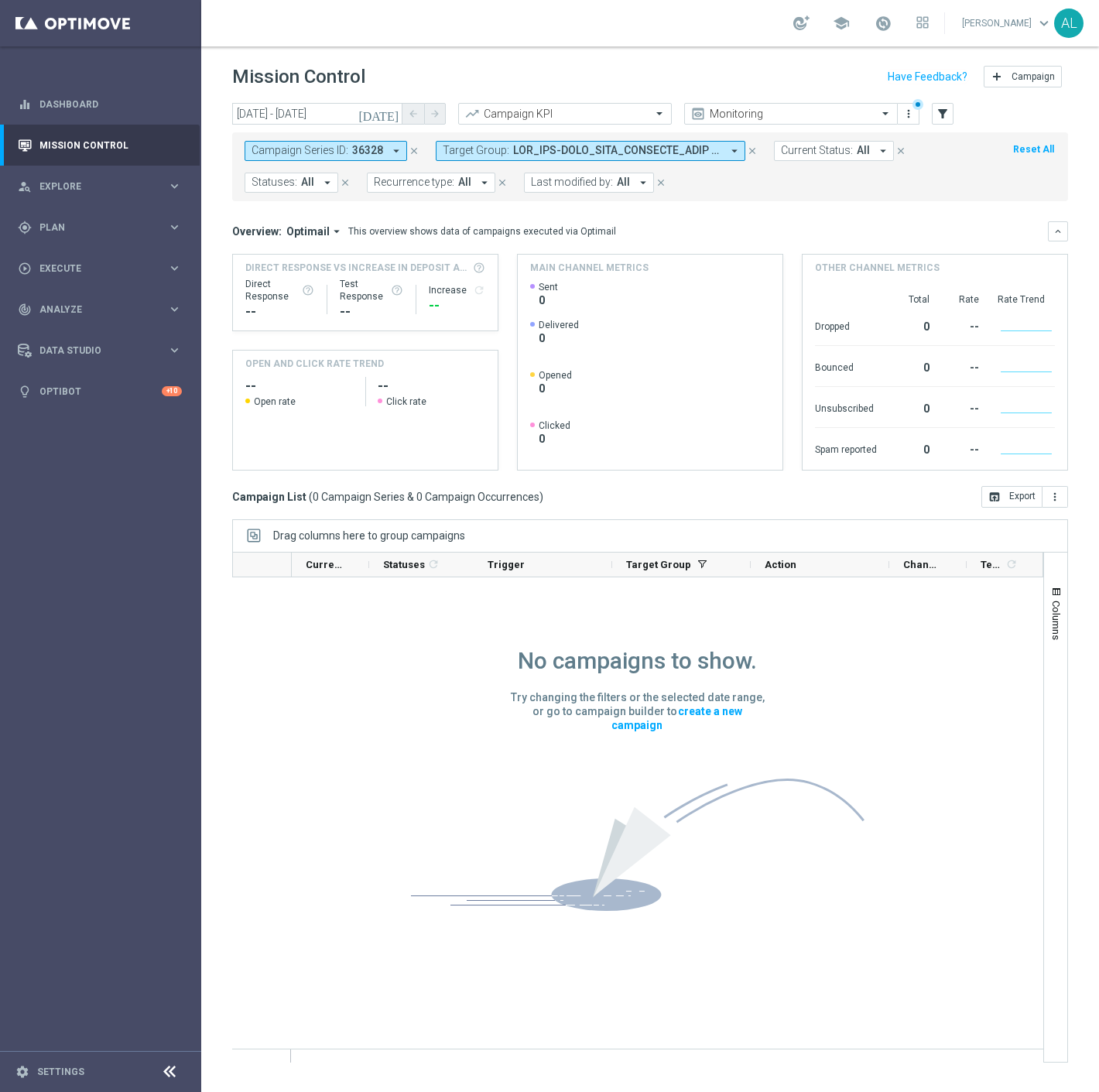
drag, startPoint x: 564, startPoint y: 143, endPoint x: 769, endPoint y: 197, distance: 212.0
click at [564, 144] on span at bounding box center [617, 150] width 209 height 13
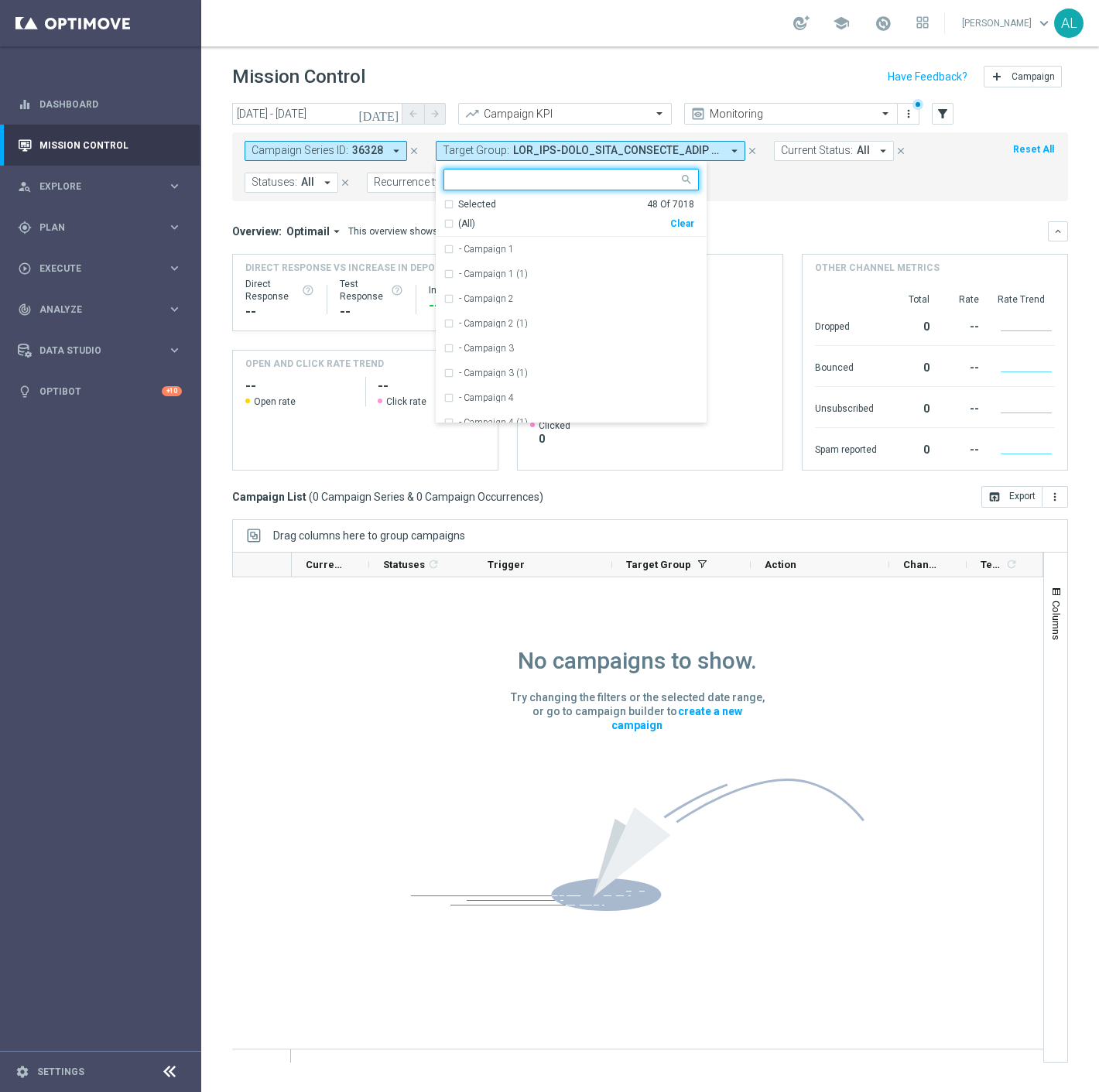
click at [670, 233] on div "Selected 48 Of 7018 (All) Clear" at bounding box center [571, 217] width 271 height 39
drag, startPoint x: 677, startPoint y: 221, endPoint x: 703, endPoint y: 222, distance: 26.0
click at [0, 0] on div "Clear" at bounding box center [0, 0] width 0 height 0
click at [826, 219] on mini-dashboard "Overview: Optimail arrow_drop_down This overview shows data of campaigns execut…" at bounding box center [649, 343] width 836 height 285
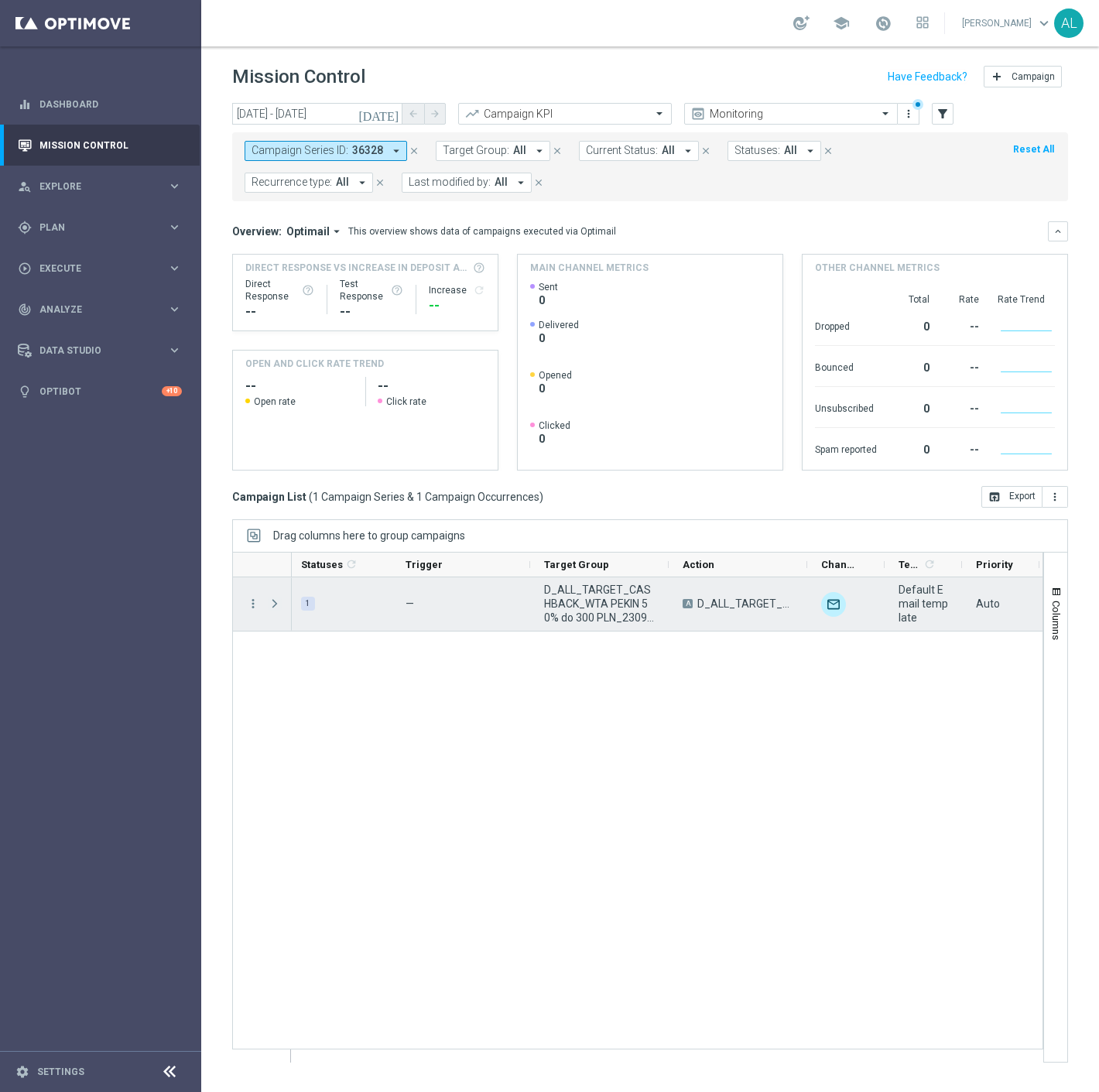
click at [276, 605] on span at bounding box center [275, 604] width 14 height 13
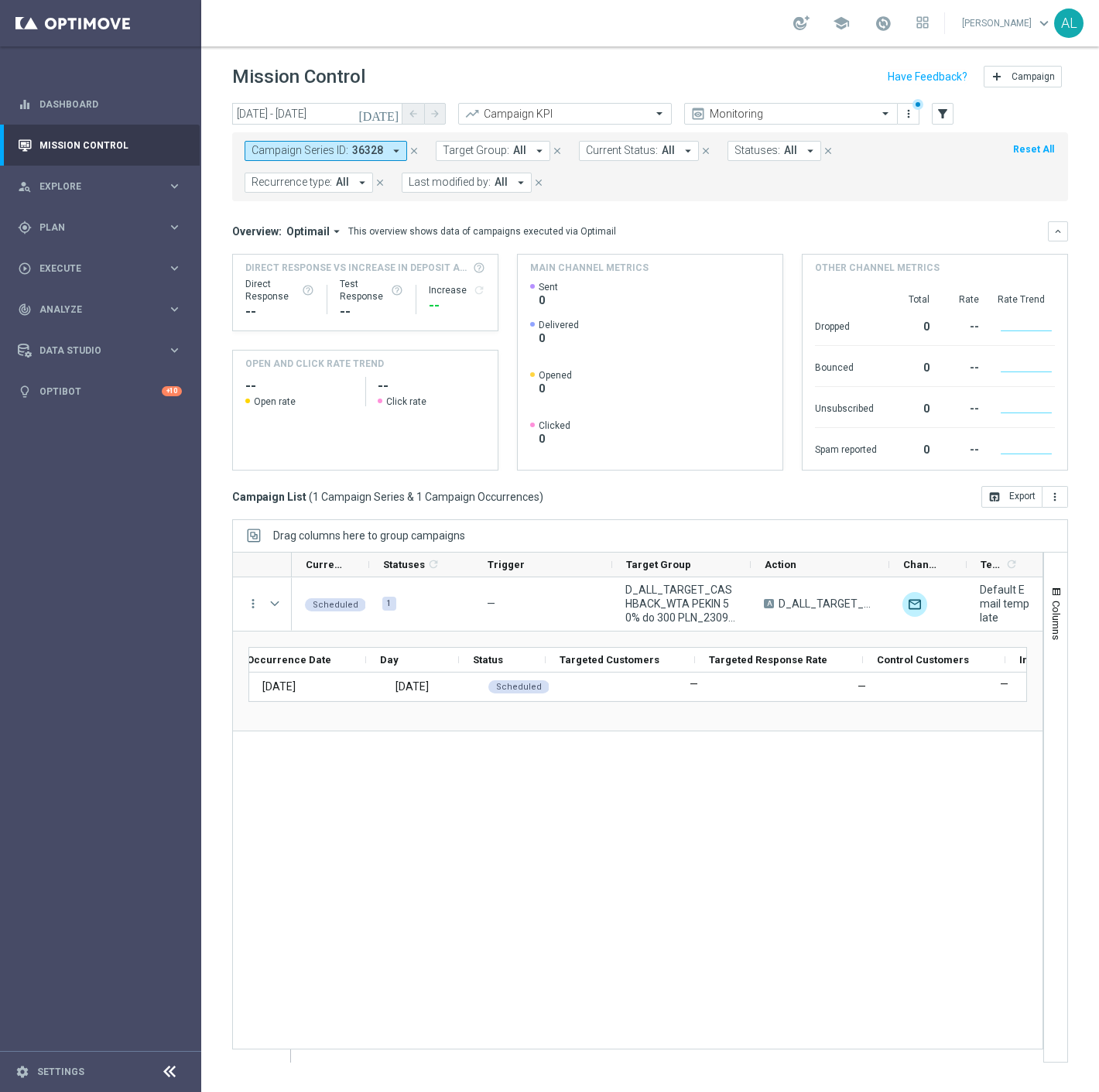
scroll to position [0, 251]
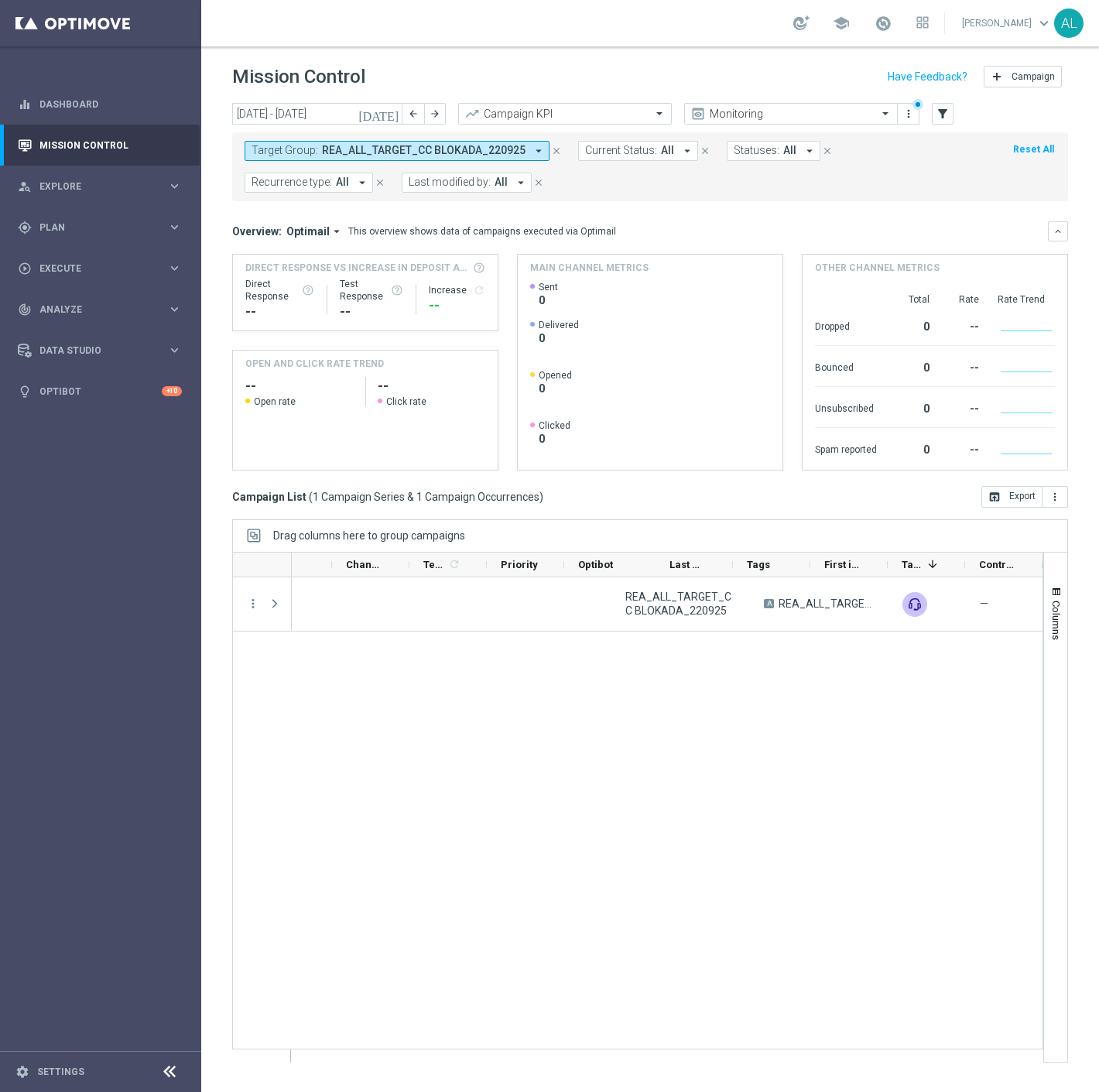
scroll to position [0, 555]
